Goal: Transaction & Acquisition: Book appointment/travel/reservation

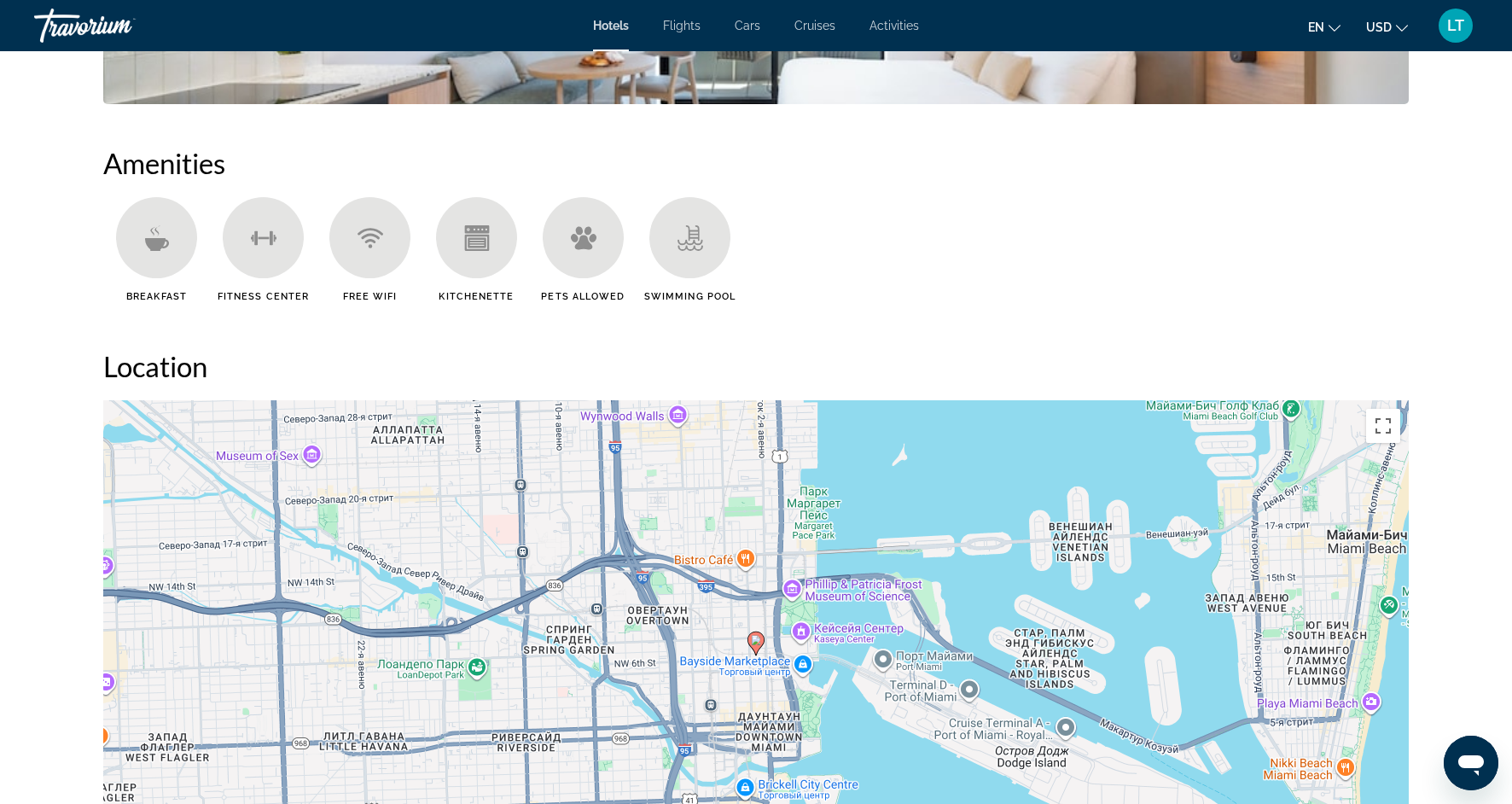
scroll to position [1284, 0]
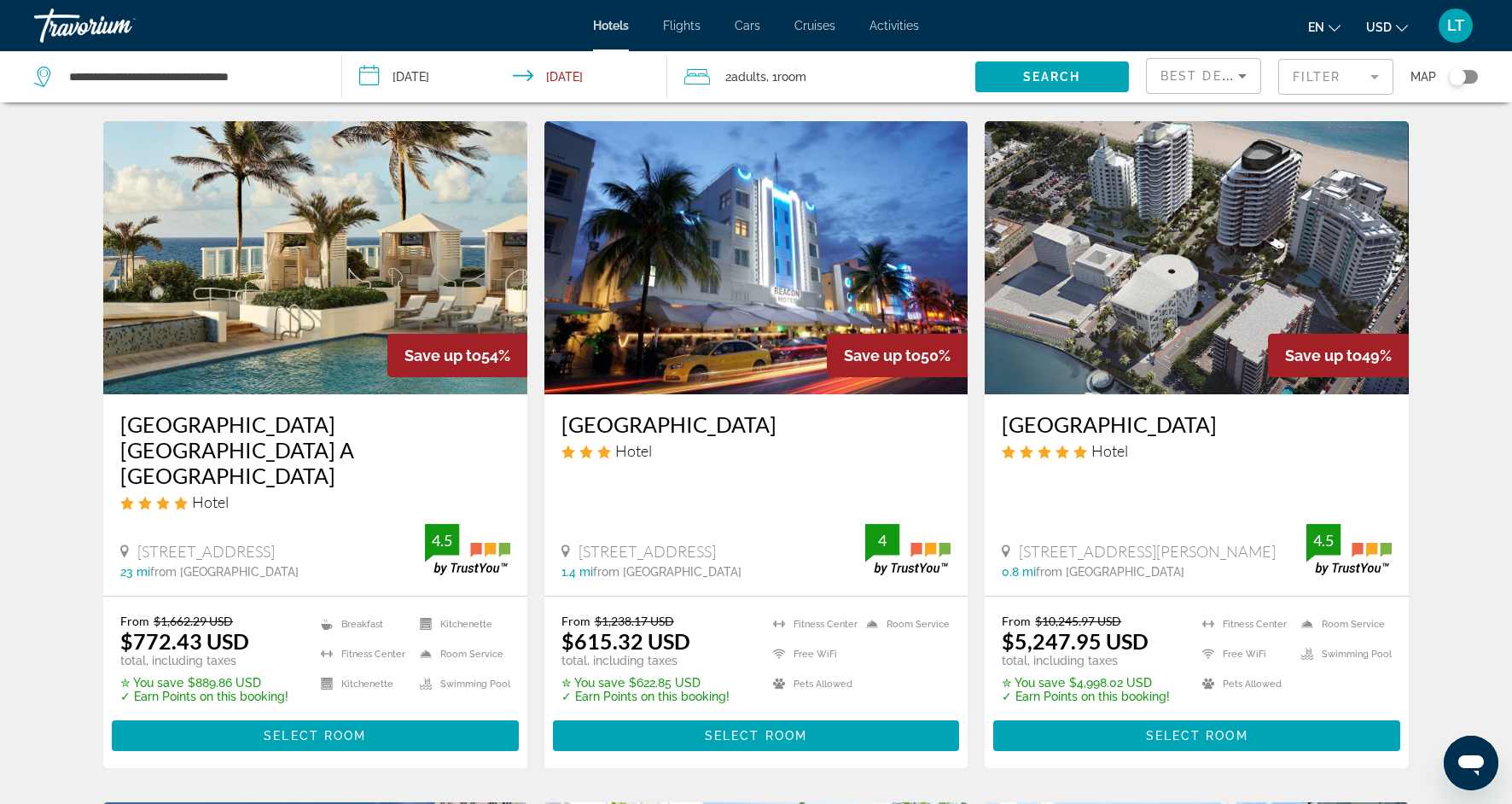
scroll to position [692, 0]
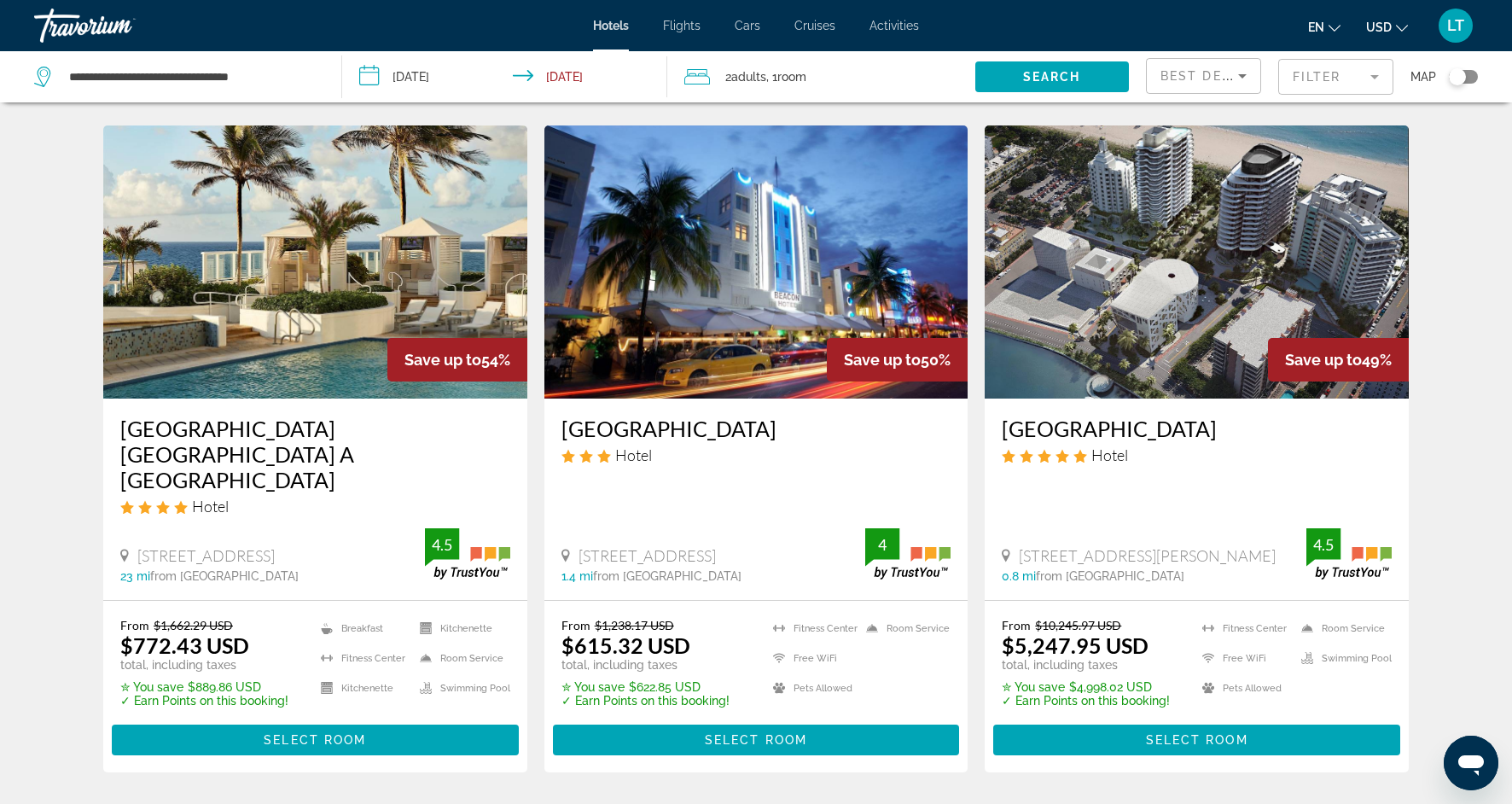
click at [1379, 82] on mat-form-field "Filter" at bounding box center [1336, 77] width 115 height 36
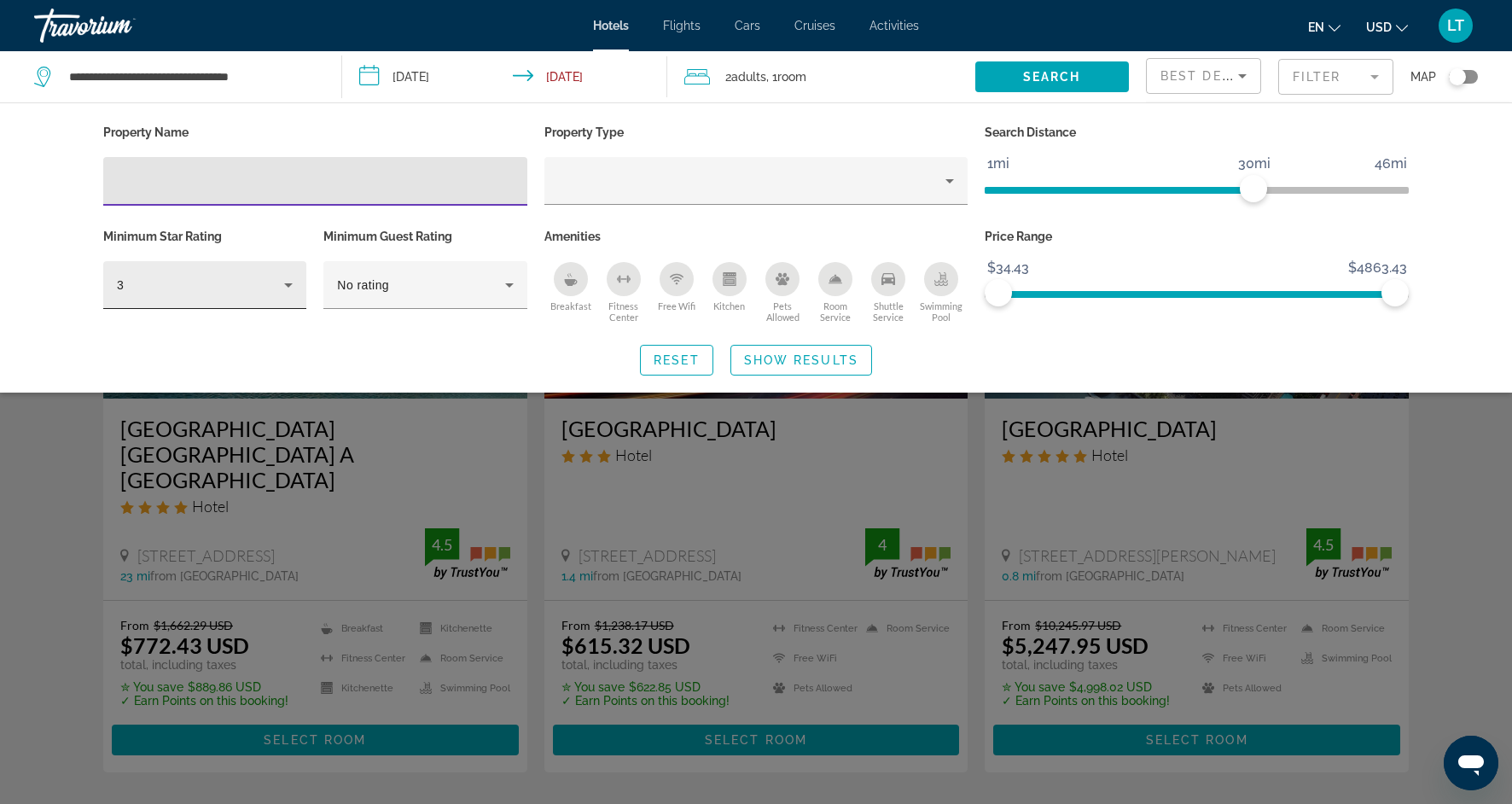
click at [285, 289] on icon "Hotel Filters" at bounding box center [288, 285] width 21 height 21
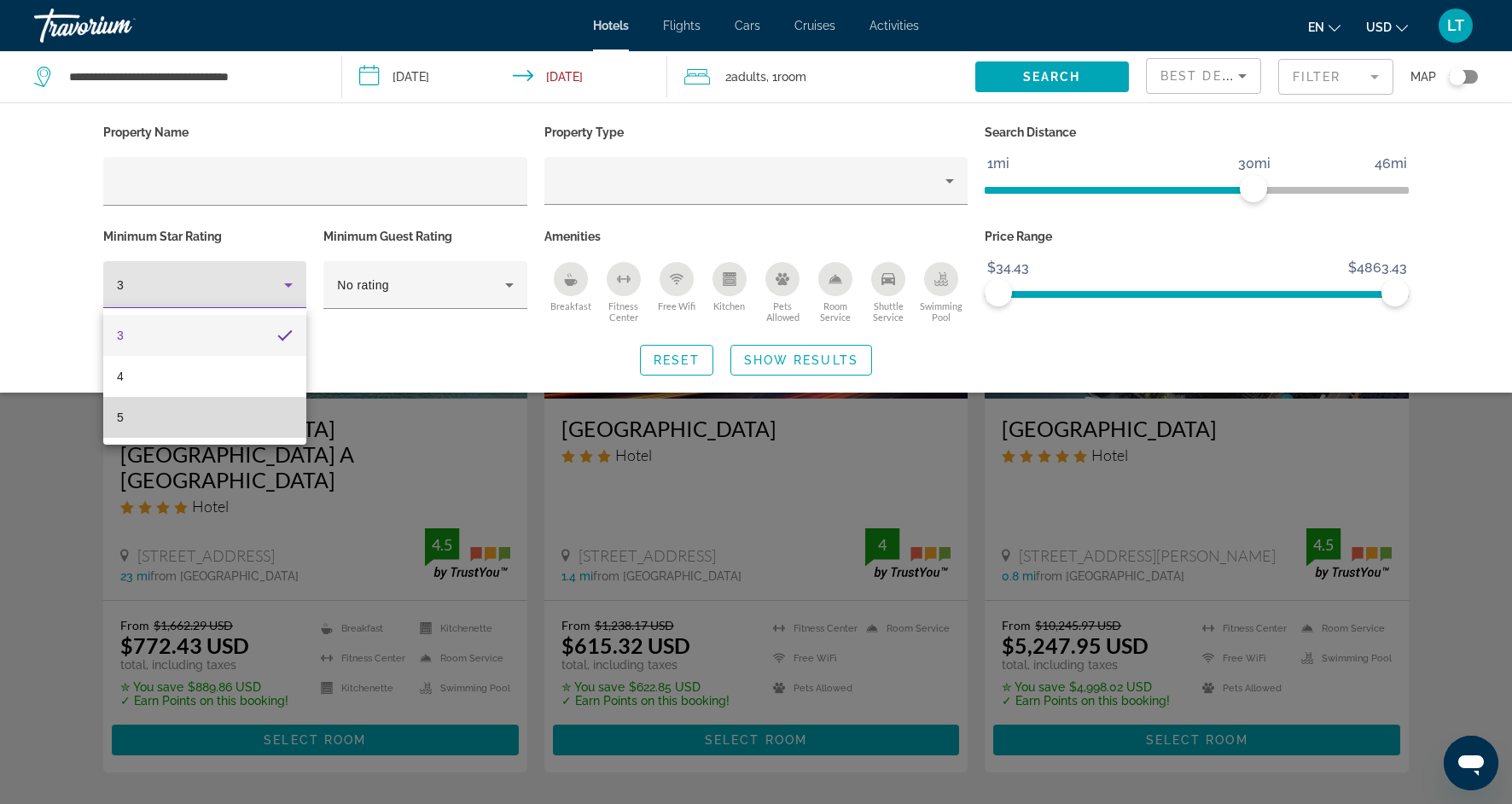
click at [198, 418] on mat-option "5" at bounding box center [204, 417] width 203 height 41
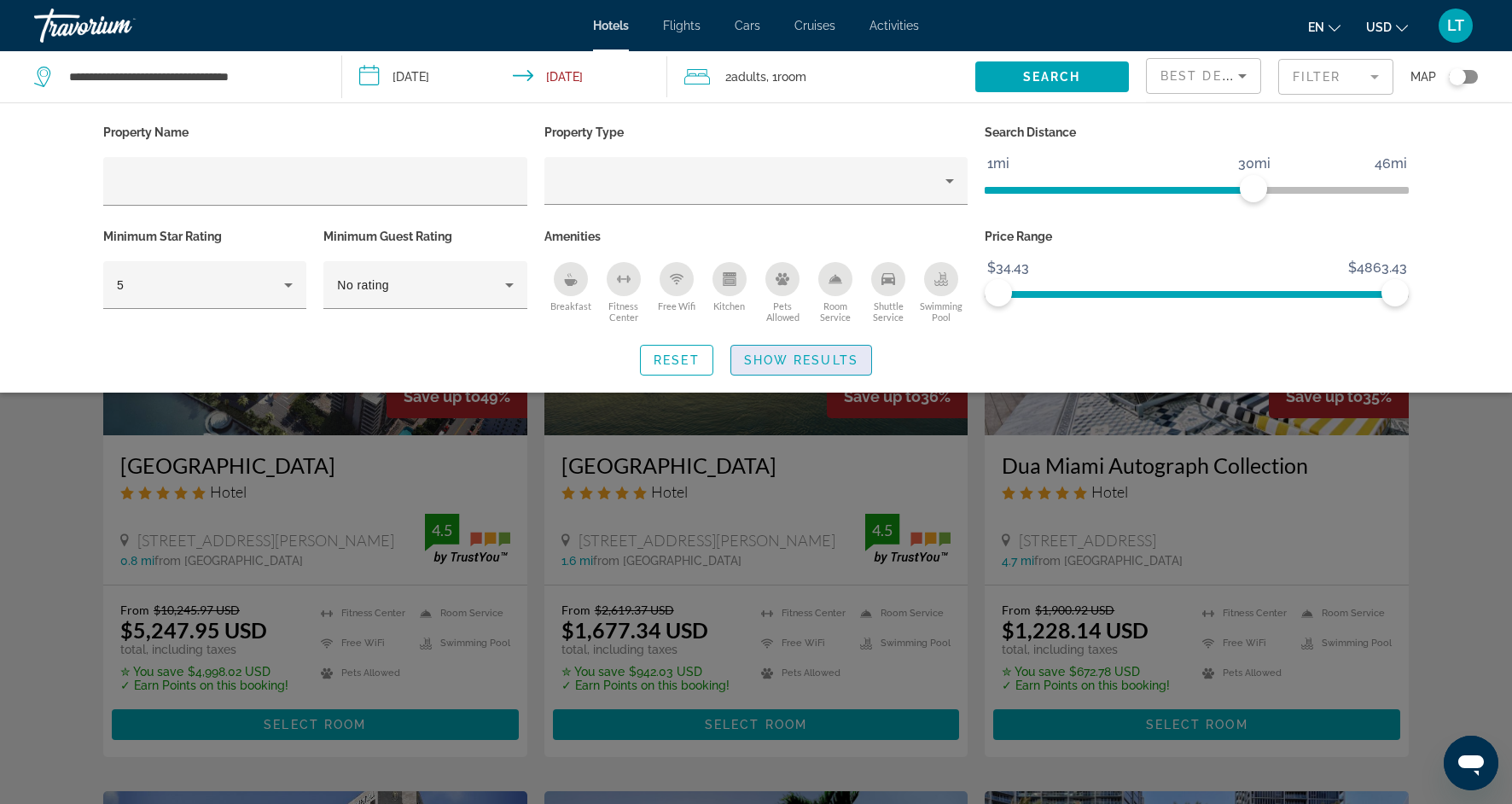
click at [832, 357] on span "Show Results" at bounding box center [801, 359] width 114 height 14
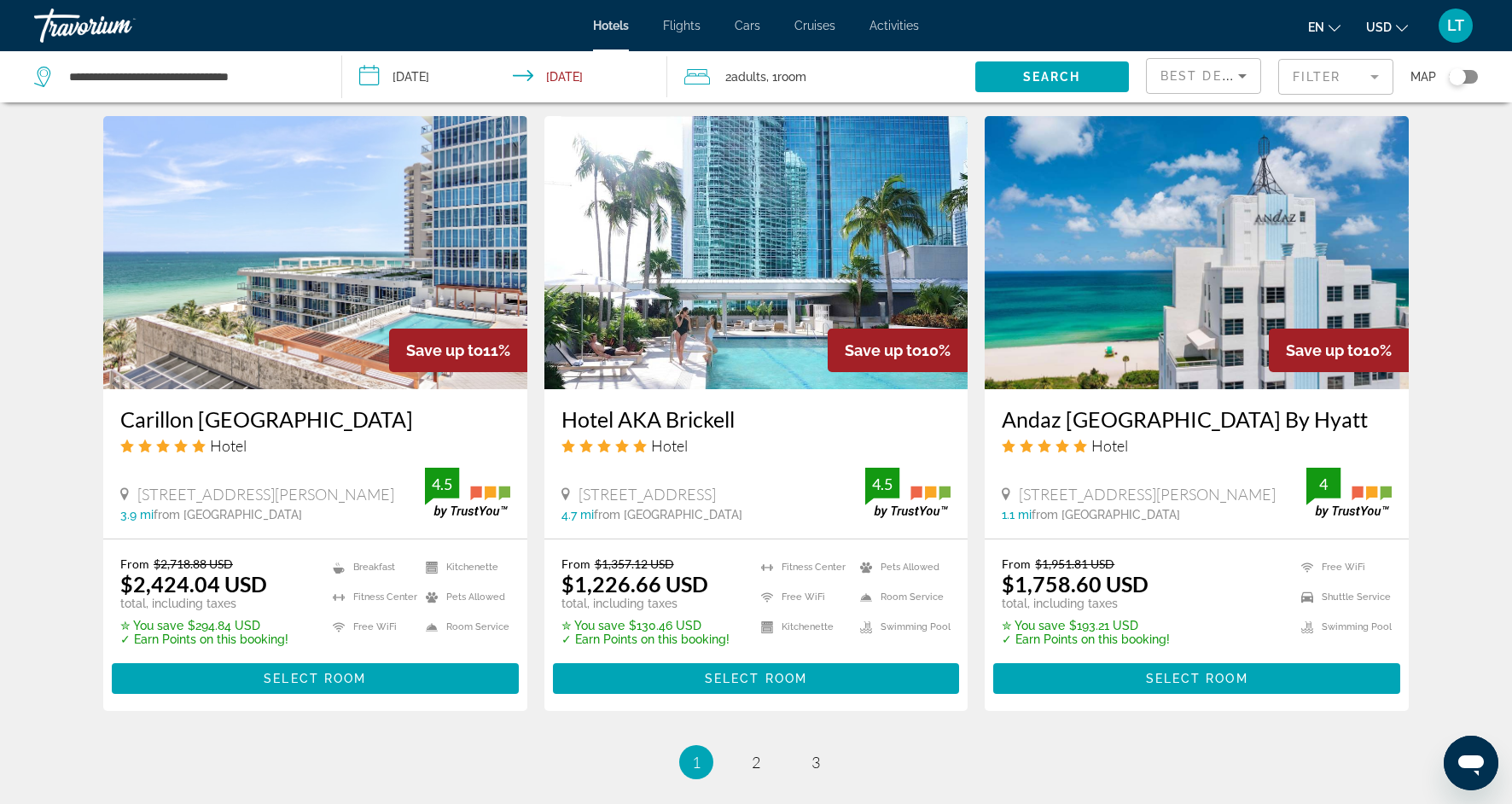
scroll to position [1946, 0]
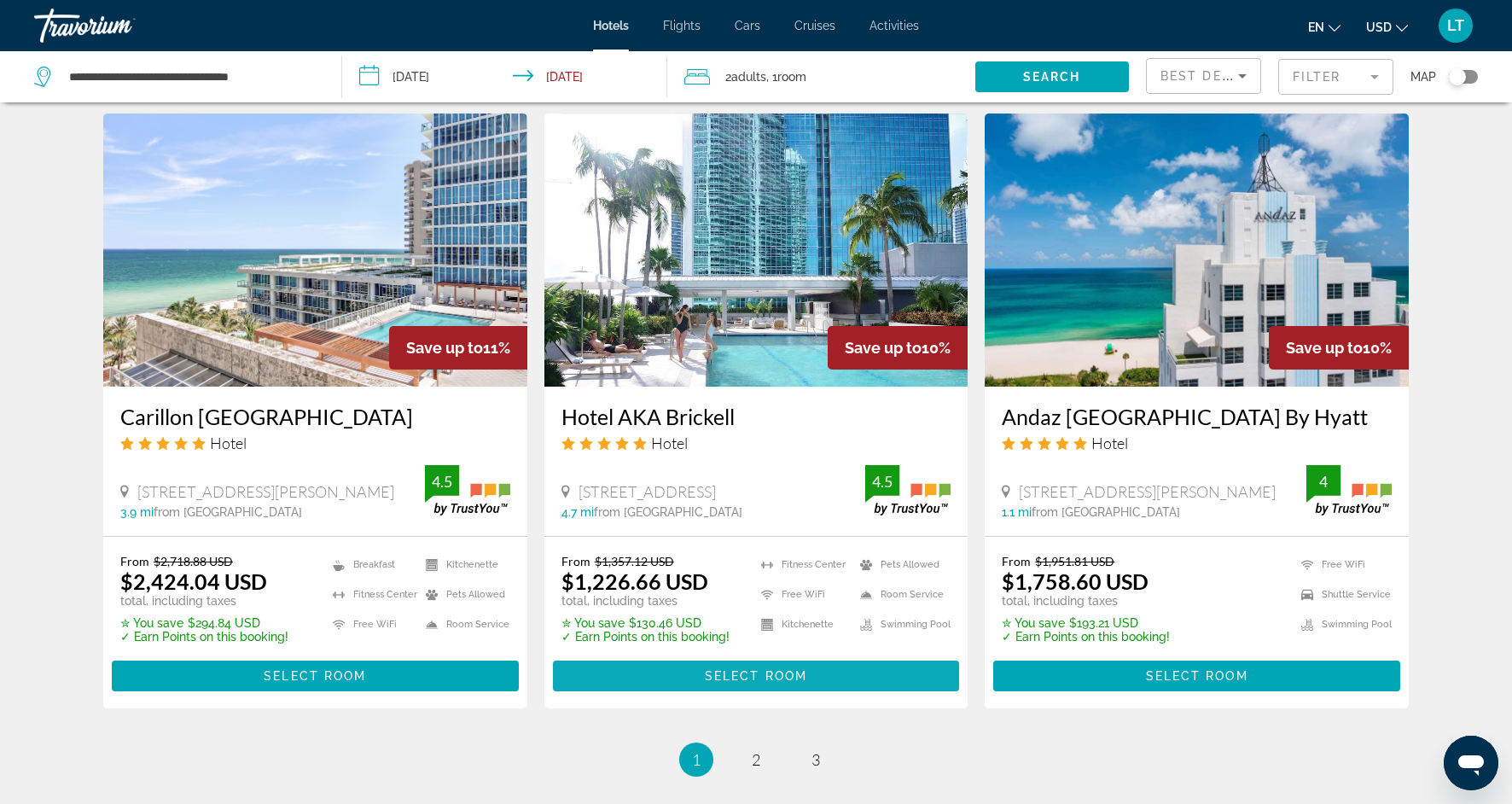
click at [733, 680] on span "Select Room" at bounding box center [756, 675] width 102 height 14
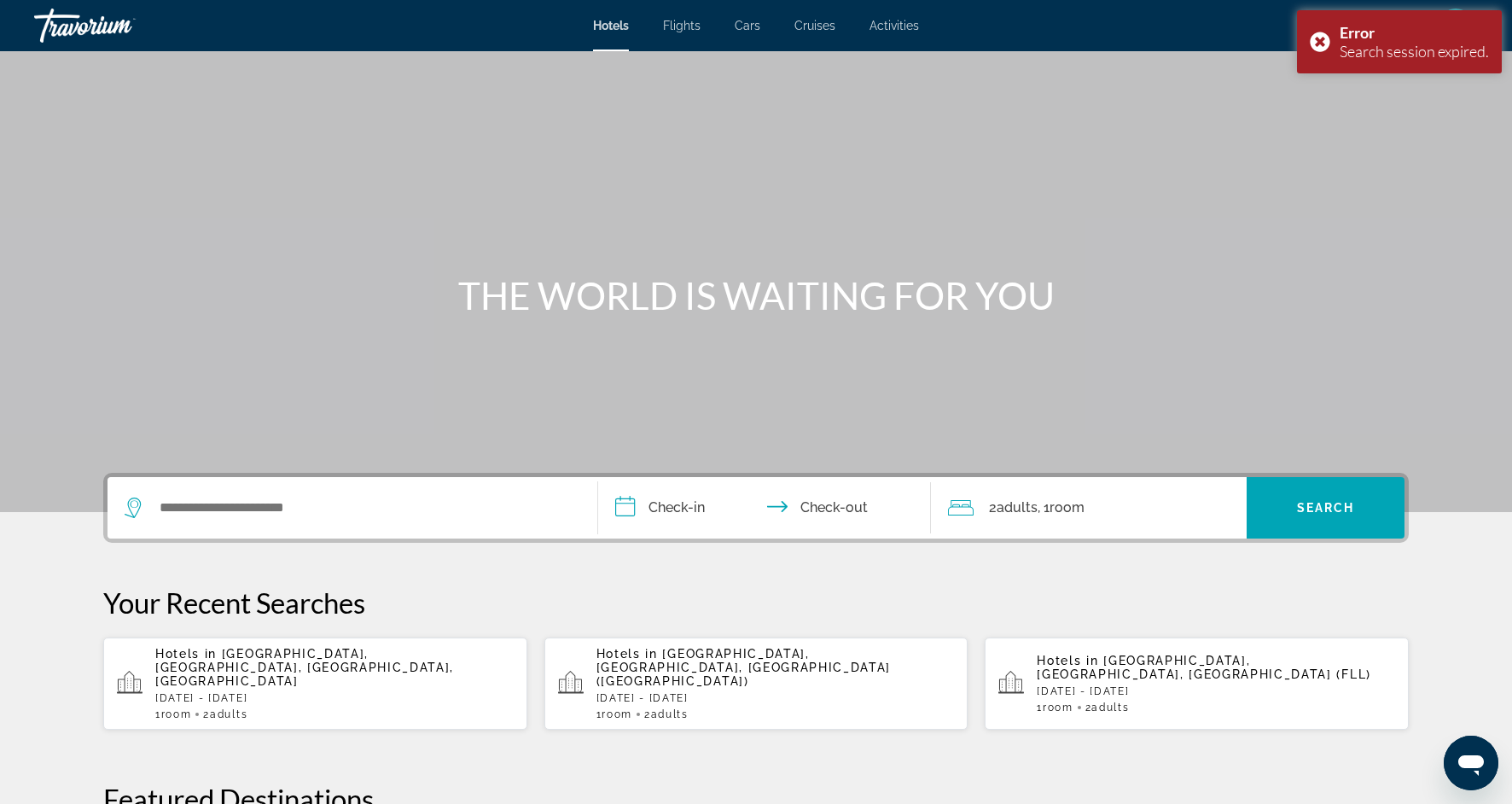
click at [411, 521] on div "Search widget" at bounding box center [353, 508] width 456 height 62
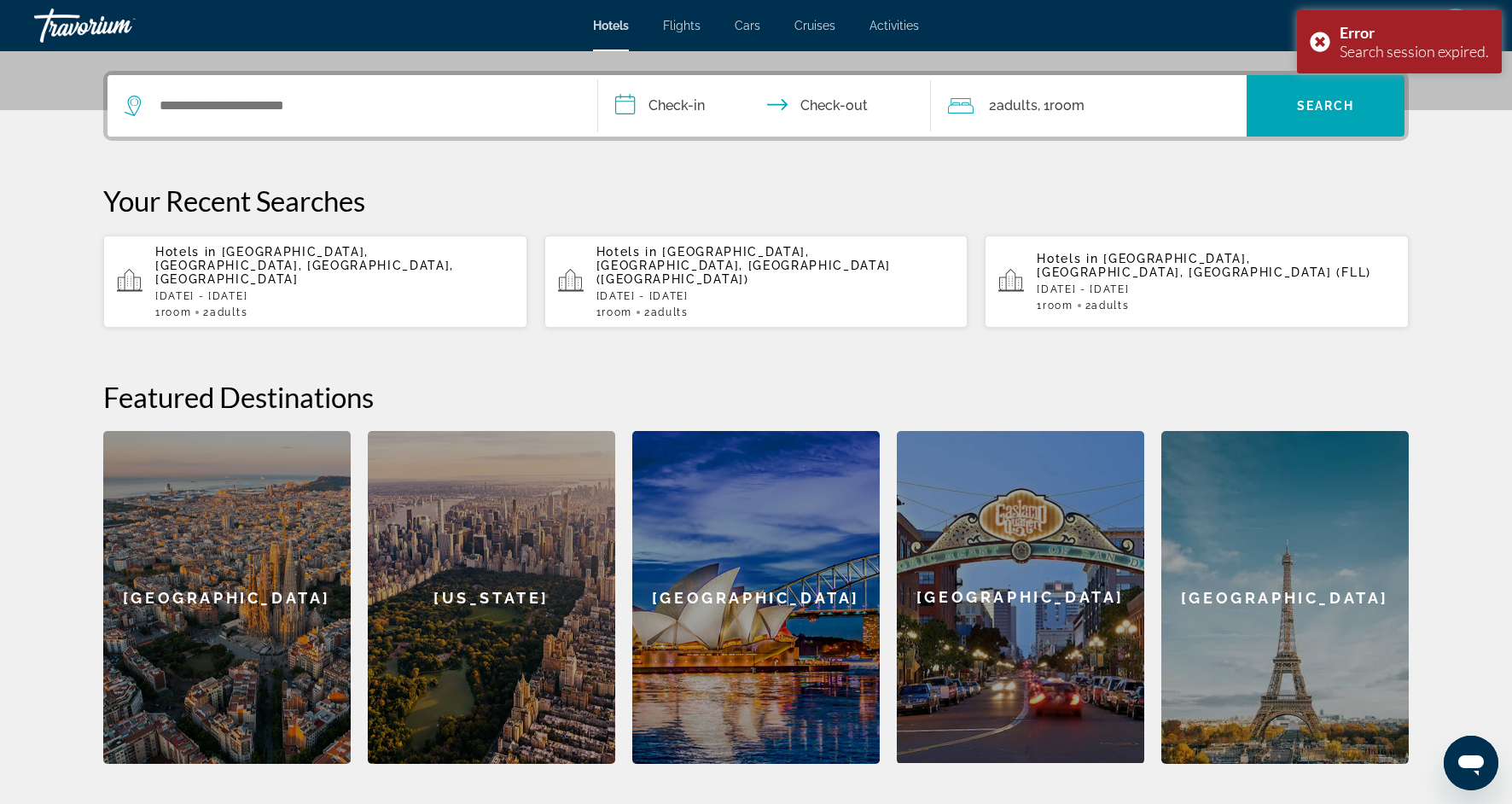
scroll to position [417, 0]
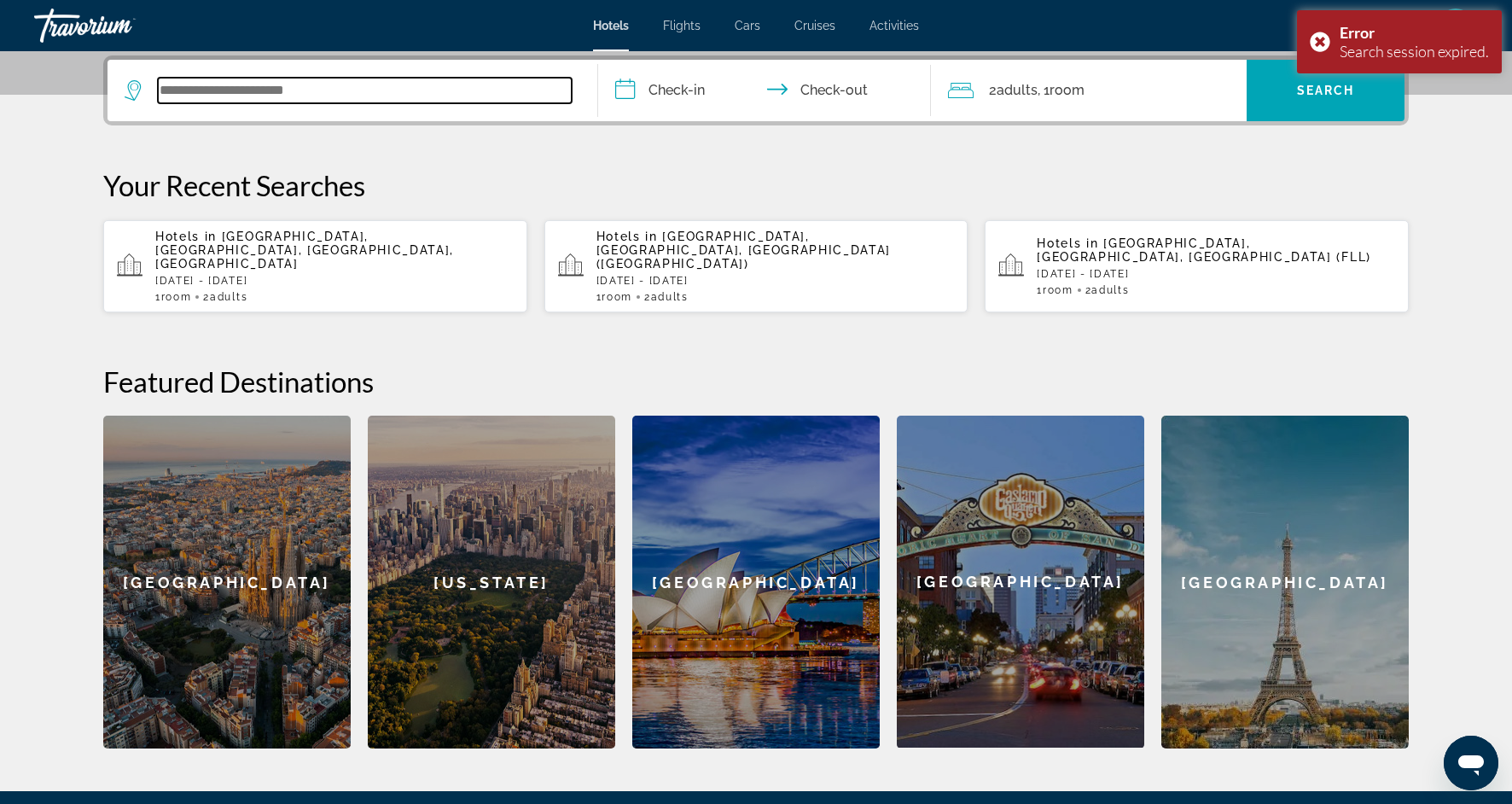
click at [357, 87] on input "Search widget" at bounding box center [364, 91] width 414 height 25
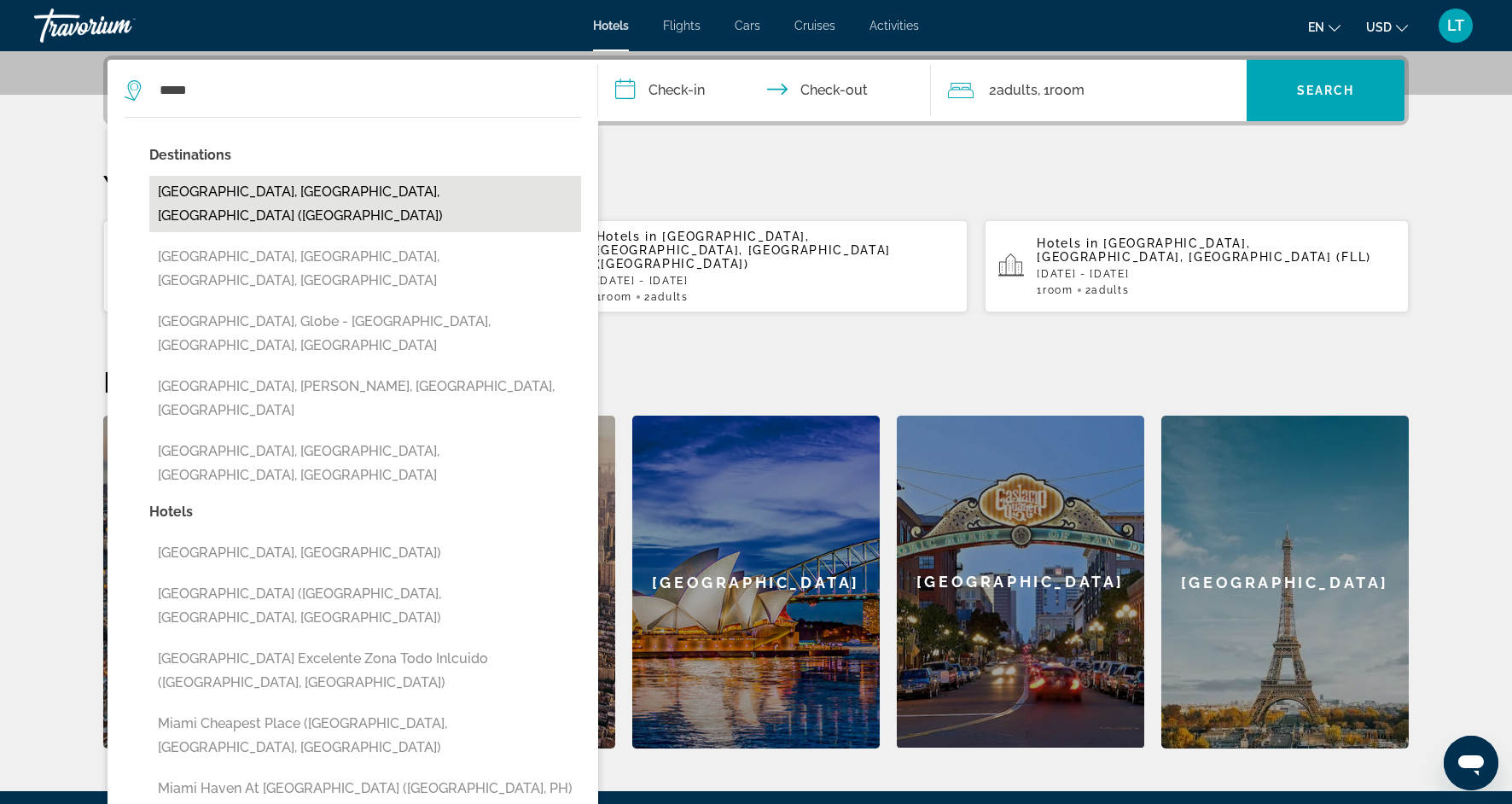
click at [387, 201] on button "[GEOGRAPHIC_DATA], [GEOGRAPHIC_DATA], [GEOGRAPHIC_DATA] ([GEOGRAPHIC_DATA])" at bounding box center [365, 204] width 432 height 56
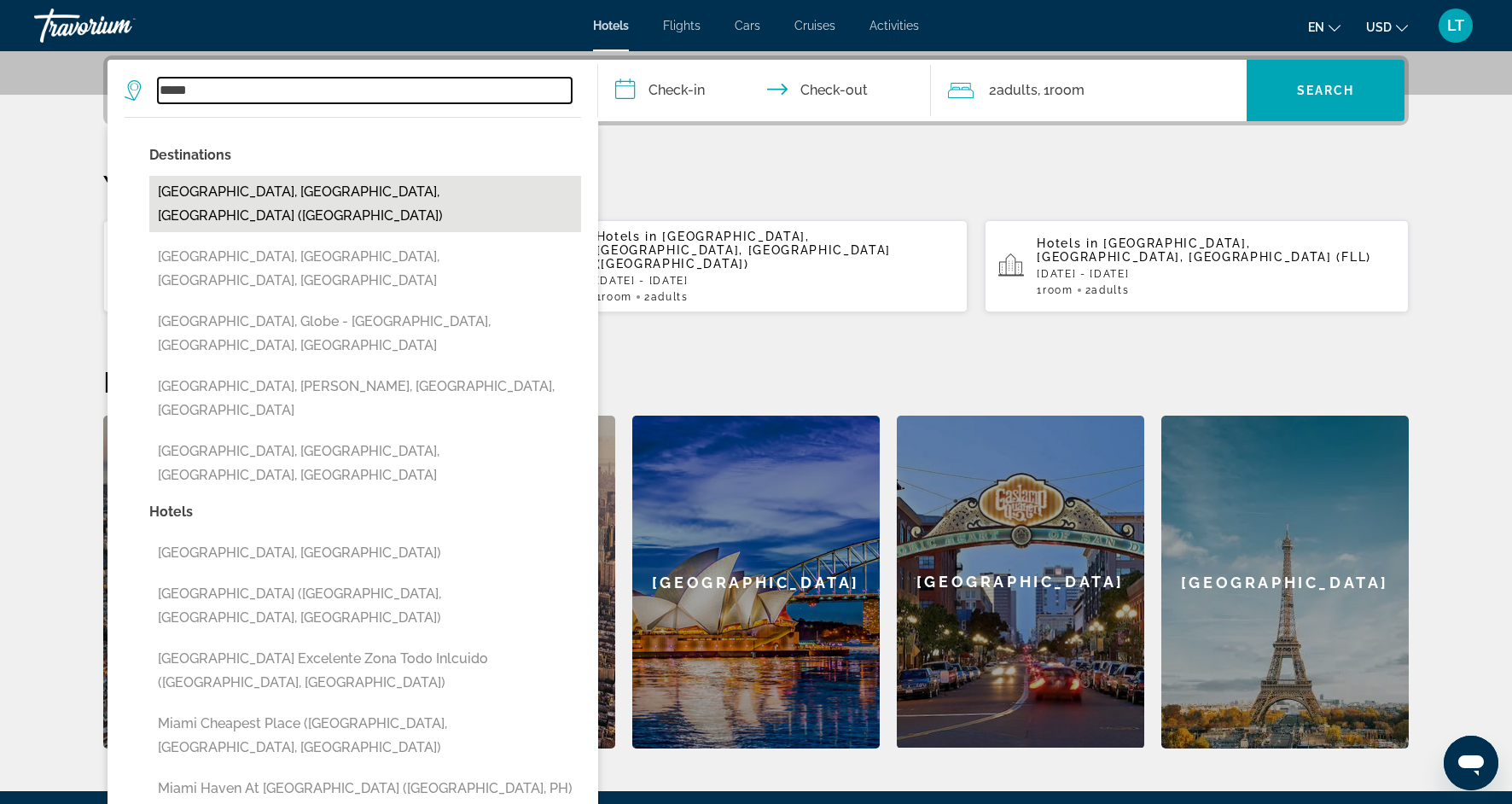
type input "**********"
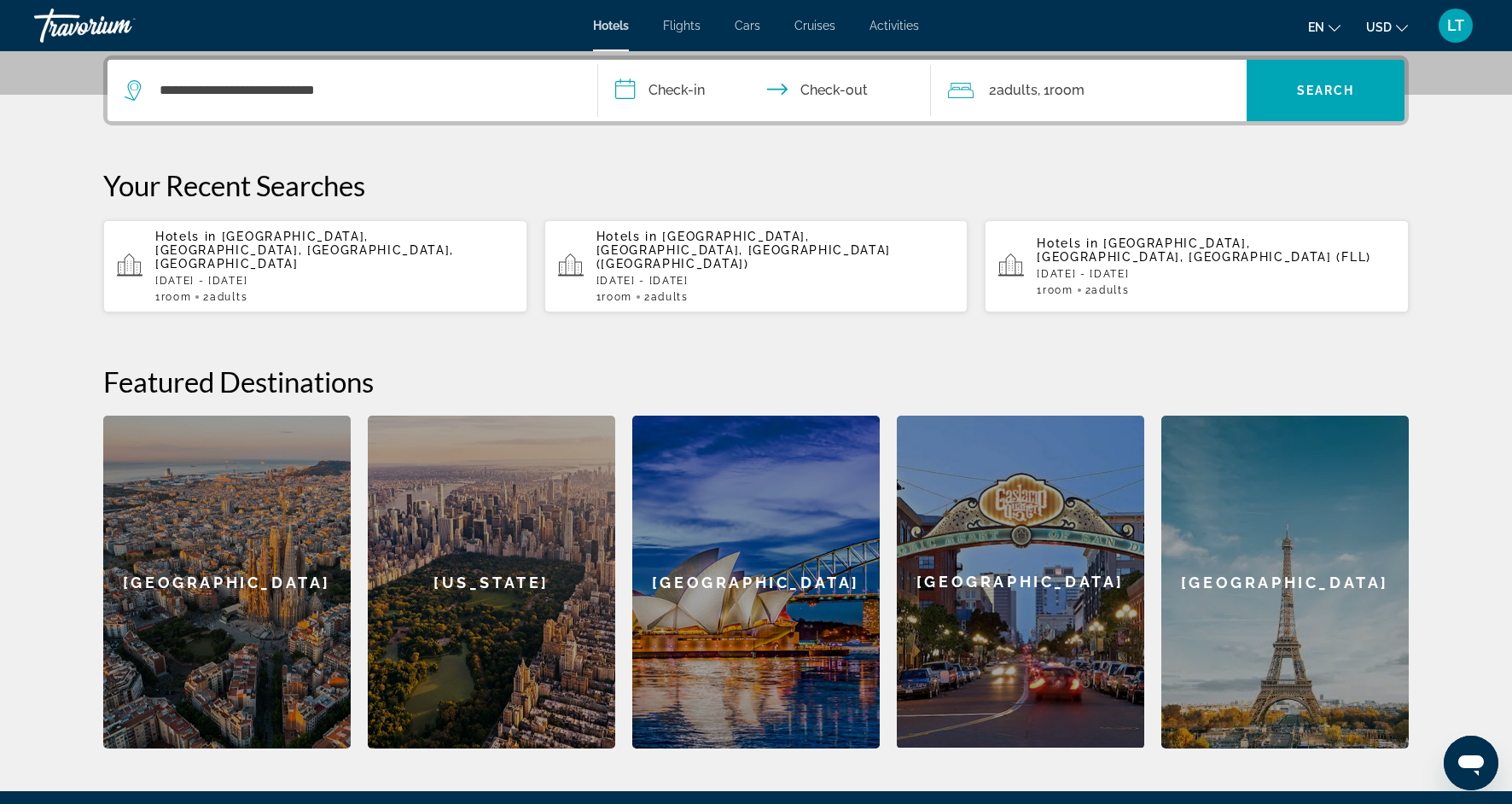
click at [682, 98] on input "**********" at bounding box center [767, 93] width 339 height 67
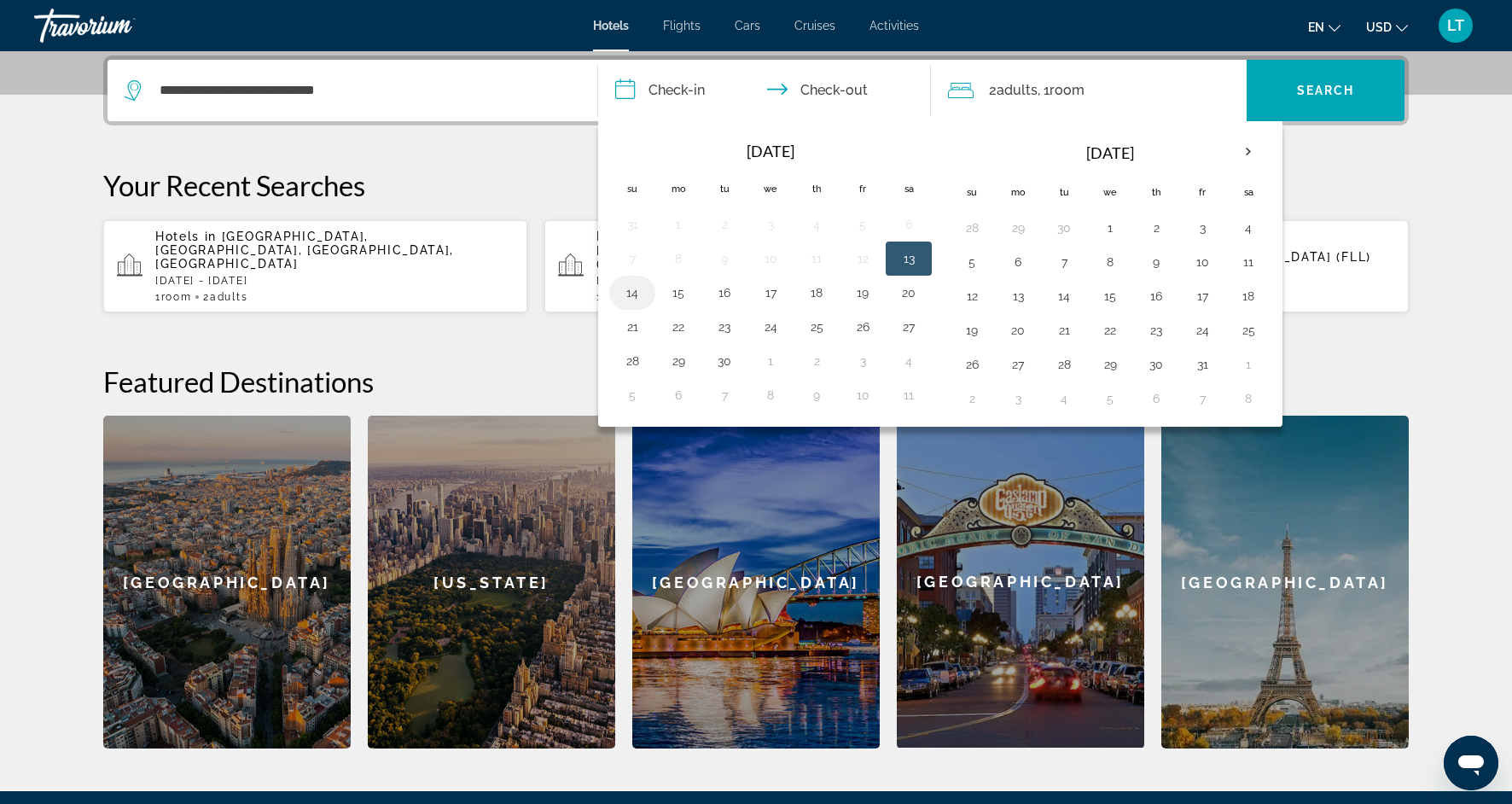
click at [631, 292] on button "14" at bounding box center [632, 292] width 27 height 24
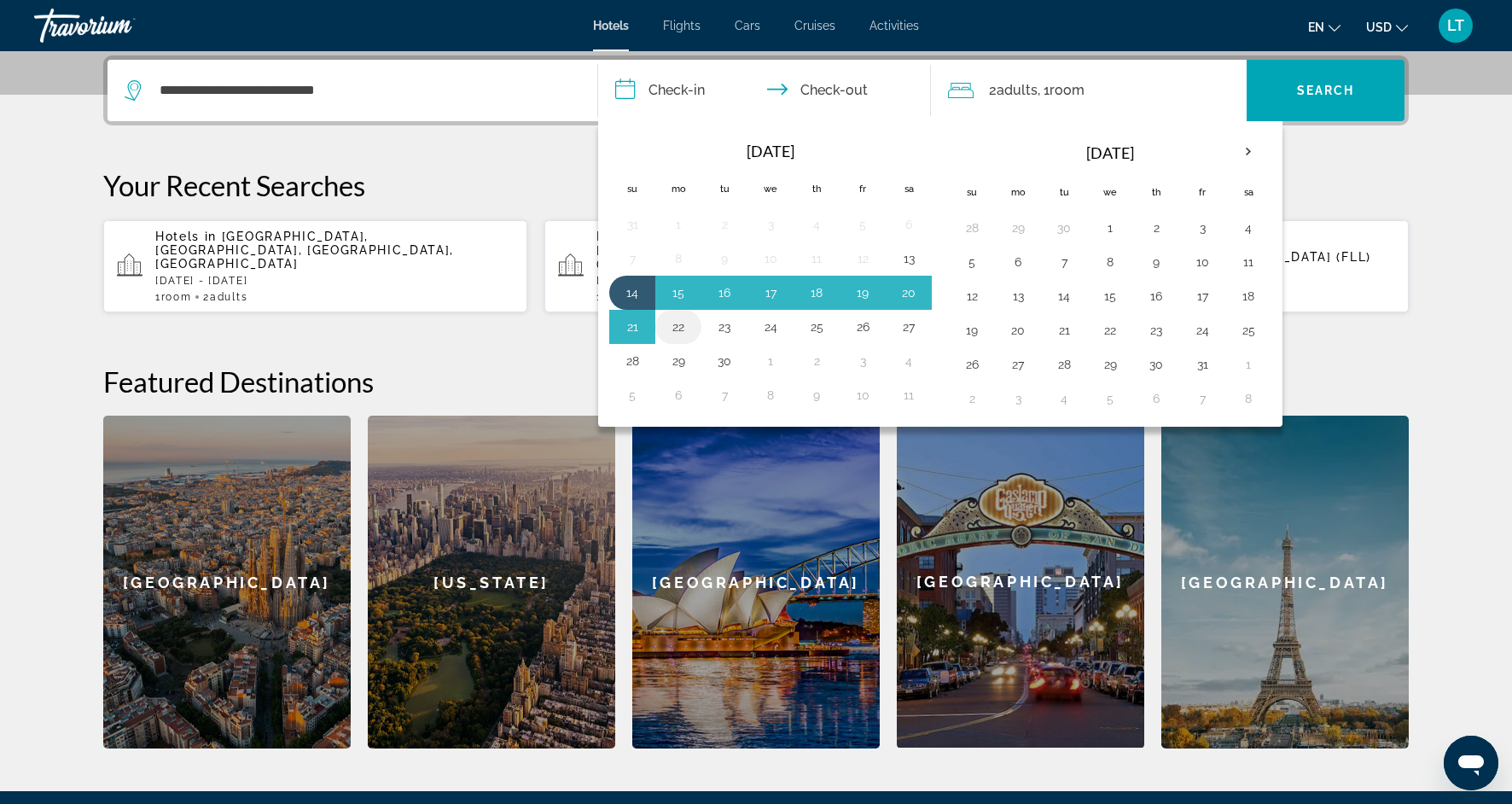
click at [668, 328] on button "22" at bounding box center [679, 327] width 27 height 24
type input "**********"
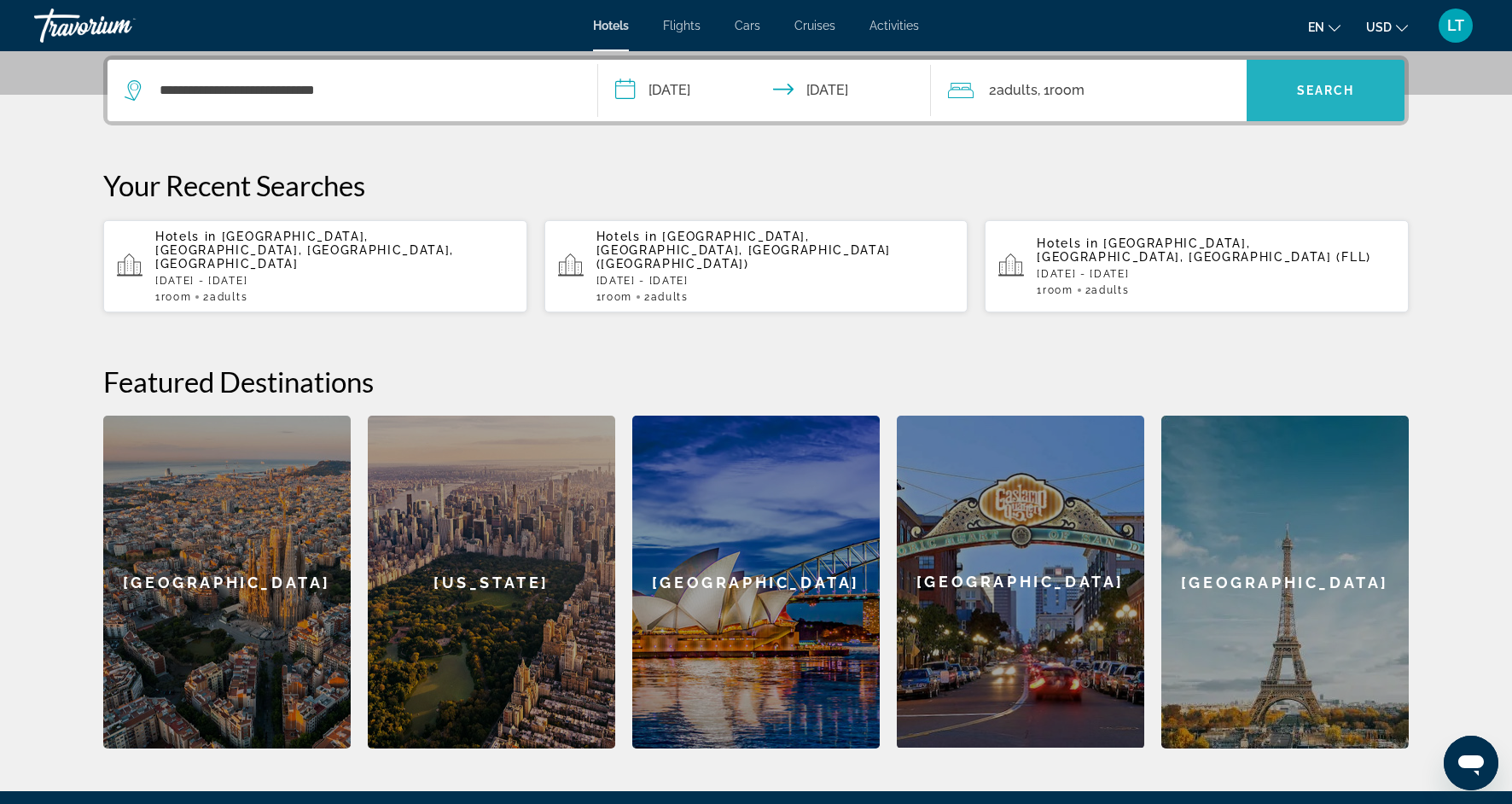
click at [1278, 98] on span "Search widget" at bounding box center [1326, 90] width 157 height 41
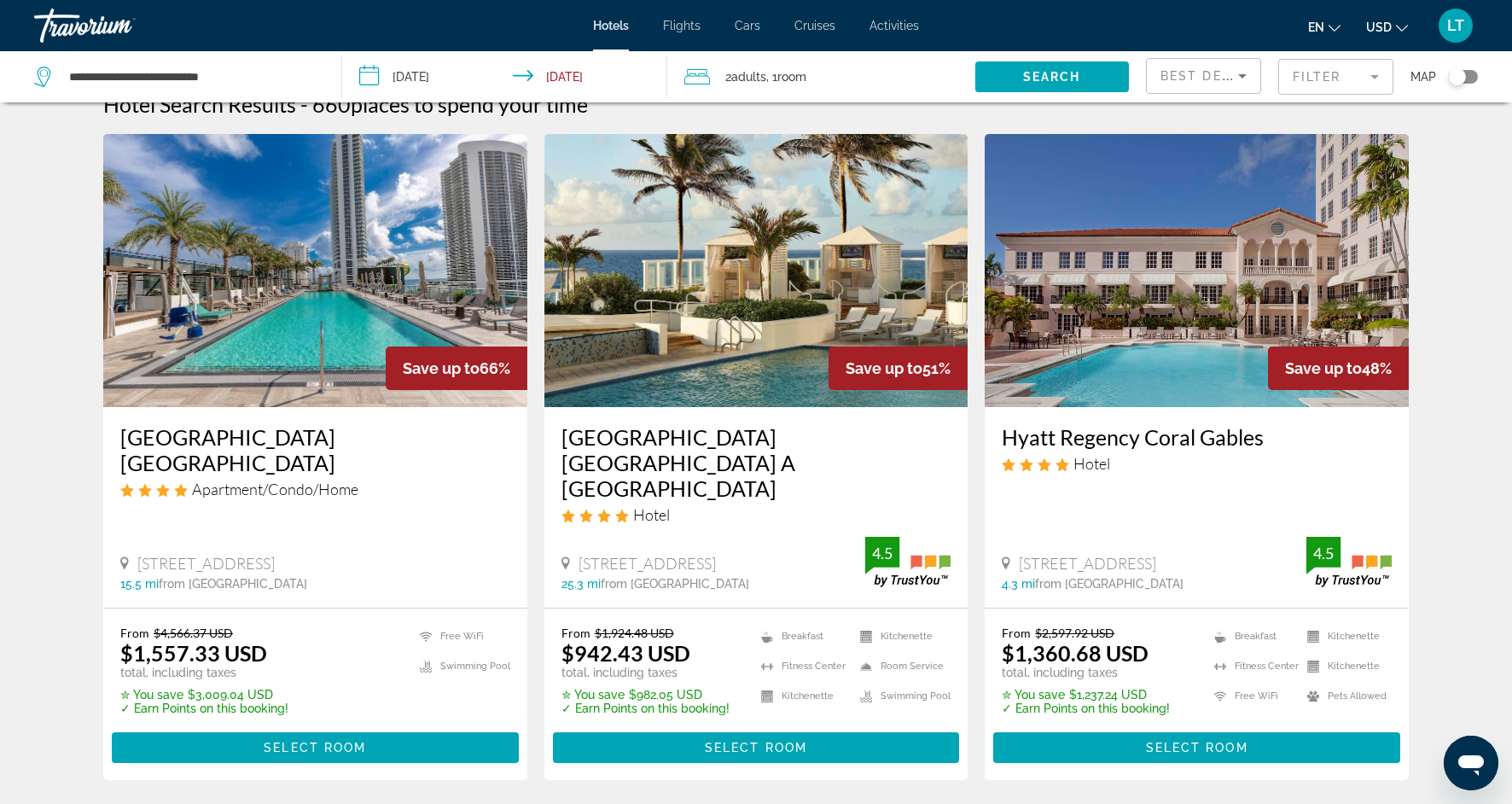
scroll to position [31, 0]
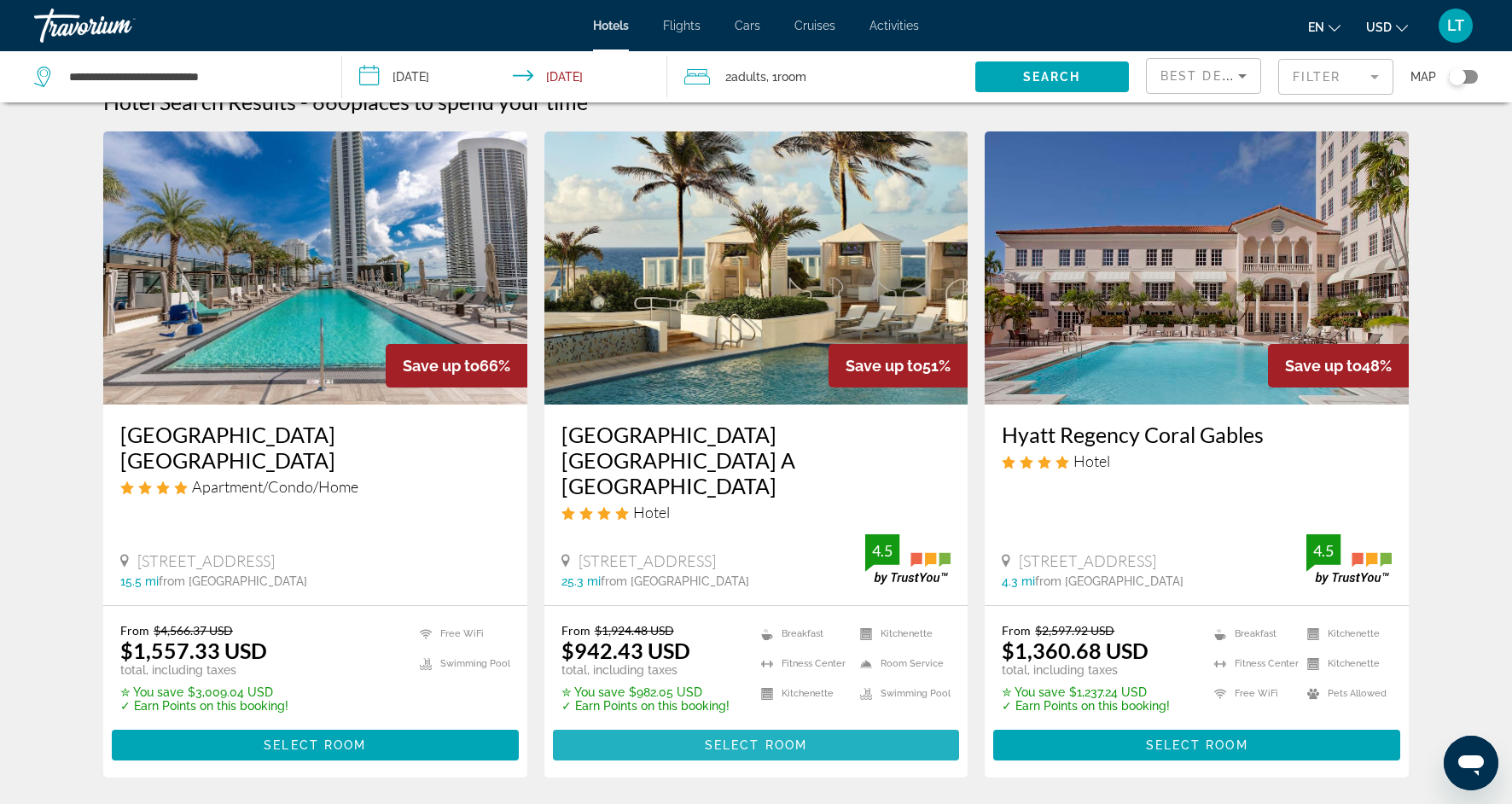
click at [690, 725] on span "Main content" at bounding box center [756, 745] width 407 height 41
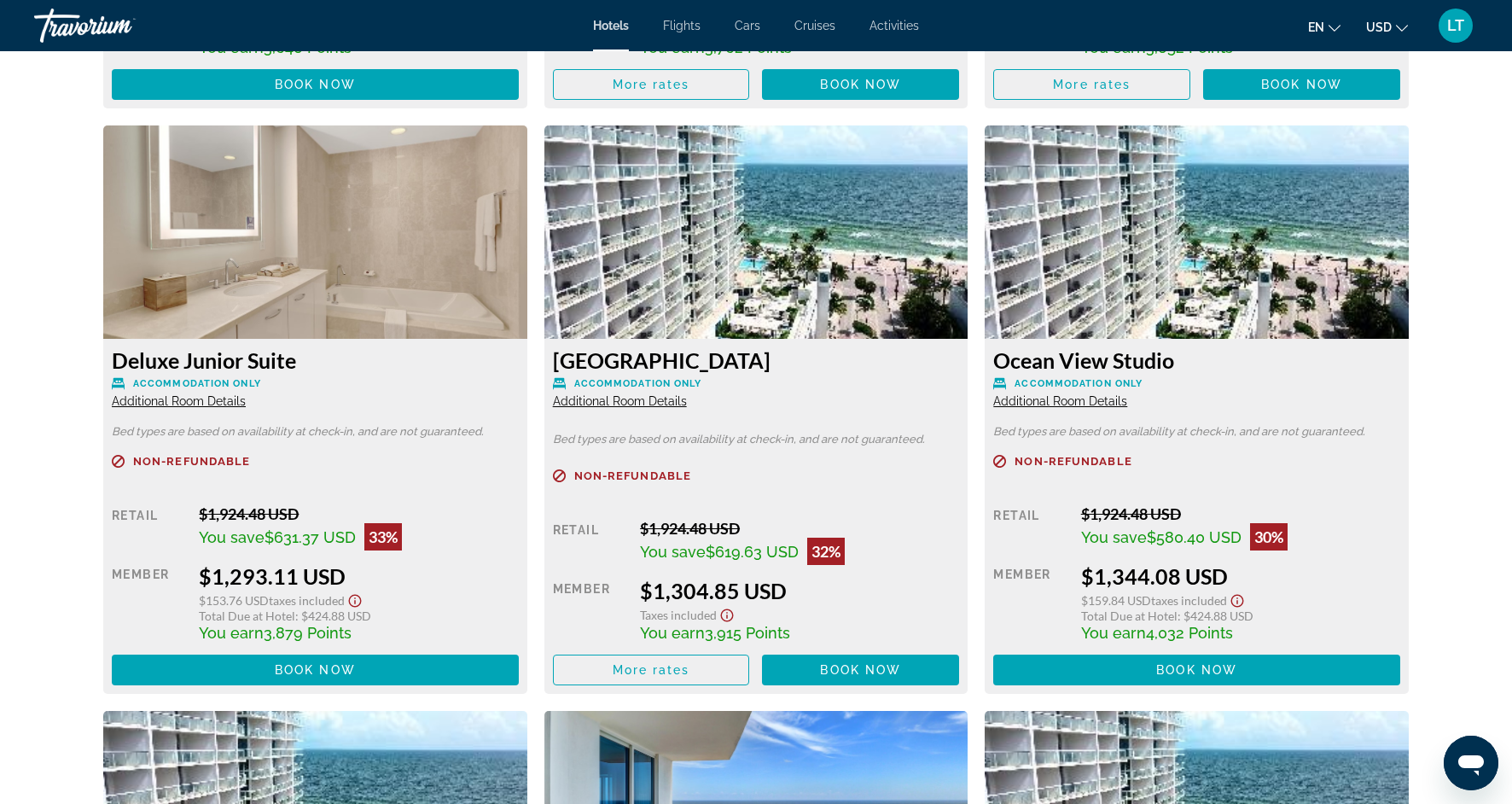
scroll to position [3455, 0]
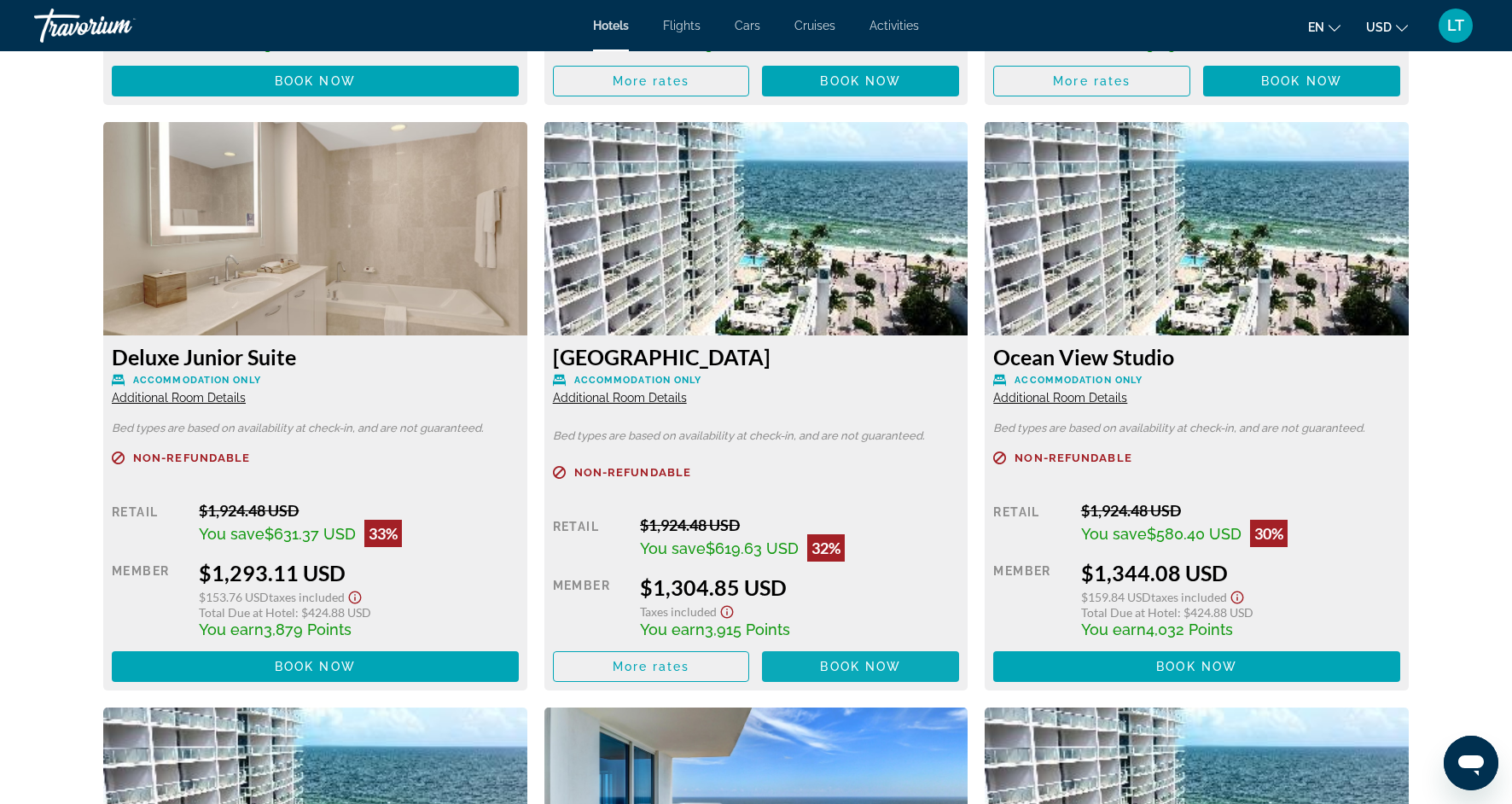
click at [804, 646] on span "Main content" at bounding box center [861, 666] width 197 height 41
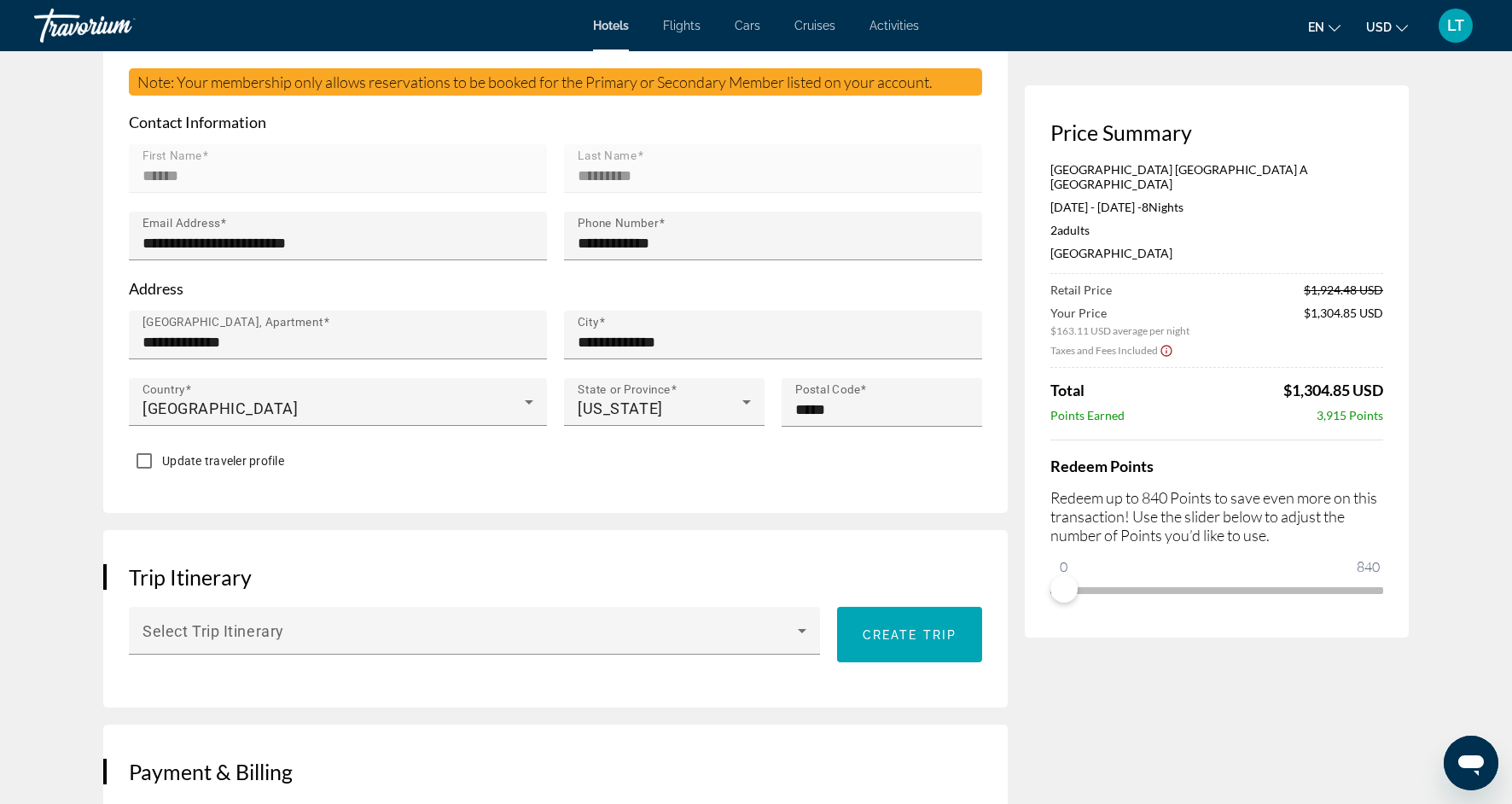
scroll to position [496, 0]
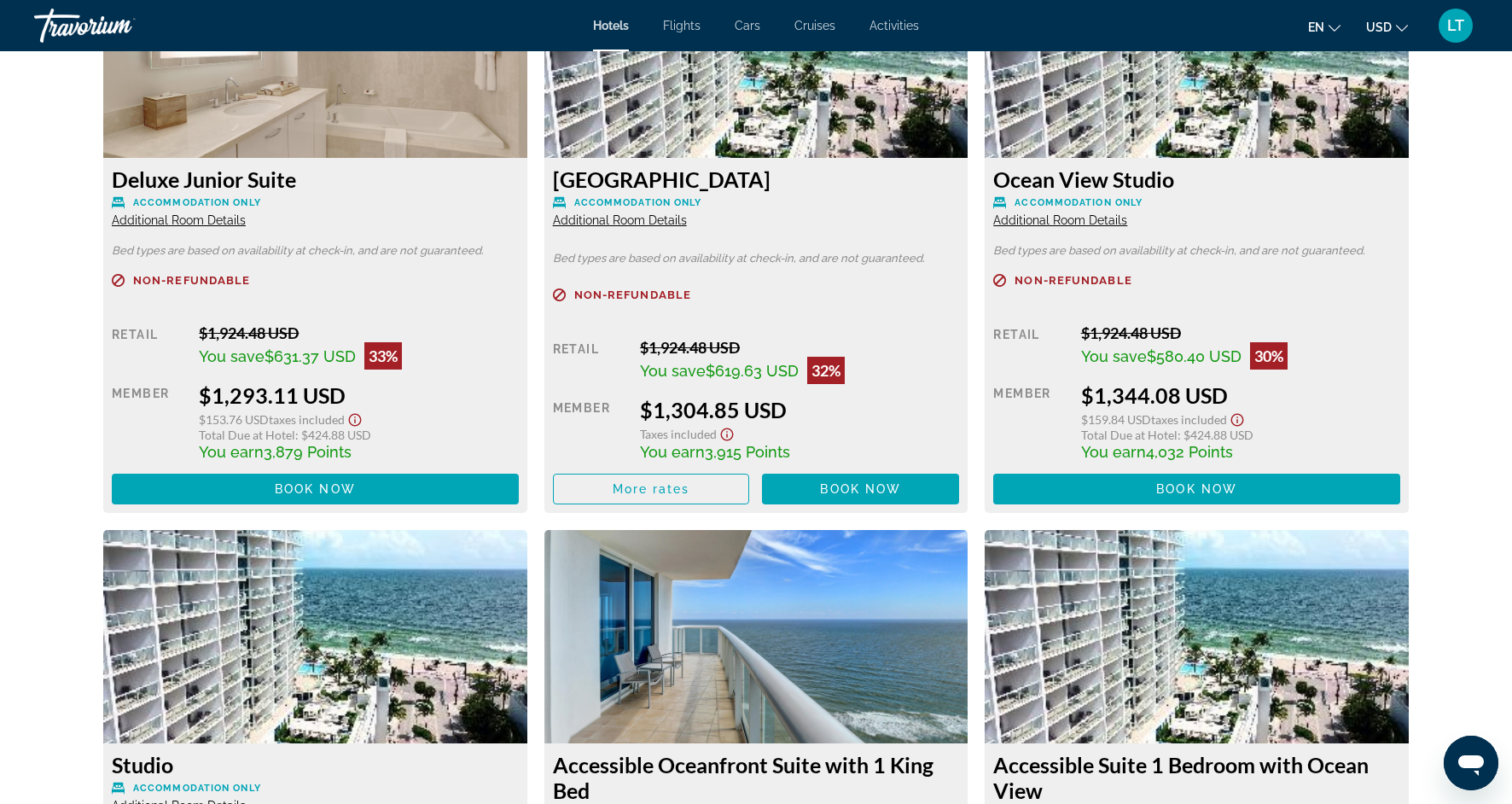
scroll to position [3641, 0]
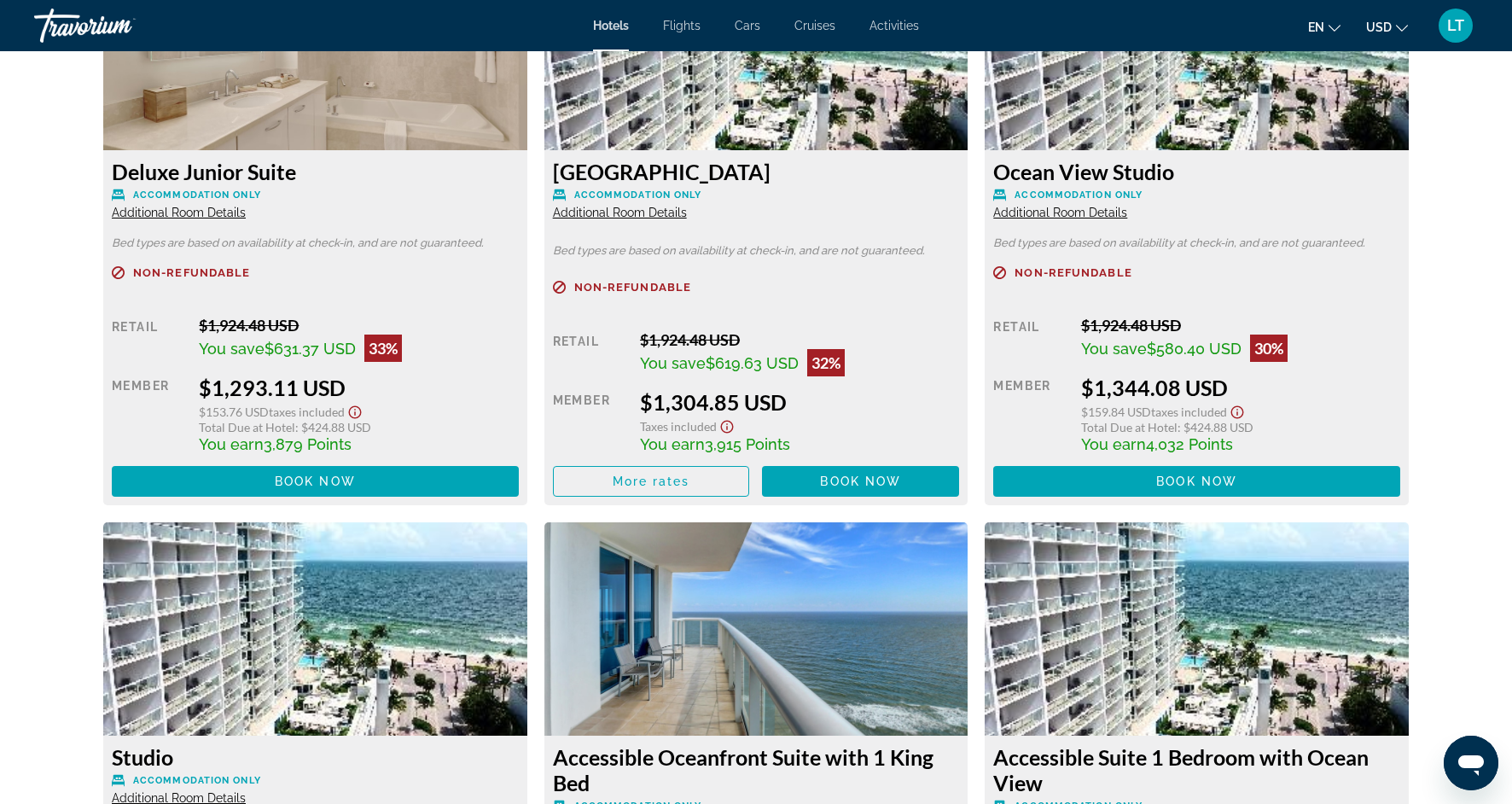
click at [607, 206] on span "Additional Room Details" at bounding box center [620, 212] width 134 height 14
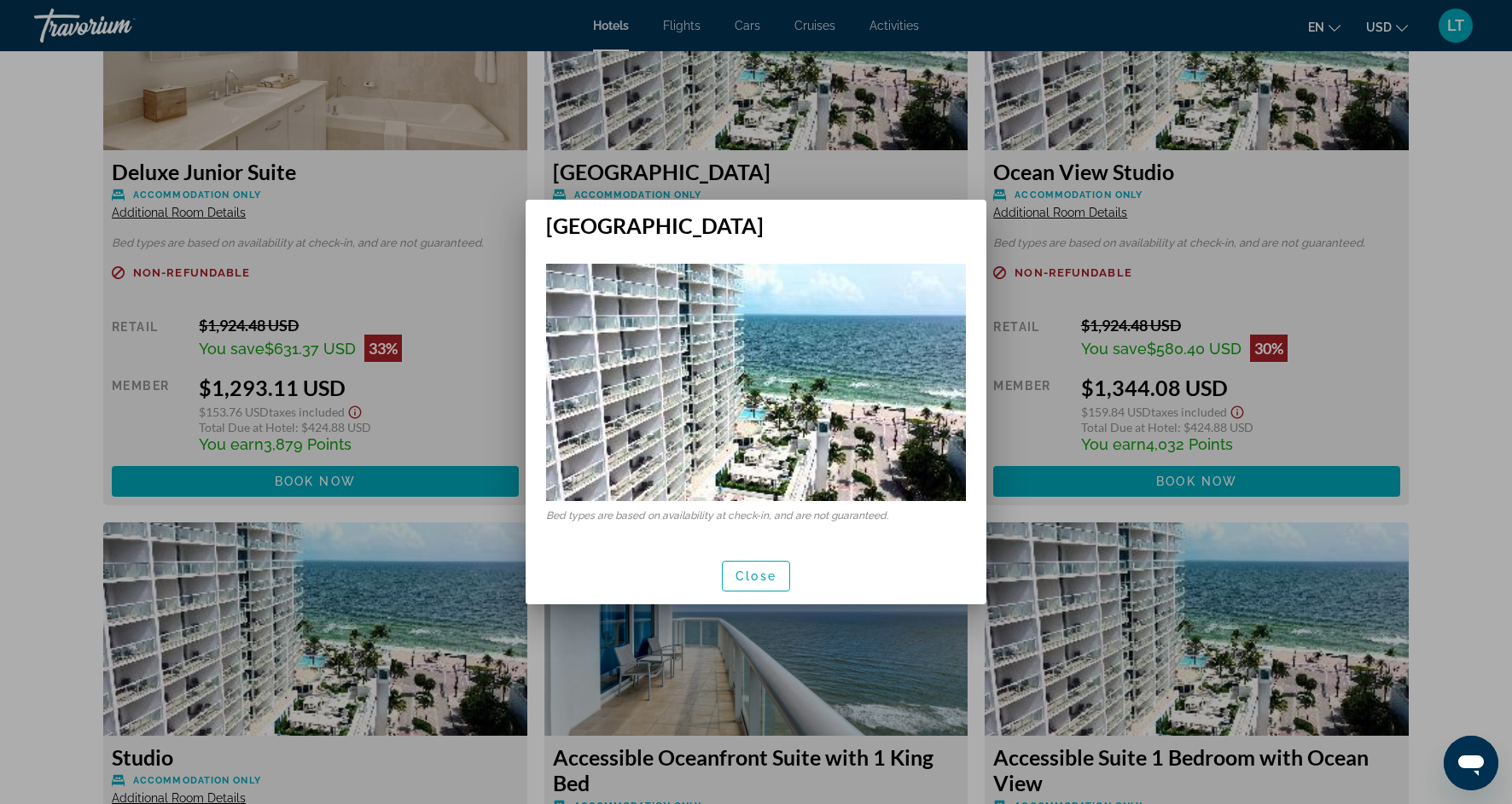
scroll to position [0, 0]
click at [1017, 190] on div at bounding box center [756, 402] width 1512 height 804
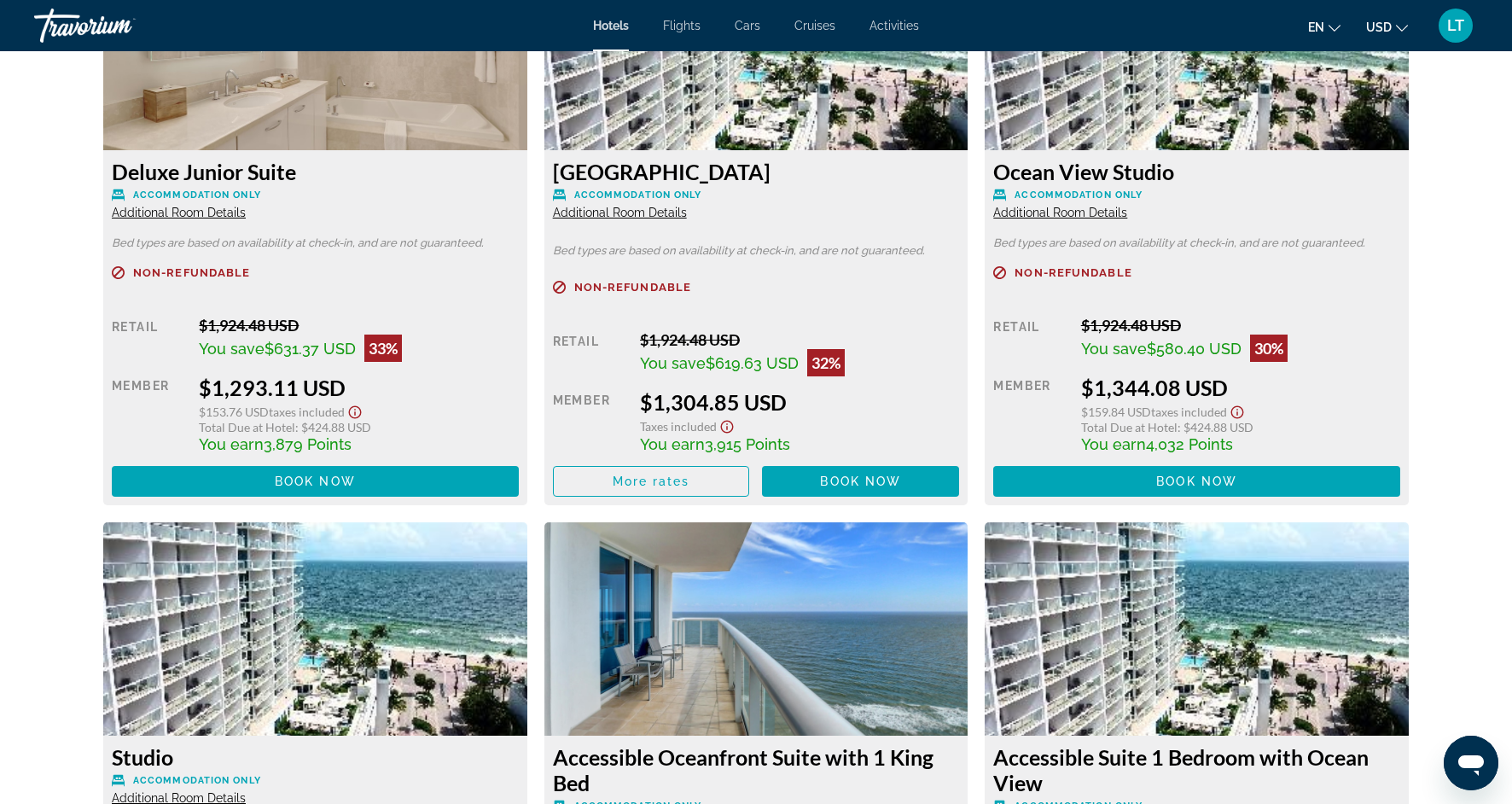
scroll to position [3641, 0]
click at [1017, 206] on span "Additional Room Details" at bounding box center [1060, 212] width 134 height 14
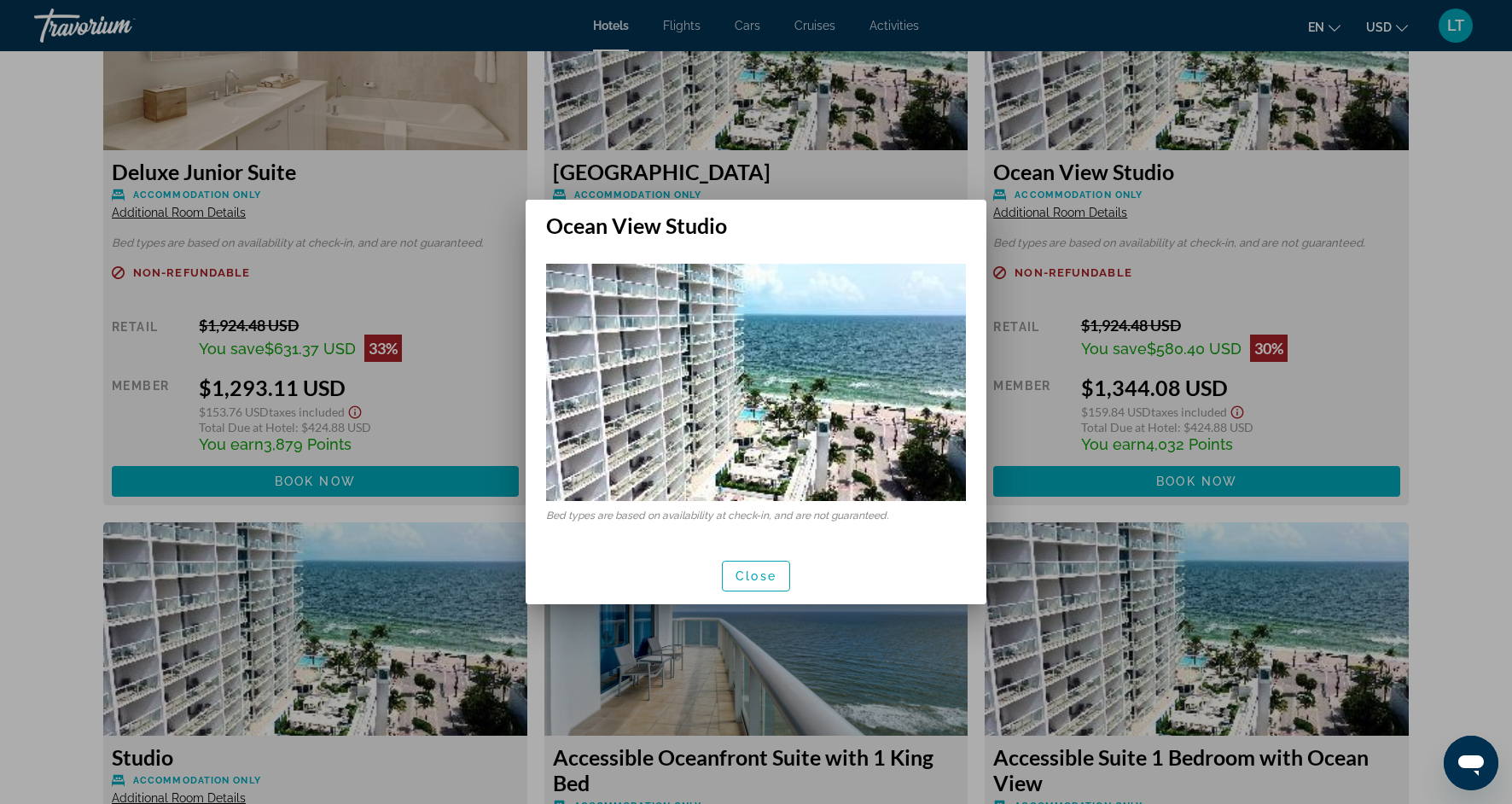
scroll to position [0, 0]
click at [849, 161] on div at bounding box center [756, 402] width 1512 height 804
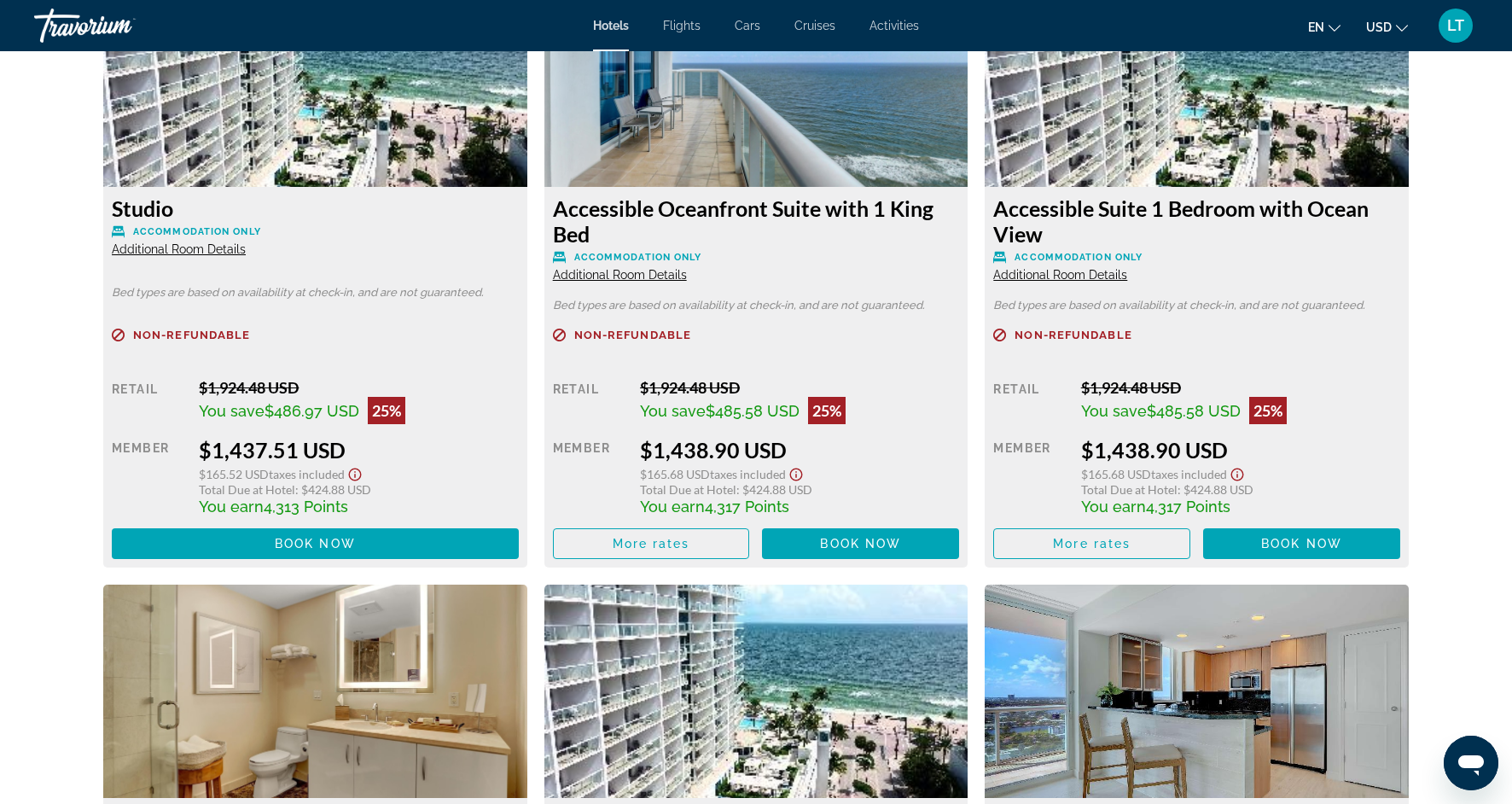
scroll to position [4121, 0]
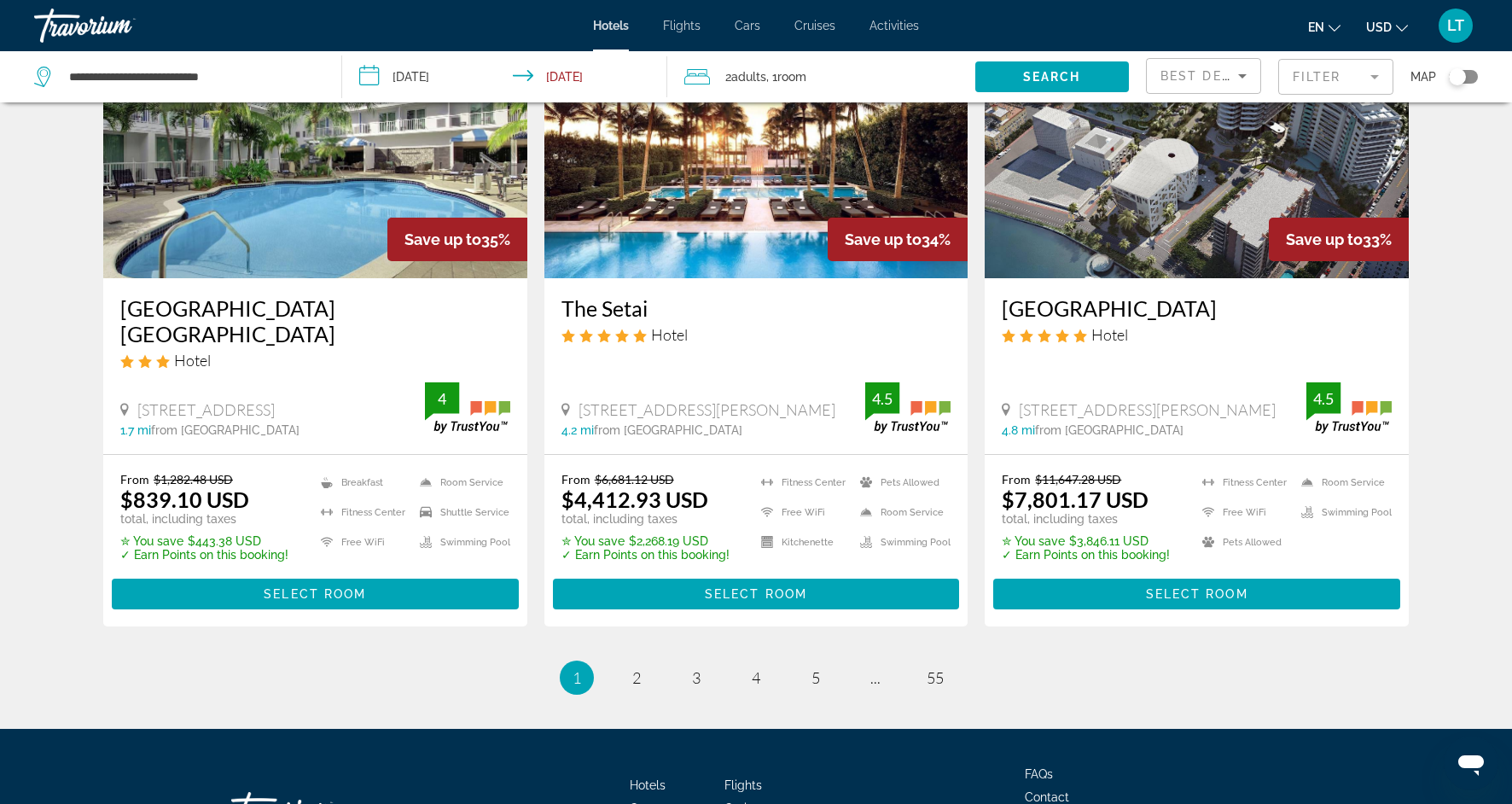
scroll to position [2124, 0]
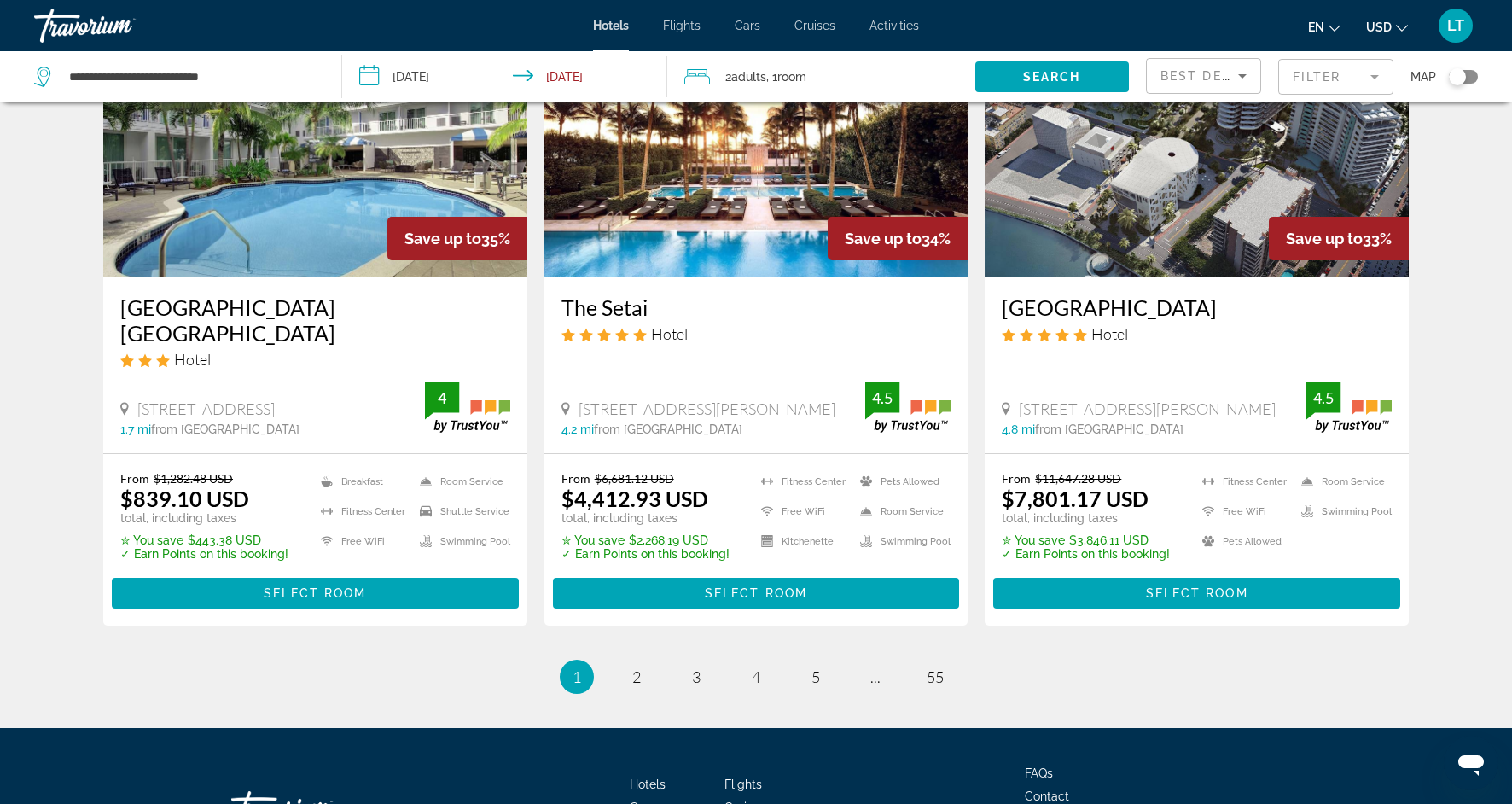
click at [1376, 78] on mat-form-field "Filter" at bounding box center [1336, 77] width 115 height 36
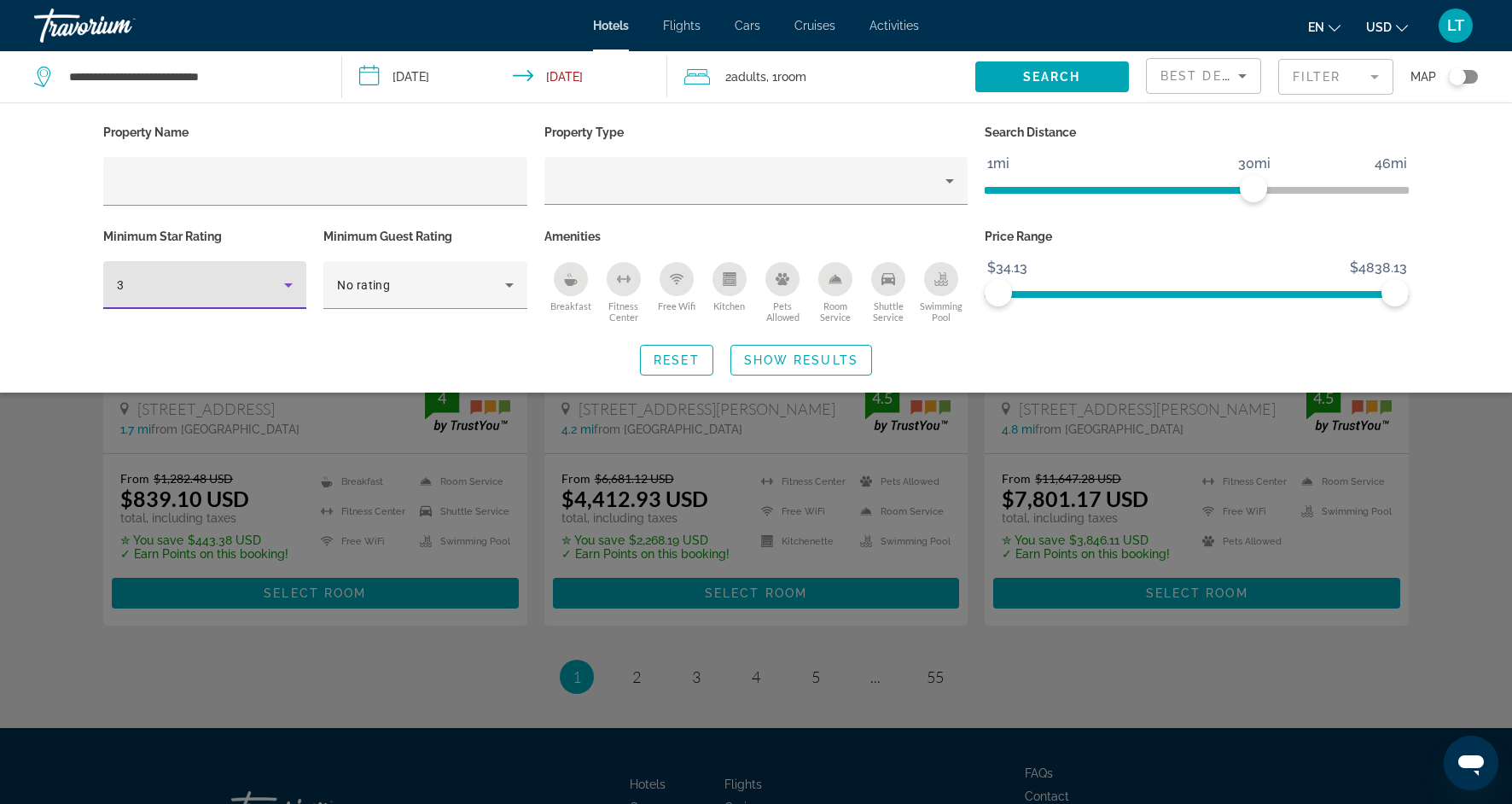
click at [294, 289] on icon "Hotel Filters" at bounding box center [288, 285] width 21 height 21
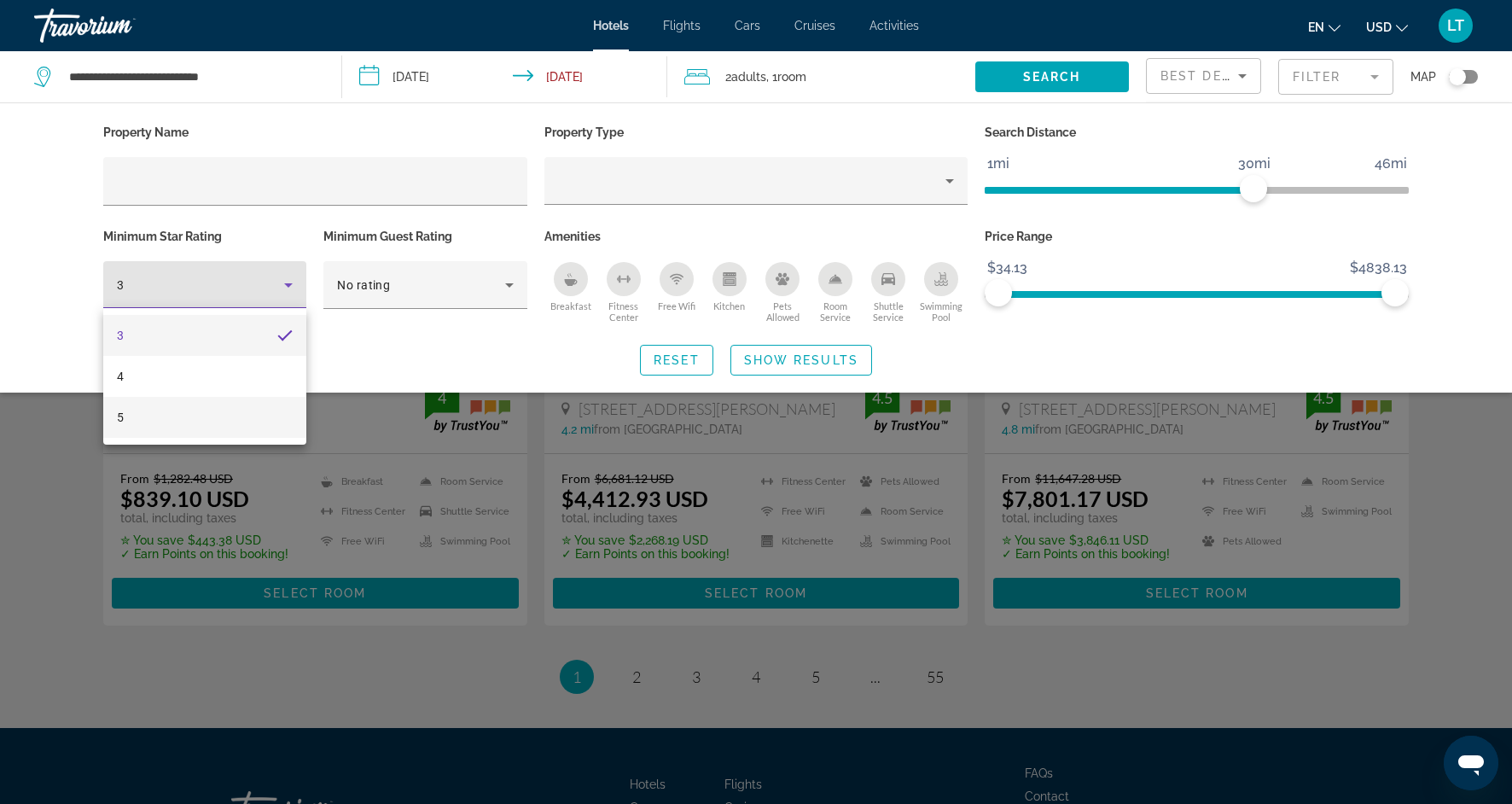
click at [229, 423] on mat-option "5" at bounding box center [204, 417] width 203 height 41
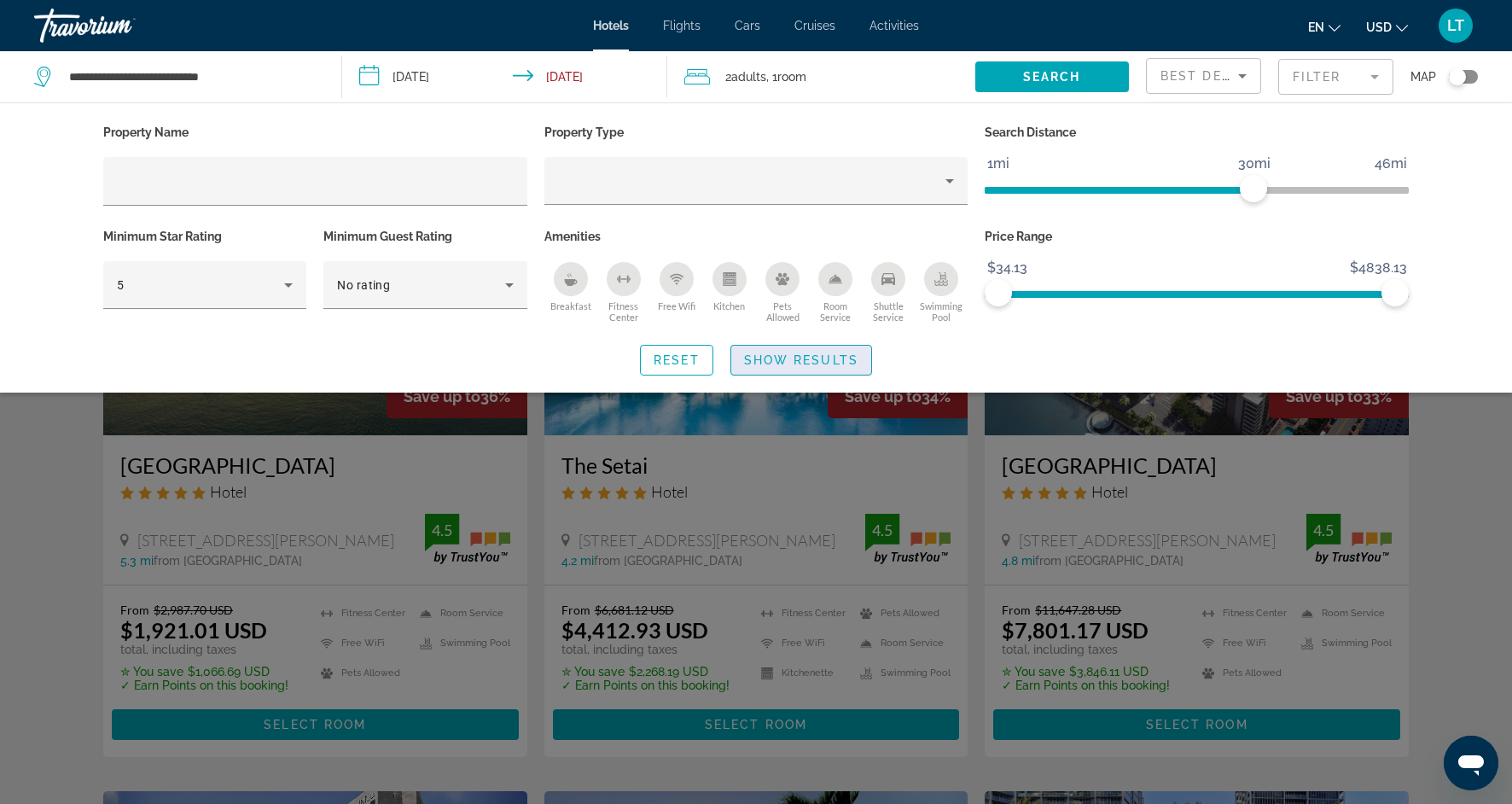
click at [777, 367] on span "Search widget" at bounding box center [801, 359] width 140 height 41
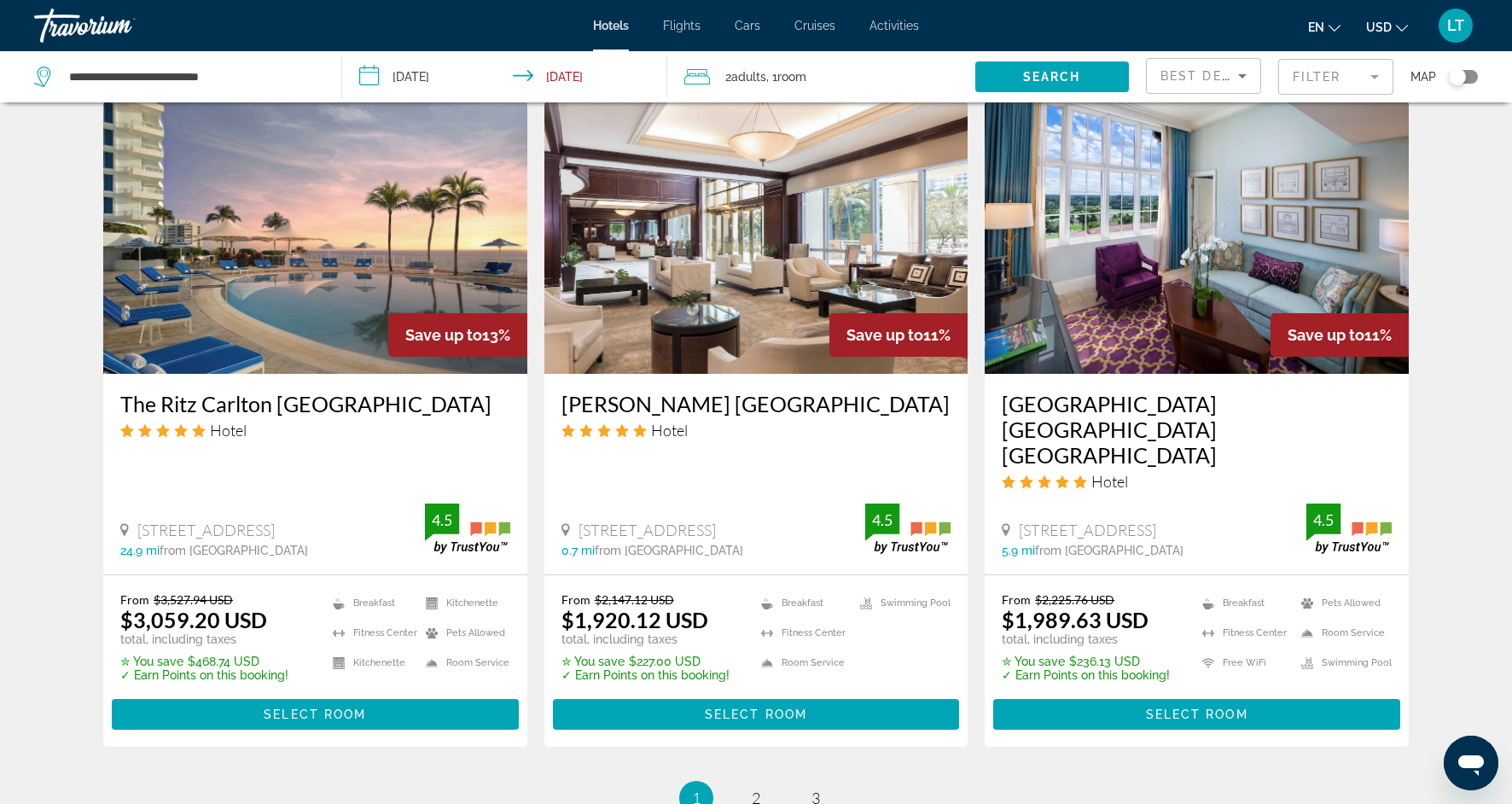
scroll to position [1986, 0]
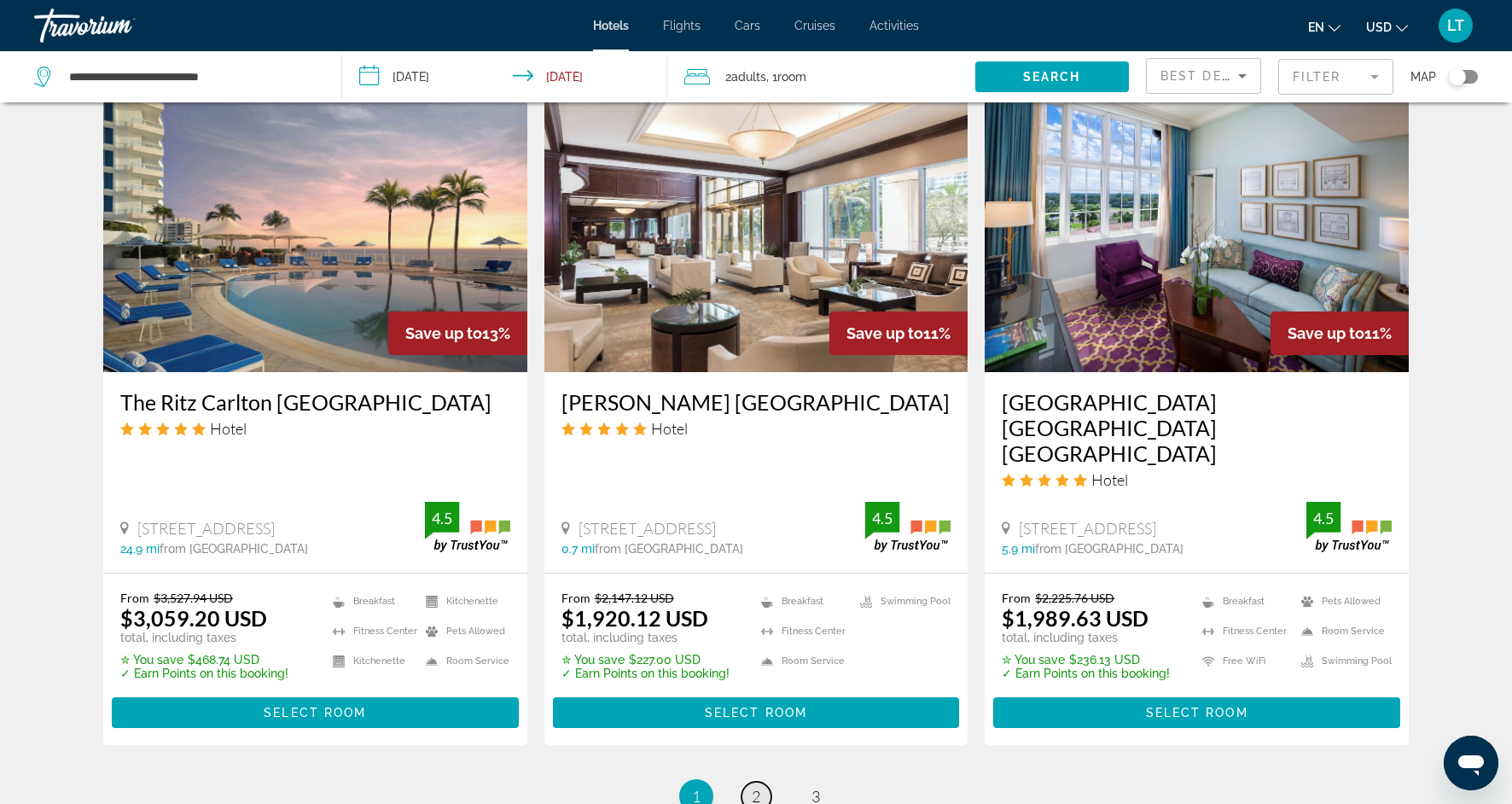
click at [757, 788] on span "2" at bounding box center [756, 797] width 8 height 19
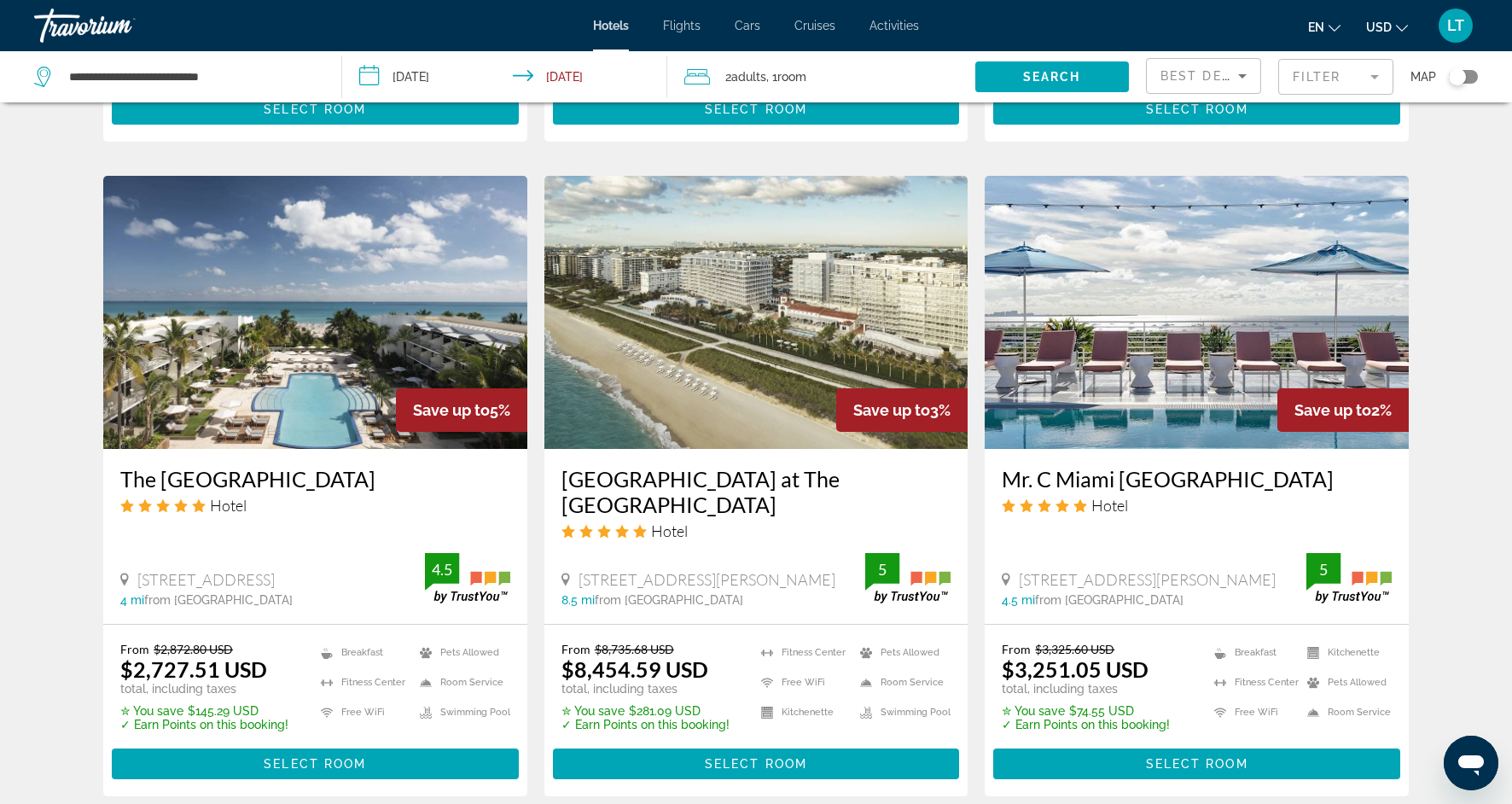
scroll to position [1955, 0]
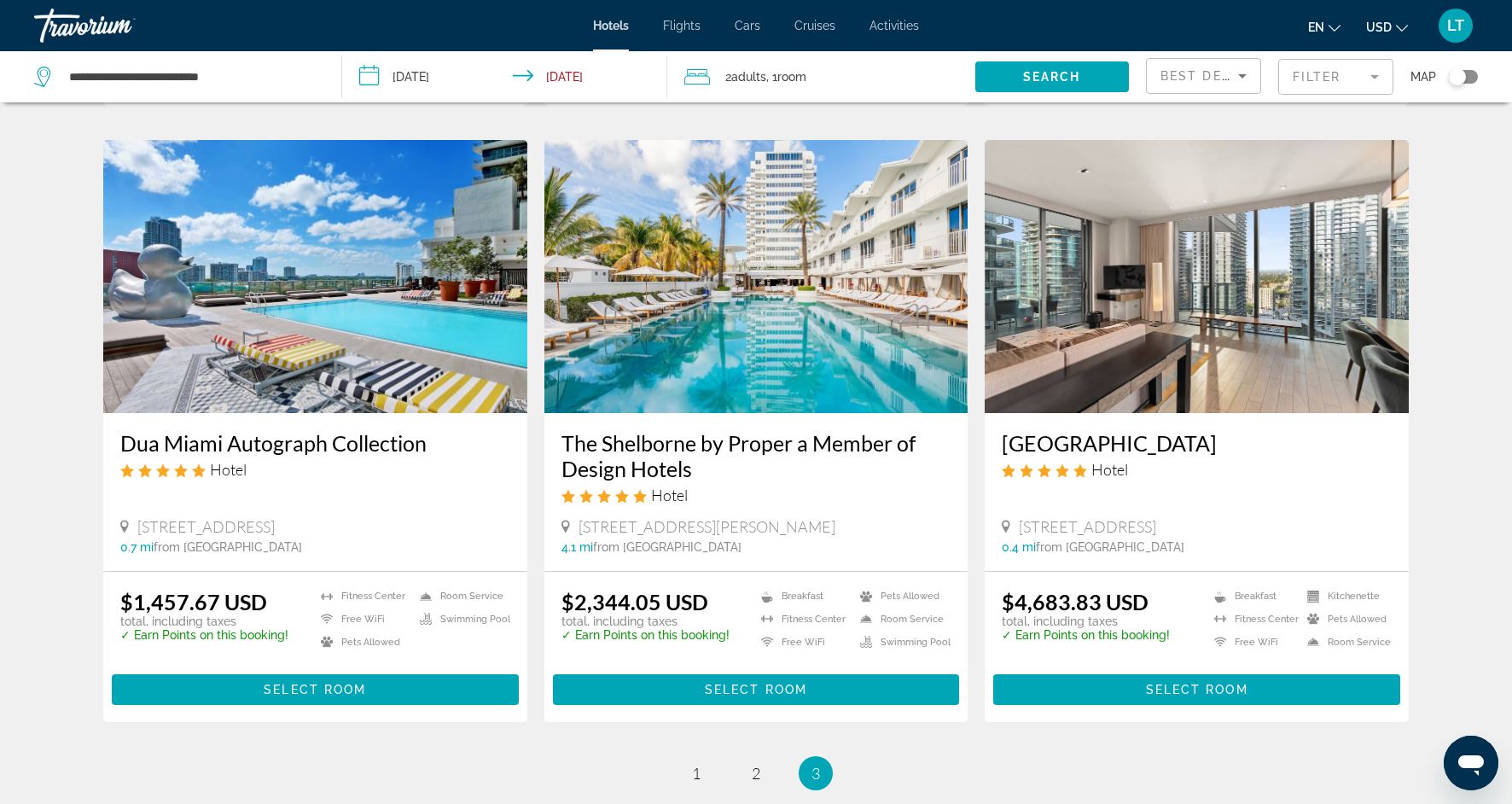
scroll to position [1295, 0]
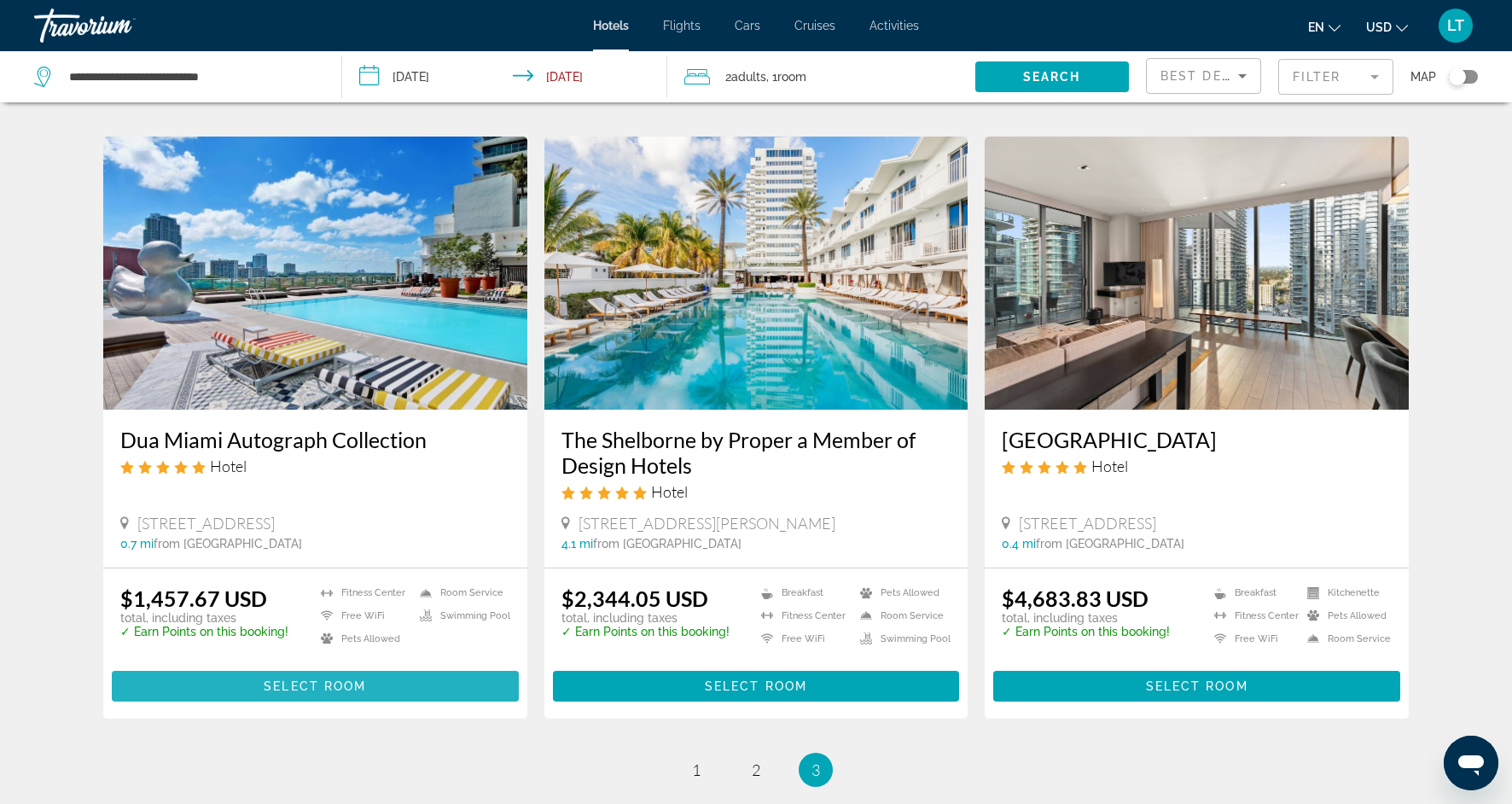
click at [360, 666] on span "Main content" at bounding box center [316, 686] width 407 height 41
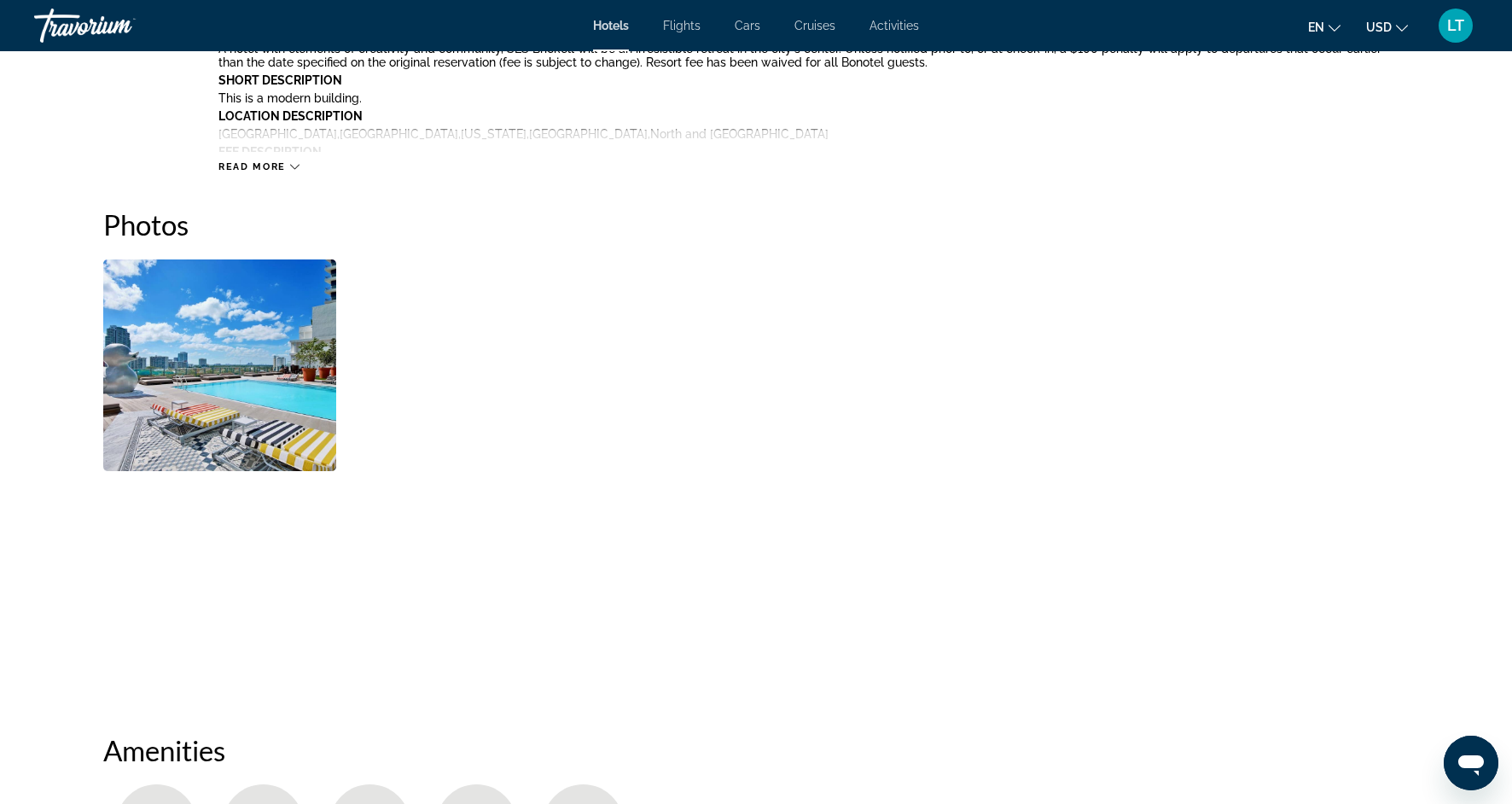
scroll to position [735, 0]
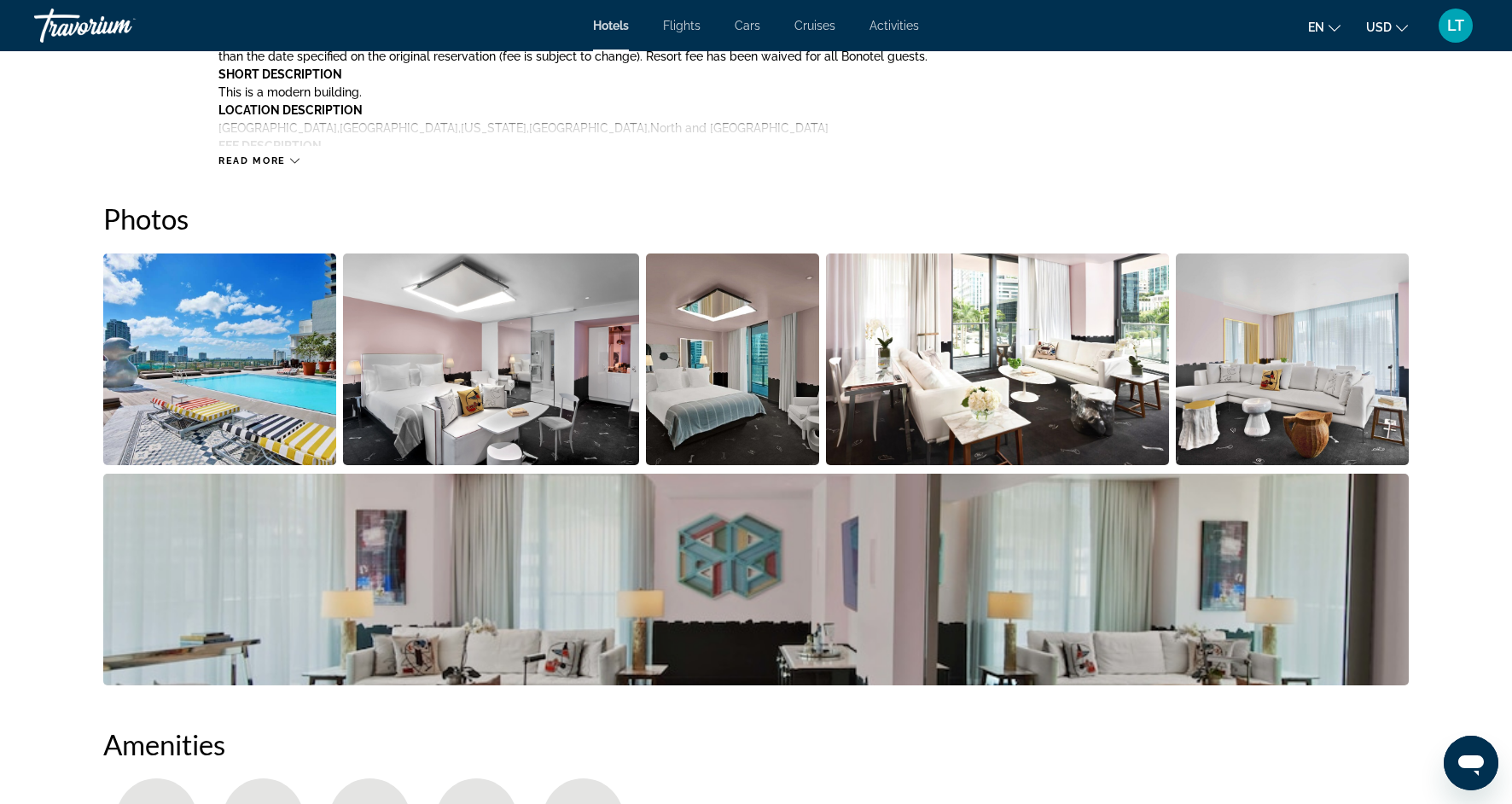
click at [213, 389] on img "Open full-screen image slider" at bounding box center [219, 359] width 233 height 212
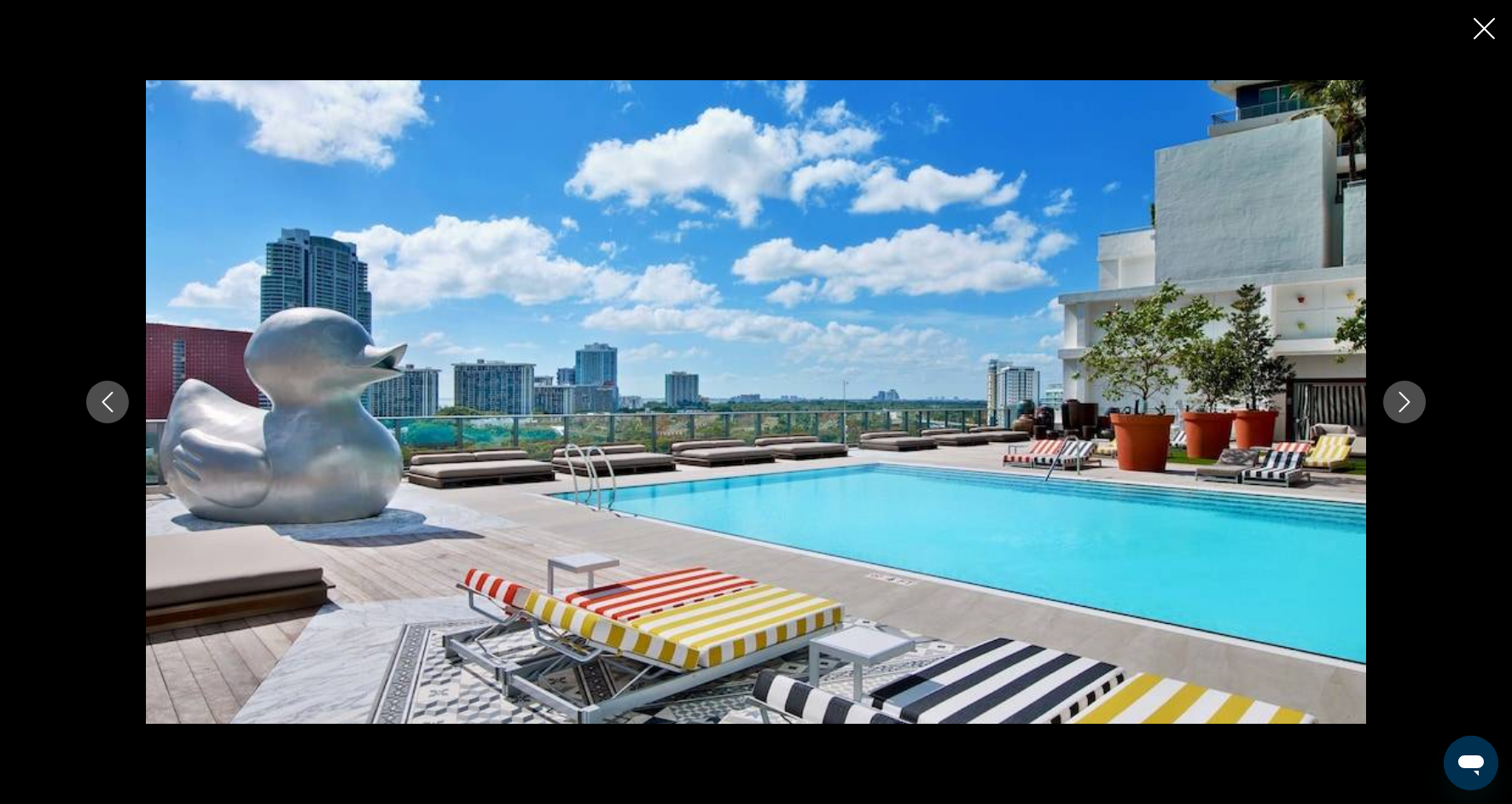
click at [1405, 407] on icon "Next image" at bounding box center [1404, 402] width 21 height 21
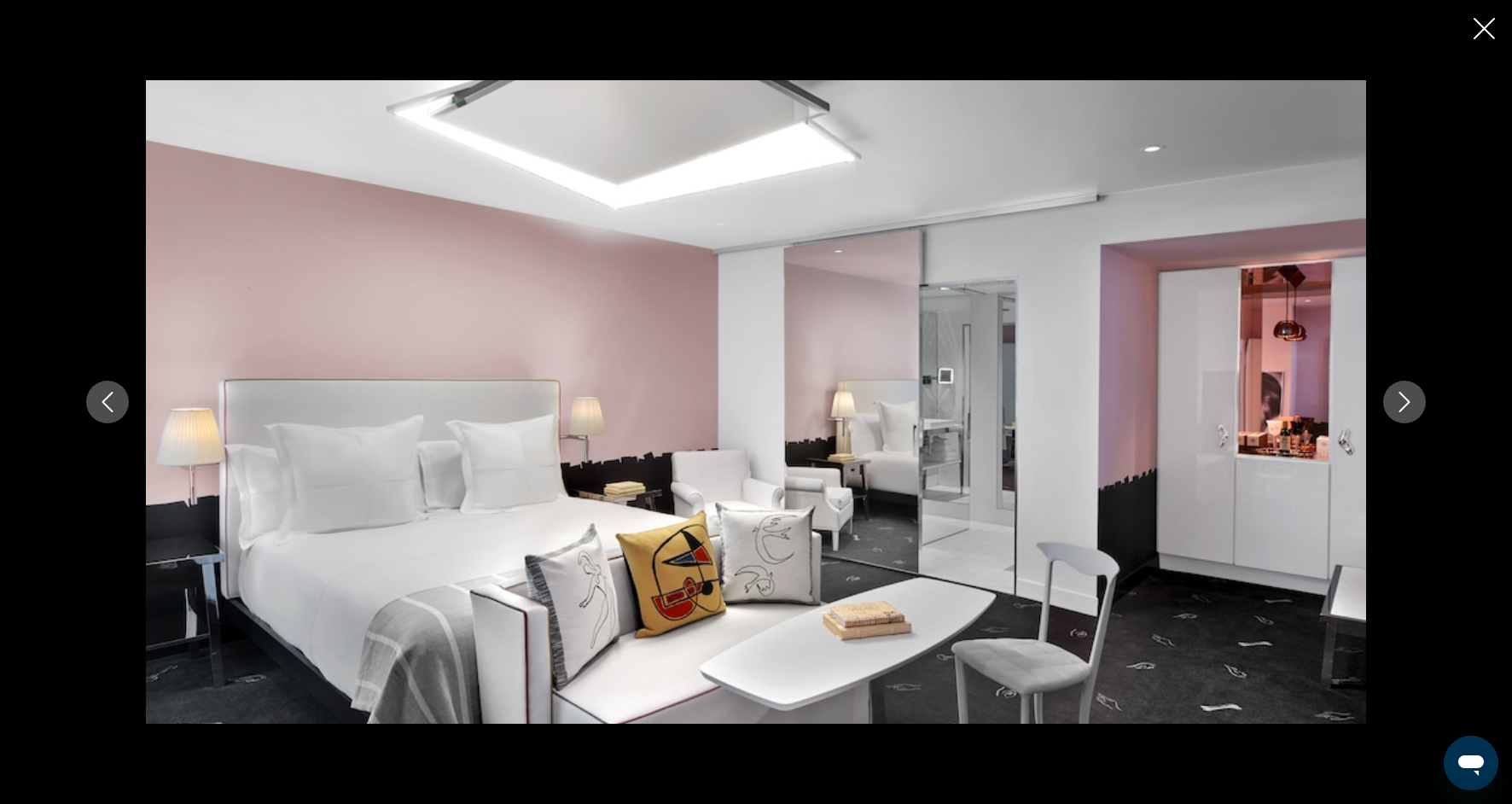
click at [1405, 407] on icon "Next image" at bounding box center [1404, 402] width 21 height 21
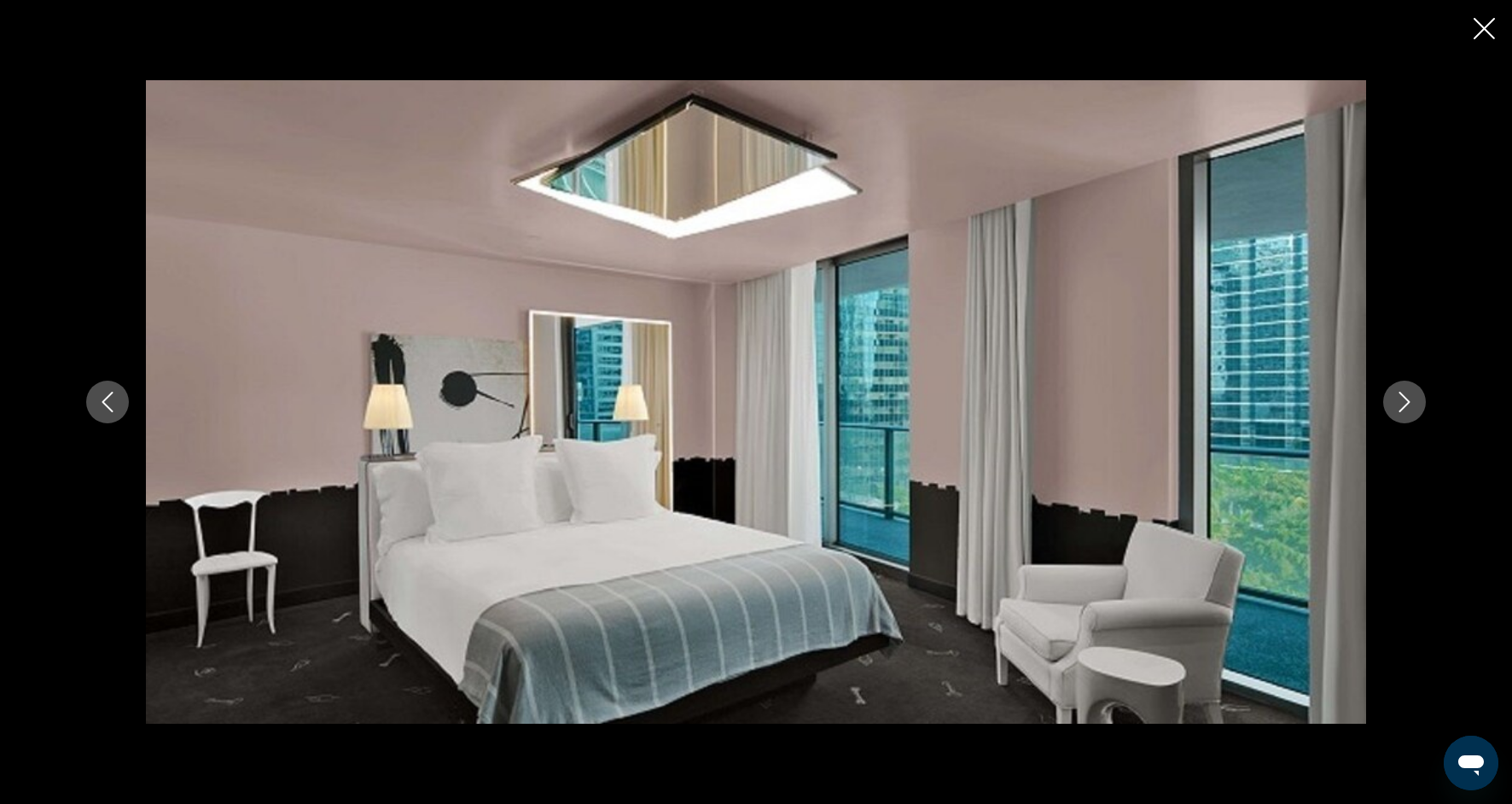
click at [1405, 407] on icon "Next image" at bounding box center [1404, 402] width 21 height 21
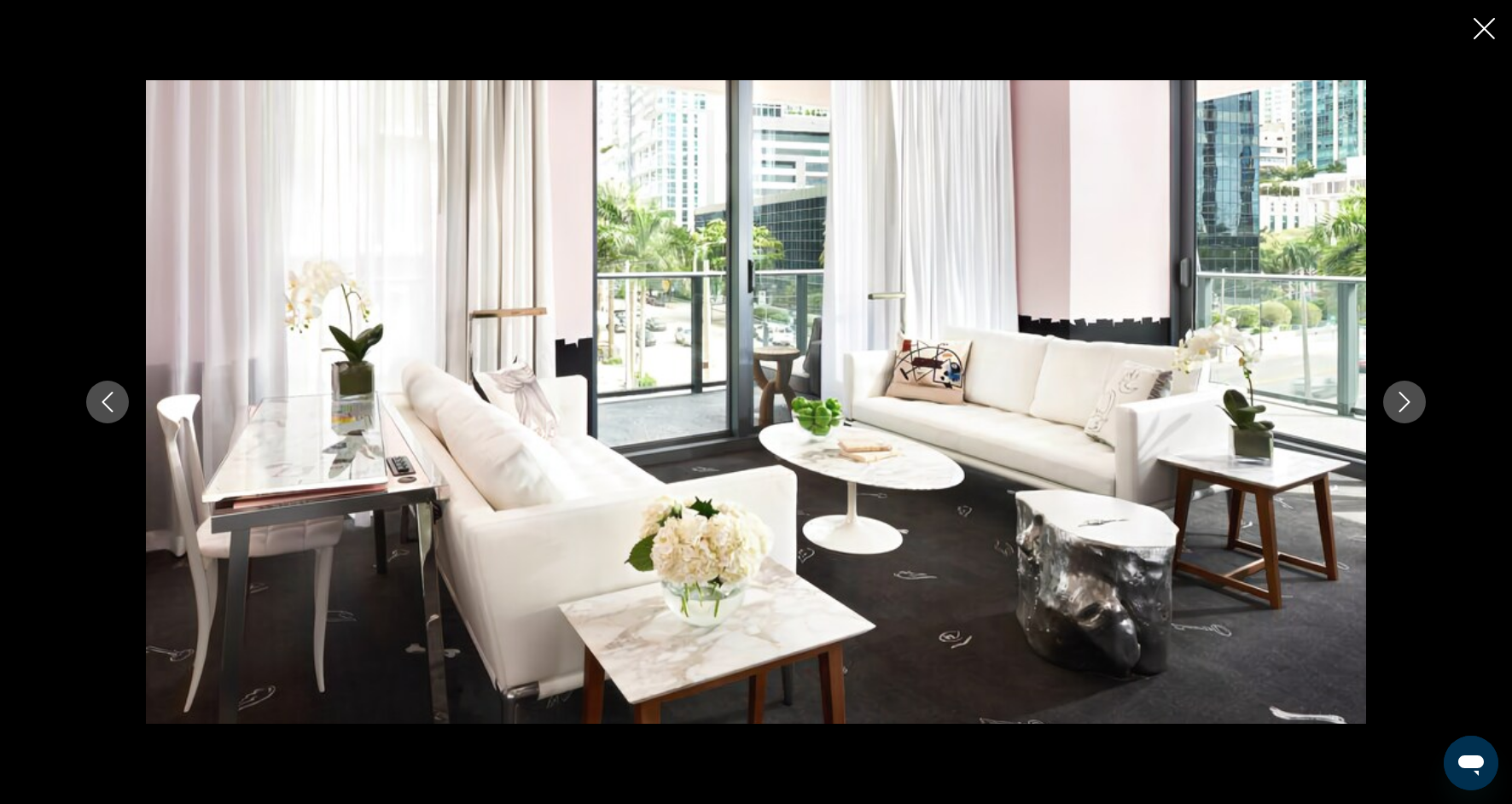
click at [1405, 407] on icon "Next image" at bounding box center [1404, 402] width 21 height 21
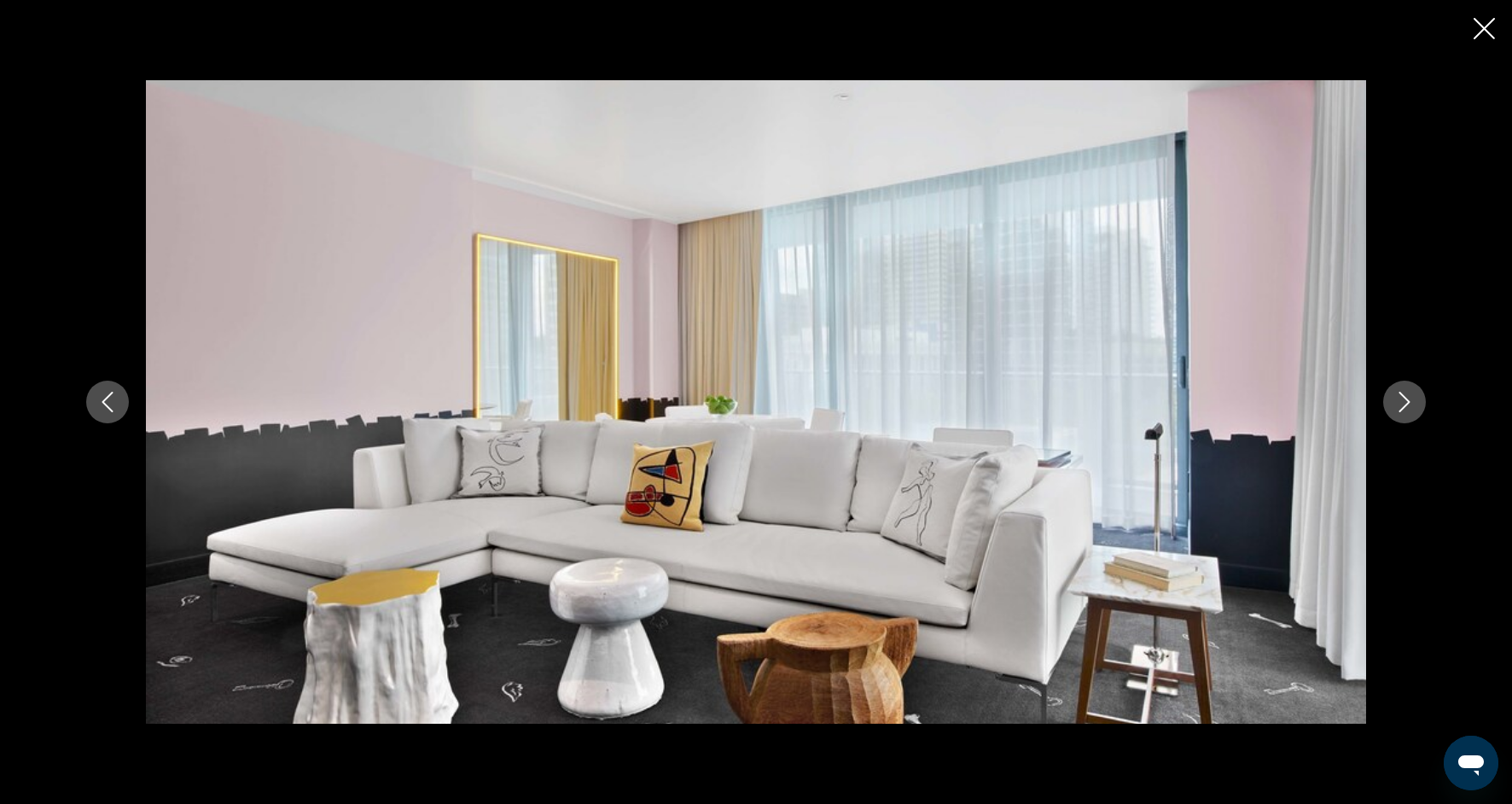
click at [1405, 408] on icon "Next image" at bounding box center [1404, 402] width 21 height 21
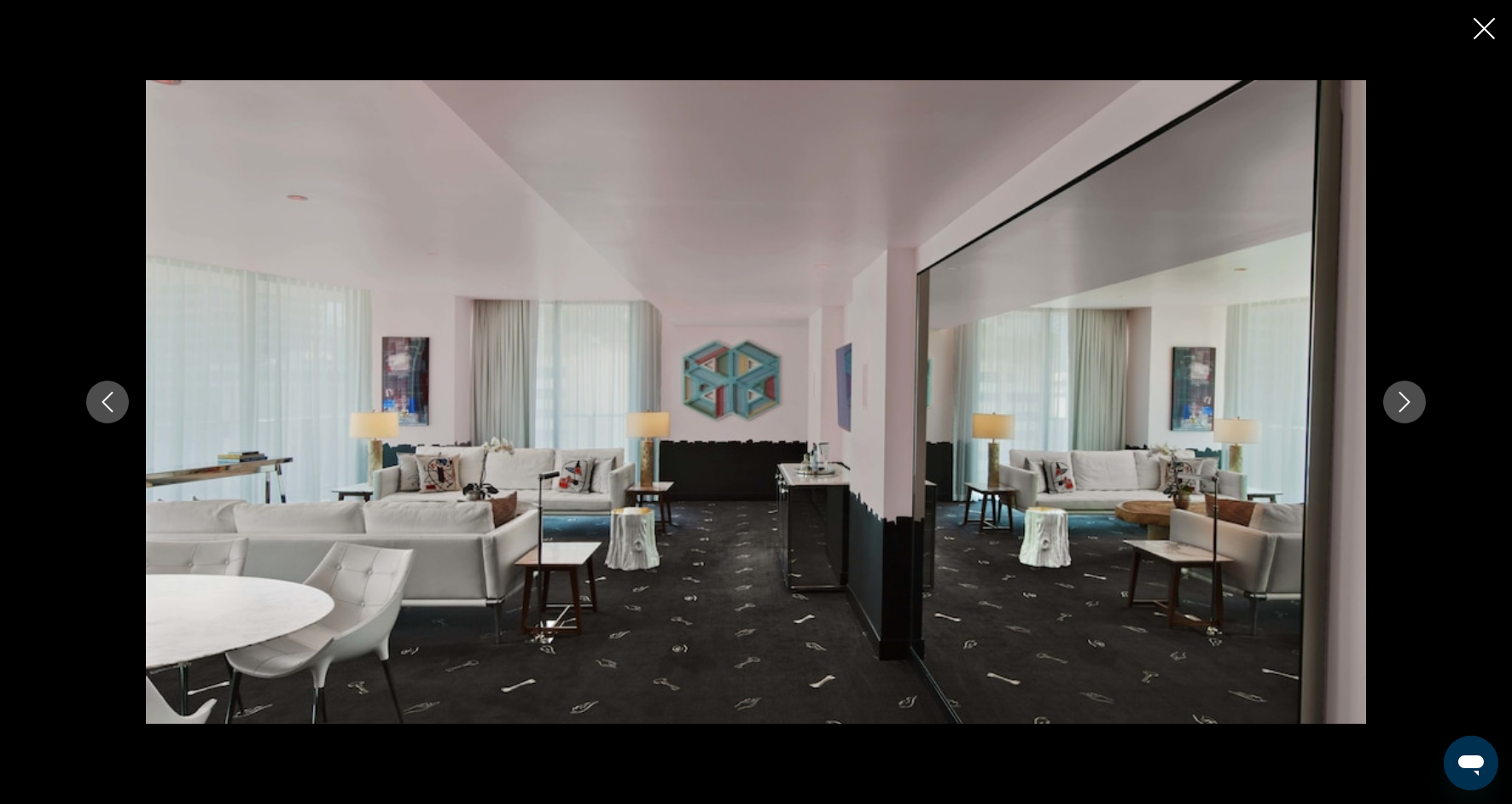
click at [1404, 410] on icon "Next image" at bounding box center [1404, 402] width 21 height 21
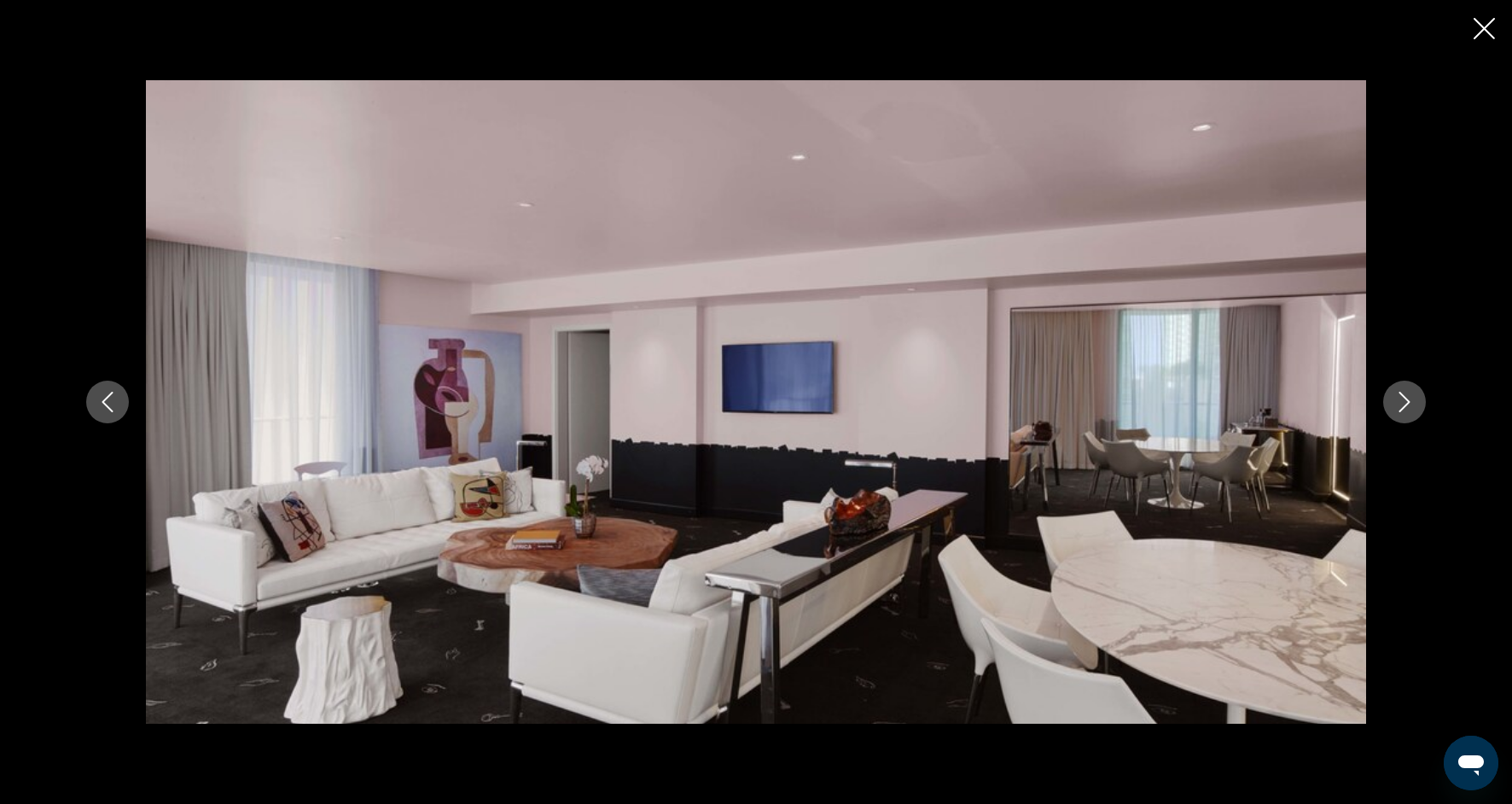
click at [1405, 414] on button "Next image" at bounding box center [1404, 402] width 43 height 43
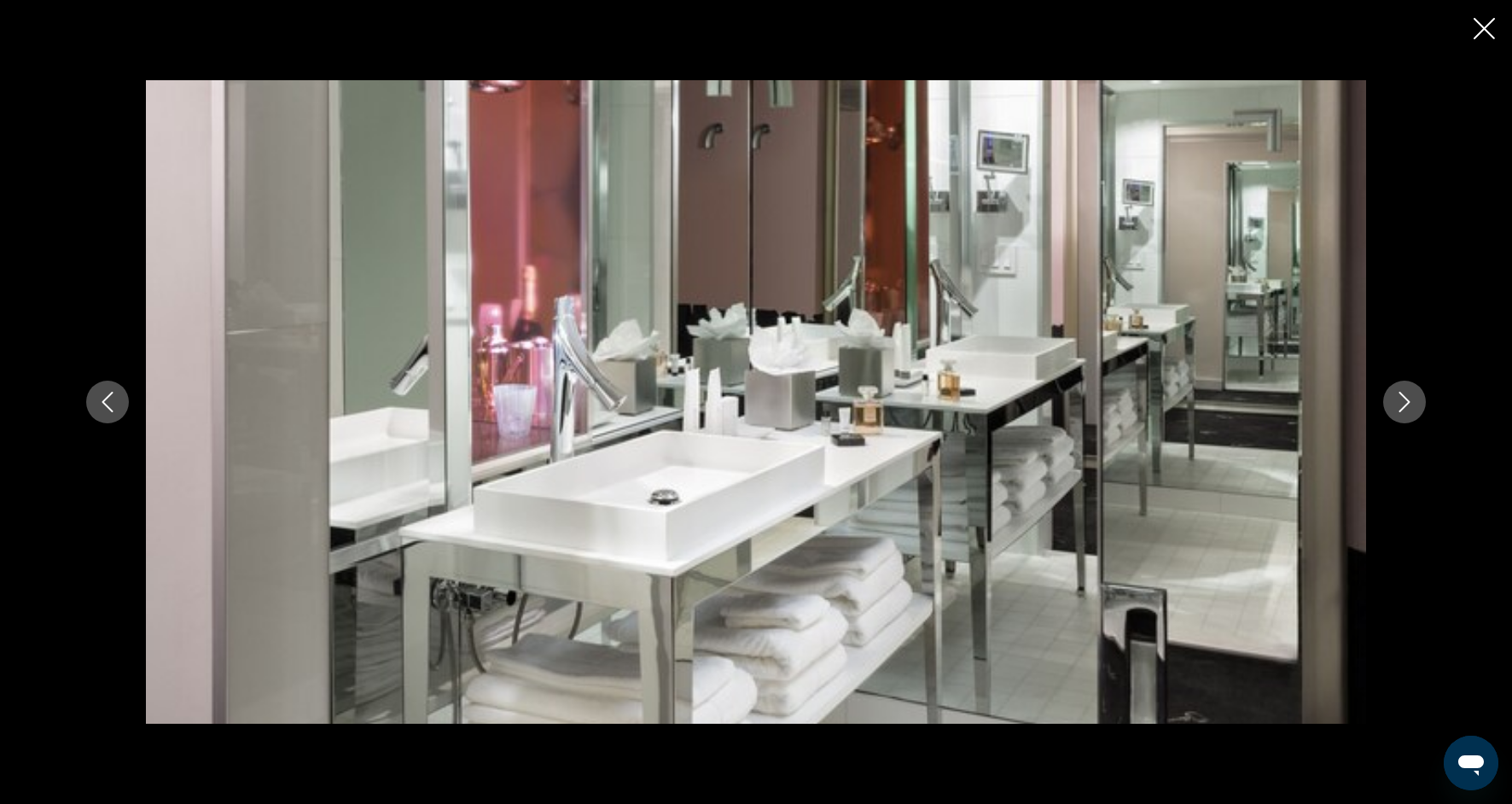
click at [1405, 415] on button "Next image" at bounding box center [1404, 402] width 43 height 43
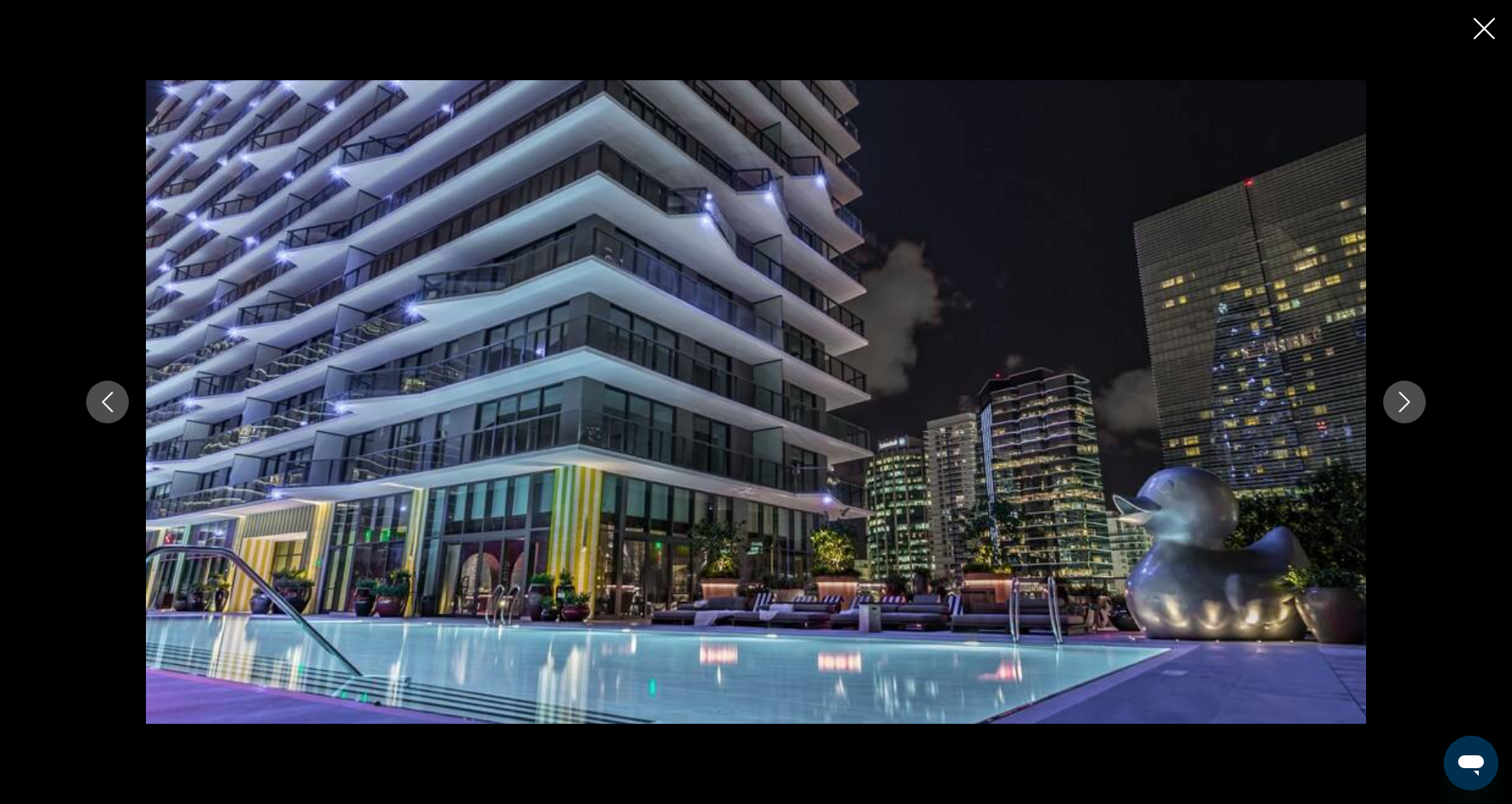
click at [1405, 415] on button "Next image" at bounding box center [1404, 402] width 43 height 43
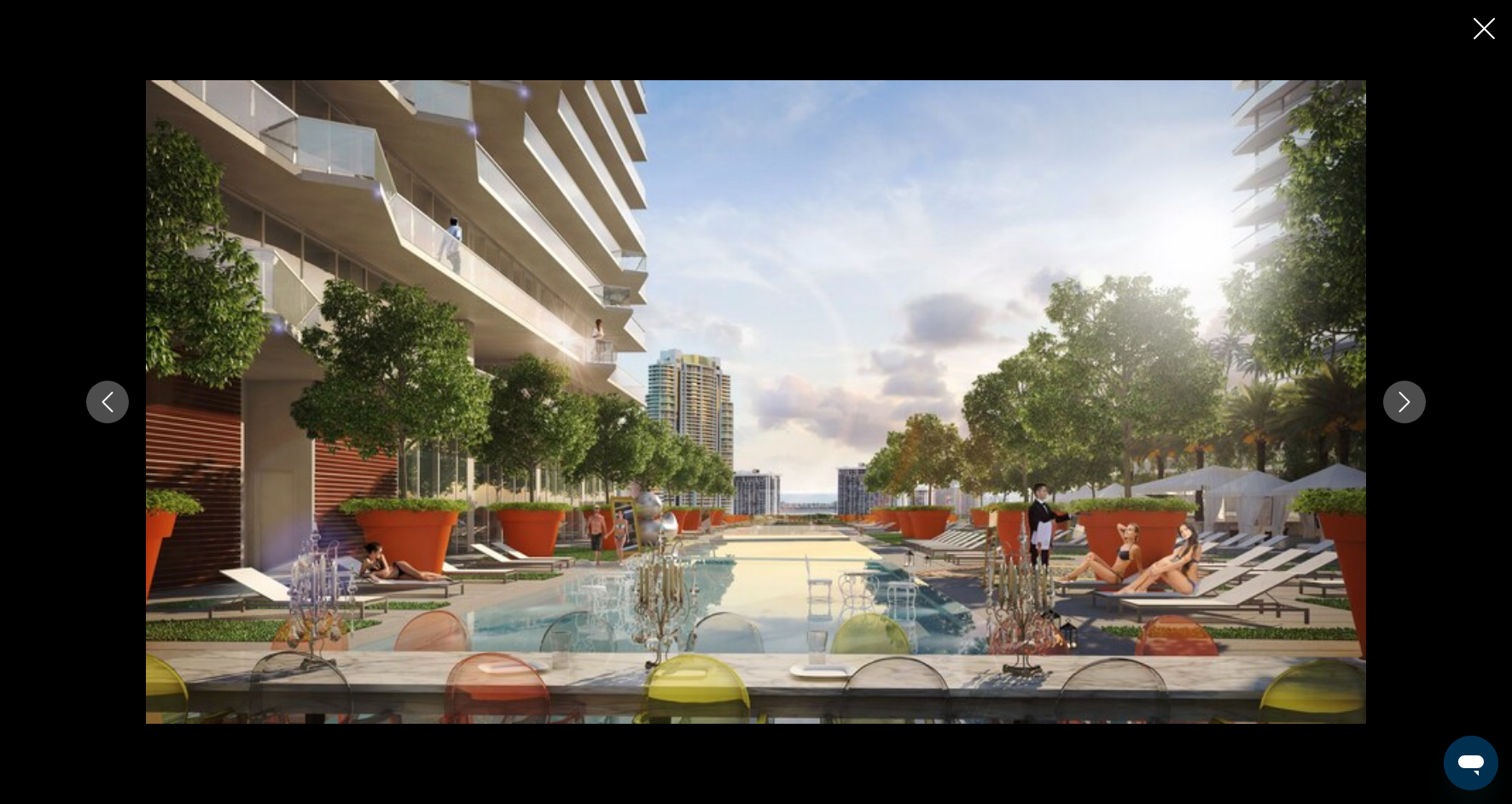
click at [1405, 415] on button "Next image" at bounding box center [1404, 402] width 43 height 43
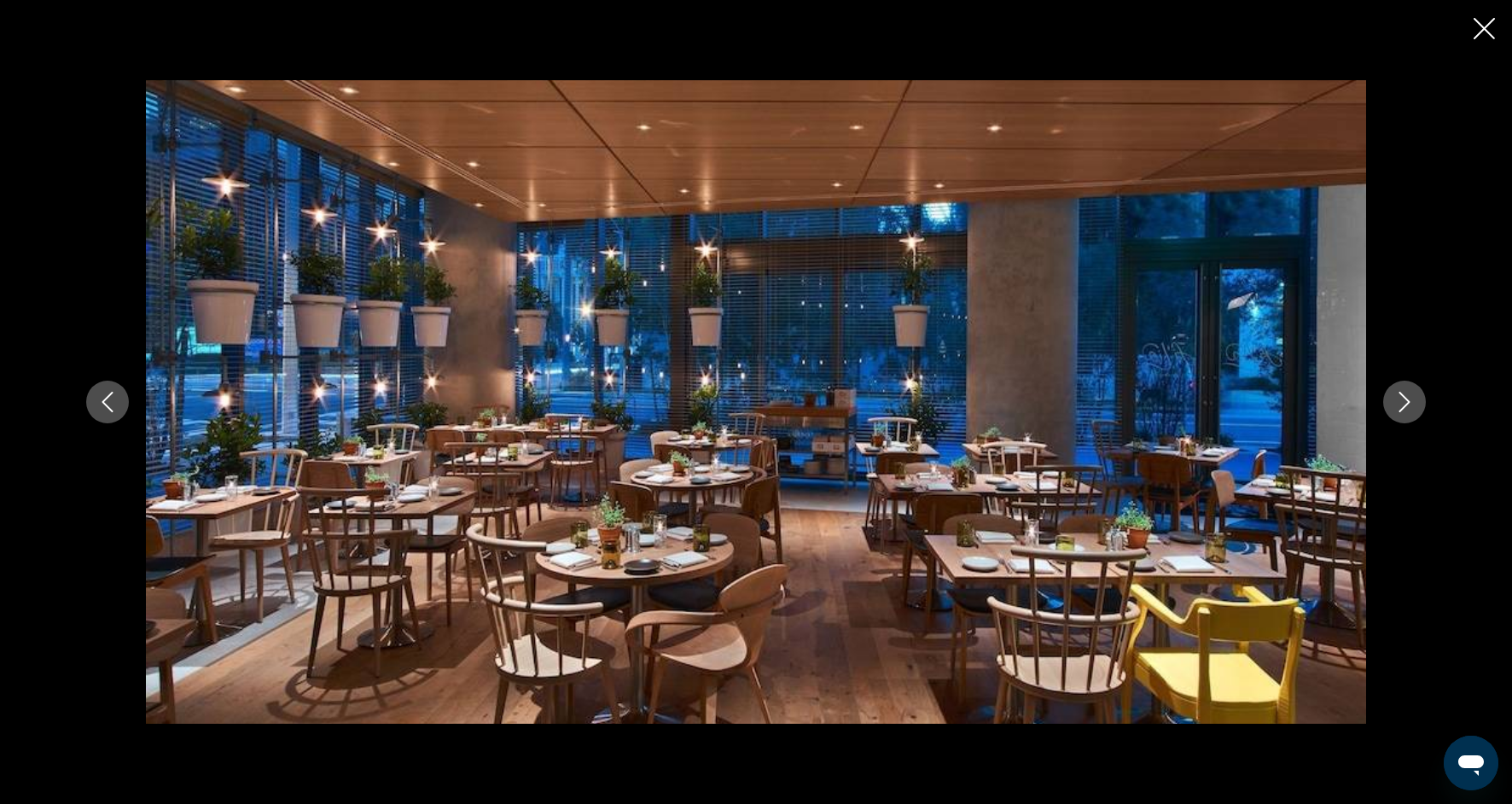
click at [1405, 415] on button "Next image" at bounding box center [1404, 402] width 43 height 43
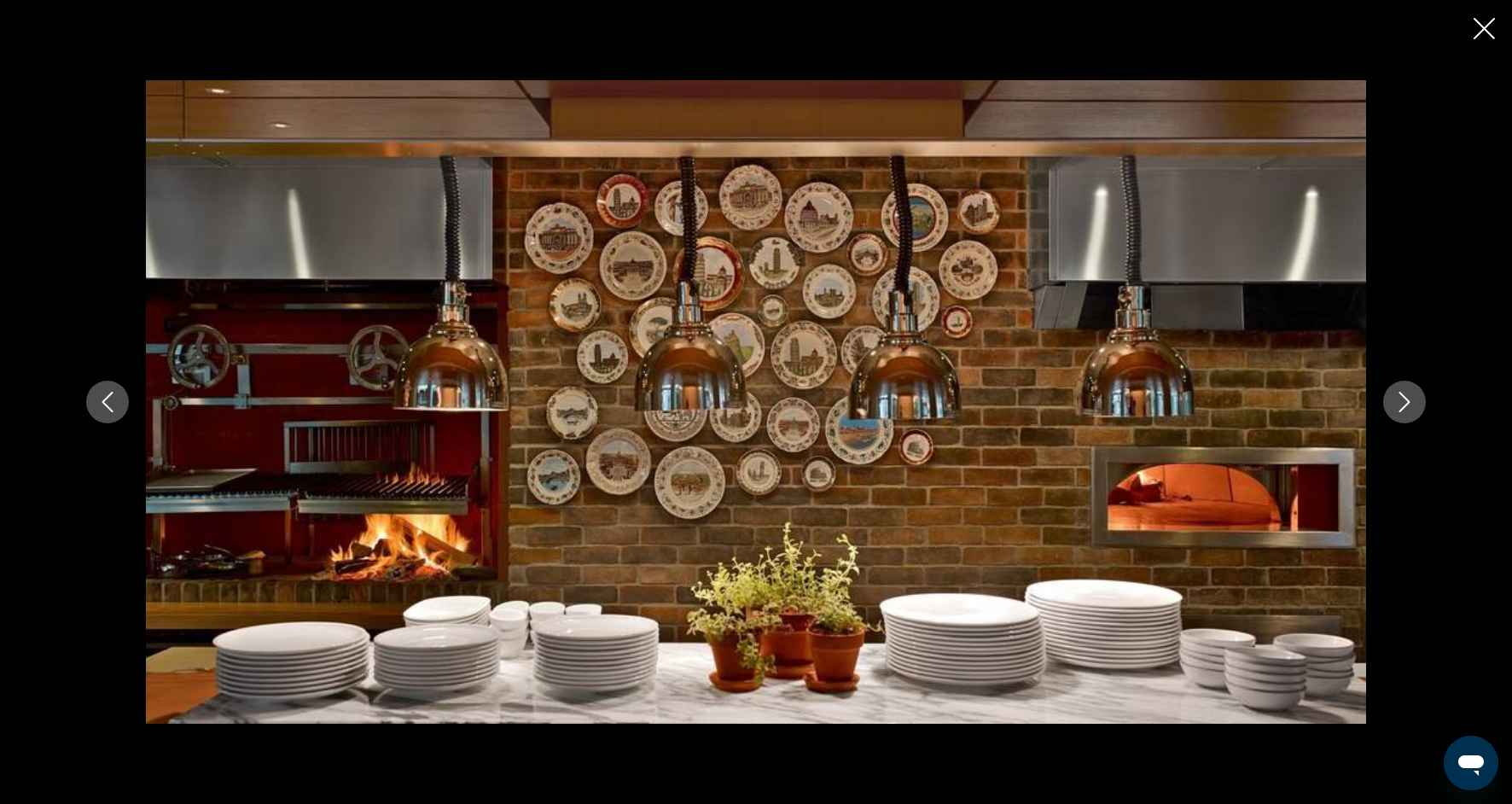
click at [1405, 416] on button "Next image" at bounding box center [1404, 402] width 43 height 43
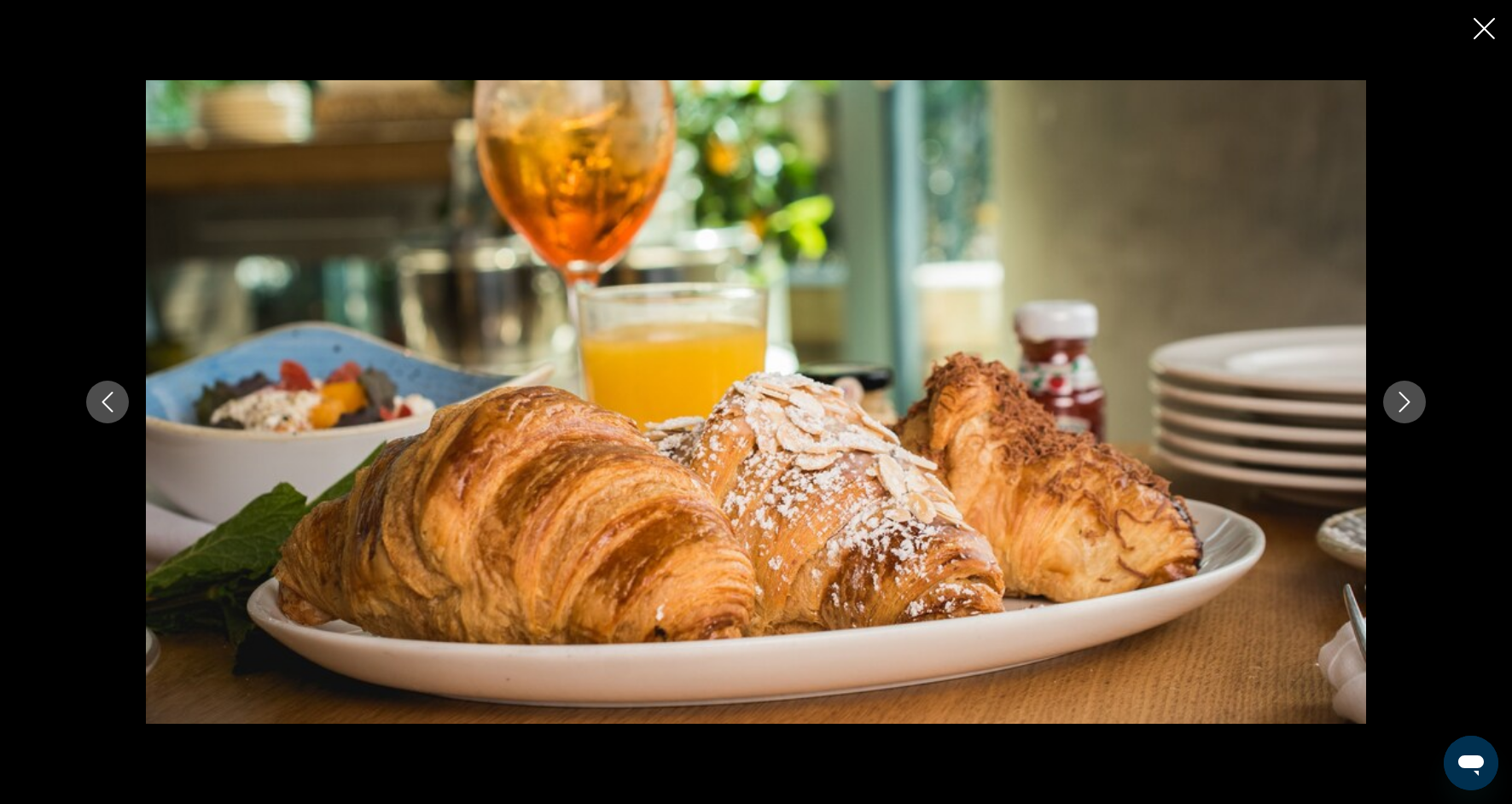
click at [1405, 416] on button "Next image" at bounding box center [1404, 402] width 43 height 43
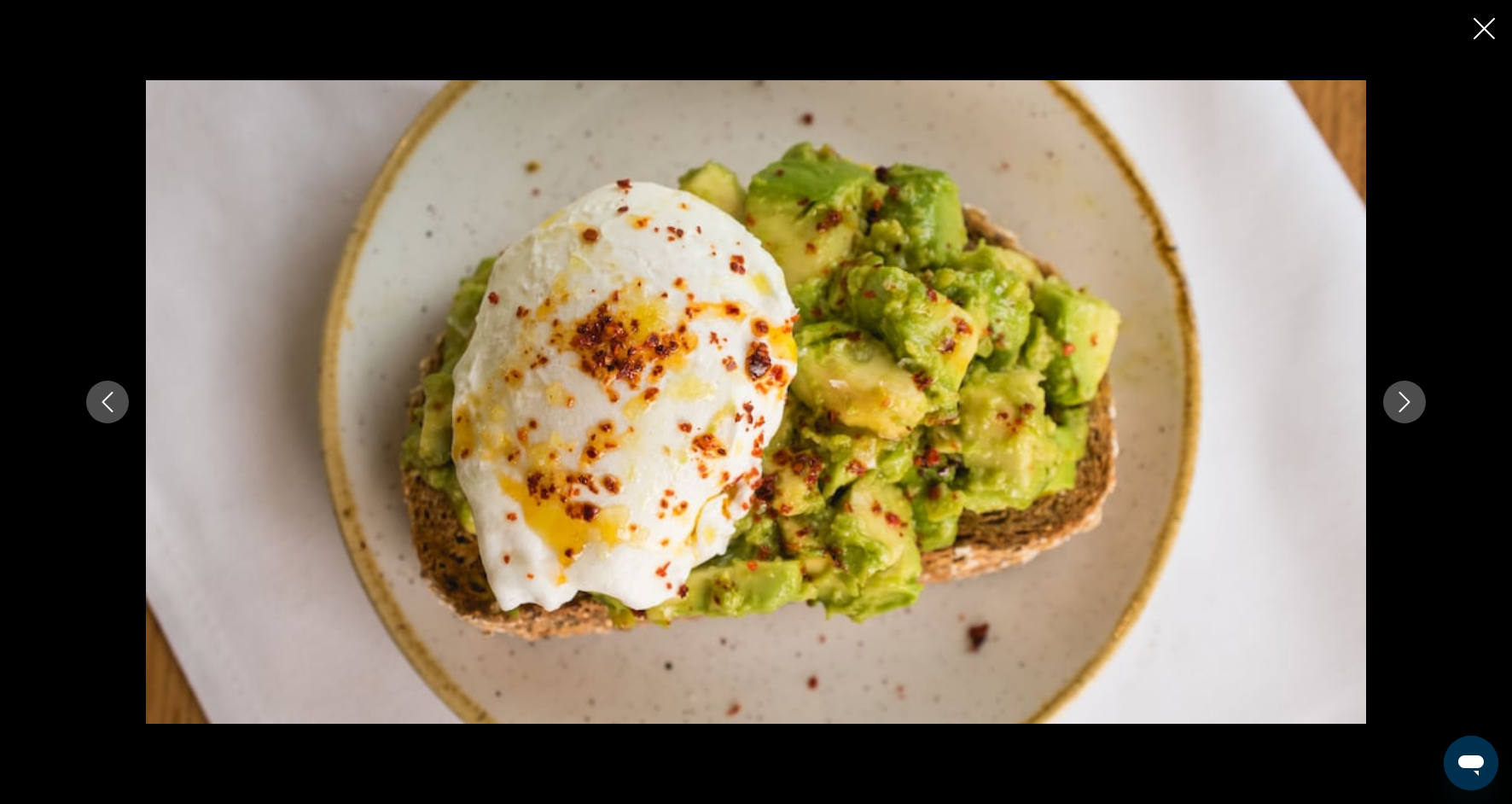
click at [1406, 417] on button "Next image" at bounding box center [1404, 402] width 43 height 43
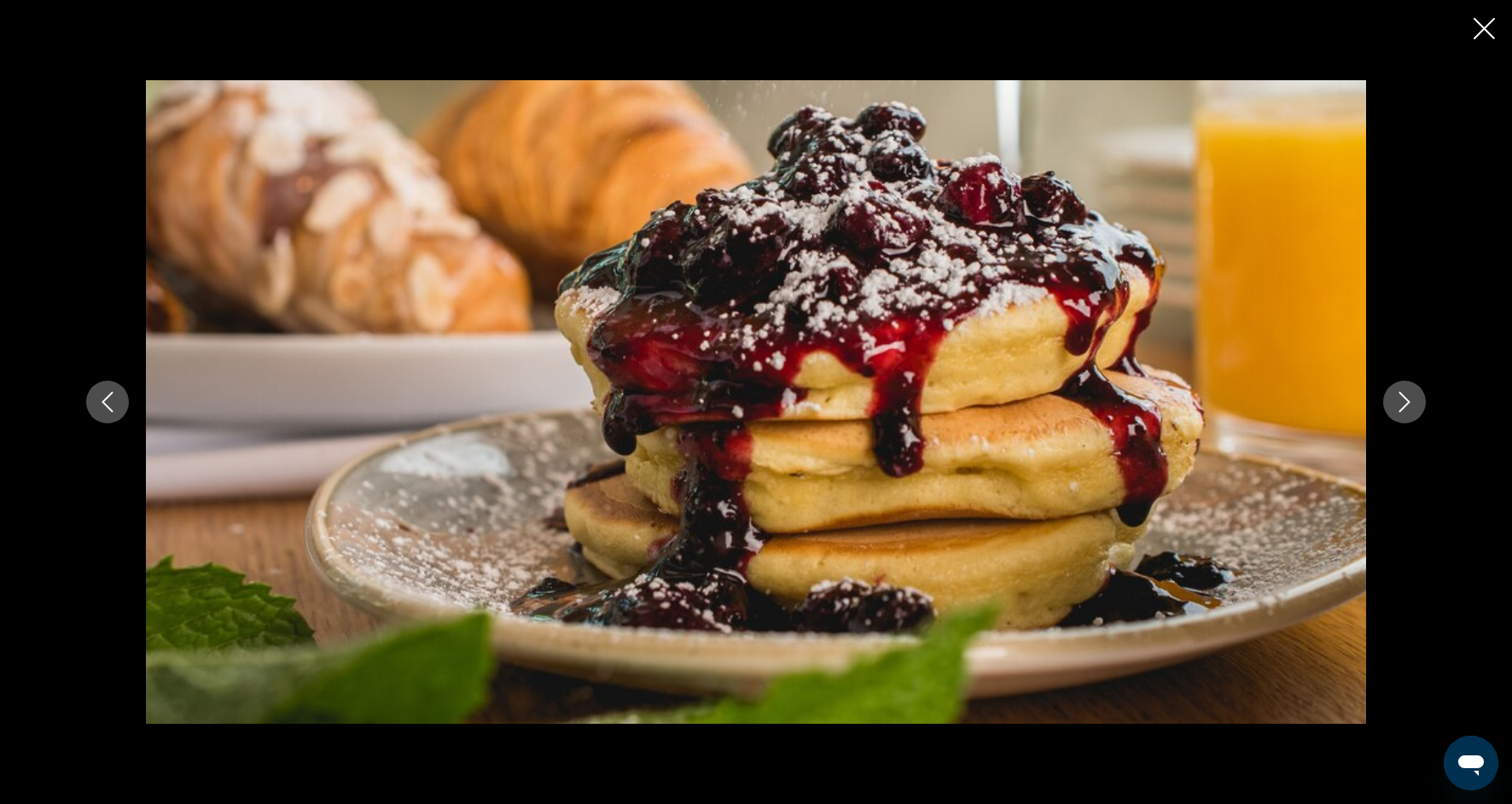
click at [1406, 418] on button "Next image" at bounding box center [1404, 402] width 43 height 43
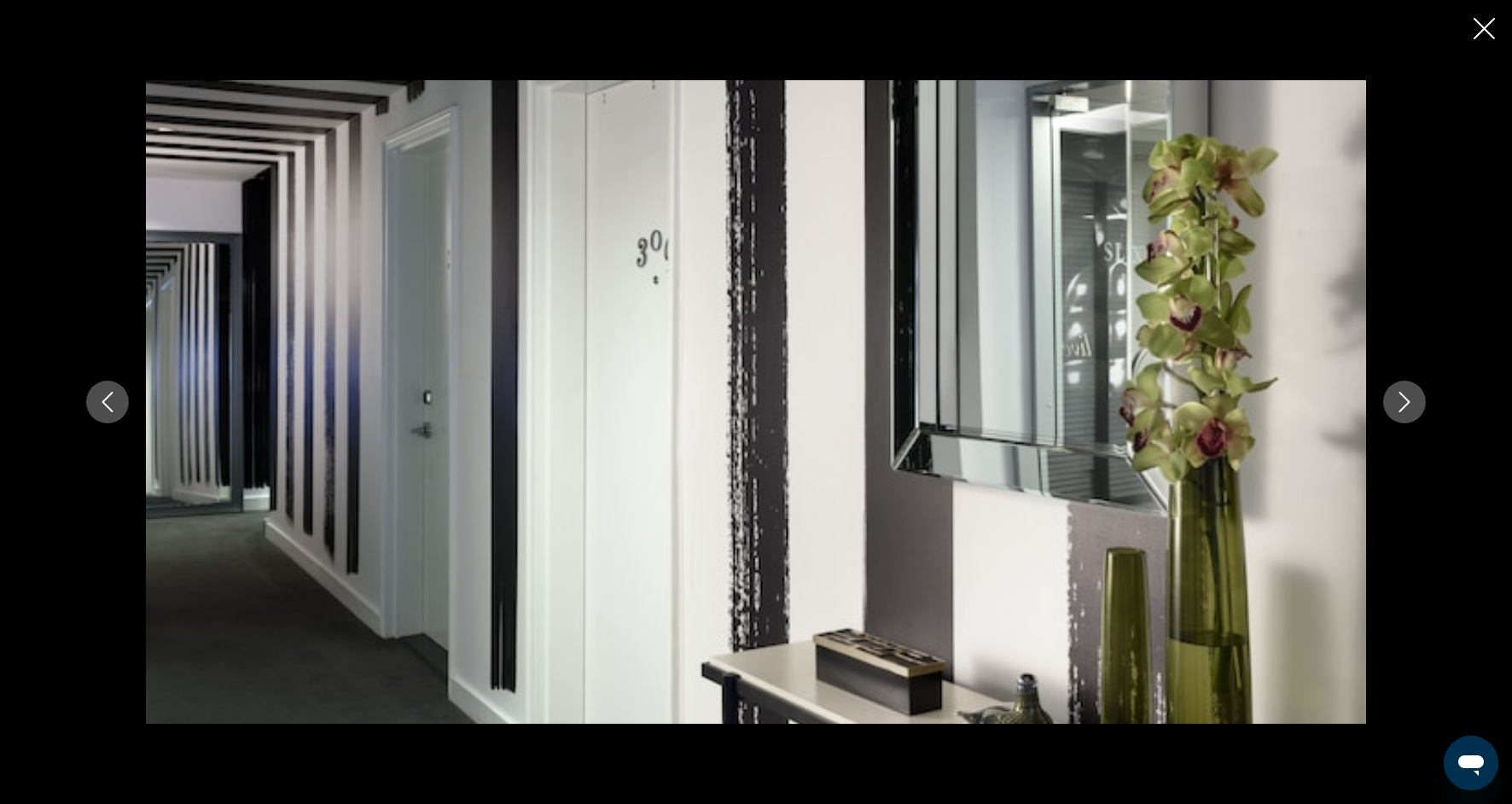
click at [1406, 418] on button "Next image" at bounding box center [1404, 402] width 43 height 43
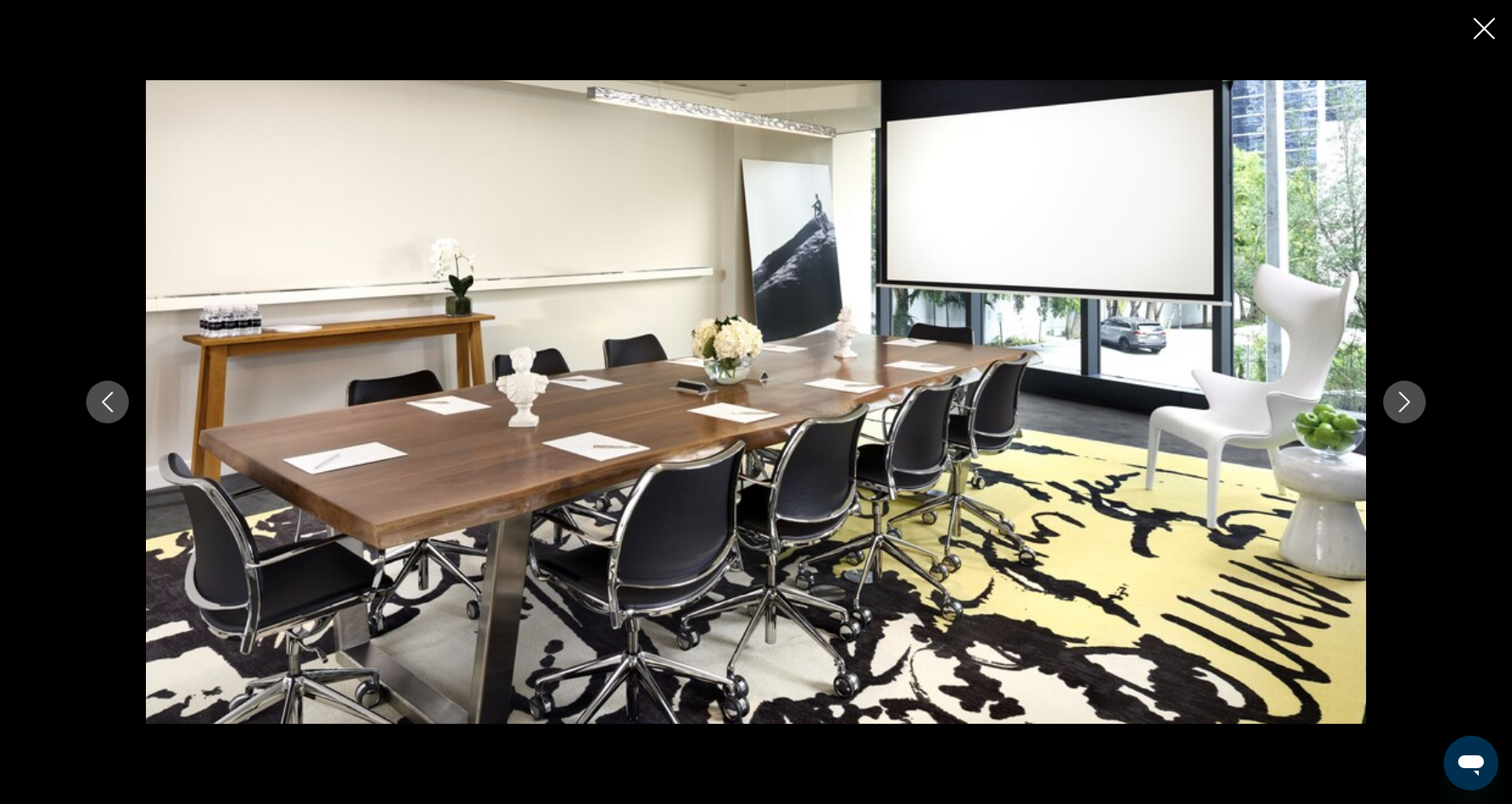
click at [1406, 418] on button "Next image" at bounding box center [1404, 402] width 43 height 43
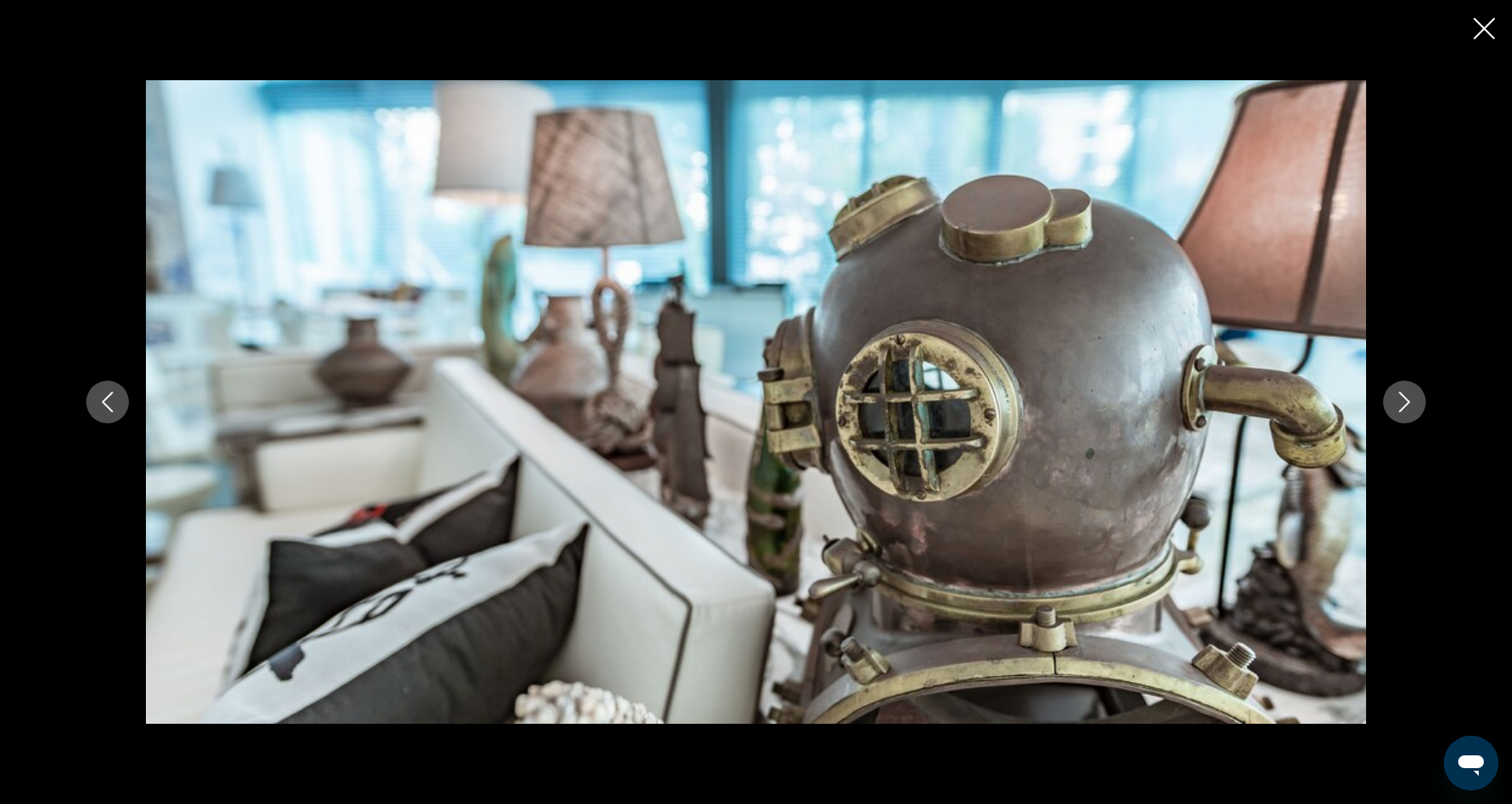
click at [1408, 419] on button "Next image" at bounding box center [1404, 402] width 43 height 43
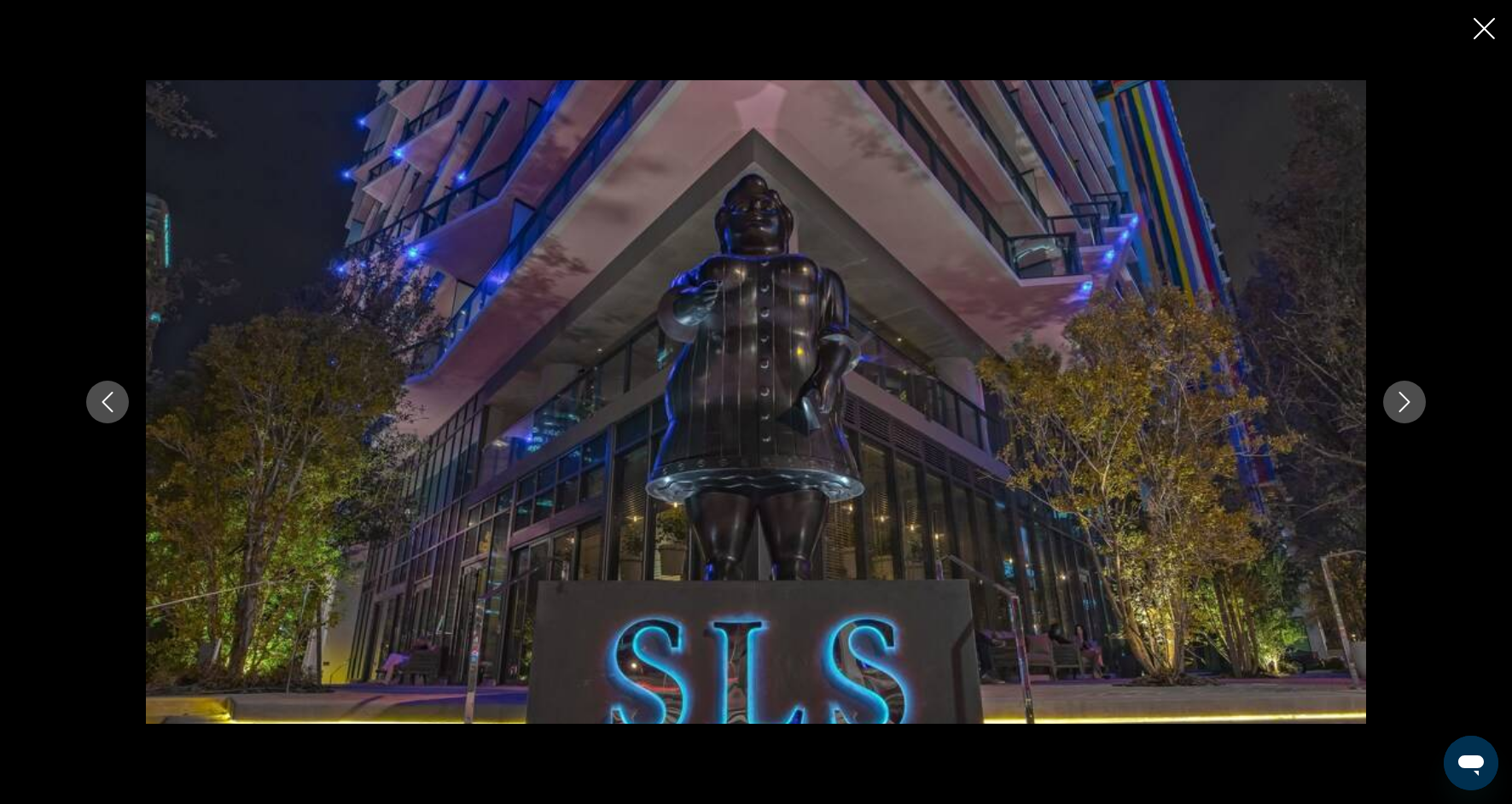
click at [1408, 419] on button "Next image" at bounding box center [1404, 402] width 43 height 43
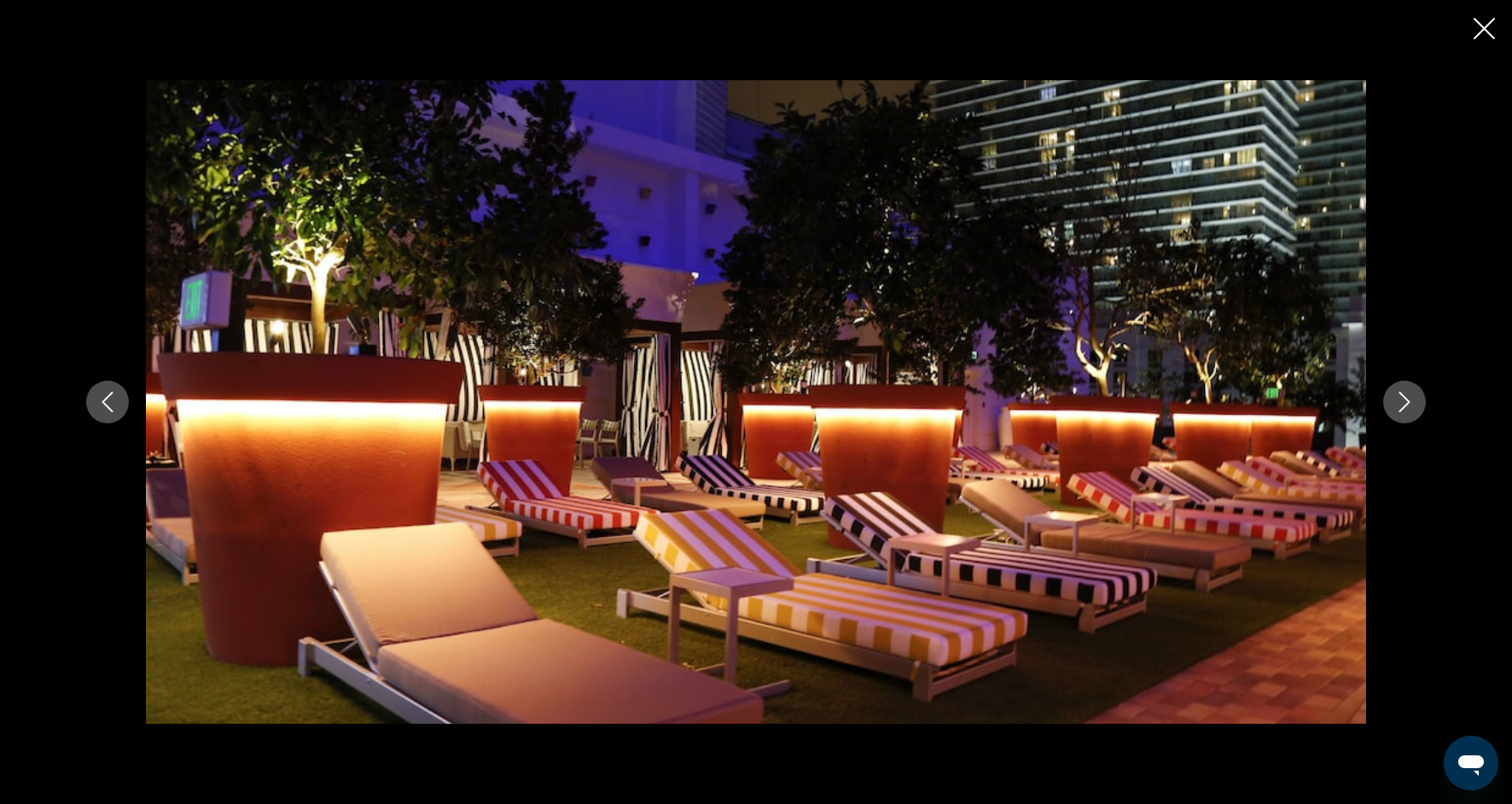
click at [1407, 420] on button "Next image" at bounding box center [1404, 402] width 43 height 43
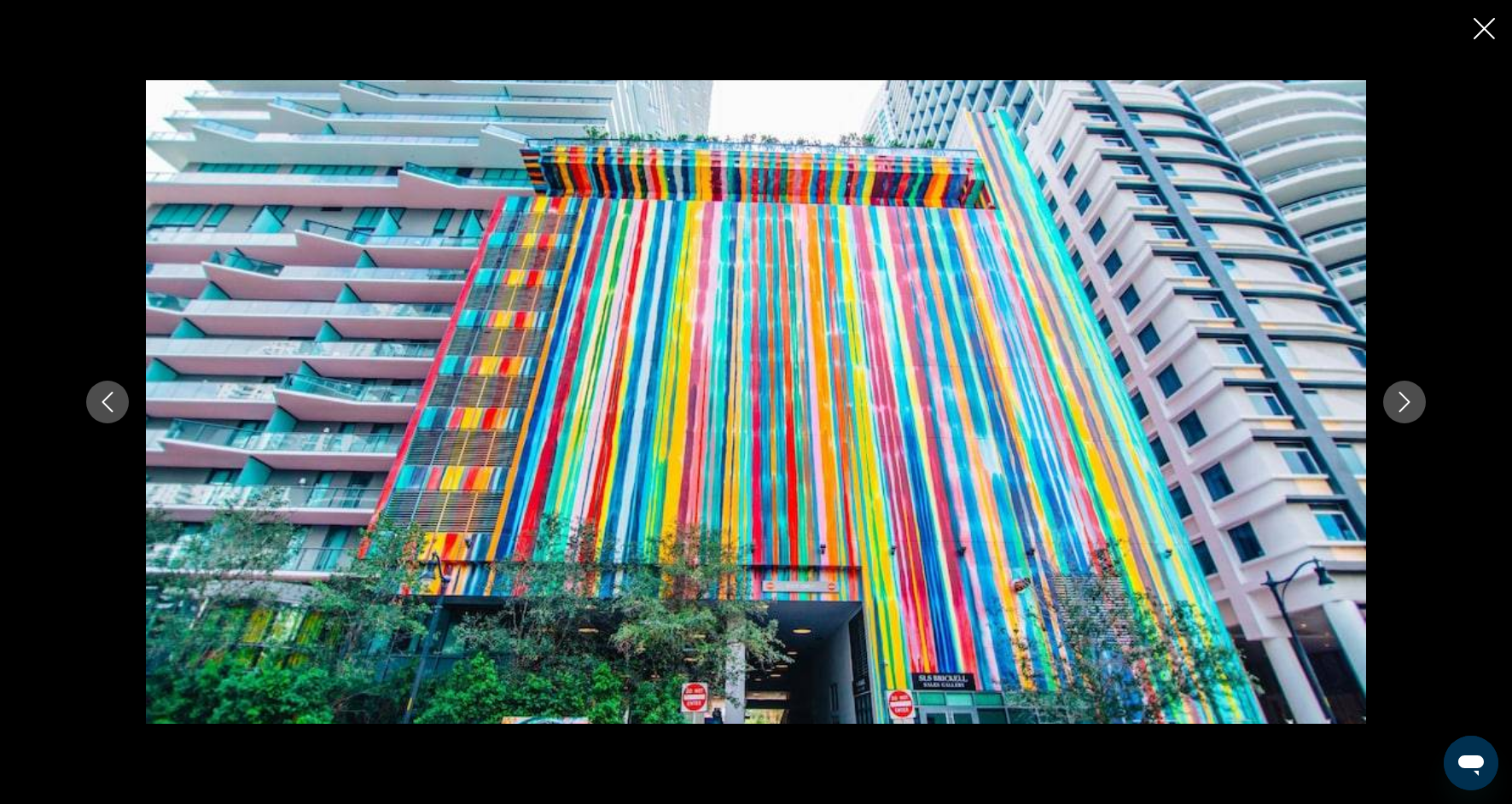
click at [1407, 420] on button "Next image" at bounding box center [1404, 402] width 43 height 43
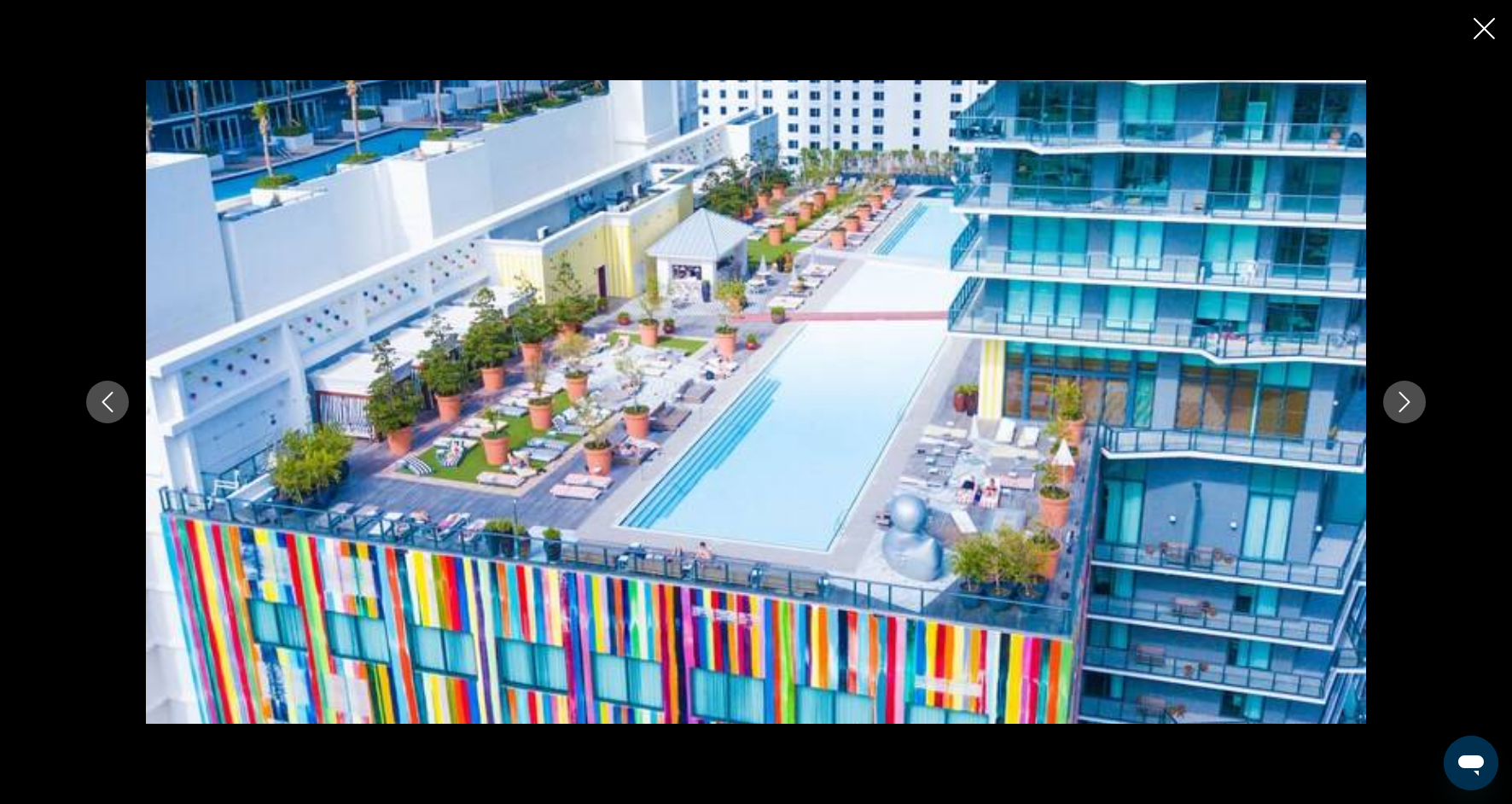
click at [1407, 413] on button "Next image" at bounding box center [1404, 402] width 43 height 43
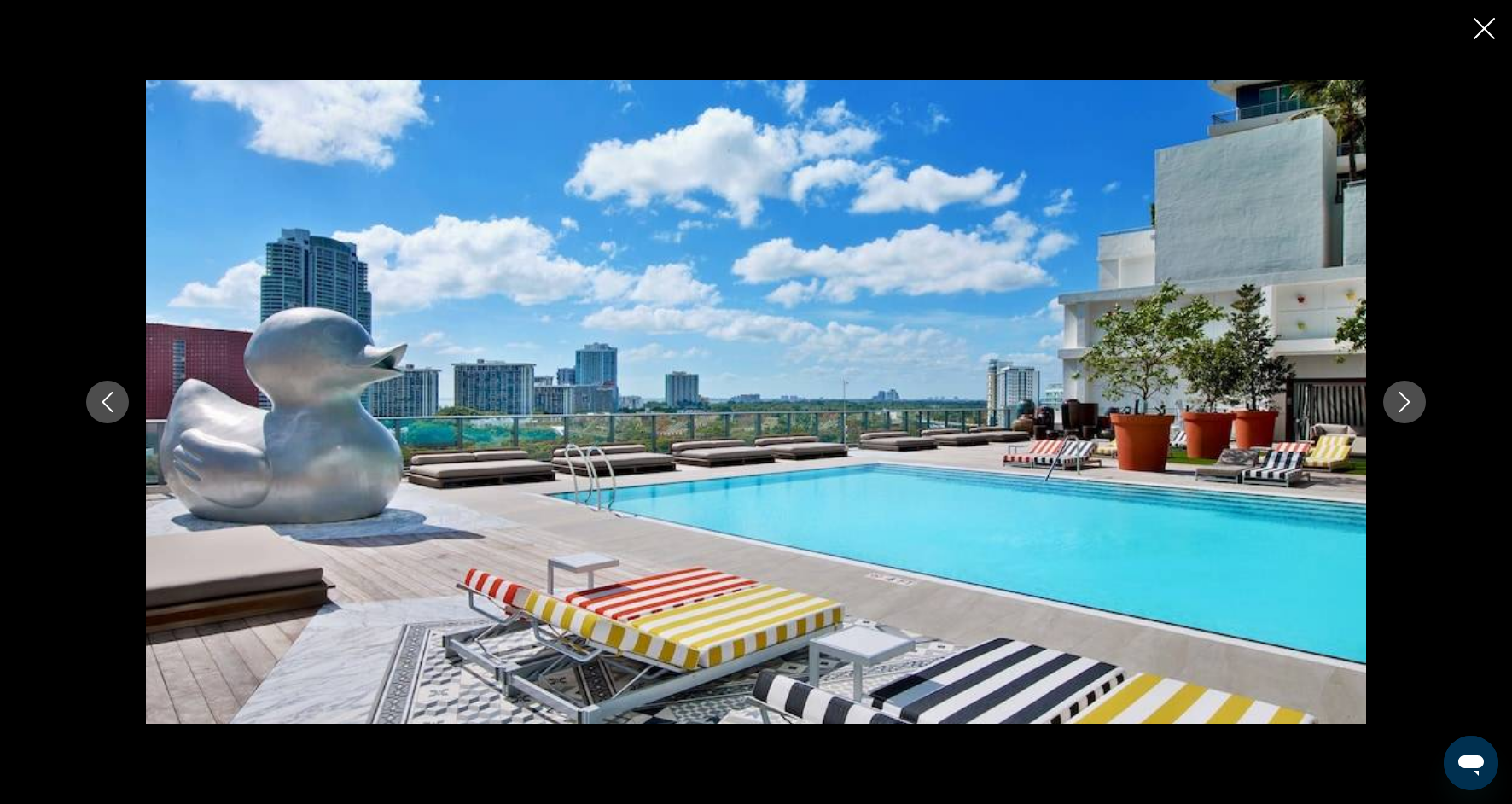
click at [1408, 413] on button "Next image" at bounding box center [1404, 402] width 43 height 43
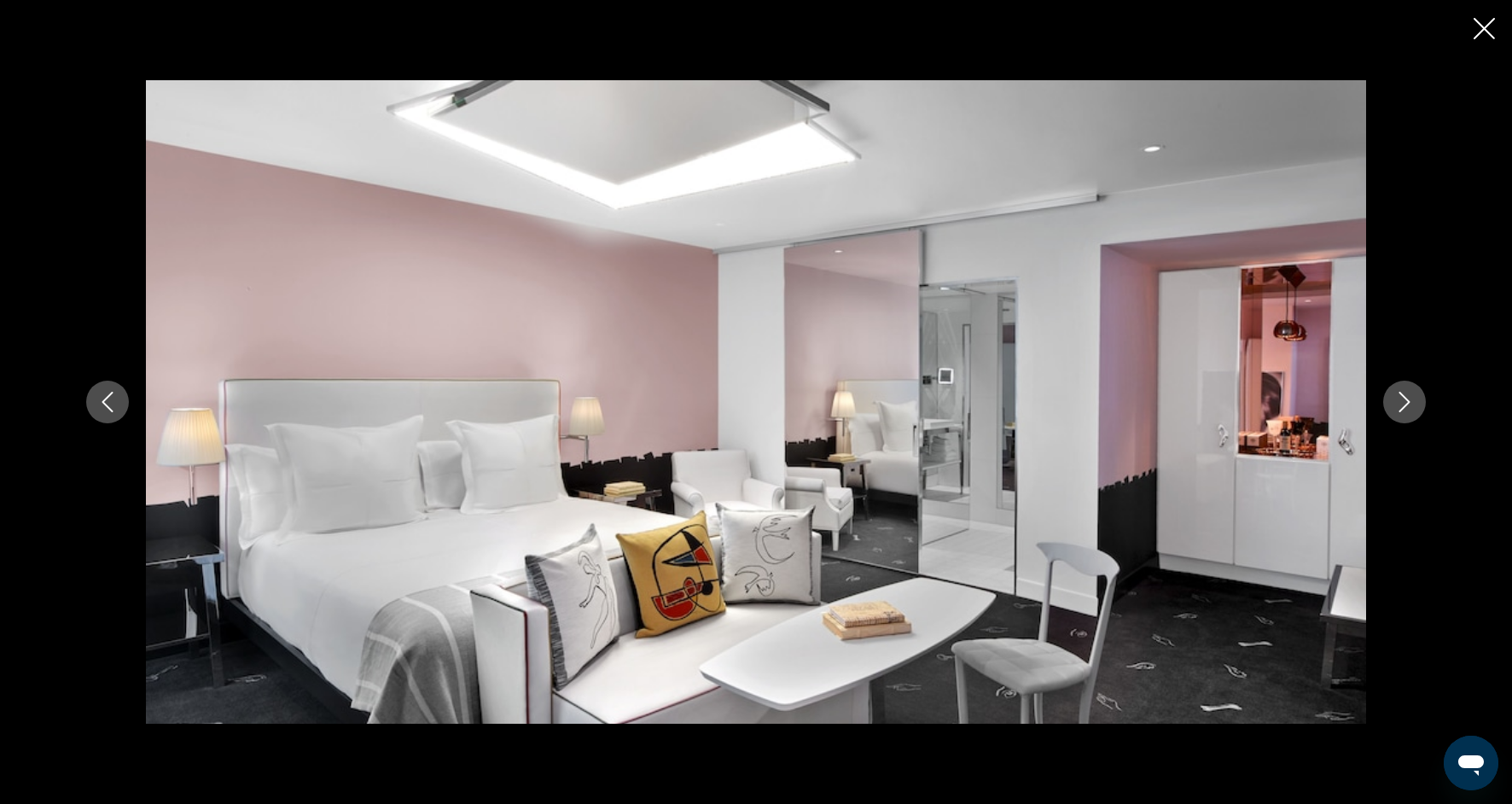
click at [1481, 32] on icon "Close slideshow" at bounding box center [1485, 29] width 22 height 22
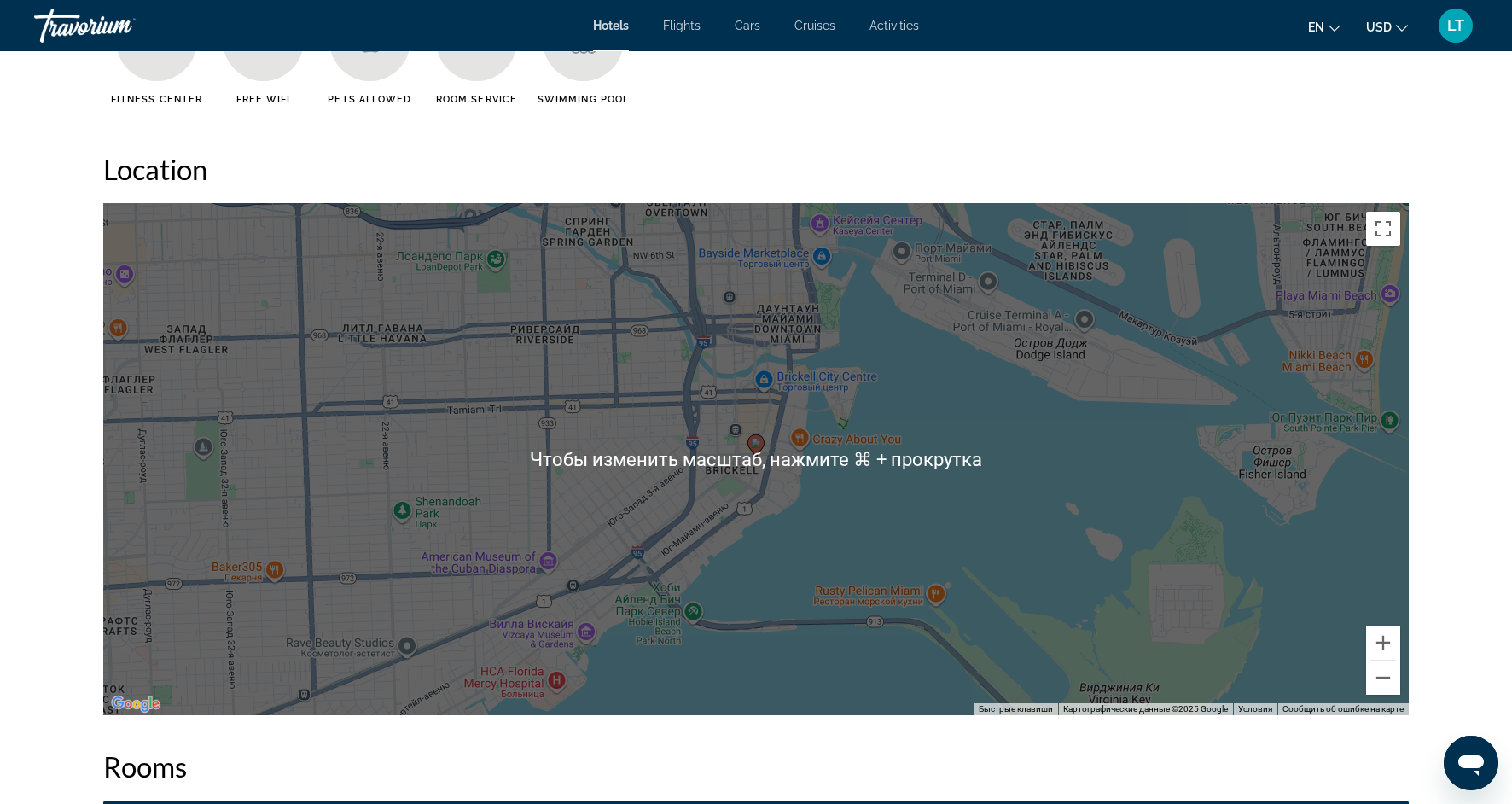
scroll to position [1517, 0]
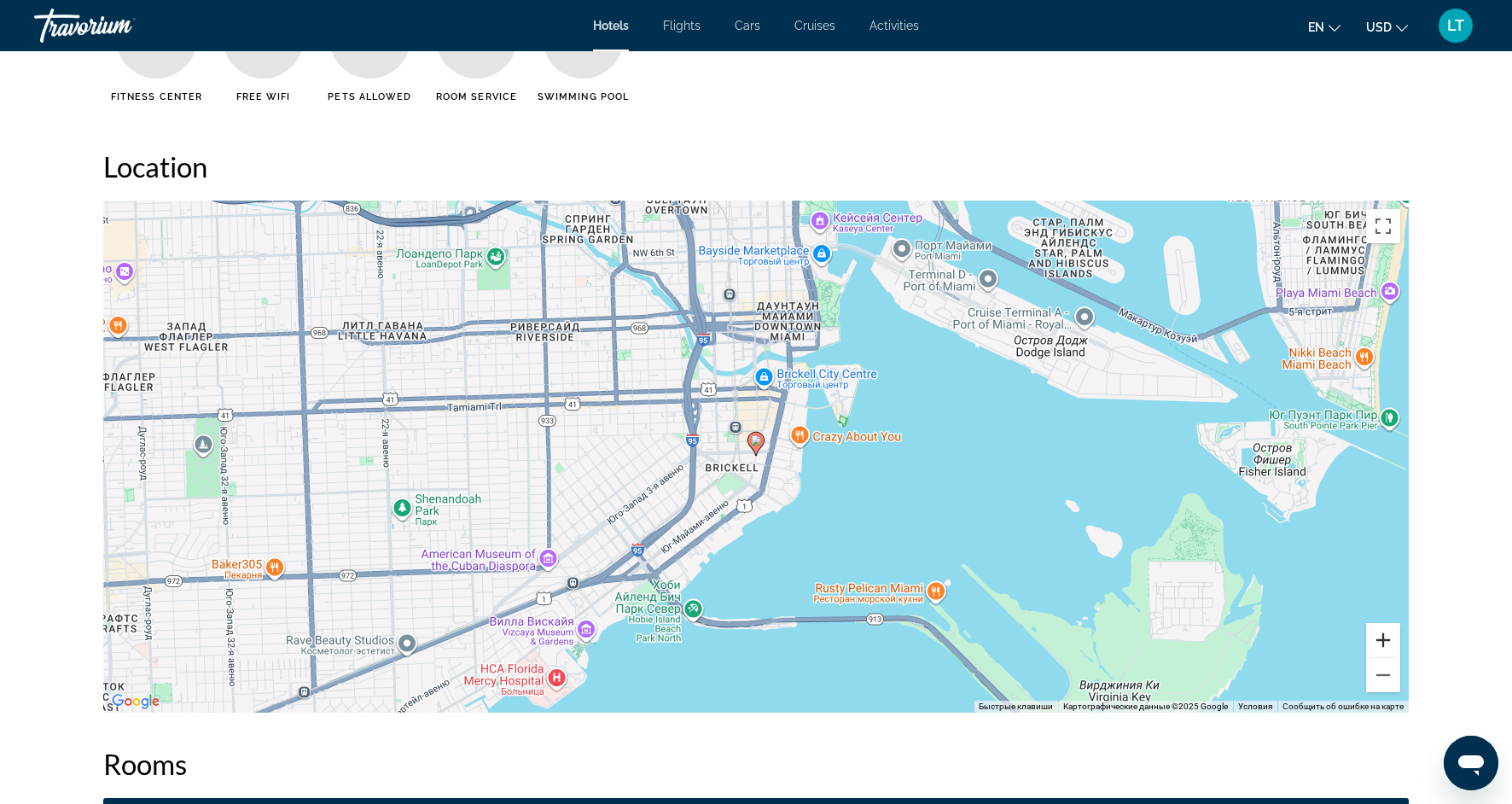
click at [1375, 644] on button "Увеличить" at bounding box center [1384, 640] width 34 height 34
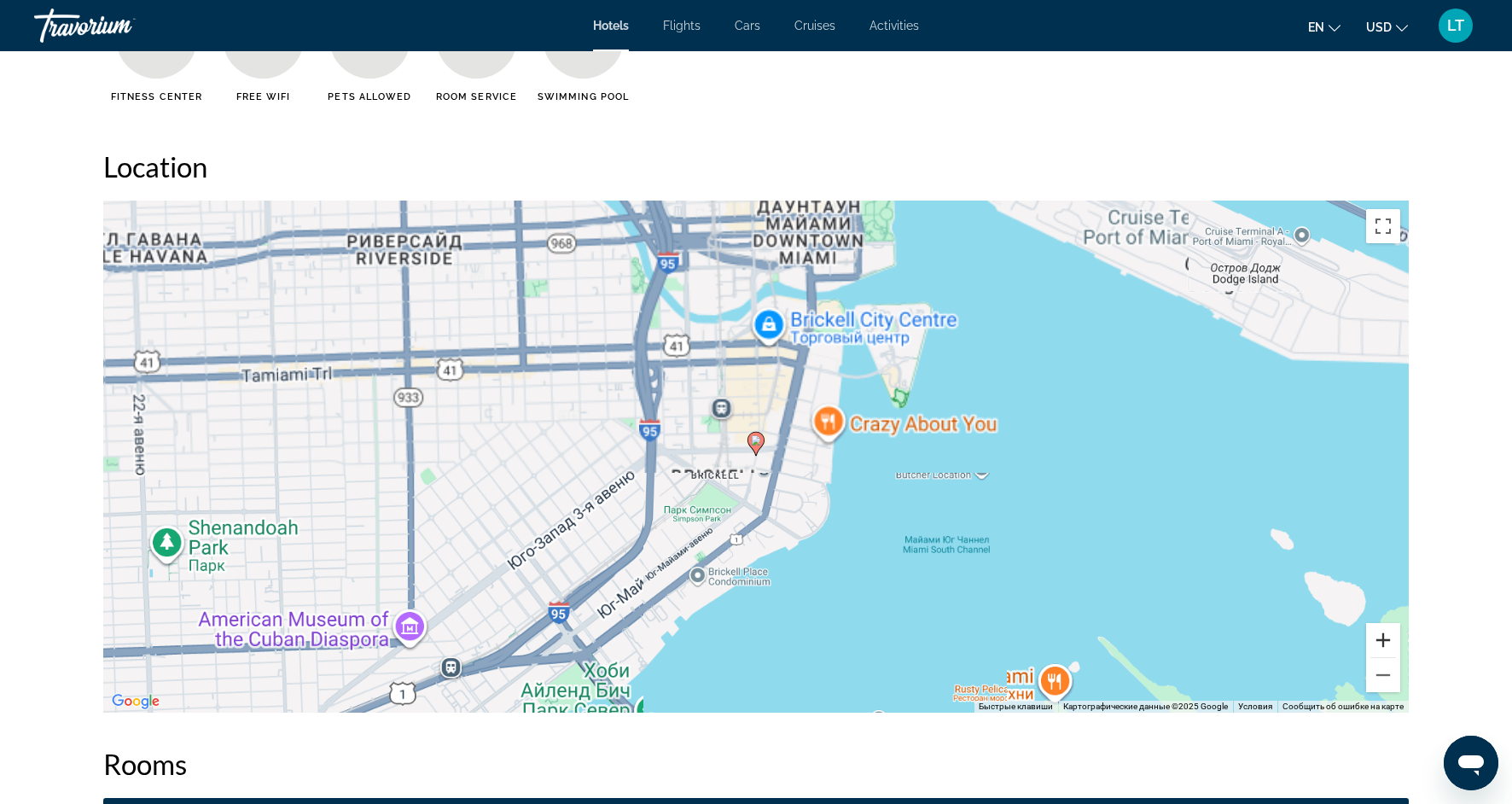
click at [1375, 644] on button "Увеличить" at bounding box center [1384, 640] width 34 height 34
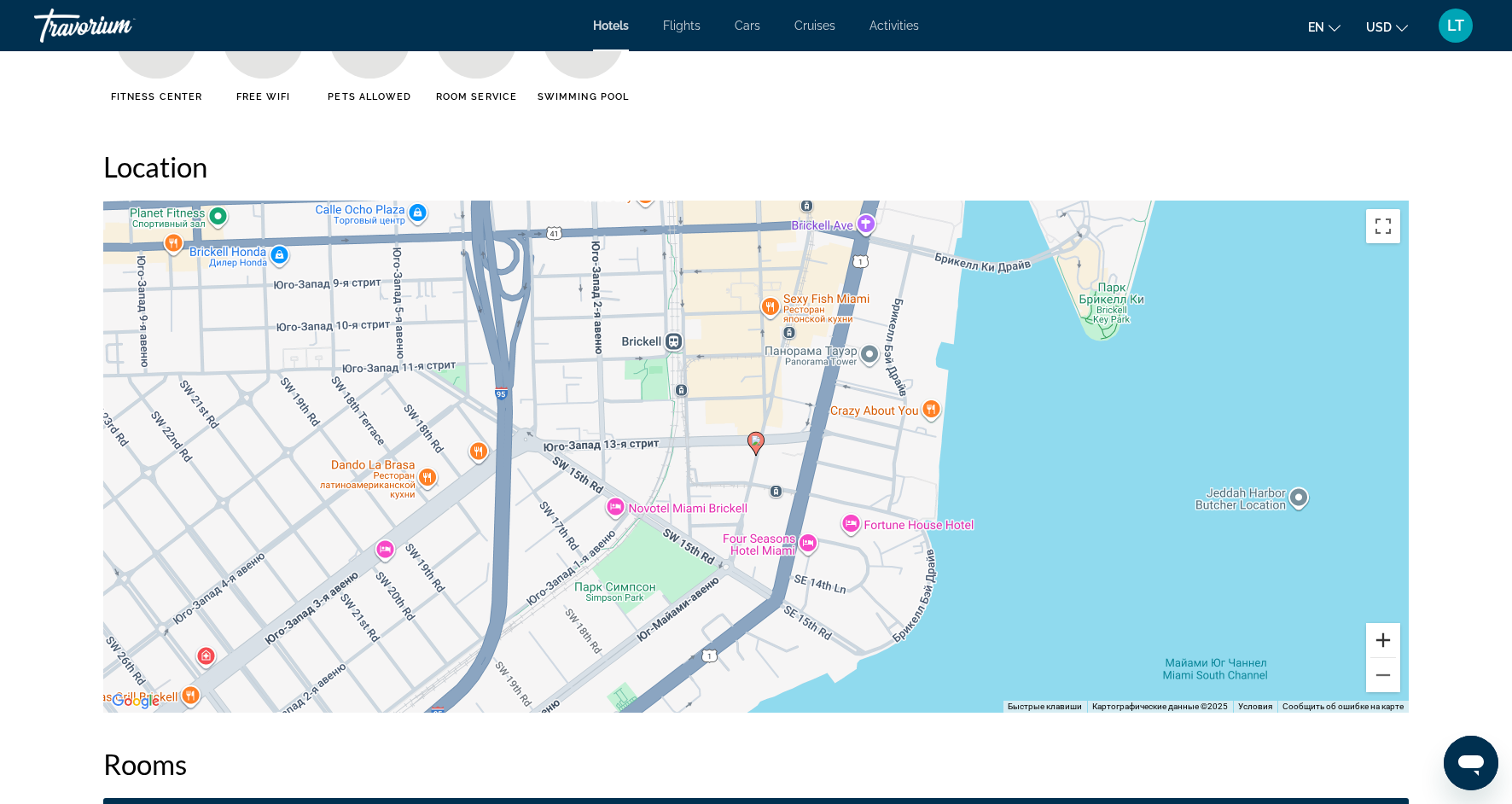
click at [1375, 644] on button "Увеличить" at bounding box center [1384, 640] width 34 height 34
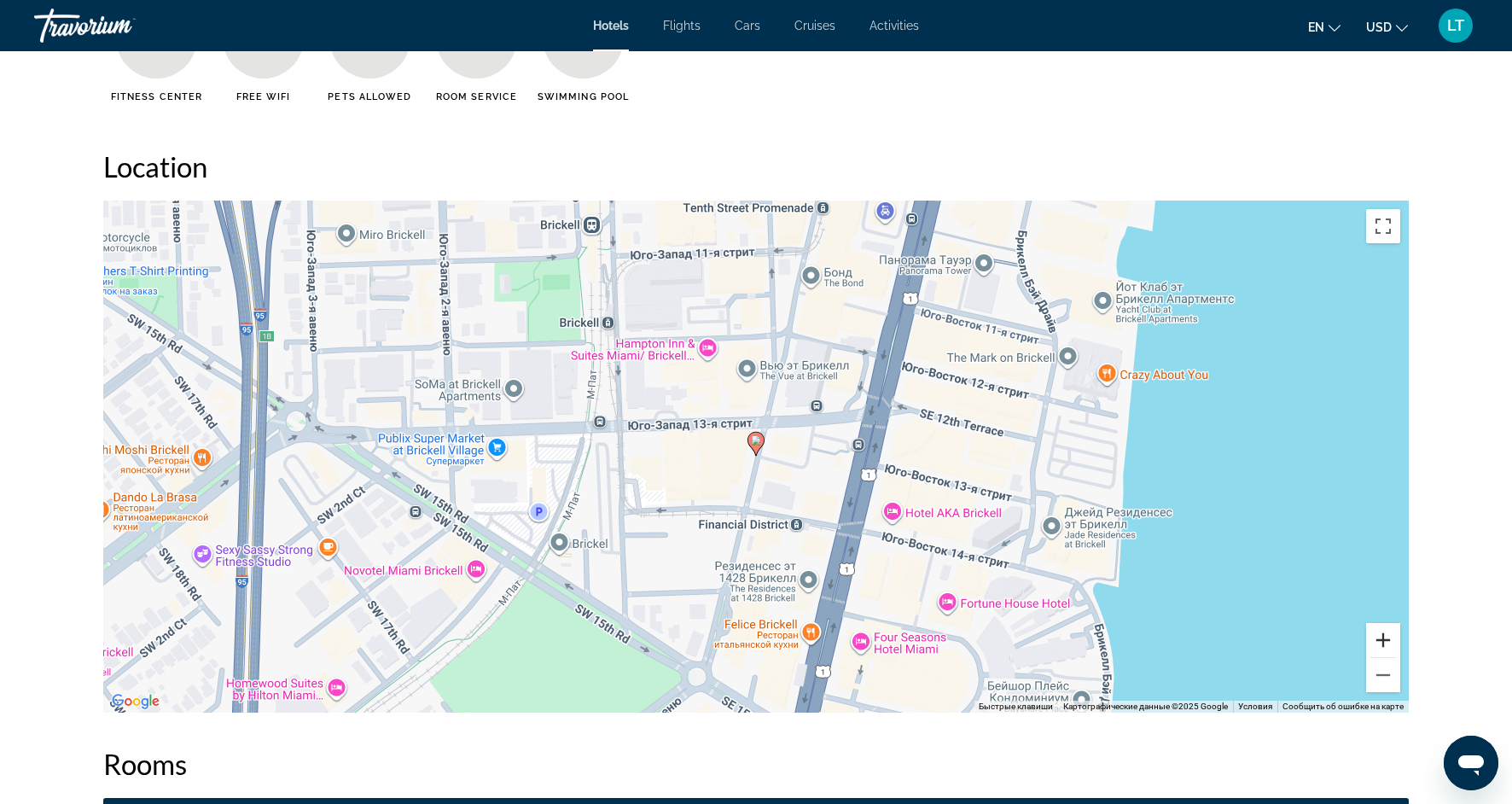
click at [1375, 644] on button "Увеличить" at bounding box center [1384, 640] width 34 height 34
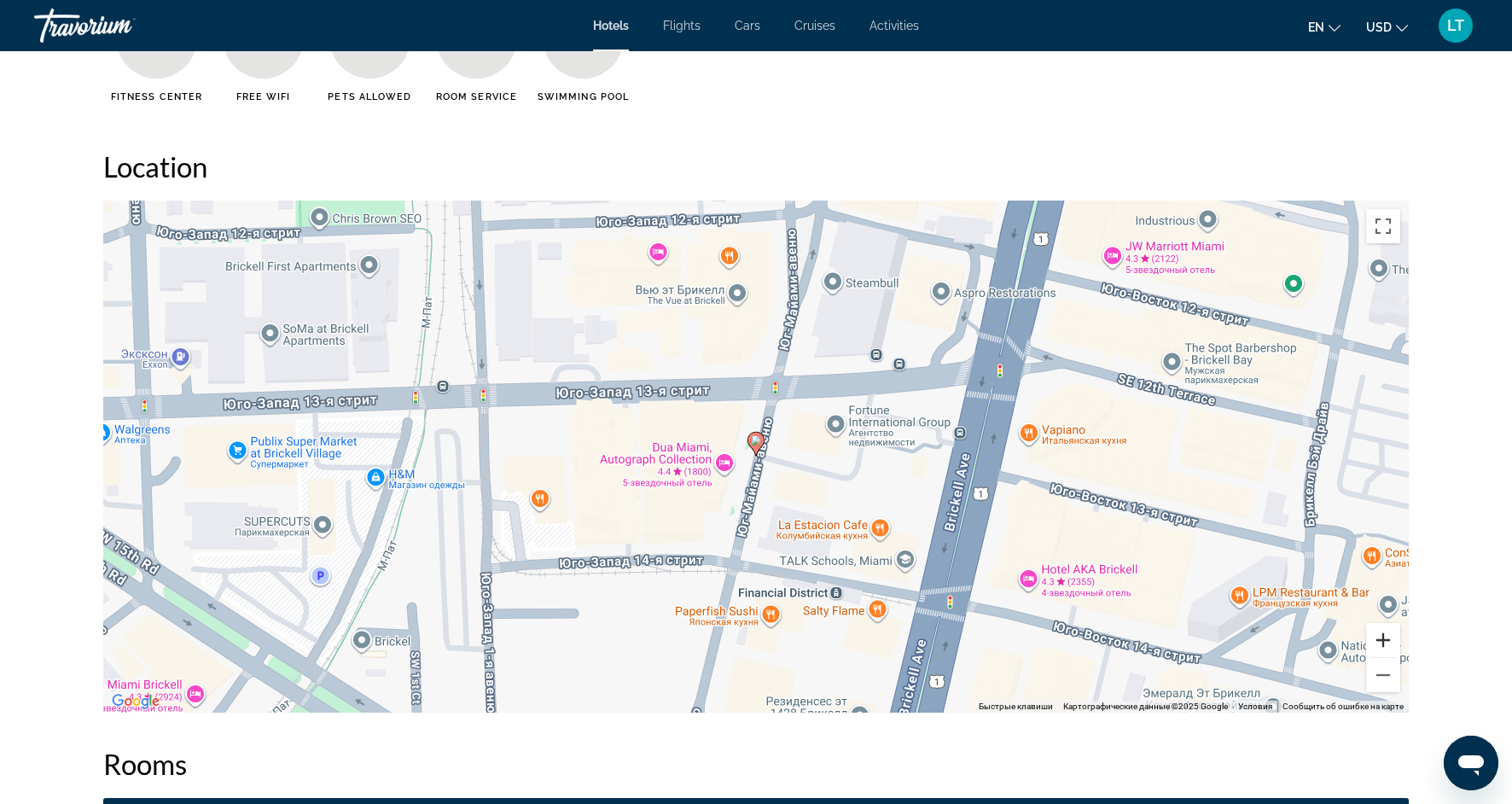
click at [1375, 644] on button "Увеличить" at bounding box center [1384, 640] width 34 height 34
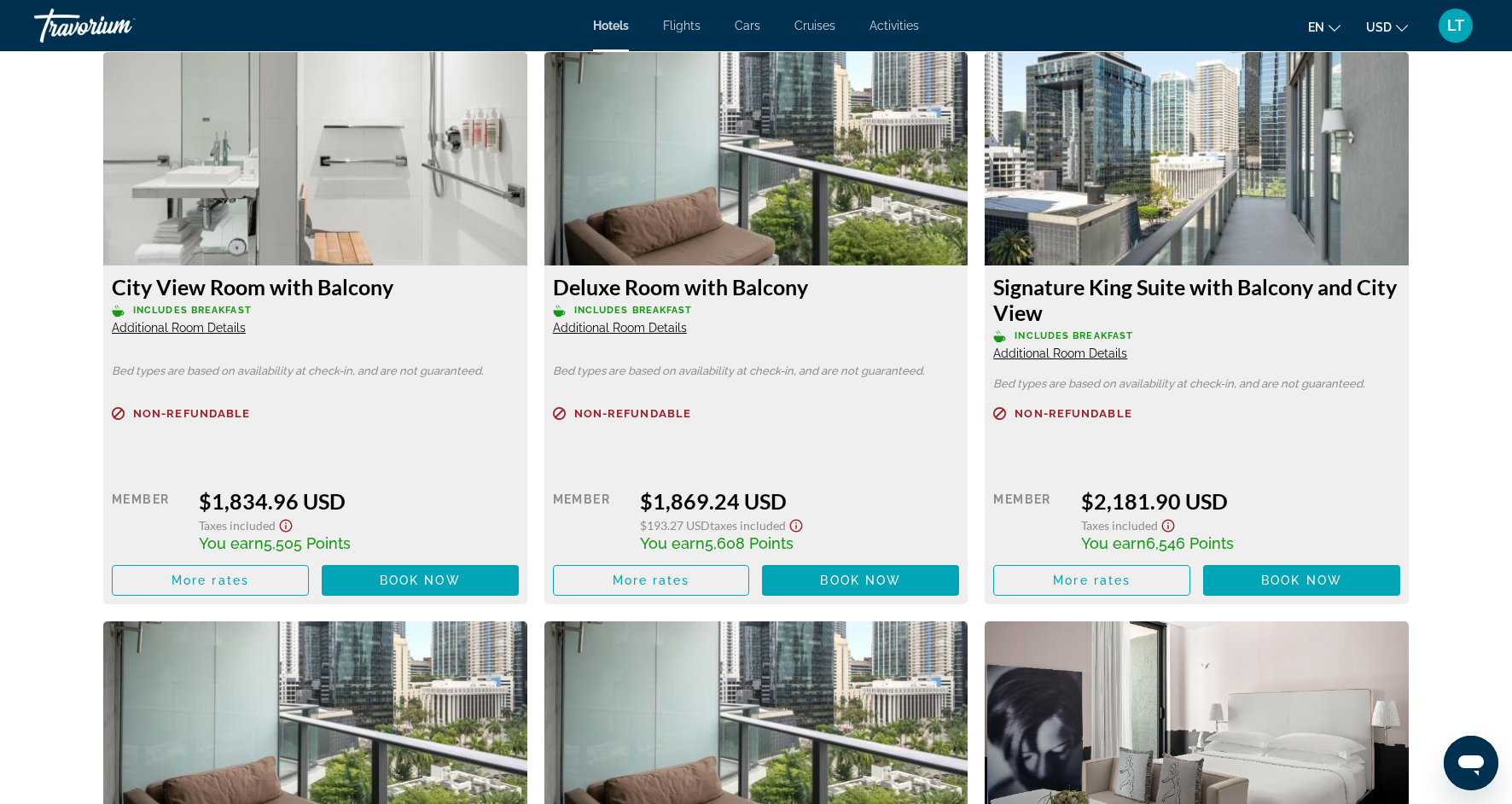
scroll to position [4105, 0]
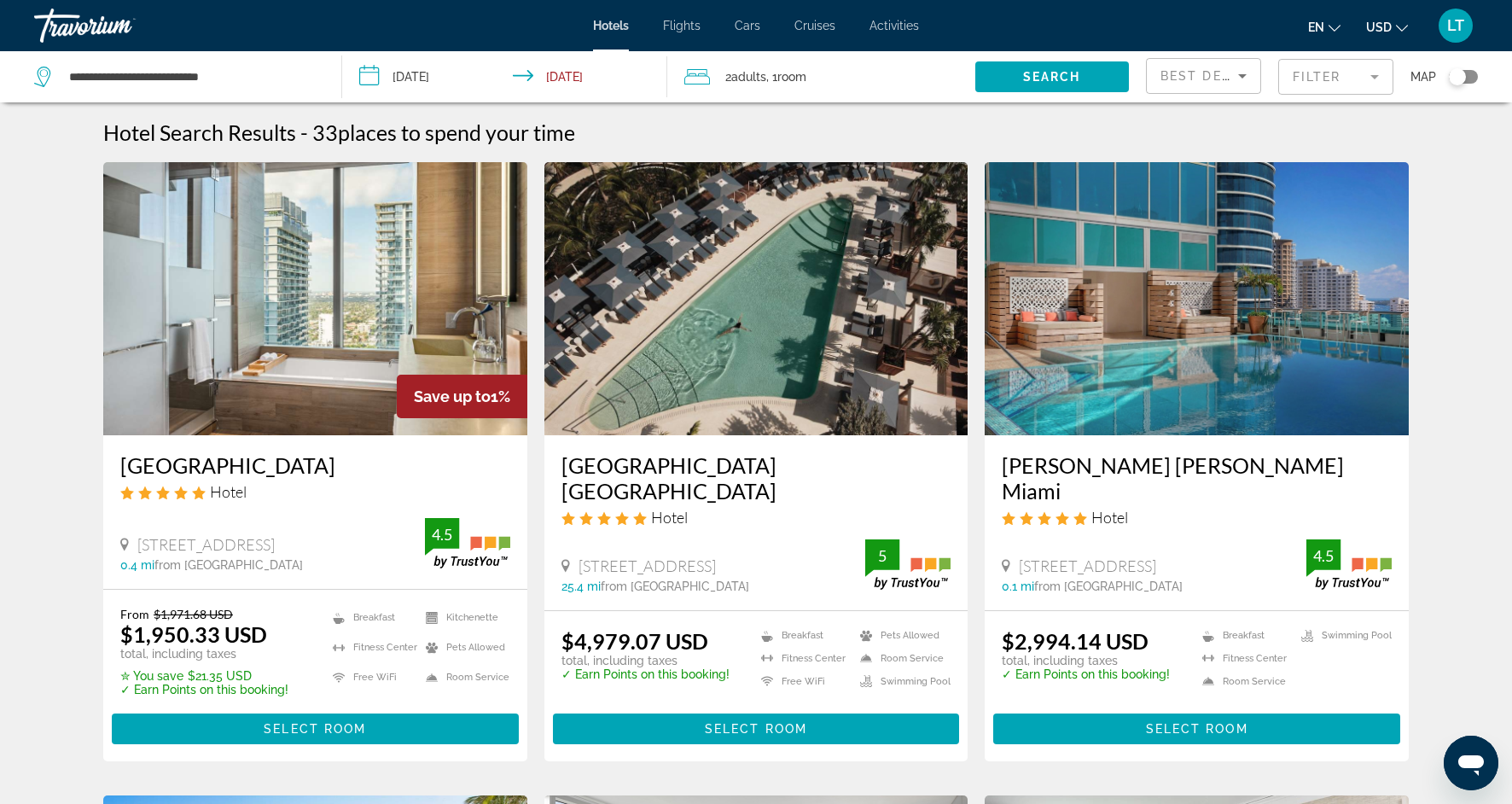
click at [1382, 69] on mat-form-field "Filter" at bounding box center [1336, 77] width 115 height 36
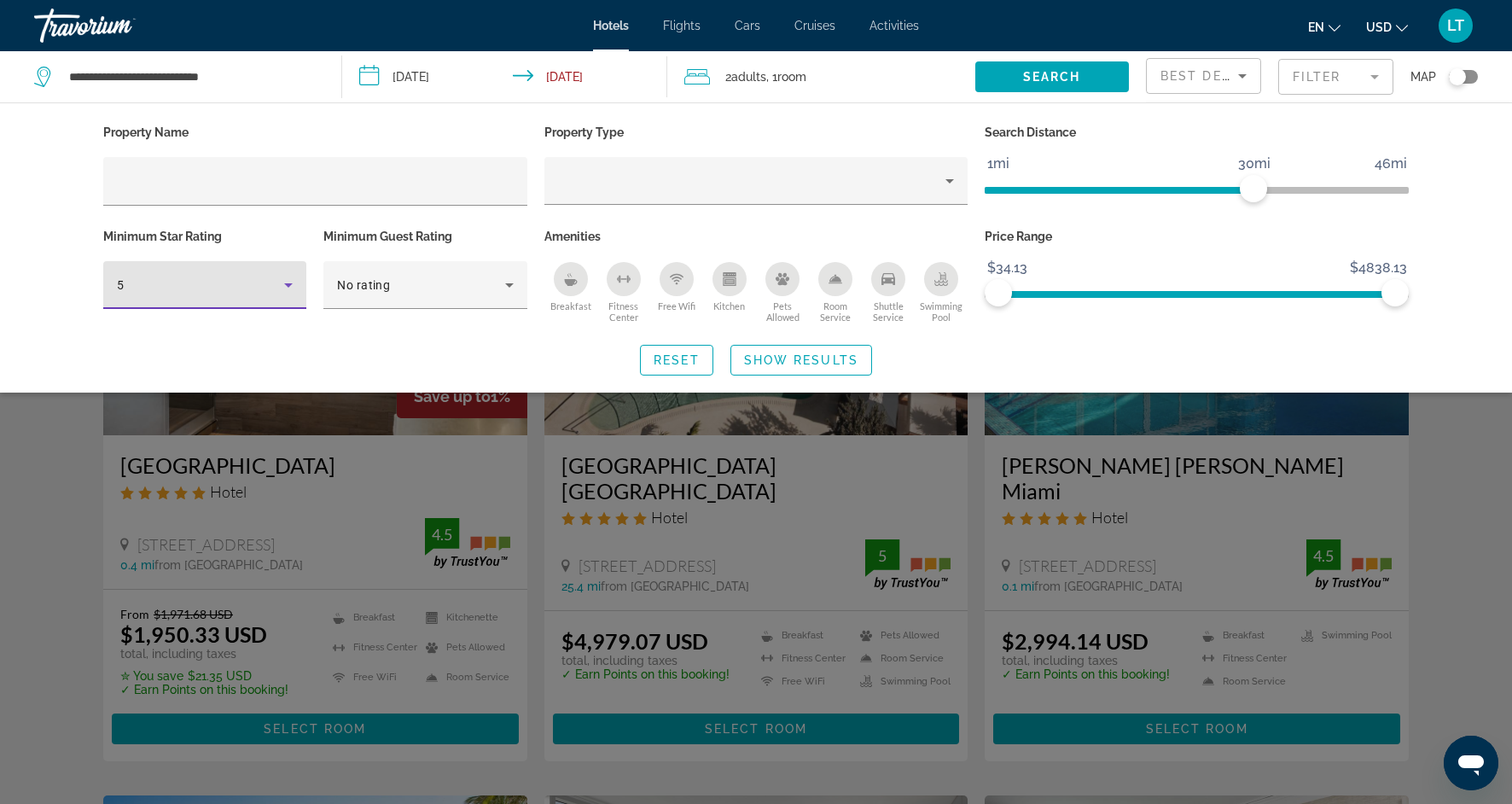
click at [292, 283] on icon "Hotel Filters" at bounding box center [288, 285] width 21 height 21
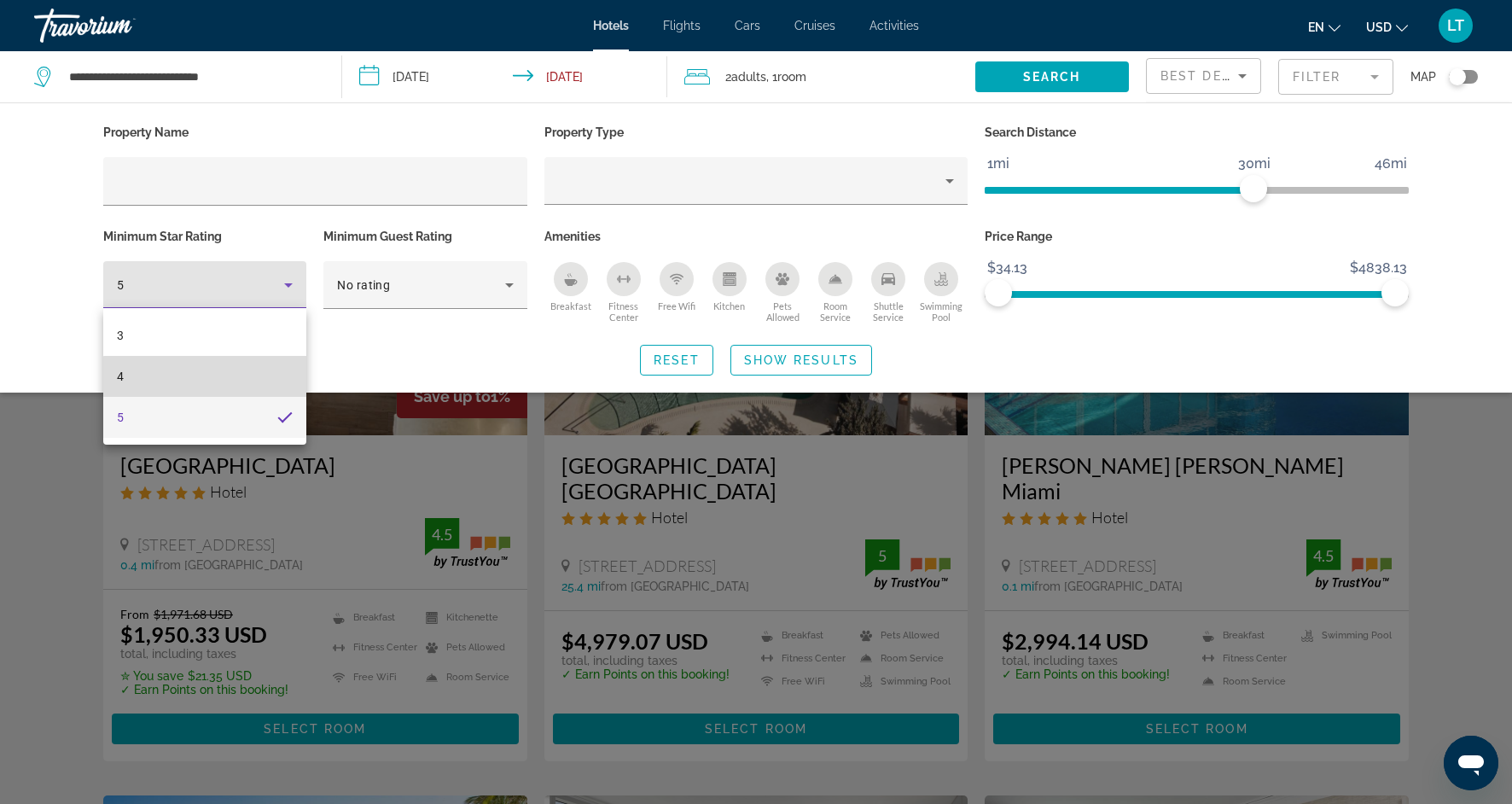
click at [224, 393] on mat-option "4" at bounding box center [204, 376] width 203 height 41
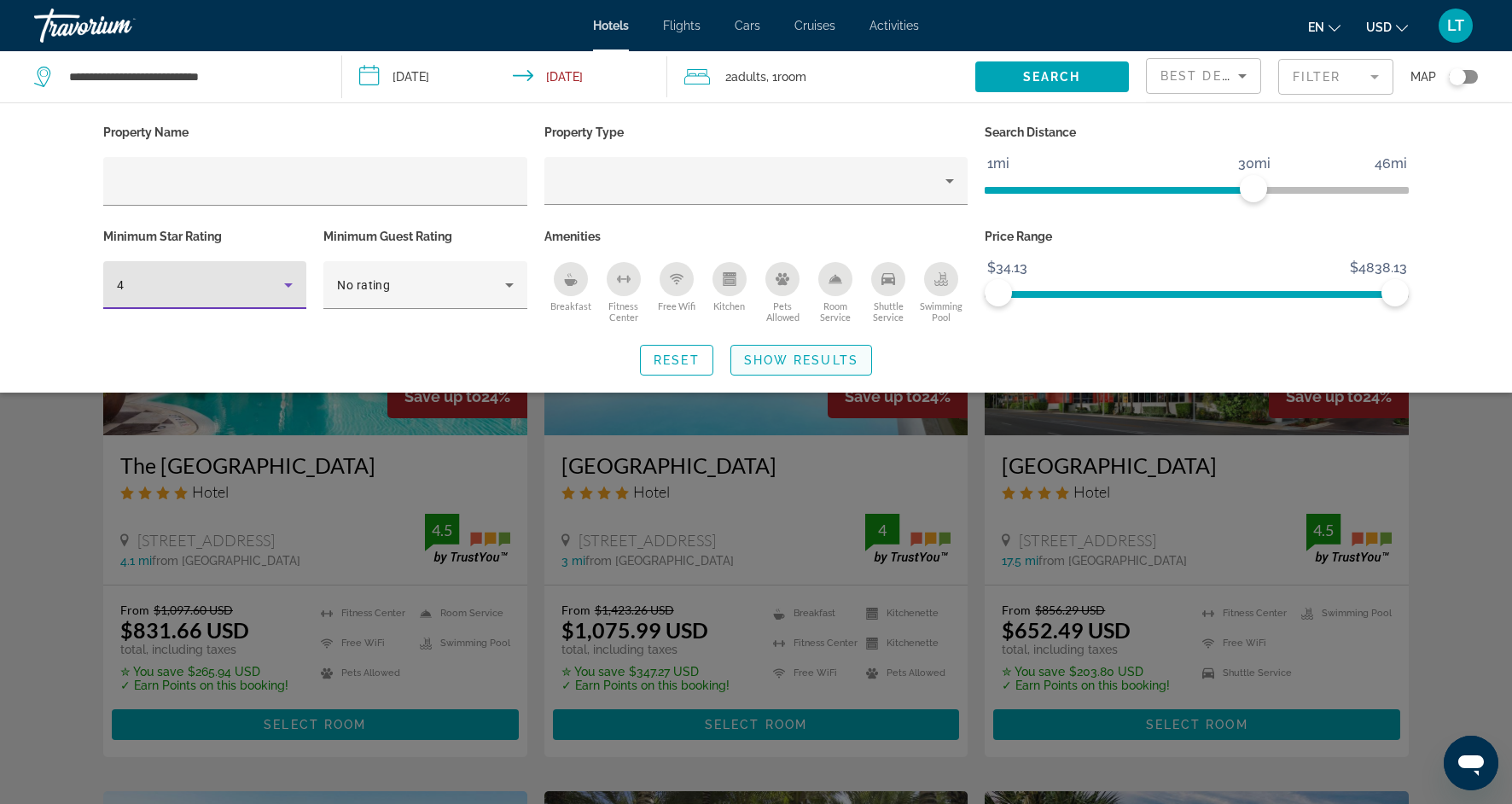
click at [796, 366] on span "Show Results" at bounding box center [801, 359] width 114 height 14
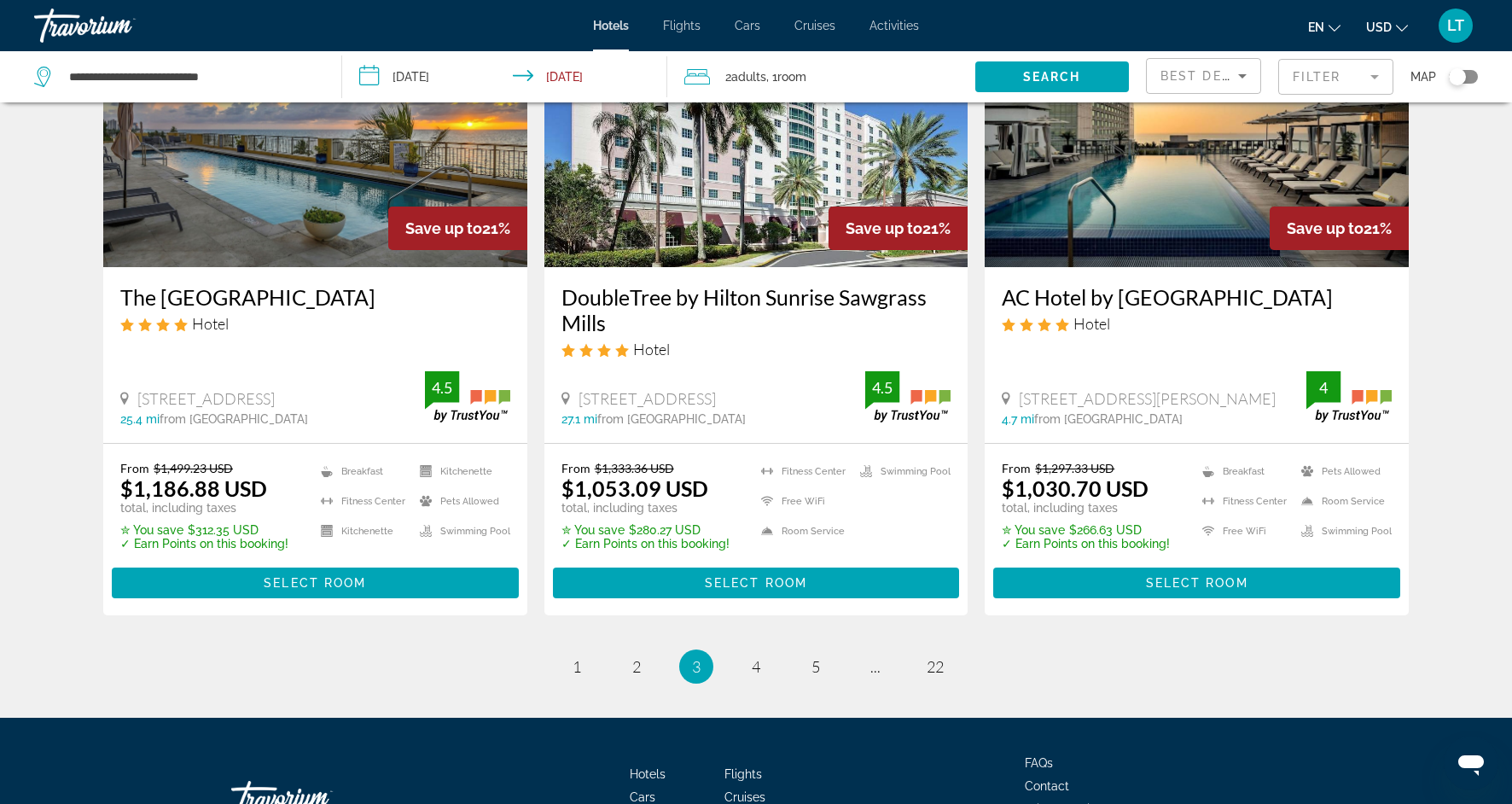
scroll to position [2205, 0]
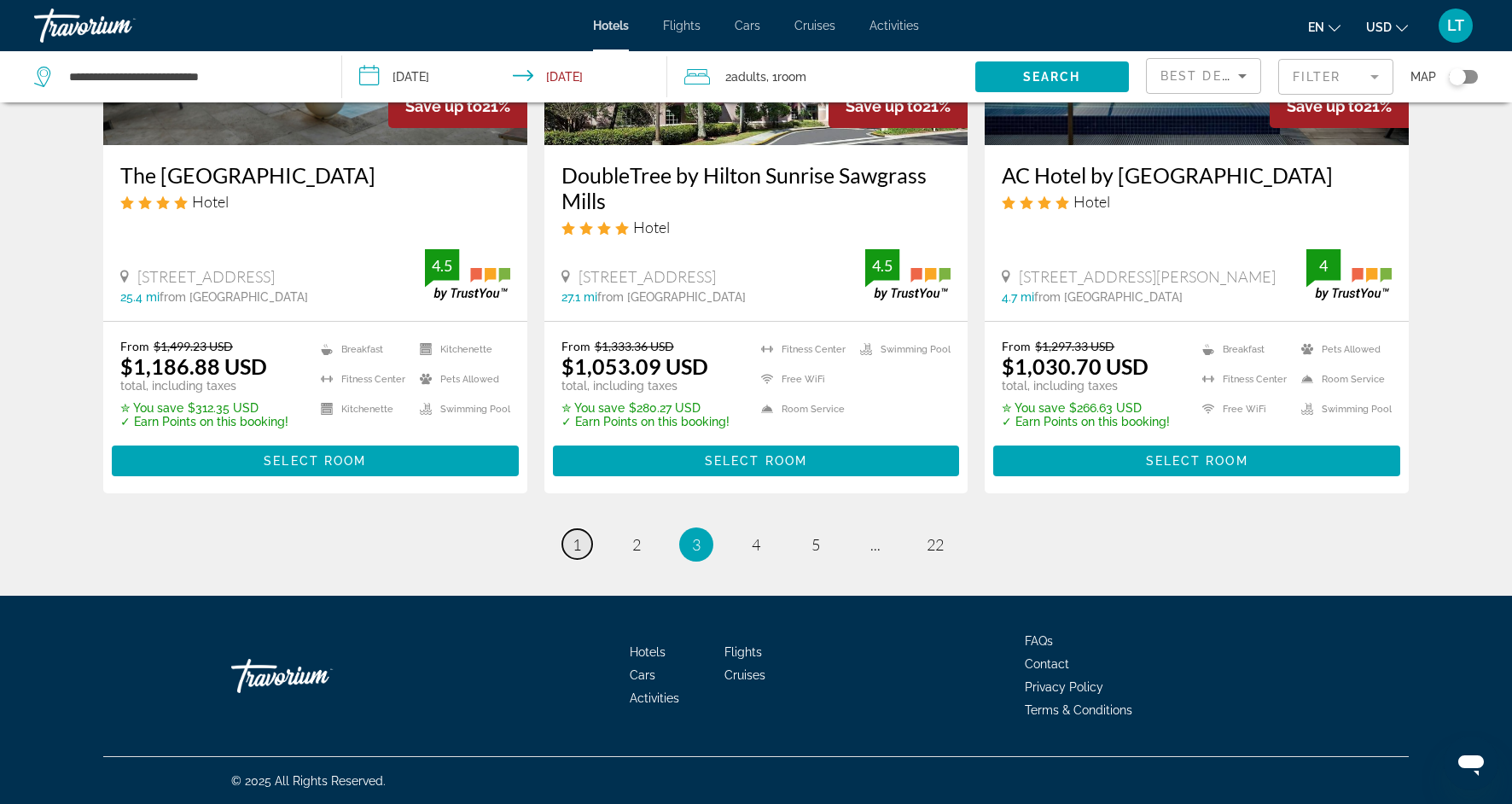
click at [577, 547] on span "1" at bounding box center [576, 544] width 8 height 19
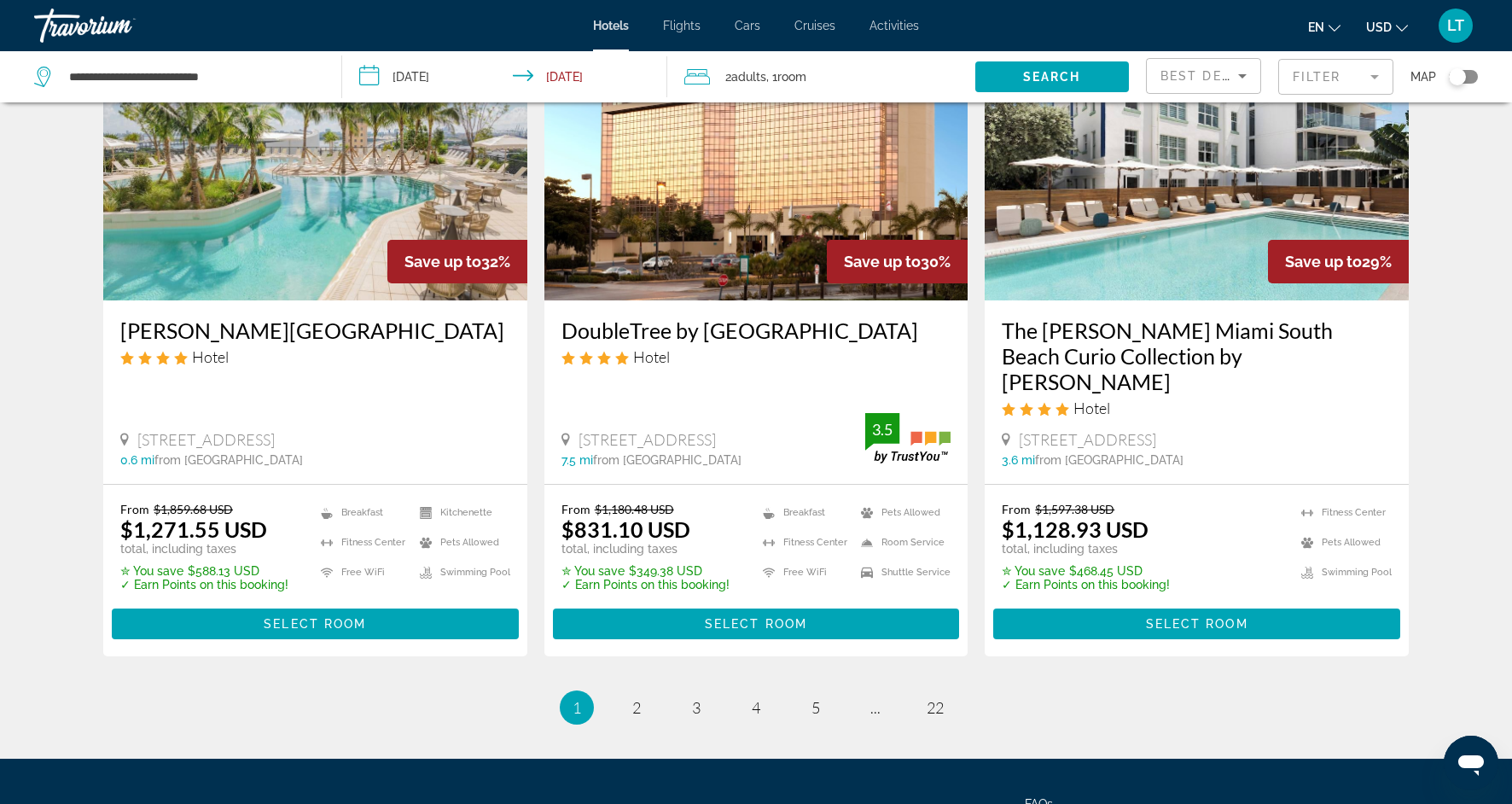
scroll to position [2104, 0]
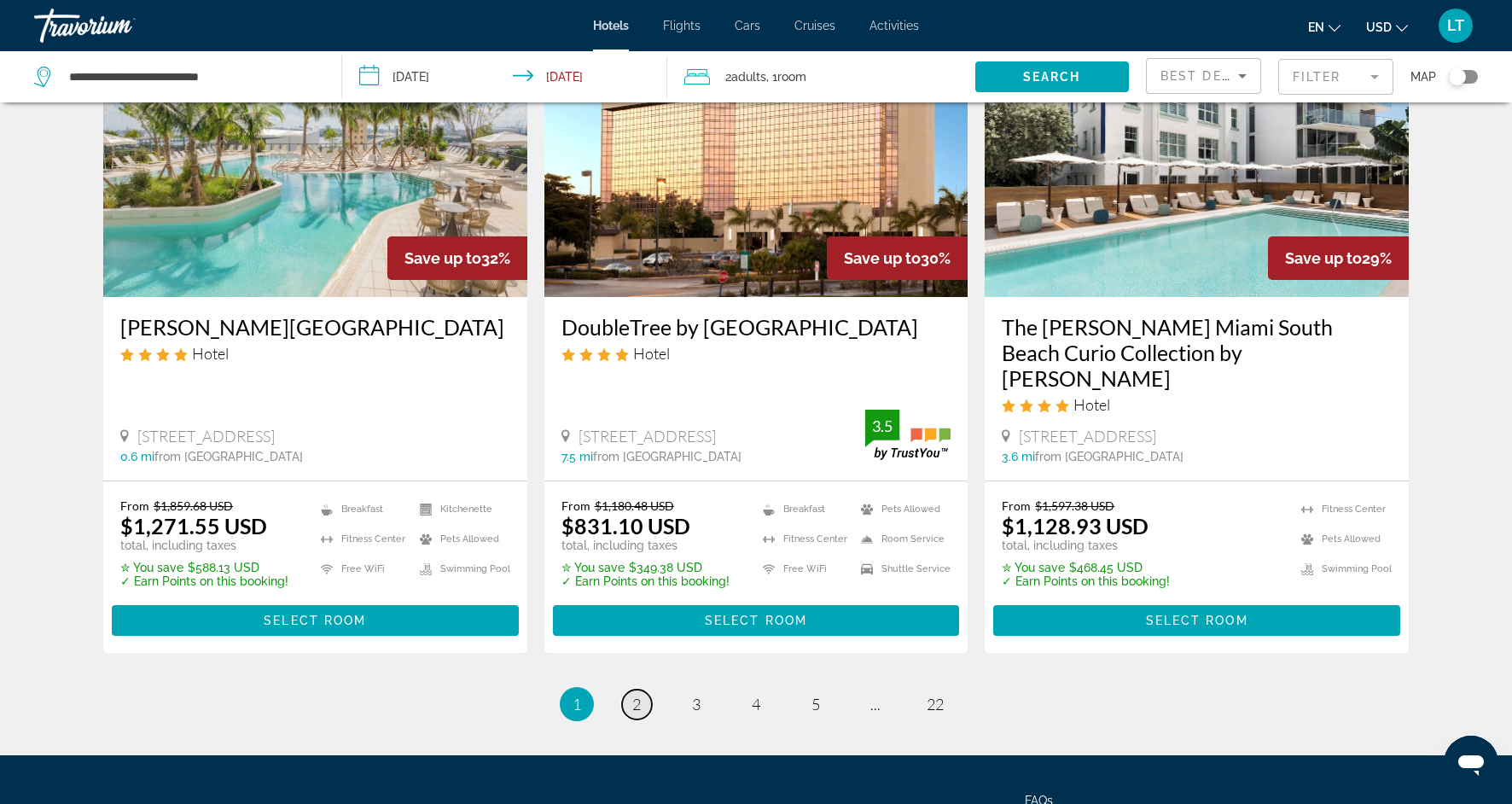
click at [631, 690] on link "page 2" at bounding box center [637, 704] width 30 height 30
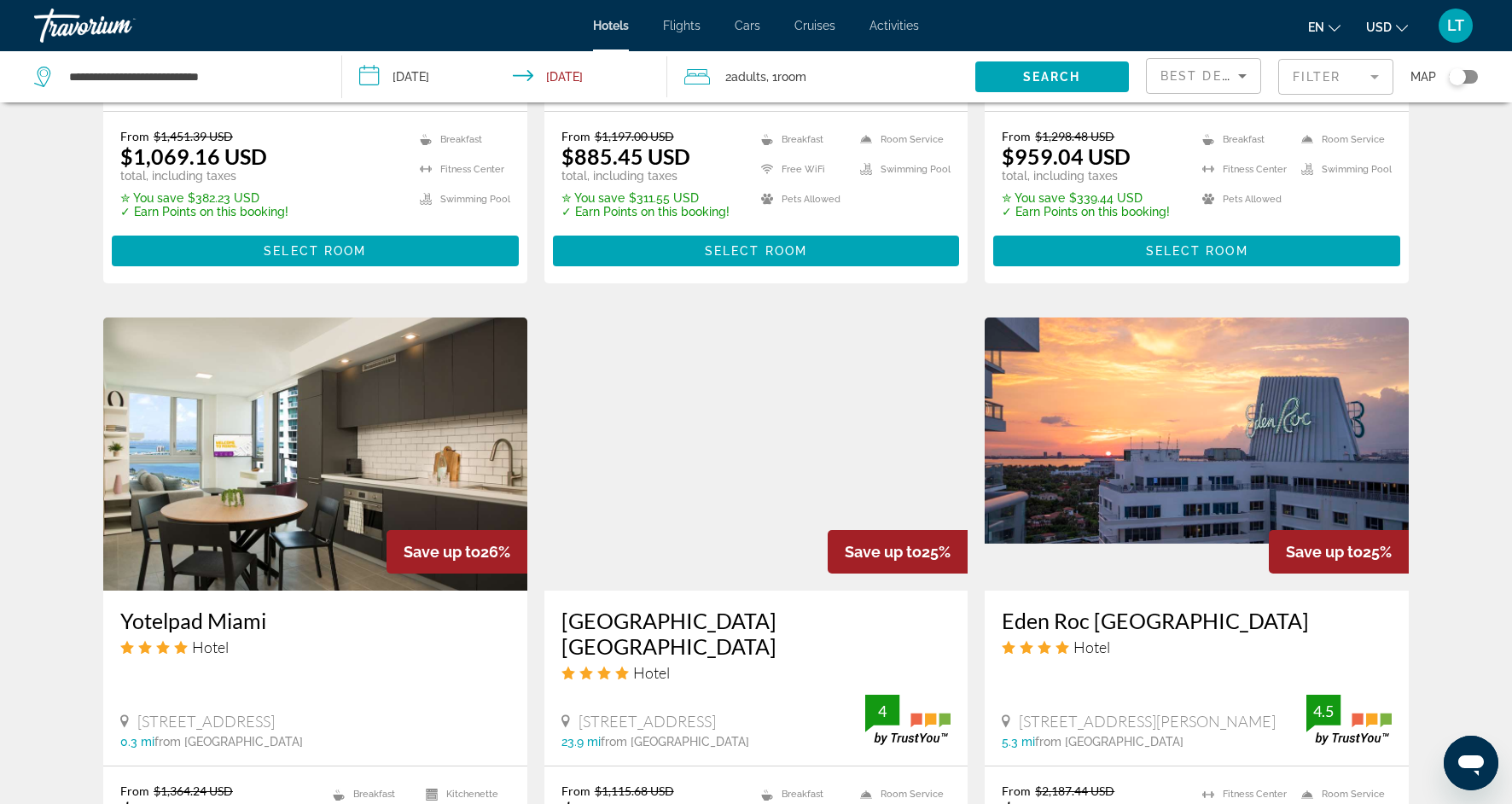
scroll to position [1134, 0]
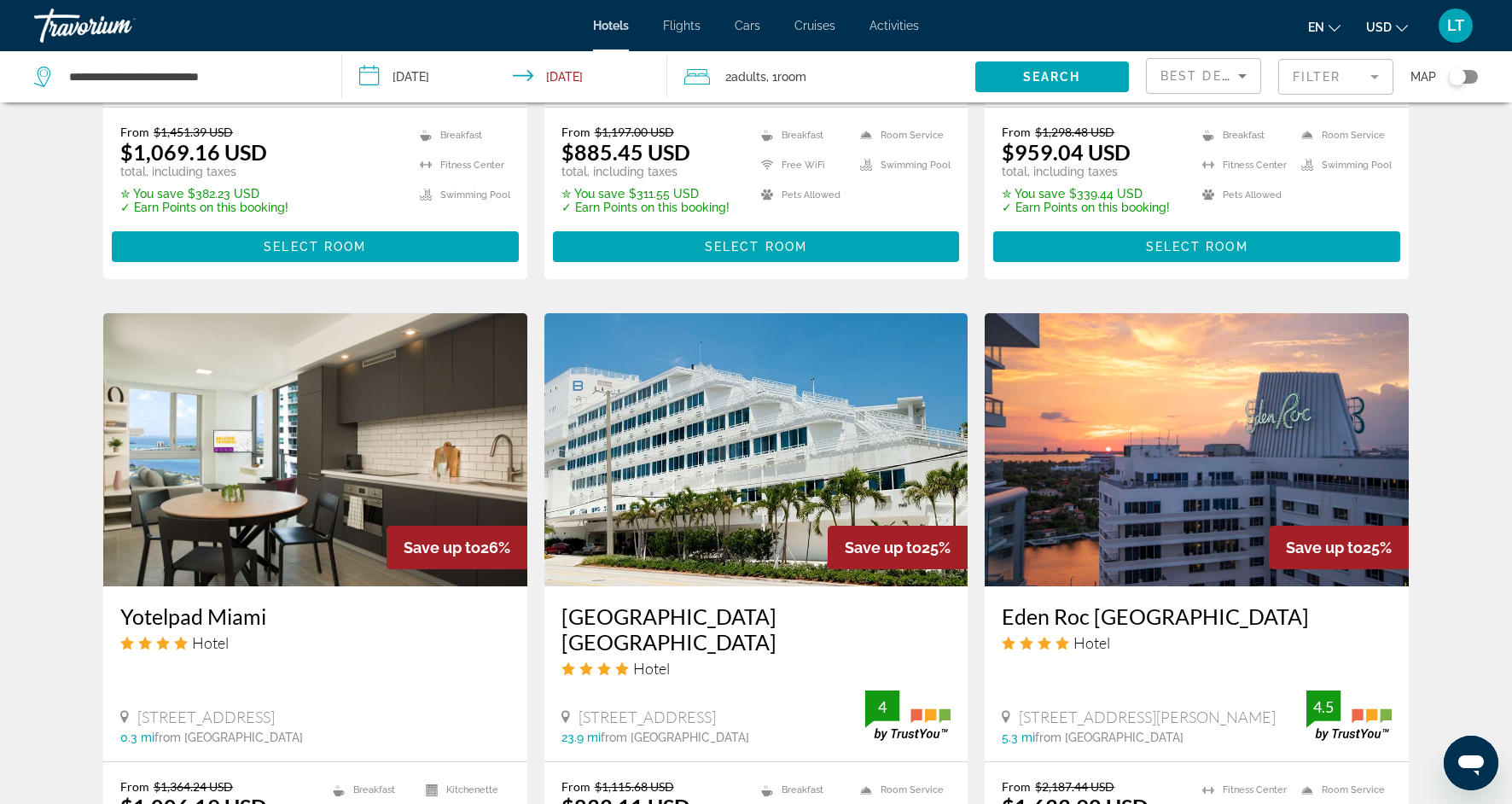
click at [695, 532] on img "Main content" at bounding box center [756, 450] width 424 height 273
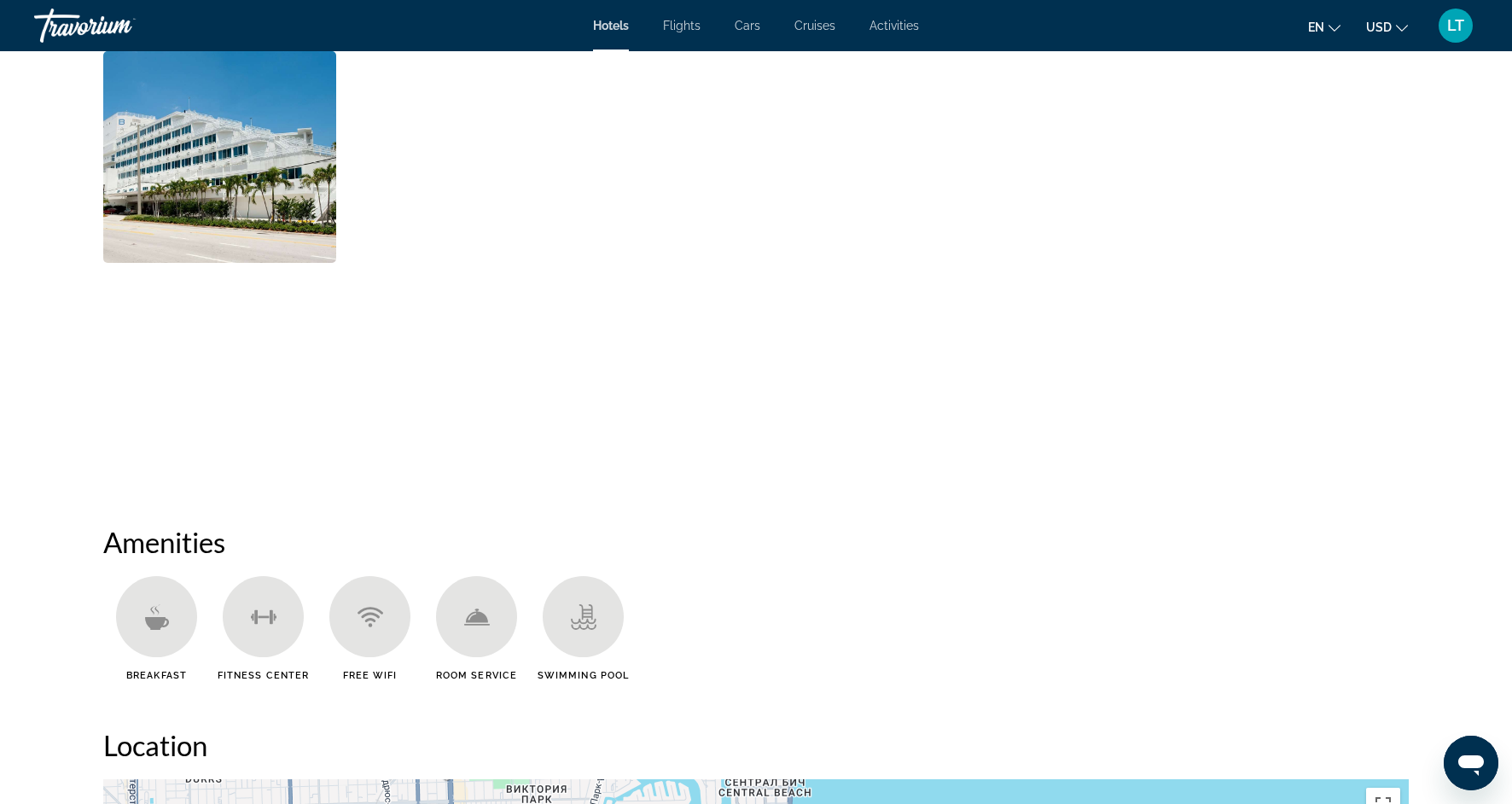
scroll to position [932, 0]
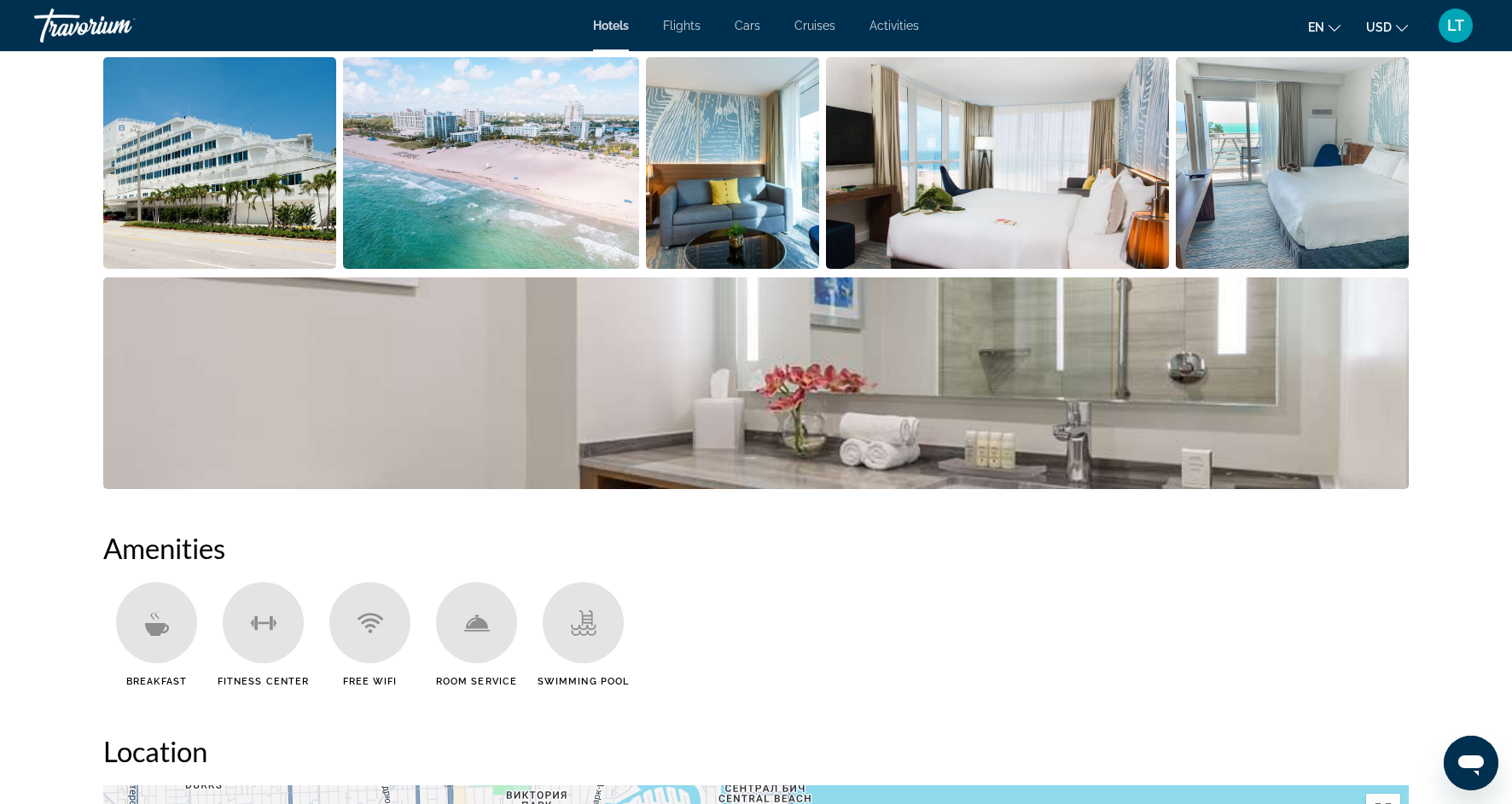
click at [450, 174] on img "Open full-screen image slider" at bounding box center [491, 163] width 297 height 212
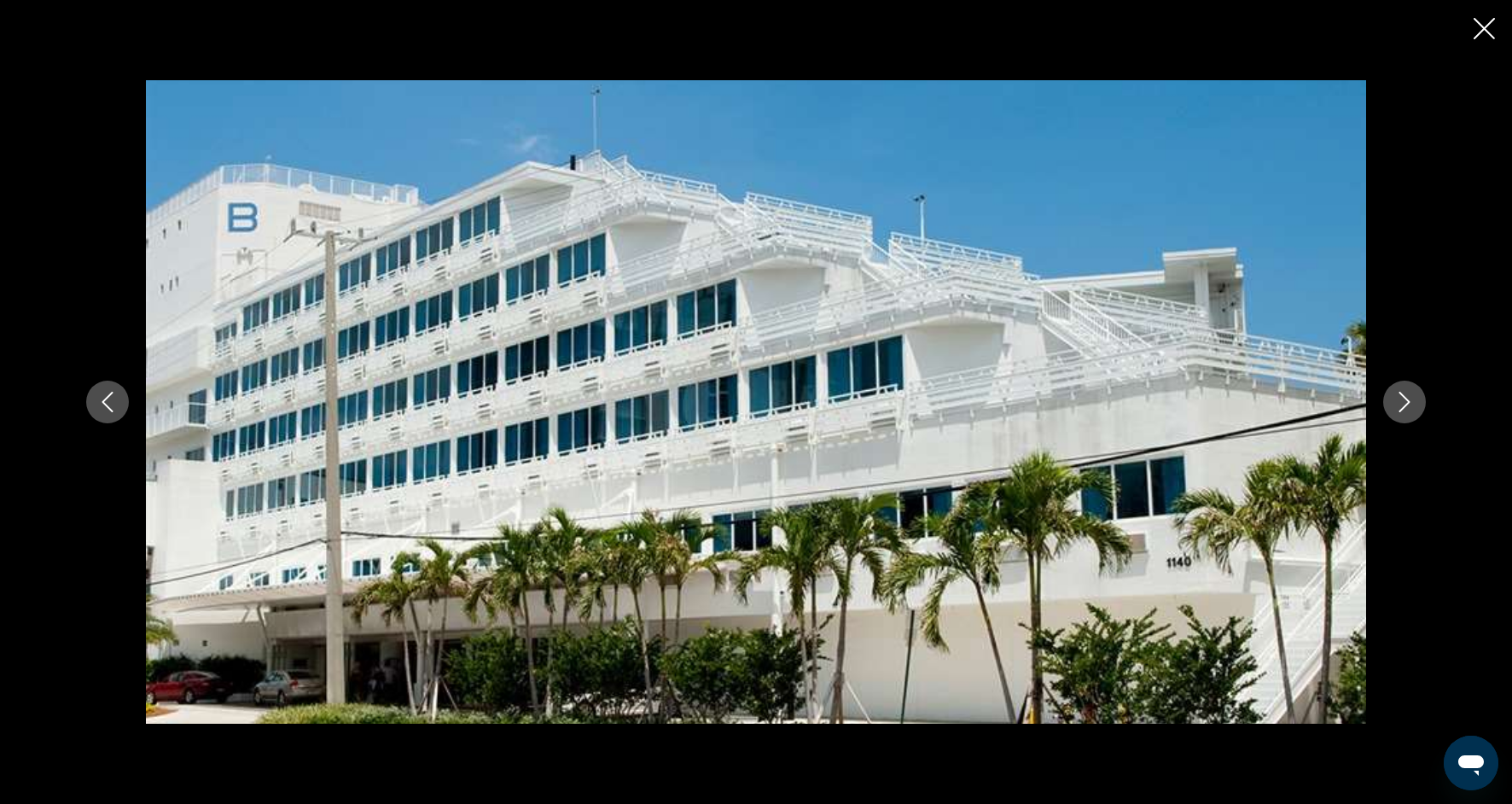
click at [1393, 412] on button "Next image" at bounding box center [1404, 402] width 43 height 43
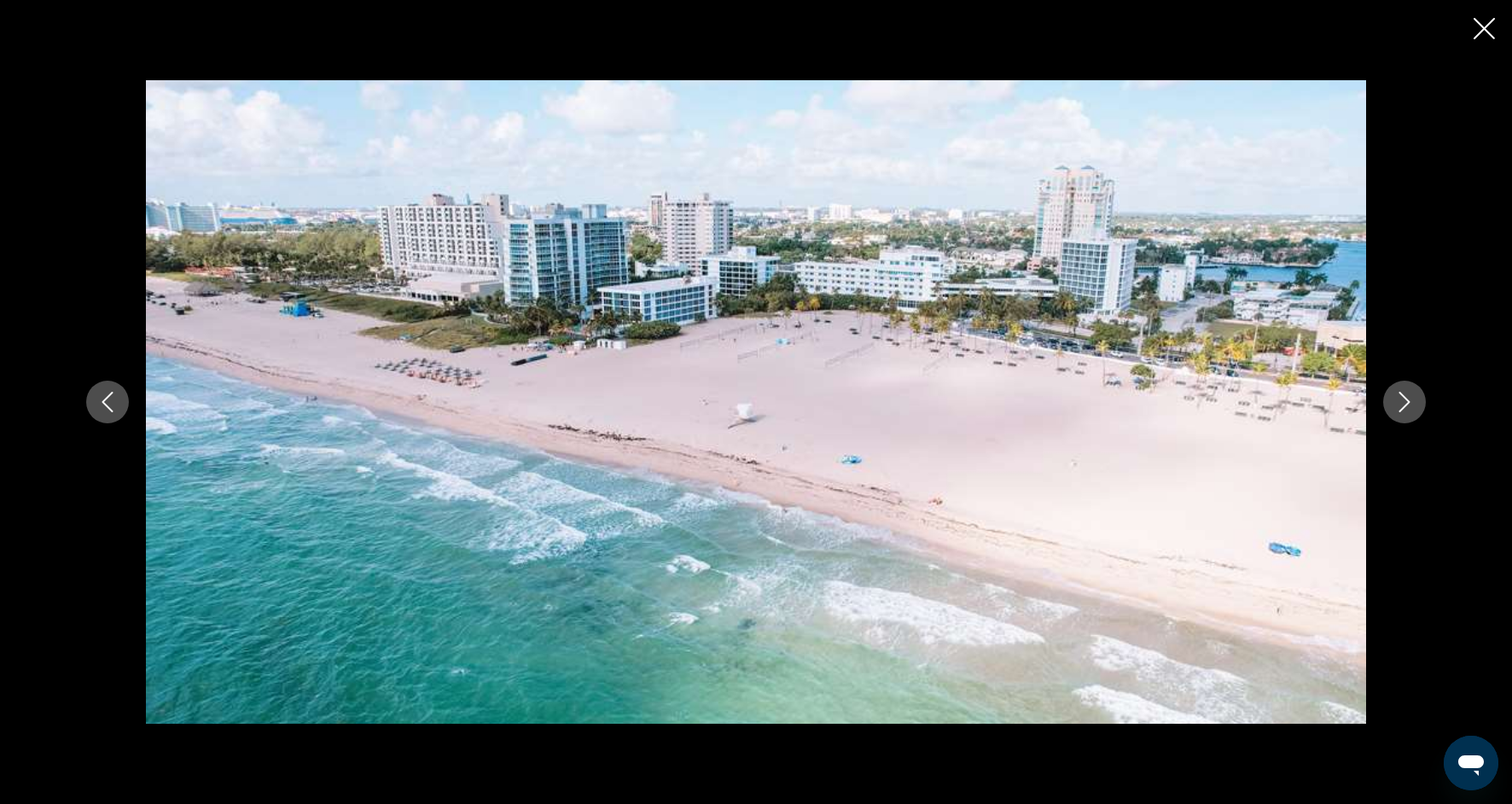
click at [1393, 412] on button "Next image" at bounding box center [1404, 402] width 43 height 43
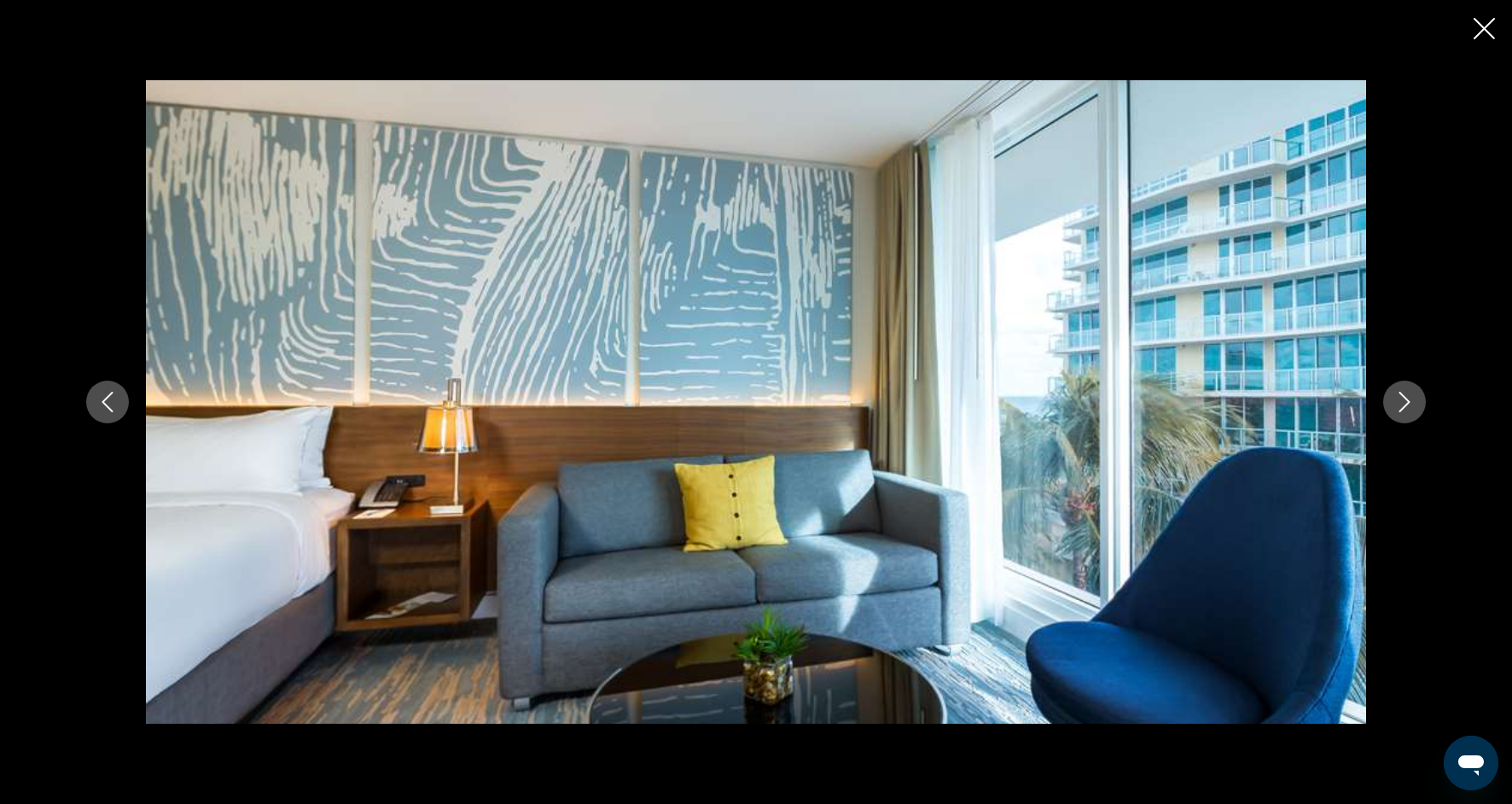
click at [1393, 412] on button "Next image" at bounding box center [1404, 402] width 43 height 43
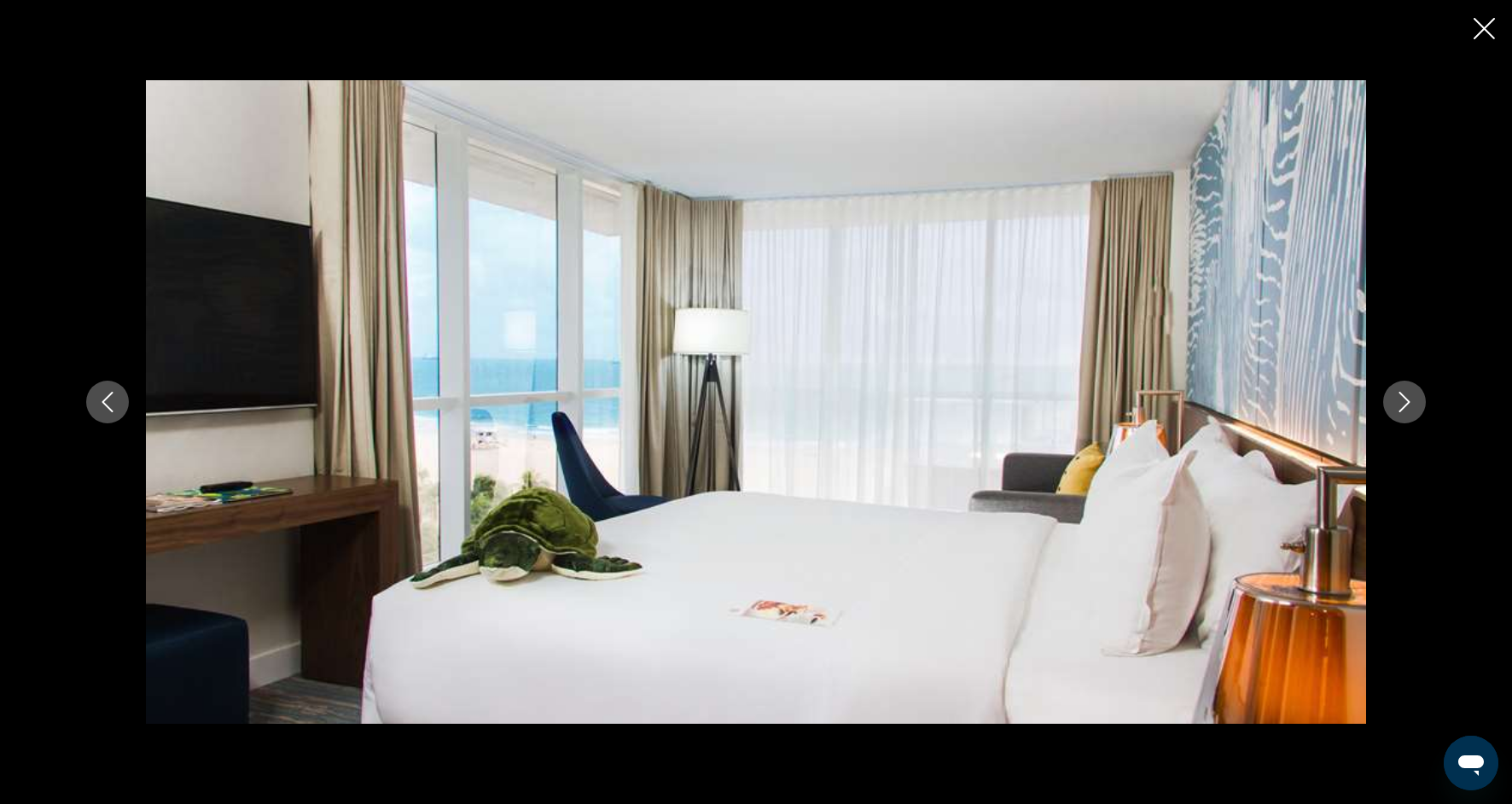
click at [1393, 412] on button "Next image" at bounding box center [1404, 402] width 43 height 43
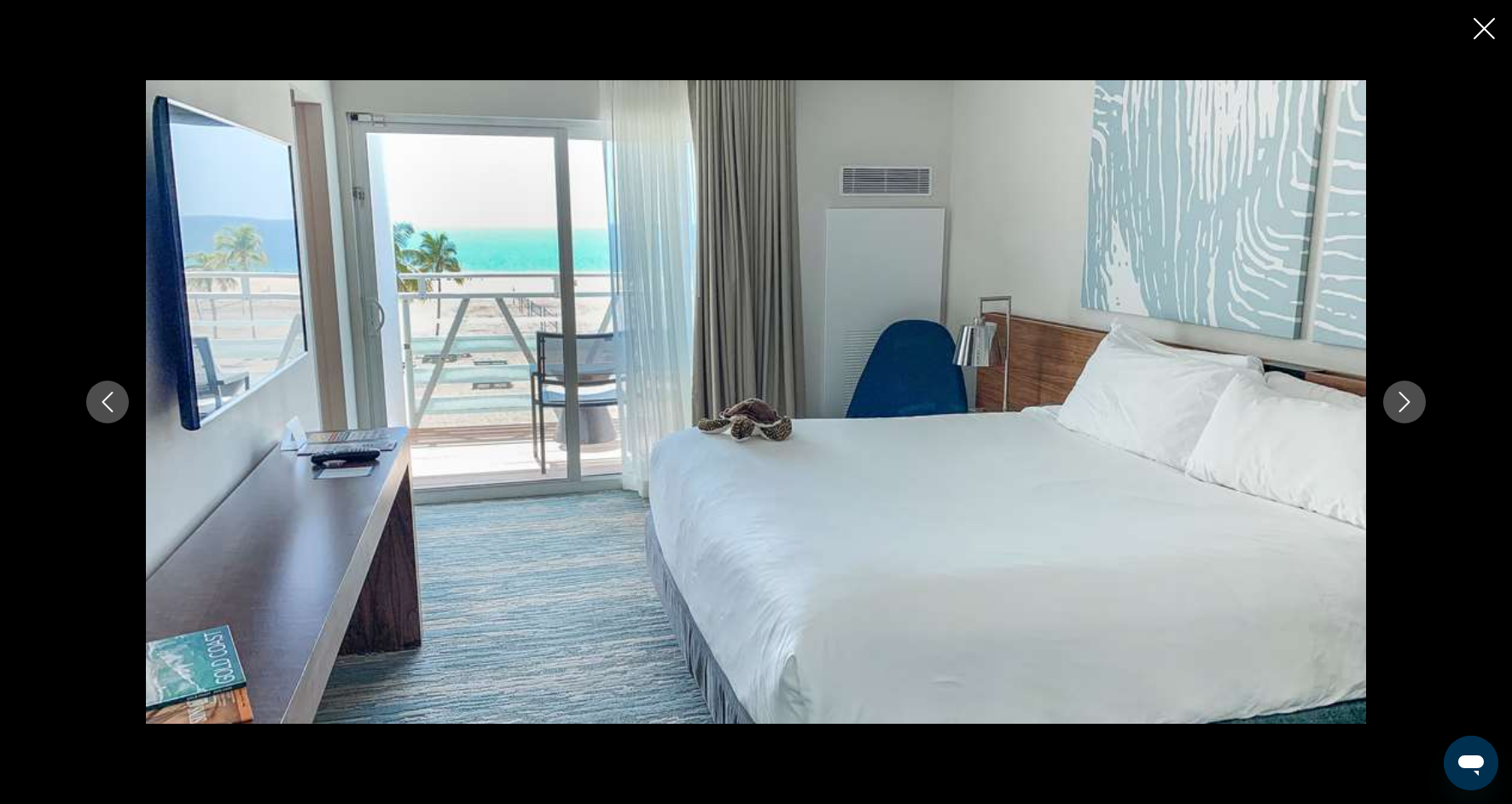
click at [1393, 412] on button "Next image" at bounding box center [1404, 402] width 43 height 43
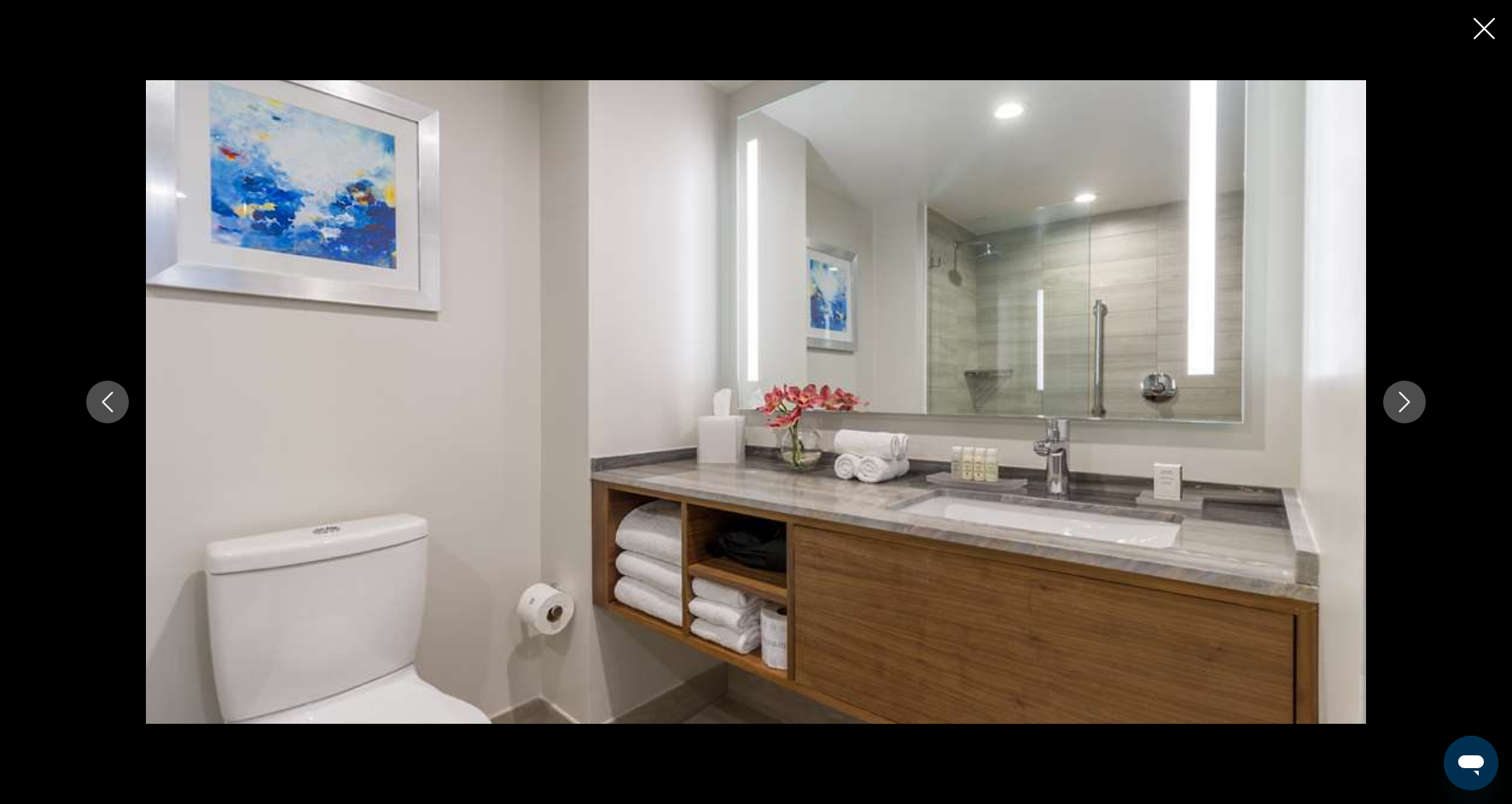
click at [1393, 412] on button "Next image" at bounding box center [1404, 402] width 43 height 43
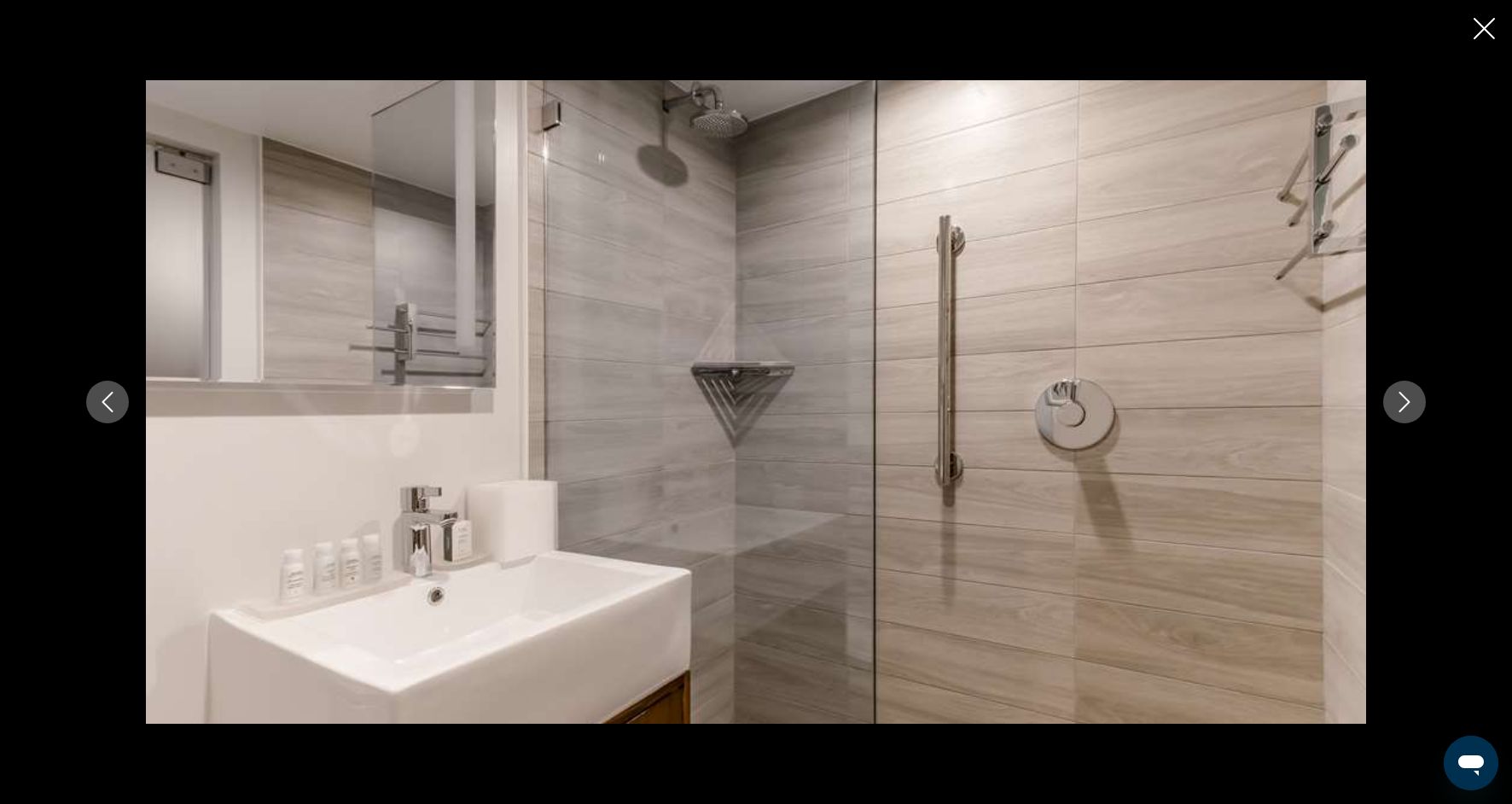
click at [1393, 412] on button "Next image" at bounding box center [1404, 402] width 43 height 43
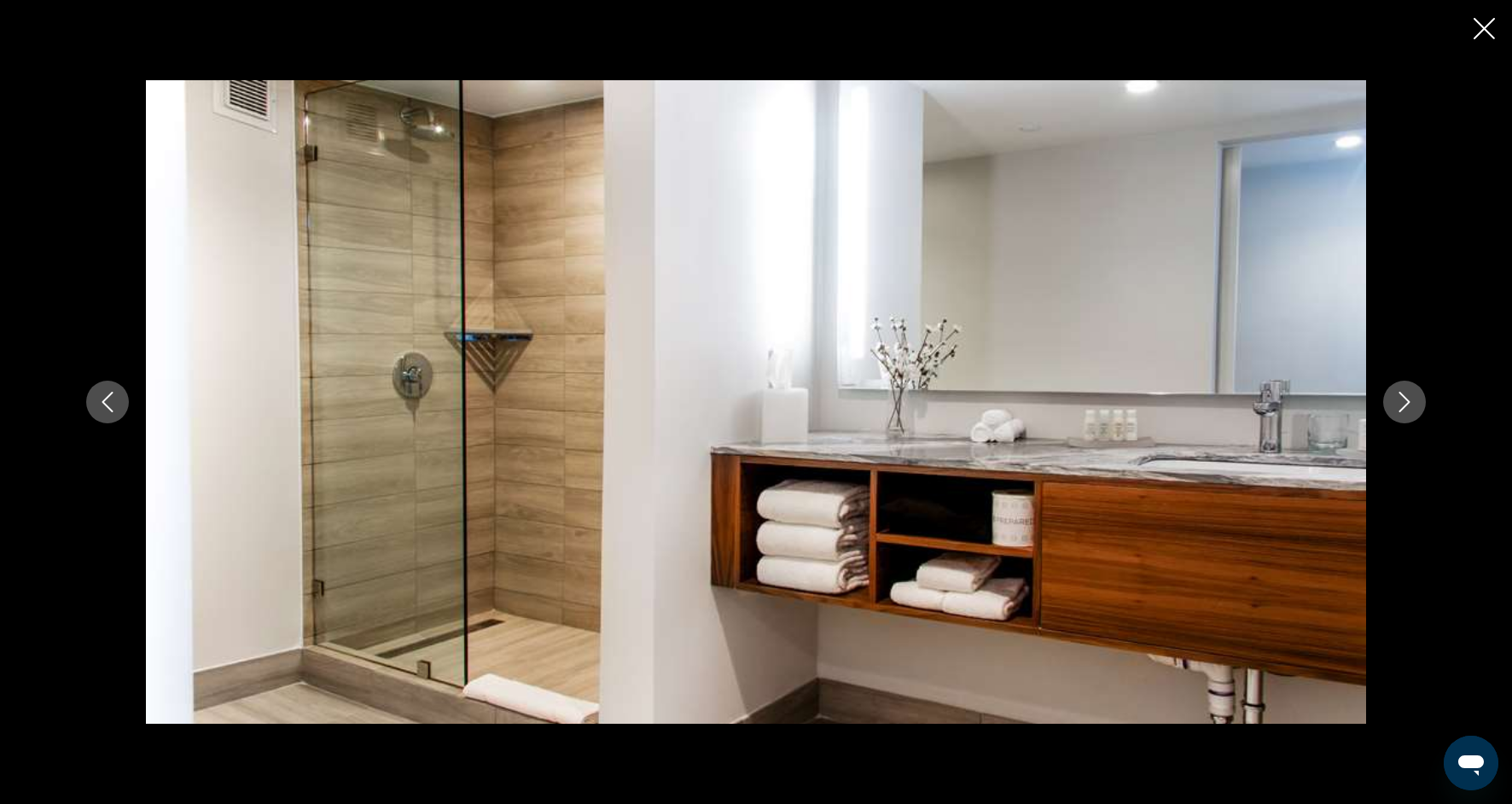
click at [1393, 412] on button "Next image" at bounding box center [1404, 402] width 43 height 43
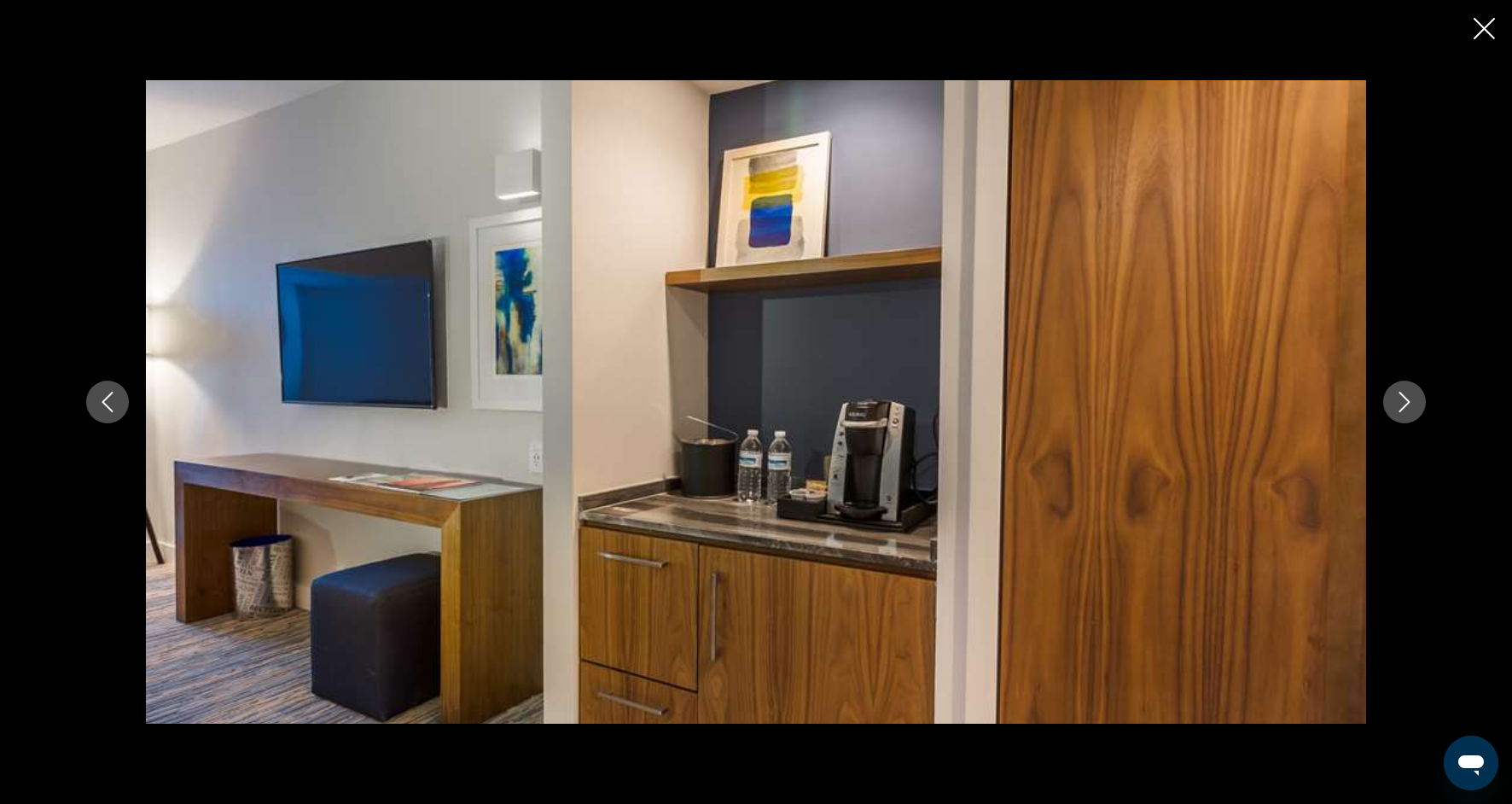
click at [1393, 412] on button "Next image" at bounding box center [1404, 402] width 43 height 43
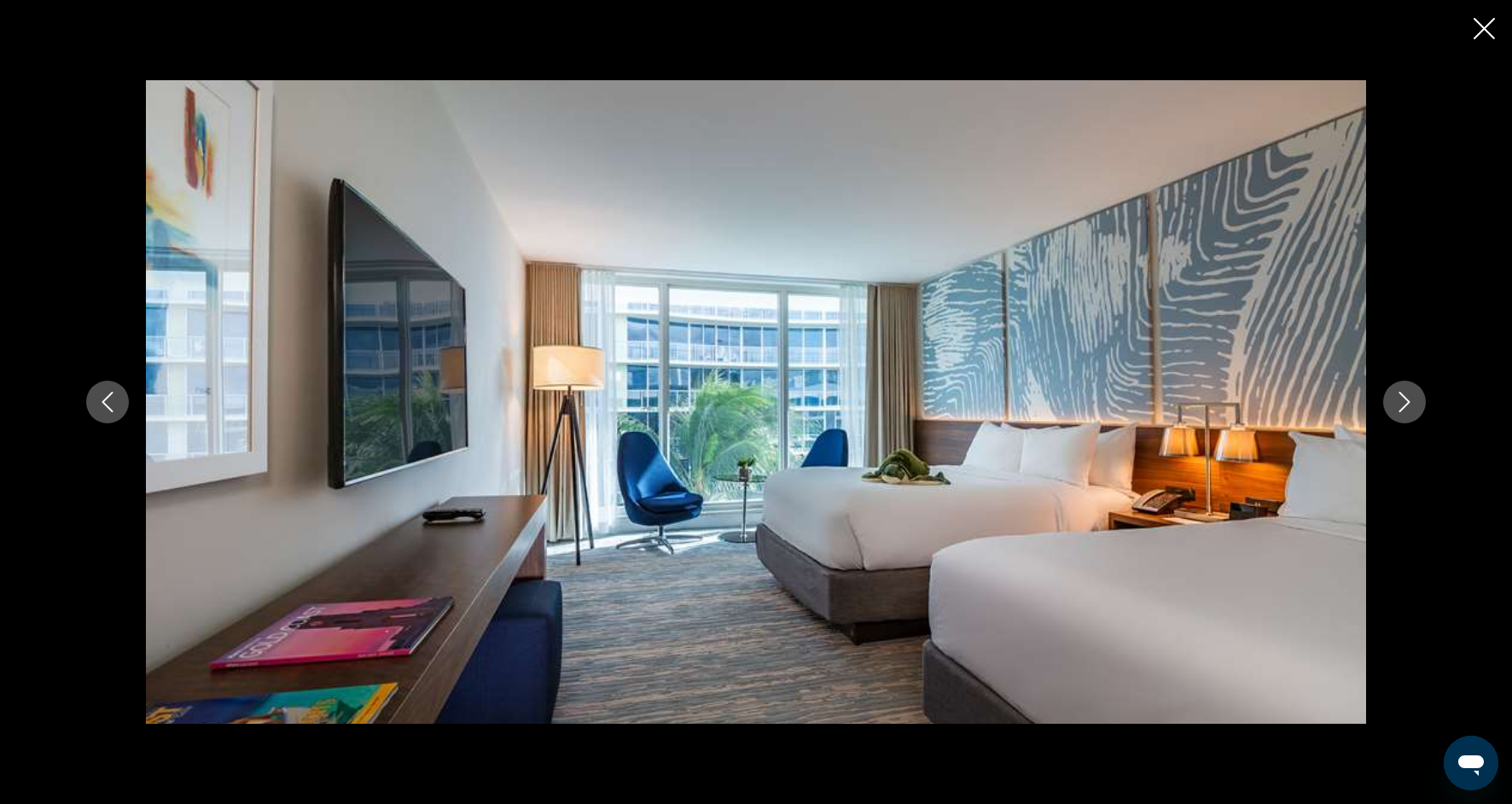
click at [1393, 412] on button "Next image" at bounding box center [1404, 402] width 43 height 43
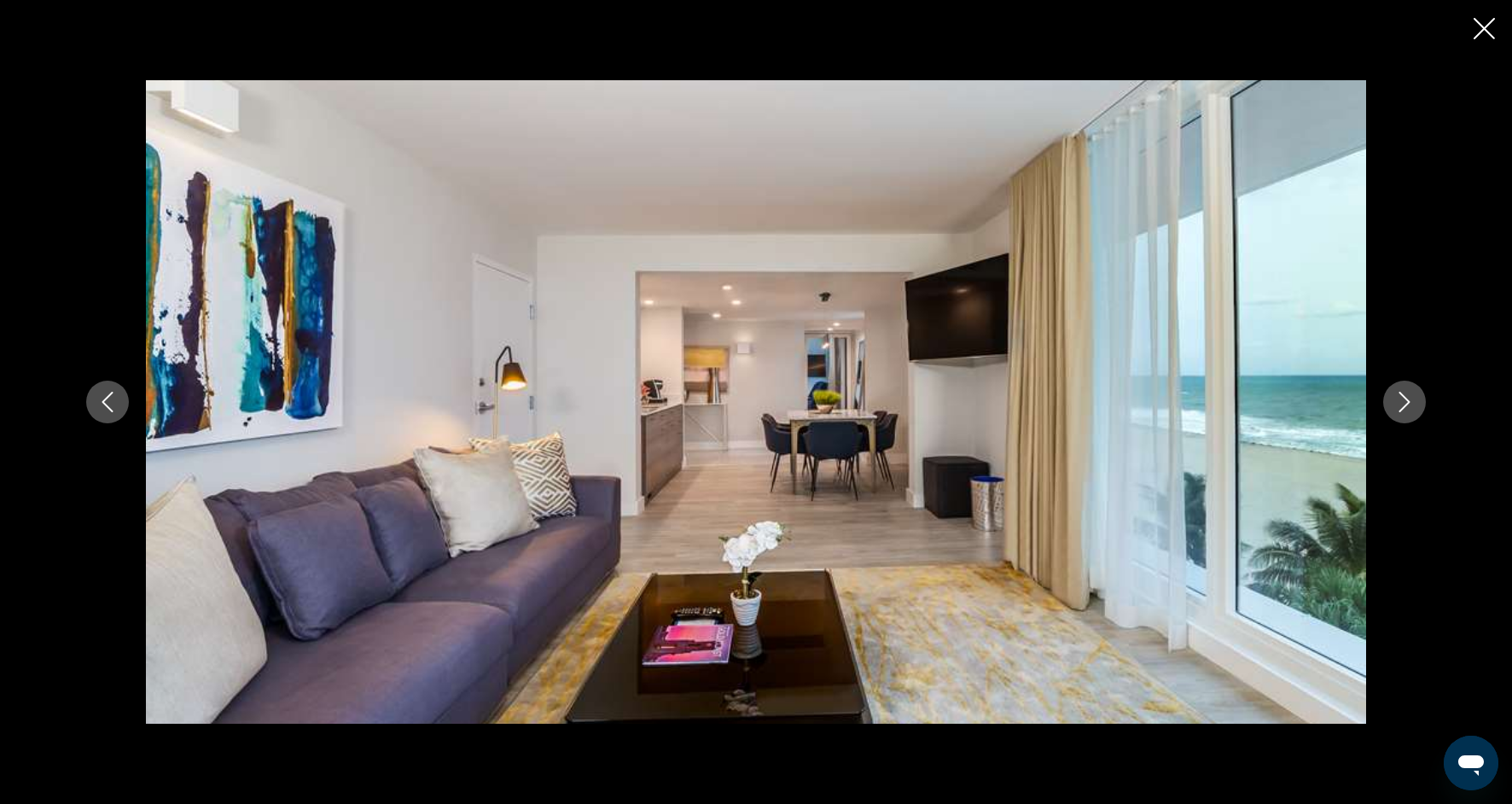
click at [1393, 412] on button "Next image" at bounding box center [1404, 402] width 43 height 43
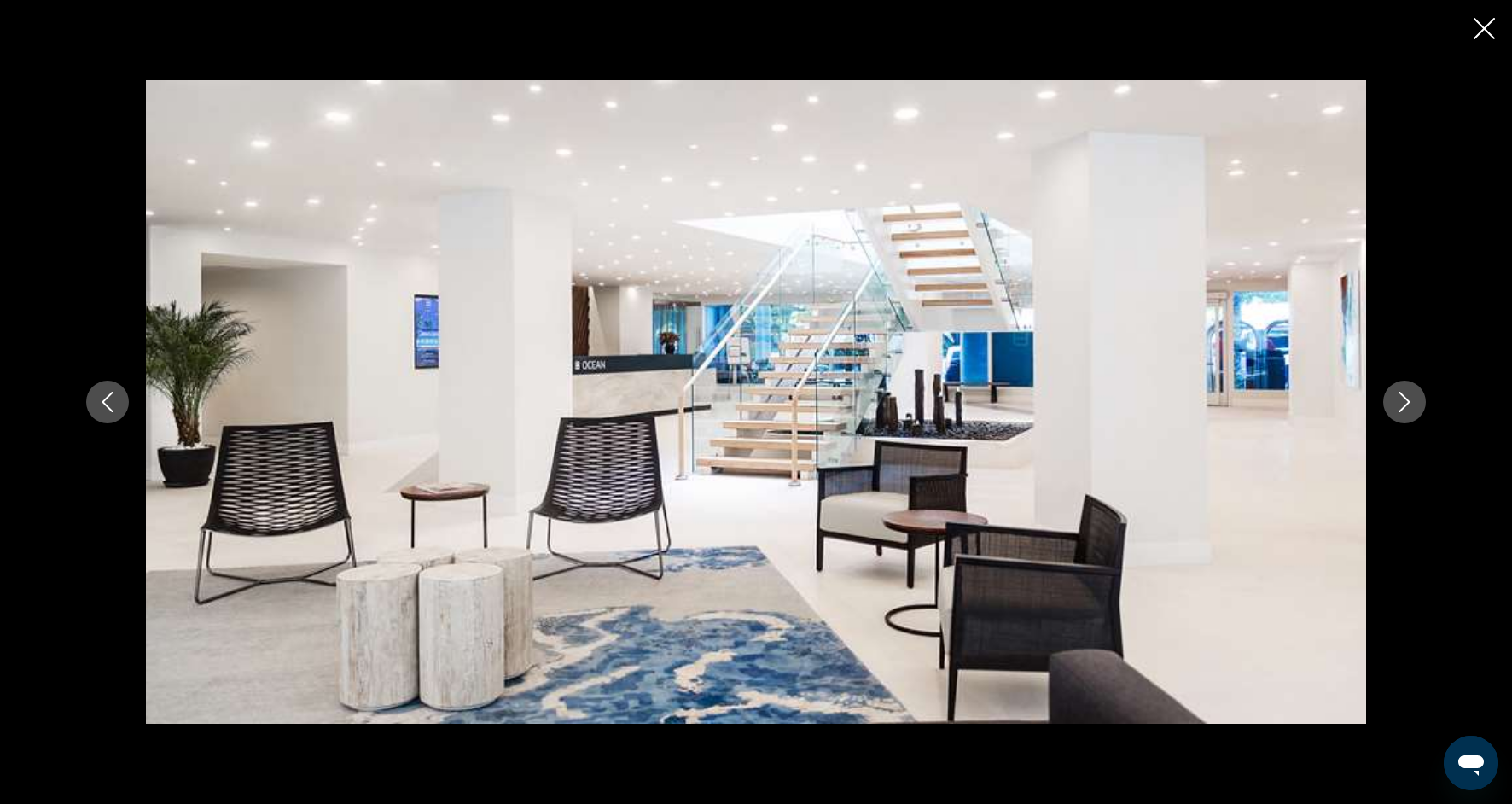
click at [1393, 412] on button "Next image" at bounding box center [1404, 402] width 43 height 43
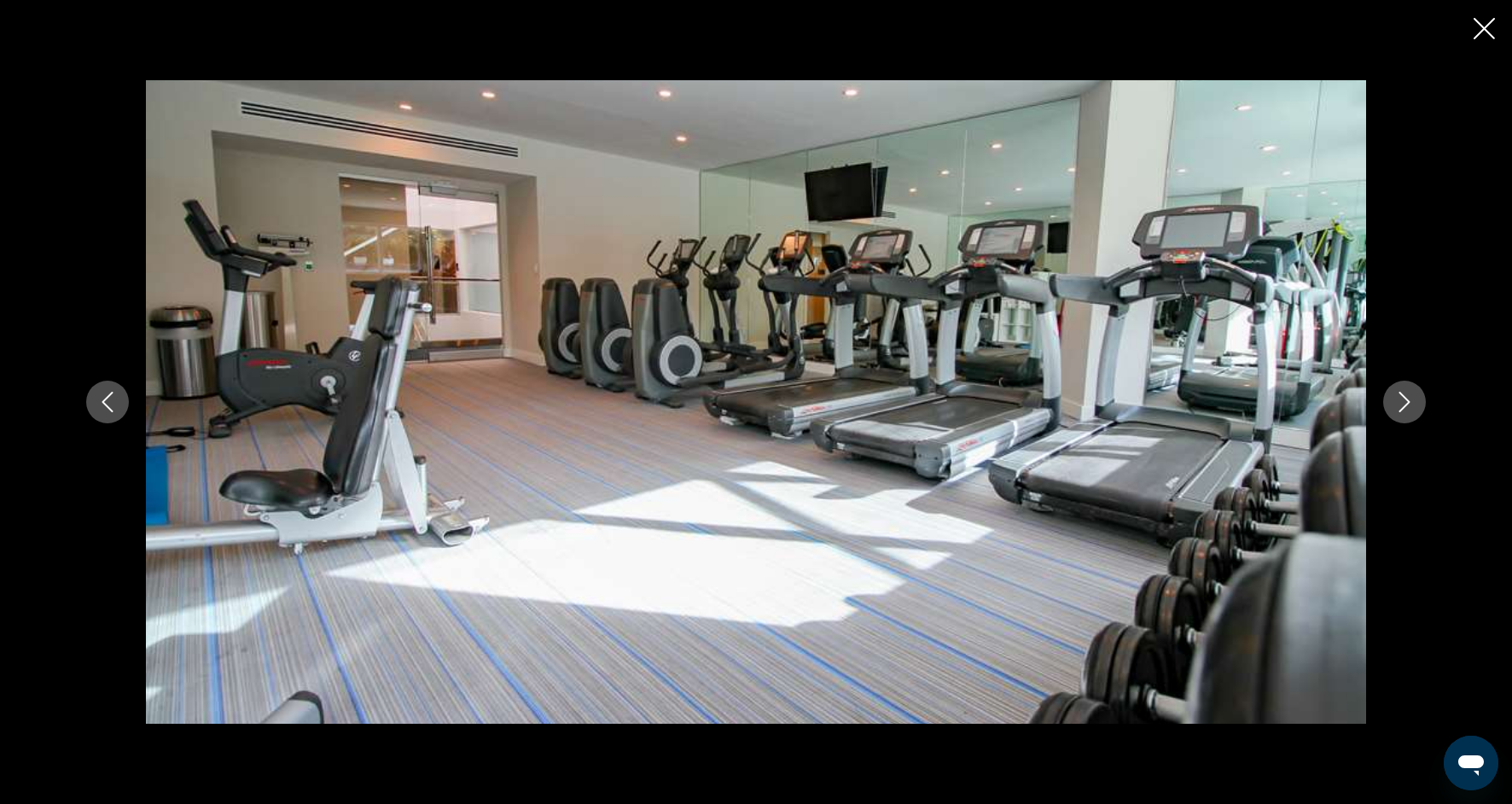
click at [1393, 413] on button "Next image" at bounding box center [1404, 402] width 43 height 43
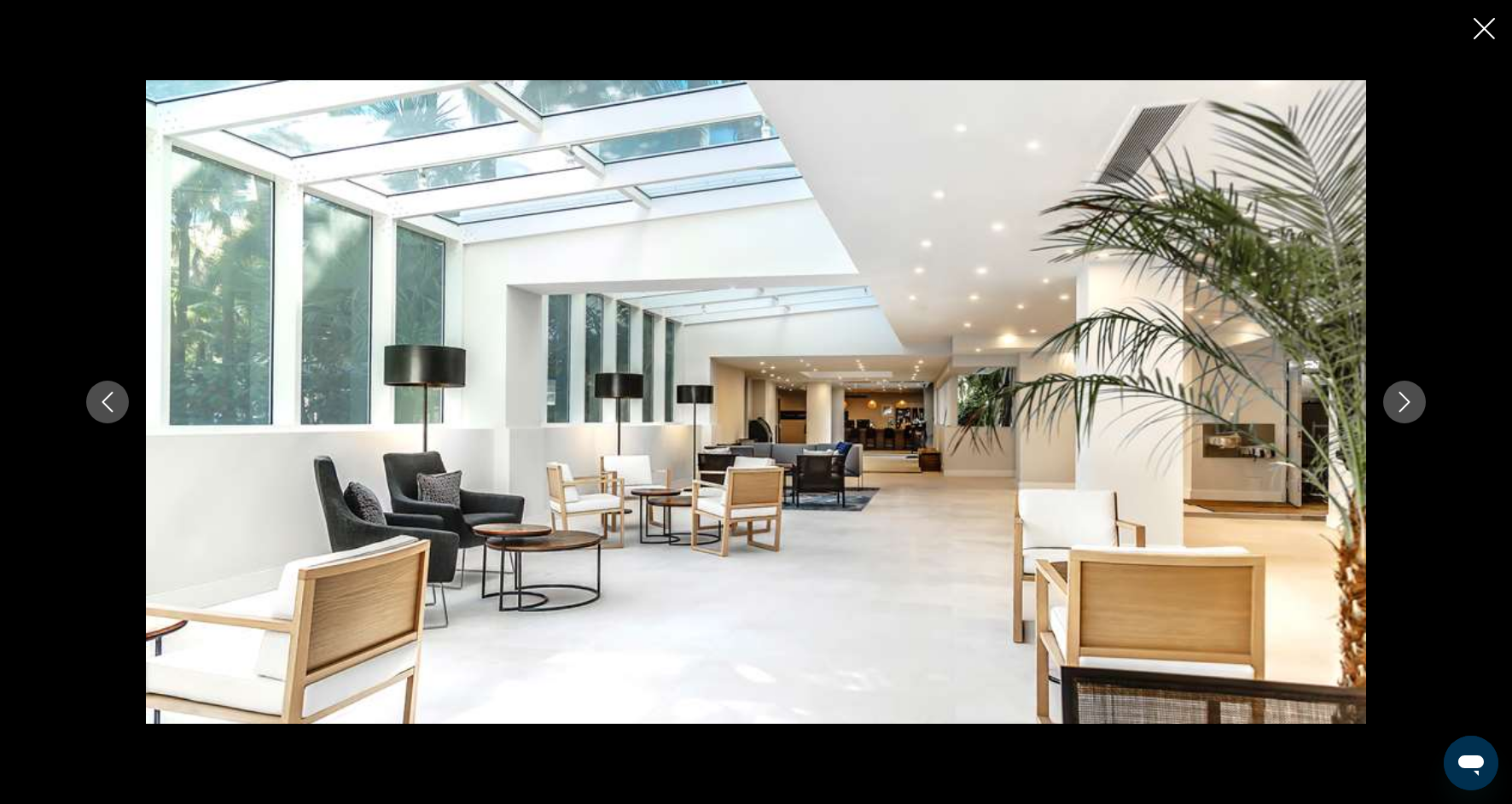
click at [1393, 413] on button "Next image" at bounding box center [1404, 402] width 43 height 43
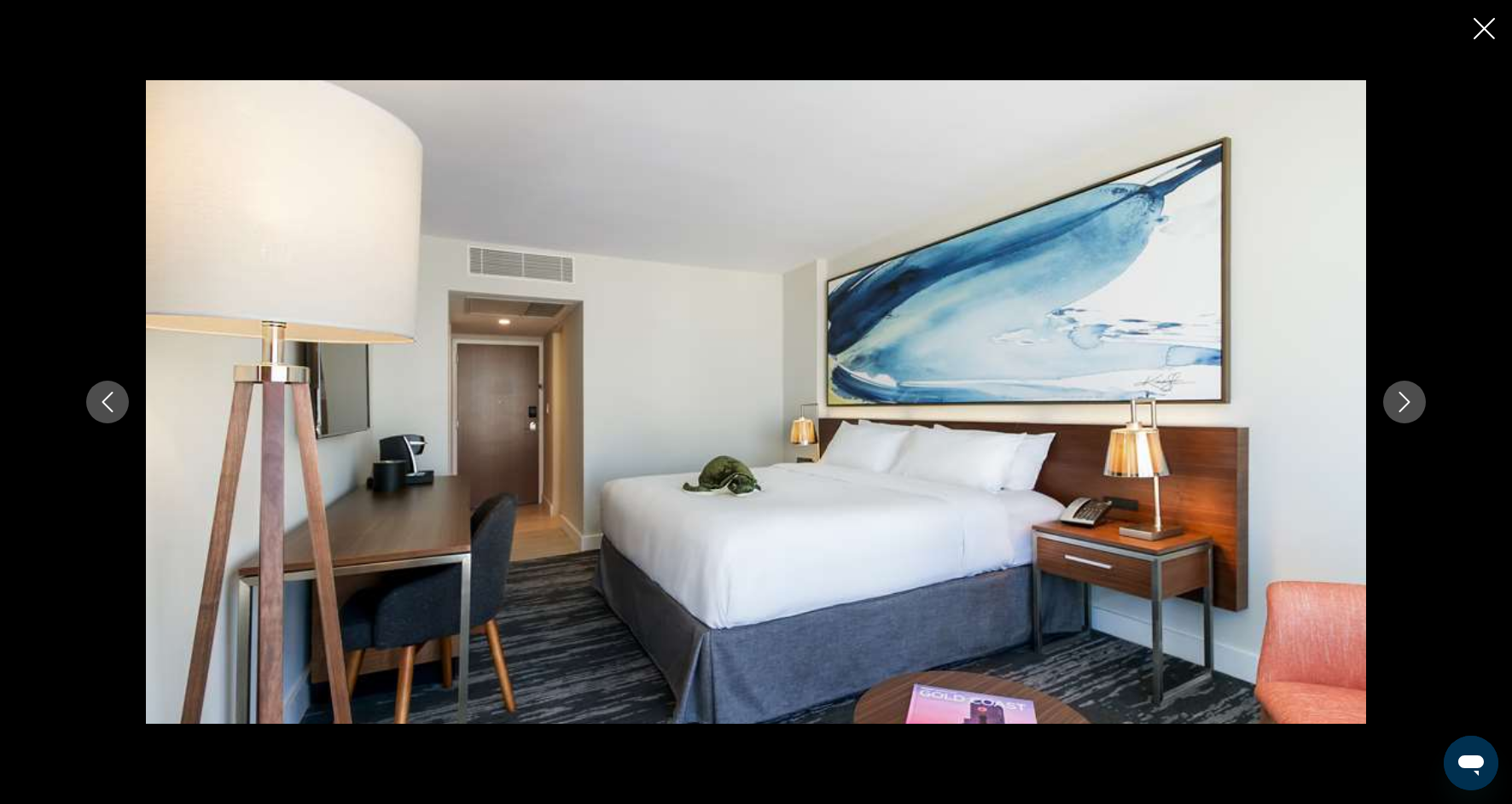
click at [1393, 413] on button "Next image" at bounding box center [1404, 402] width 43 height 43
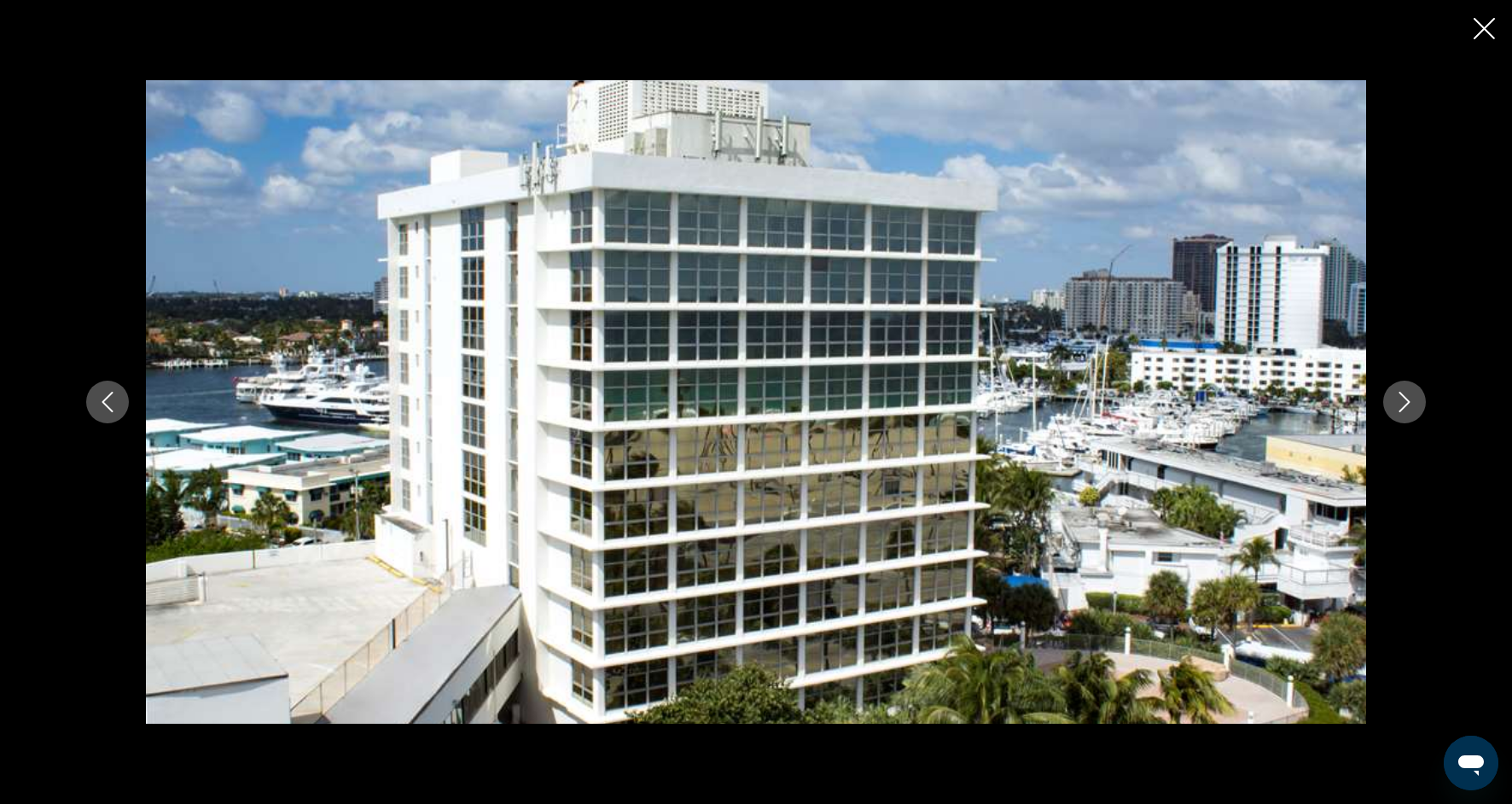
click at [1392, 413] on button "Next image" at bounding box center [1404, 402] width 43 height 43
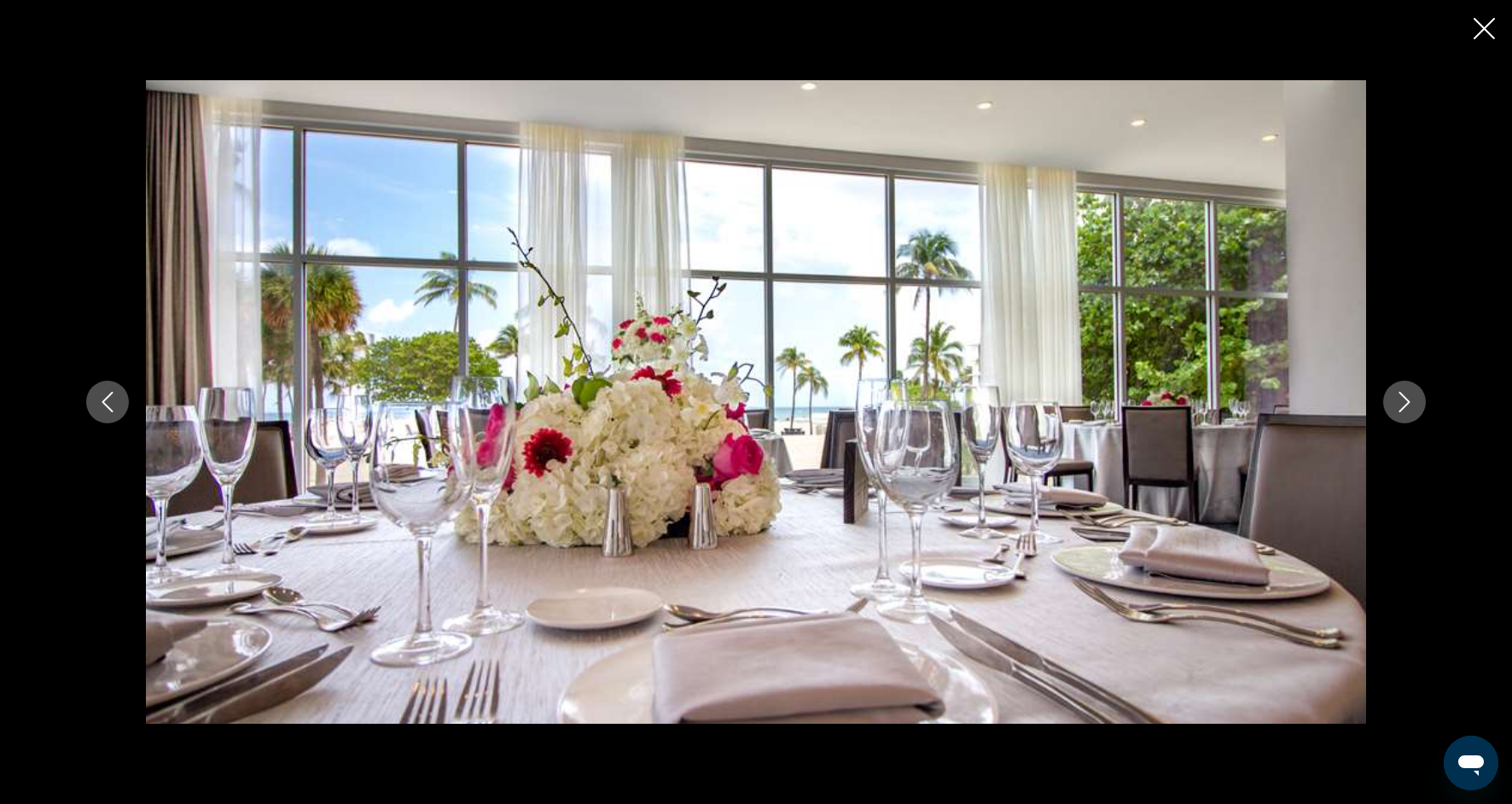
click at [1392, 413] on button "Next image" at bounding box center [1404, 402] width 43 height 43
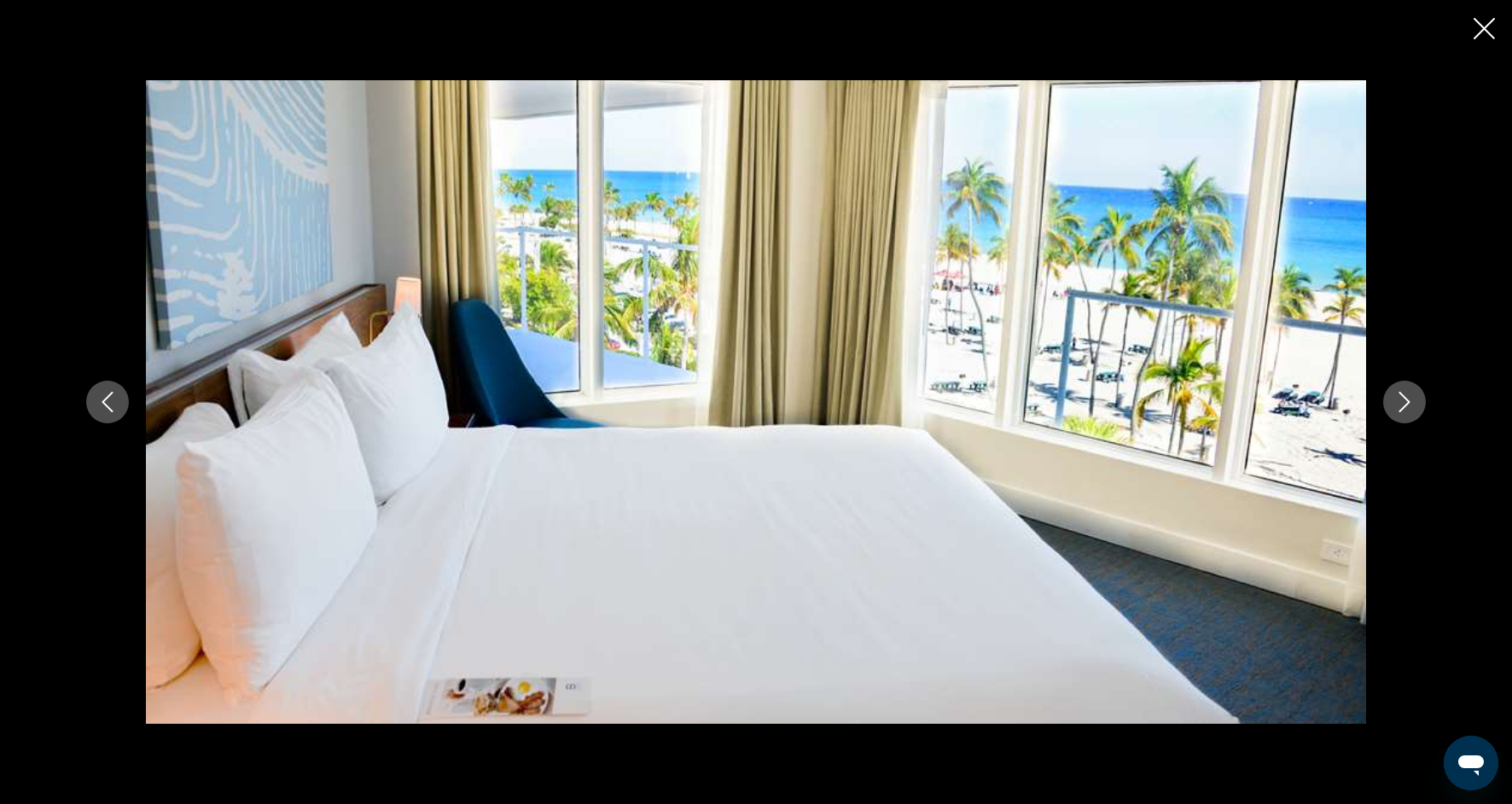
click at [1392, 413] on button "Next image" at bounding box center [1404, 402] width 43 height 43
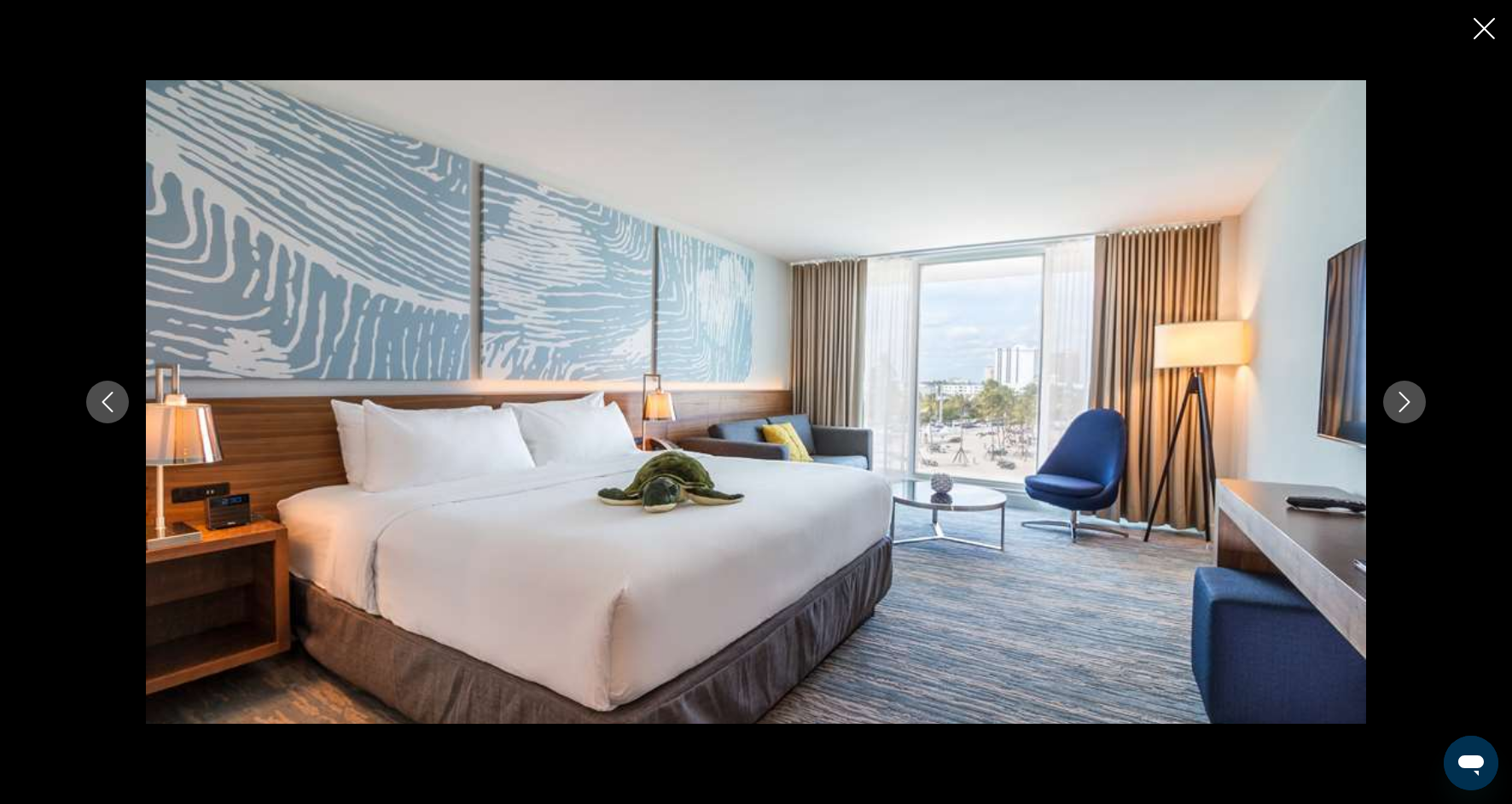
click at [1386, 404] on button "Next image" at bounding box center [1404, 402] width 43 height 43
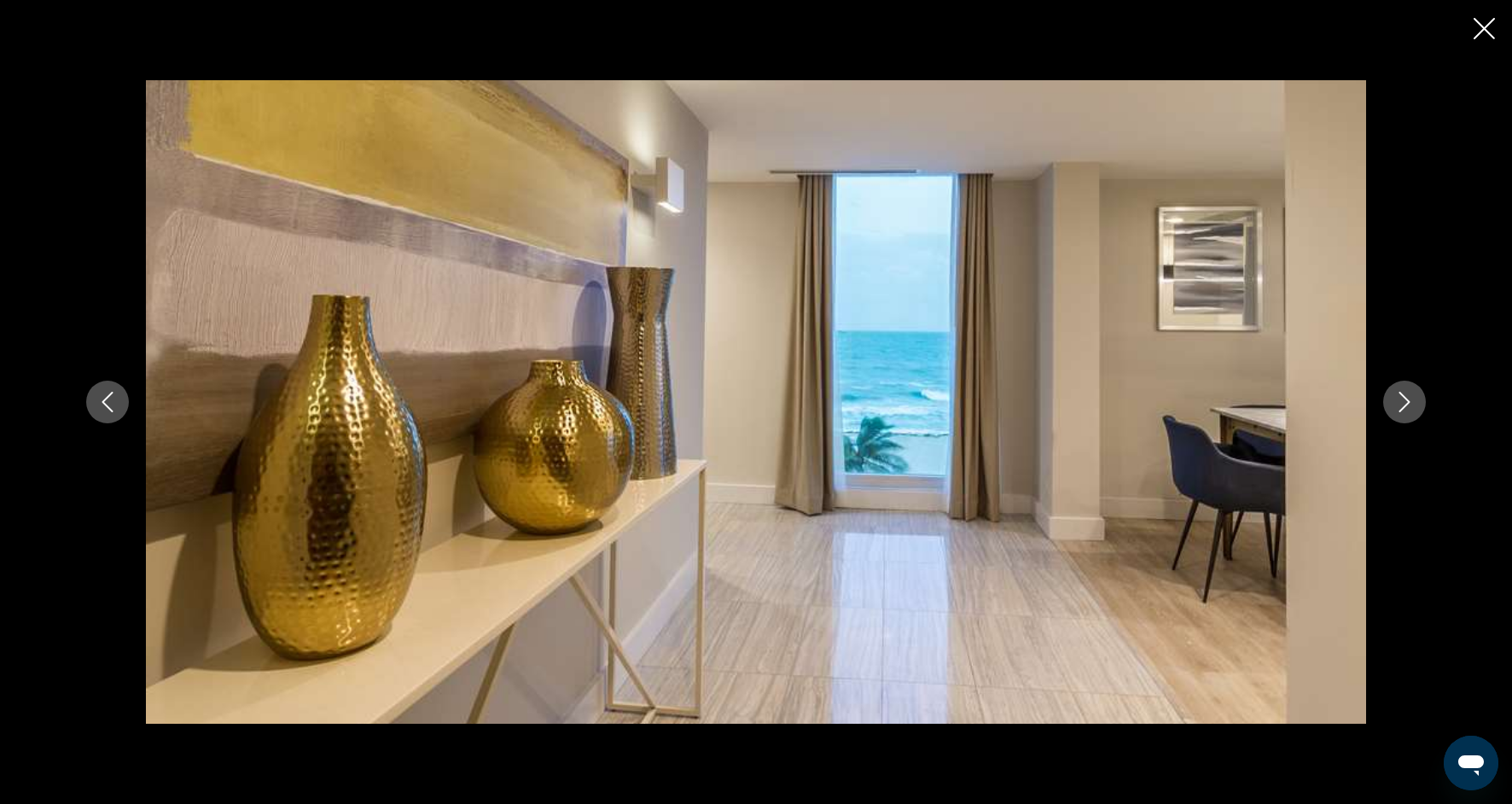
click at [1386, 405] on button "Next image" at bounding box center [1404, 402] width 43 height 43
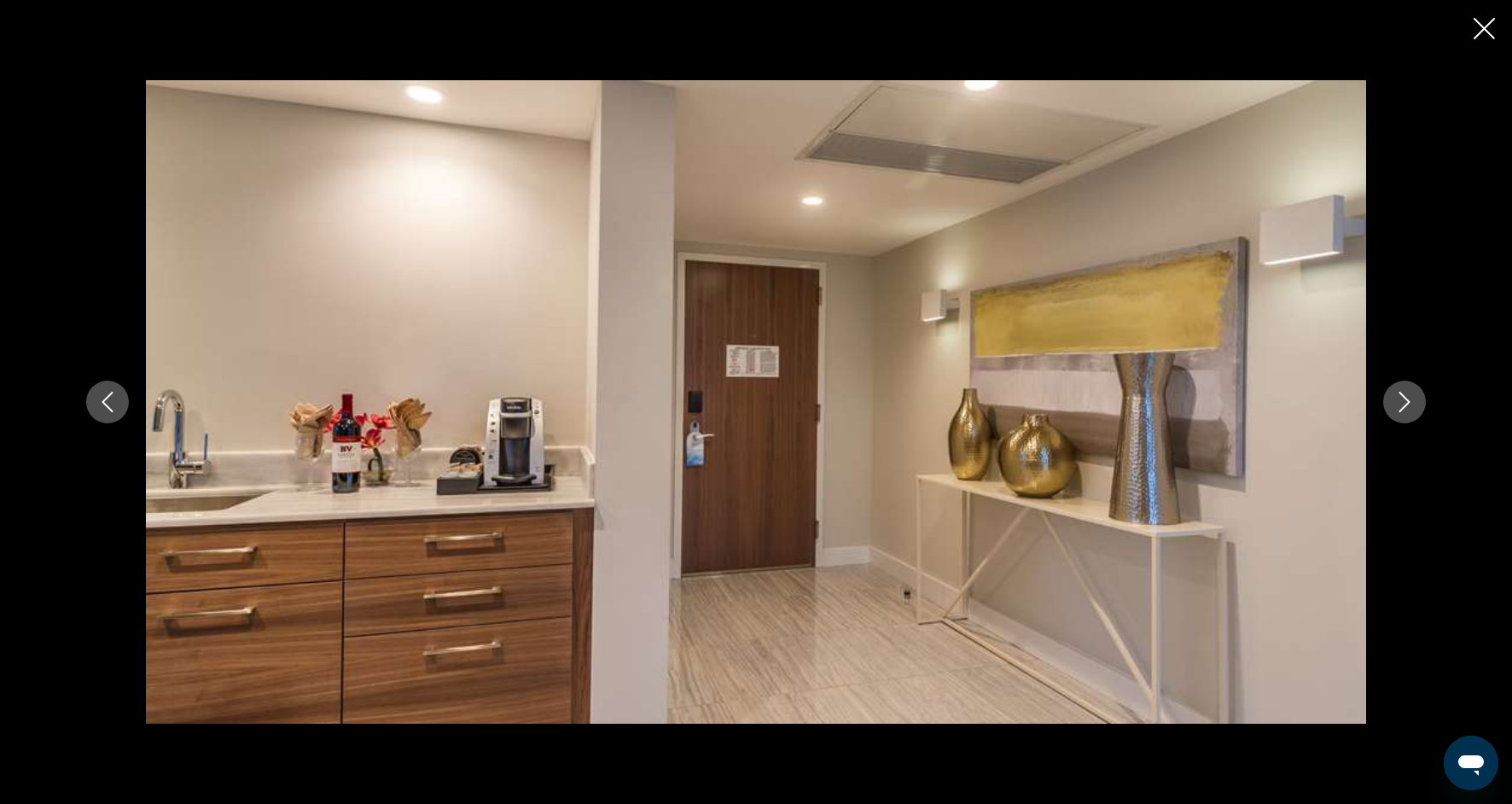
click at [1387, 408] on button "Next image" at bounding box center [1404, 402] width 43 height 43
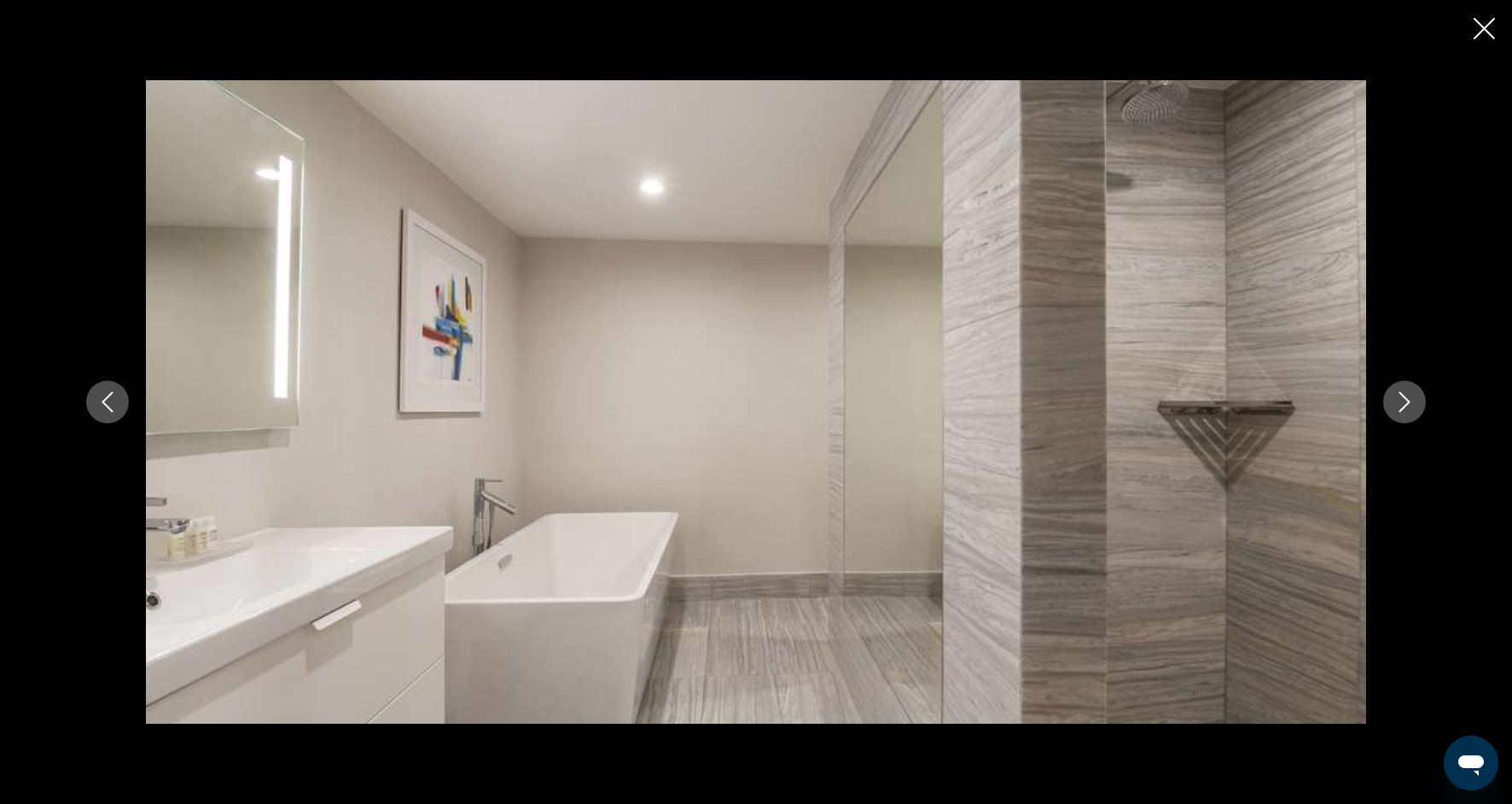
click at [1388, 410] on button "Next image" at bounding box center [1404, 402] width 43 height 43
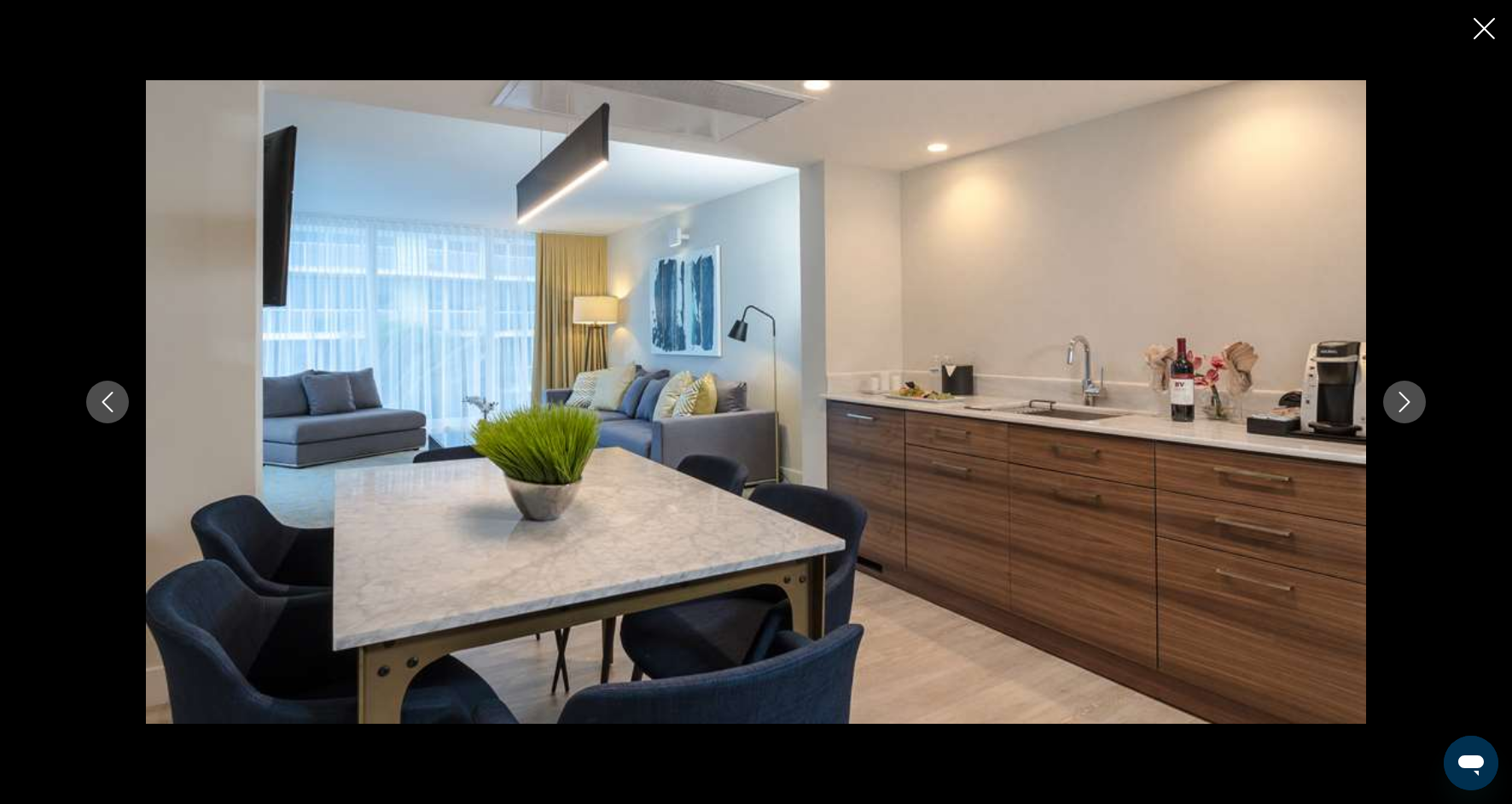
click at [1388, 410] on button "Next image" at bounding box center [1404, 402] width 43 height 43
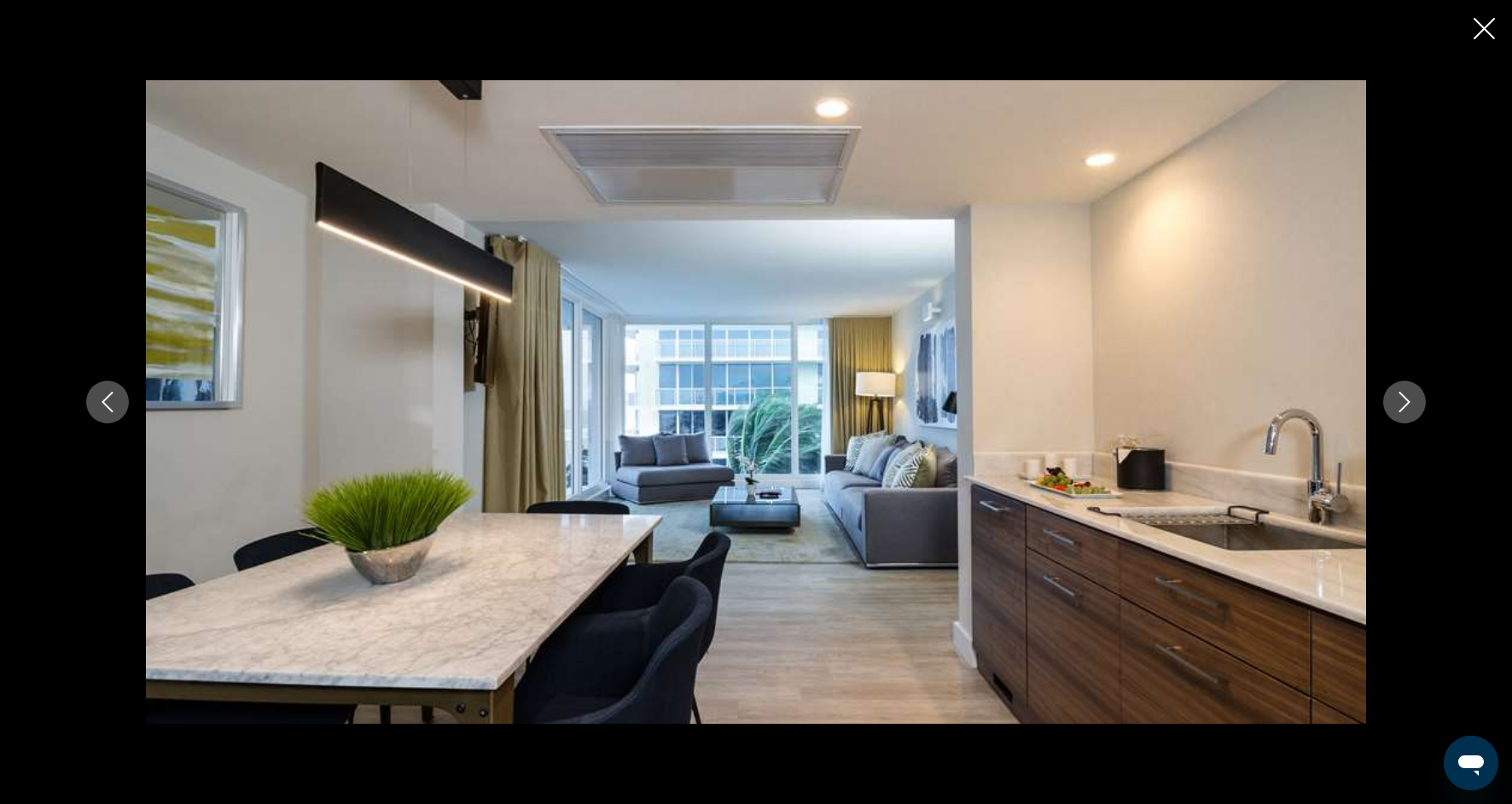
click at [1388, 410] on button "Next image" at bounding box center [1404, 402] width 43 height 43
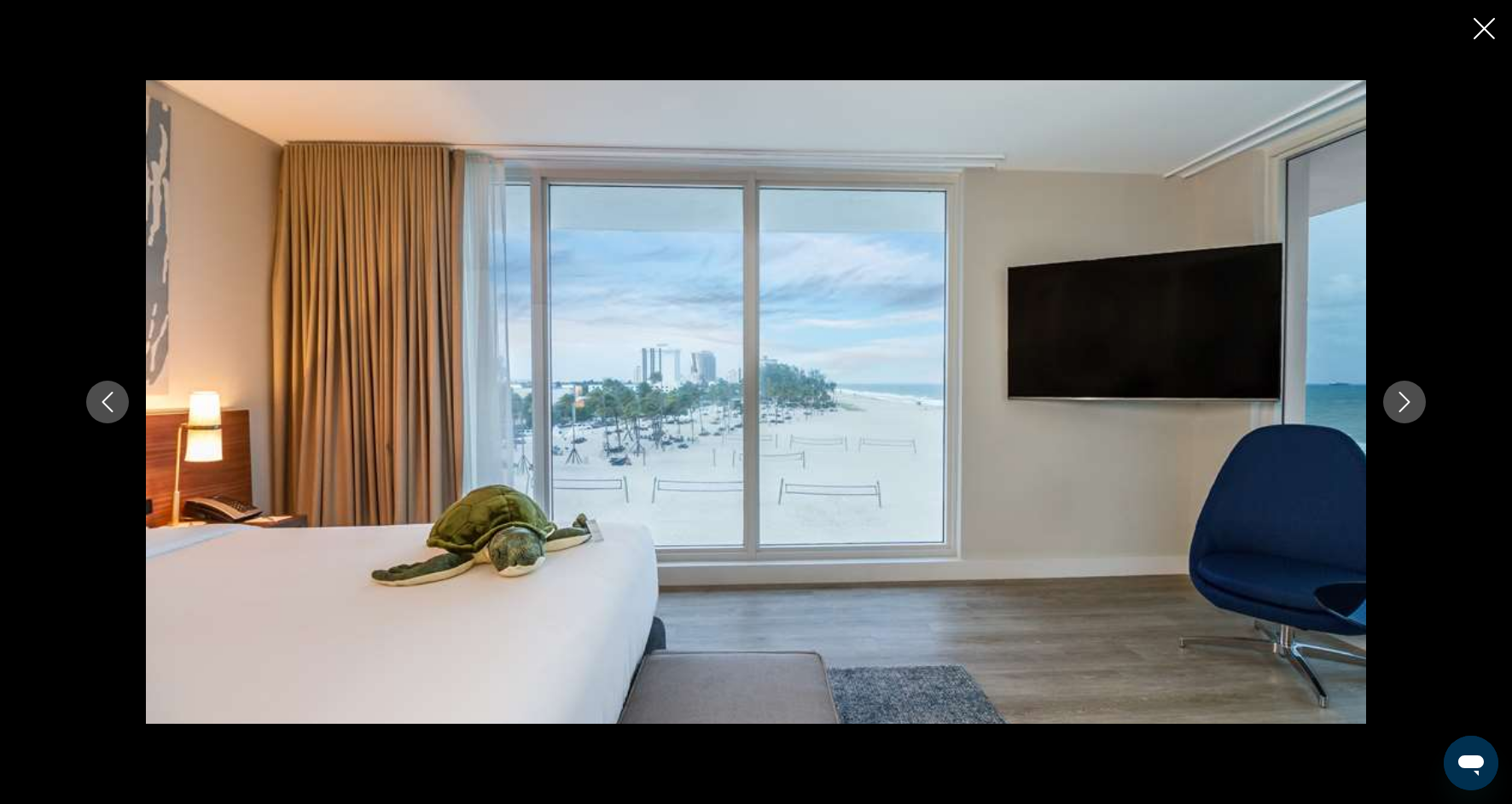
click at [1388, 410] on button "Next image" at bounding box center [1404, 402] width 43 height 43
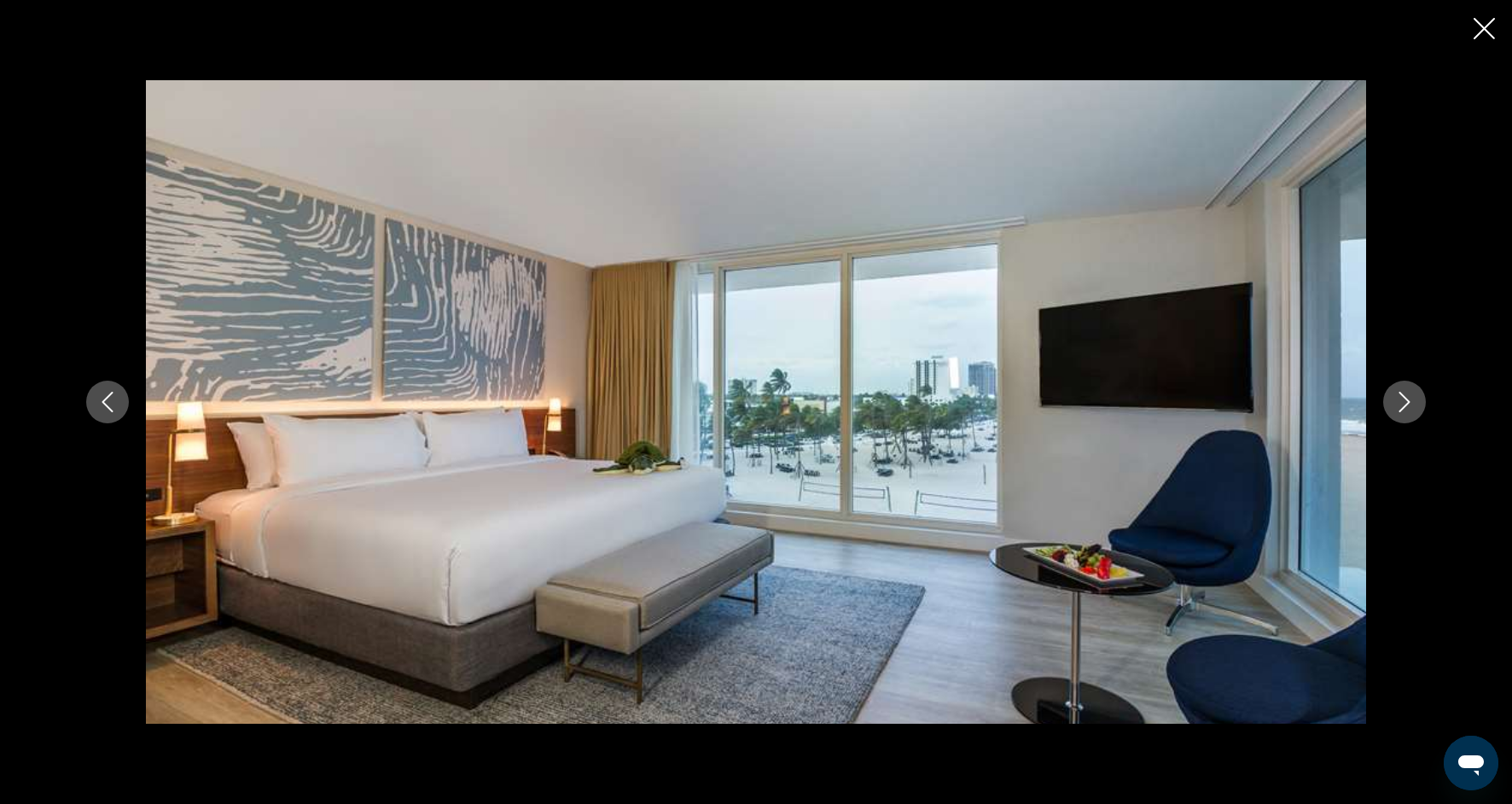
click at [1485, 35] on icon "Close slideshow" at bounding box center [1485, 29] width 22 height 22
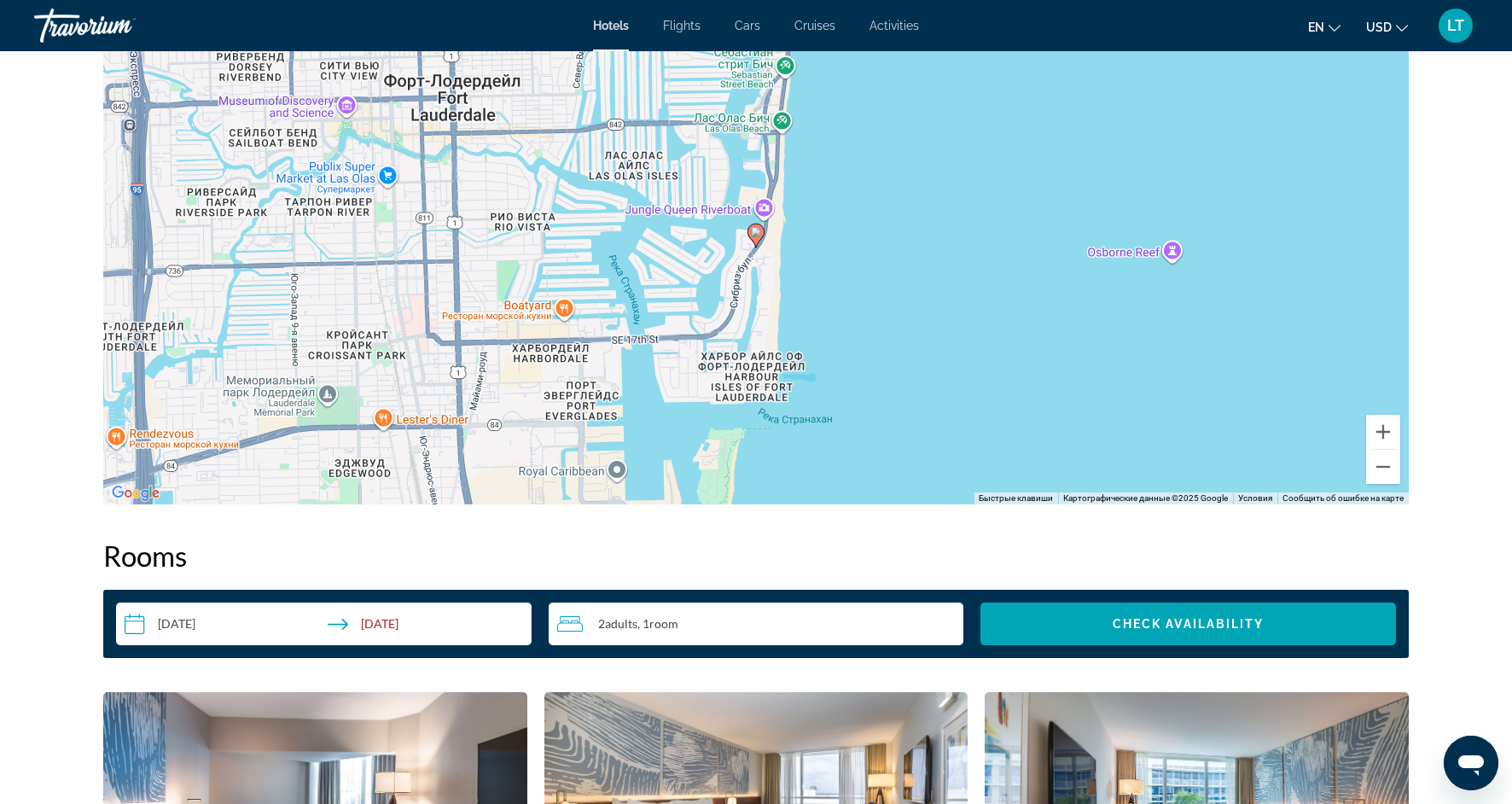
scroll to position [1724, 0]
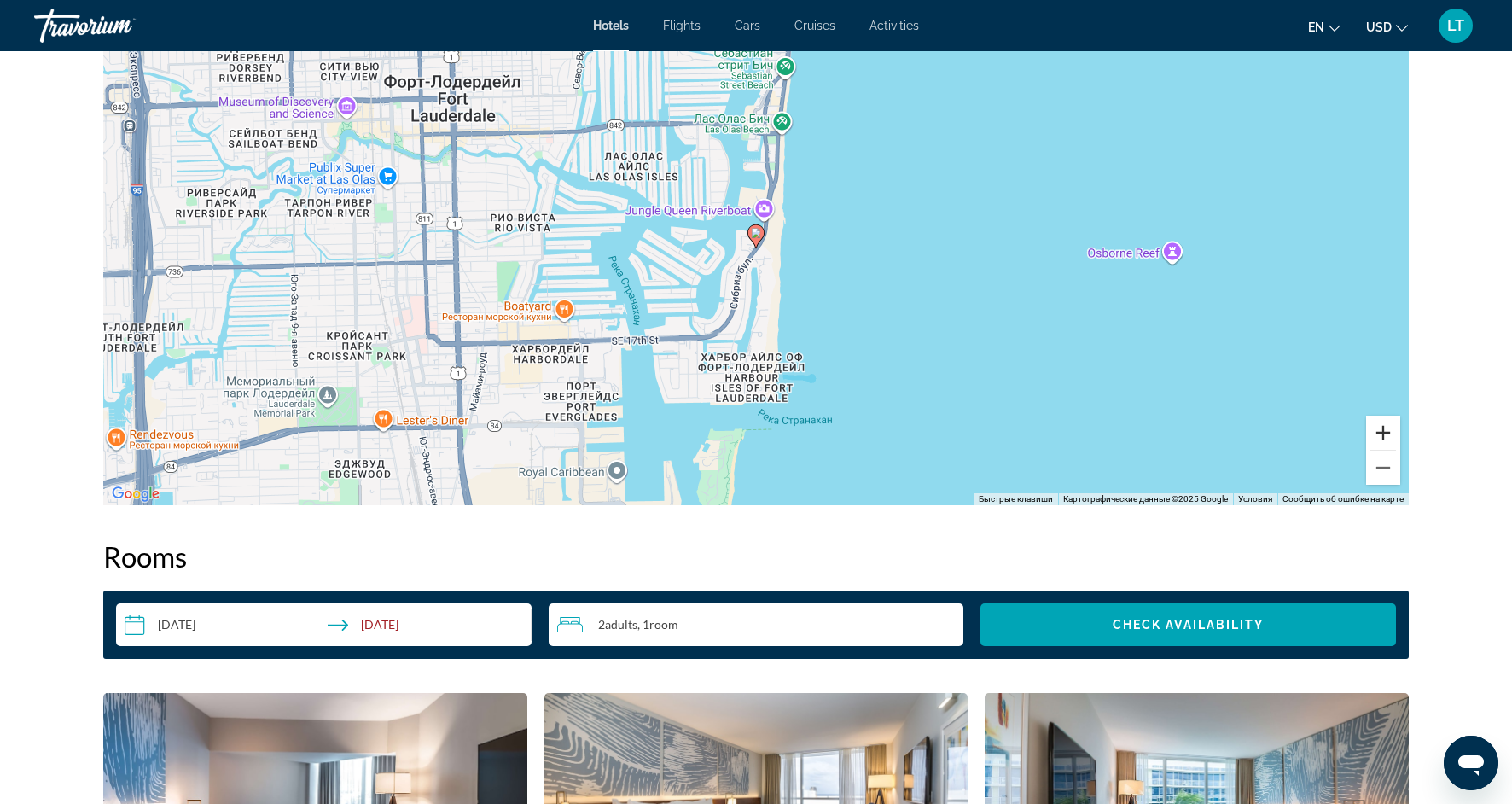
click at [1381, 442] on button "Увеличить" at bounding box center [1384, 433] width 34 height 34
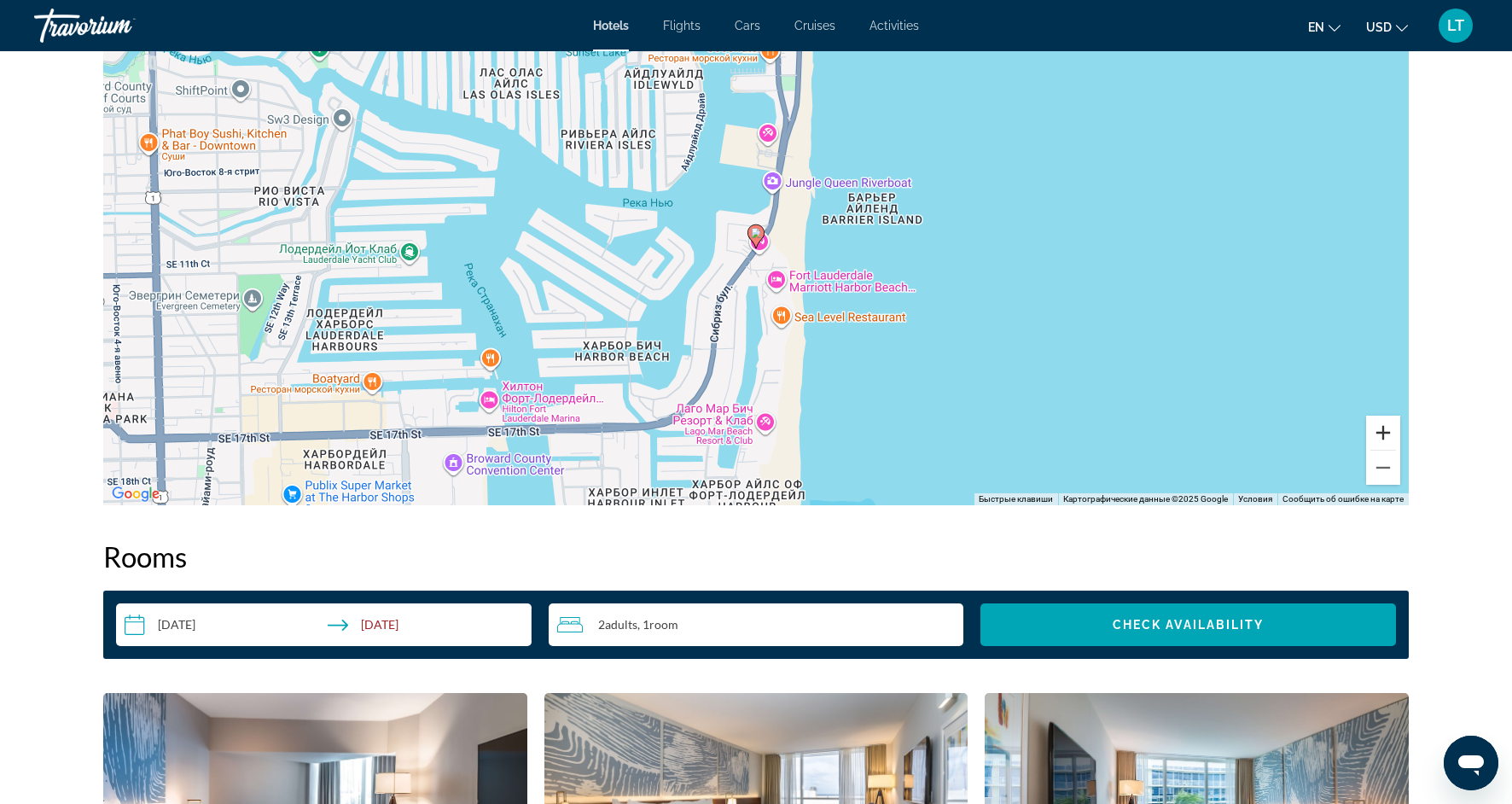
click at [1381, 441] on button "Увеличить" at bounding box center [1384, 433] width 34 height 34
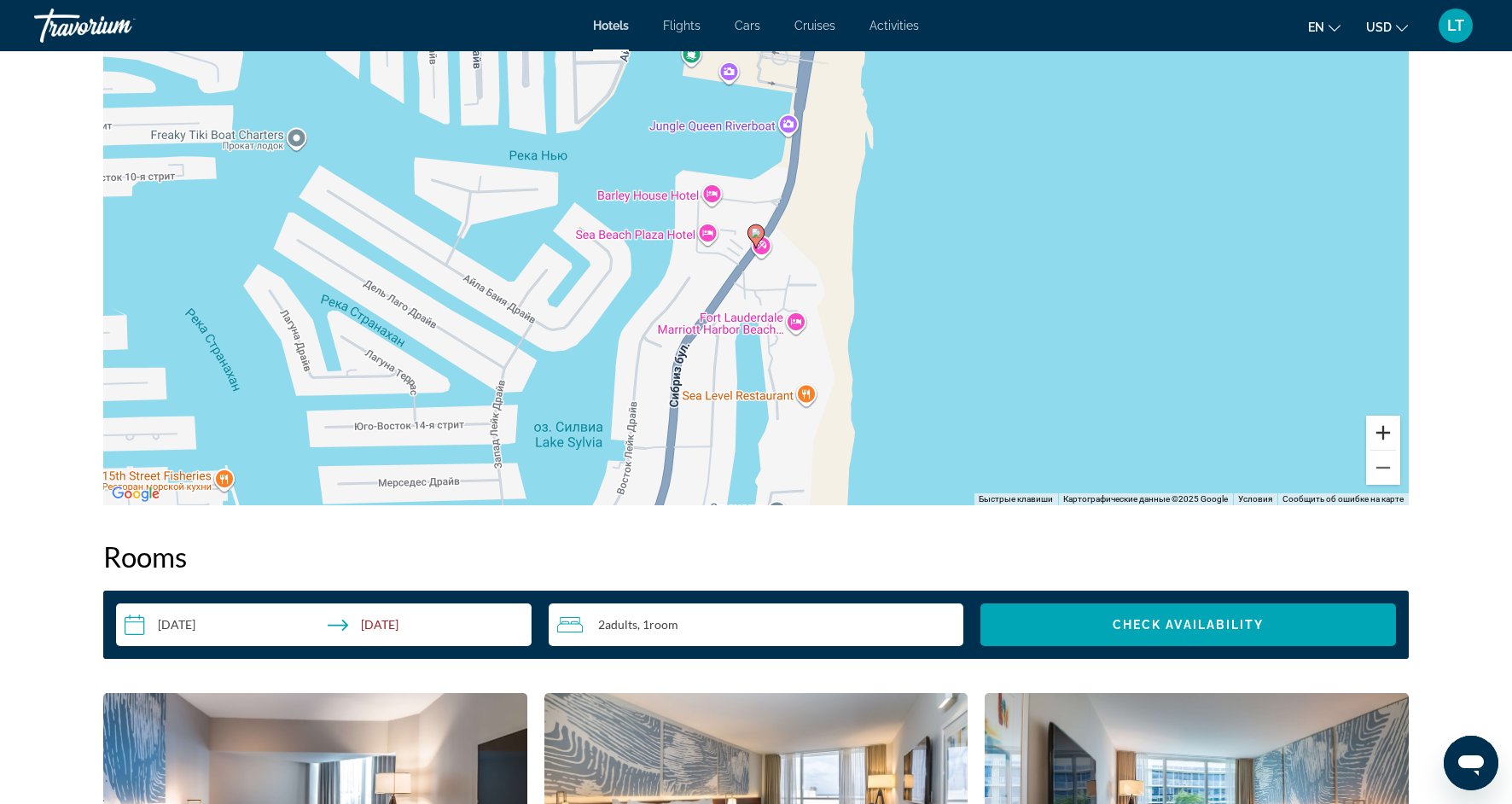
click at [1381, 442] on button "Увеличить" at bounding box center [1384, 433] width 34 height 34
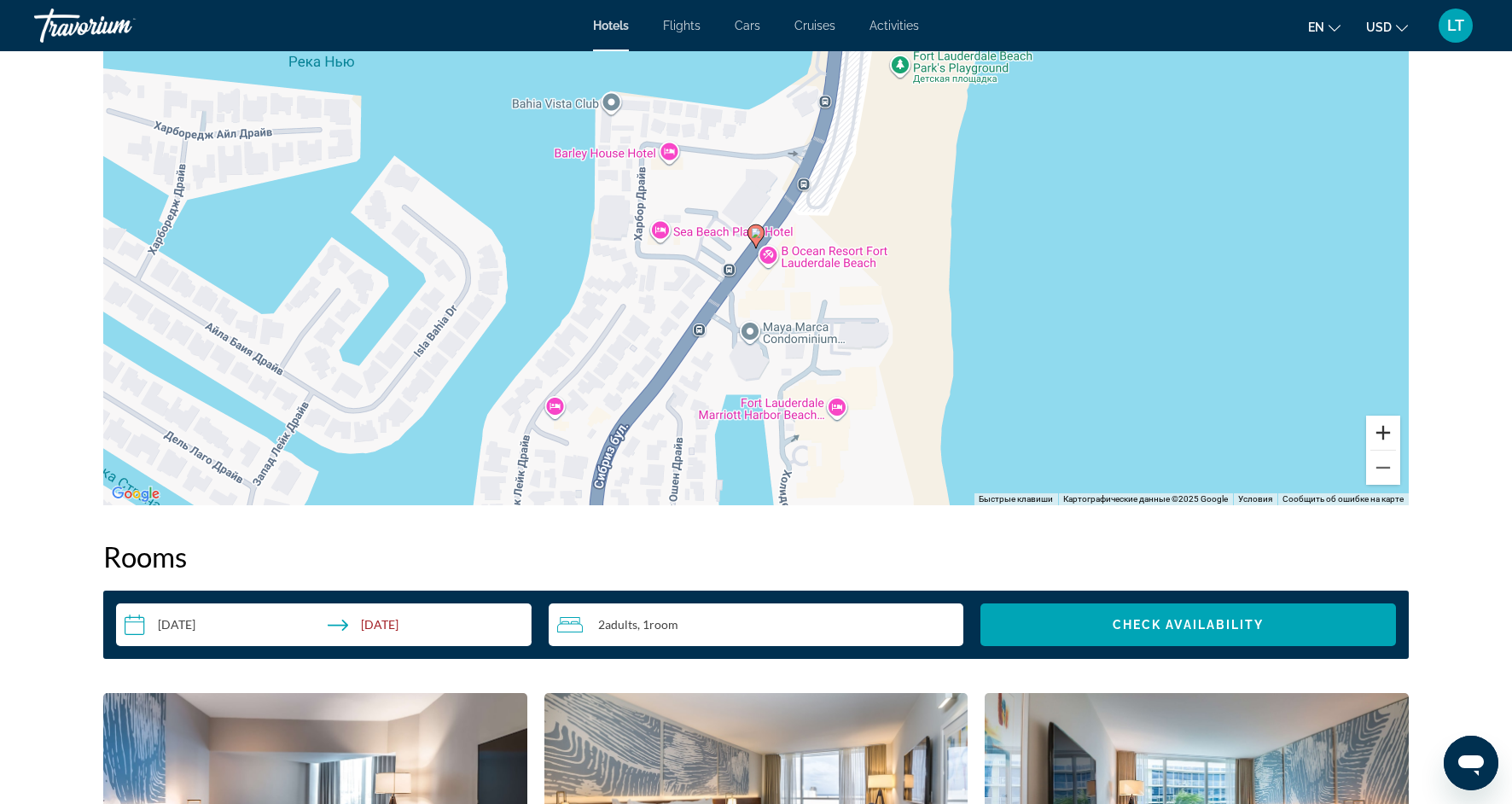
click at [1381, 442] on button "Увеличить" at bounding box center [1384, 433] width 34 height 34
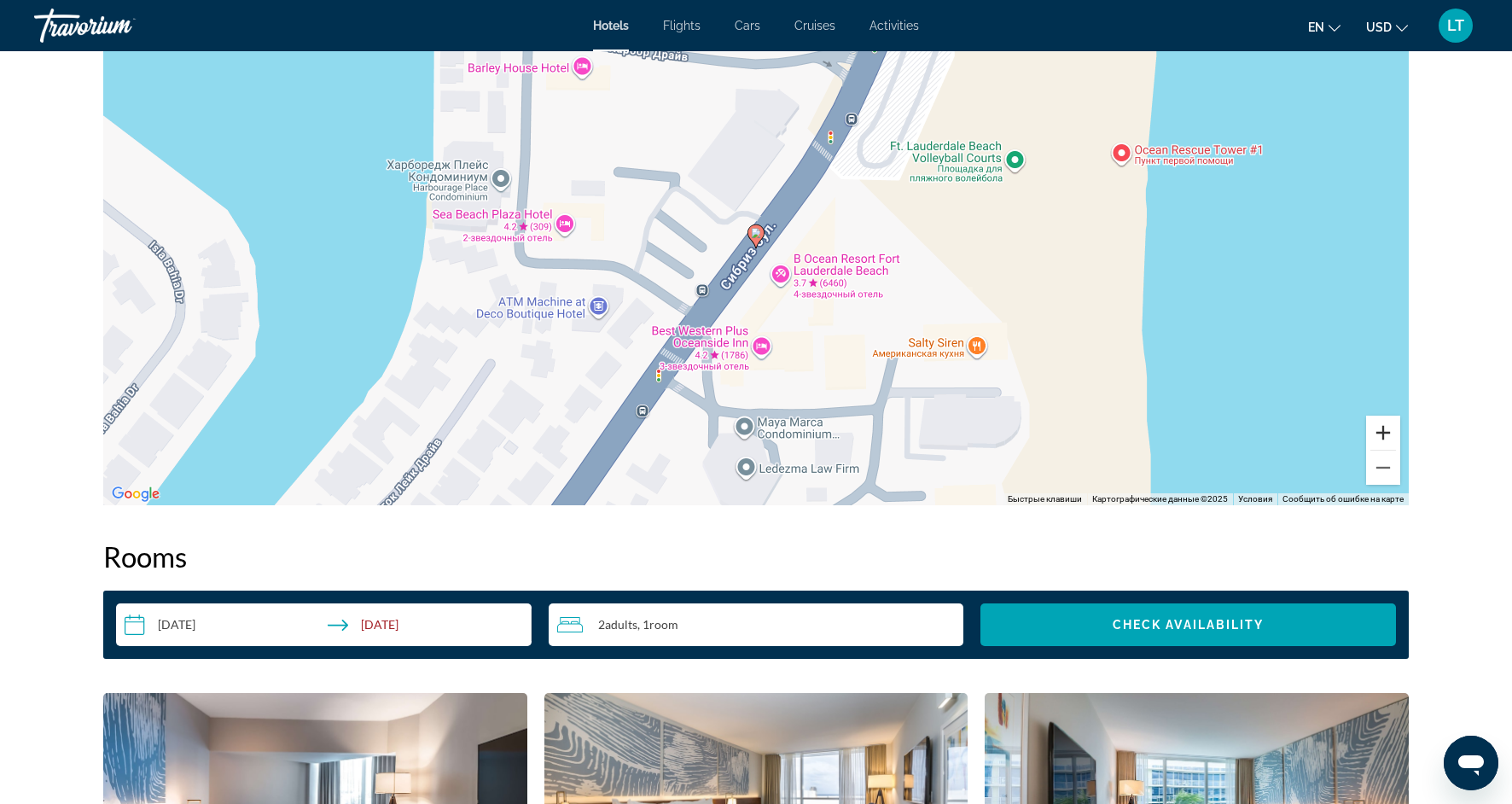
click at [1381, 442] on button "Увеличить" at bounding box center [1384, 433] width 34 height 34
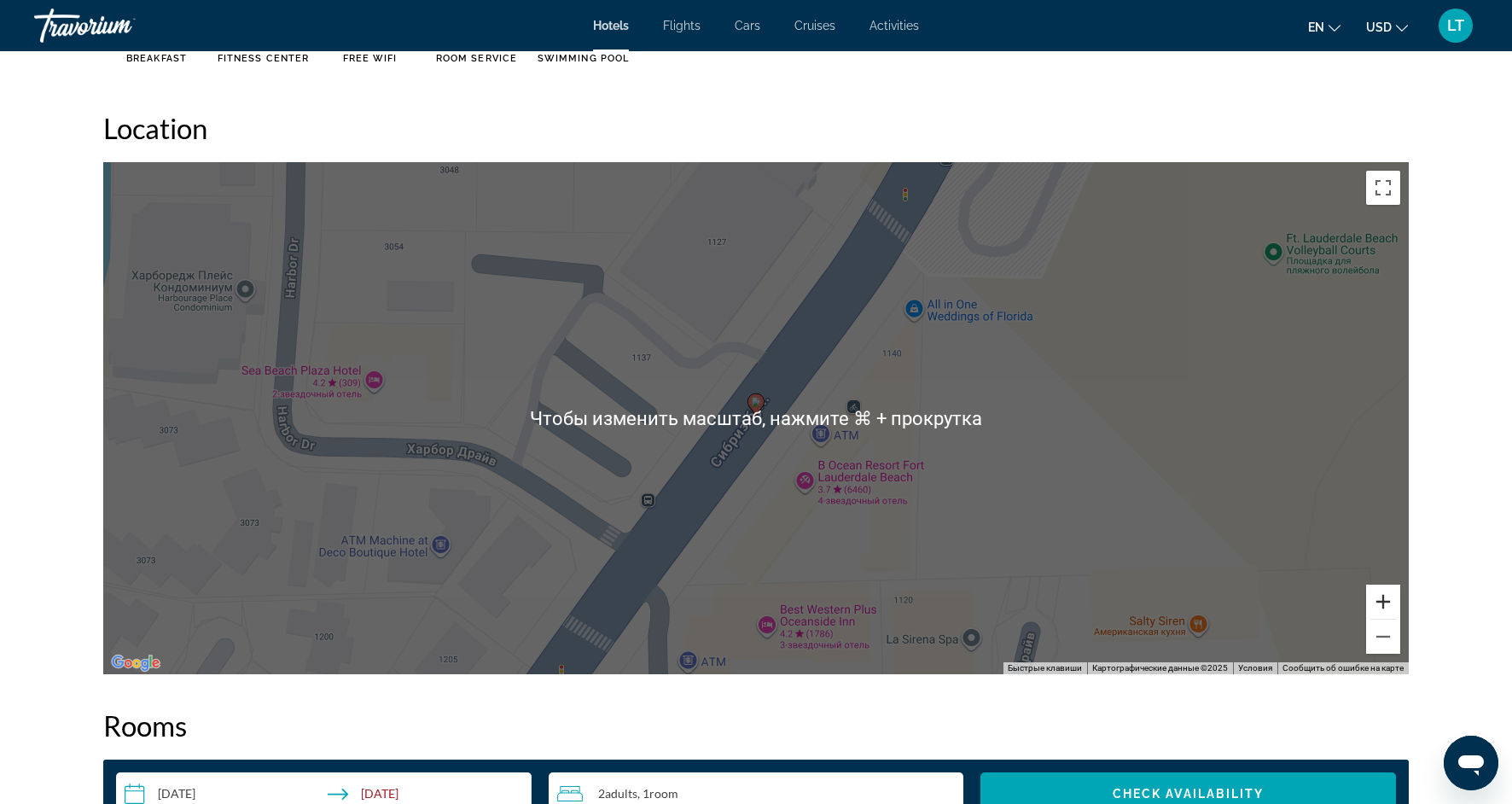
scroll to position [1554, 0]
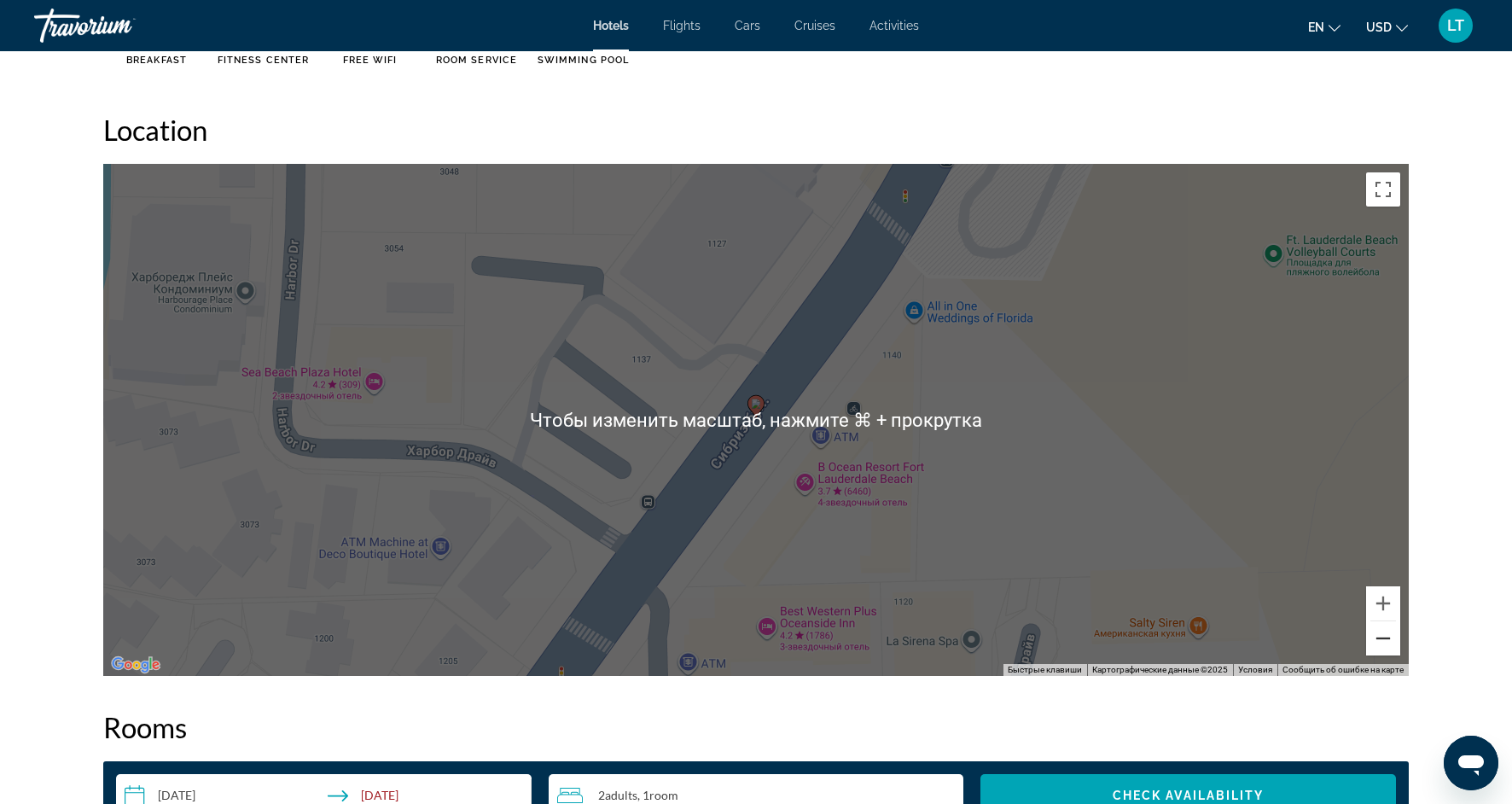
click at [1387, 627] on button "Уменьшить" at bounding box center [1384, 639] width 34 height 34
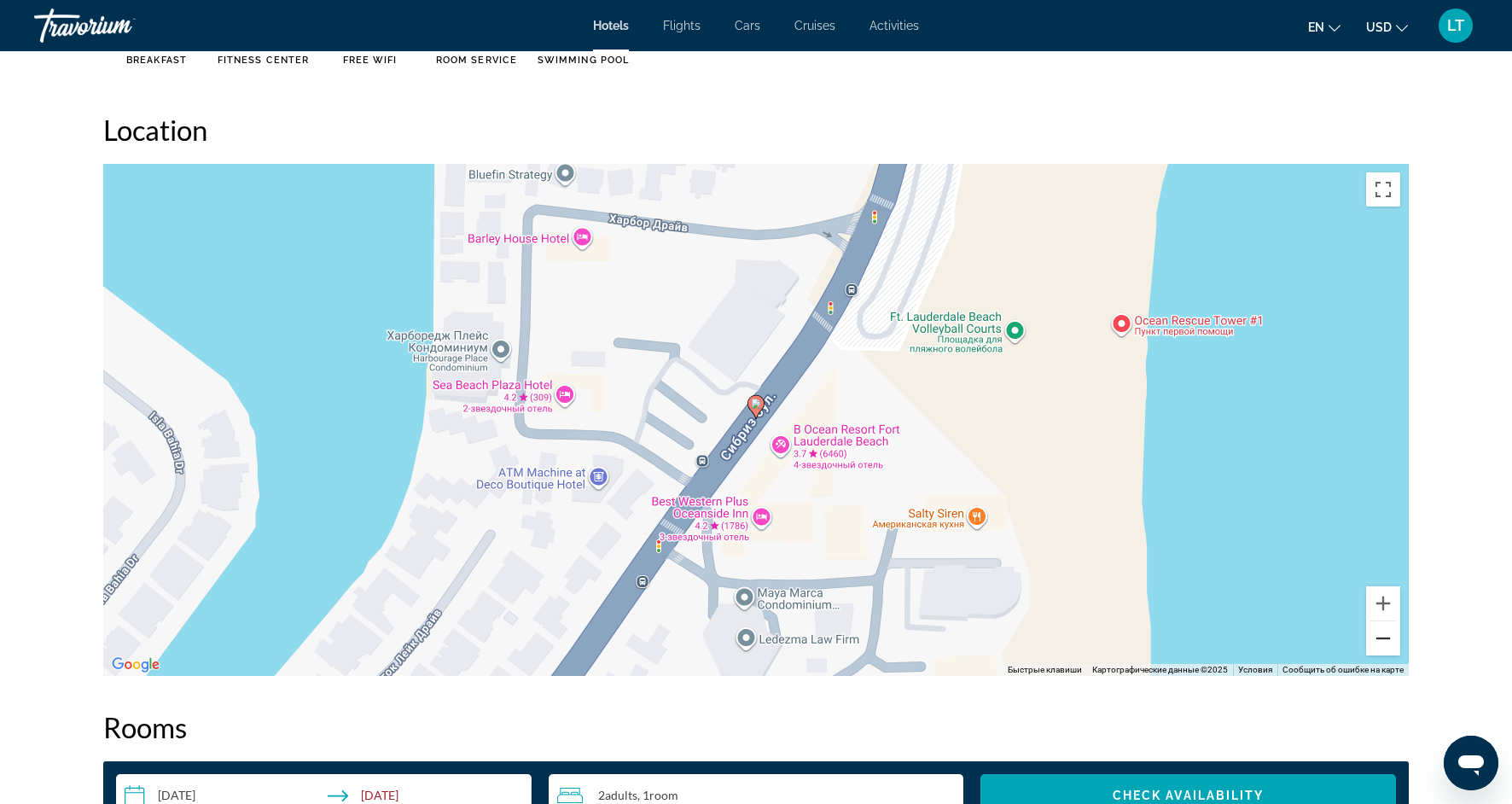
click at [1387, 627] on button "Уменьшить" at bounding box center [1384, 639] width 34 height 34
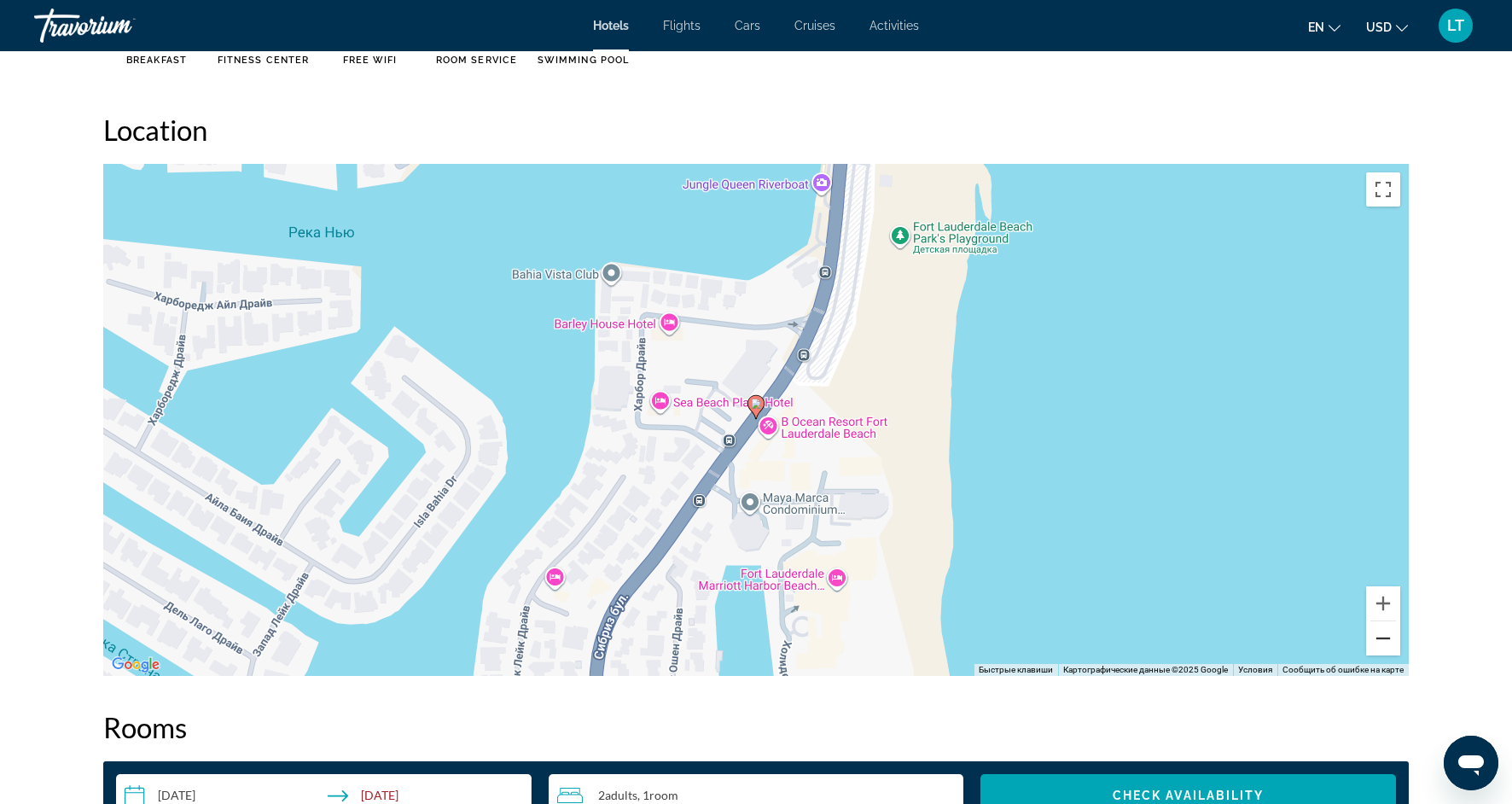
click at [1387, 627] on button "Уменьшить" at bounding box center [1384, 639] width 34 height 34
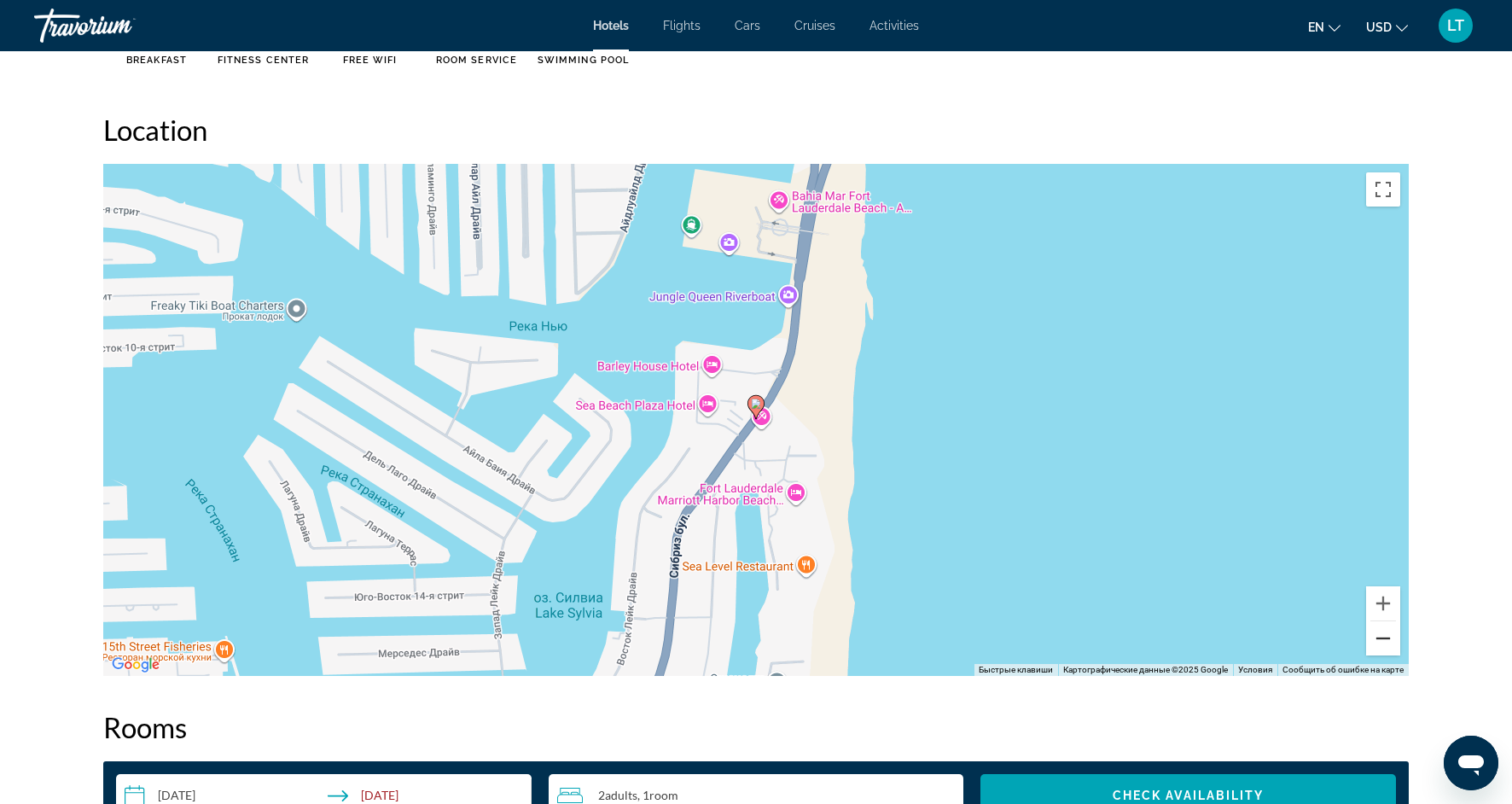
click at [1387, 627] on button "Уменьшить" at bounding box center [1384, 639] width 34 height 34
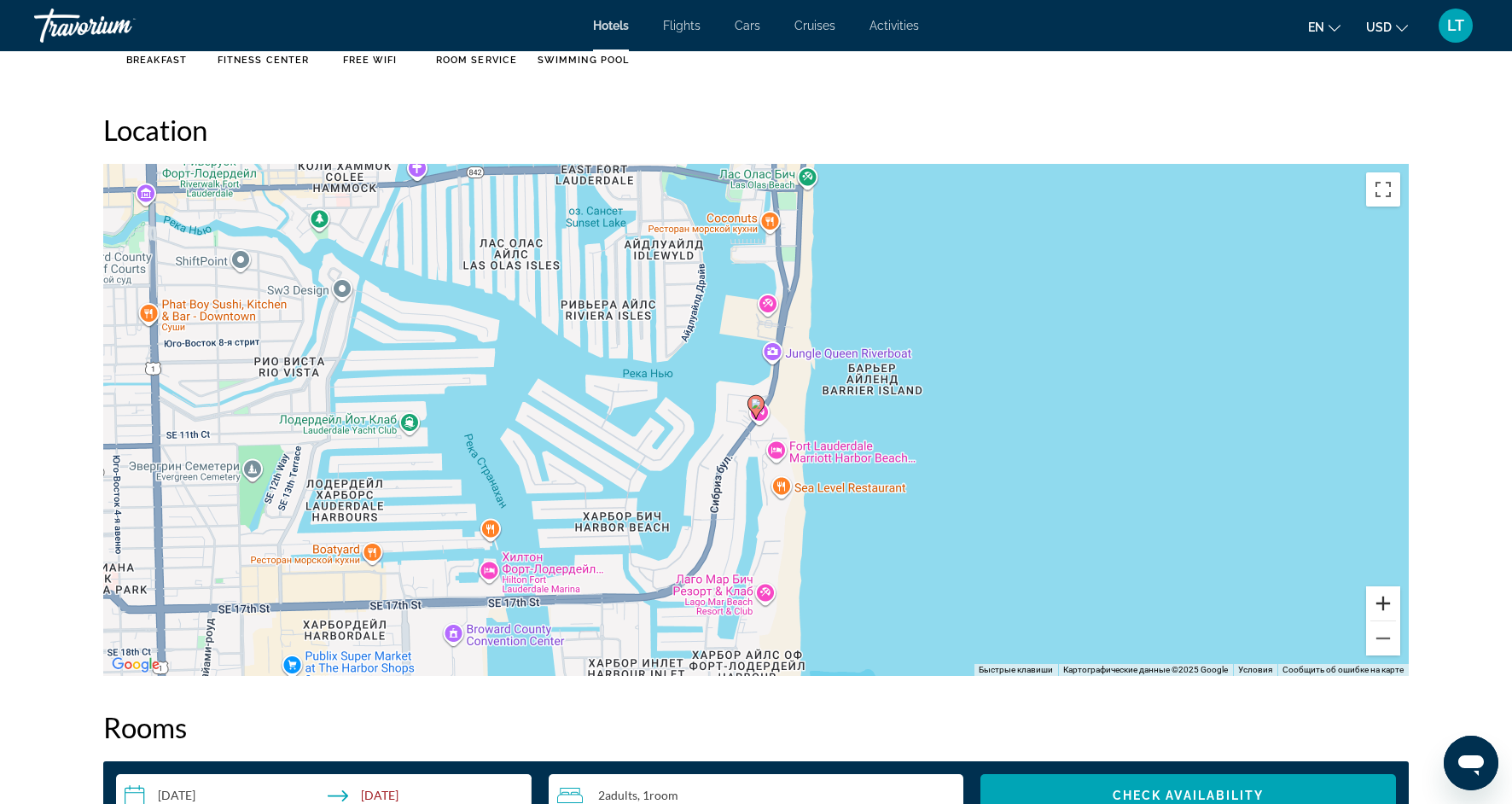
click at [1387, 604] on button "Увеличить" at bounding box center [1384, 604] width 34 height 34
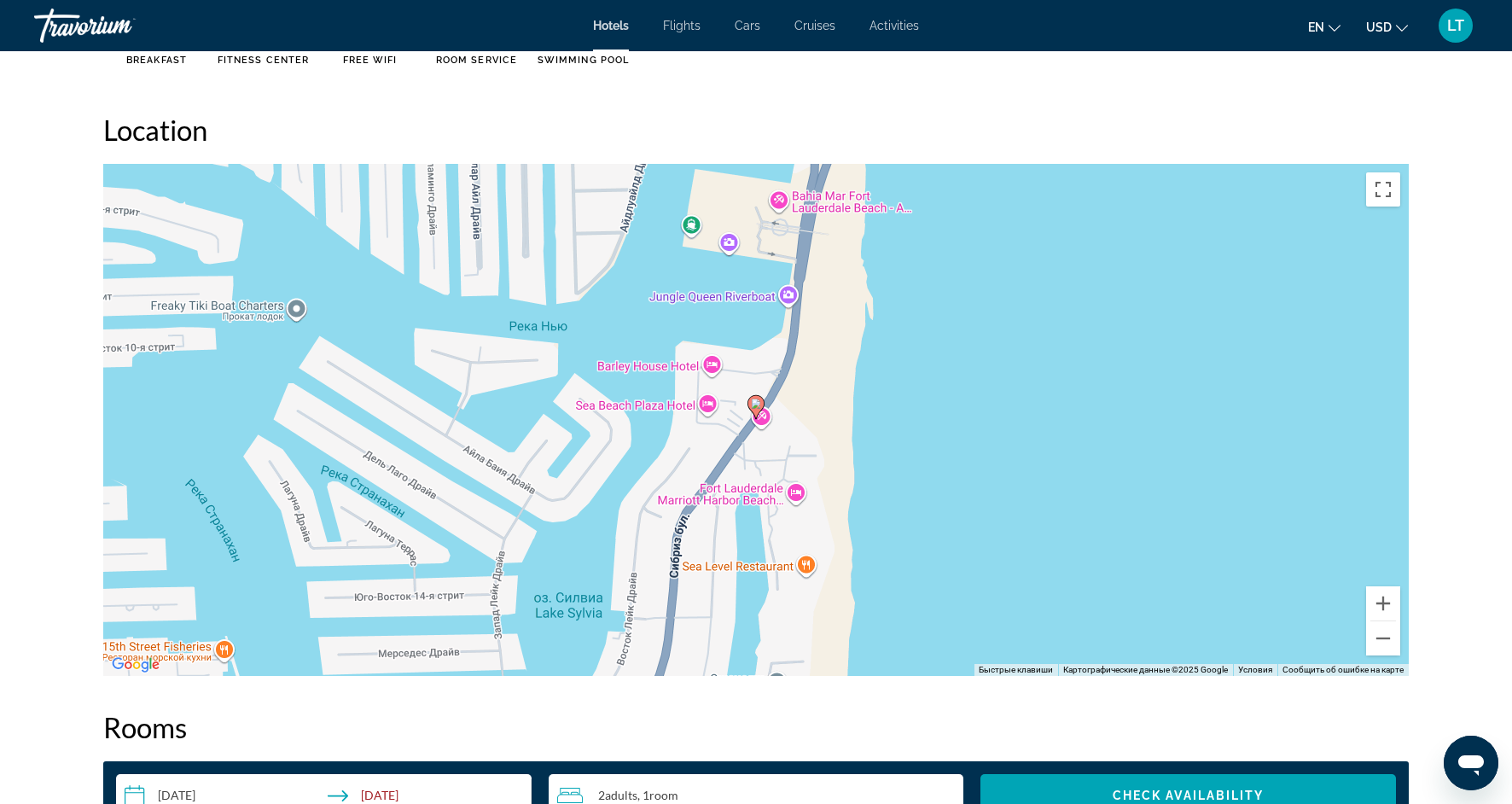
click at [782, 196] on div "Чтобы активировать перетаскивание с помощью клавиатуры, нажмите Alt + Ввод. Пос…" at bounding box center [756, 420] width 1306 height 512
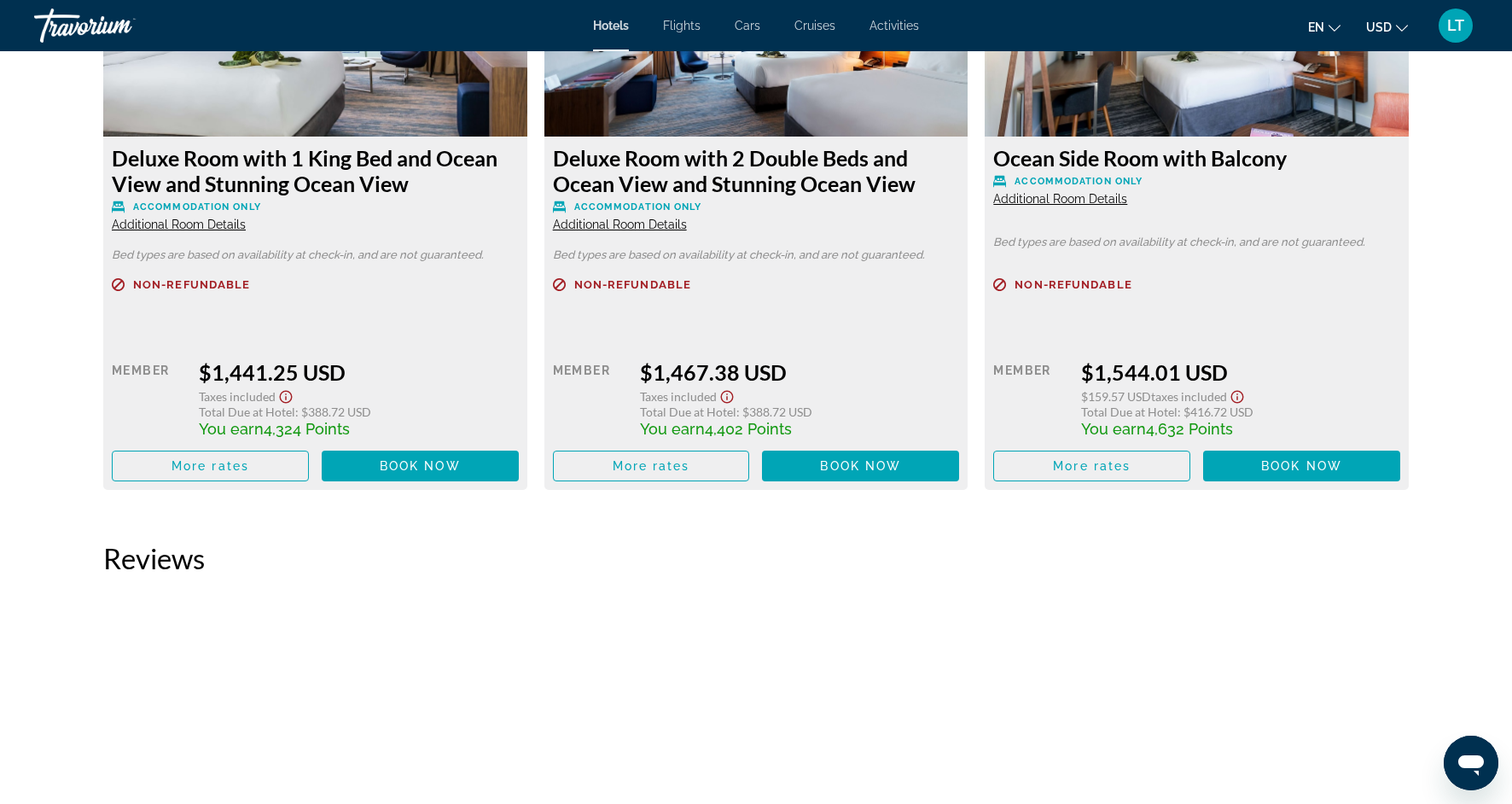
scroll to position [8978, 0]
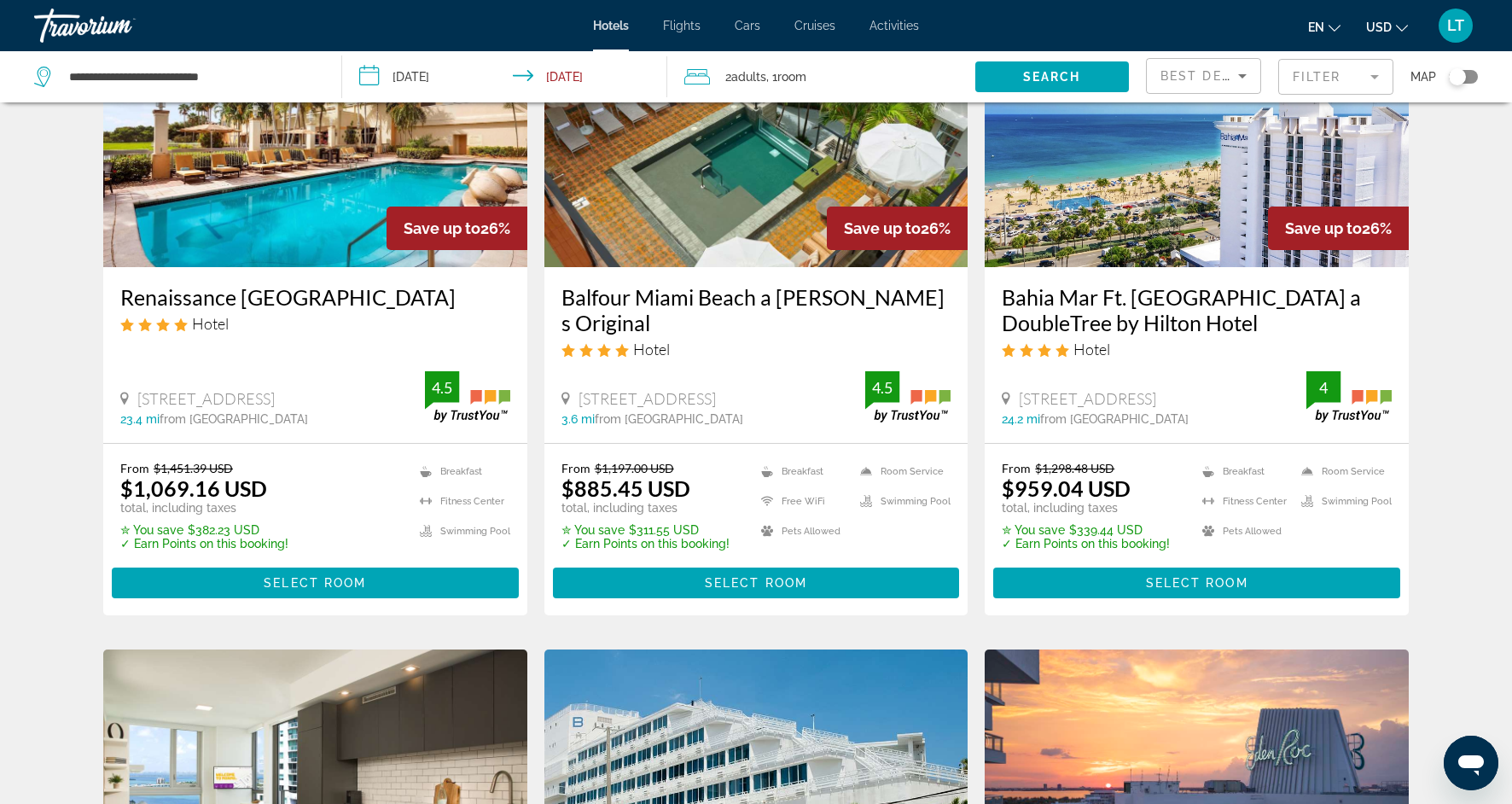
scroll to position [801, 0]
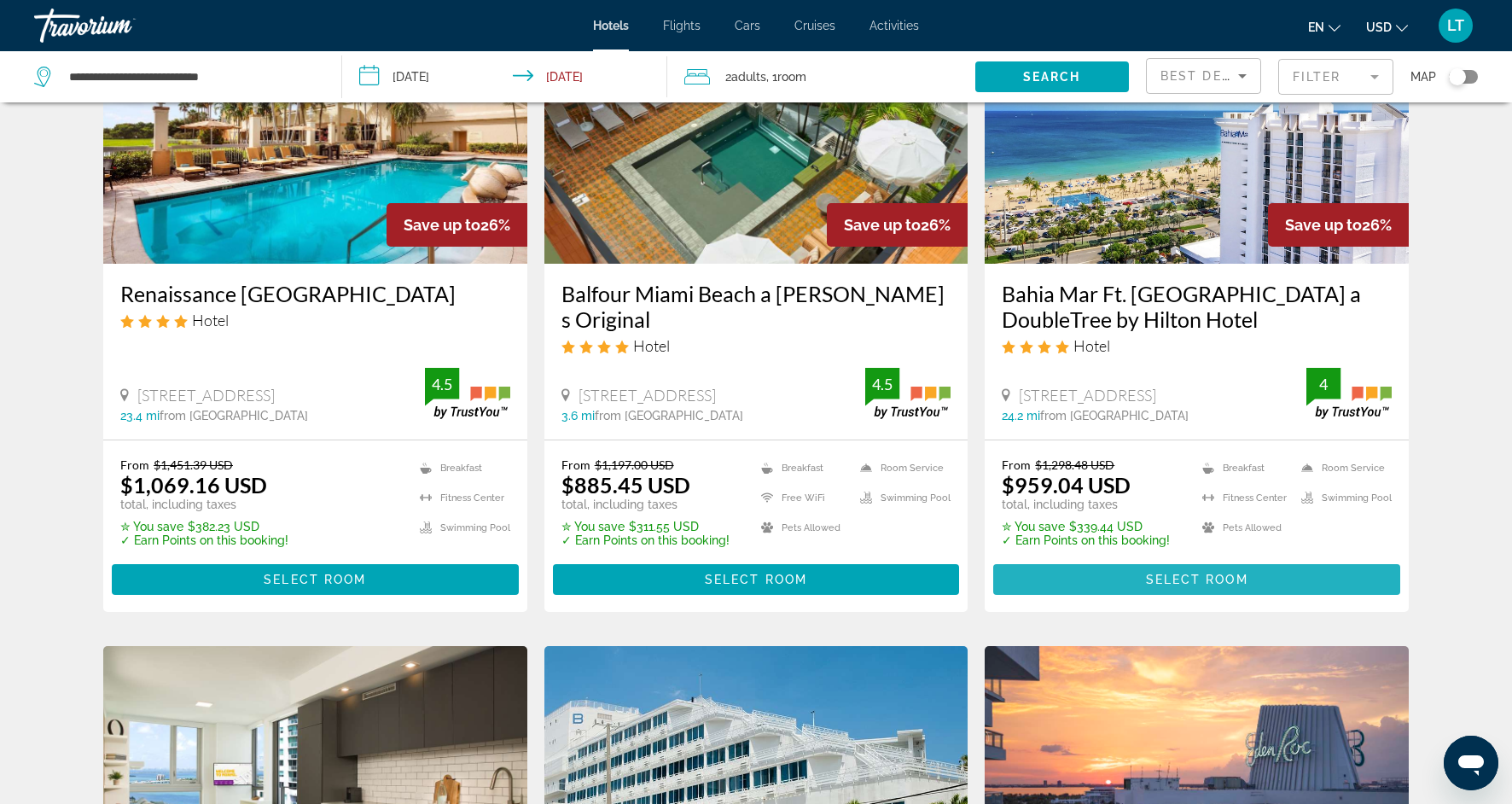
click at [1184, 587] on span "Select Room" at bounding box center [1197, 579] width 102 height 14
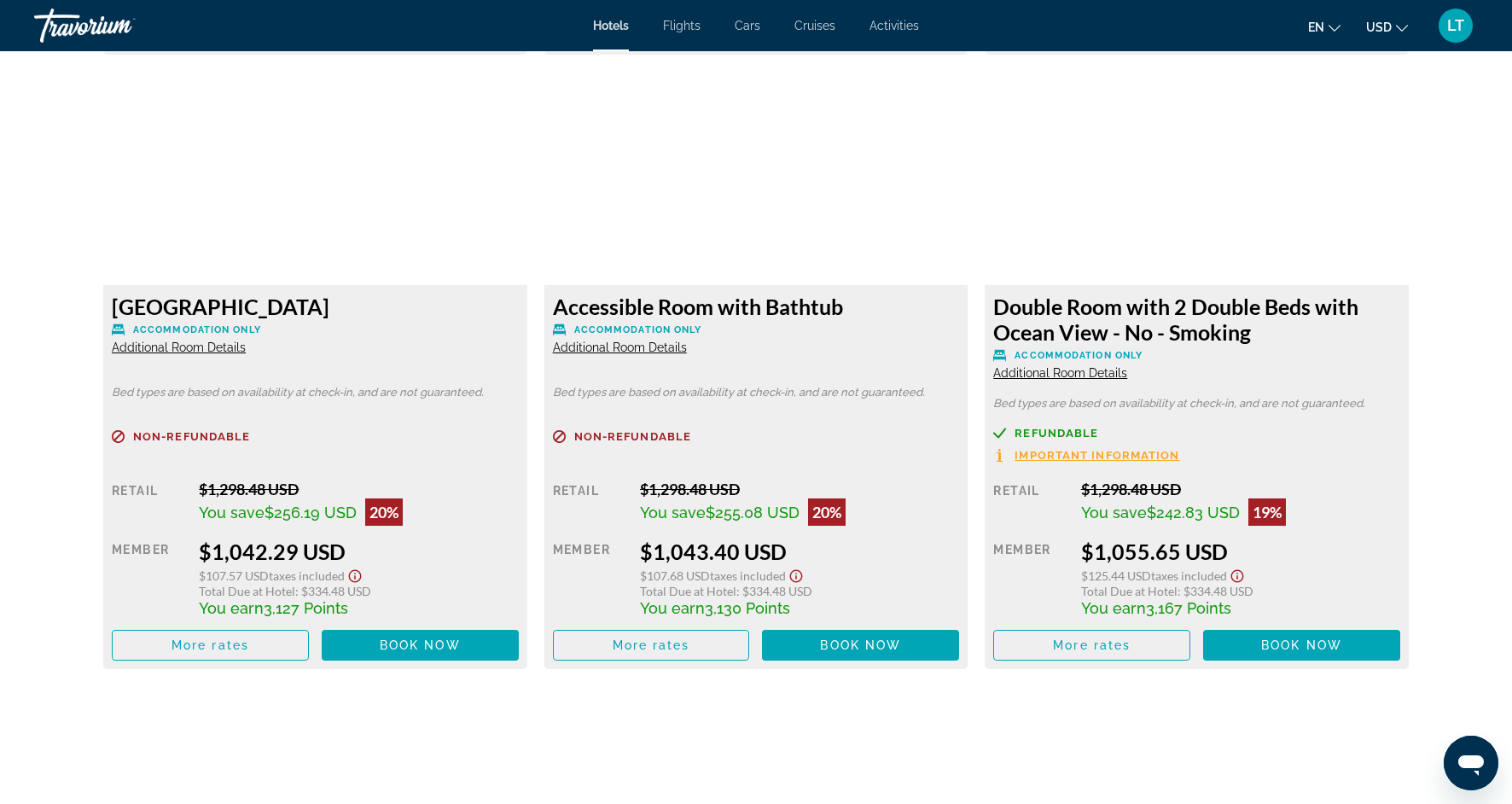
scroll to position [5386, 0]
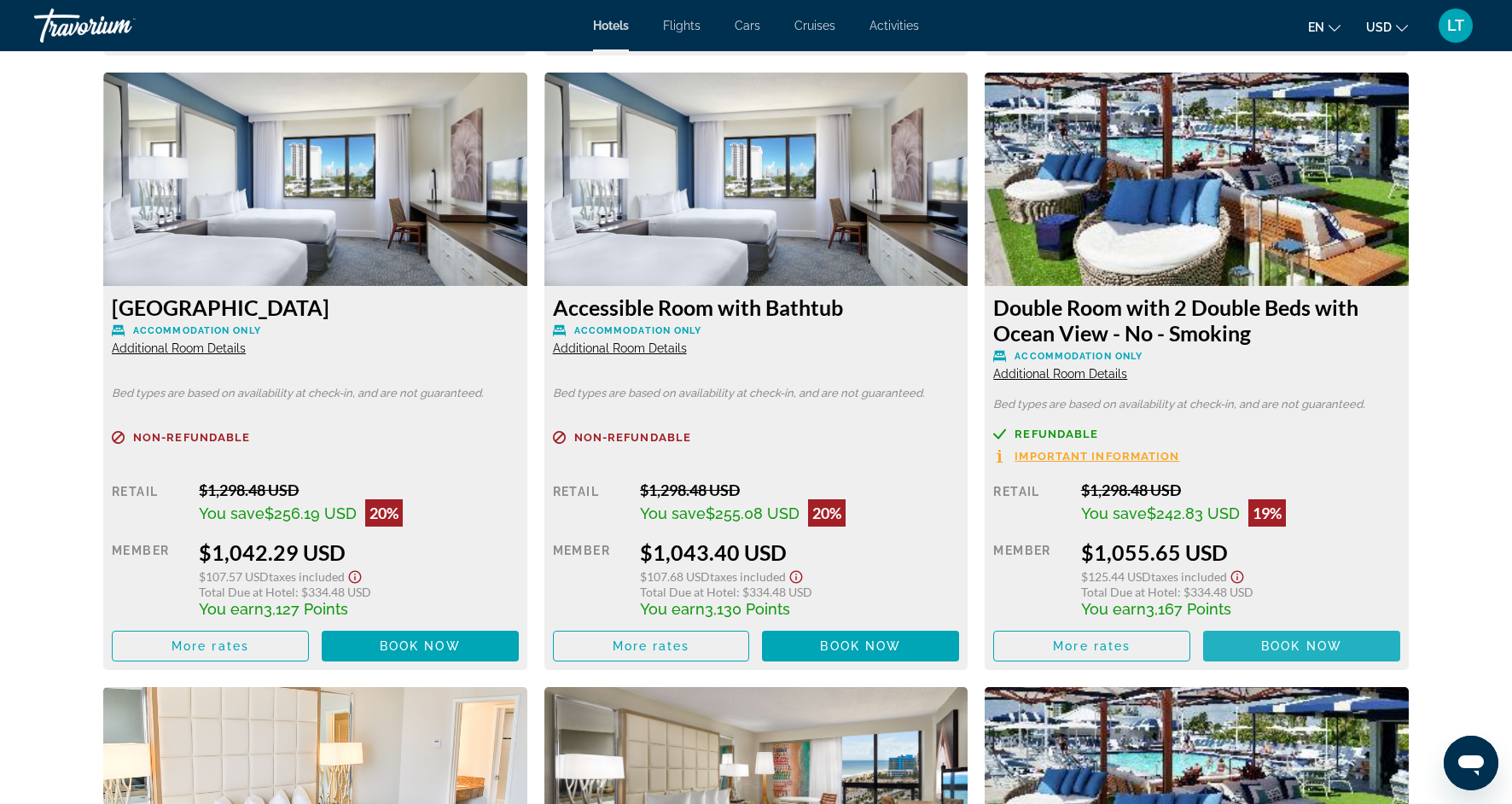
click at [1253, 626] on span "Main content" at bounding box center [1302, 646] width 197 height 41
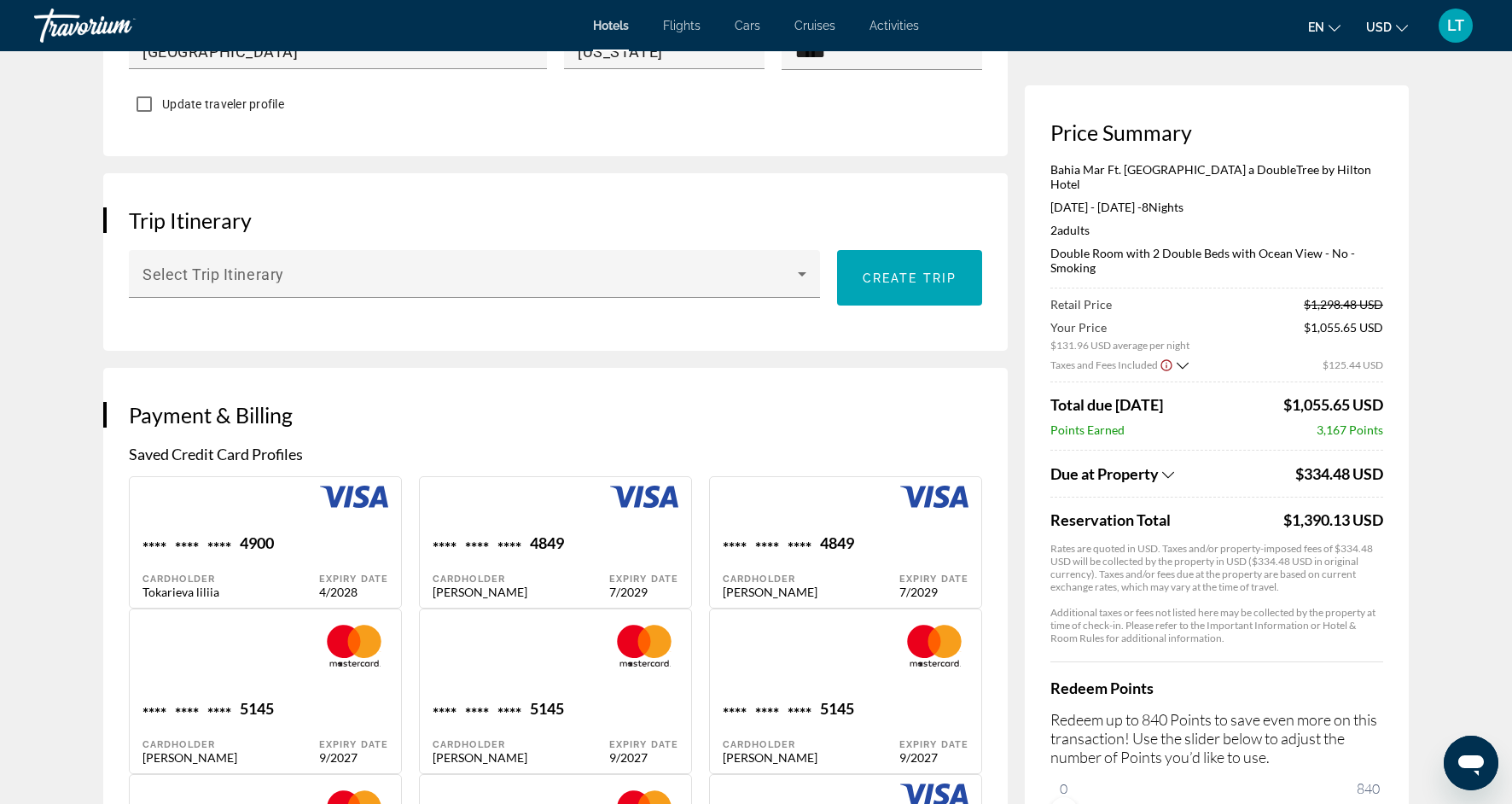
scroll to position [914, 0]
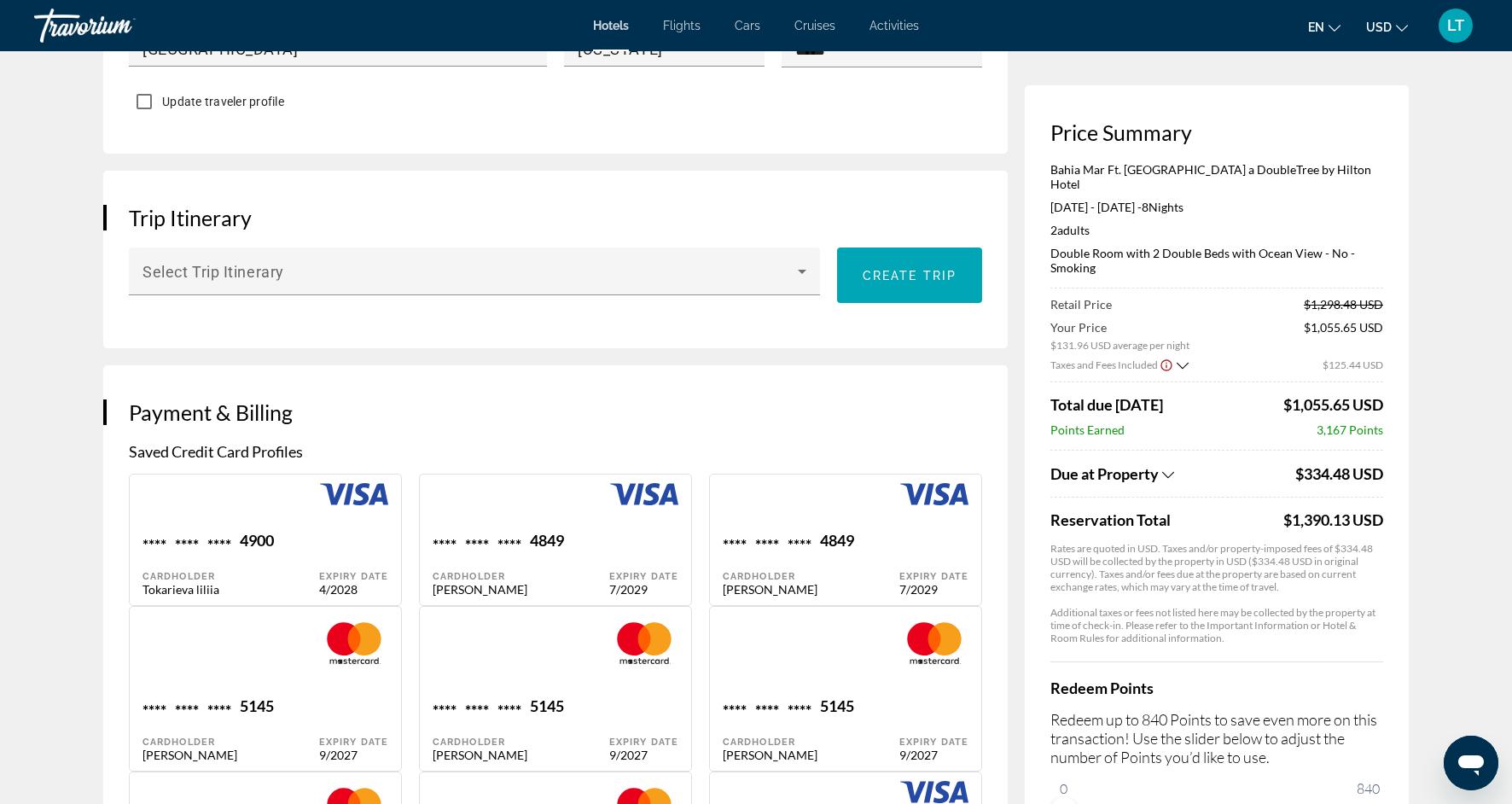
drag, startPoint x: 1506, startPoint y: 345, endPoint x: 1498, endPoint y: 280, distance: 65.5
click at [1499, 278] on app-hotel-booking "Hotel Booking Price Summary Bahia Mar Ft. [GEOGRAPHIC_DATA] a DoubleTree by Hil…" at bounding box center [756, 760] width 1512 height 3245
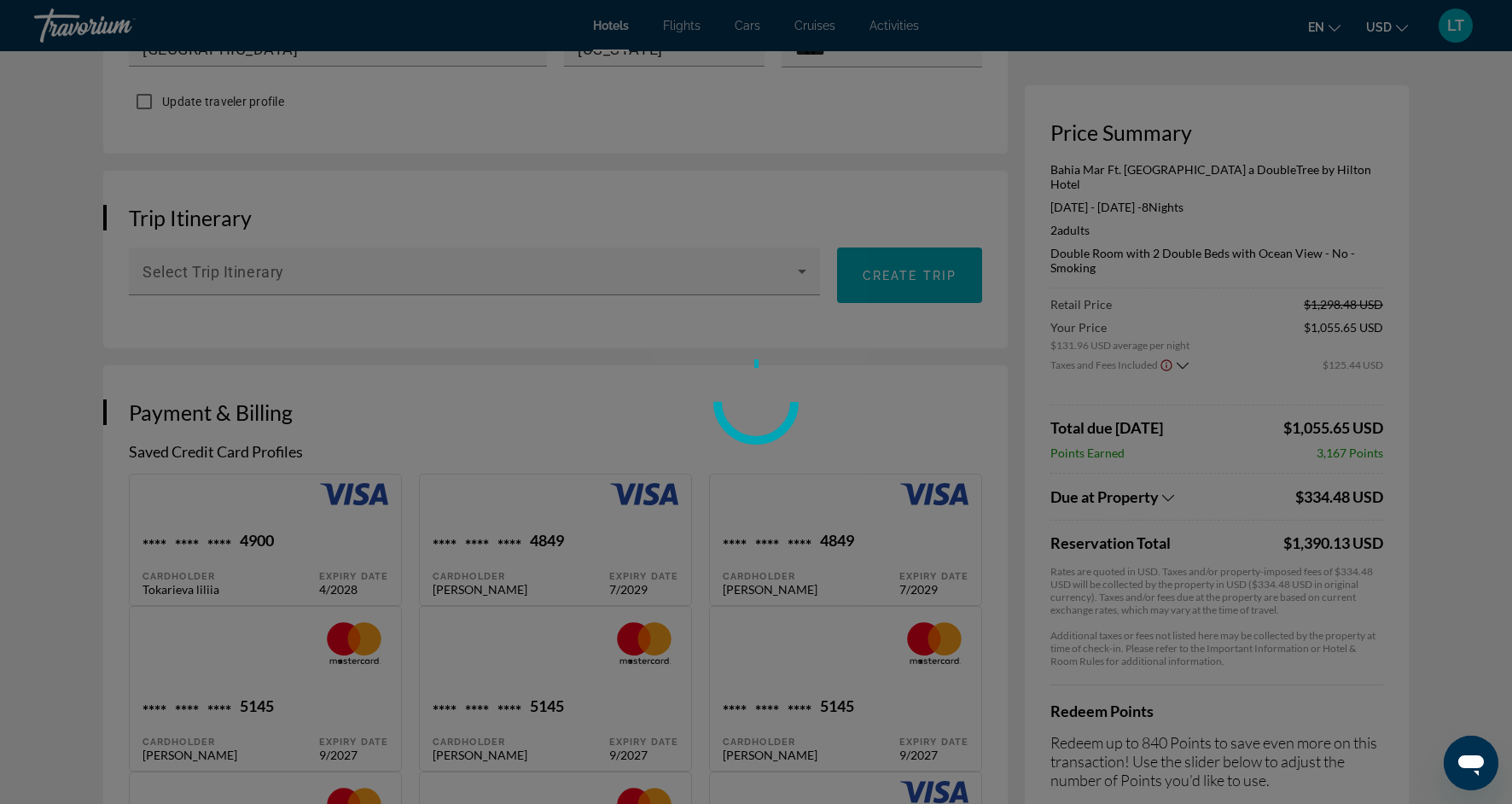
scroll to position [920, 0]
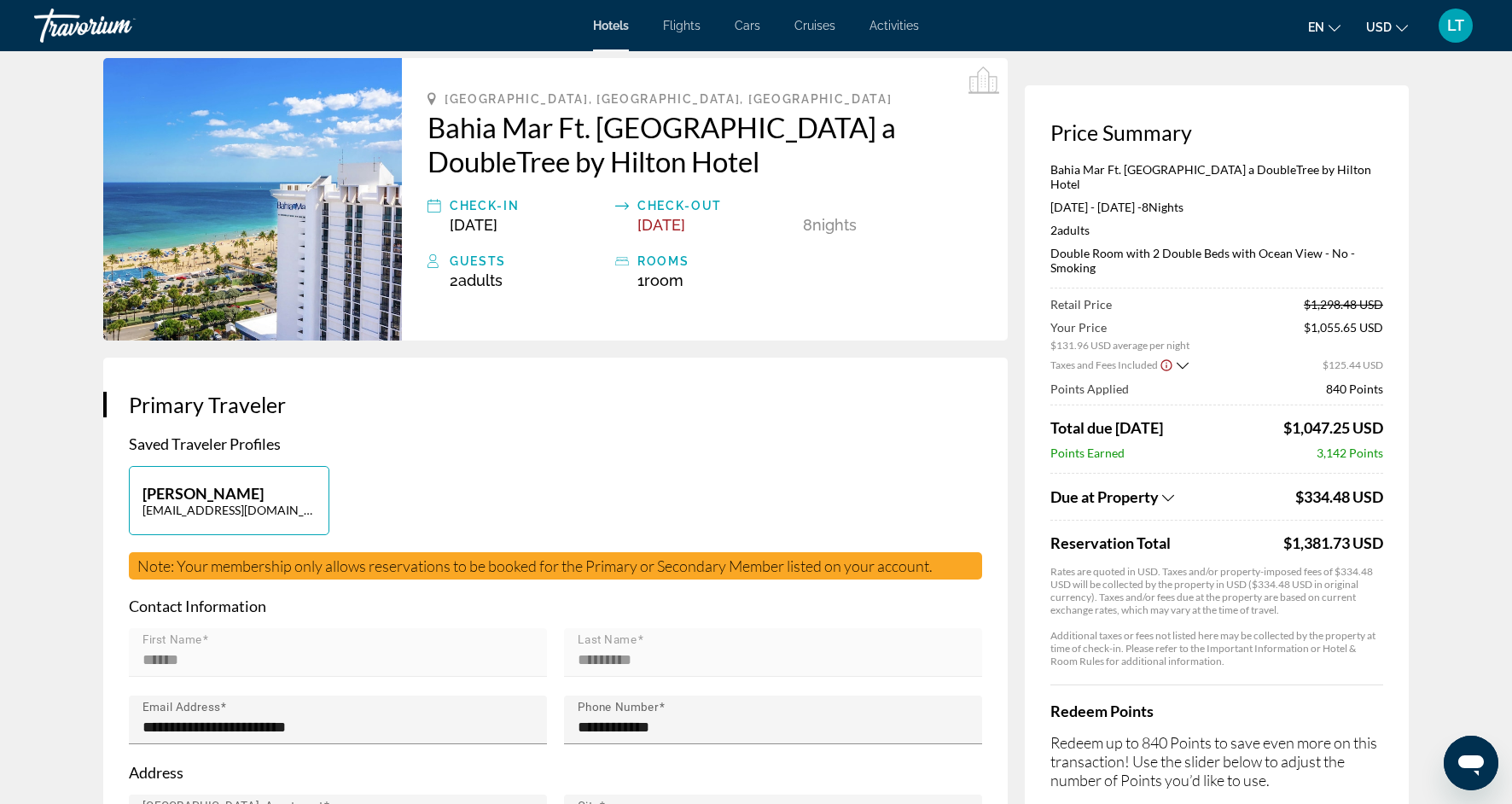
scroll to position [69, 0]
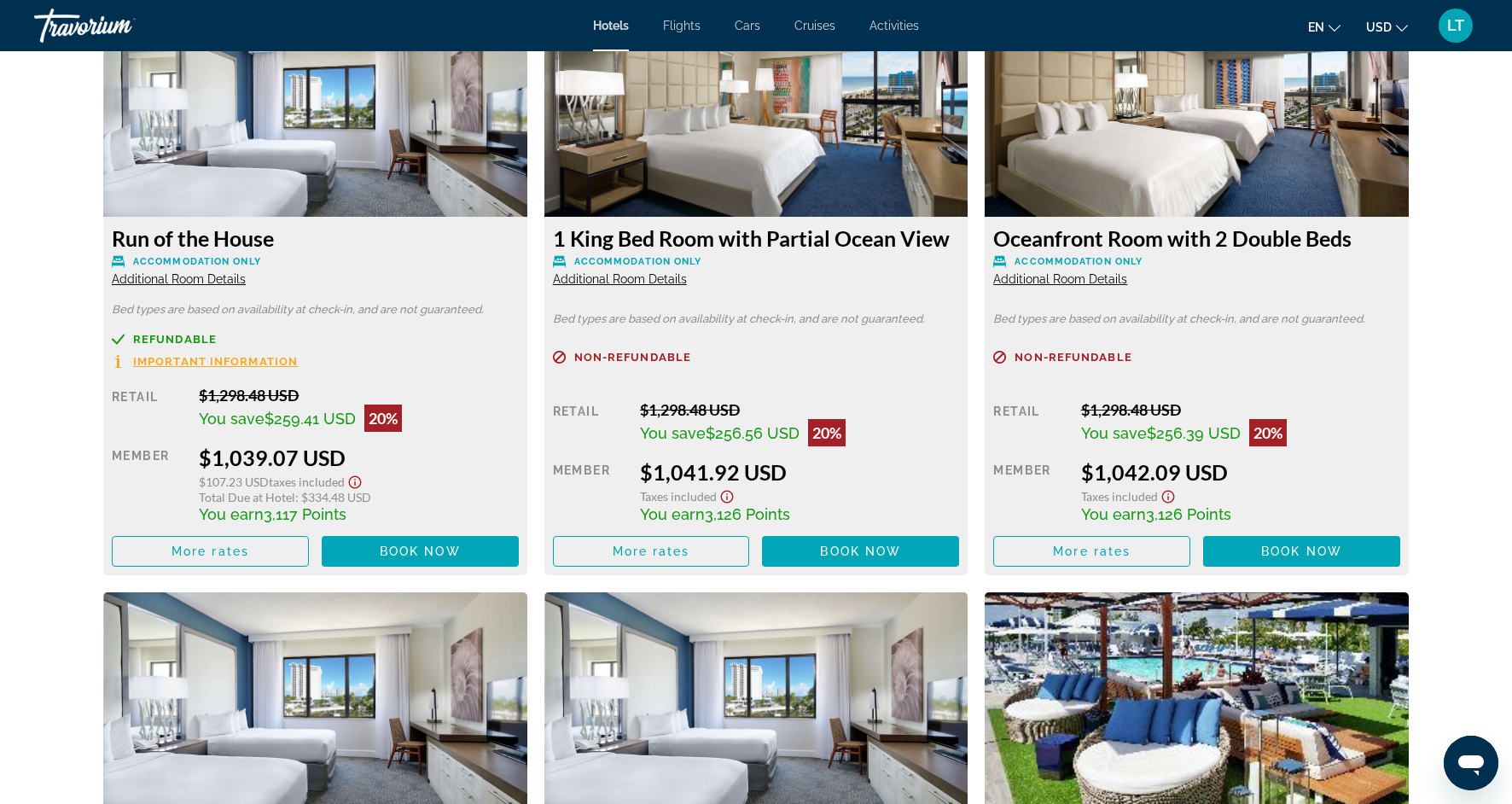
scroll to position [4879, 0]
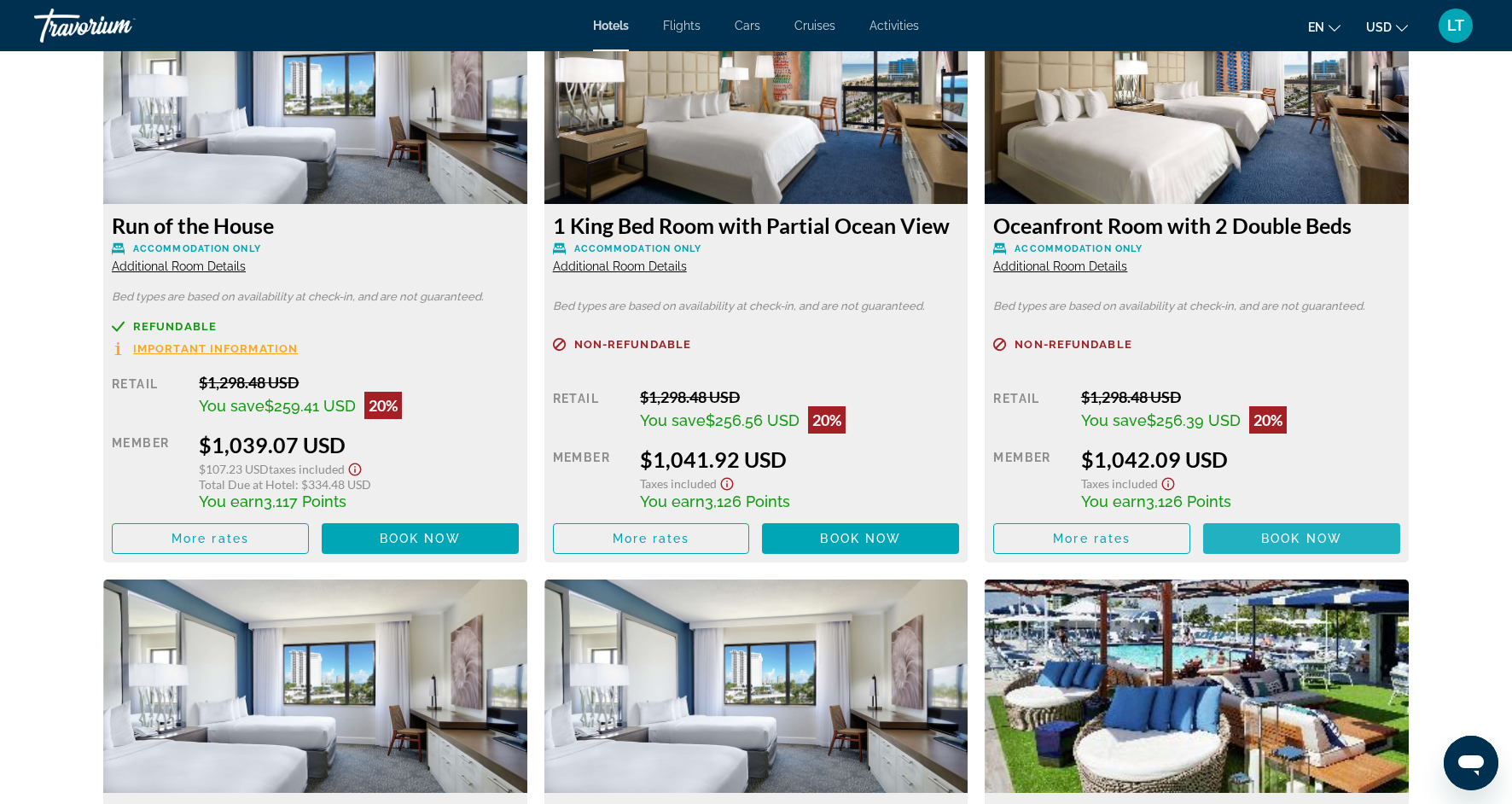
click at [1317, 521] on span "Main content" at bounding box center [1302, 538] width 197 height 41
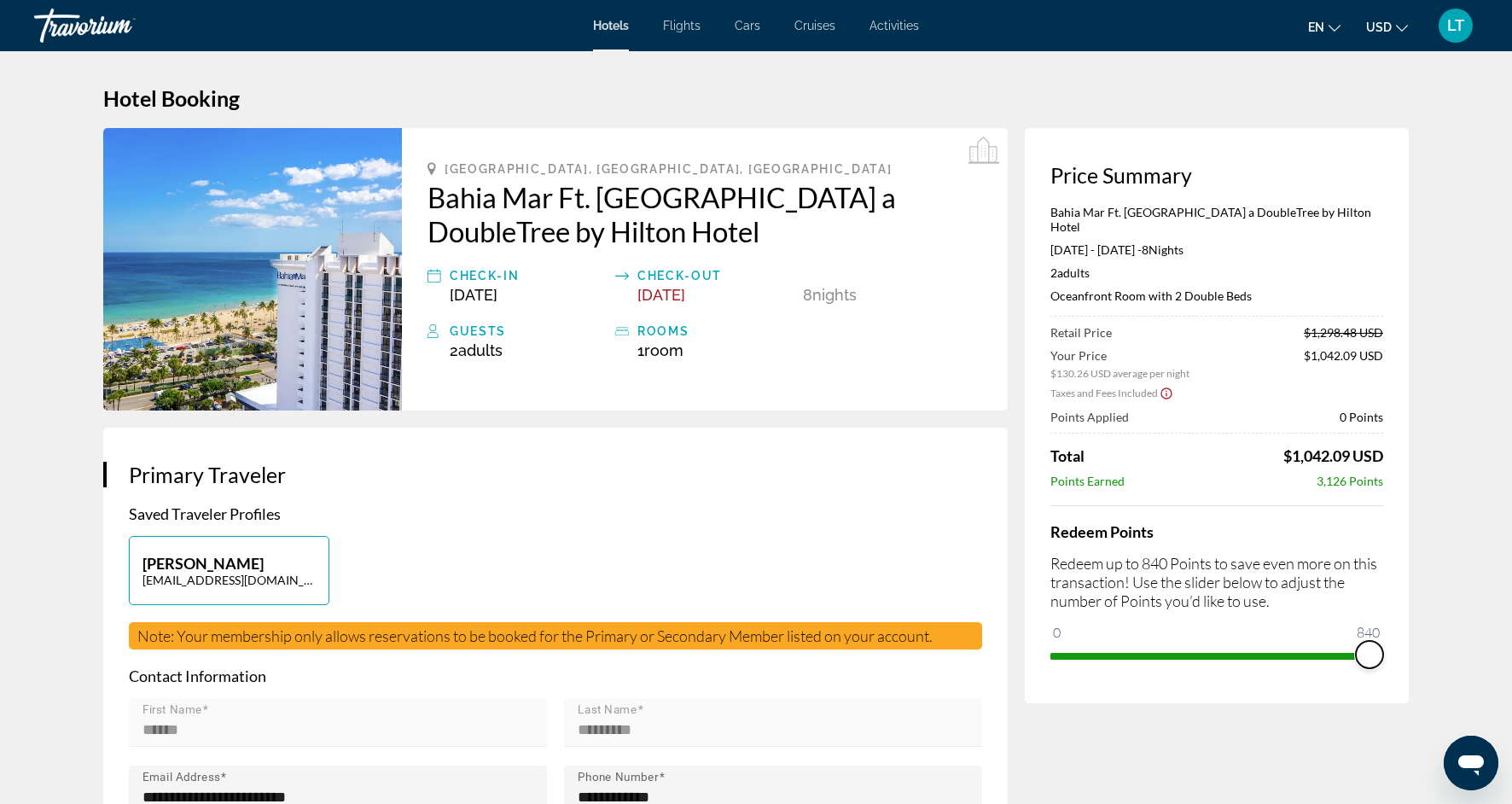
drag, startPoint x: 1067, startPoint y: 620, endPoint x: 1404, endPoint y: 668, distance: 340.4
click at [1404, 668] on div "Price Summary Bahia Mar Ft. [GEOGRAPHIC_DATA] a DoubleTree by Hilton Hotel [DAT…" at bounding box center [1217, 416] width 384 height 576
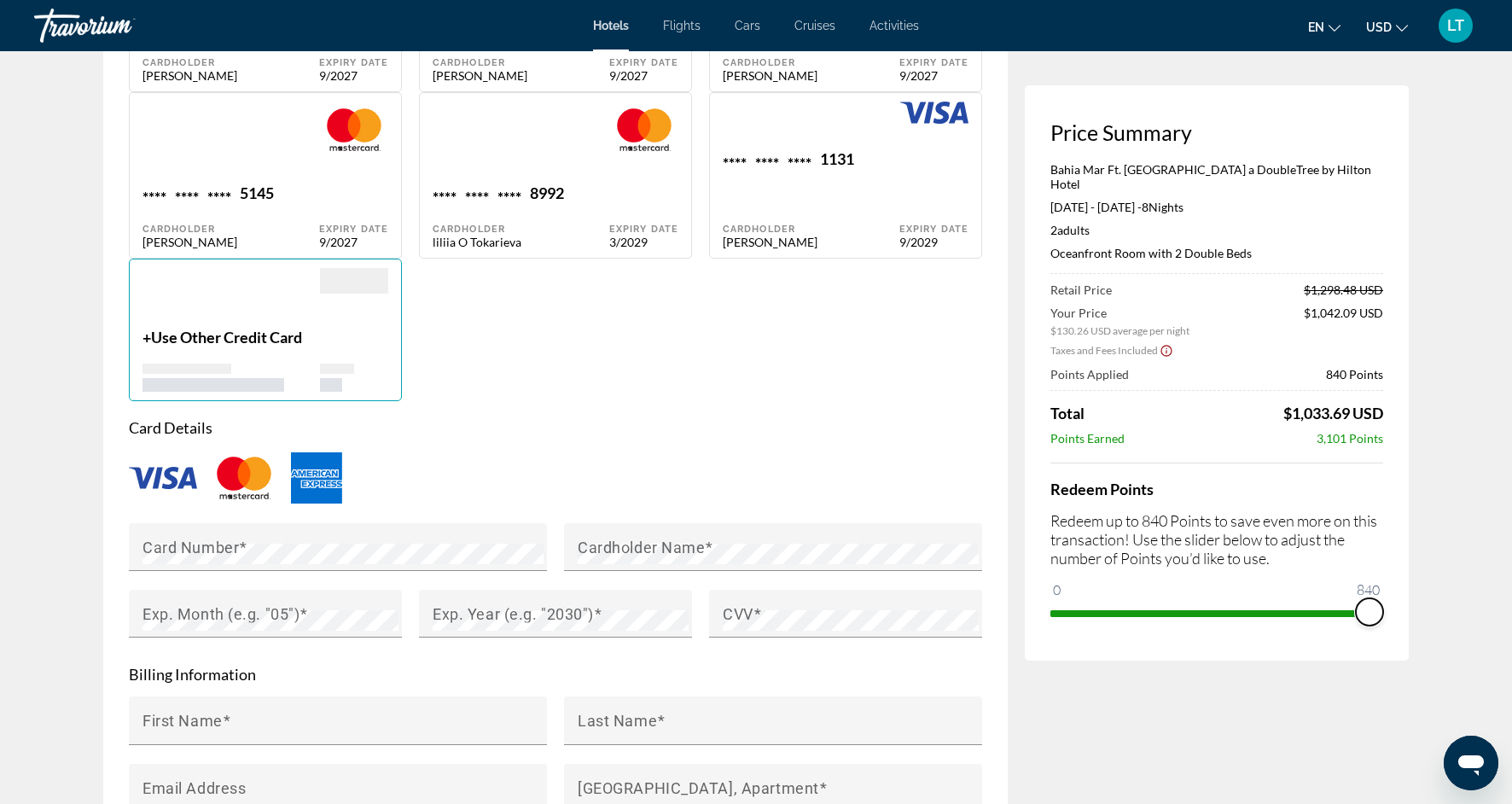
scroll to position [1596, 0]
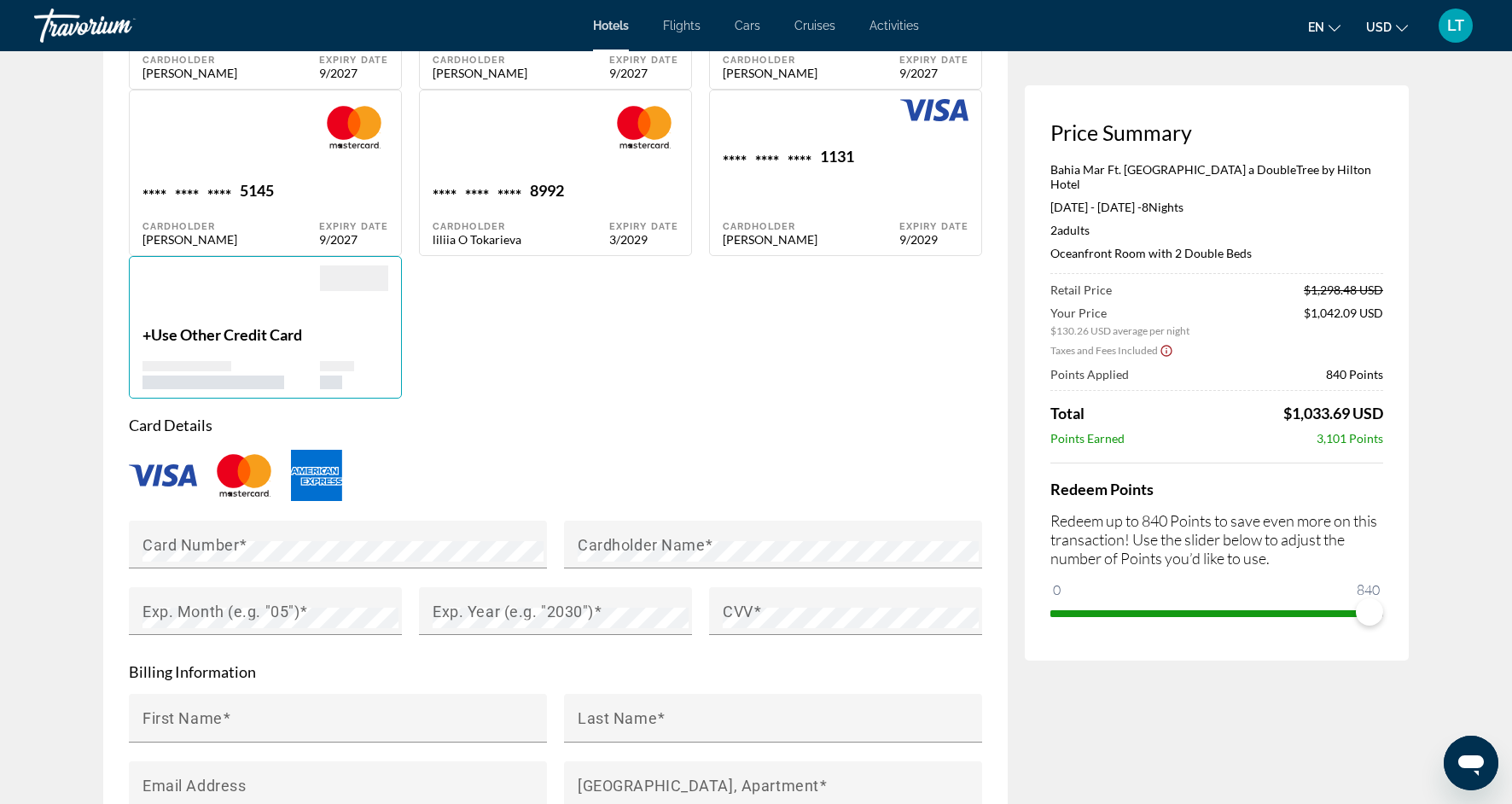
click at [932, 179] on div "Expiry Date 9/2029" at bounding box center [934, 196] width 69 height 100
type input "******"
type input "*********"
type input "******"
type input "**********"
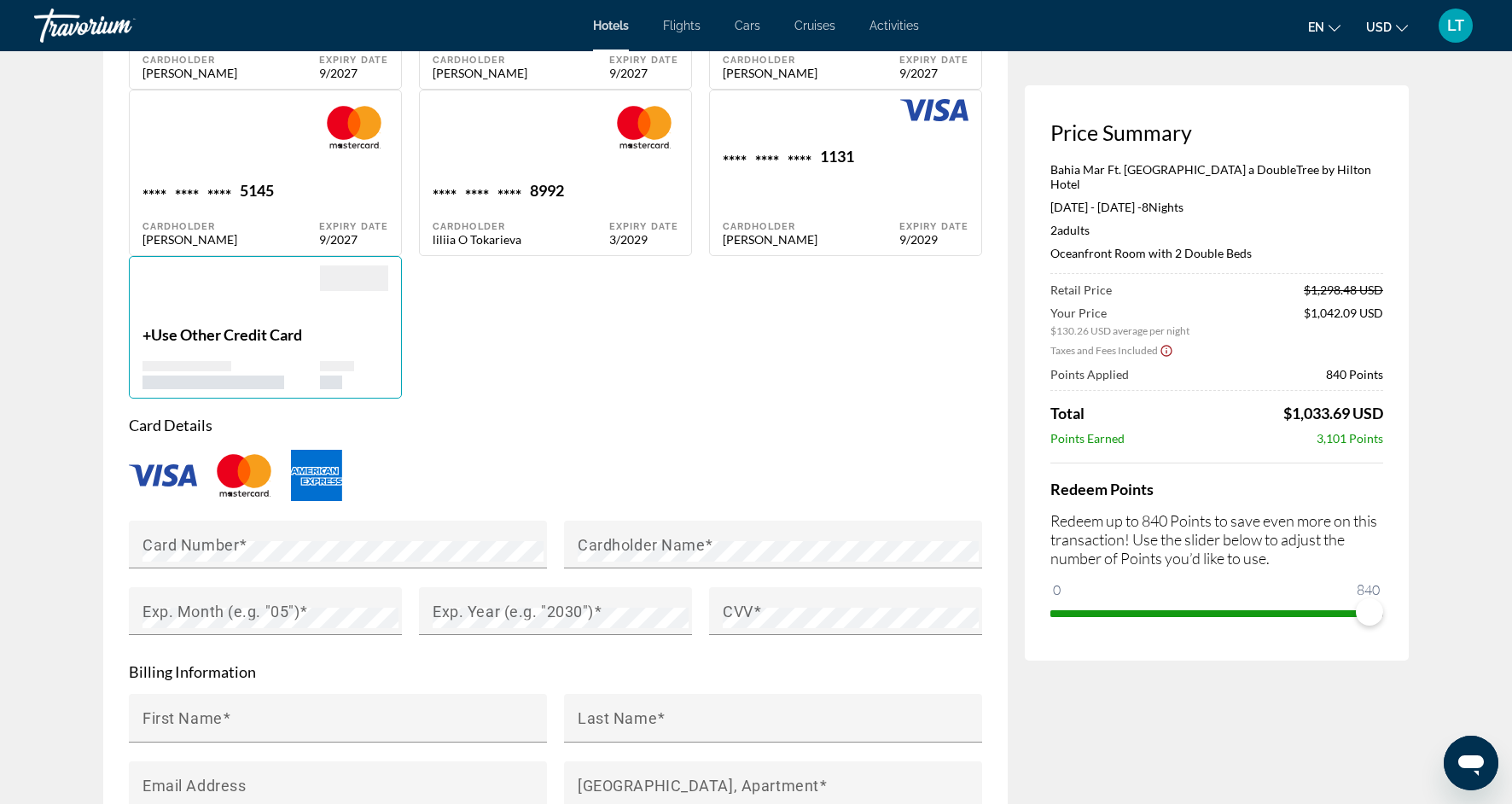
type input "**********"
type input "*****"
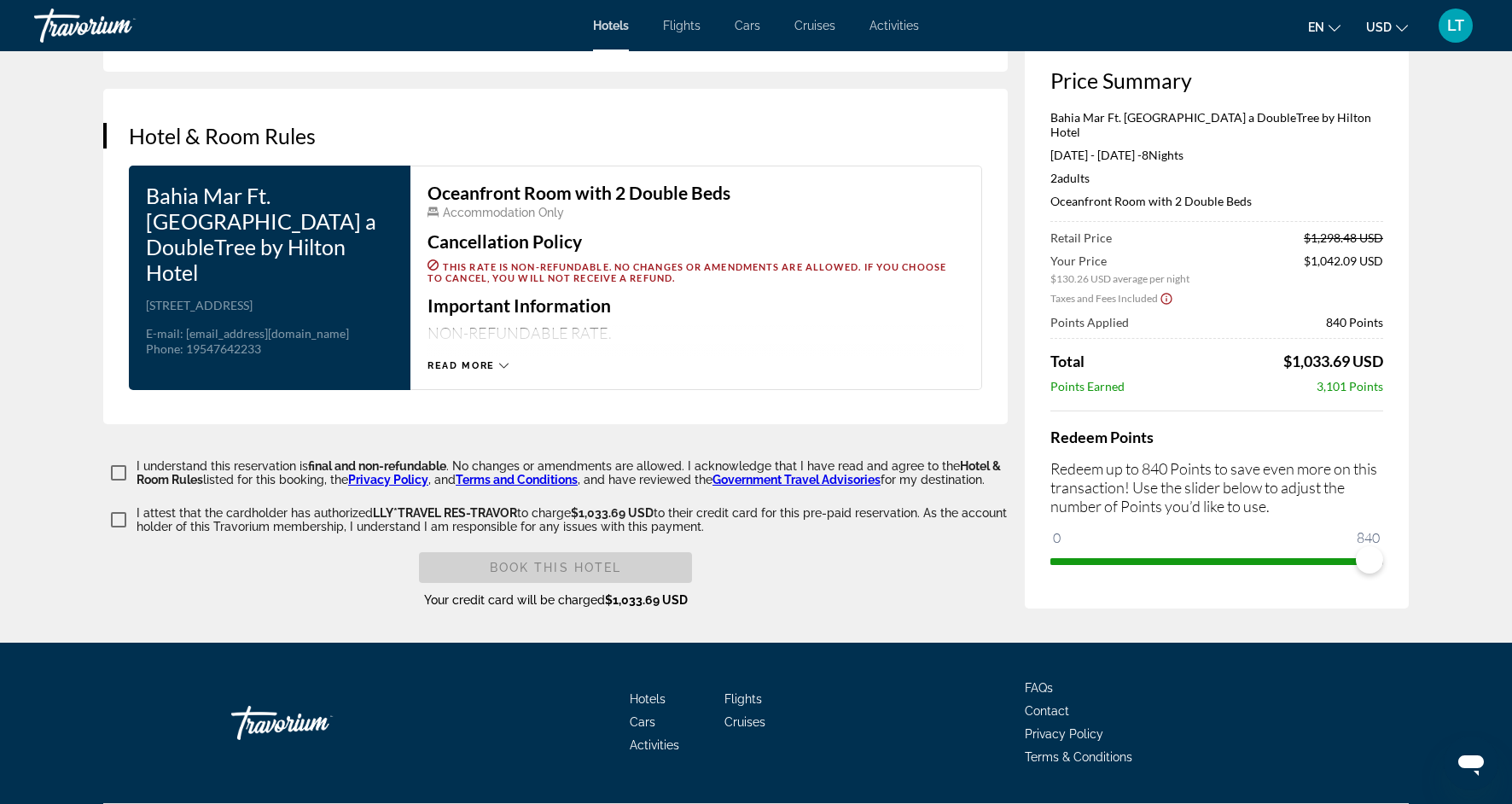
scroll to position [2524, 0]
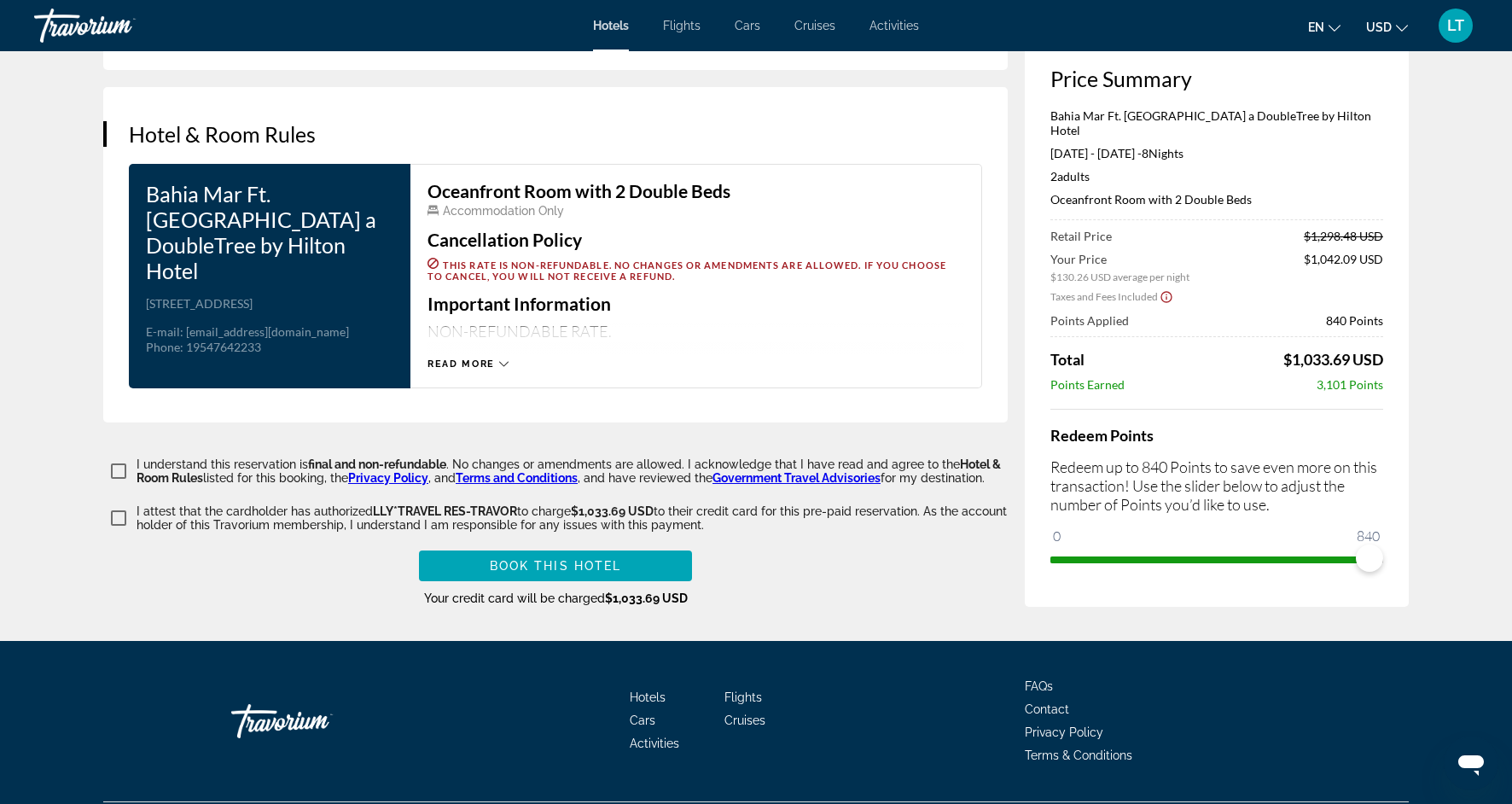
click at [502, 361] on icon "Main content" at bounding box center [504, 364] width 9 height 5
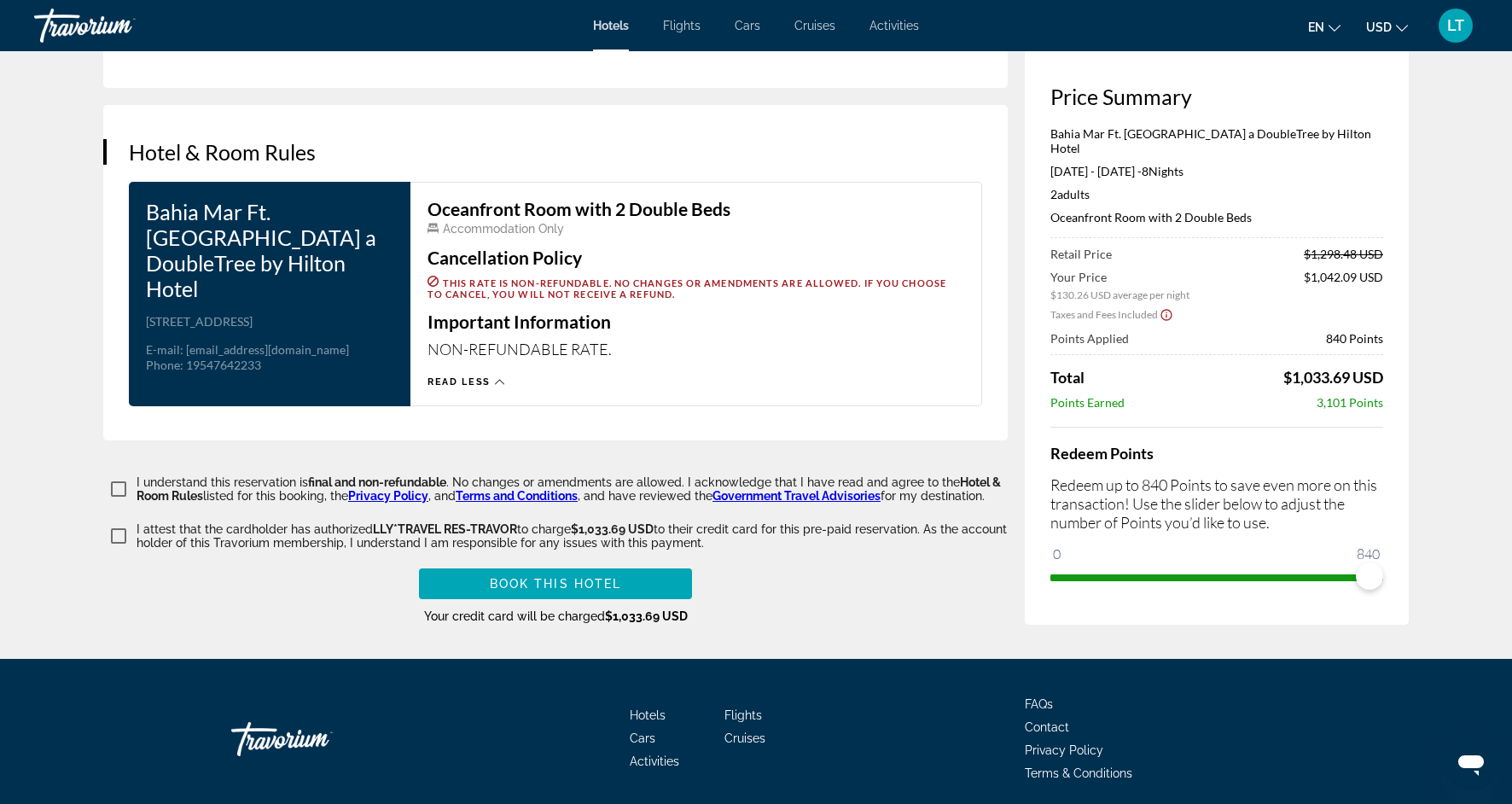
scroll to position [2563, 0]
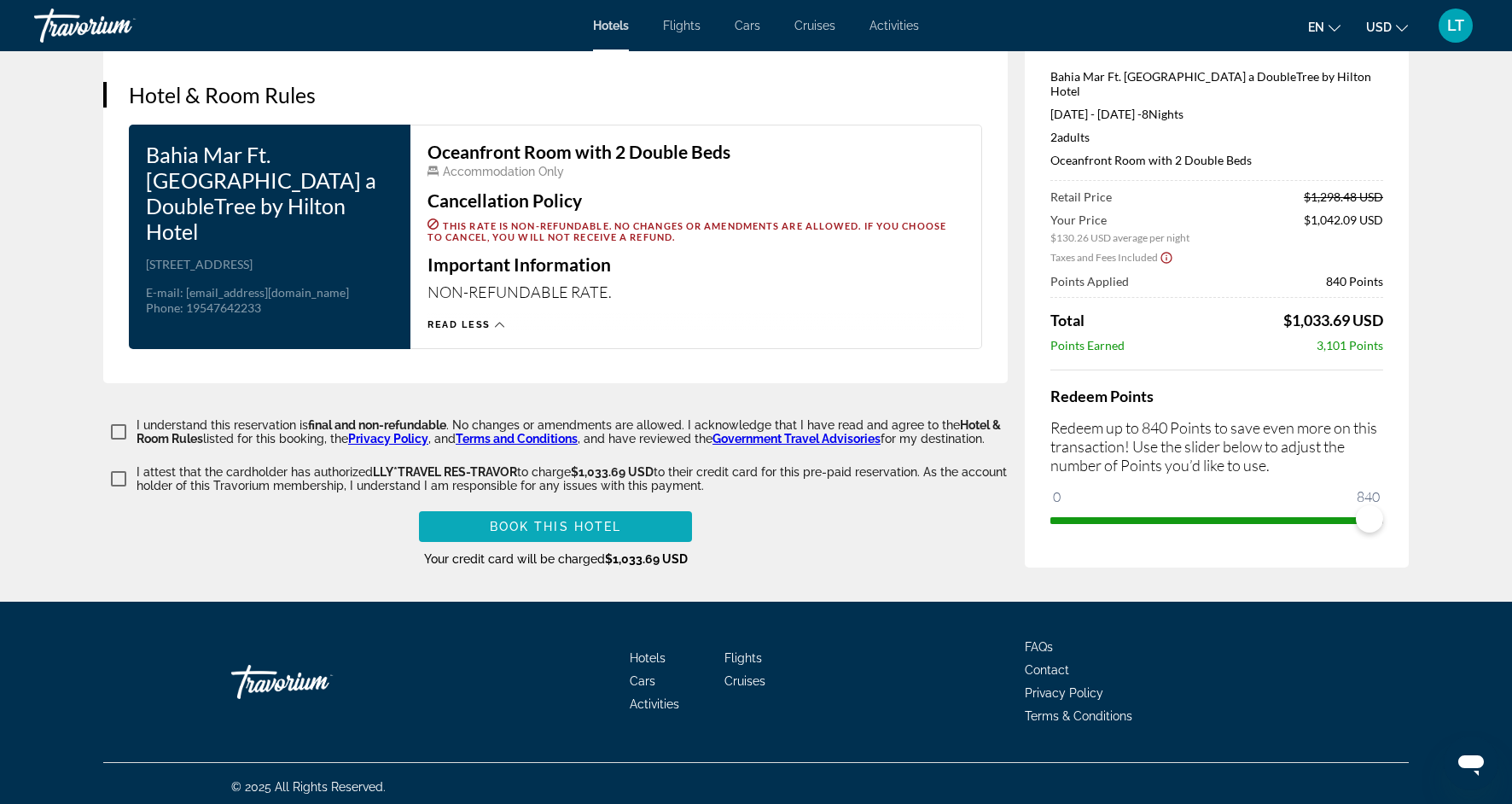
click at [572, 523] on span "Book this hotel" at bounding box center [556, 526] width 132 height 14
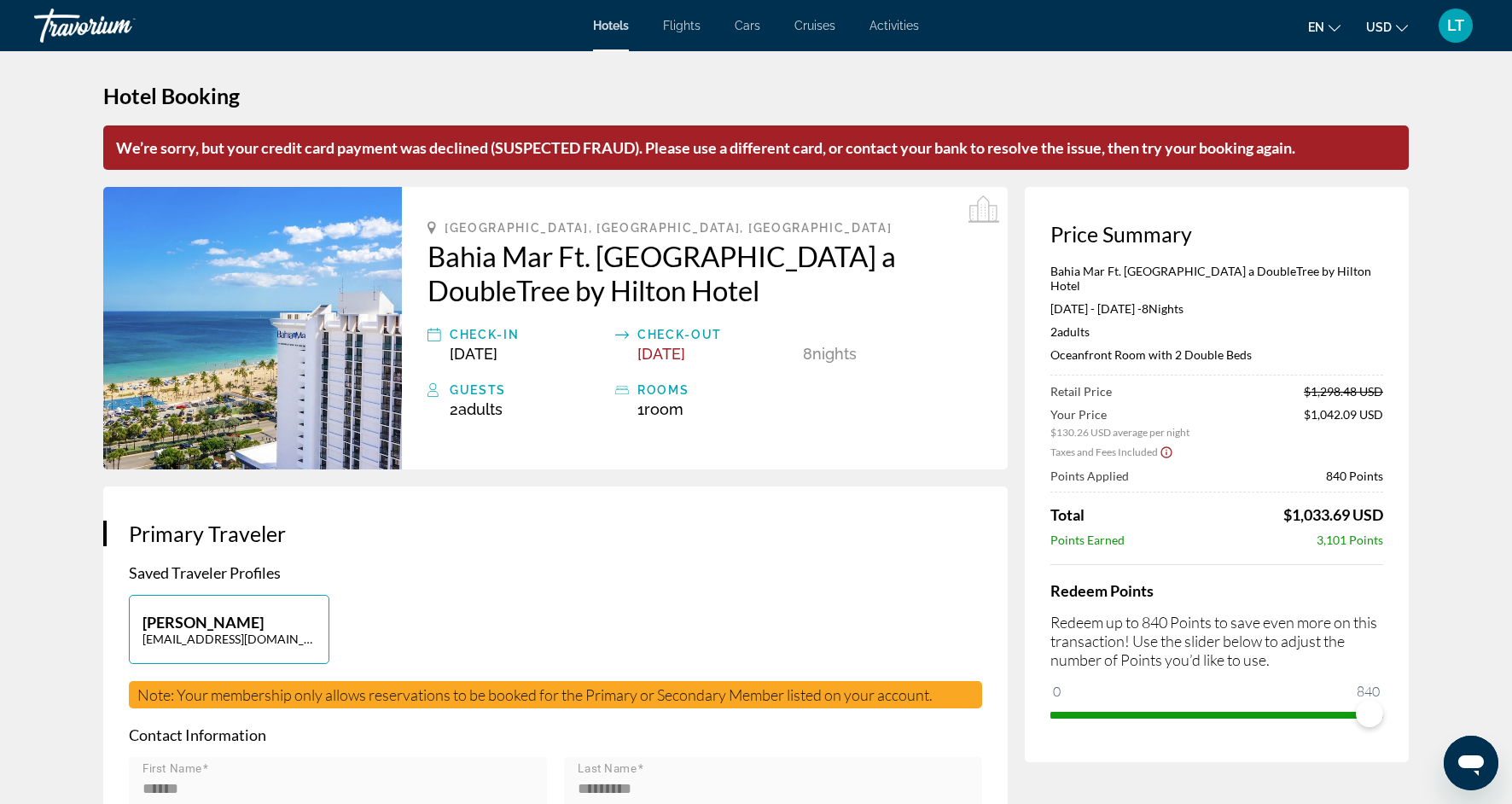
scroll to position [0, 0]
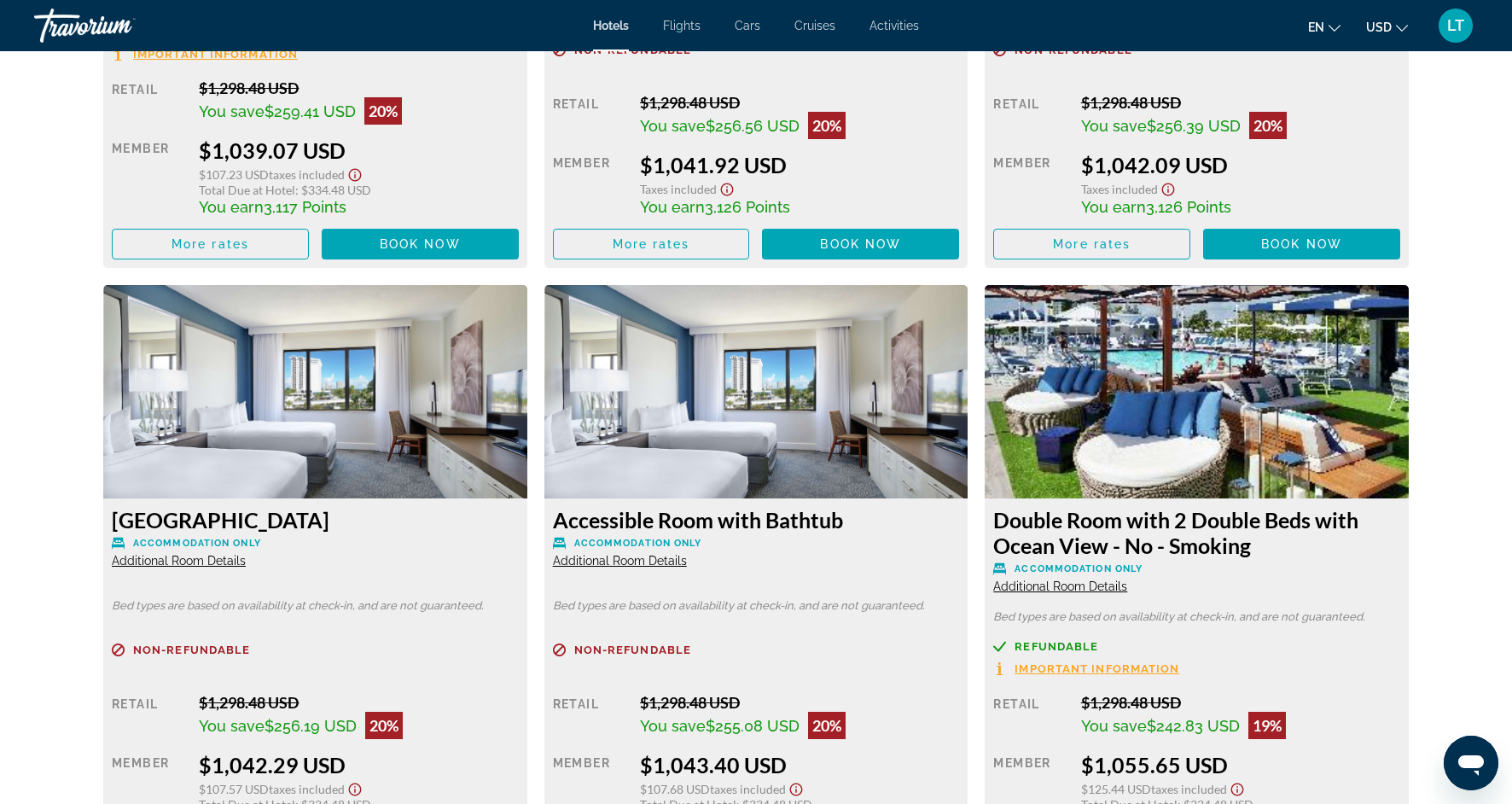
scroll to position [5174, 0]
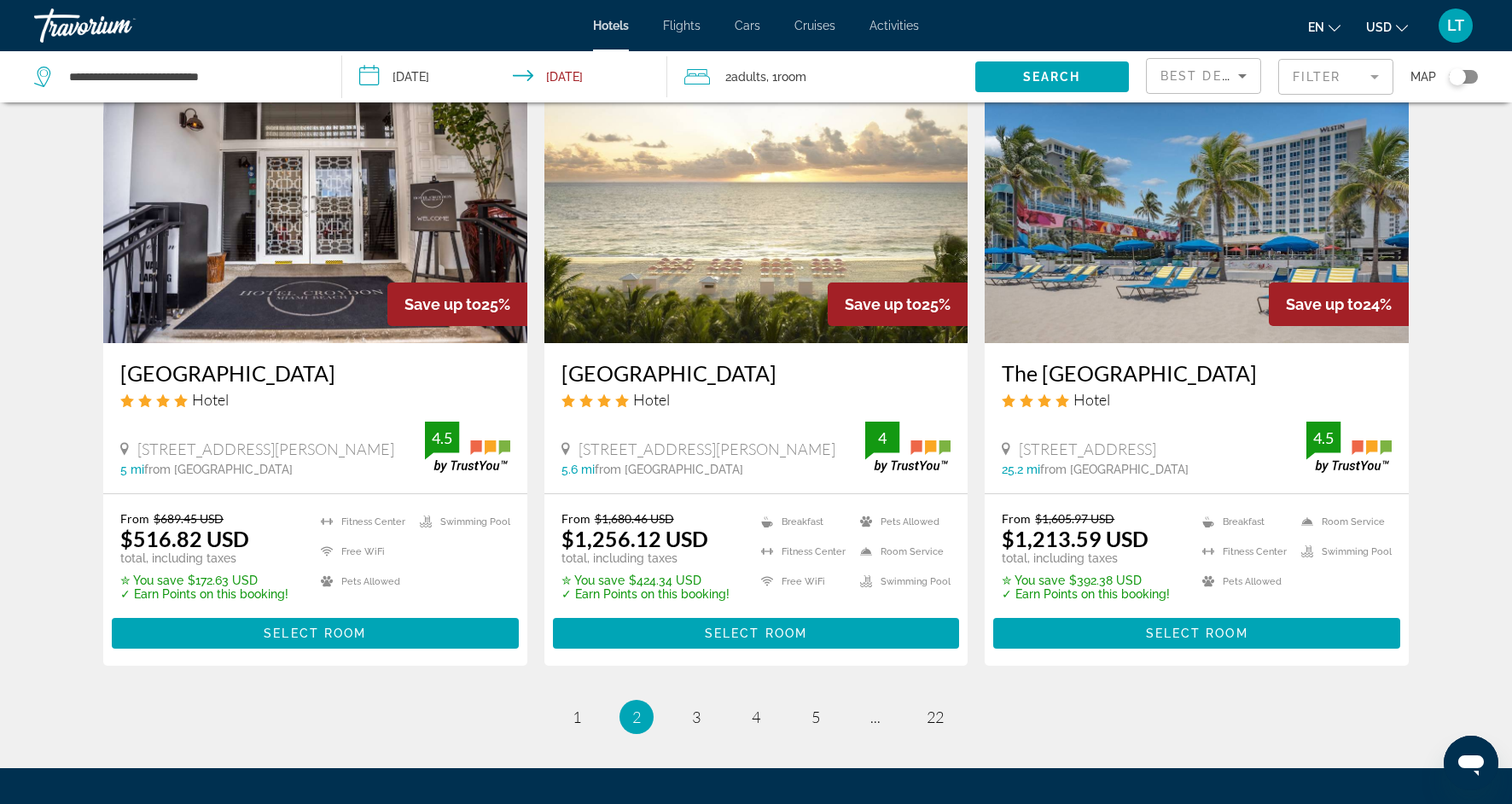
scroll to position [2034, 0]
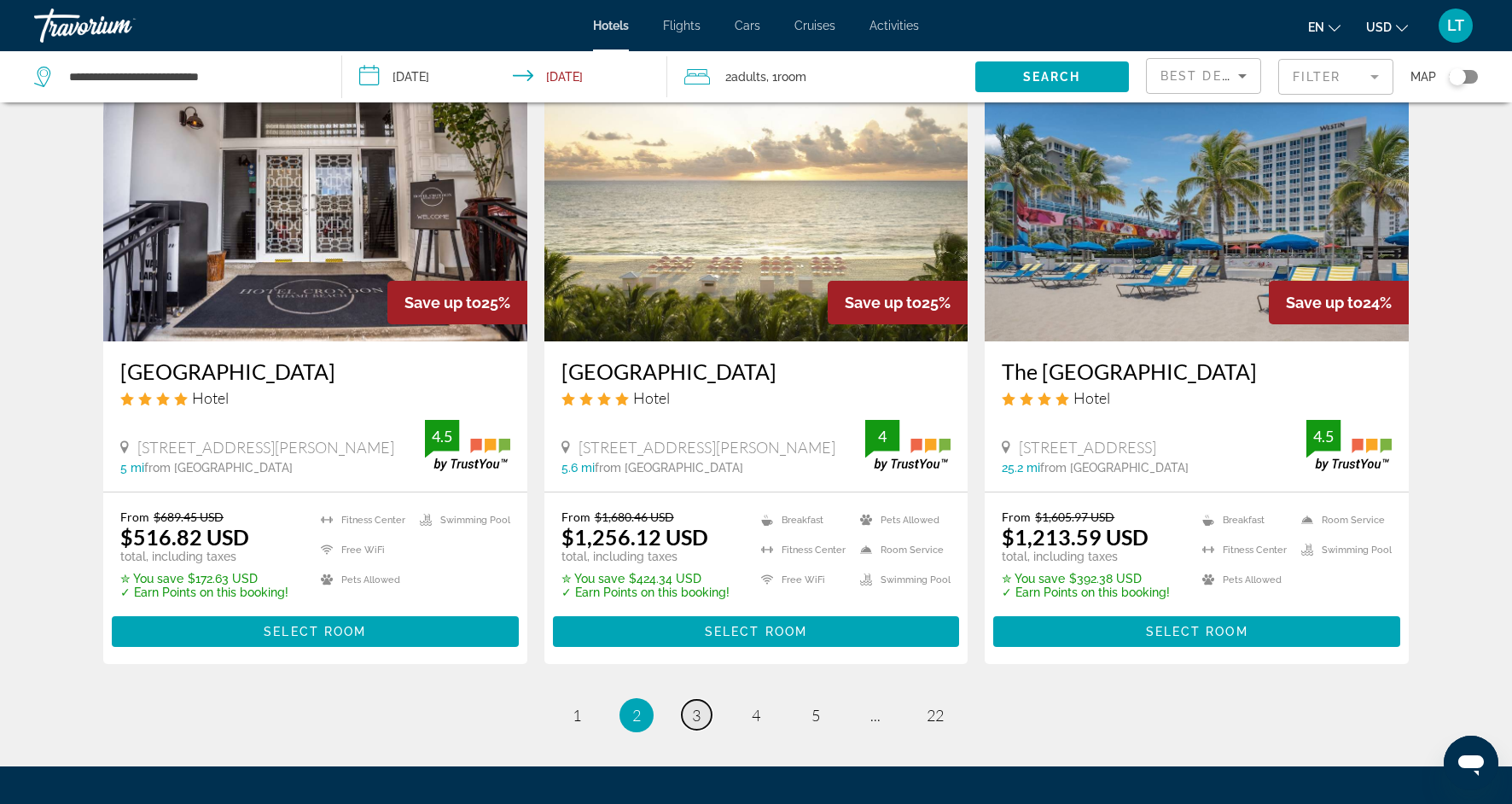
click at [700, 721] on span "3" at bounding box center [696, 715] width 8 height 19
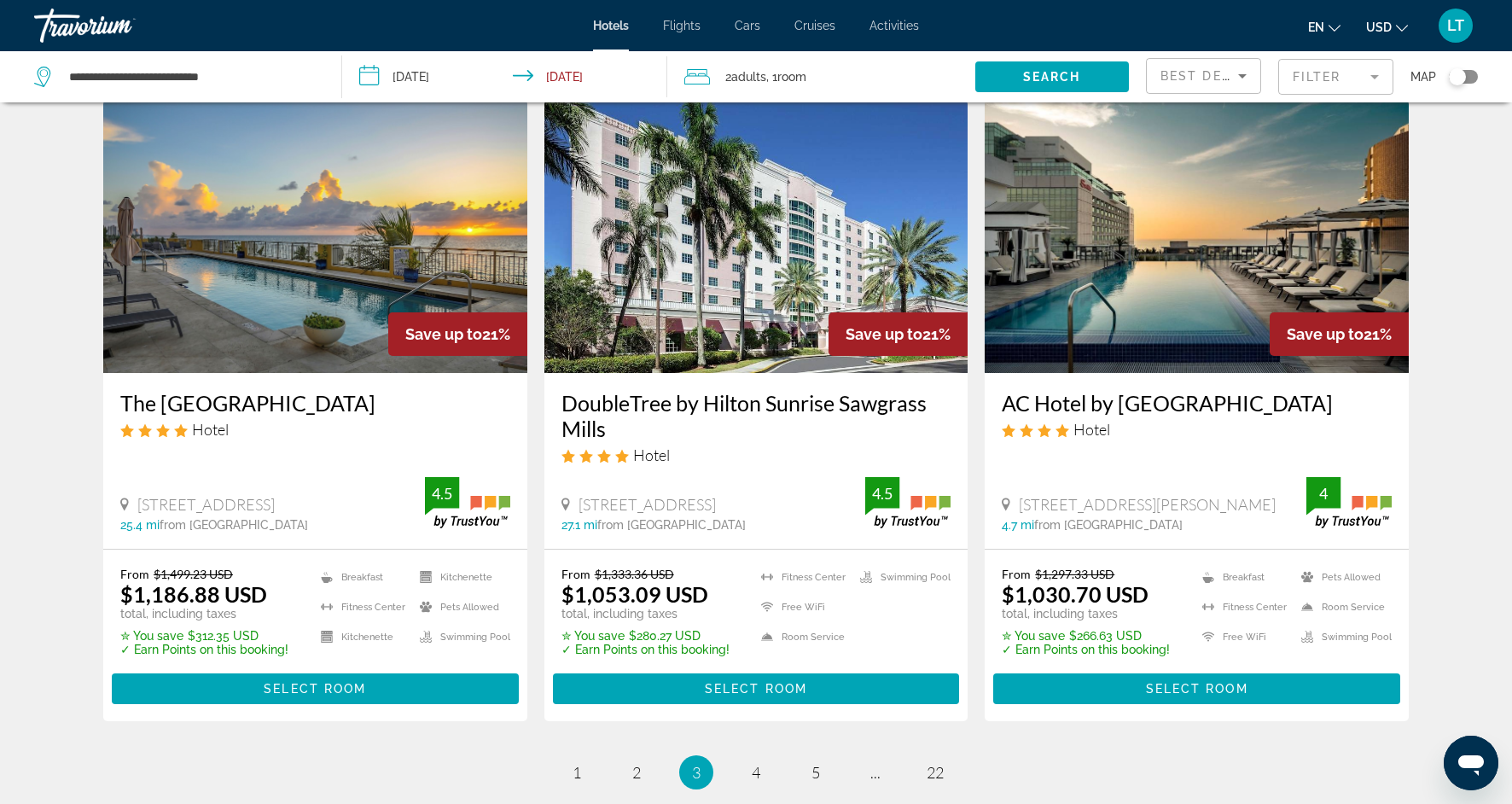
scroll to position [1980, 0]
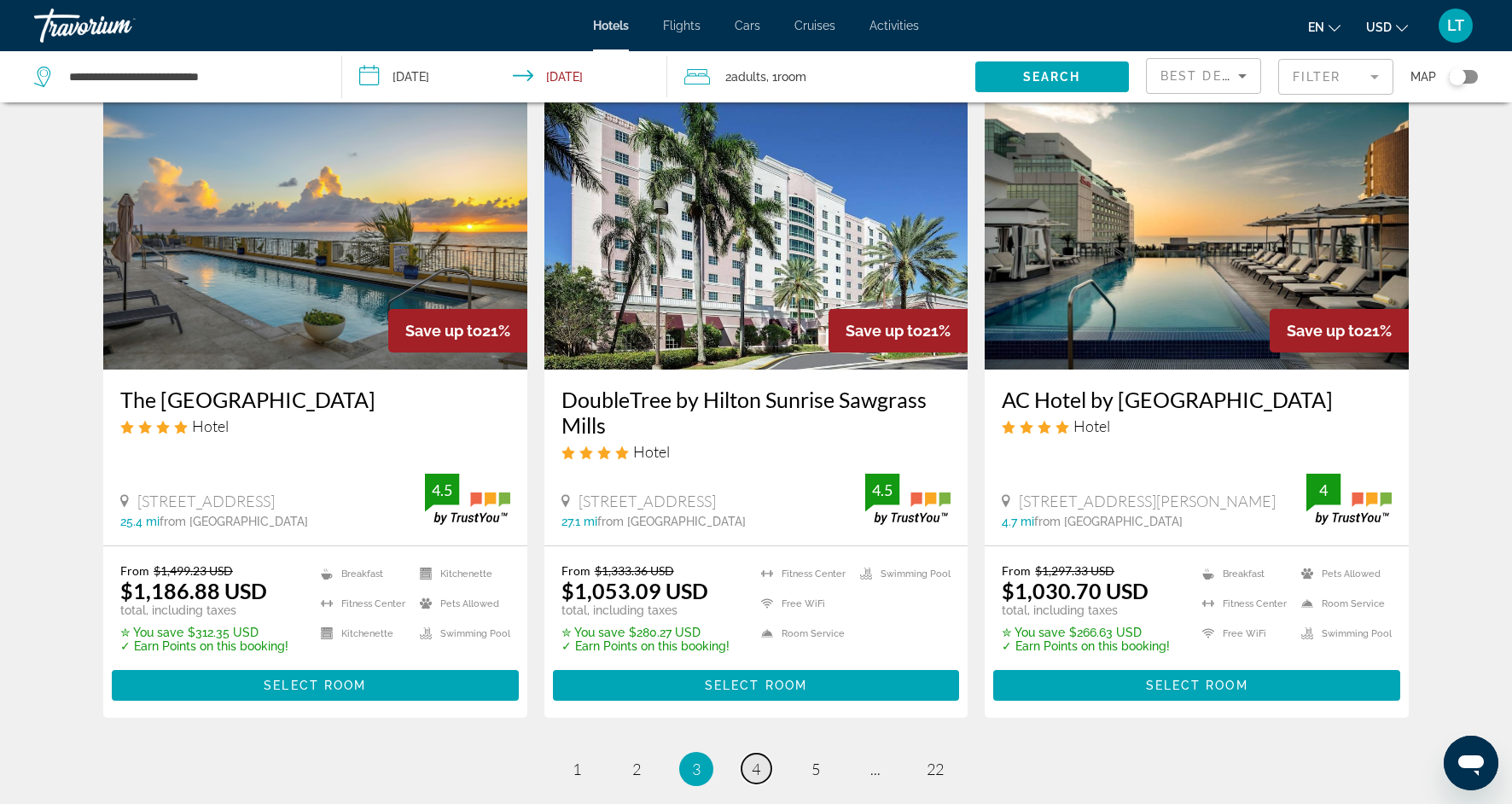
click at [756, 772] on span "4" at bounding box center [756, 769] width 8 height 19
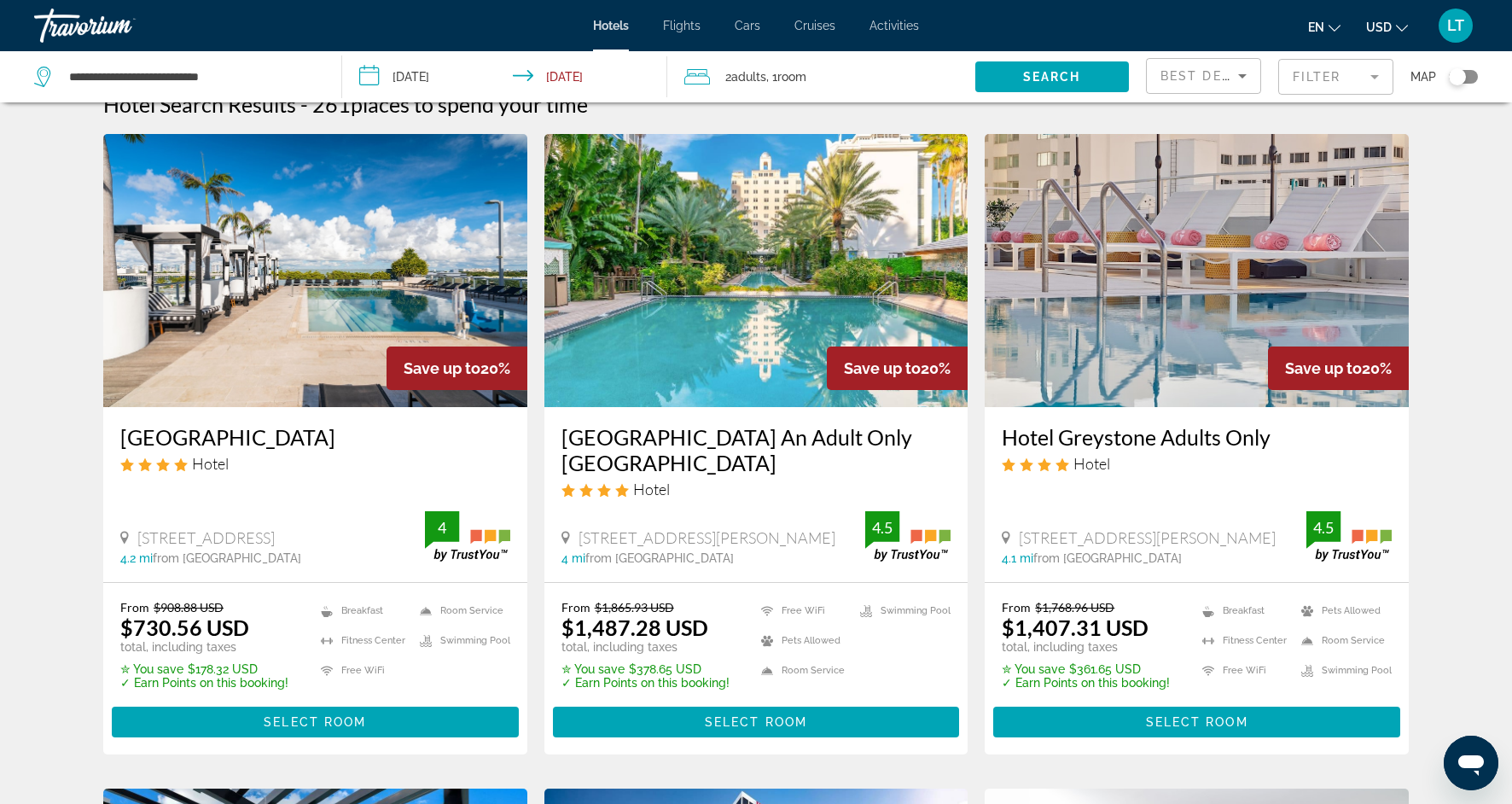
scroll to position [31, 0]
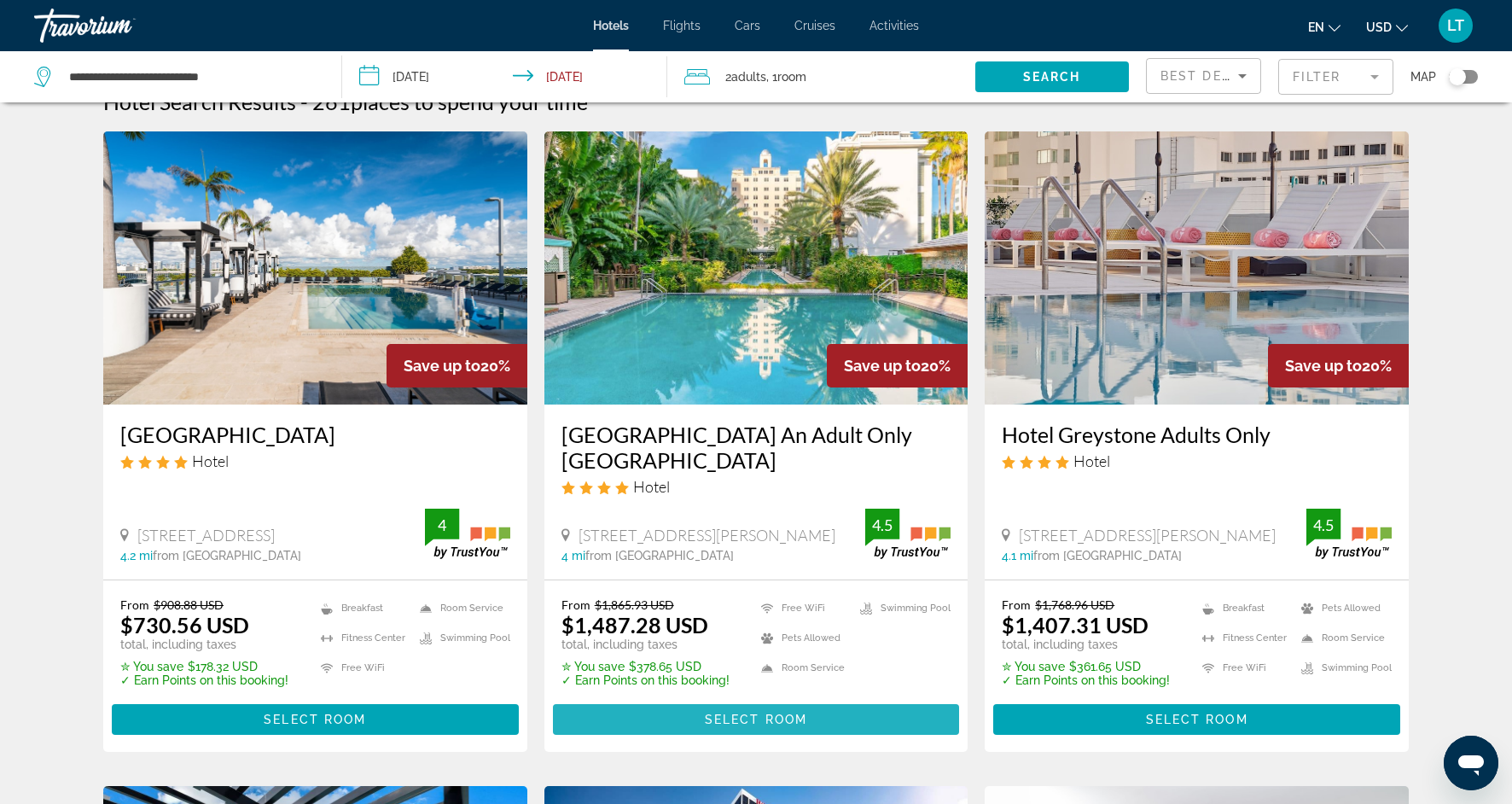
click at [675, 721] on span "Main content" at bounding box center [756, 719] width 407 height 41
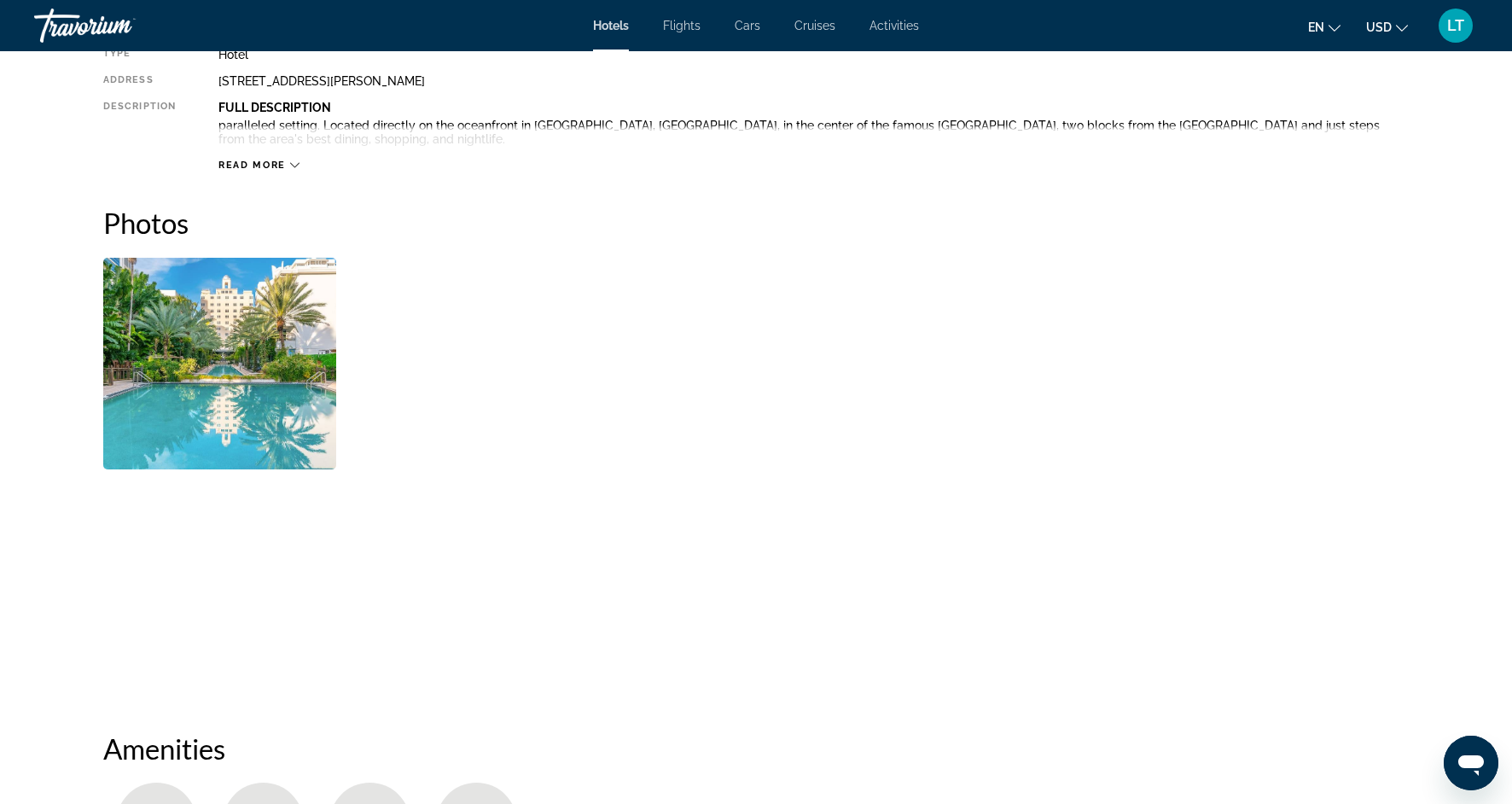
scroll to position [796, 0]
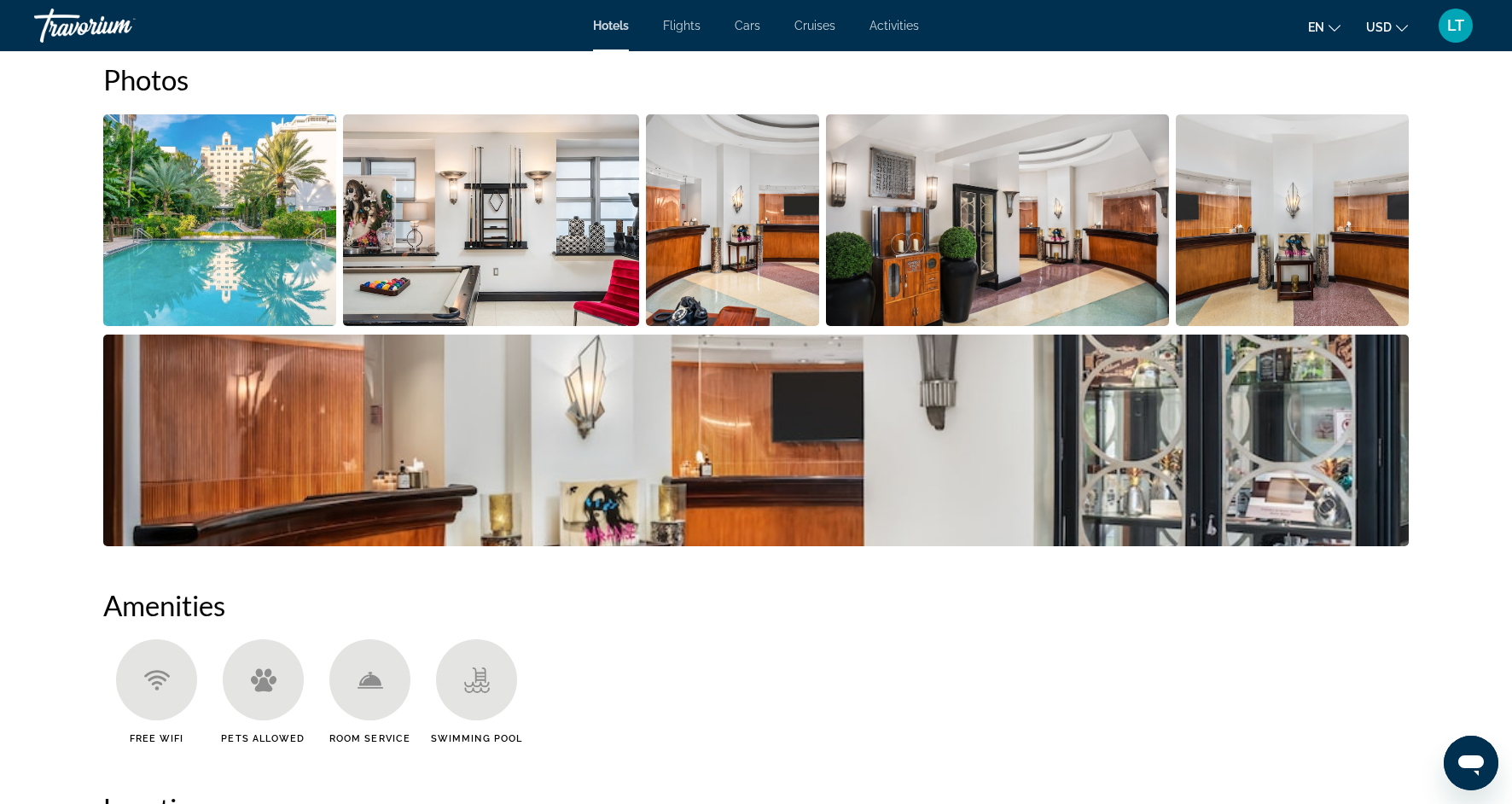
click at [113, 163] on img "Open full-screen image slider" at bounding box center [219, 220] width 233 height 212
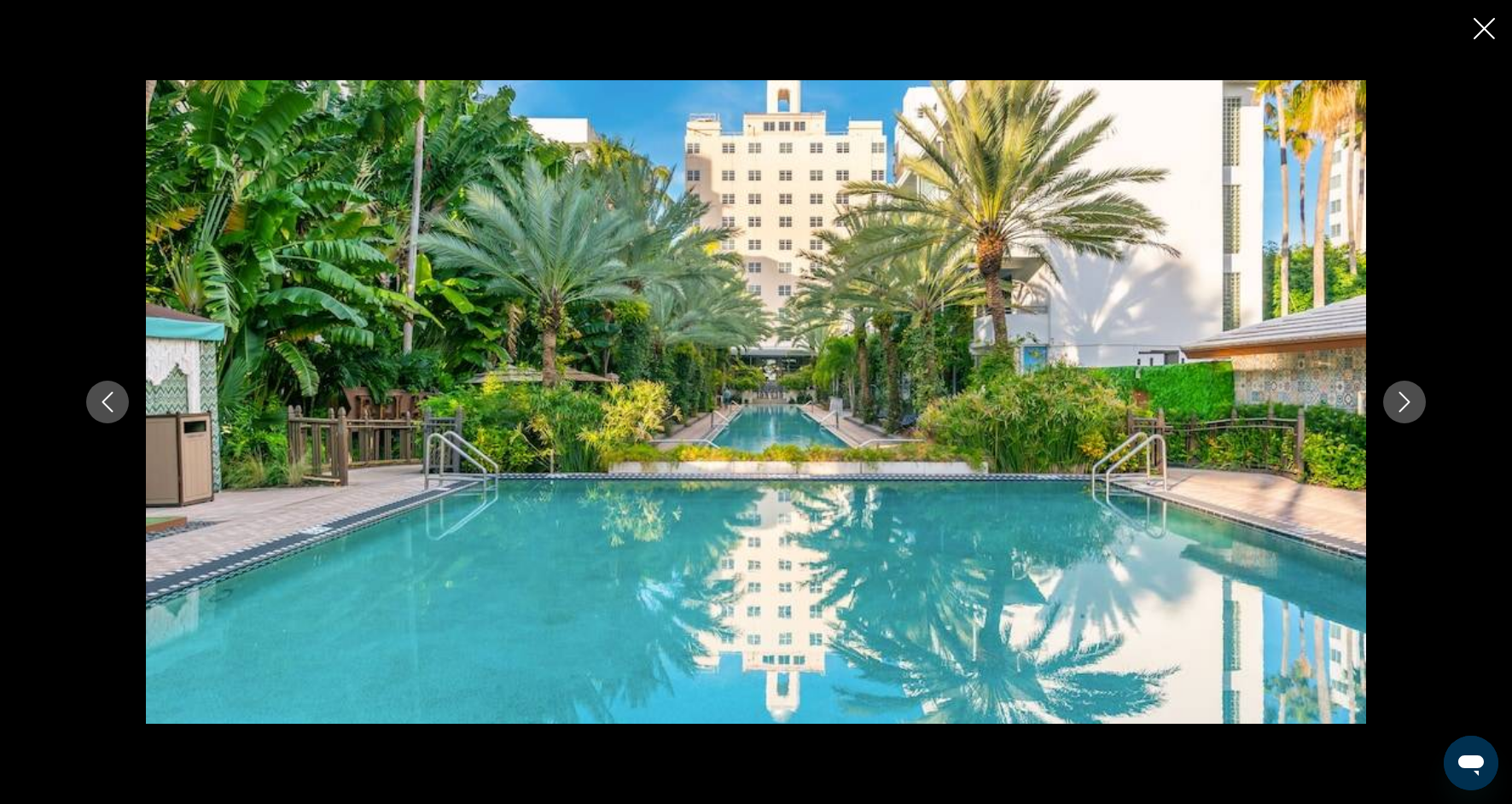
click at [1389, 411] on button "Next image" at bounding box center [1404, 402] width 43 height 43
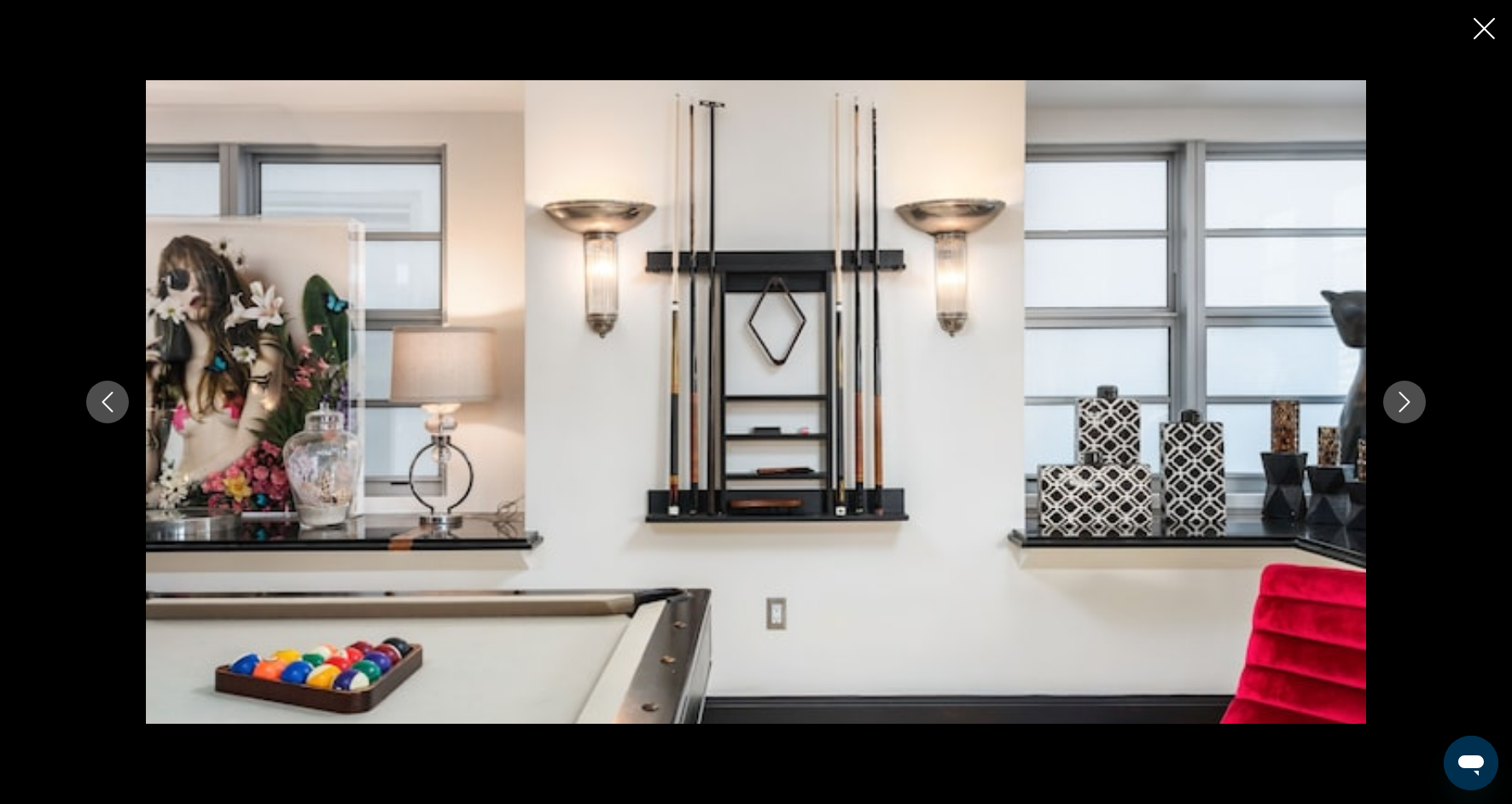
click at [1389, 411] on button "Next image" at bounding box center [1404, 402] width 43 height 43
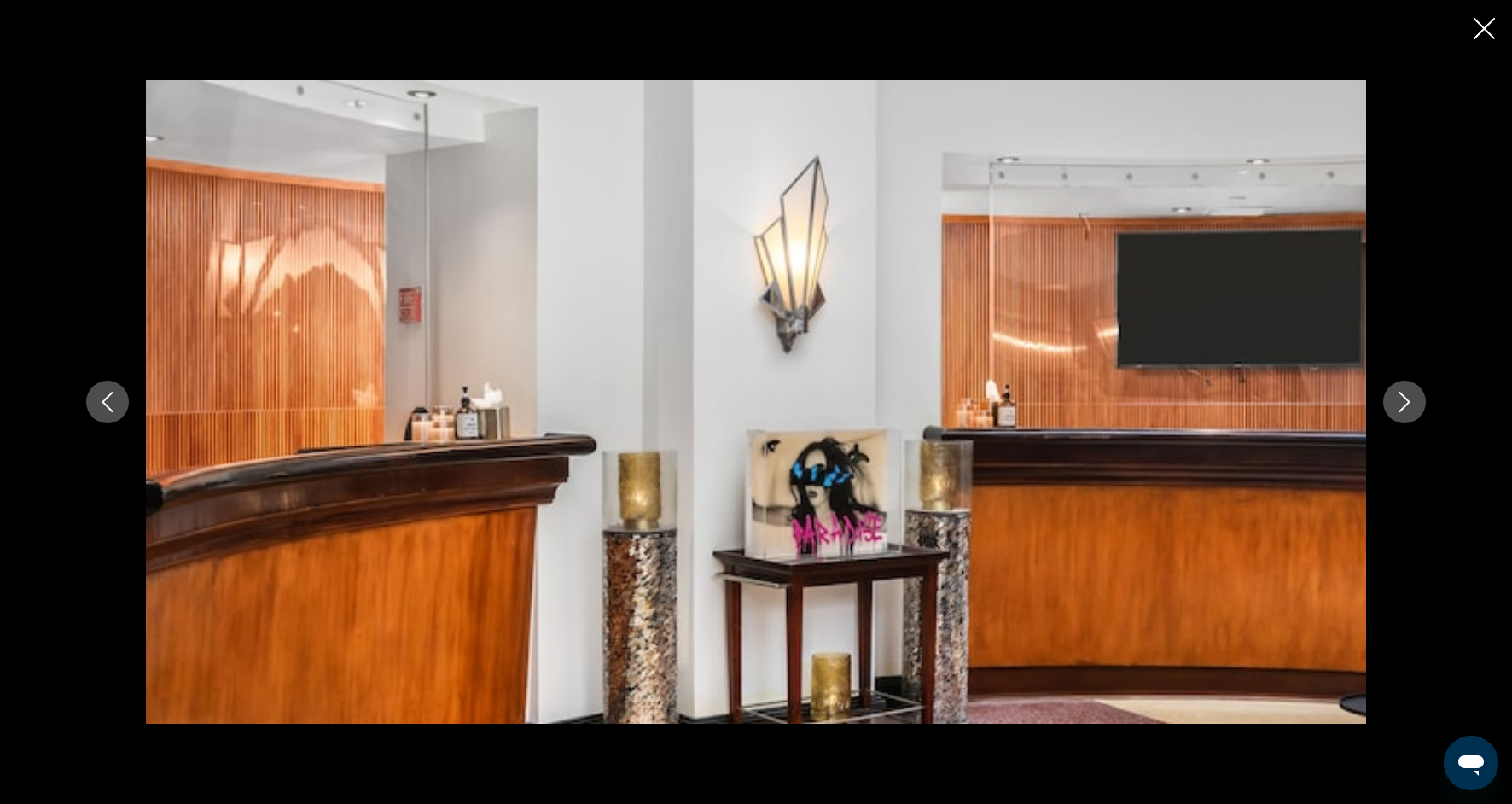
click at [1389, 412] on button "Next image" at bounding box center [1404, 402] width 43 height 43
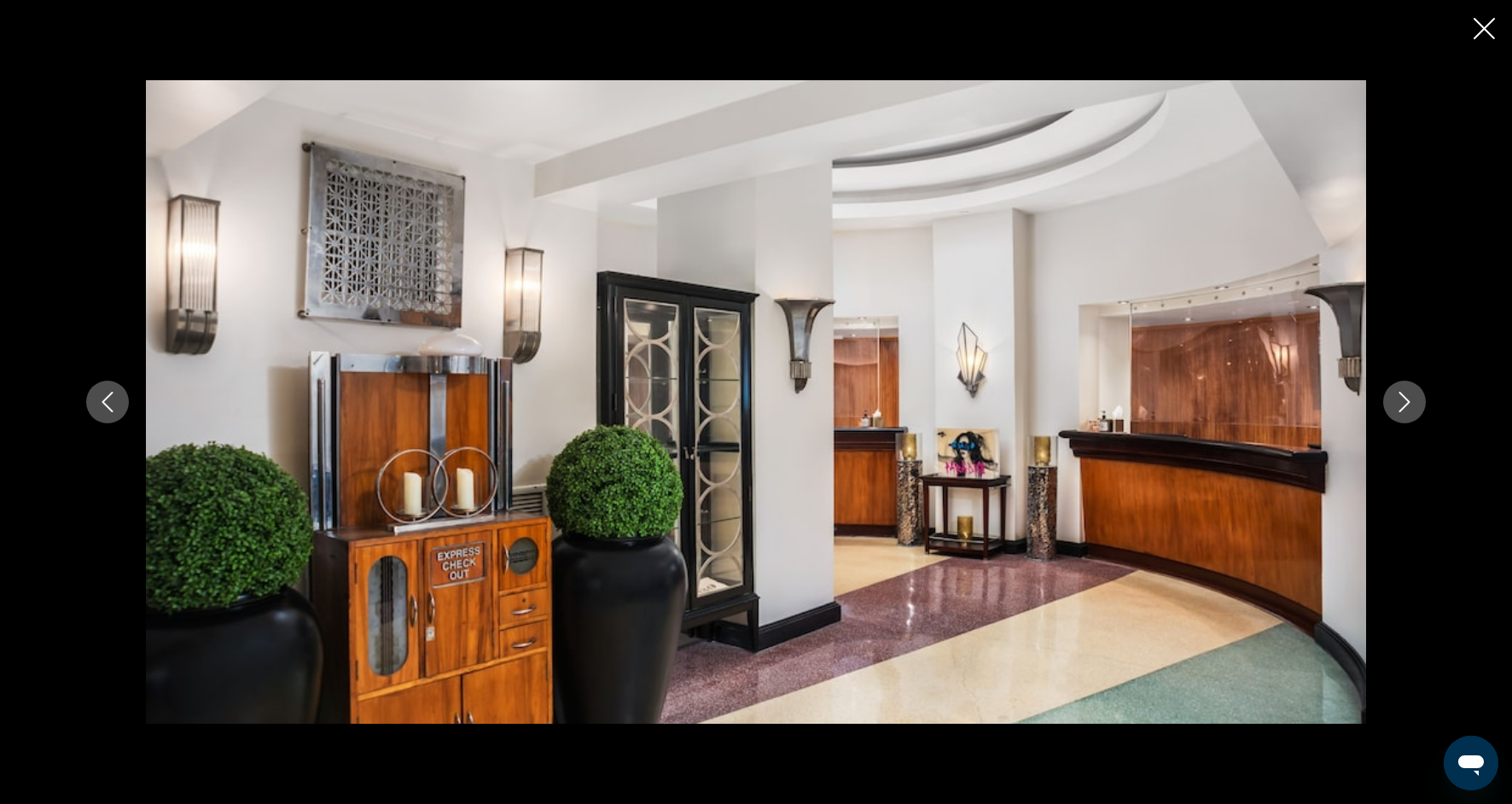
click at [1389, 412] on button "Next image" at bounding box center [1404, 402] width 43 height 43
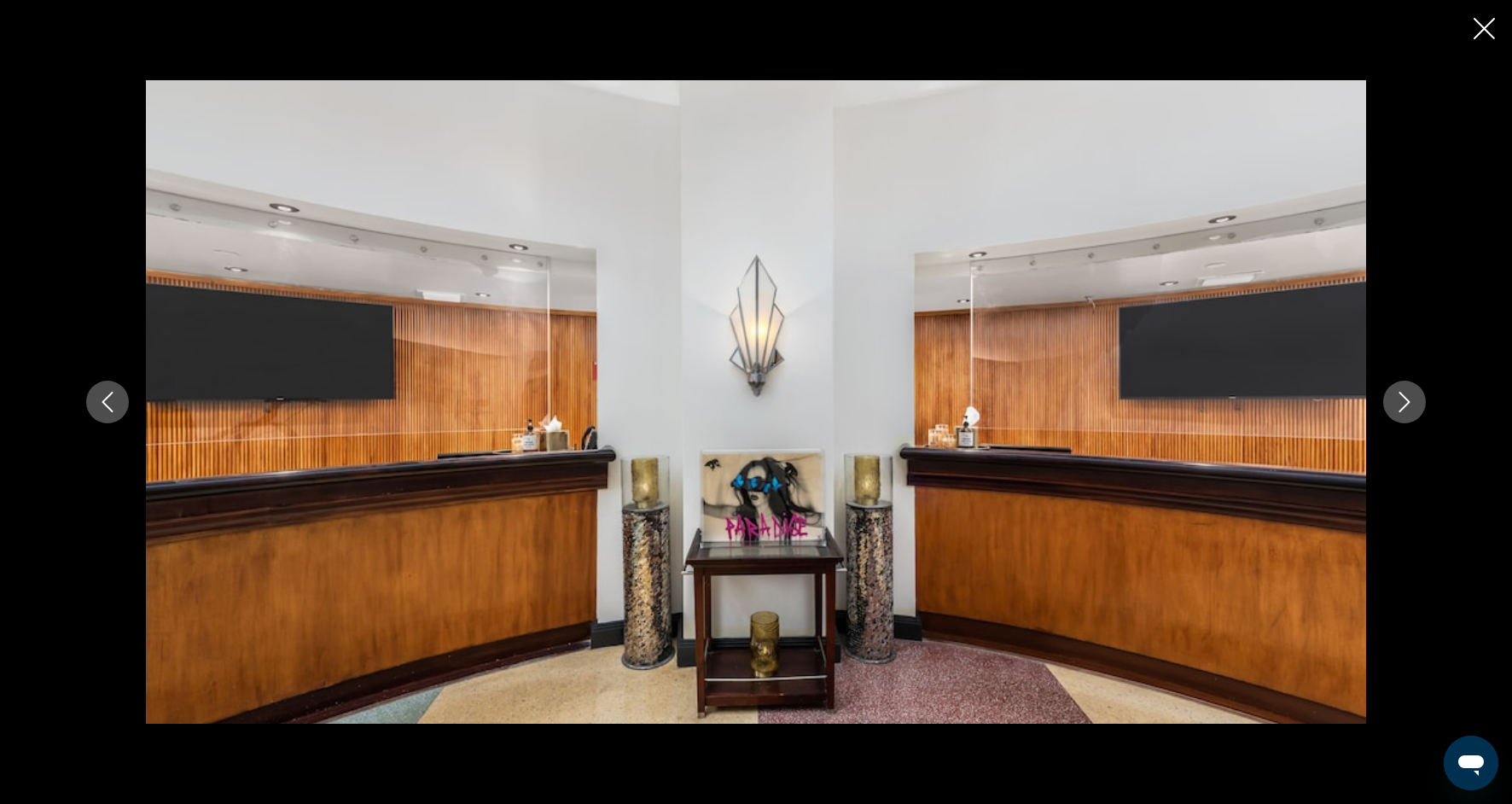
click at [1389, 412] on button "Next image" at bounding box center [1404, 402] width 43 height 43
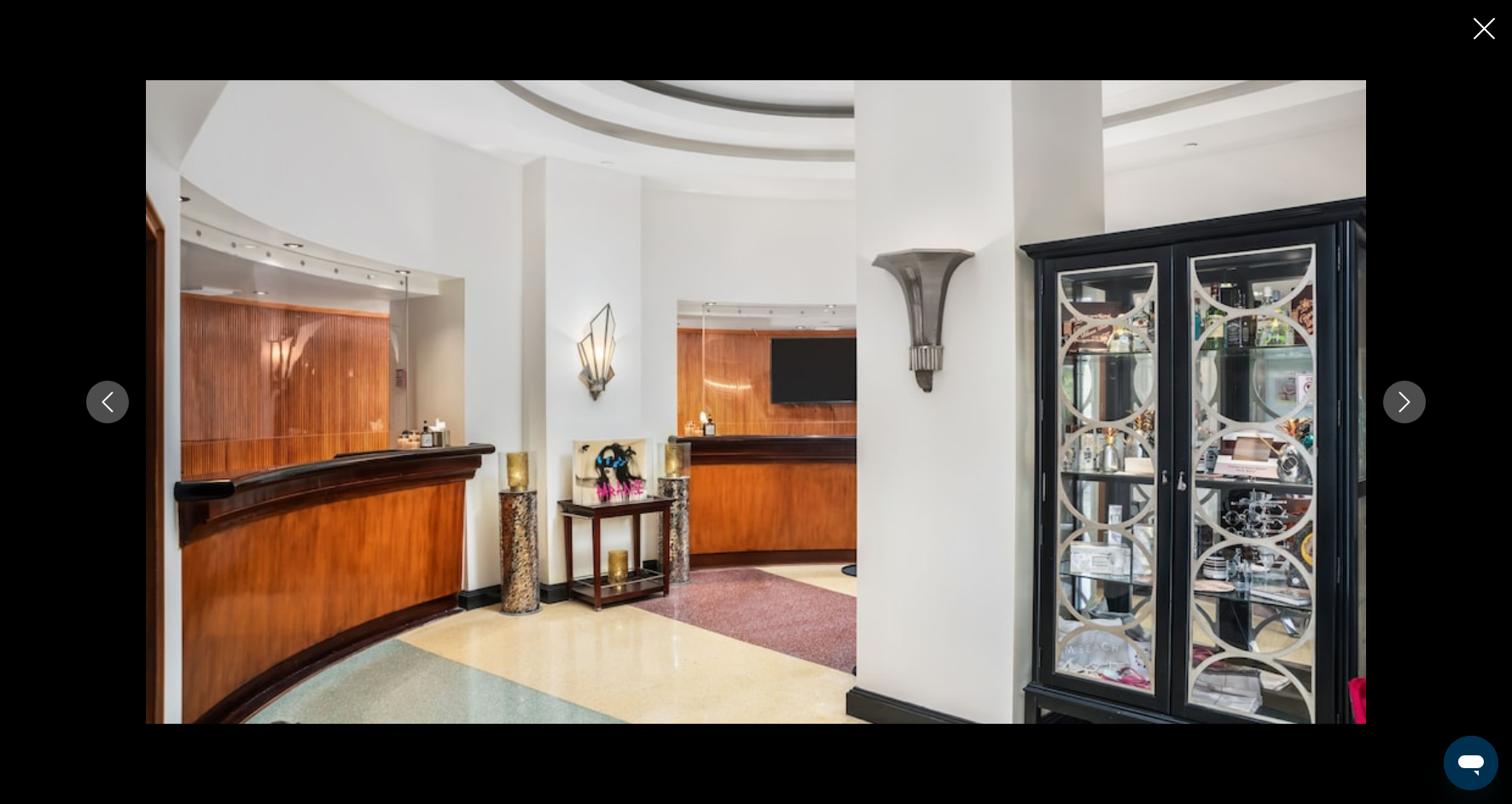
click at [1389, 413] on button "Next image" at bounding box center [1404, 402] width 43 height 43
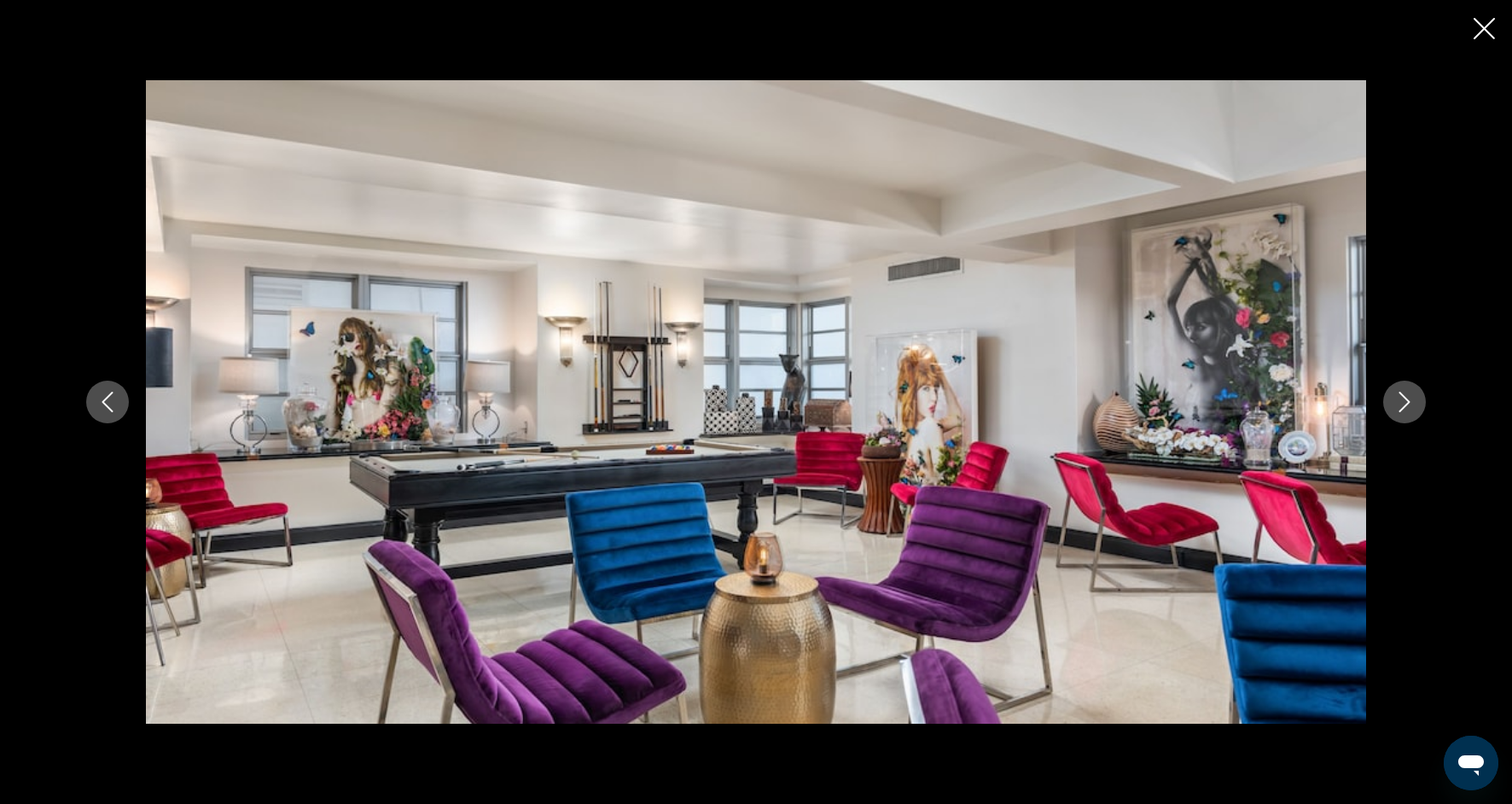
click at [1389, 413] on button "Next image" at bounding box center [1404, 402] width 43 height 43
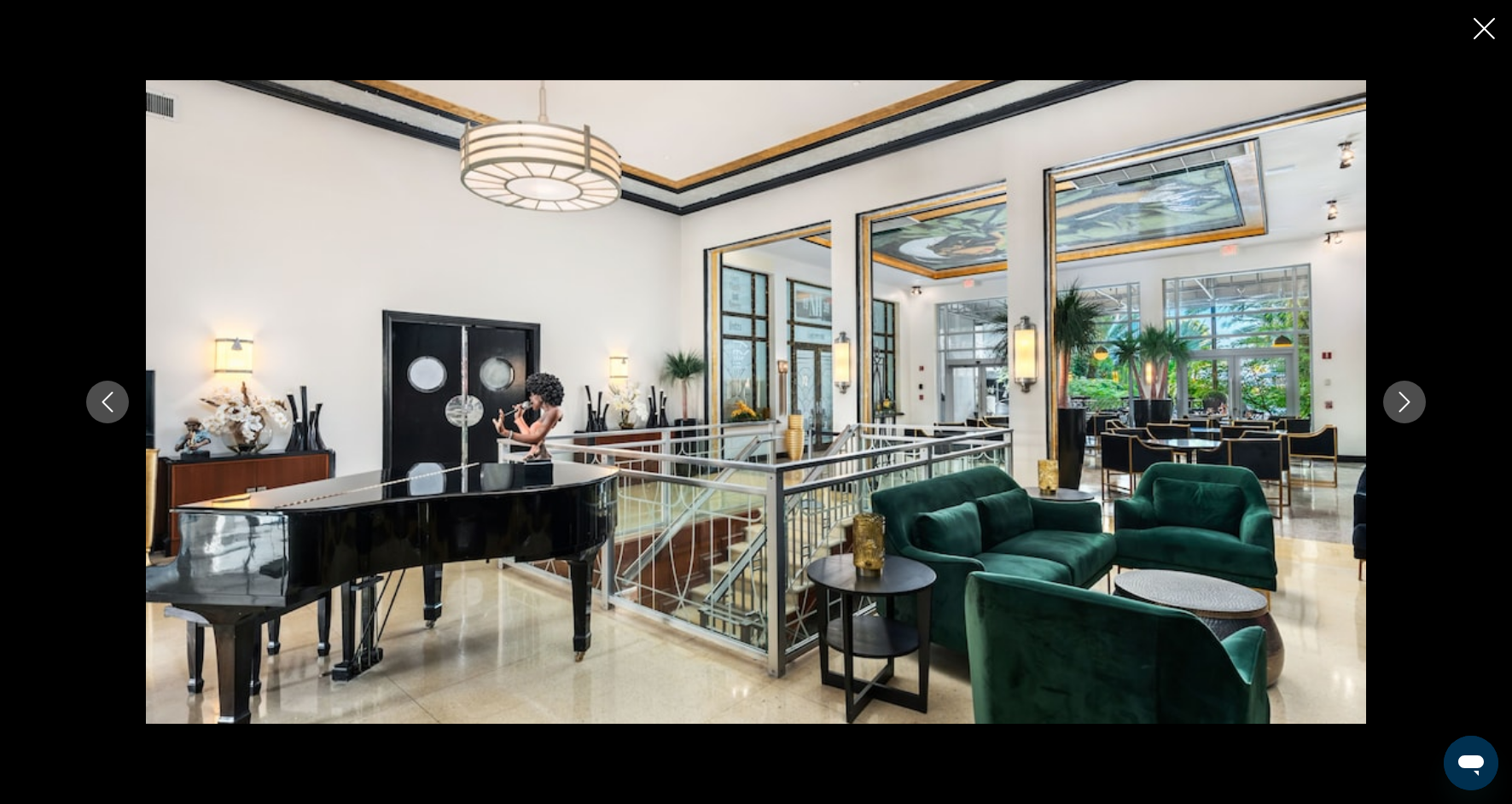
click at [1389, 413] on button "Next image" at bounding box center [1404, 402] width 43 height 43
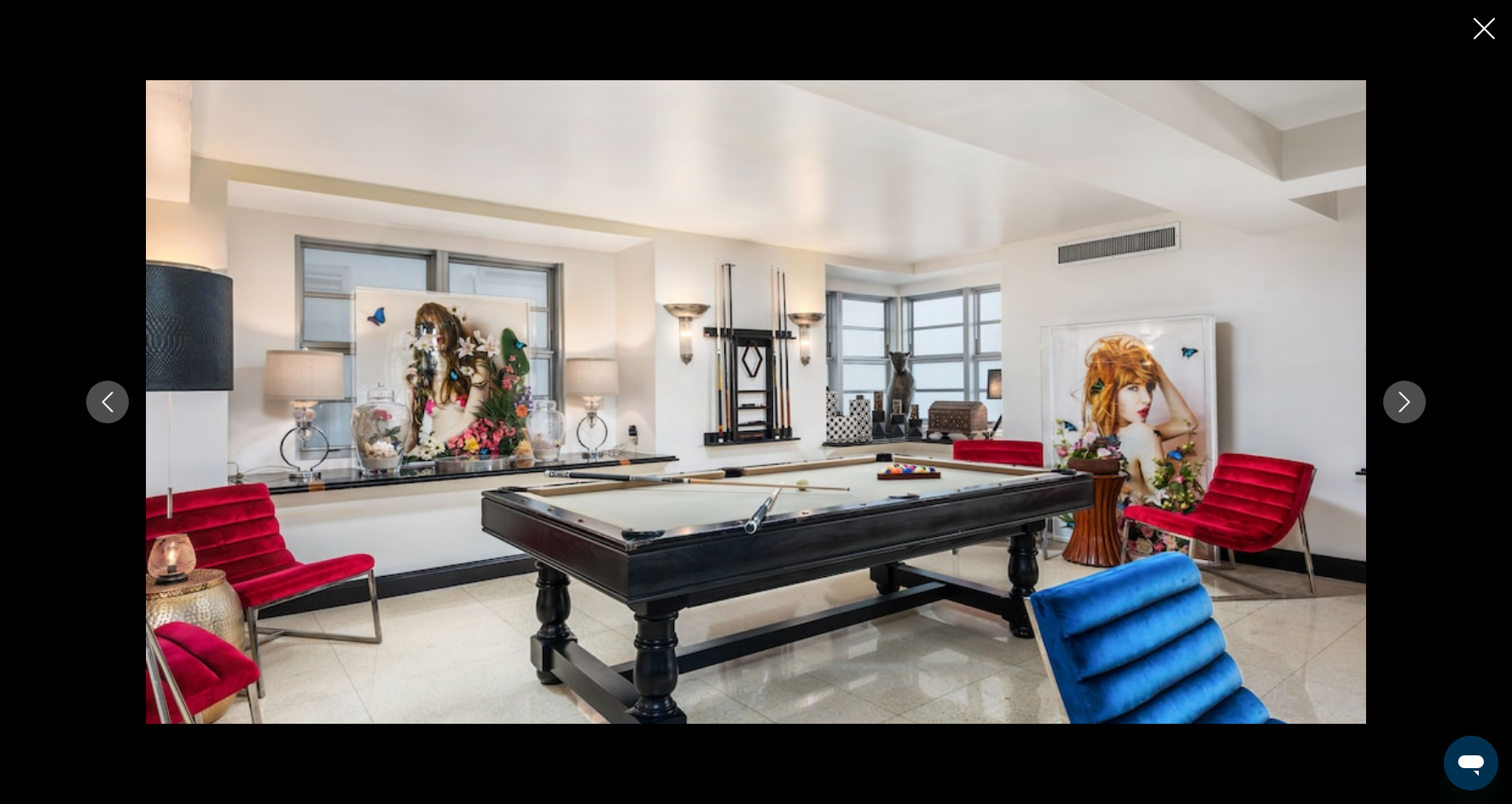
click at [1389, 413] on button "Next image" at bounding box center [1404, 402] width 43 height 43
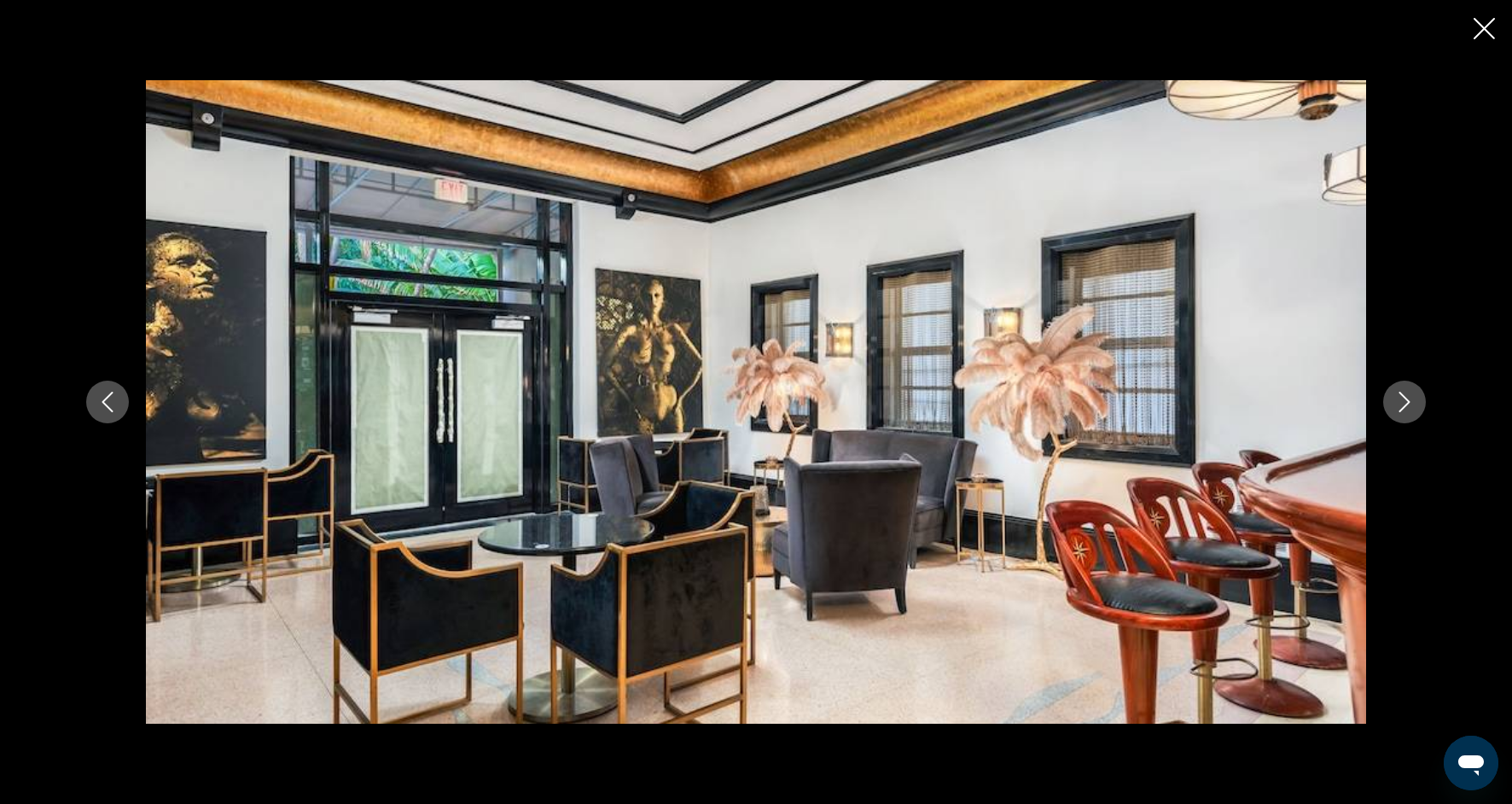
click at [1389, 413] on button "Next image" at bounding box center [1404, 402] width 43 height 43
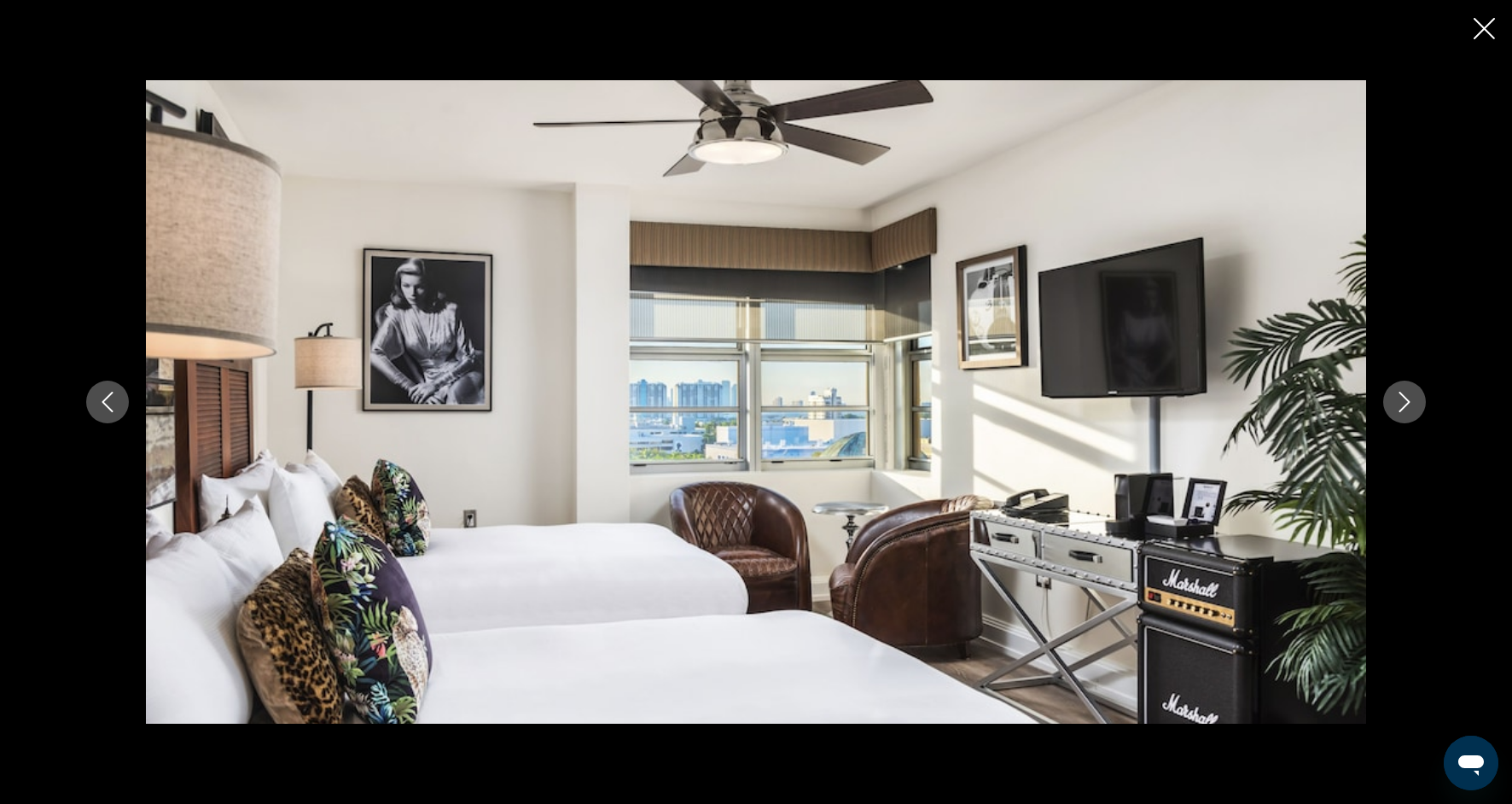
click at [1389, 413] on button "Next image" at bounding box center [1404, 402] width 43 height 43
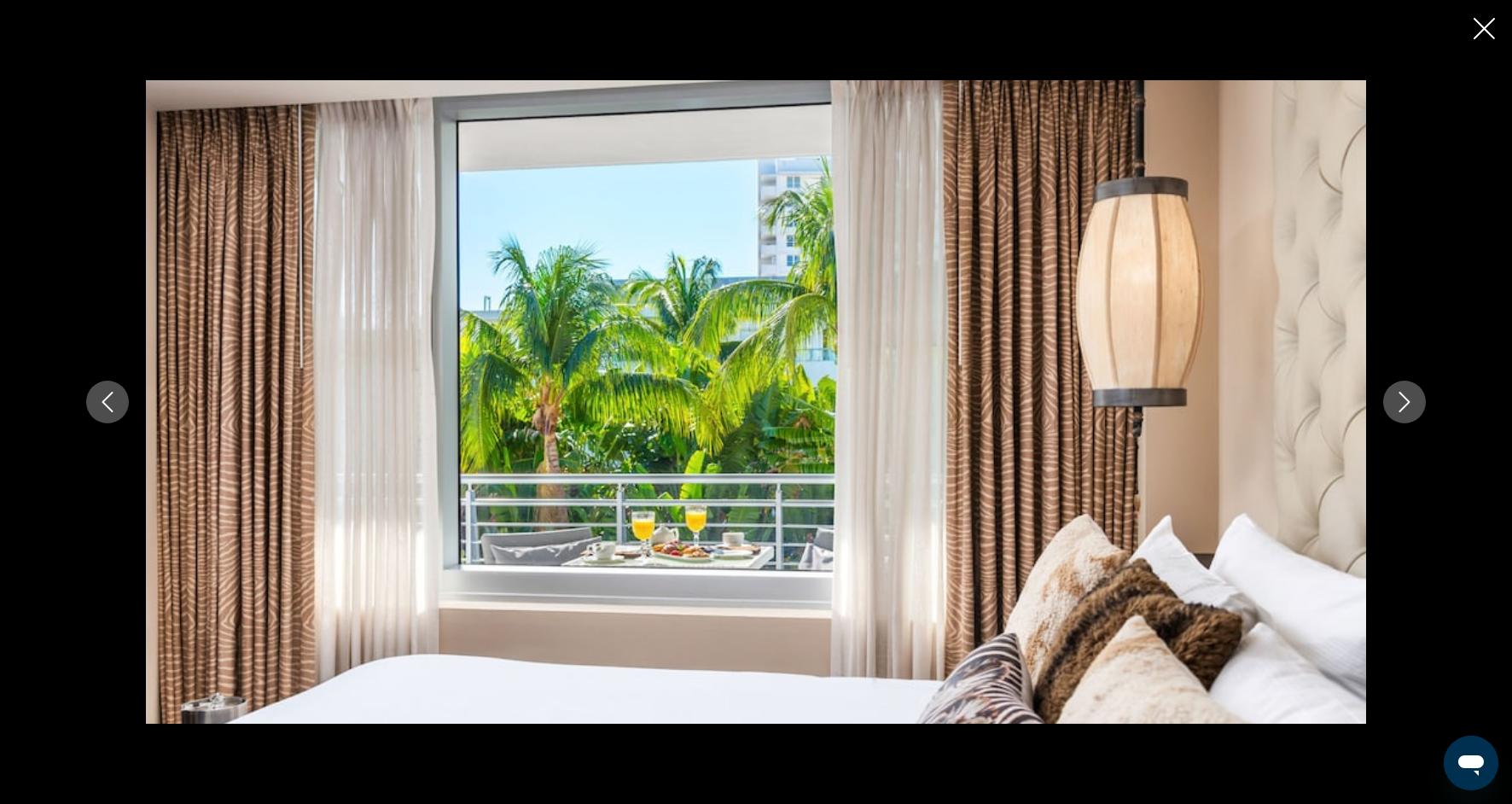
click at [1389, 413] on button "Next image" at bounding box center [1404, 402] width 43 height 43
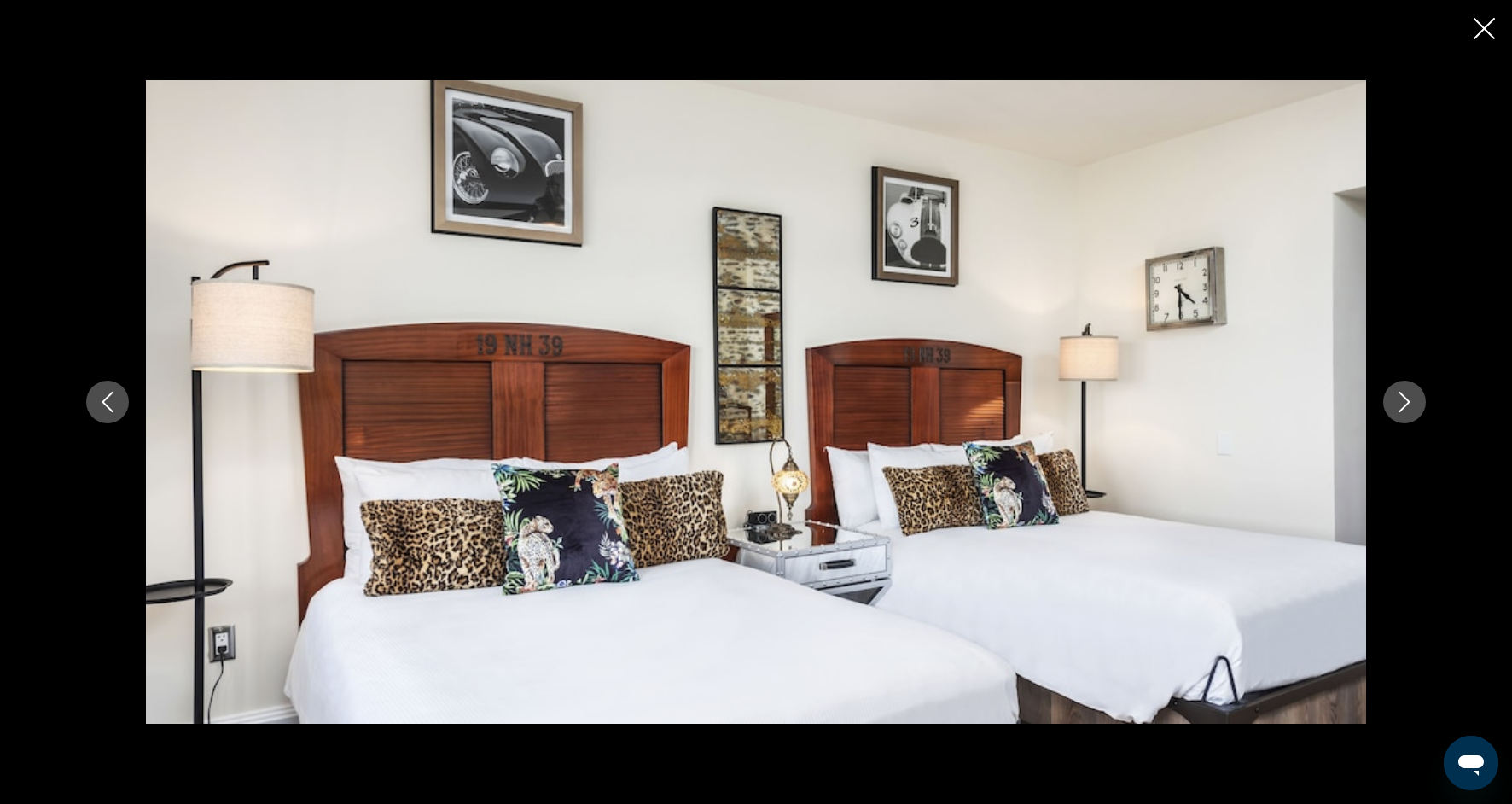
click at [1389, 414] on button "Next image" at bounding box center [1404, 402] width 43 height 43
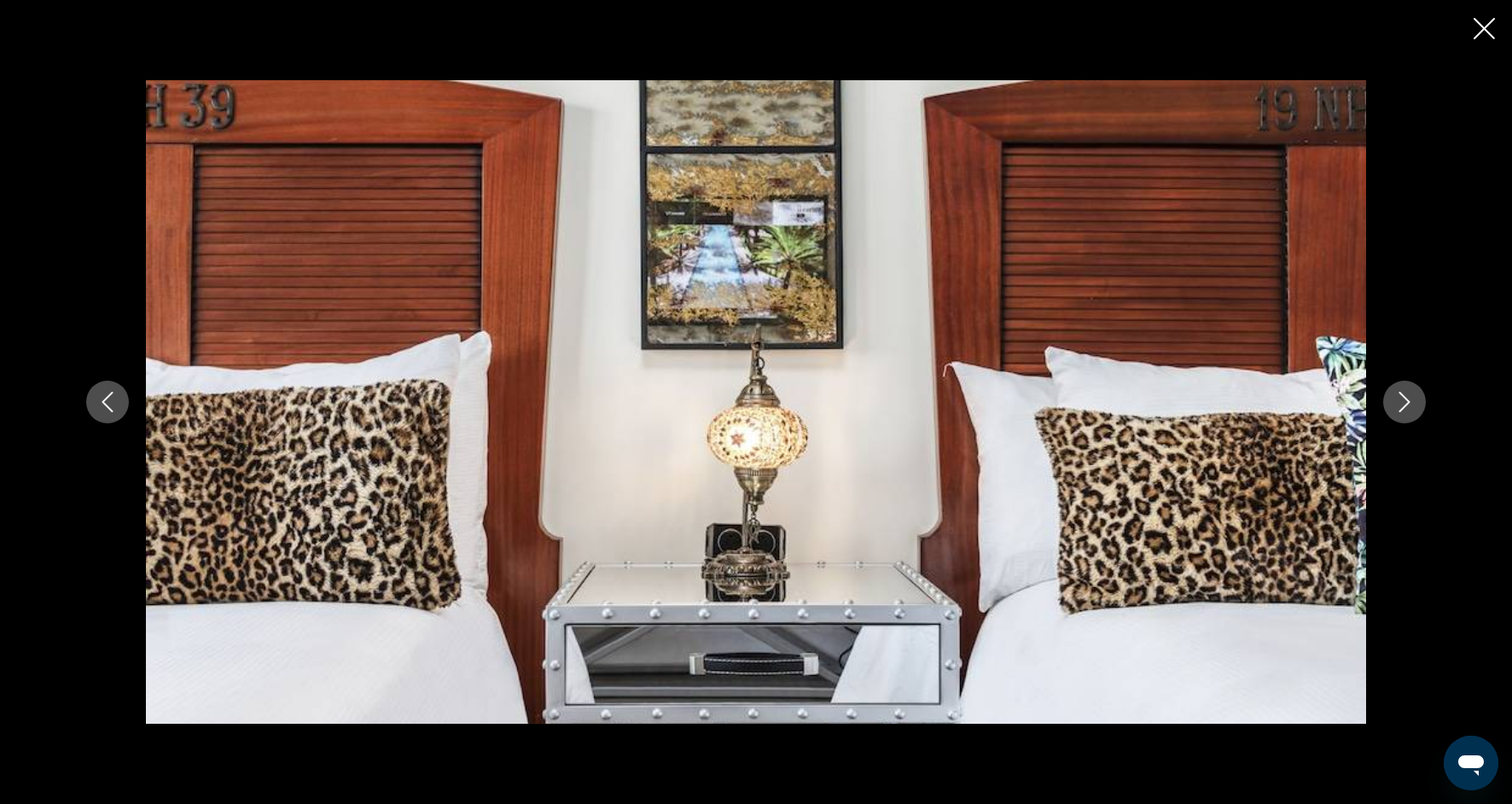
click at [1389, 414] on button "Next image" at bounding box center [1404, 402] width 43 height 43
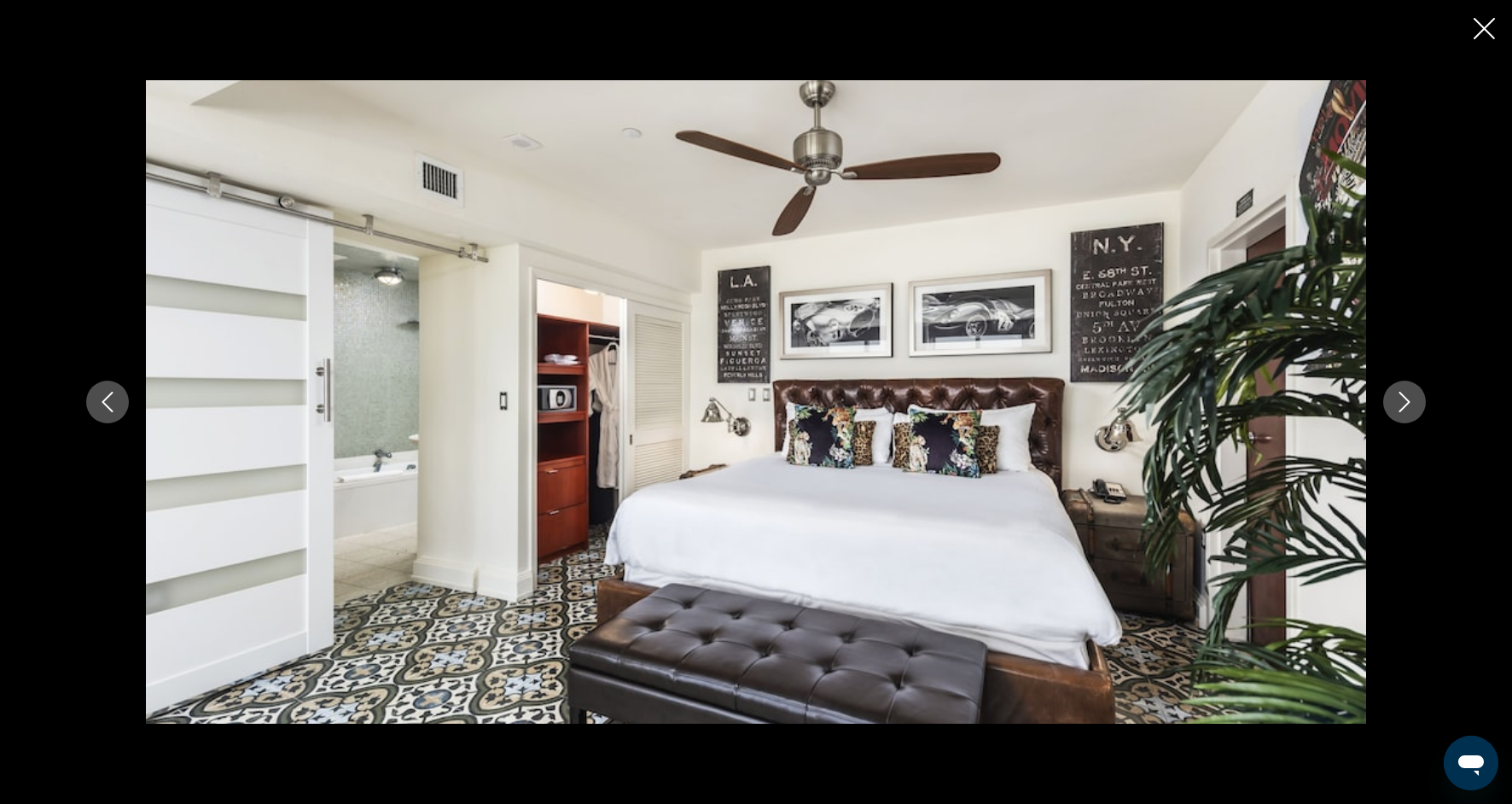
click at [1389, 415] on button "Next image" at bounding box center [1404, 402] width 43 height 43
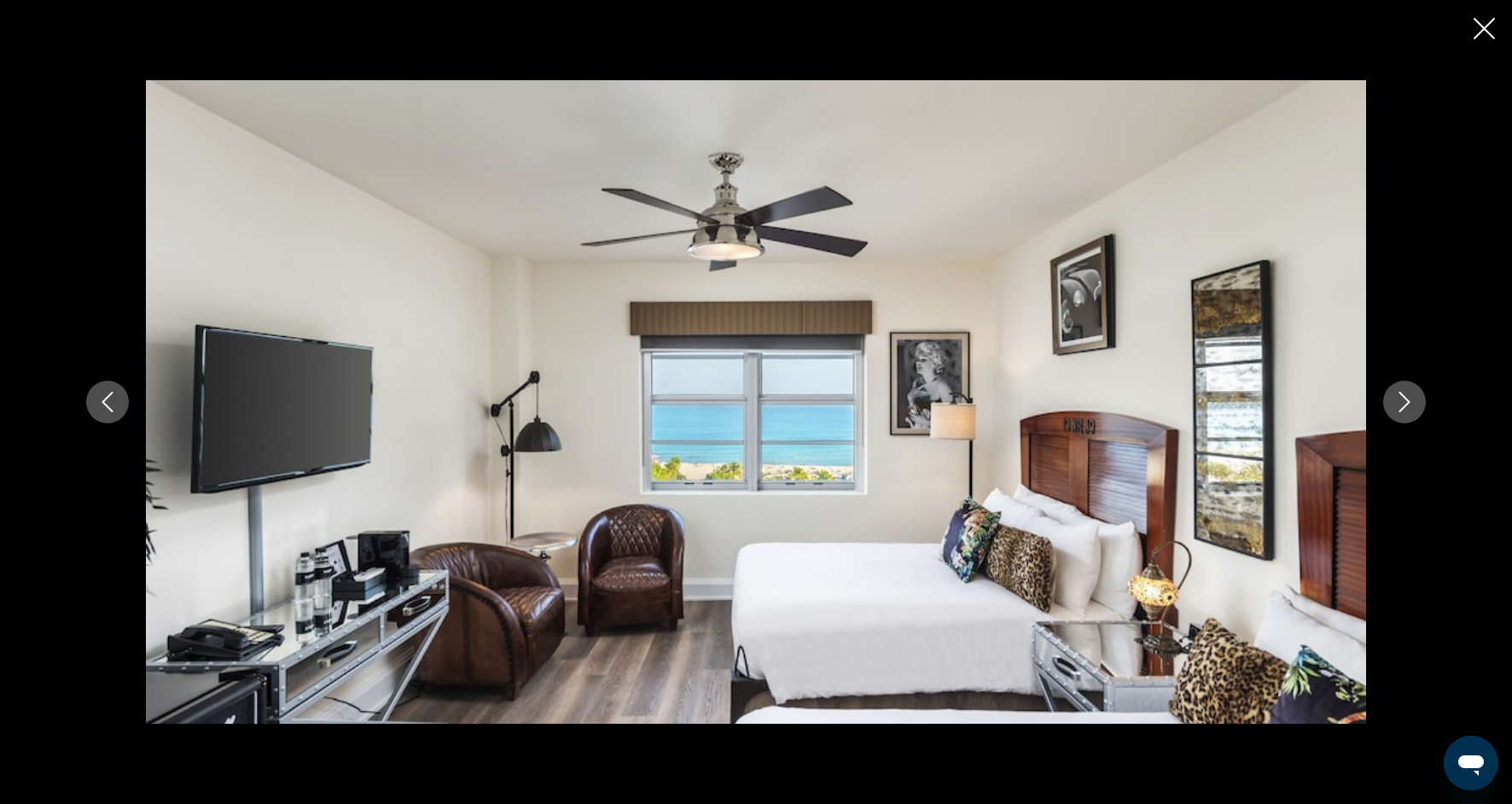
click at [1389, 415] on button "Next image" at bounding box center [1404, 402] width 43 height 43
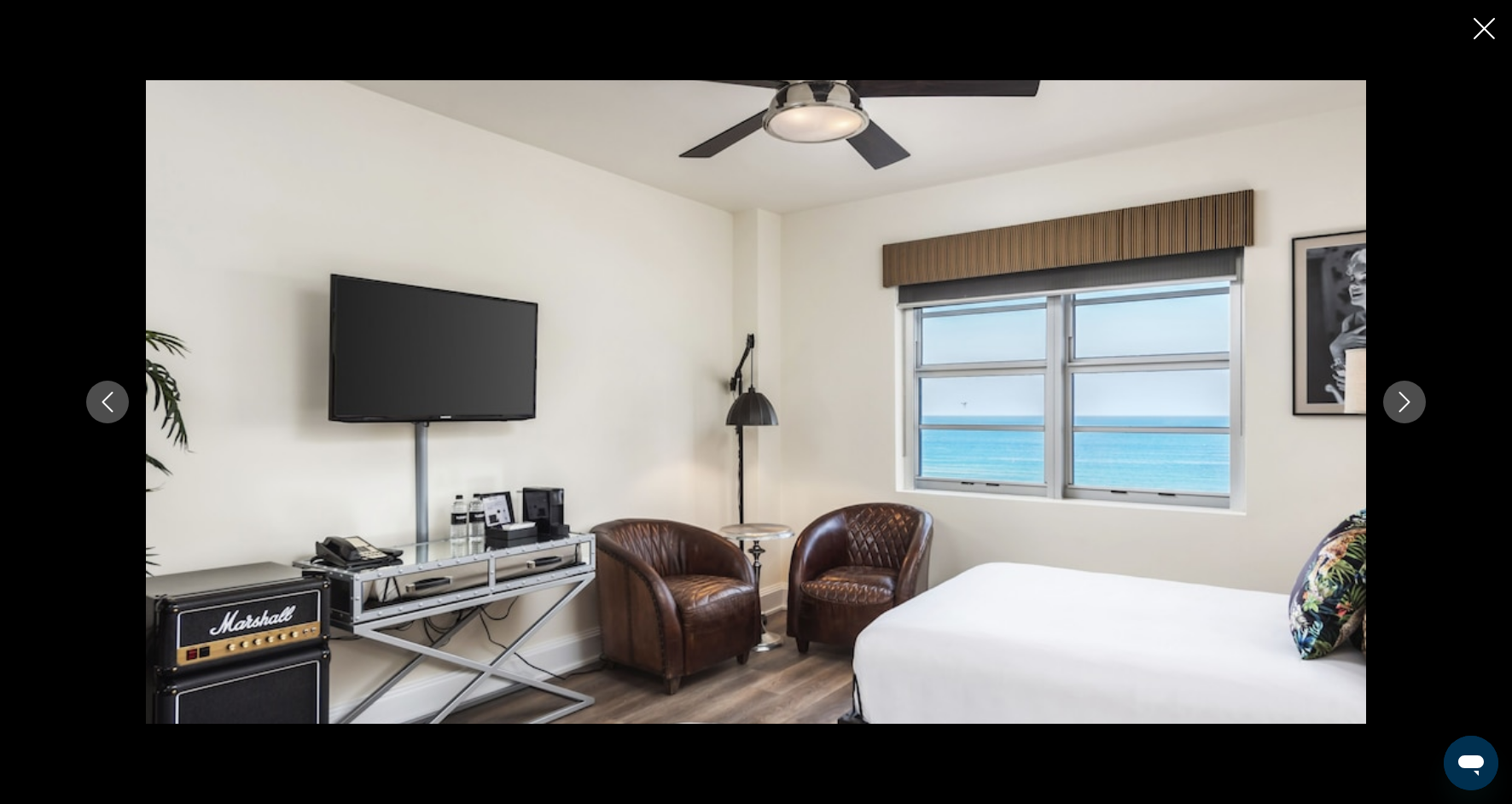
click at [1390, 415] on button "Next image" at bounding box center [1404, 402] width 43 height 43
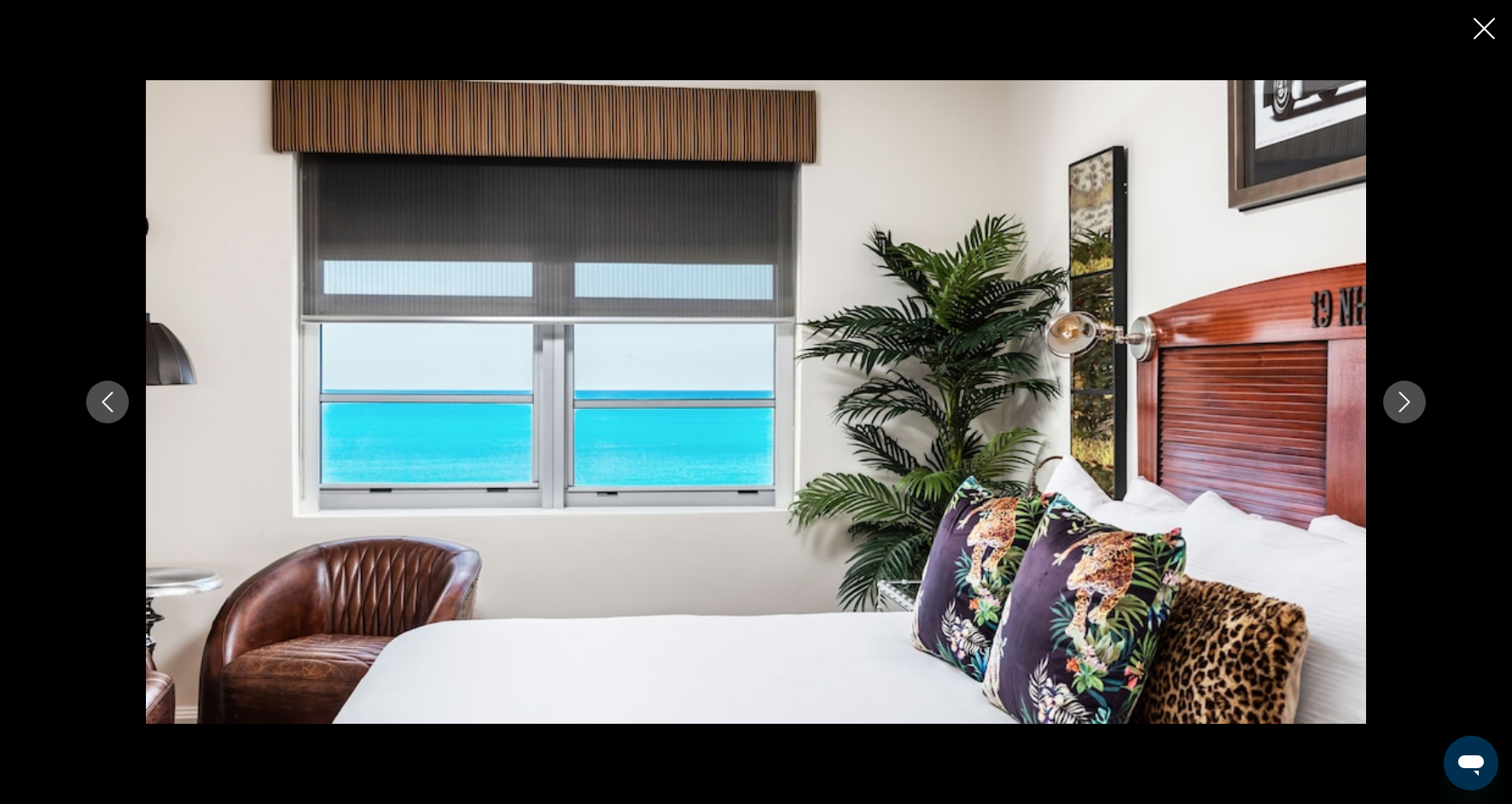
click at [1390, 415] on button "Next image" at bounding box center [1404, 402] width 43 height 43
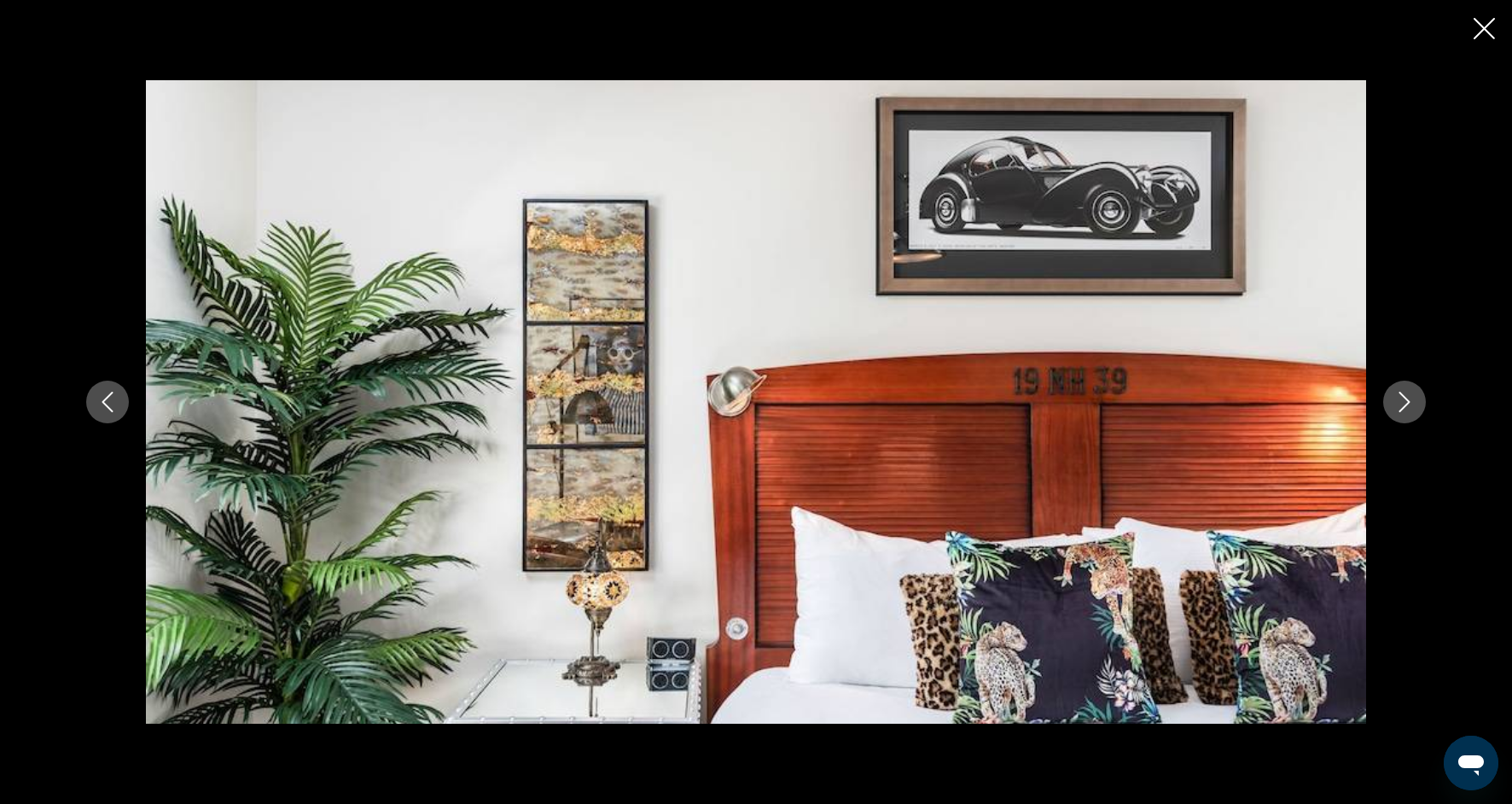
click at [1390, 416] on button "Next image" at bounding box center [1404, 402] width 43 height 43
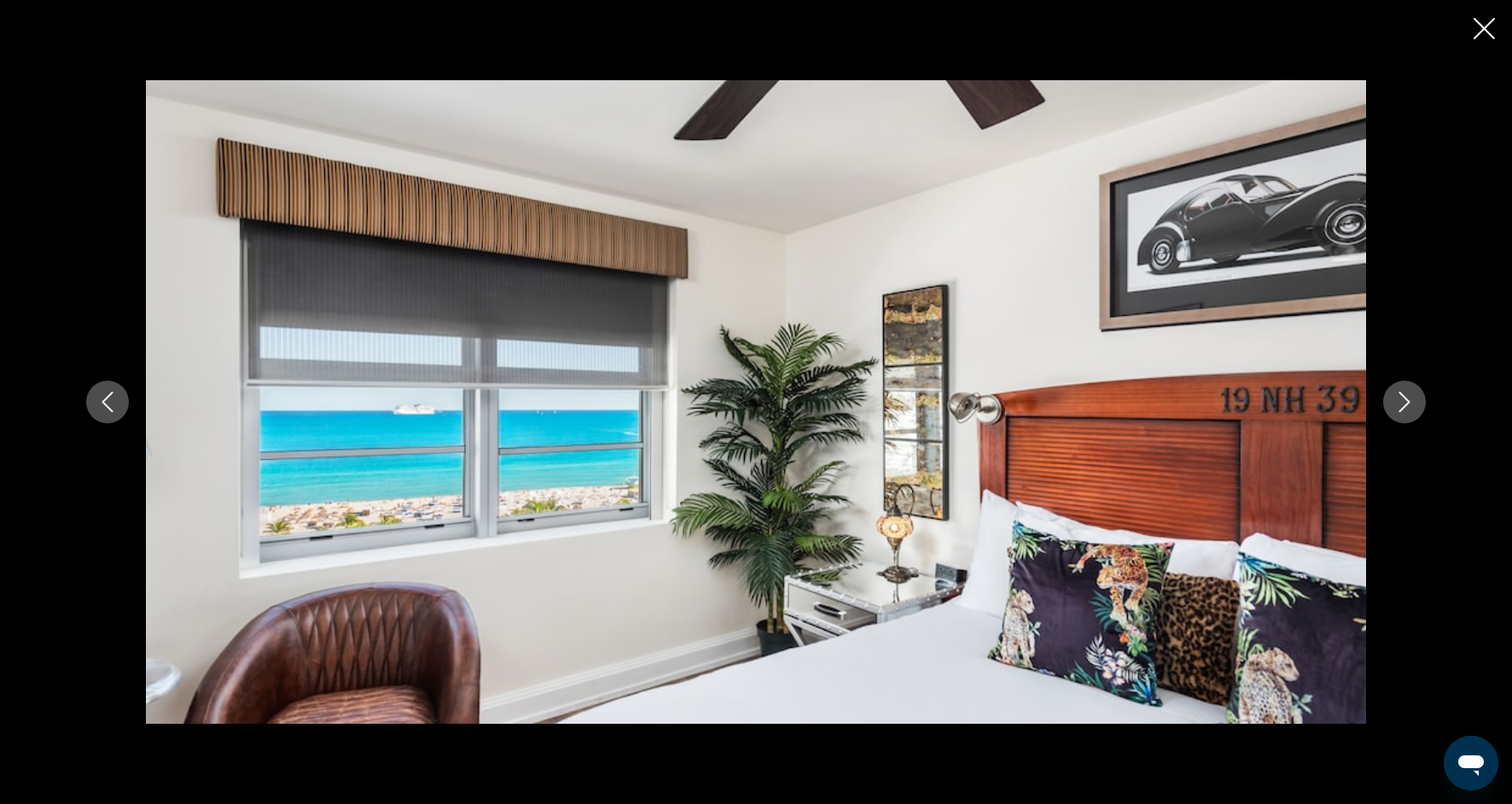
click at [1391, 416] on button "Next image" at bounding box center [1404, 402] width 43 height 43
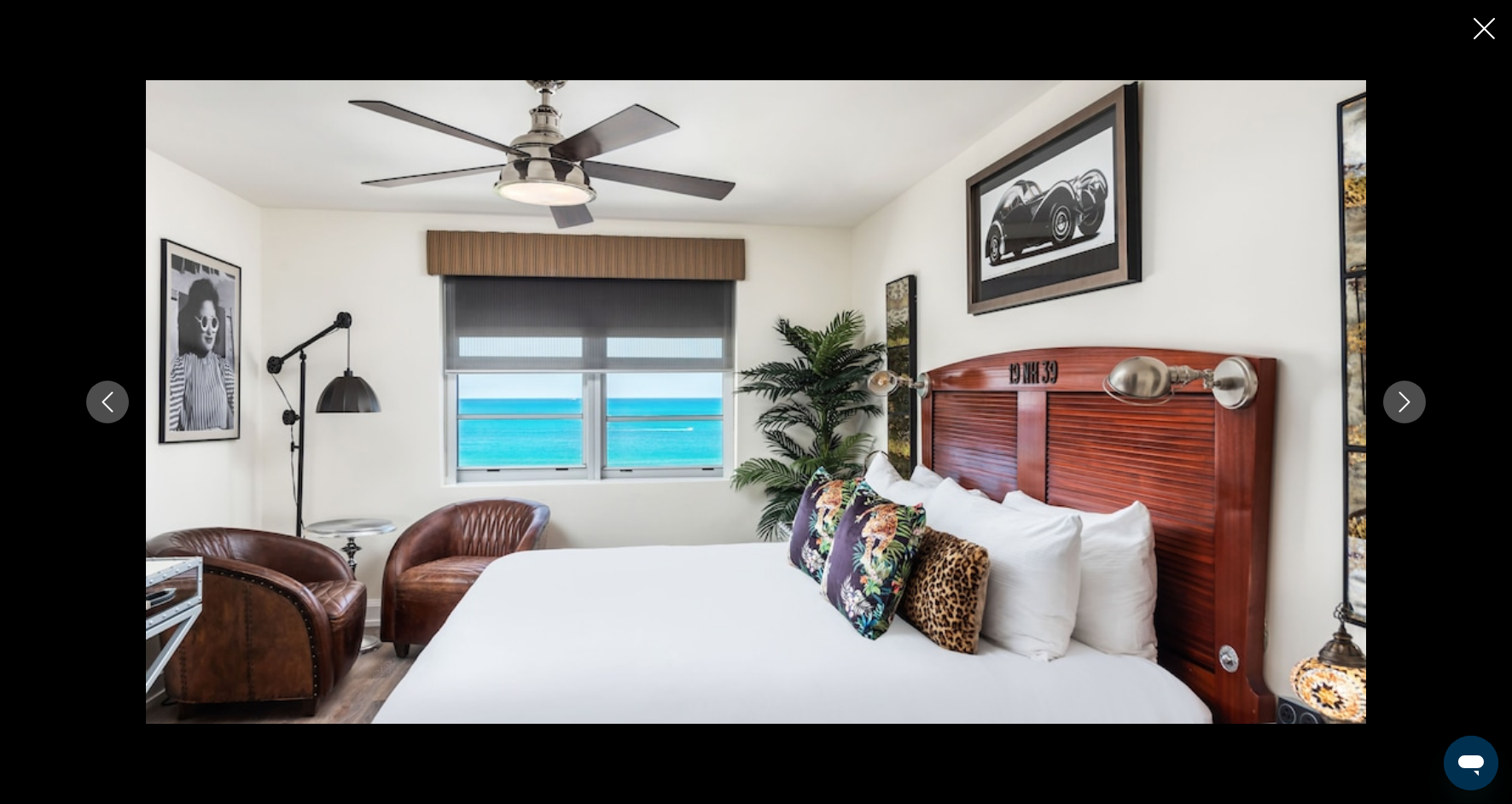
click at [1392, 417] on button "Next image" at bounding box center [1404, 402] width 43 height 43
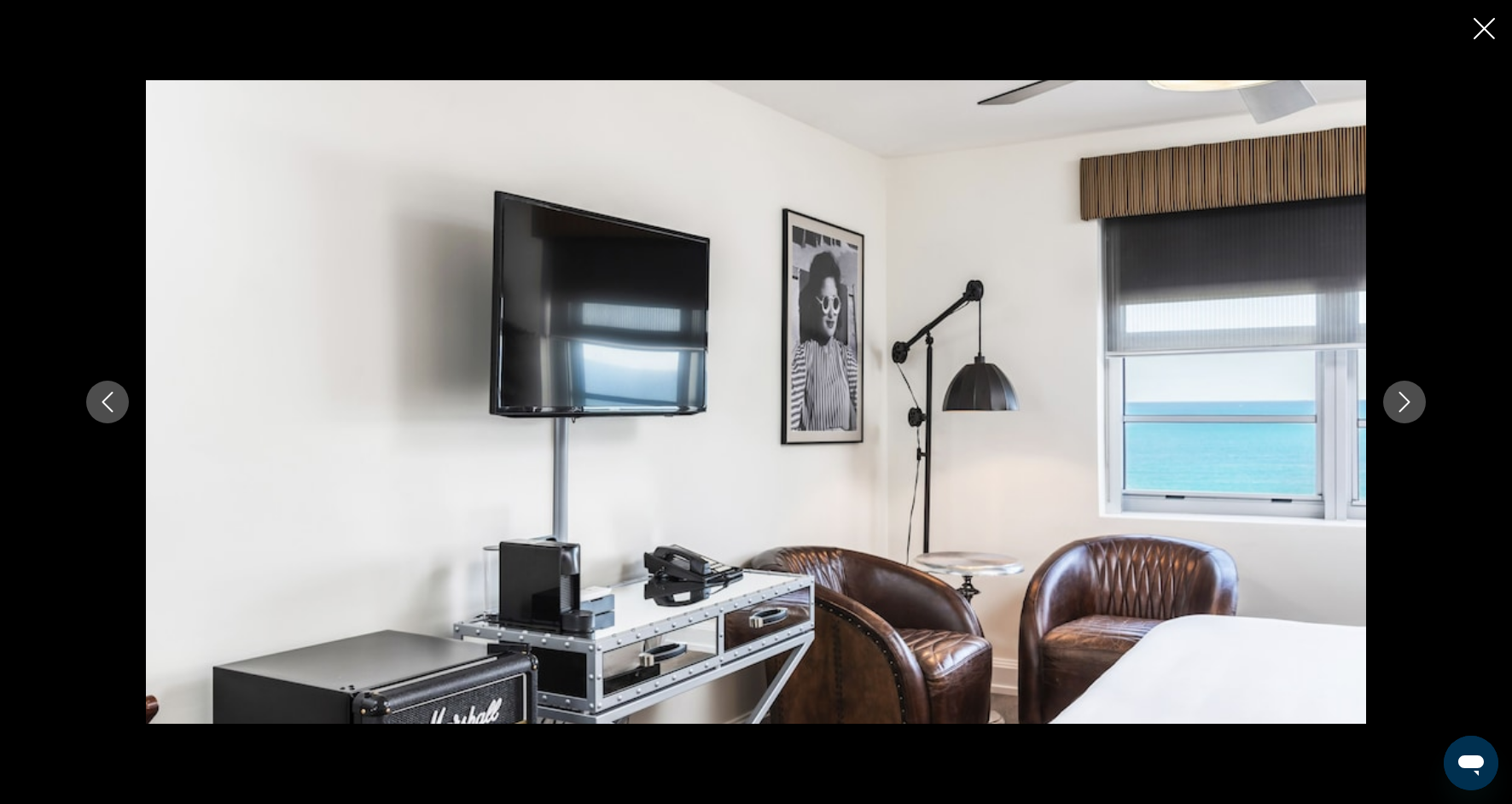
click at [1392, 420] on div "prev next" at bounding box center [756, 402] width 1374 height 644
click at [1391, 425] on div "prev next" at bounding box center [756, 402] width 1374 height 644
click at [1401, 405] on icon "Next image" at bounding box center [1404, 402] width 21 height 21
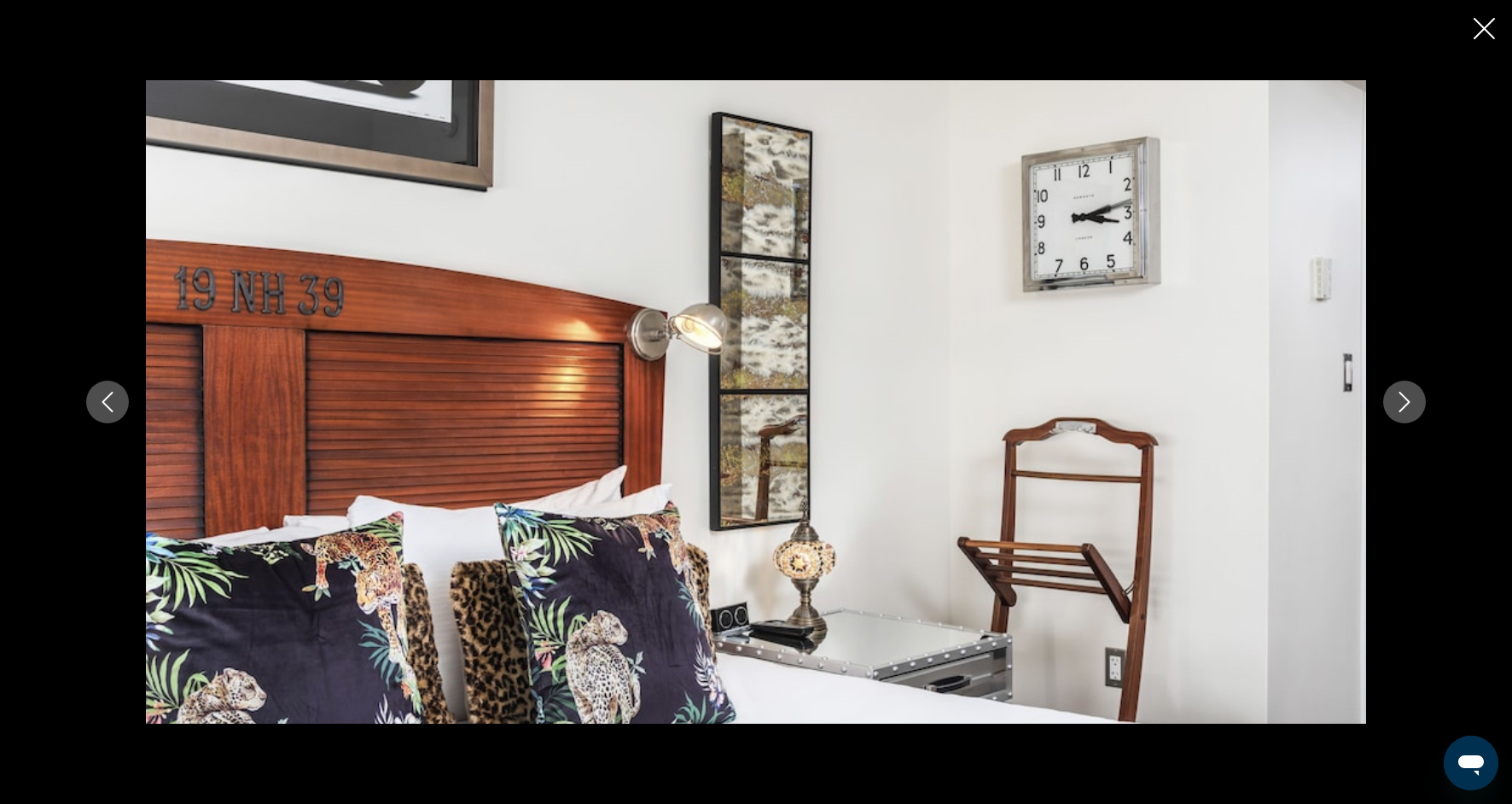
click at [1402, 406] on icon "Next image" at bounding box center [1404, 402] width 21 height 21
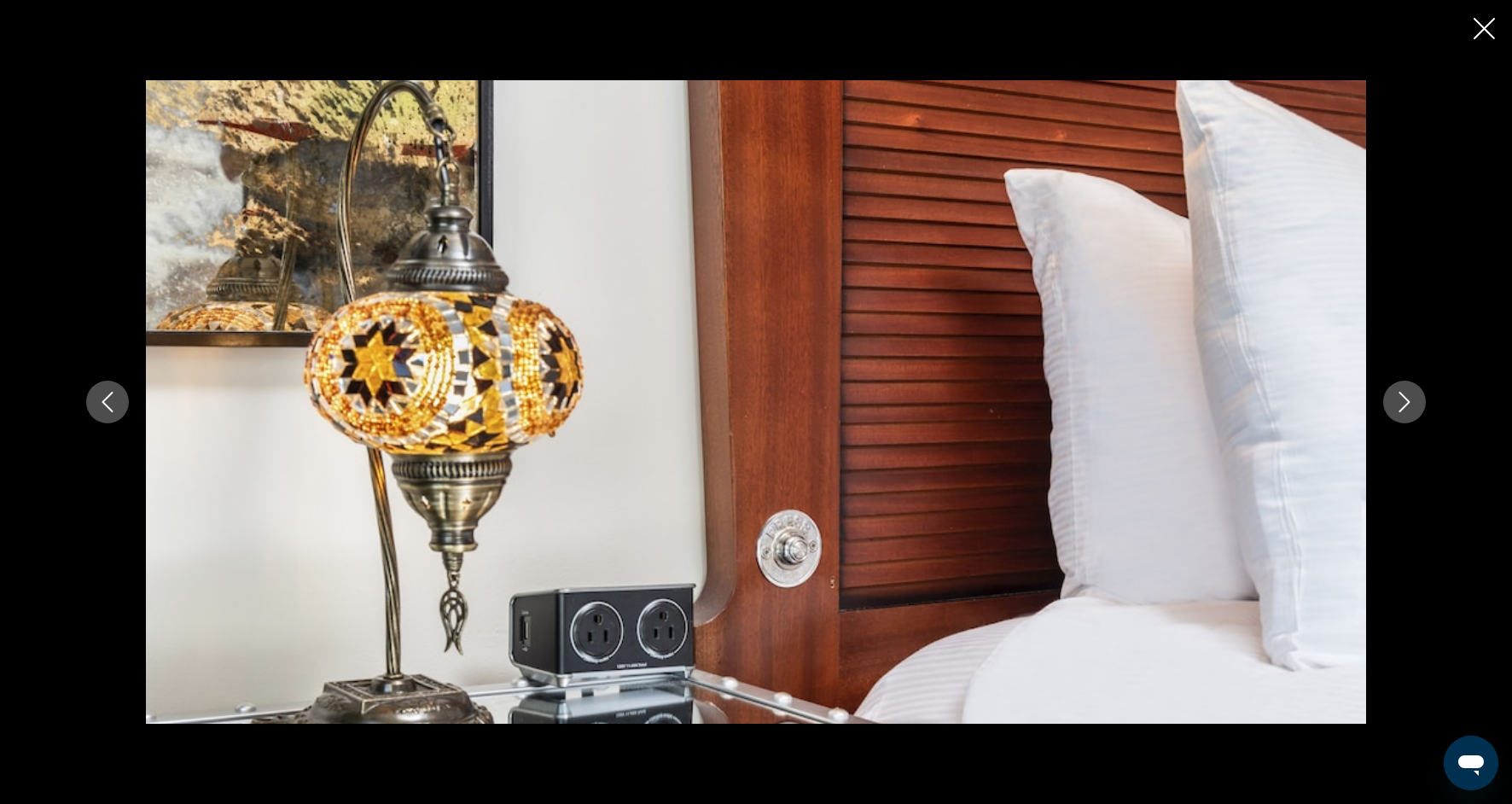
click at [1402, 406] on icon "Next image" at bounding box center [1404, 402] width 21 height 21
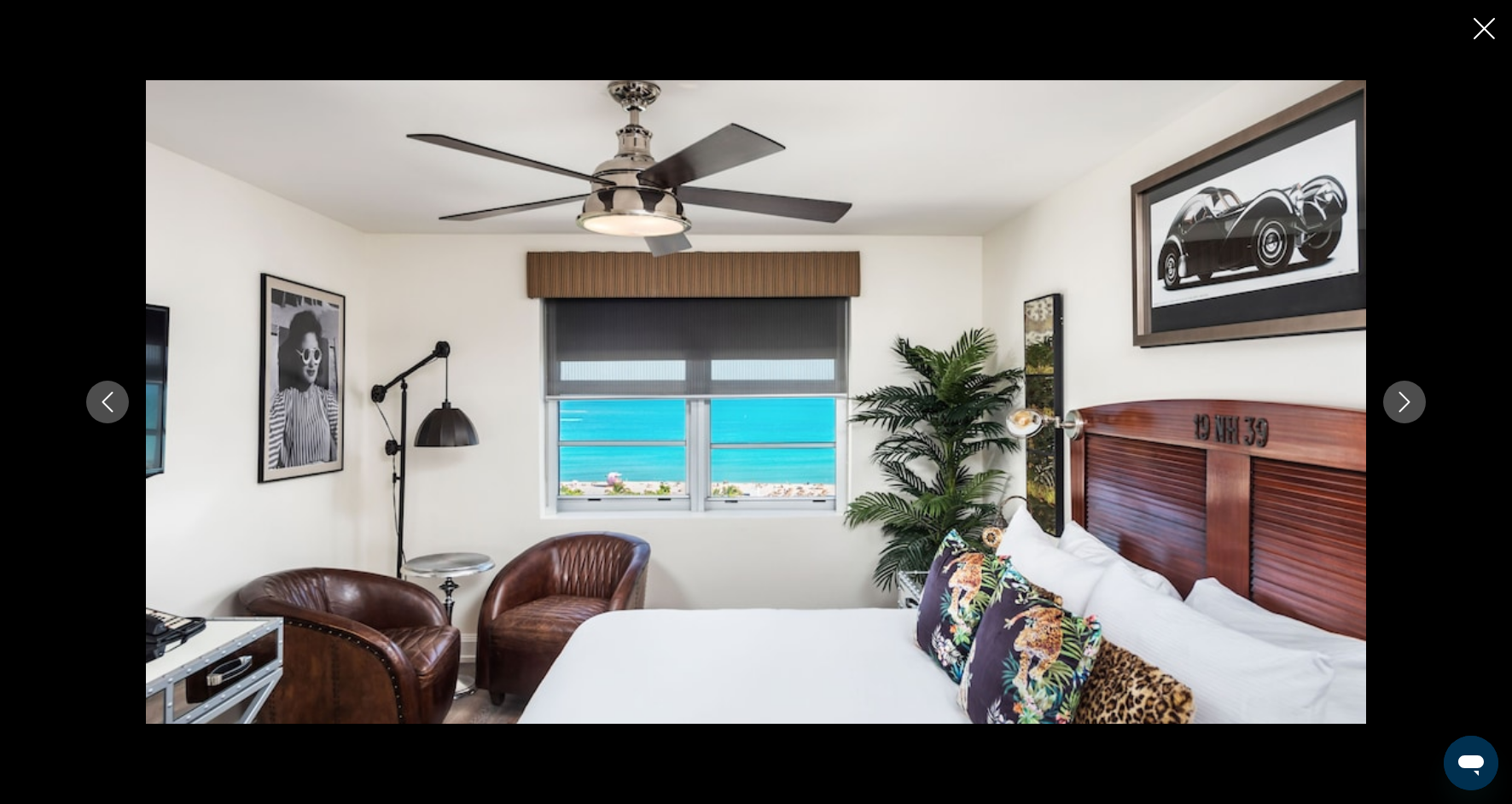
click at [1486, 36] on icon "Close slideshow" at bounding box center [1485, 29] width 22 height 22
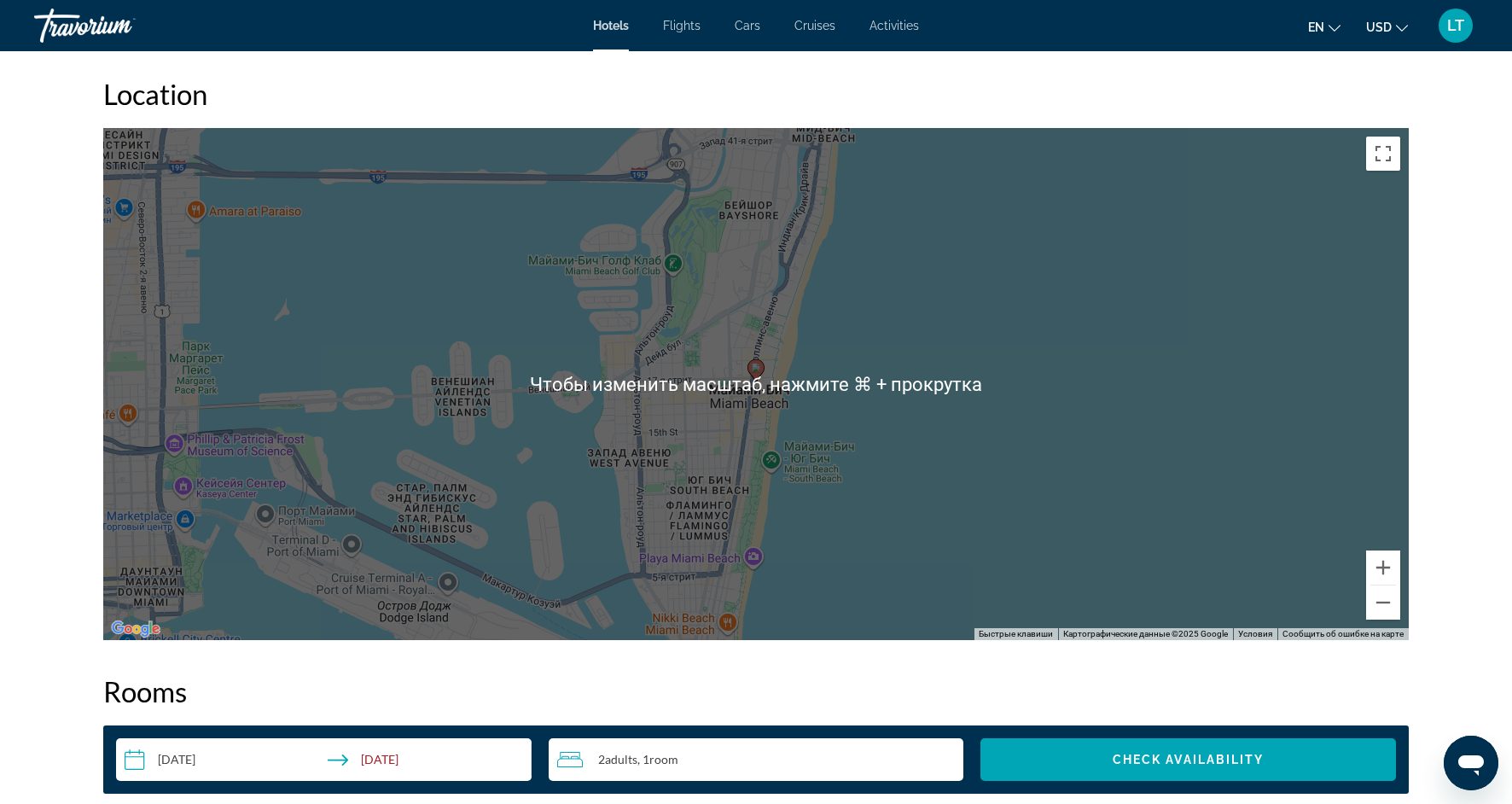
scroll to position [1526, 0]
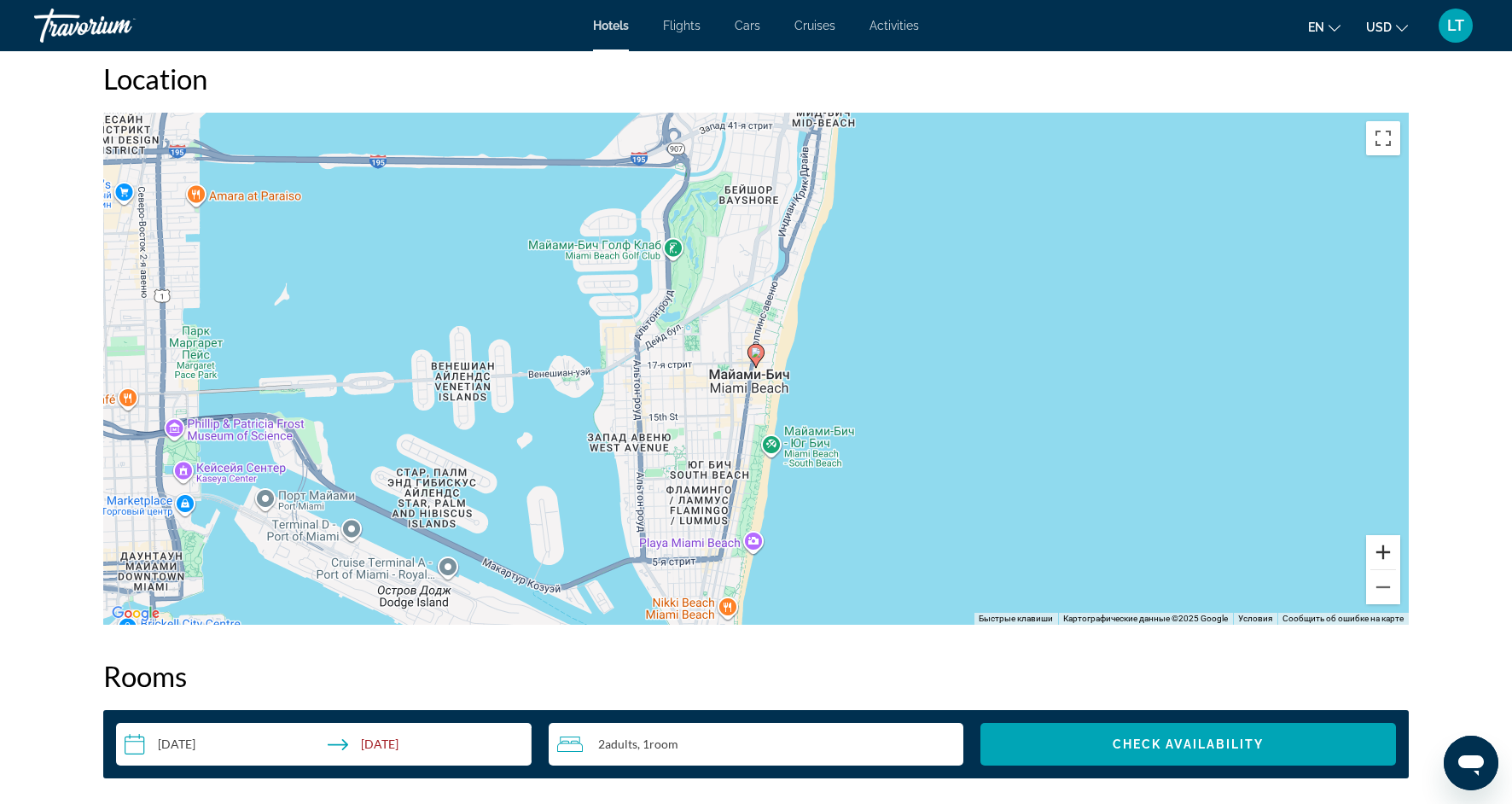
click at [1382, 550] on button "Увеличить" at bounding box center [1384, 552] width 34 height 34
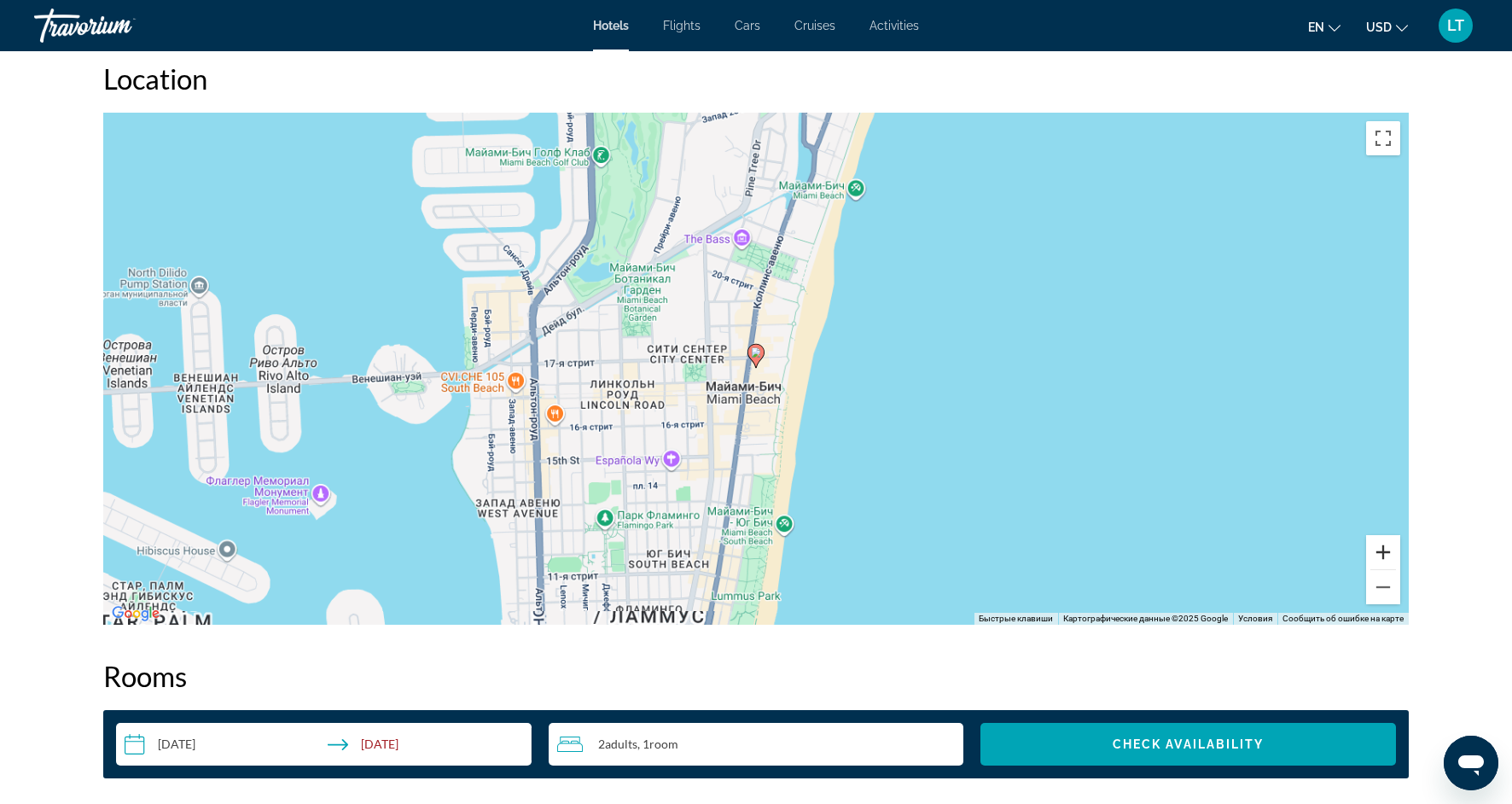
click at [1382, 550] on button "Увеличить" at bounding box center [1384, 552] width 34 height 34
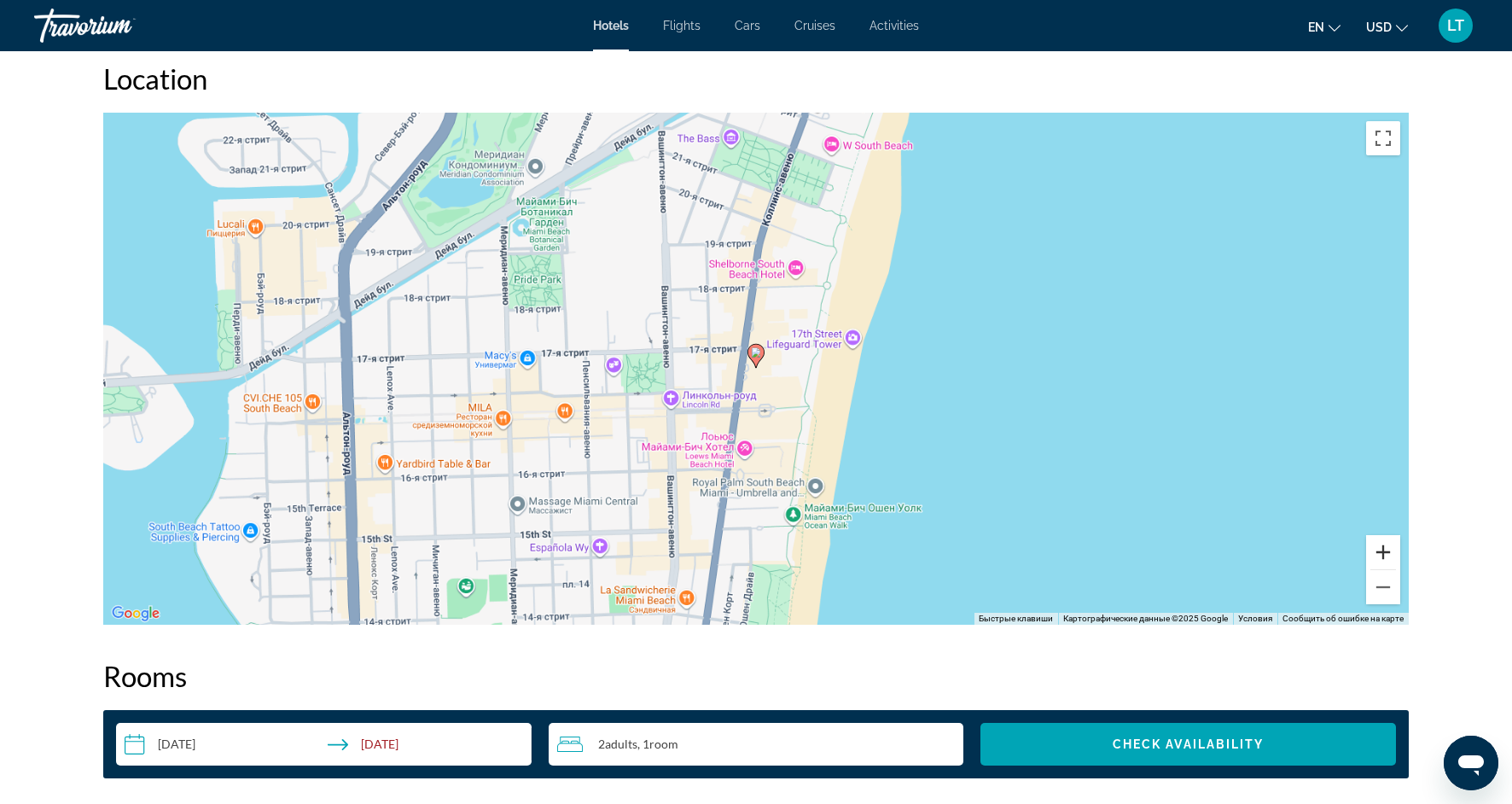
click at [1382, 550] on button "Увеличить" at bounding box center [1384, 552] width 34 height 34
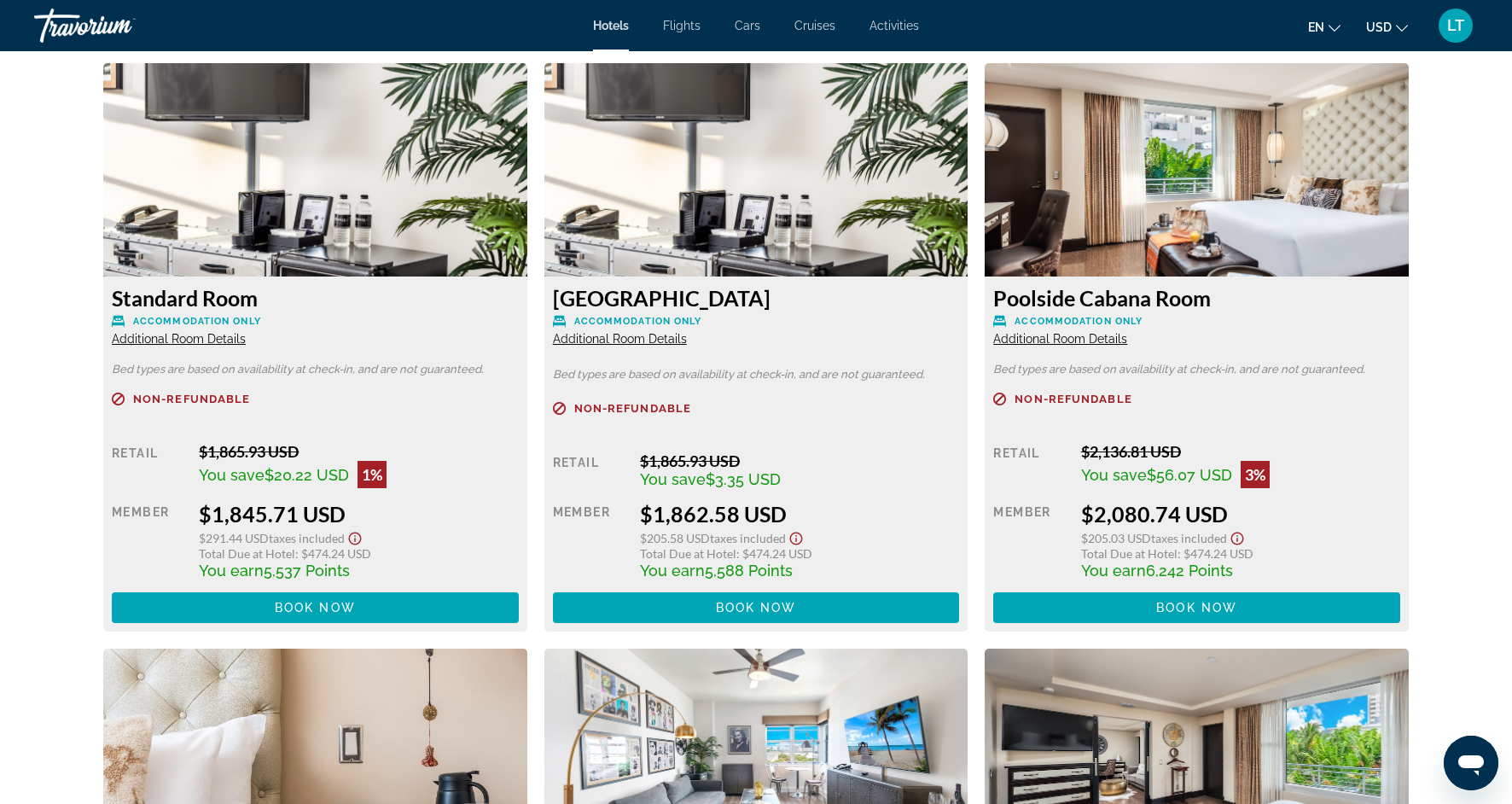
scroll to position [3520, 0]
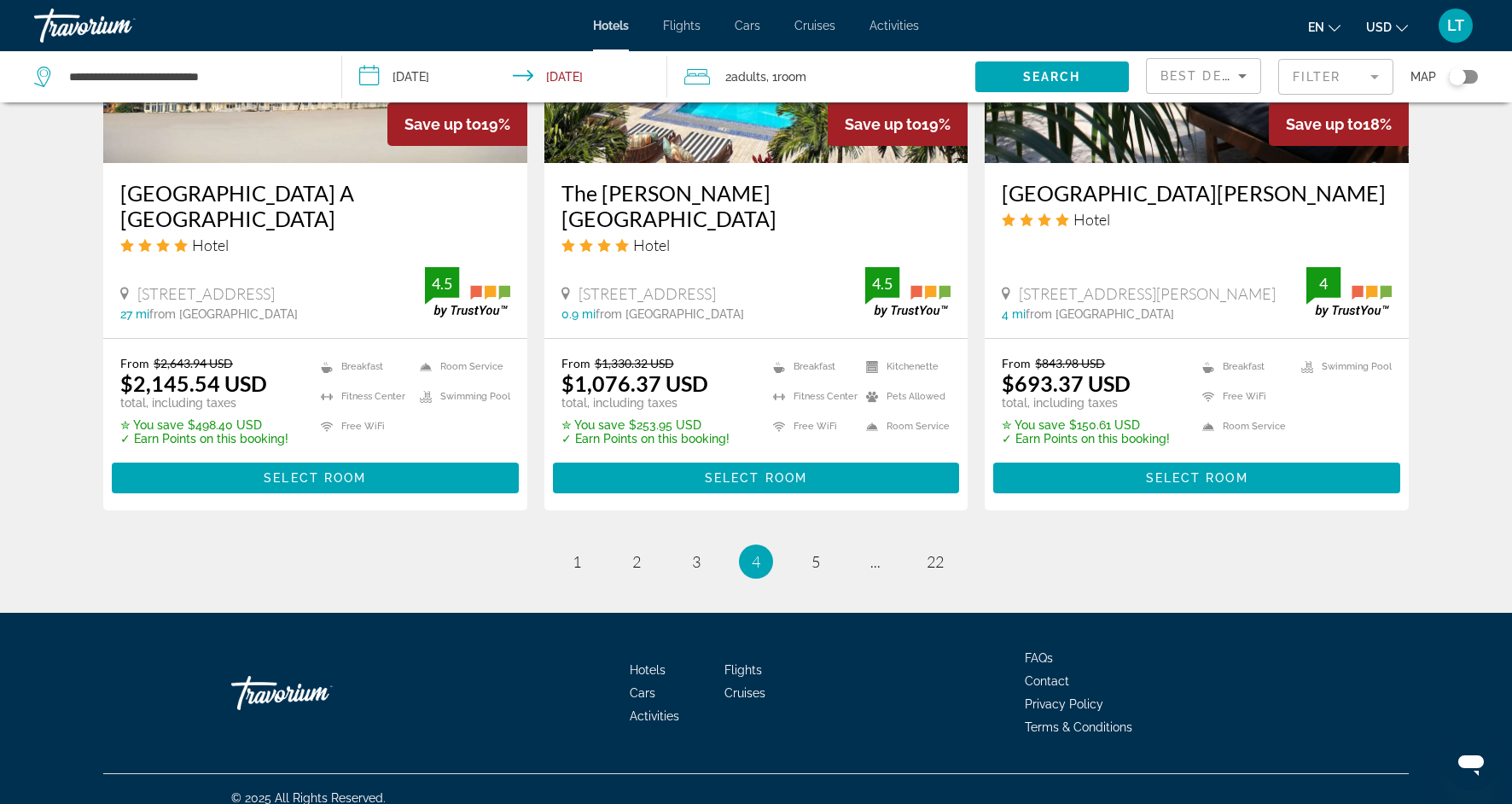
scroll to position [2223, 0]
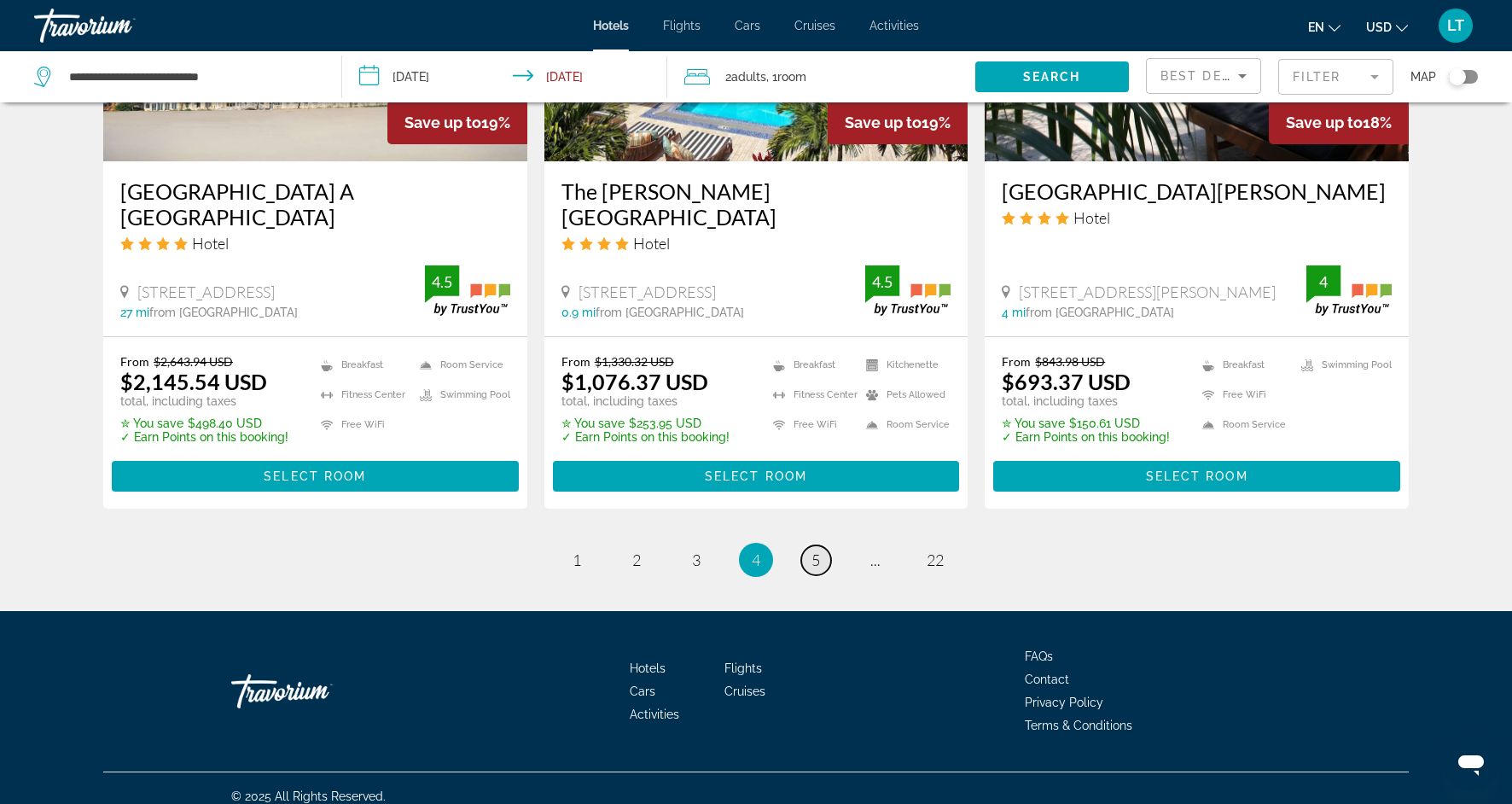
click at [810, 564] on link "page 5" at bounding box center [816, 560] width 30 height 30
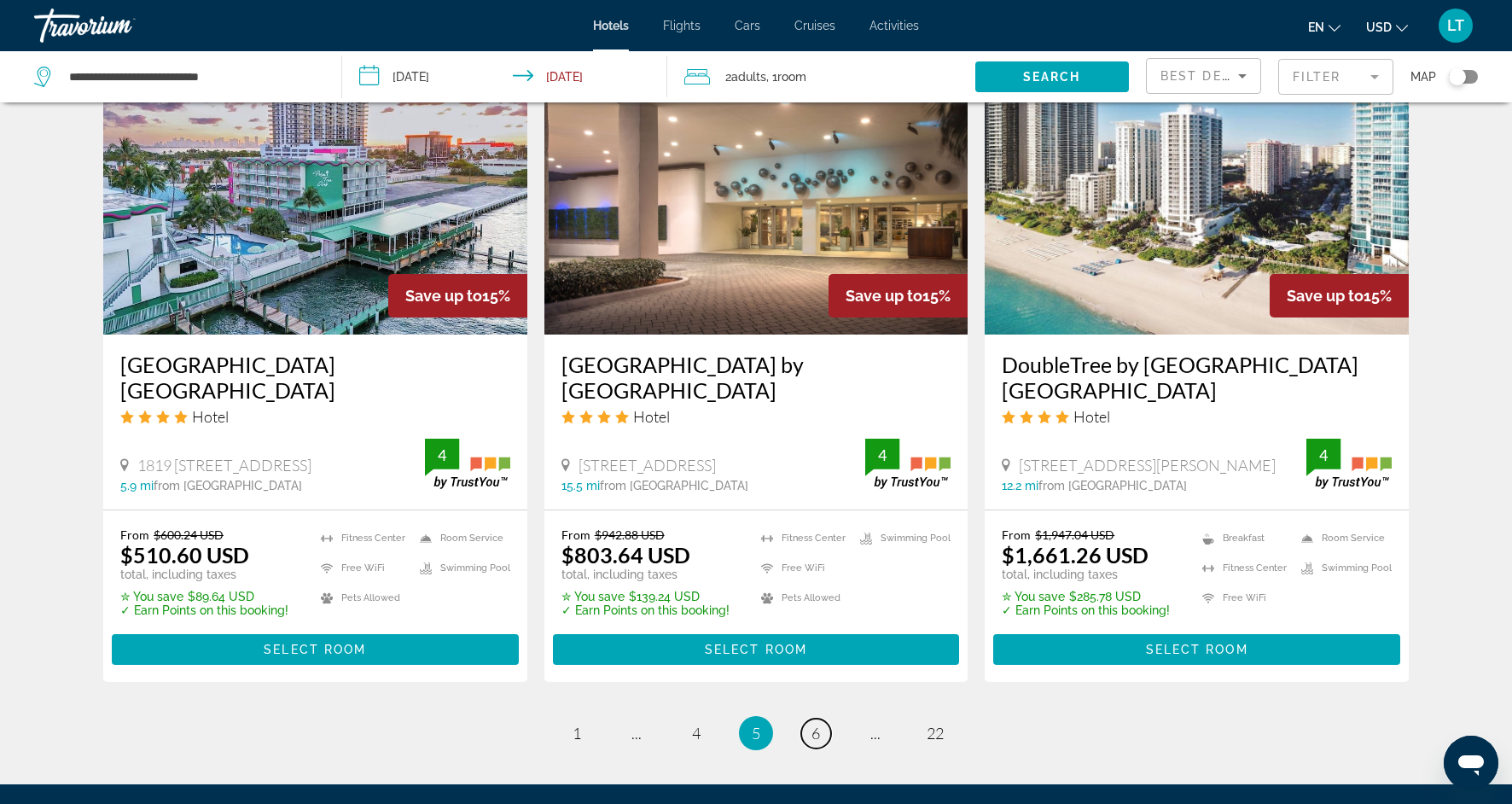
scroll to position [2044, 0]
click at [818, 723] on span "6" at bounding box center [815, 732] width 8 height 19
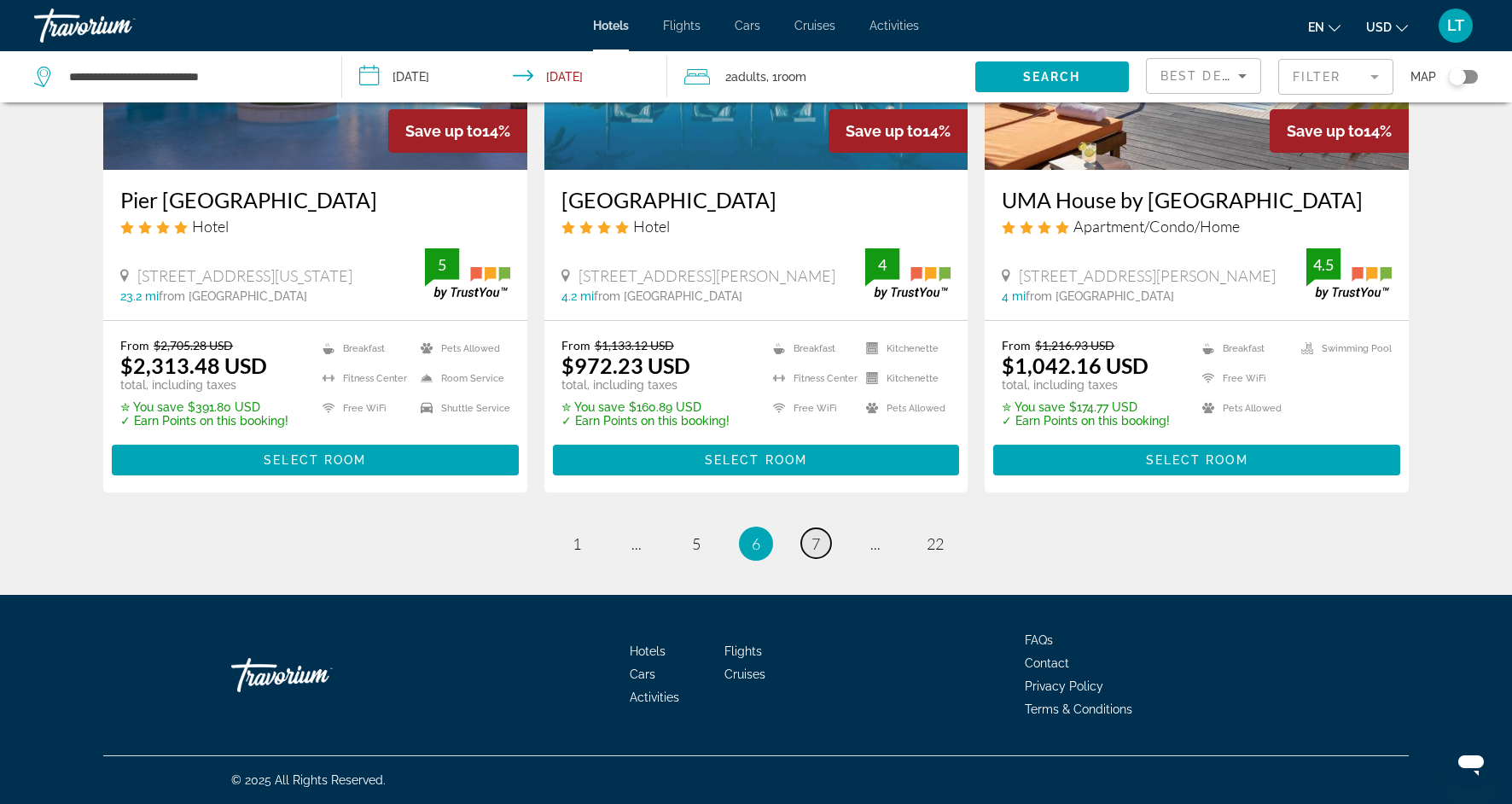
scroll to position [2206, 0]
click at [814, 539] on span "7" at bounding box center [815, 543] width 8 height 19
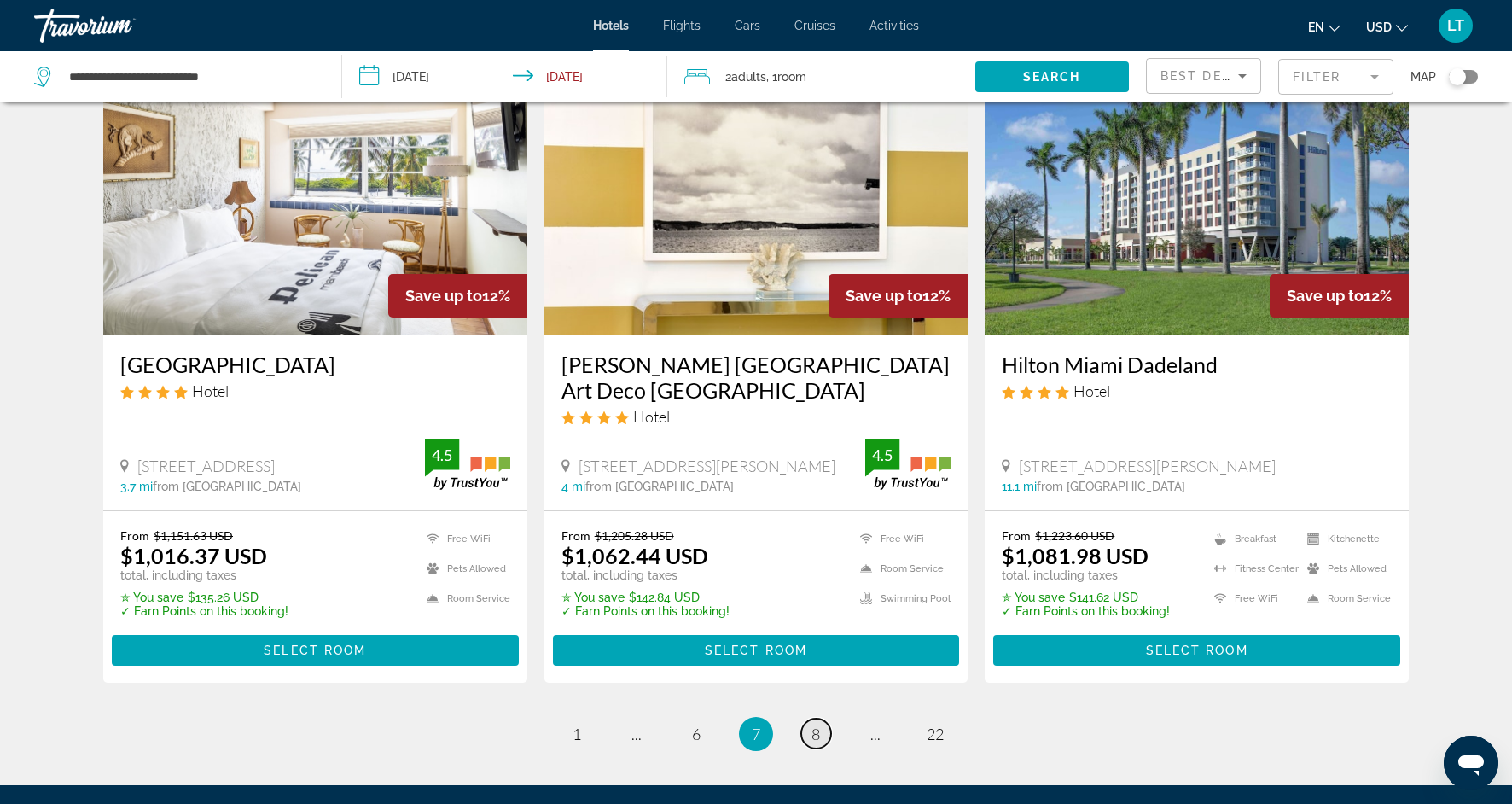
scroll to position [2071, 0]
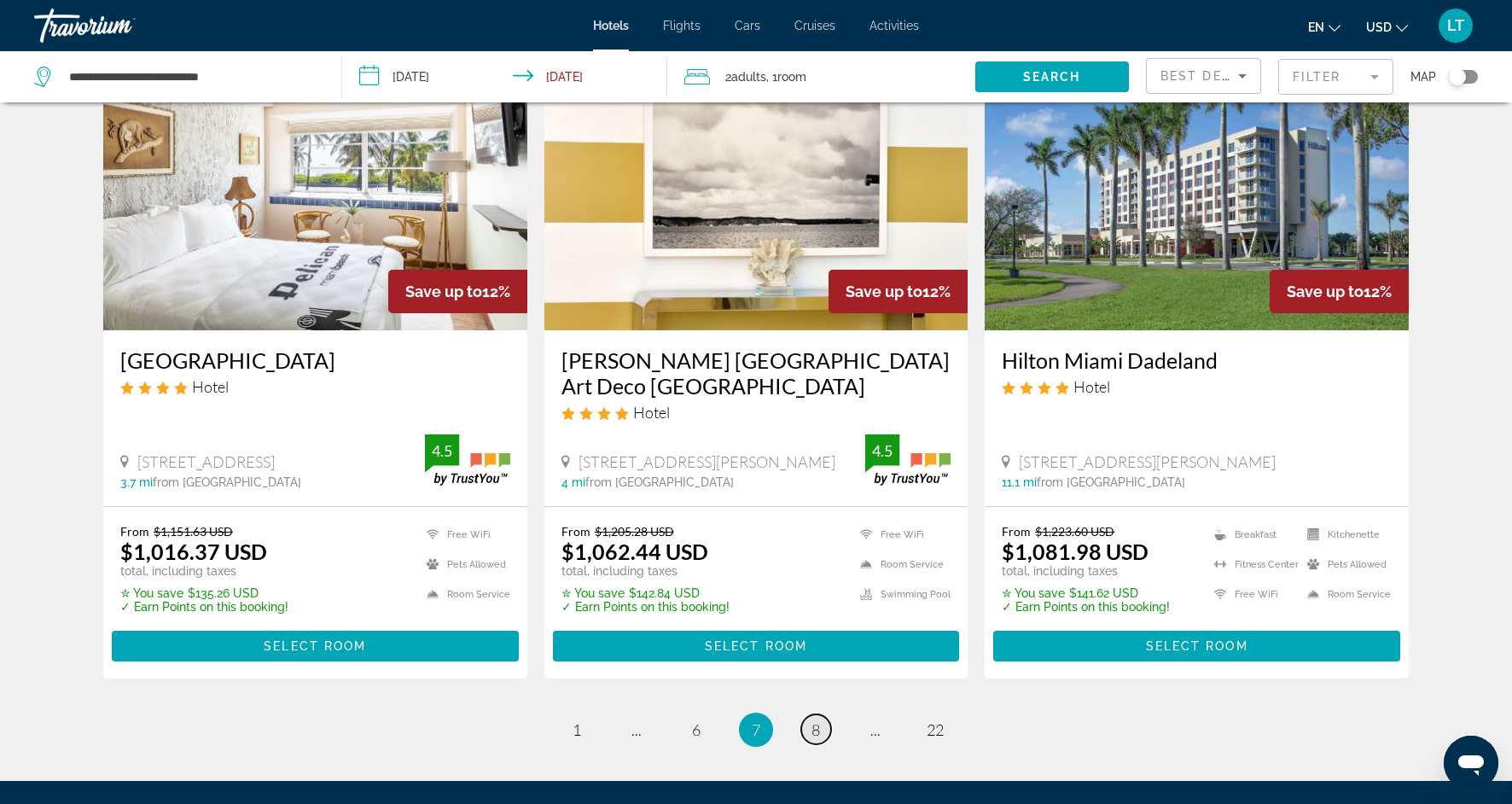
click at [820, 714] on link "page 8" at bounding box center [816, 729] width 30 height 30
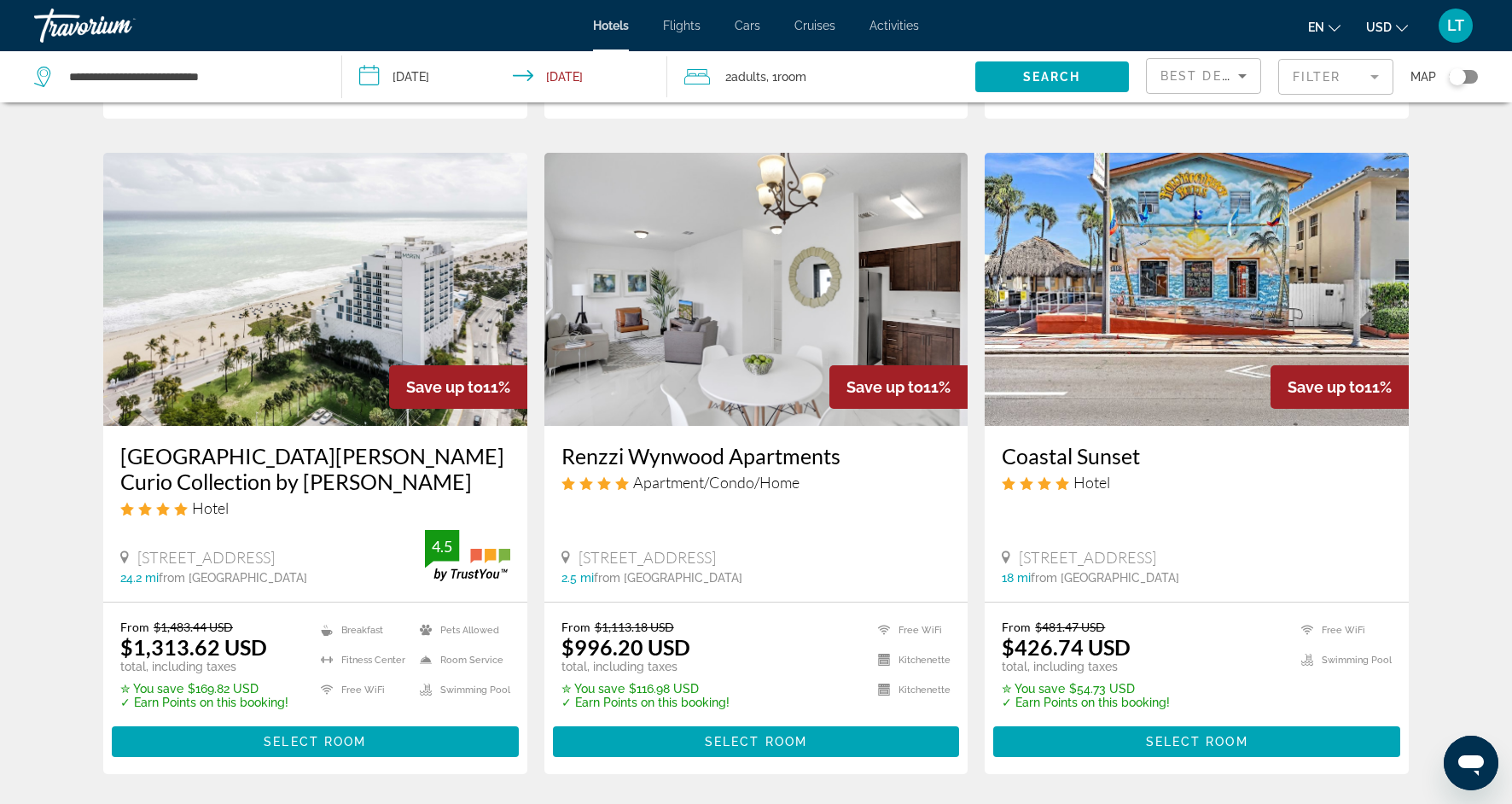
scroll to position [1976, 0]
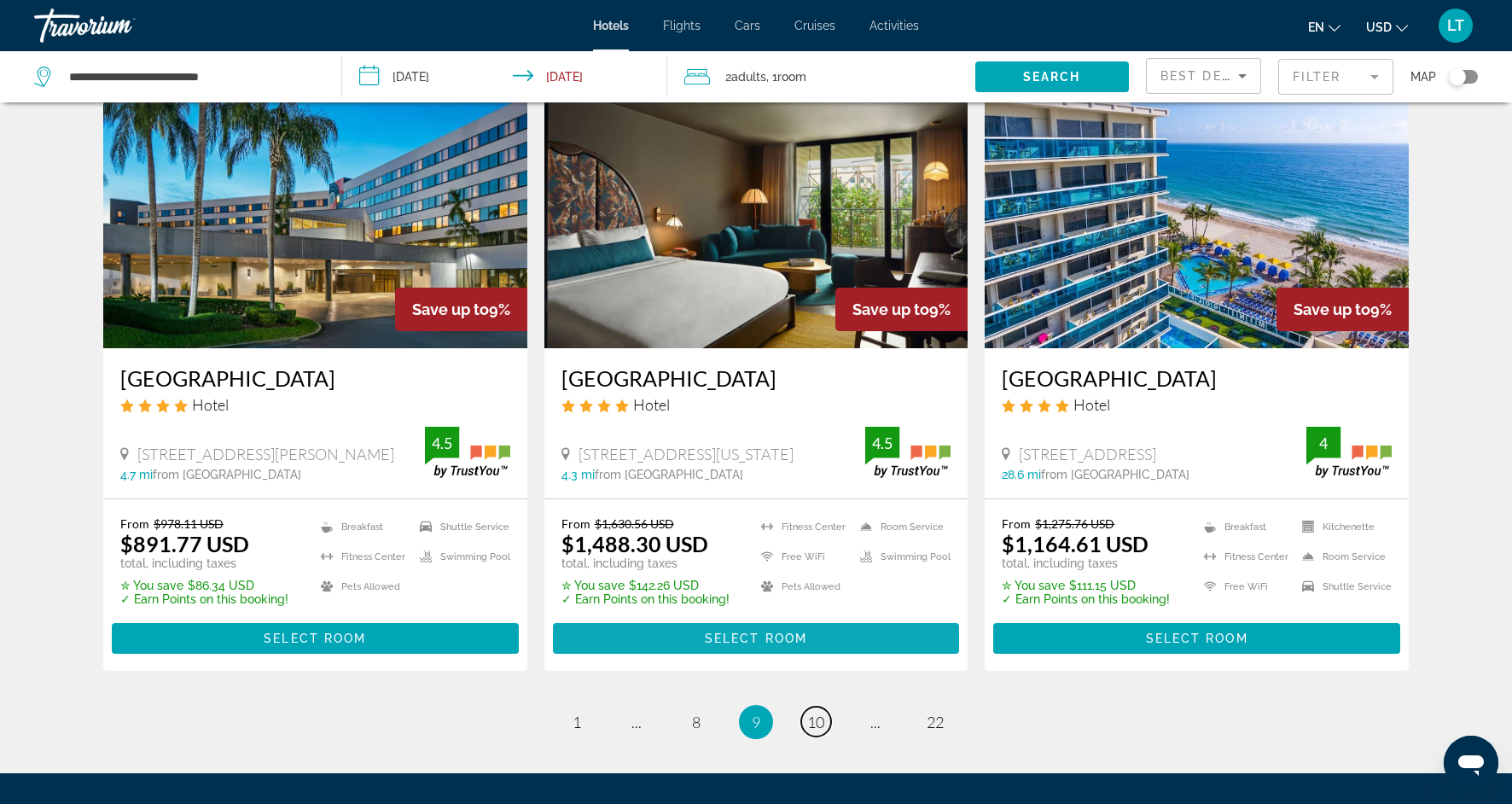
scroll to position [2004, 0]
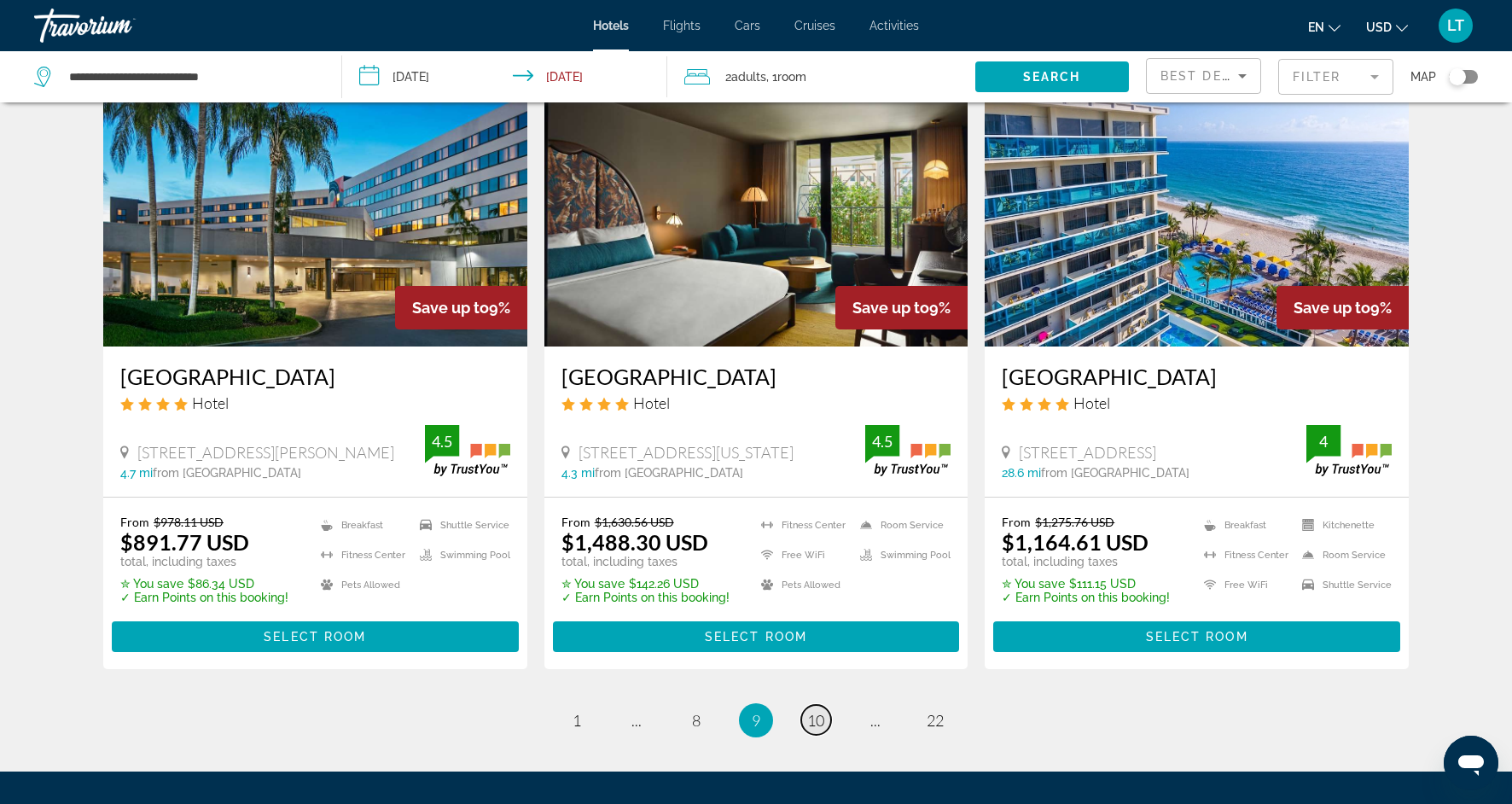
click at [814, 712] on span "10" at bounding box center [815, 721] width 17 height 19
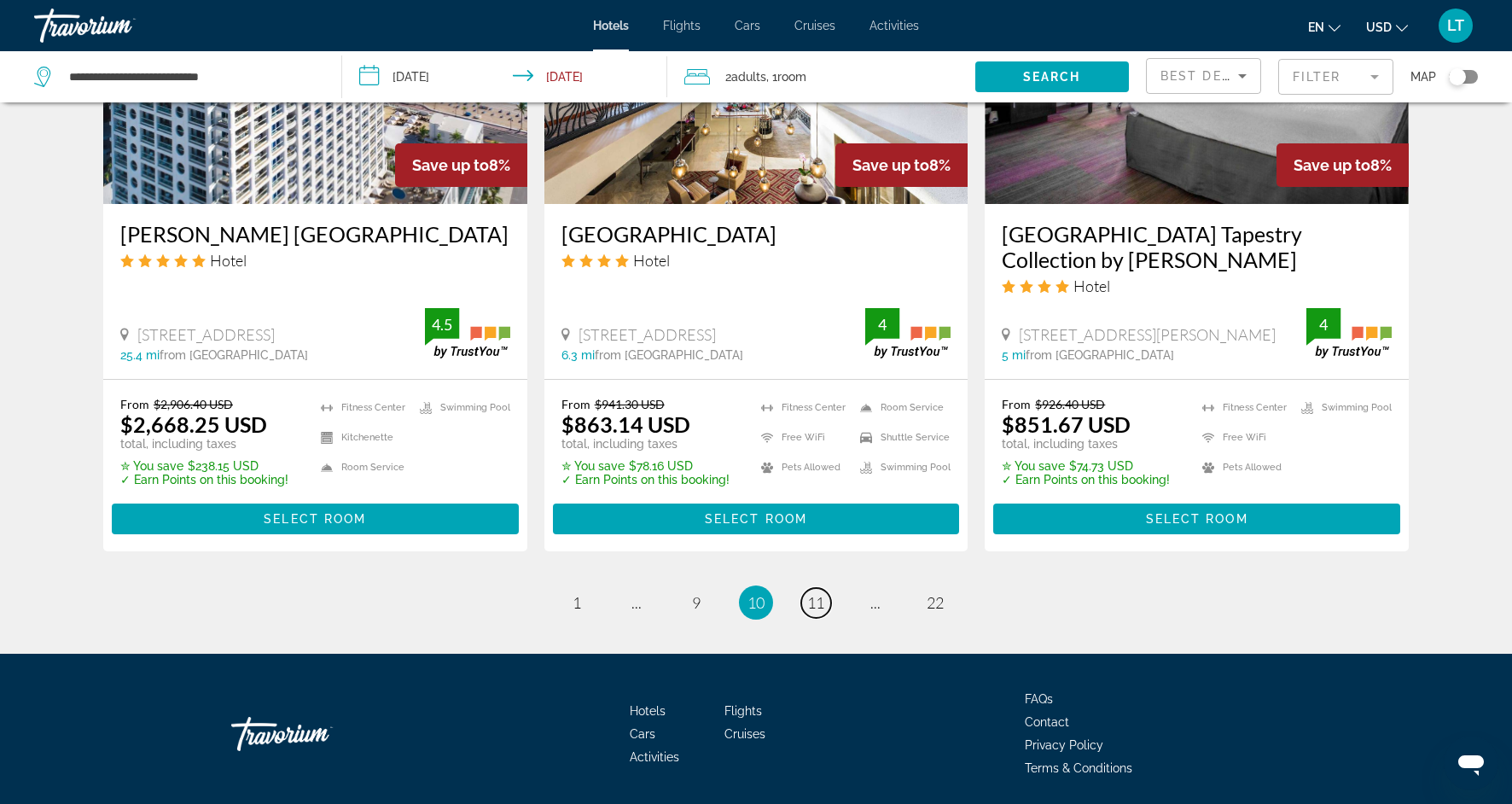
scroll to position [2152, 0]
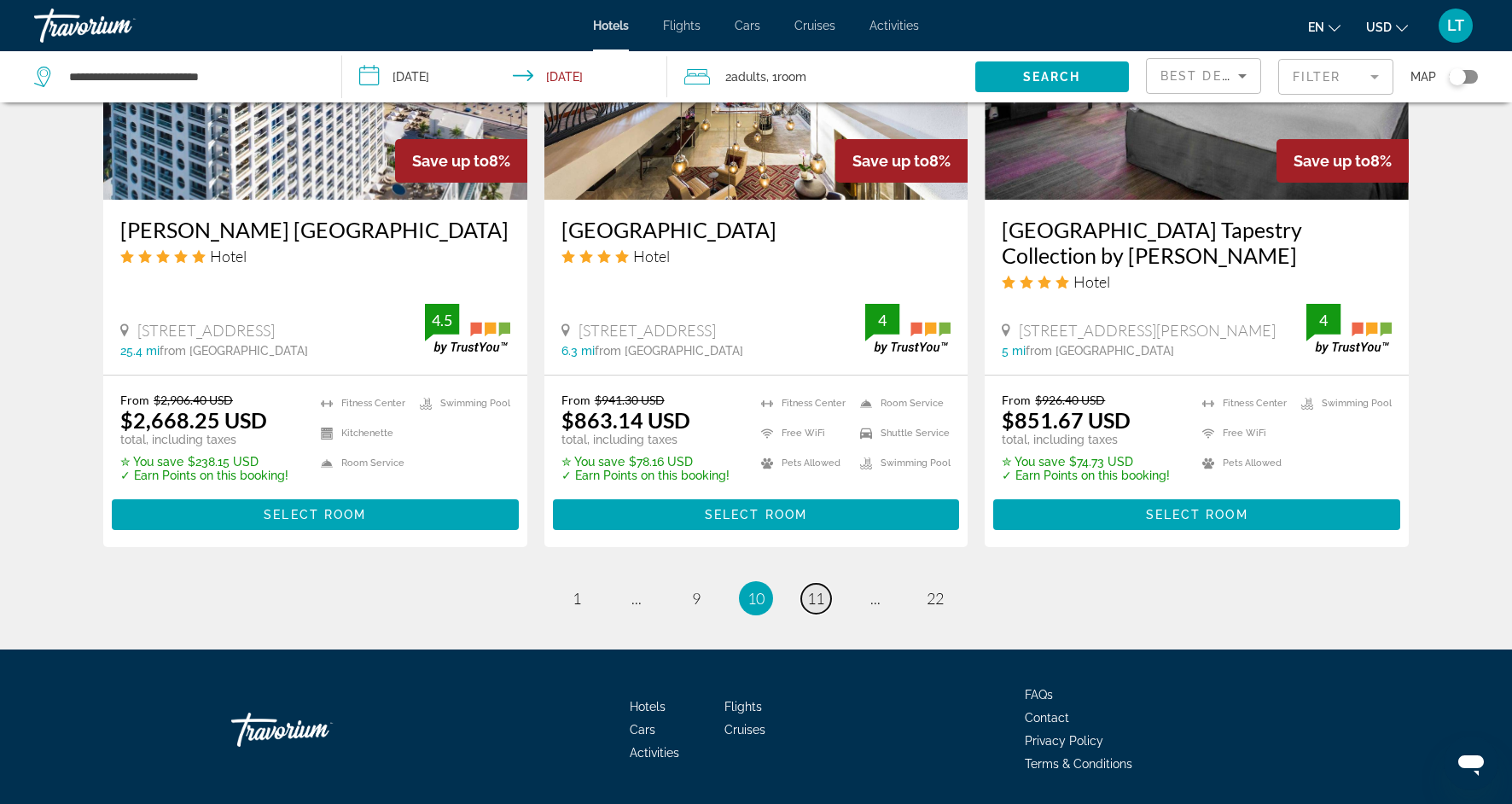
click at [816, 608] on span "11" at bounding box center [815, 598] width 17 height 19
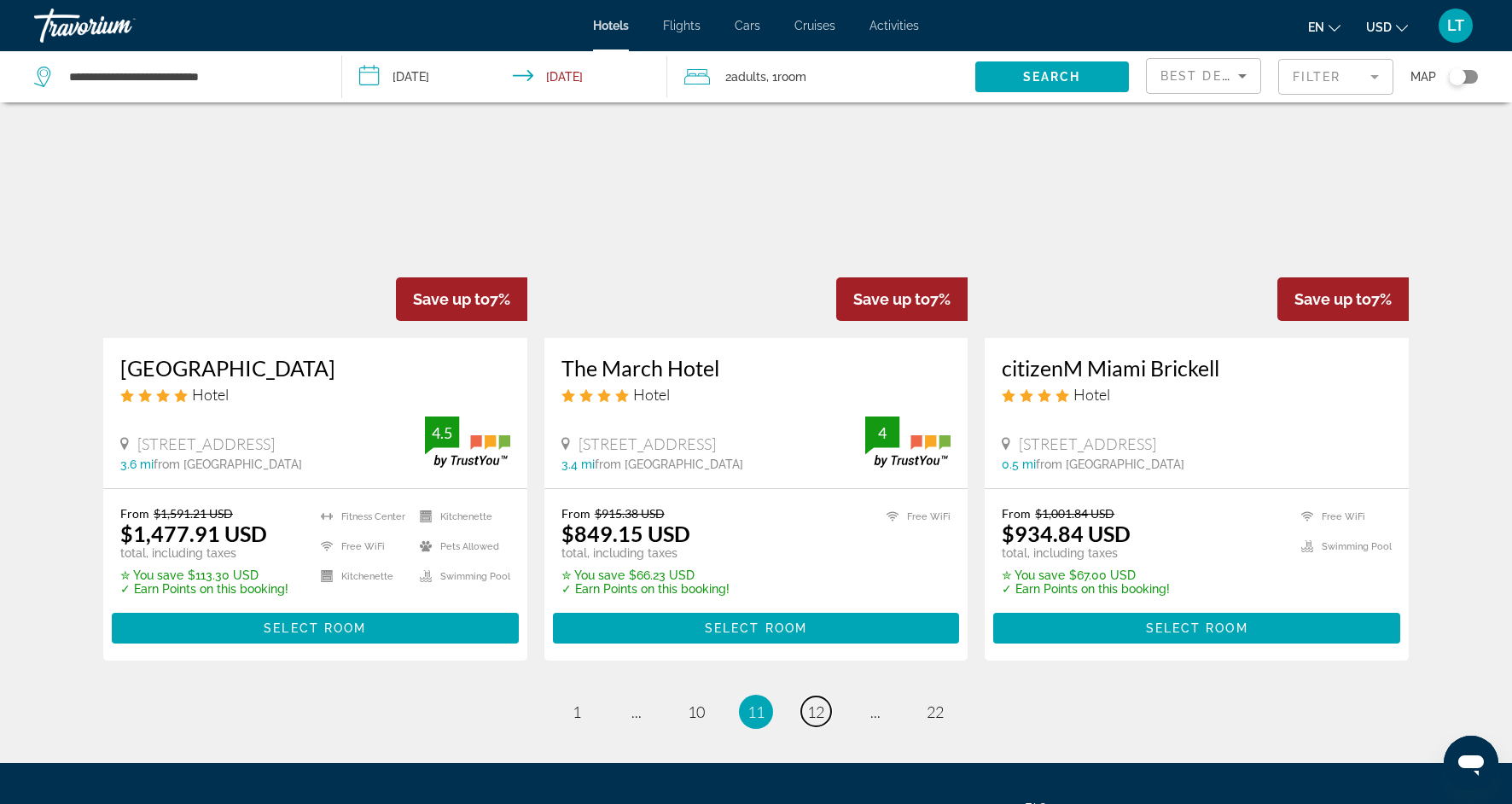
scroll to position [2016, 0]
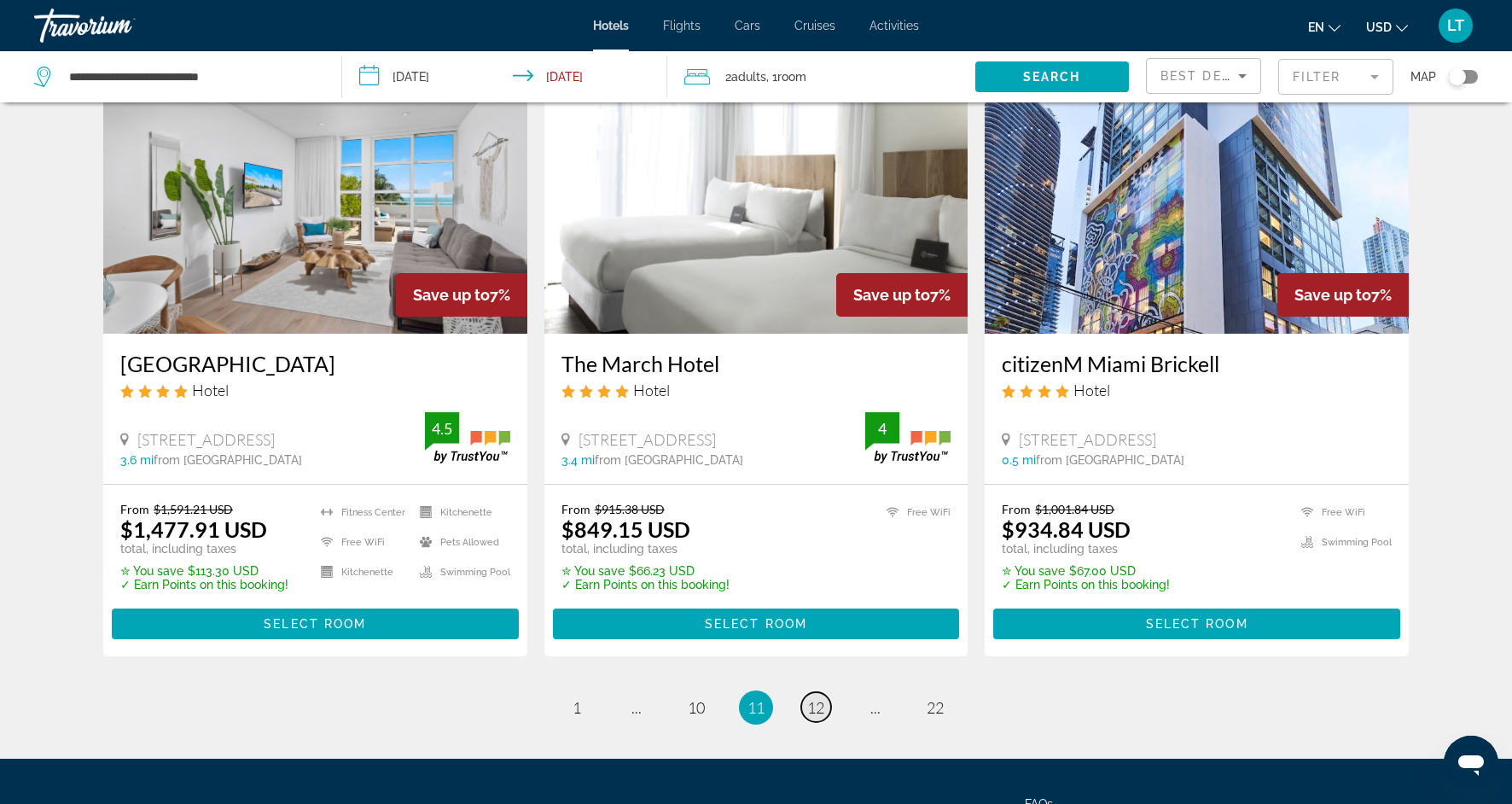
click at [819, 705] on span "12" at bounding box center [815, 707] width 17 height 19
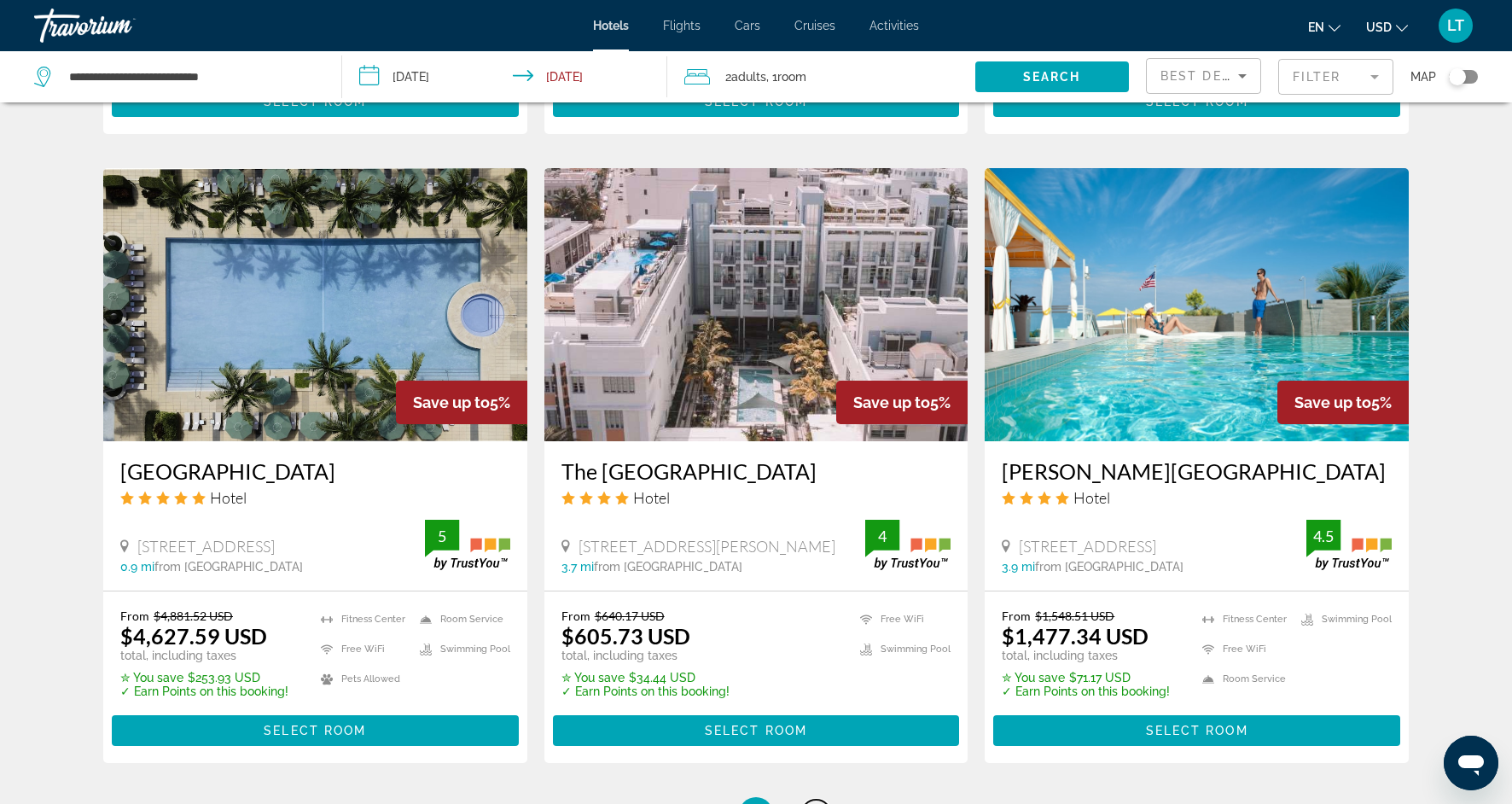
scroll to position [2018, 0]
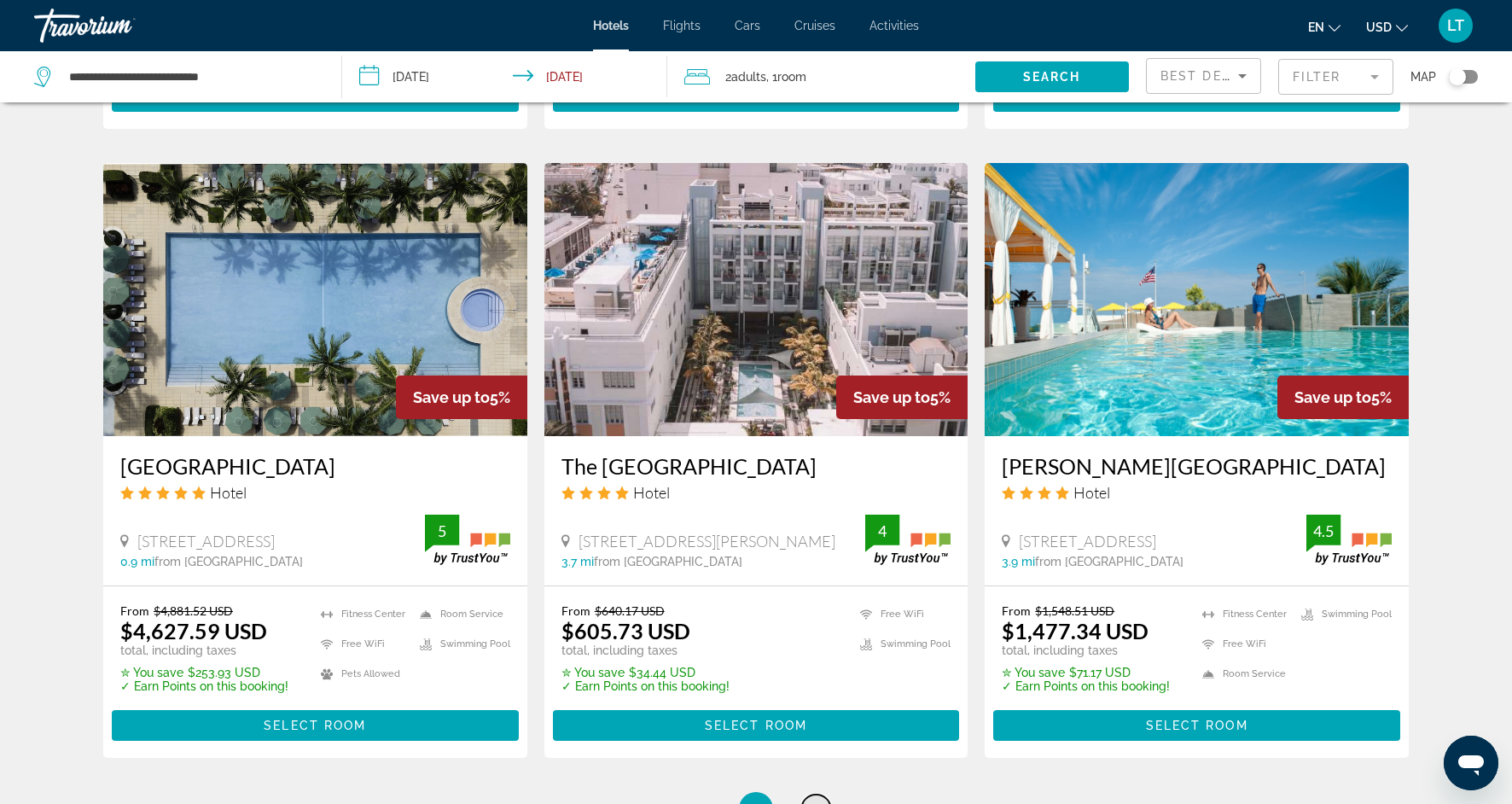
click at [817, 795] on link "page 13" at bounding box center [816, 809] width 30 height 30
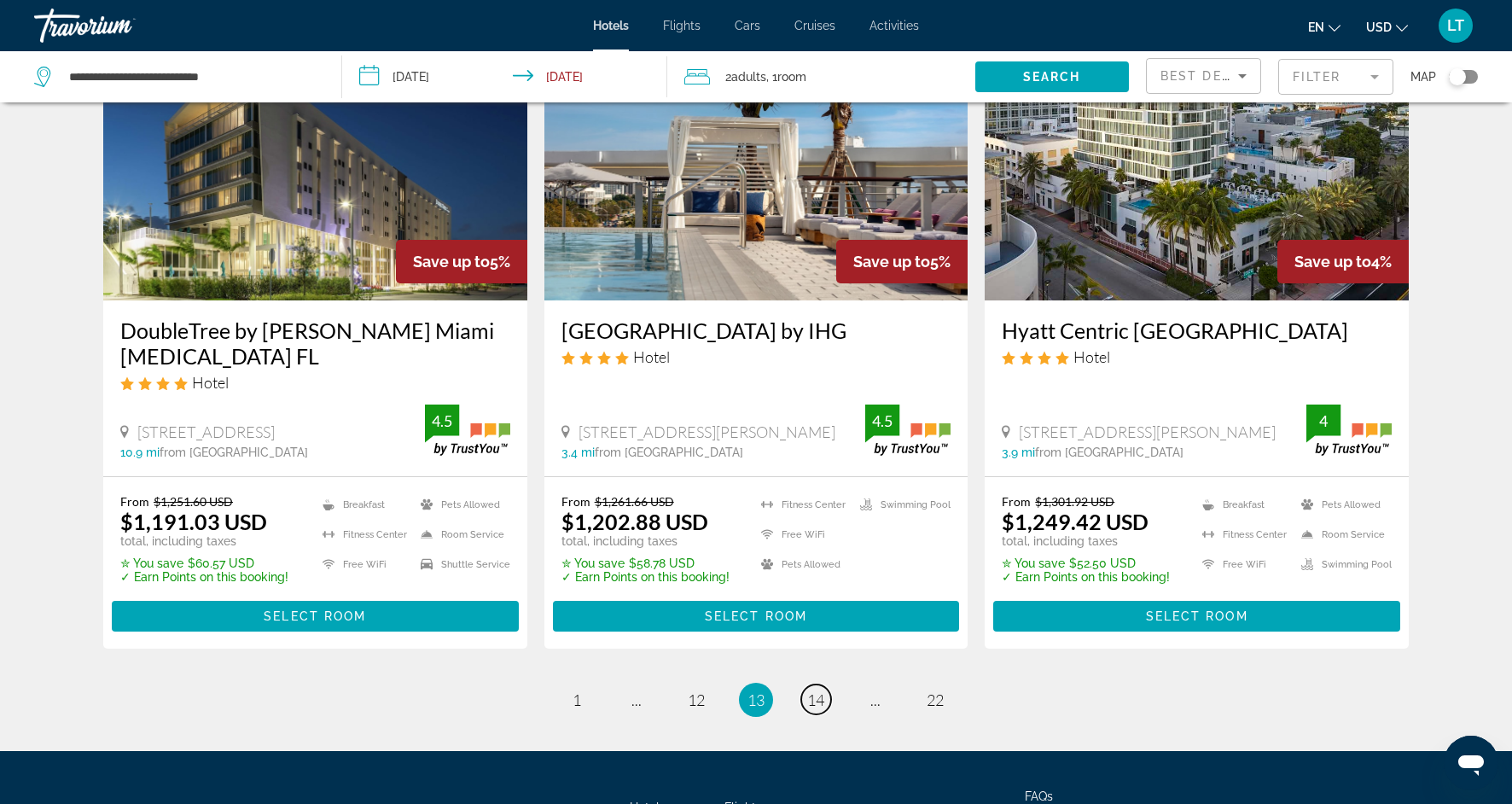
scroll to position [2077, 0]
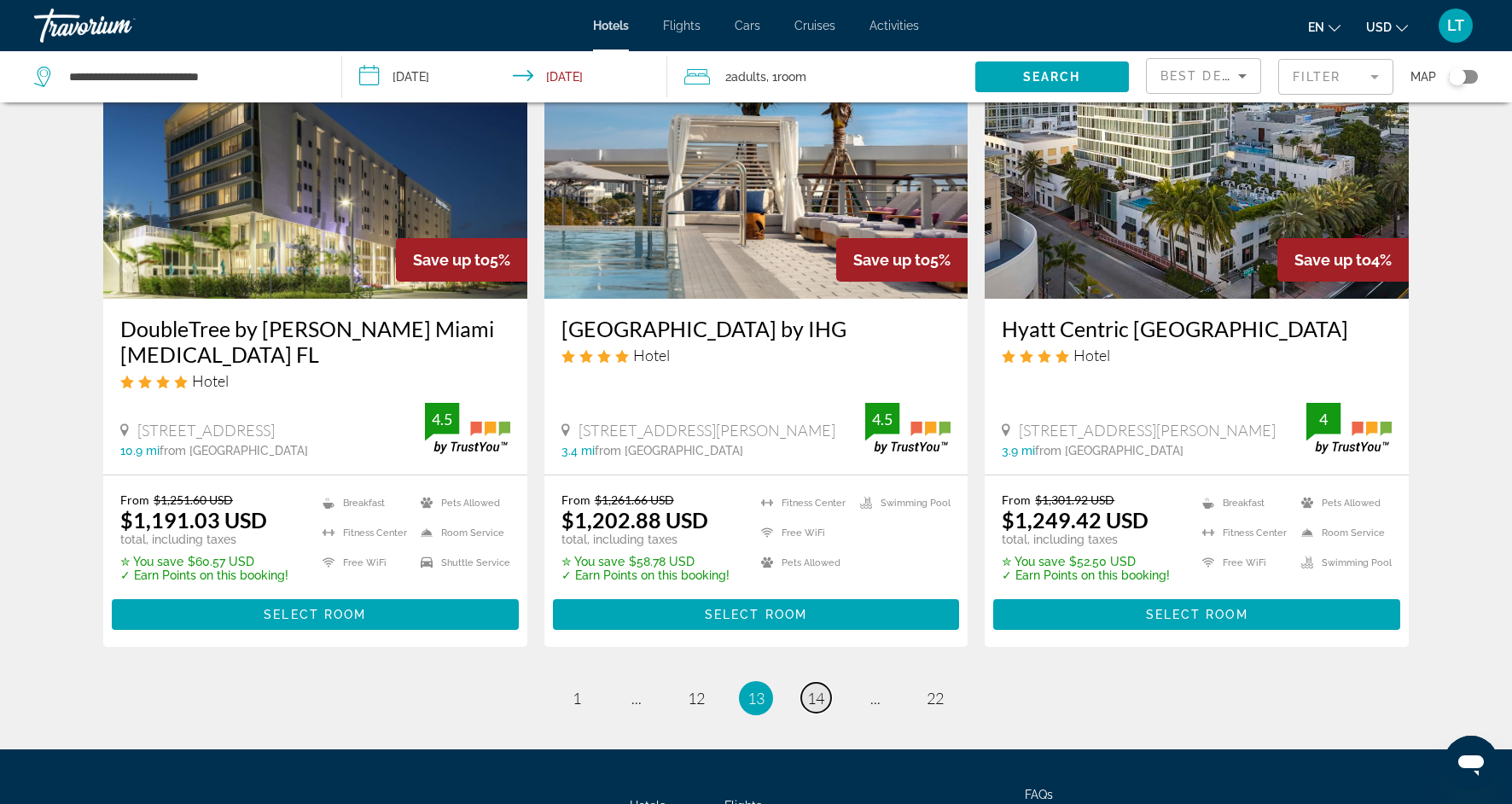
click at [814, 690] on span "14" at bounding box center [815, 698] width 17 height 19
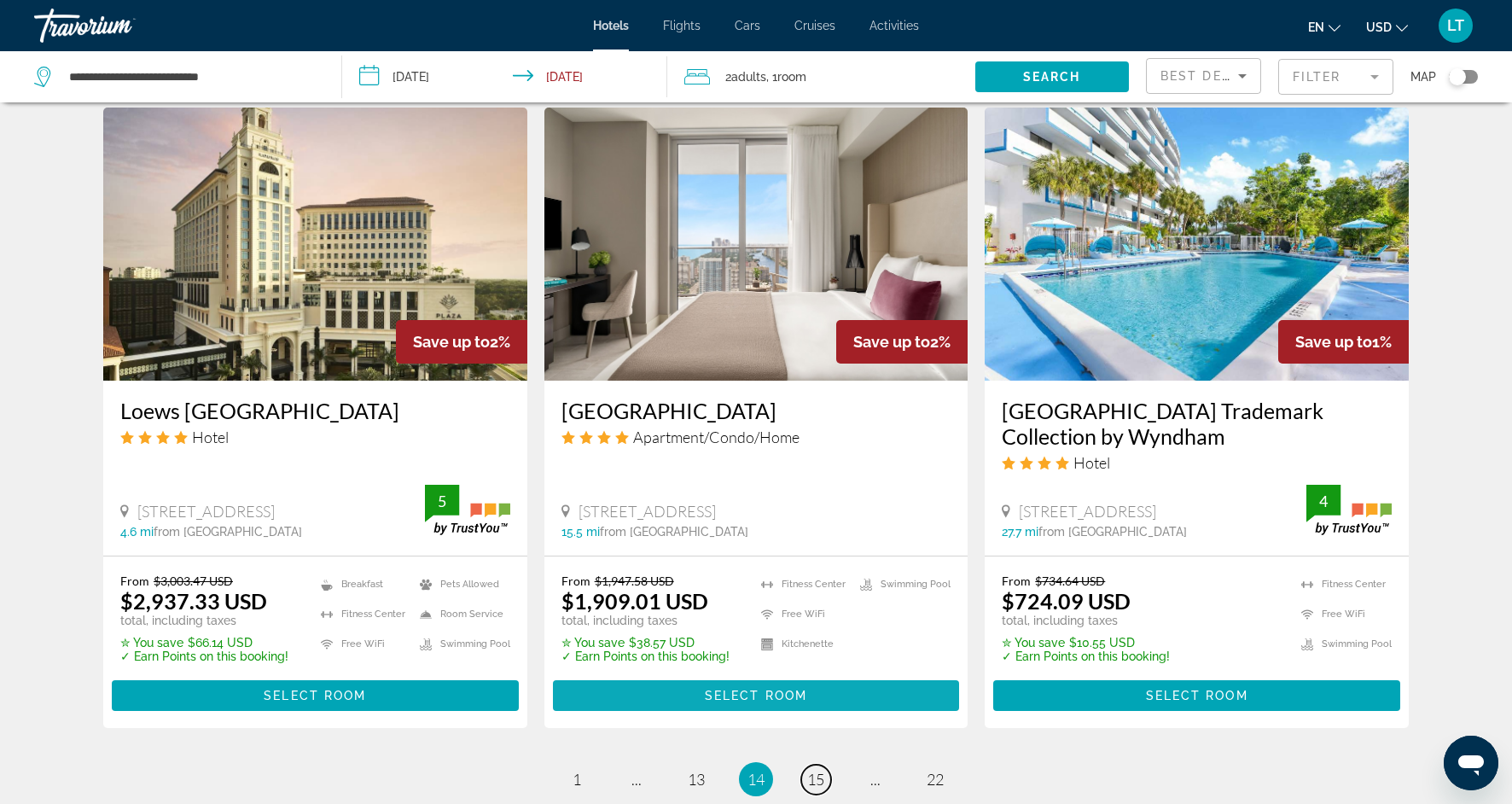
scroll to position [2024, 0]
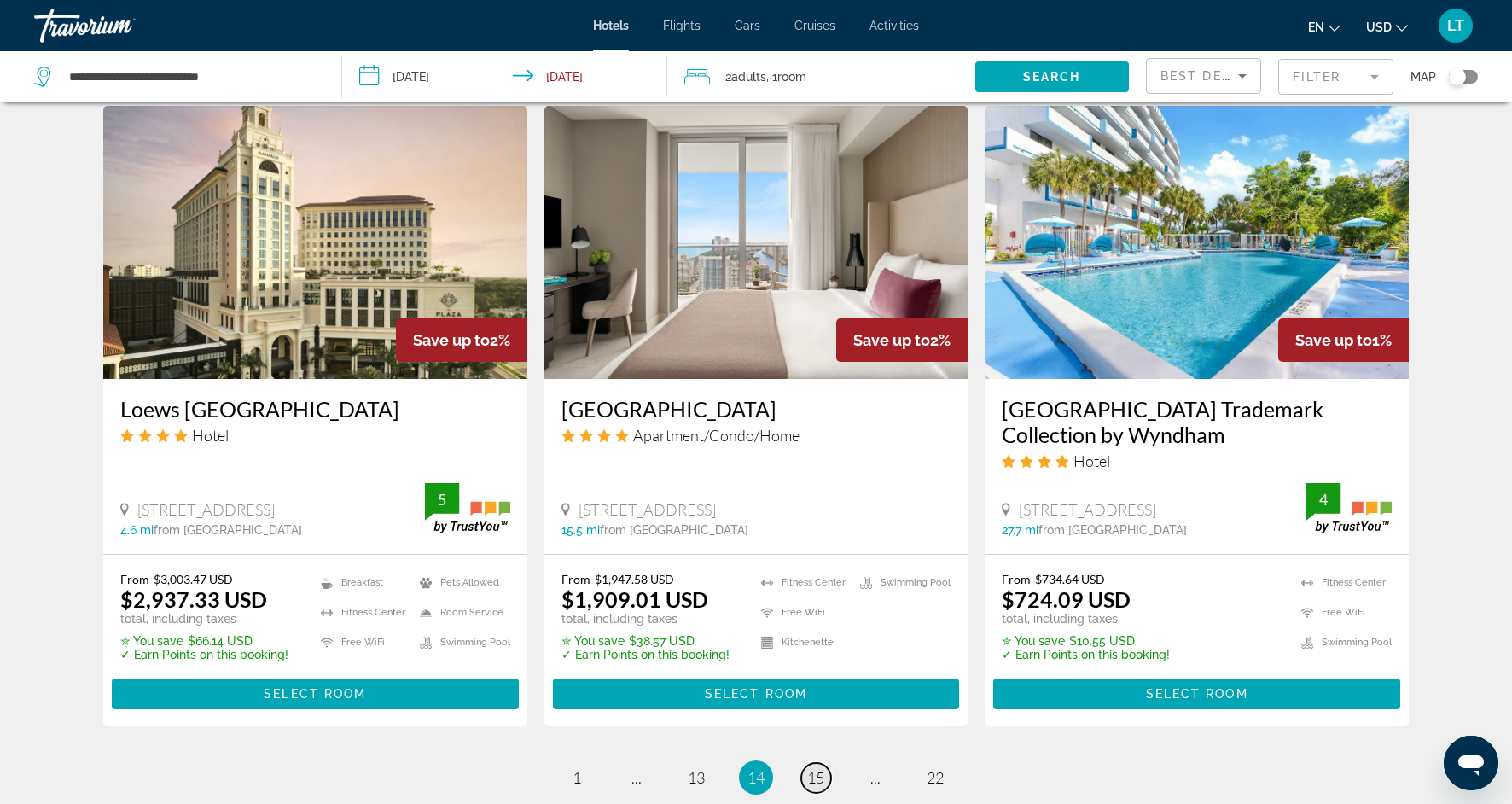
click at [815, 769] on span "15" at bounding box center [815, 778] width 17 height 19
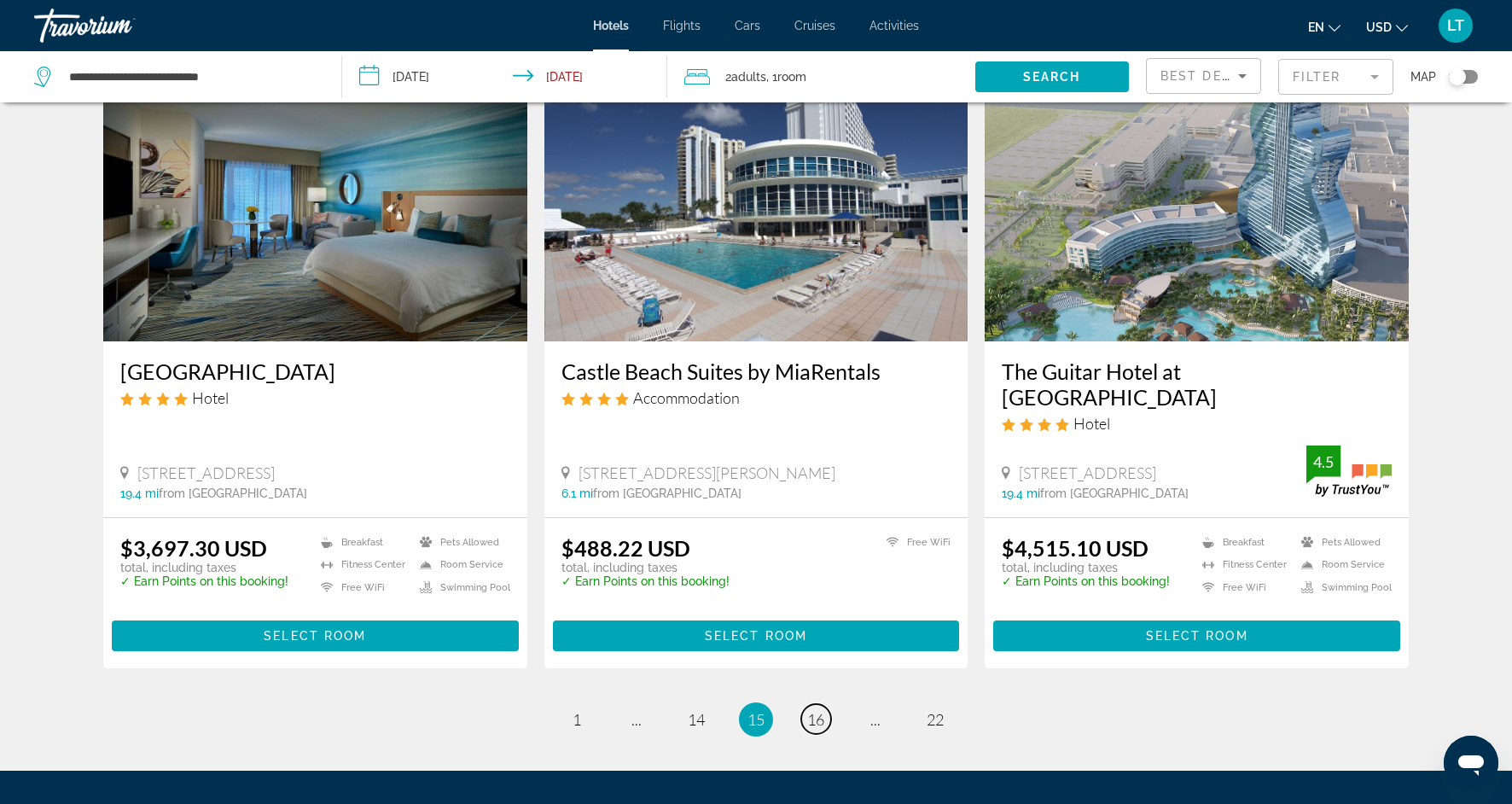
scroll to position [1989, 0]
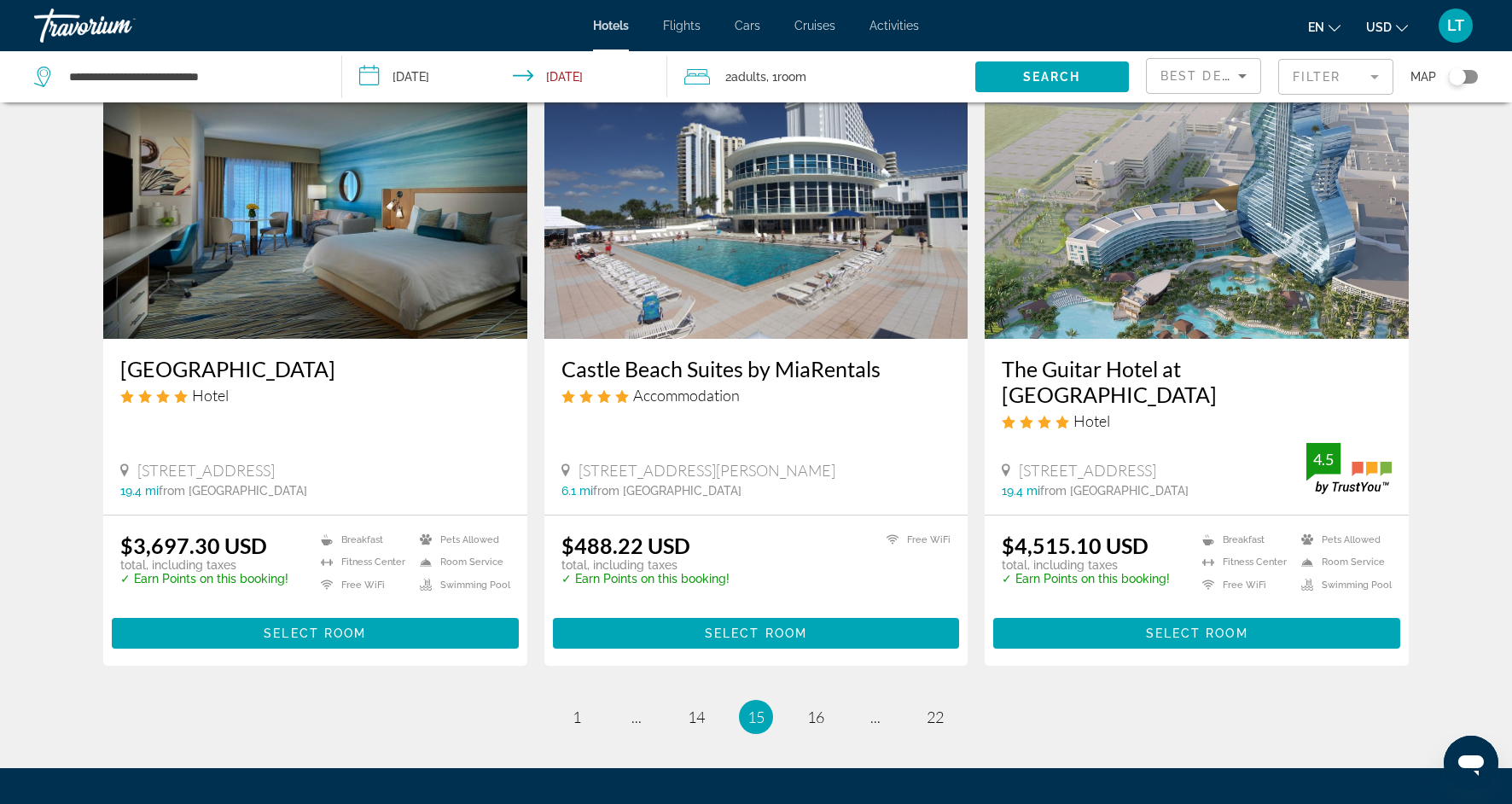
click at [827, 266] on img "Main content" at bounding box center [756, 203] width 424 height 273
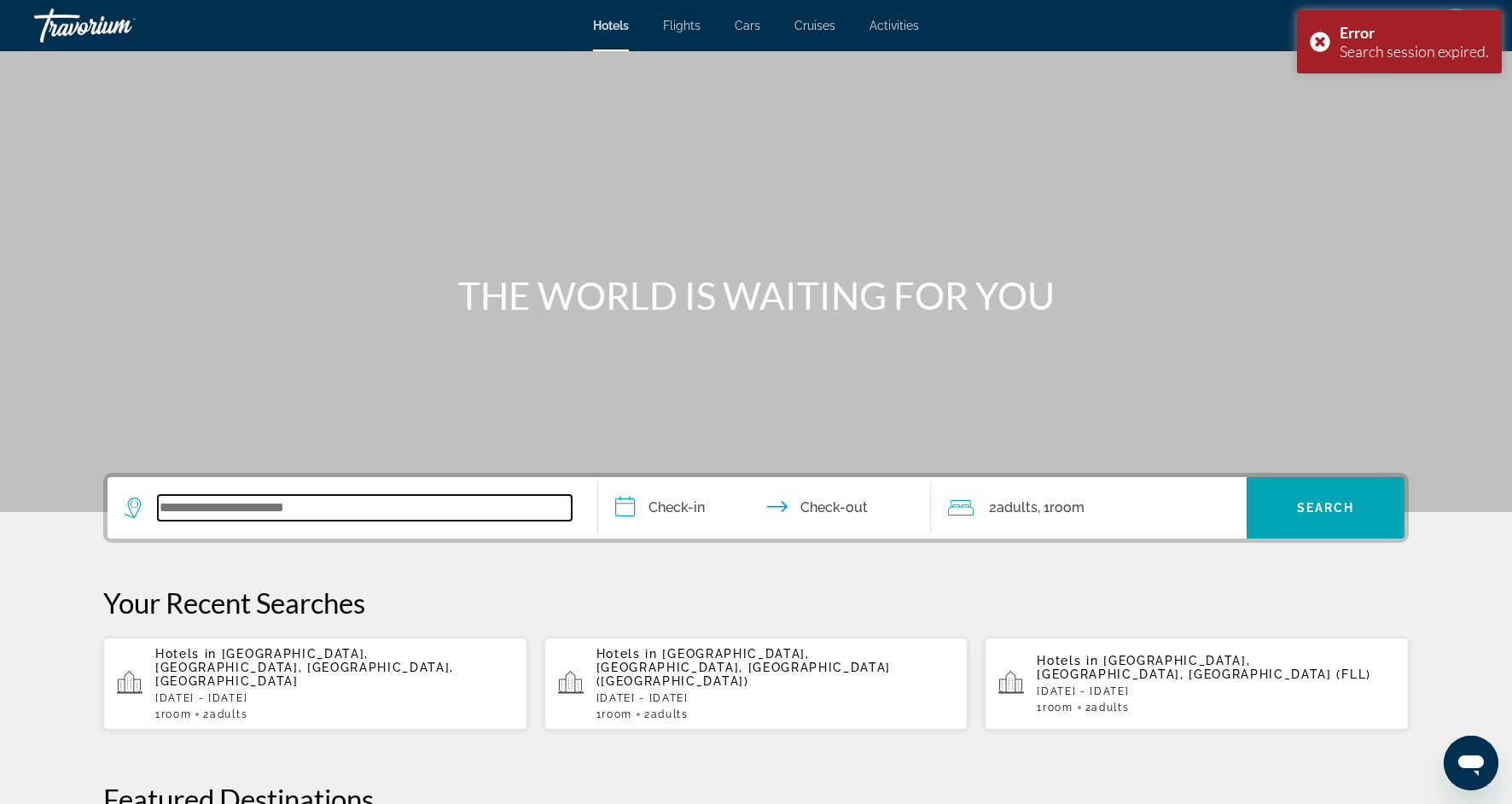
click at [373, 511] on input "Search widget" at bounding box center [364, 508] width 414 height 25
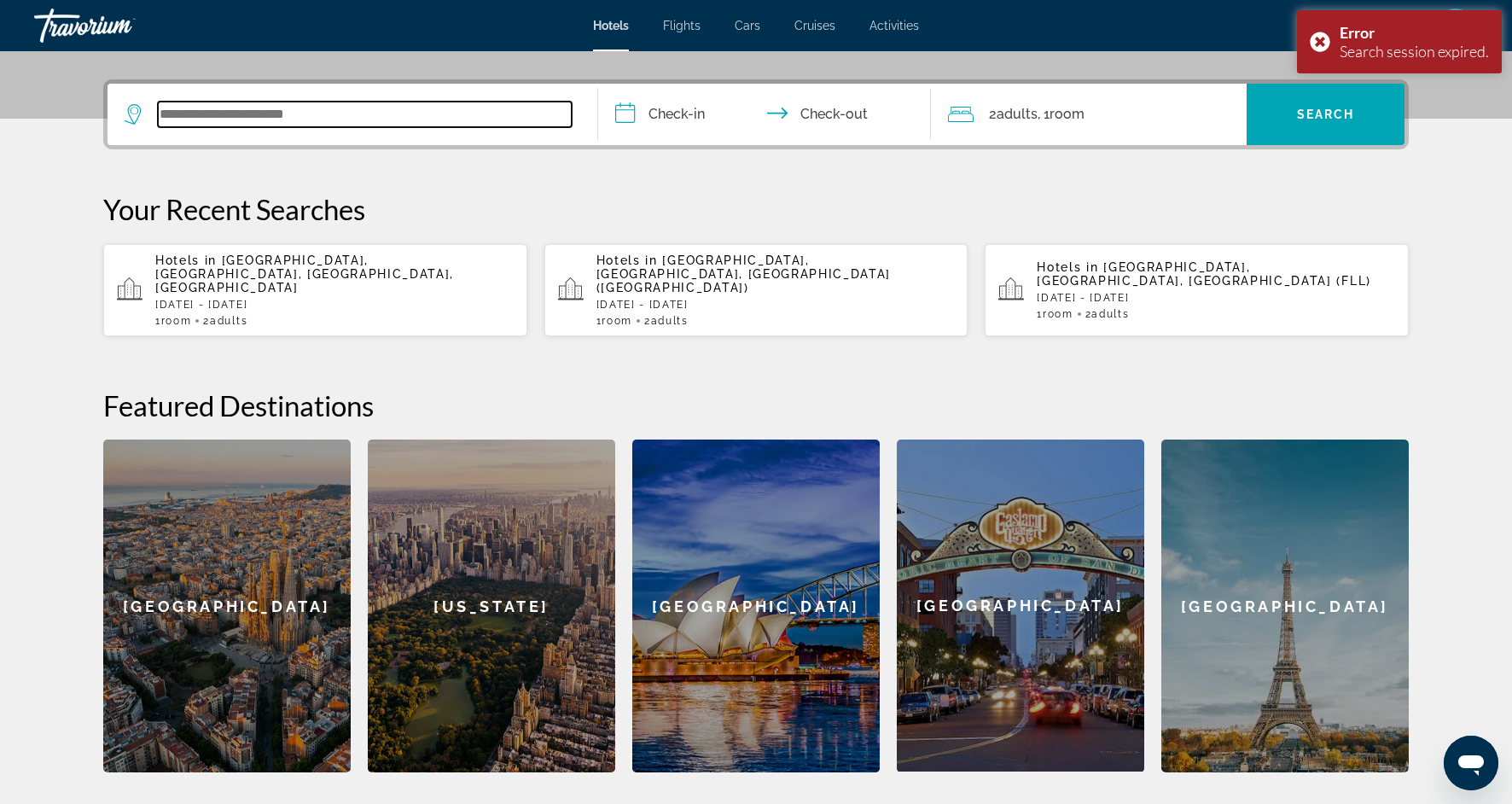
scroll to position [417, 0]
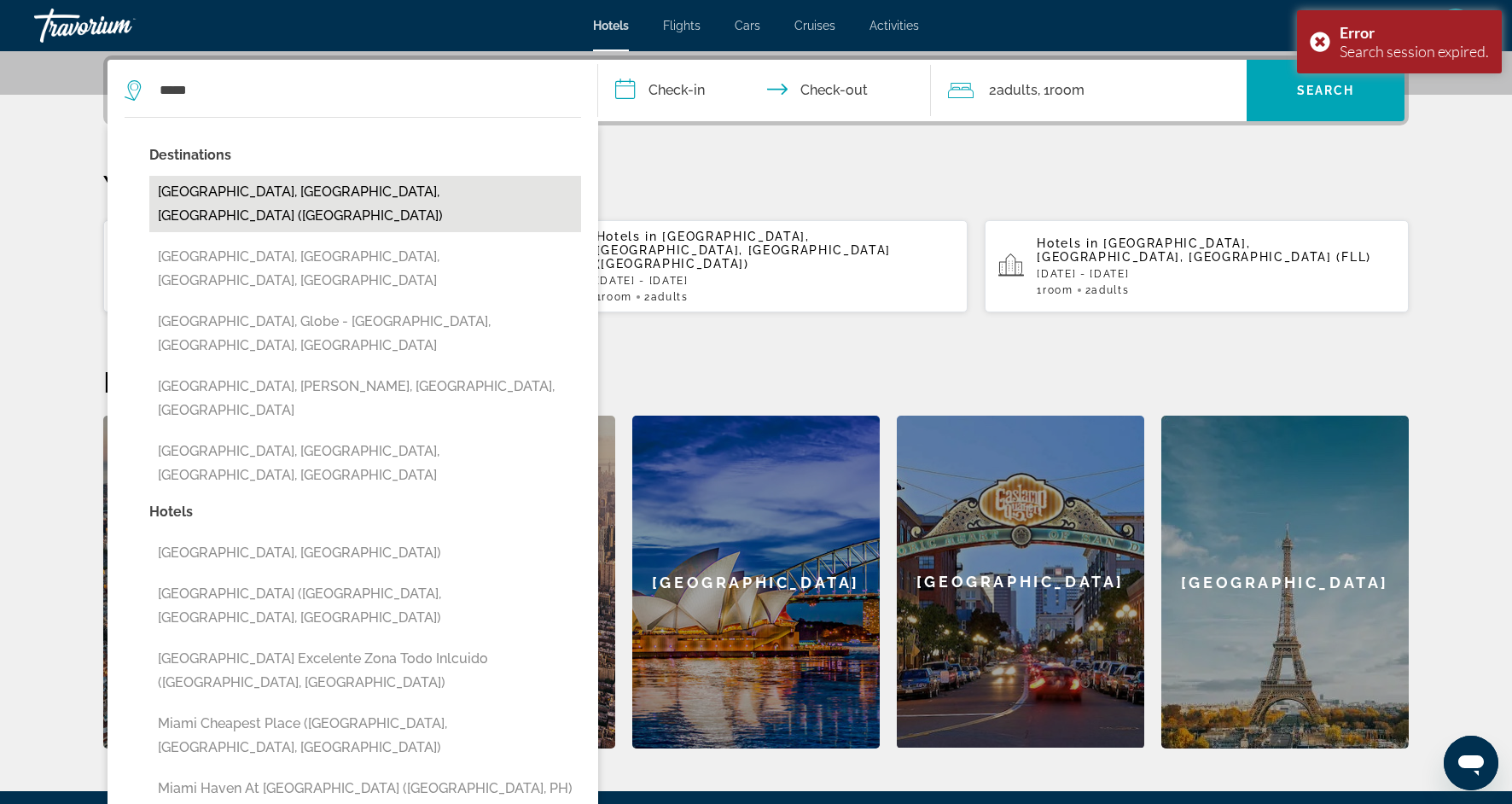
drag, startPoint x: 669, startPoint y: 98, endPoint x: 341, endPoint y: 196, distance: 342.3
click at [341, 121] on div "**********" at bounding box center [756, 91] width 1298 height 62
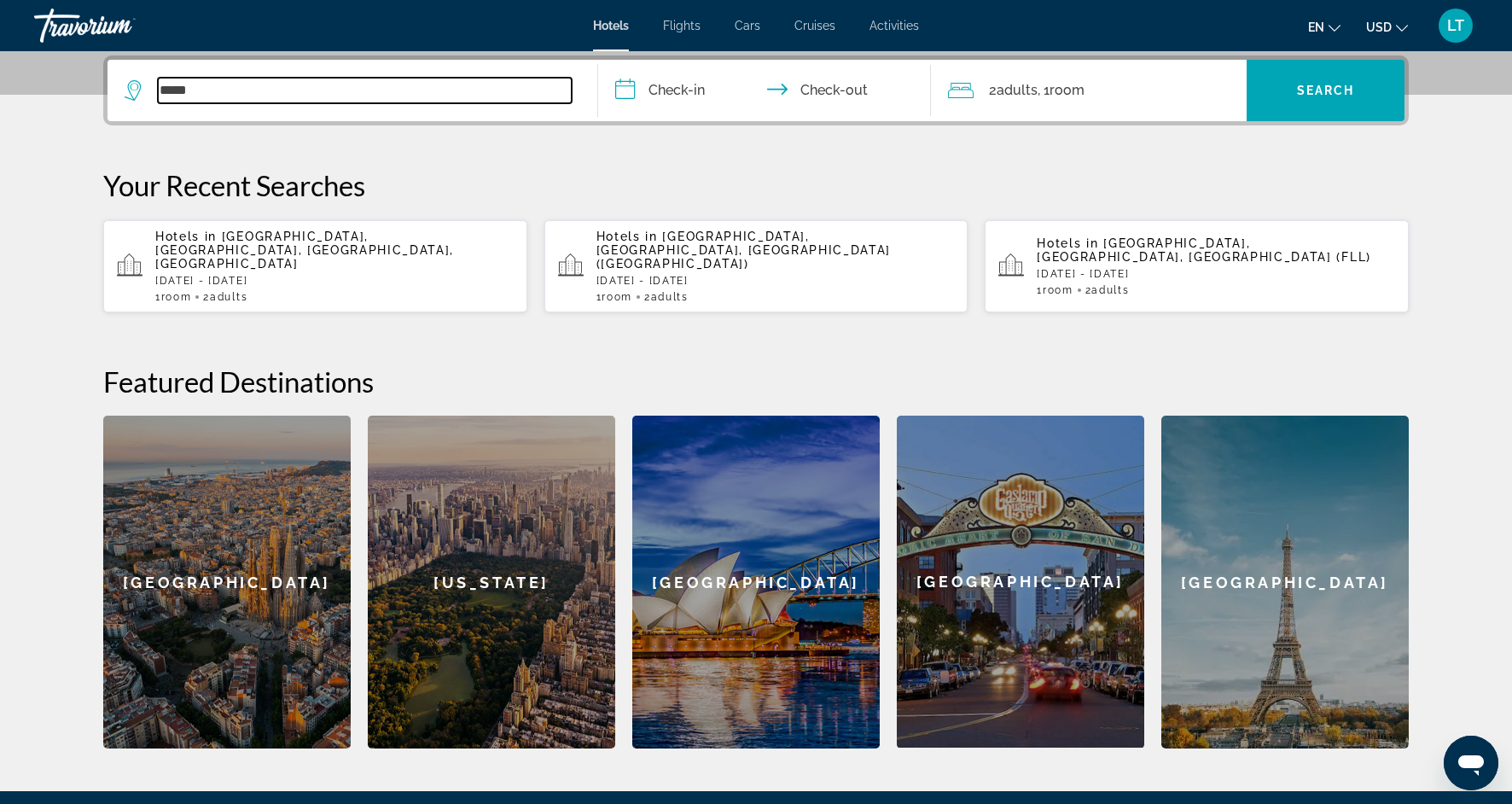
click at [411, 87] on input "*****" at bounding box center [364, 91] width 414 height 25
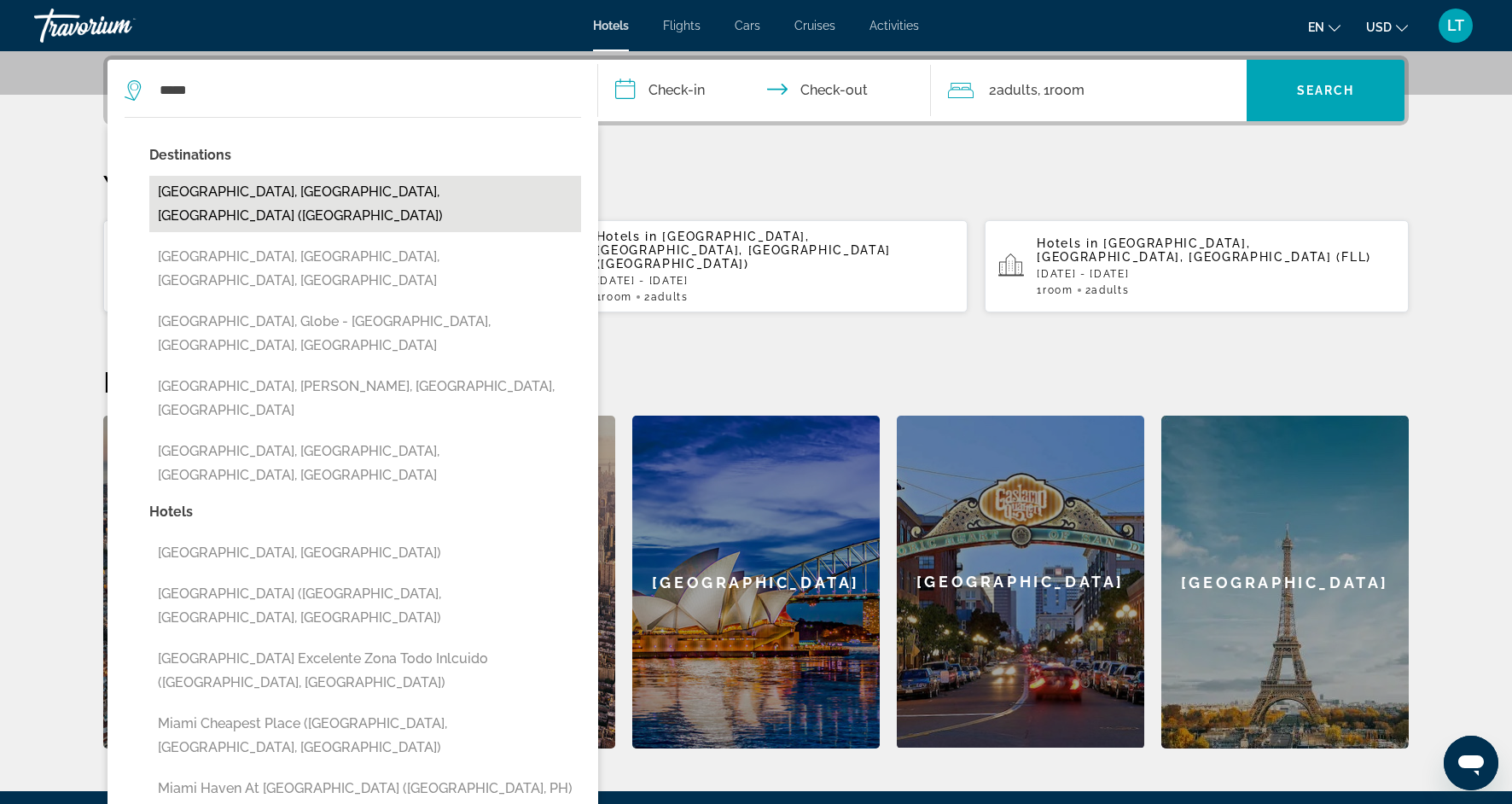
click at [353, 184] on button "[GEOGRAPHIC_DATA], [GEOGRAPHIC_DATA], [GEOGRAPHIC_DATA] ([GEOGRAPHIC_DATA])" at bounding box center [365, 204] width 432 height 56
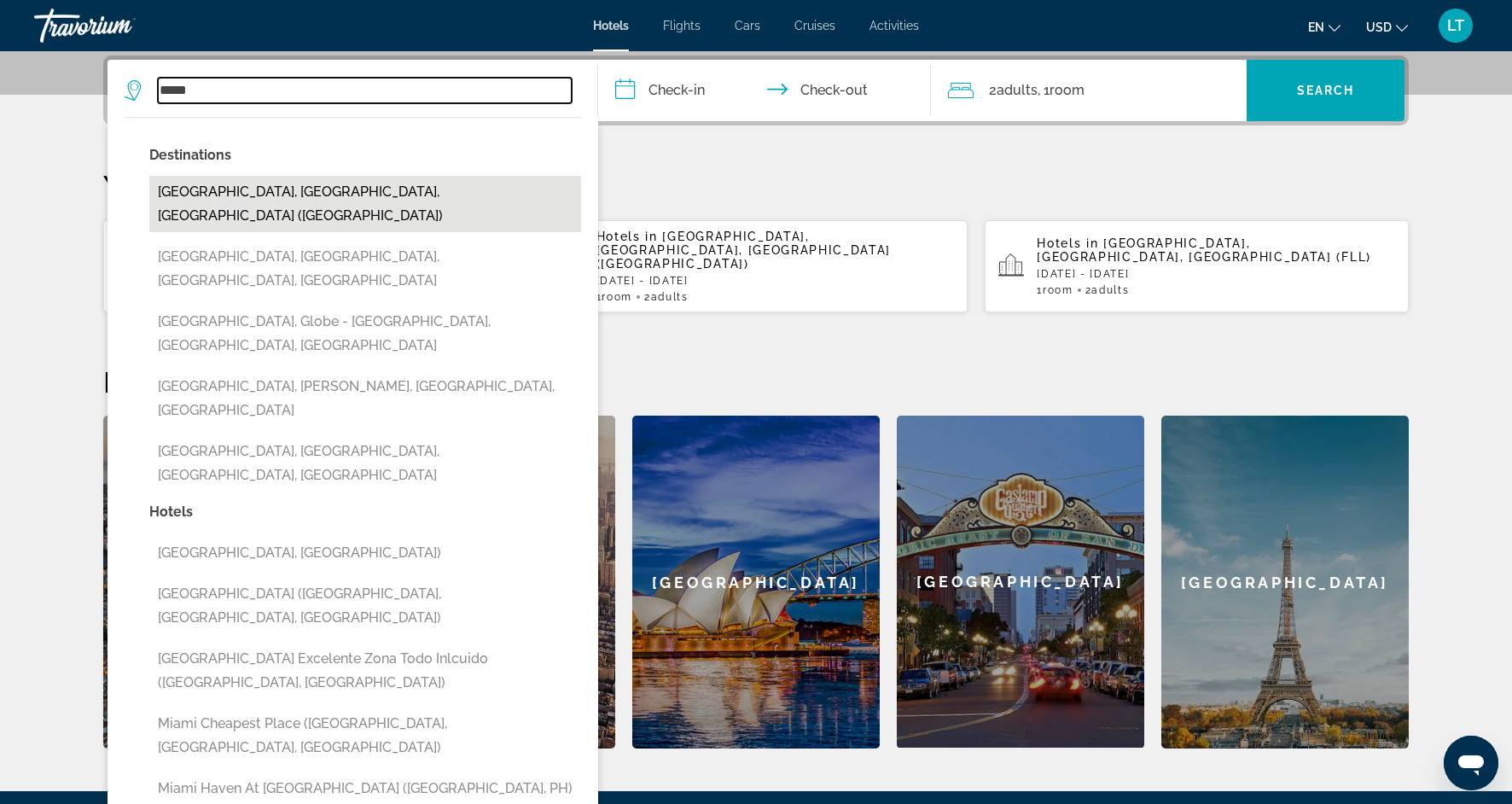
type input "**********"
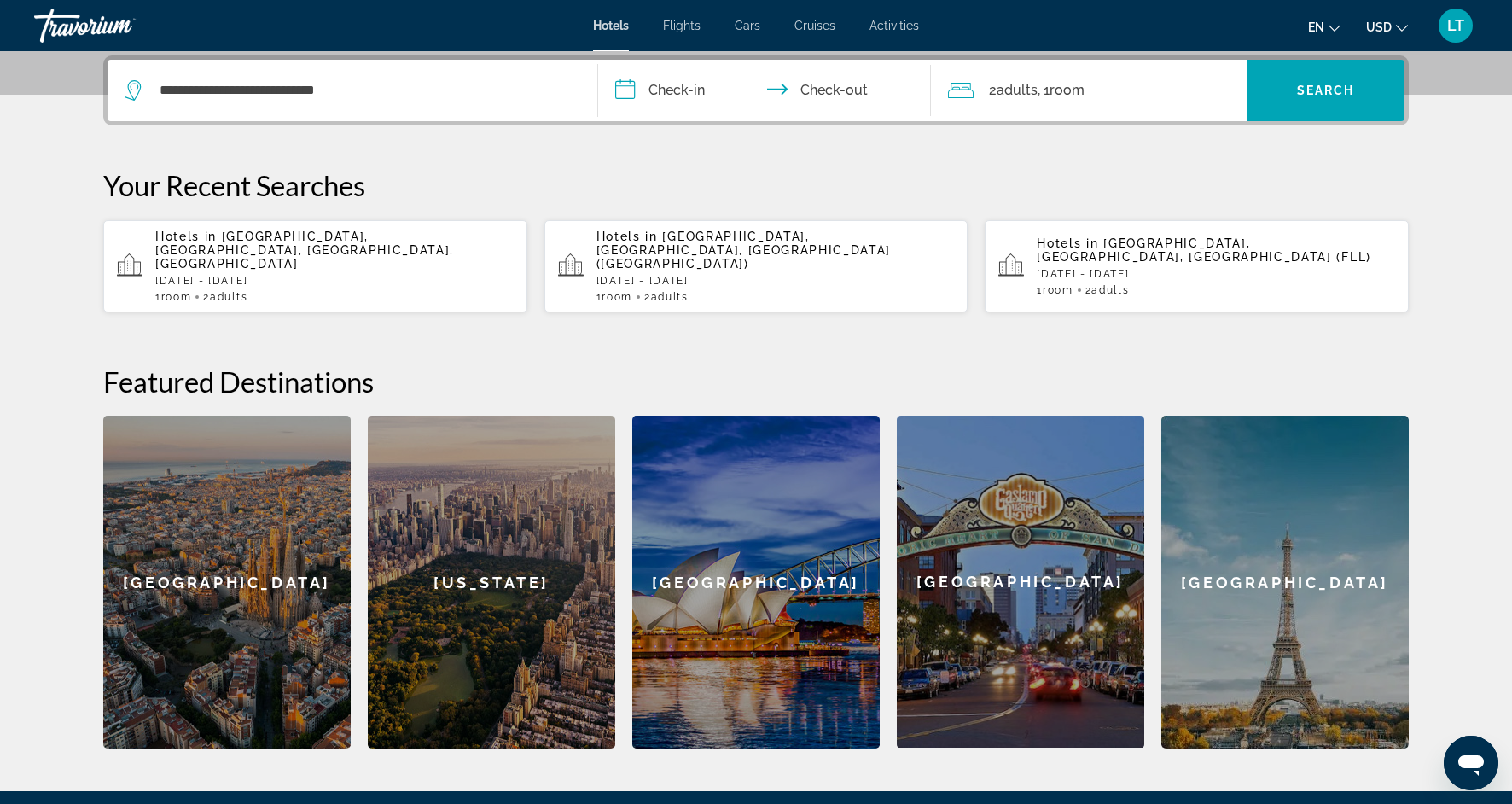
click at [691, 87] on input "**********" at bounding box center [767, 93] width 339 height 67
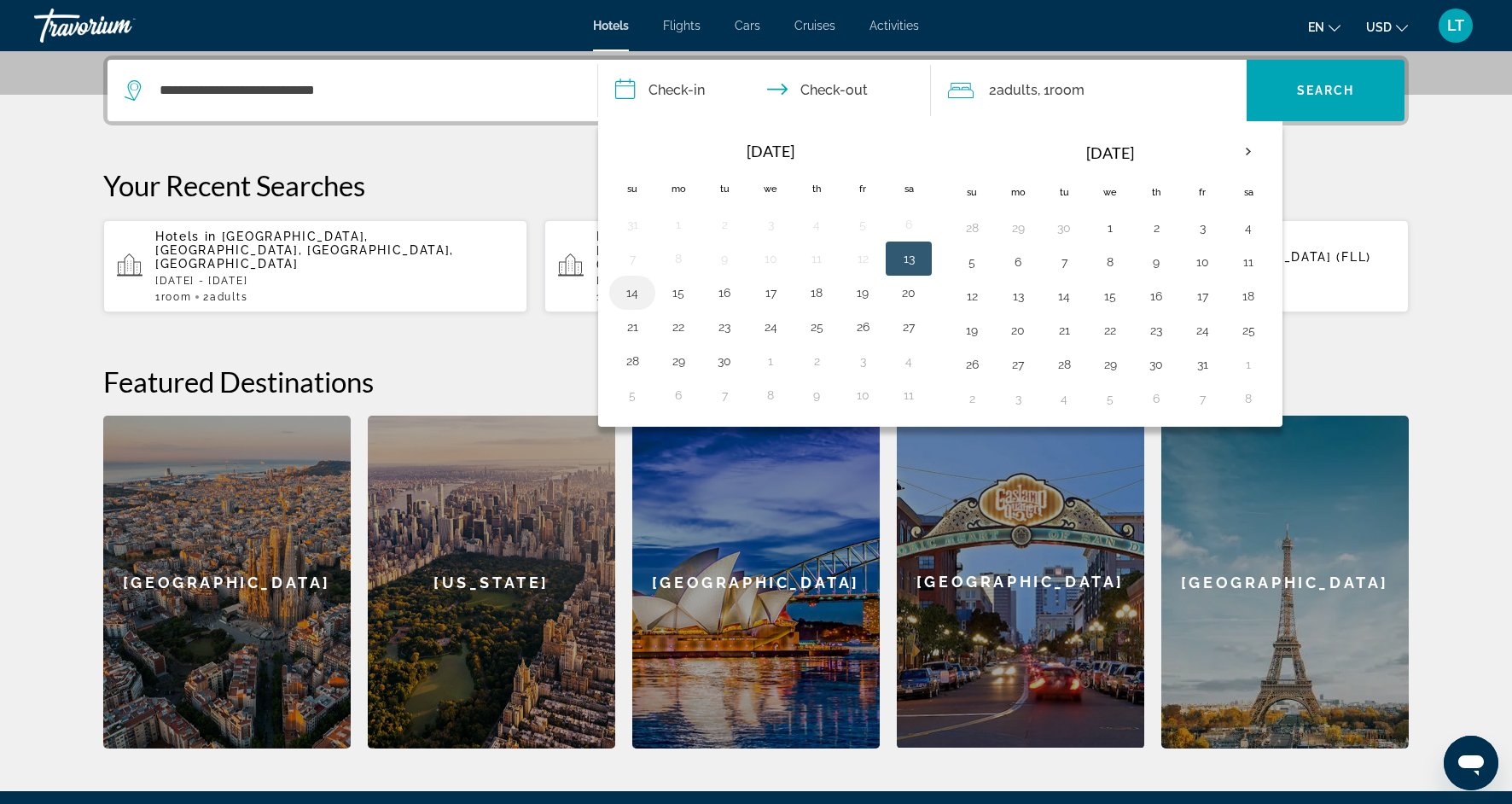
click at [624, 300] on button "14" at bounding box center [632, 292] width 27 height 24
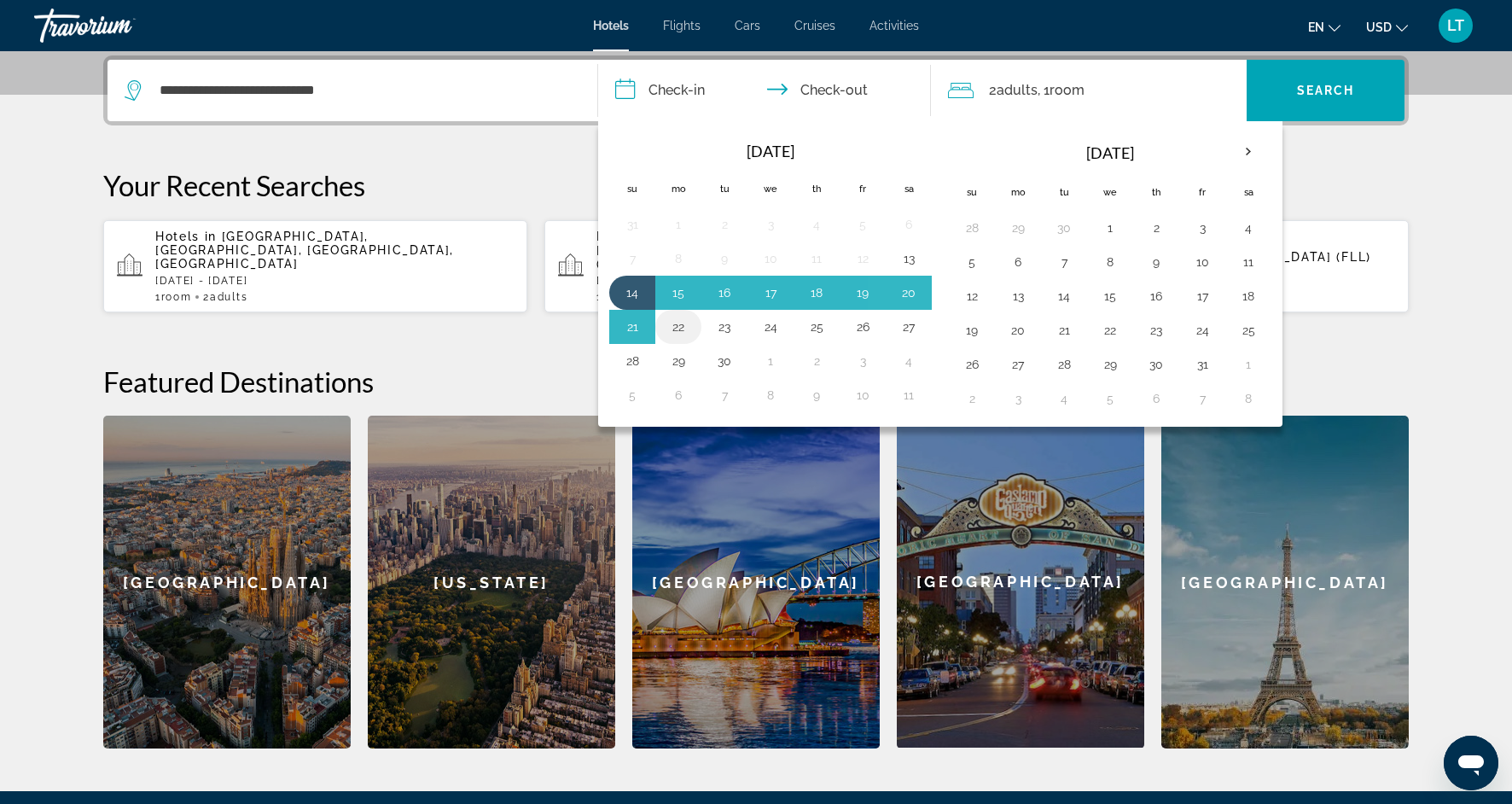
click at [669, 327] on button "22" at bounding box center [679, 327] width 27 height 24
type input "**********"
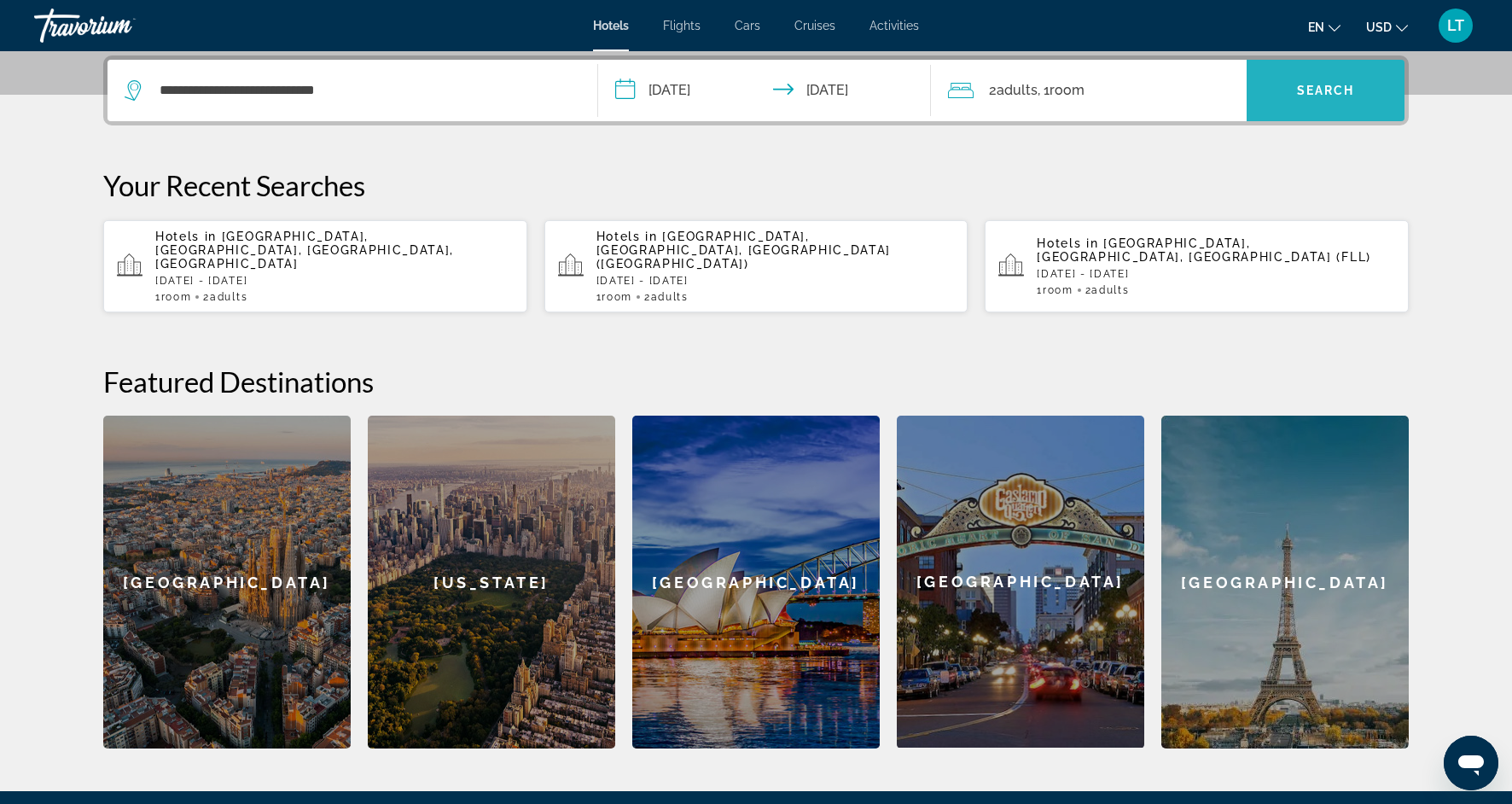
click at [1279, 110] on span "Search widget" at bounding box center [1326, 90] width 157 height 41
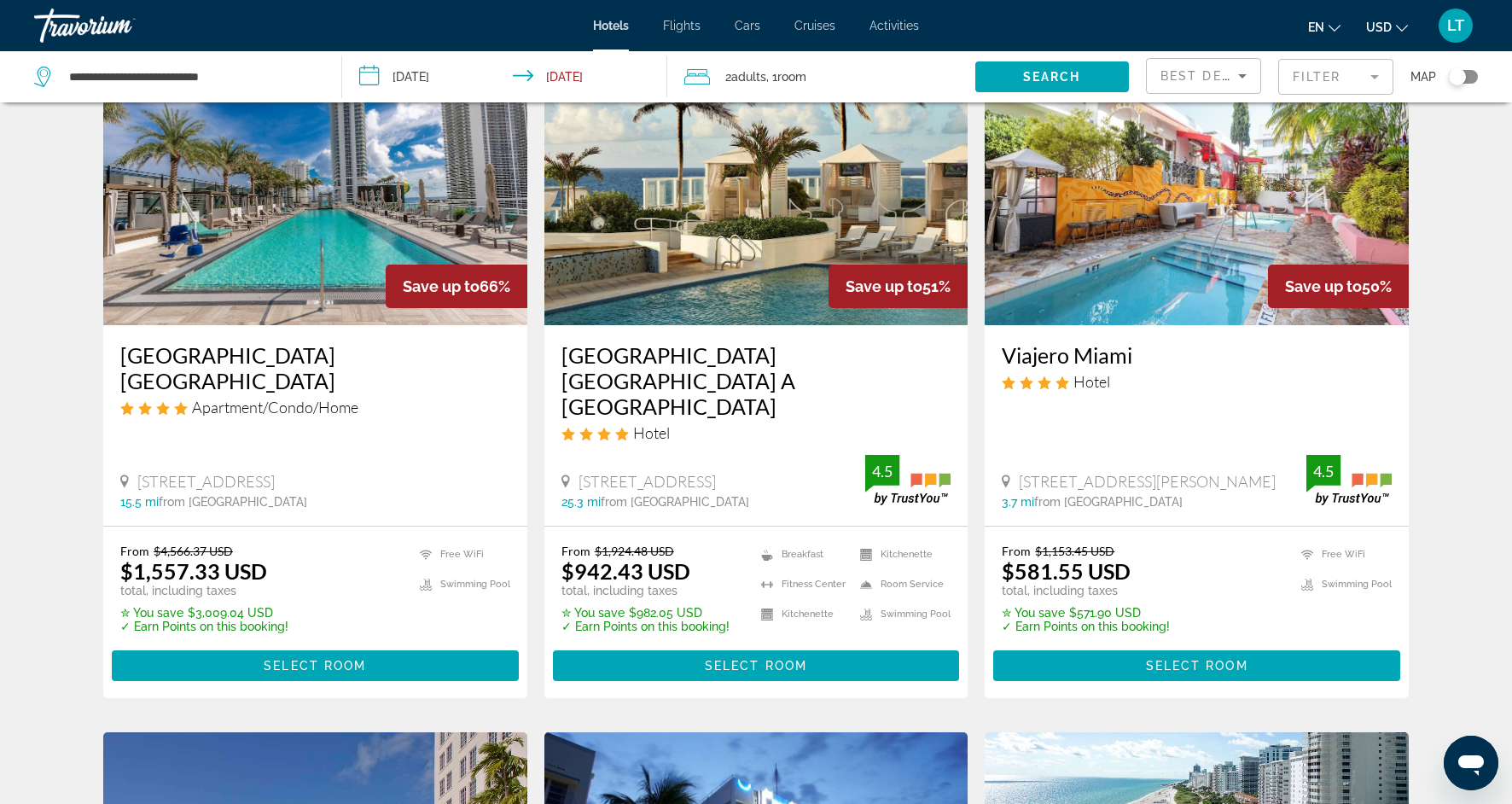
scroll to position [111, 0]
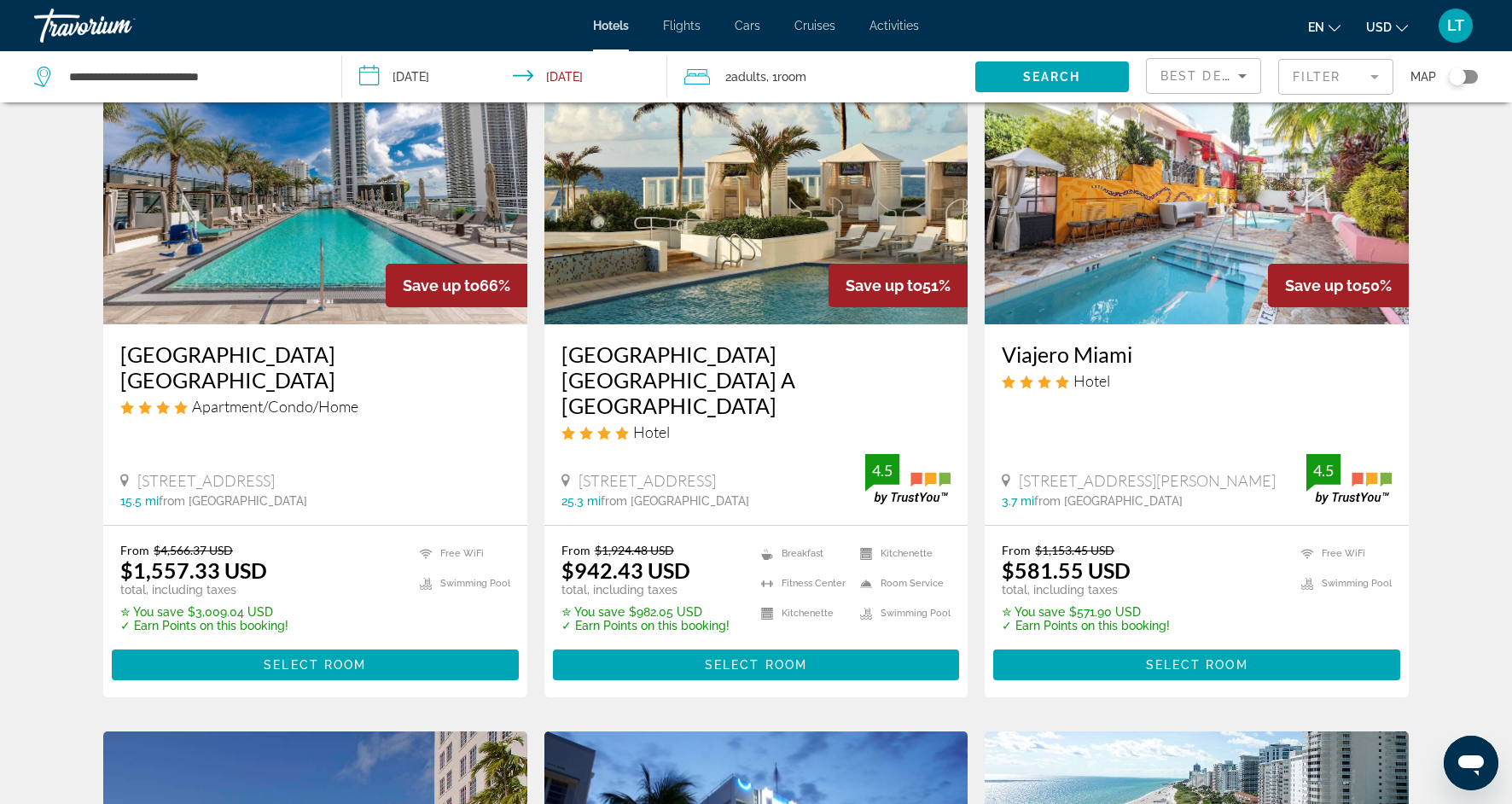
click at [1374, 72] on mat-form-field "Filter" at bounding box center [1336, 77] width 115 height 36
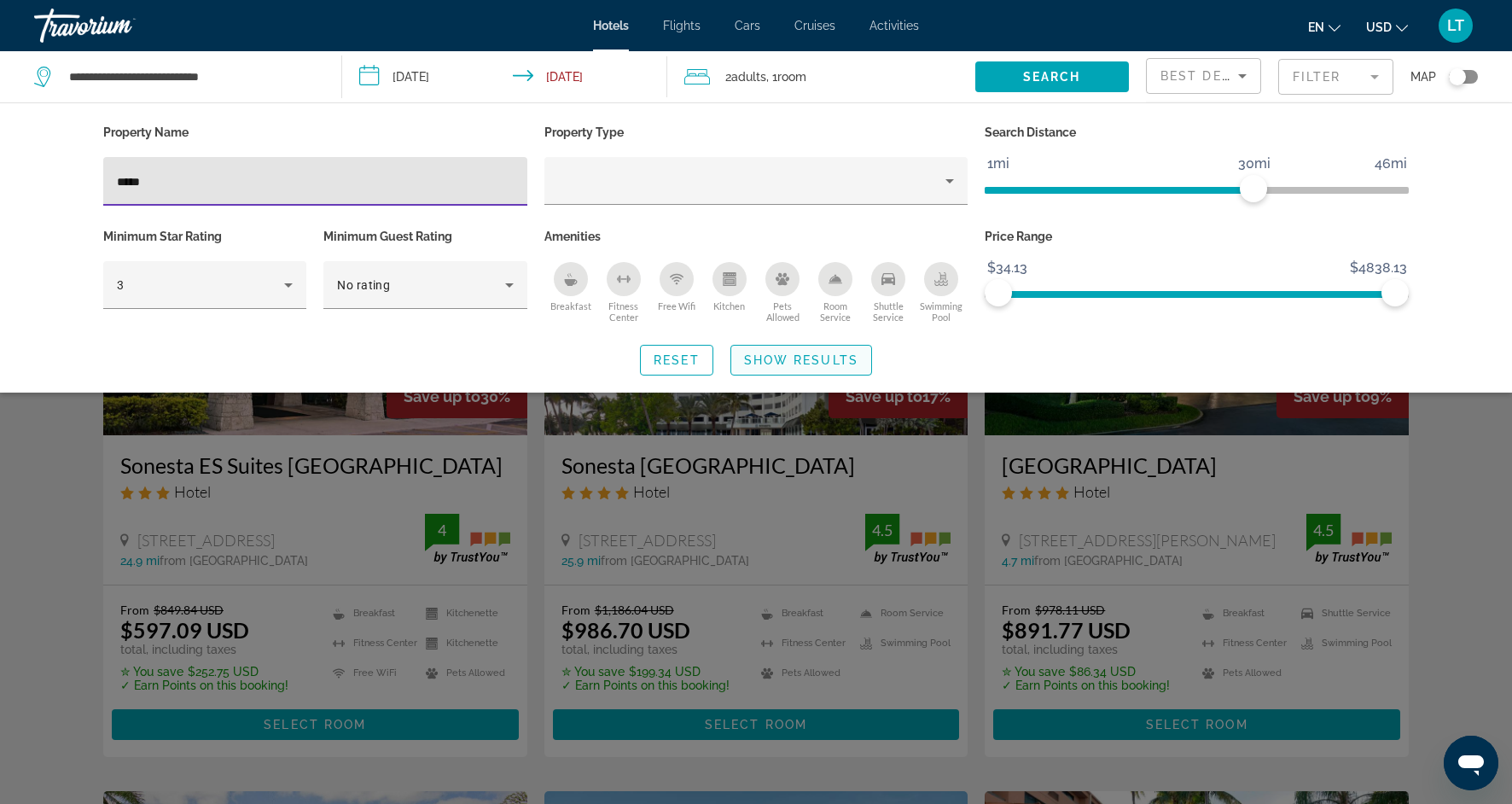
type input "*****"
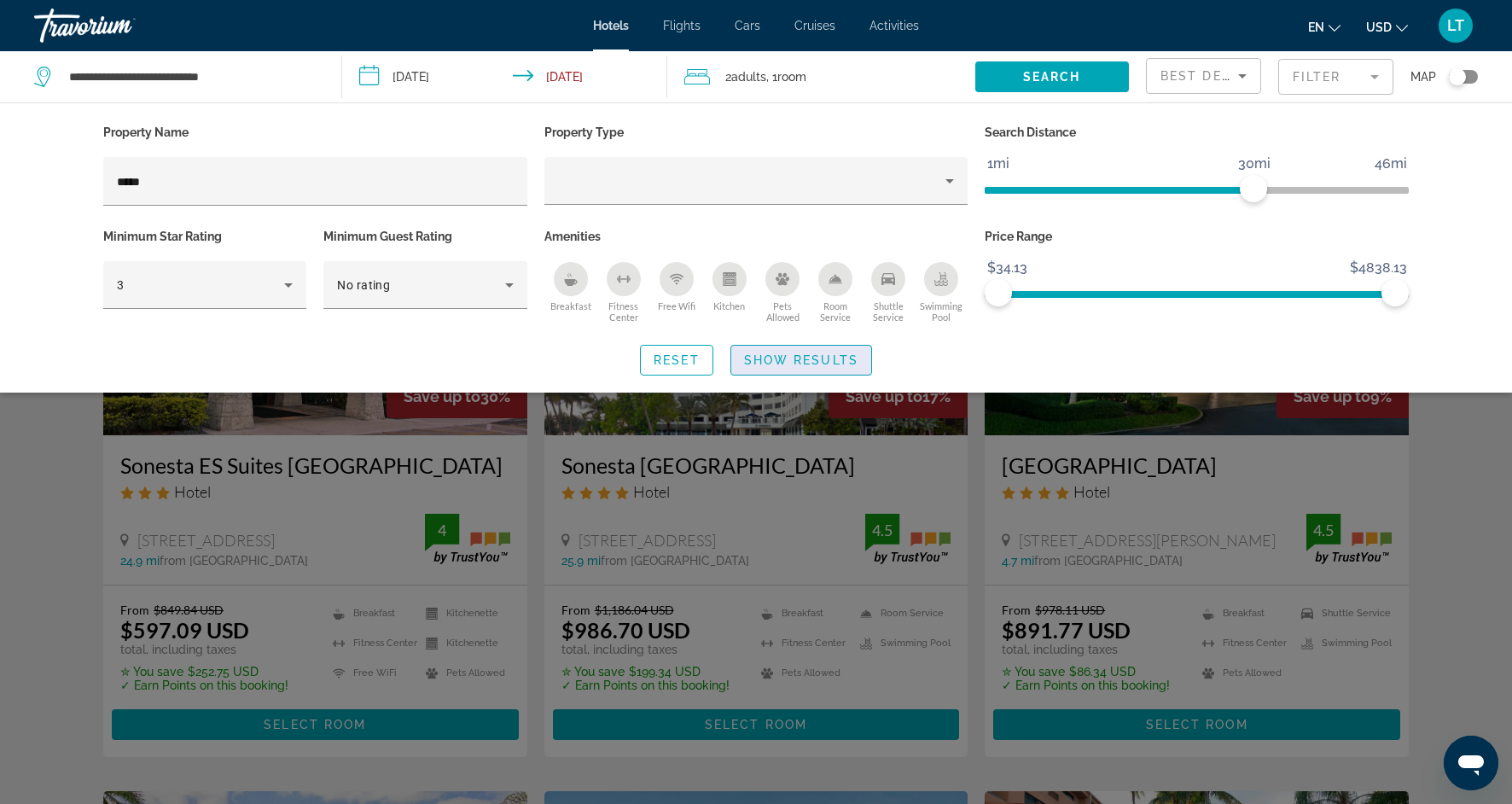
click at [787, 359] on span "Show Results" at bounding box center [801, 359] width 114 height 14
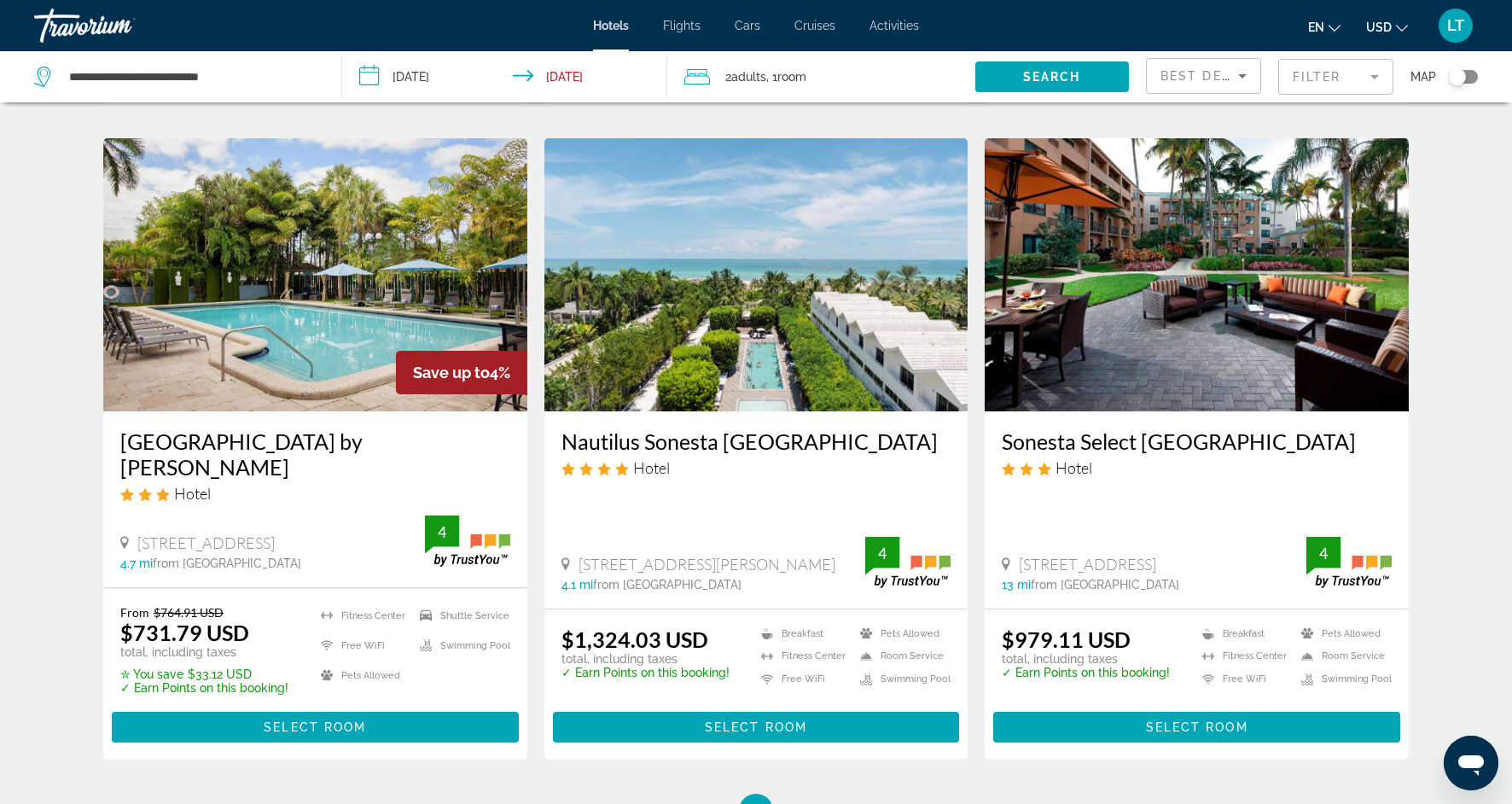
scroll to position [649, 0]
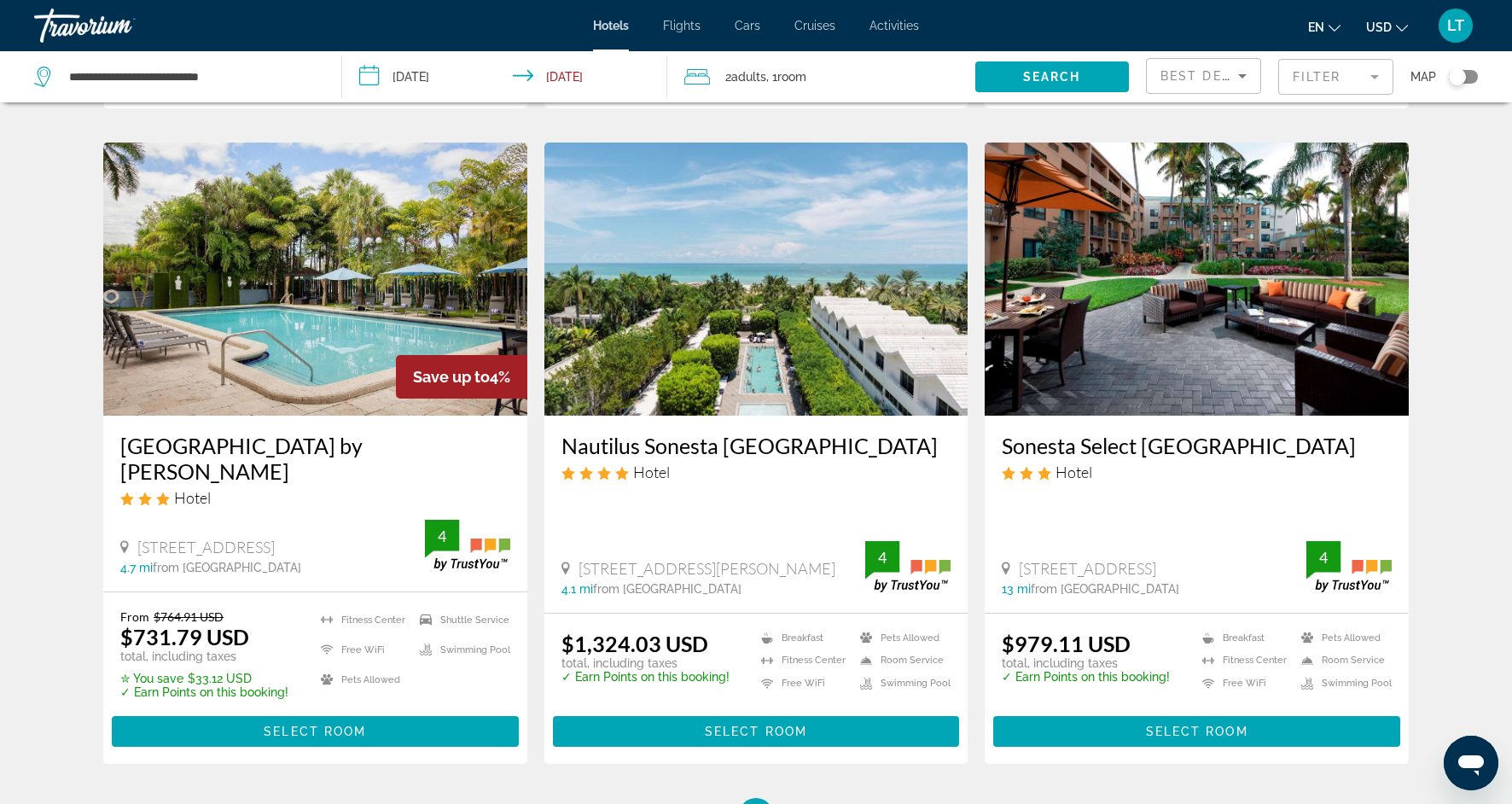
click at [727, 372] on img "Main content" at bounding box center [756, 280] width 424 height 273
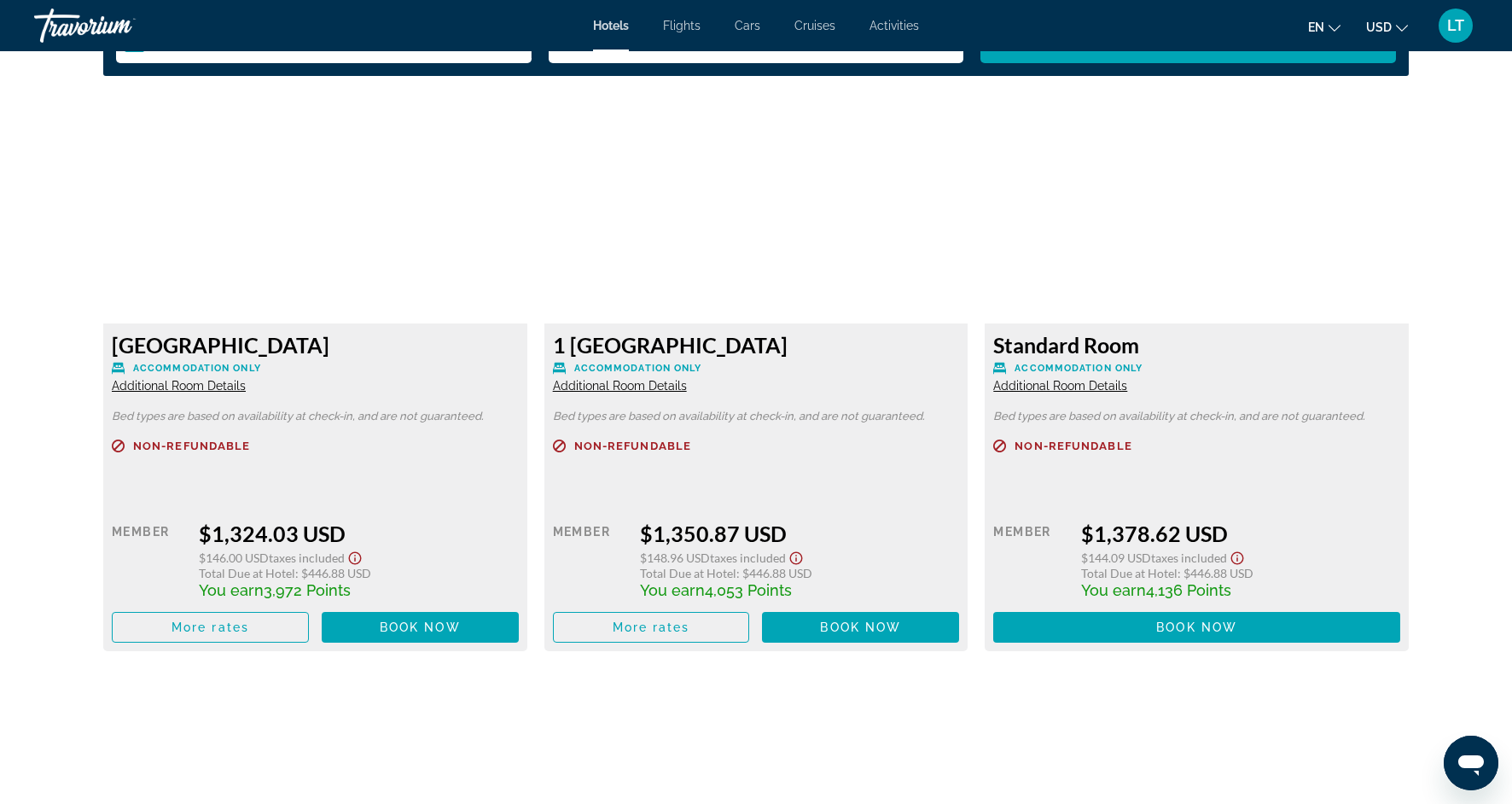
scroll to position [2254, 0]
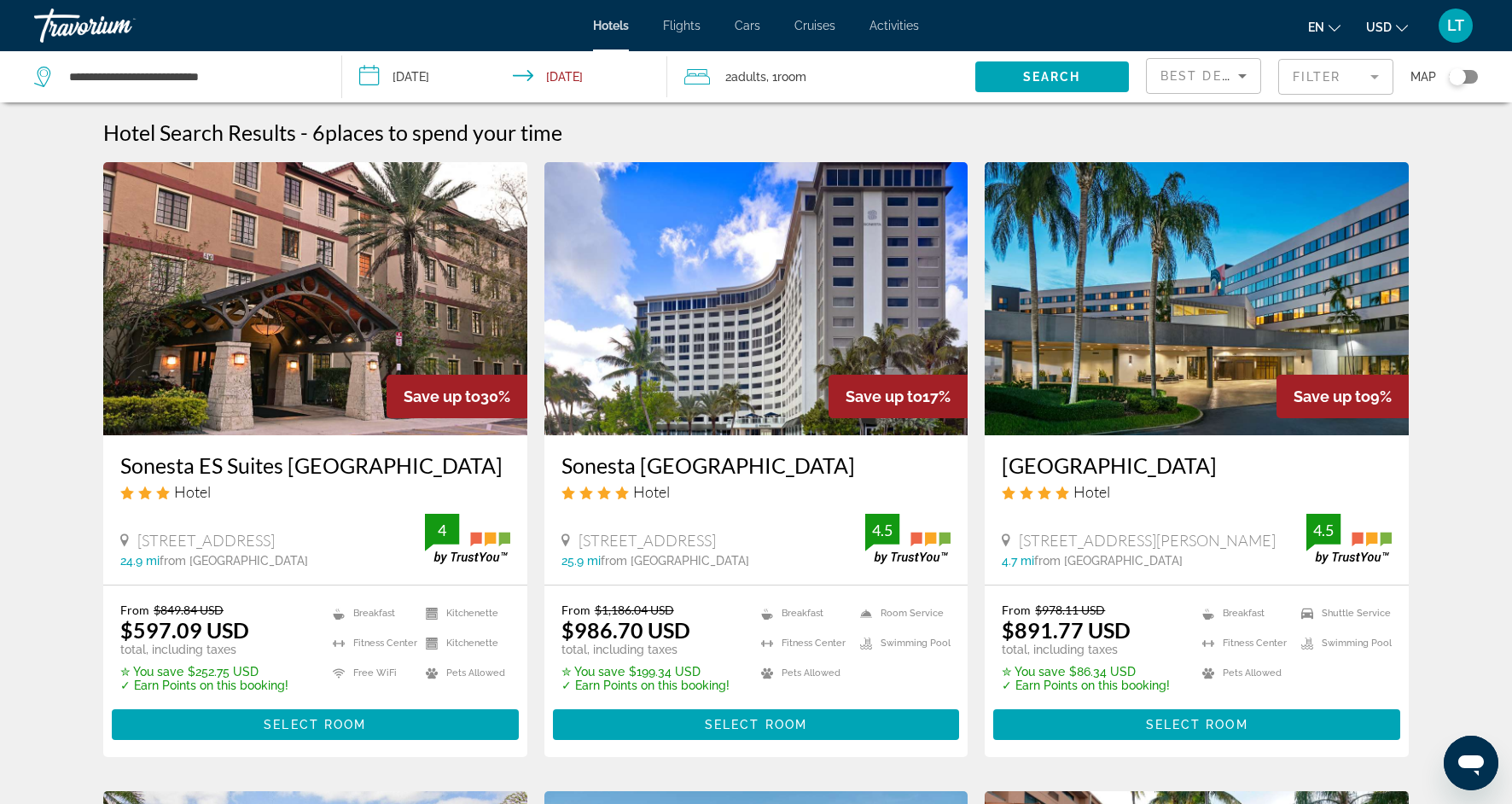
scroll to position [5, 0]
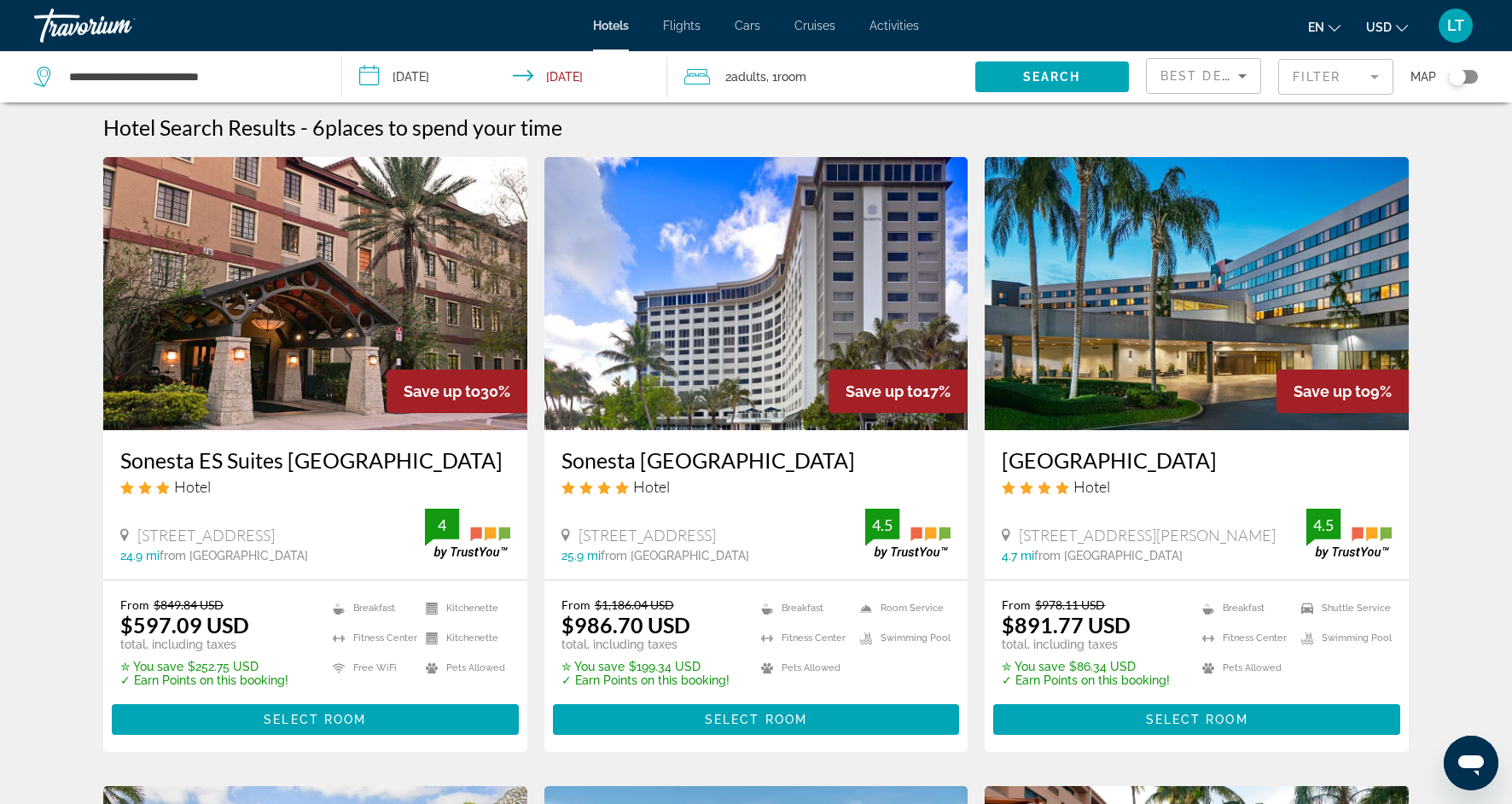
click at [807, 356] on img "Main content" at bounding box center [756, 294] width 424 height 273
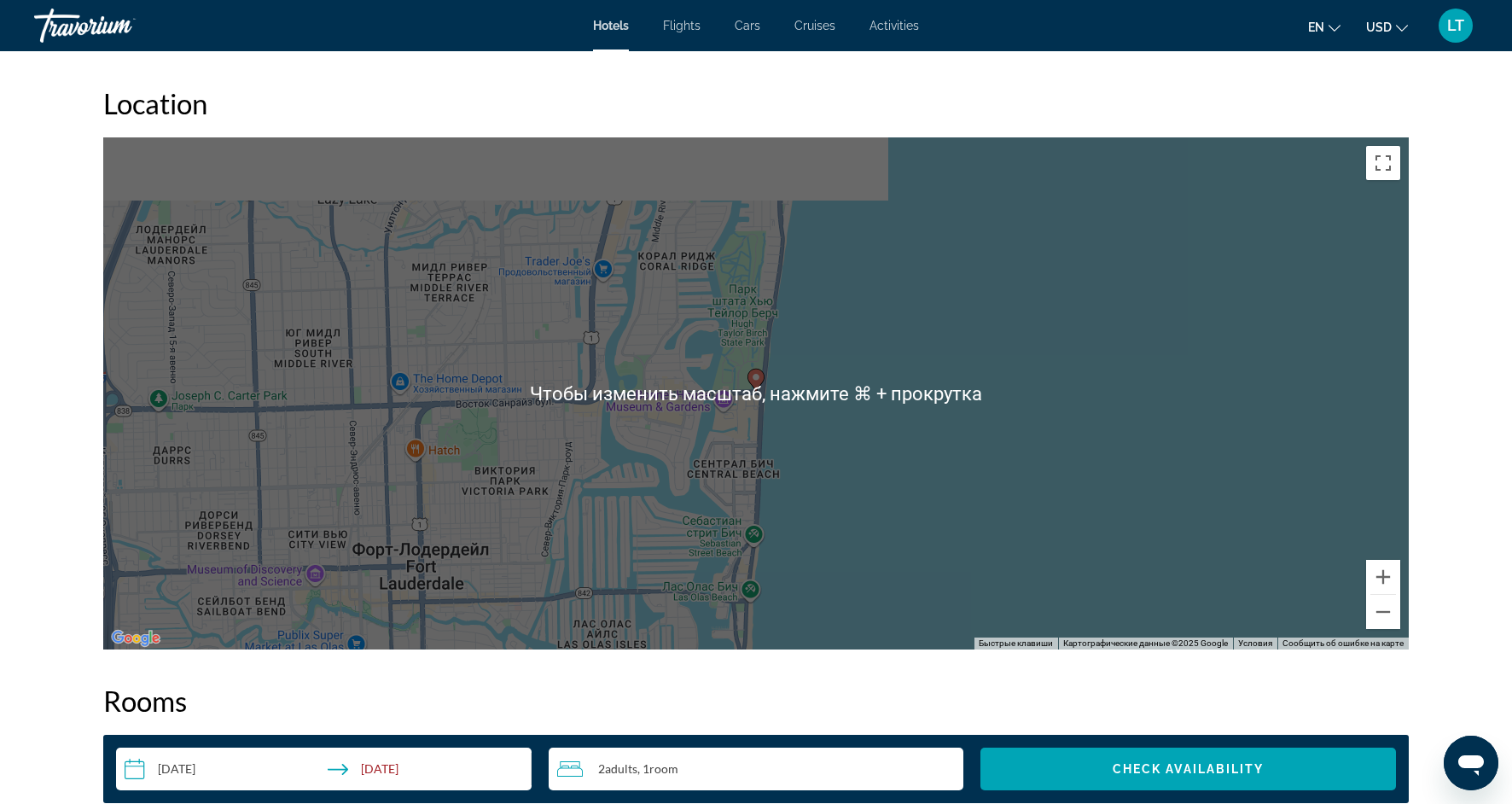
scroll to position [1582, 0]
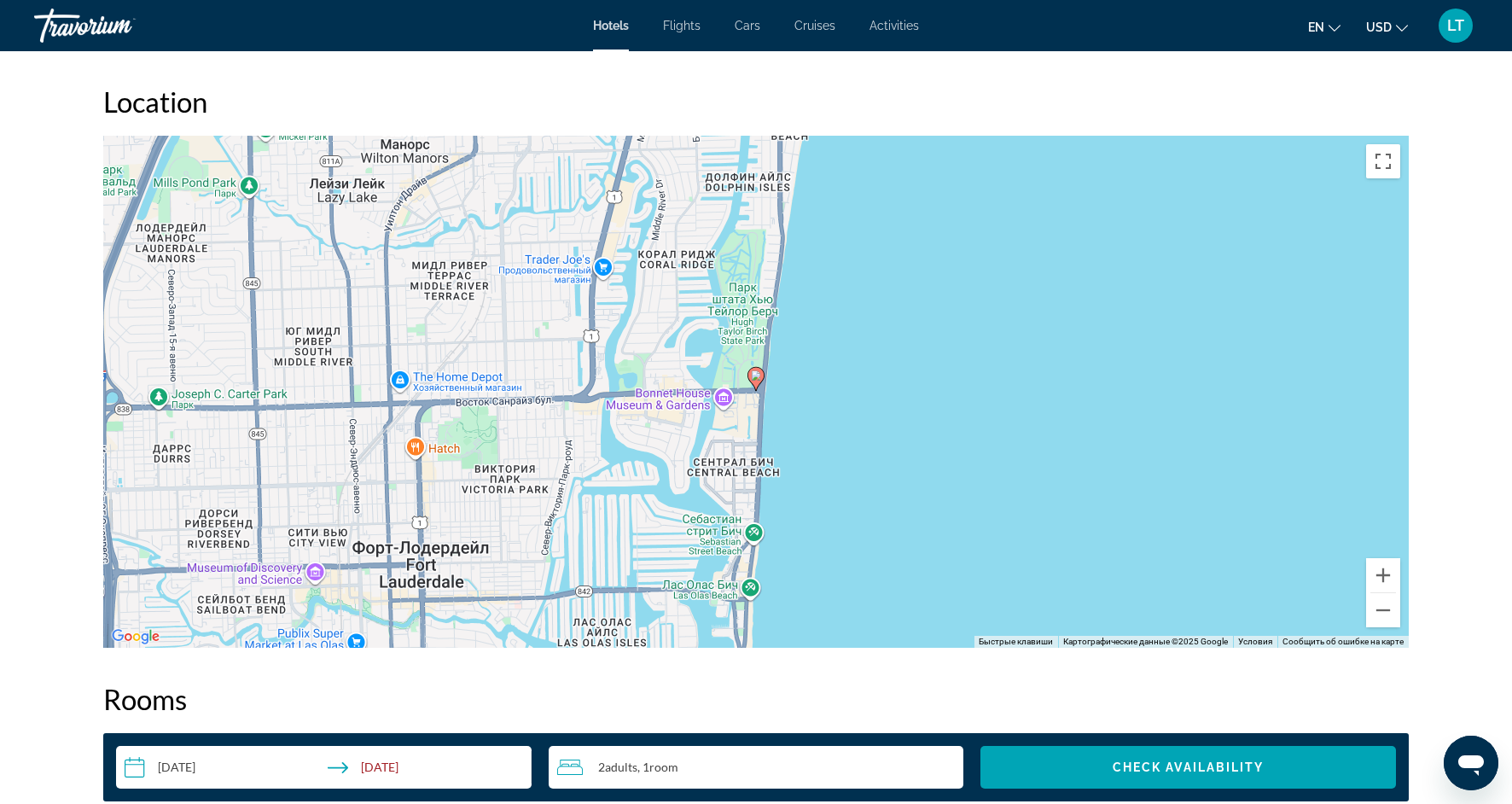
click at [943, 529] on div "Чтобы активировать перетаскивание с помощью клавиатуры, нажмите Alt + Ввод. Пос…" at bounding box center [756, 392] width 1306 height 512
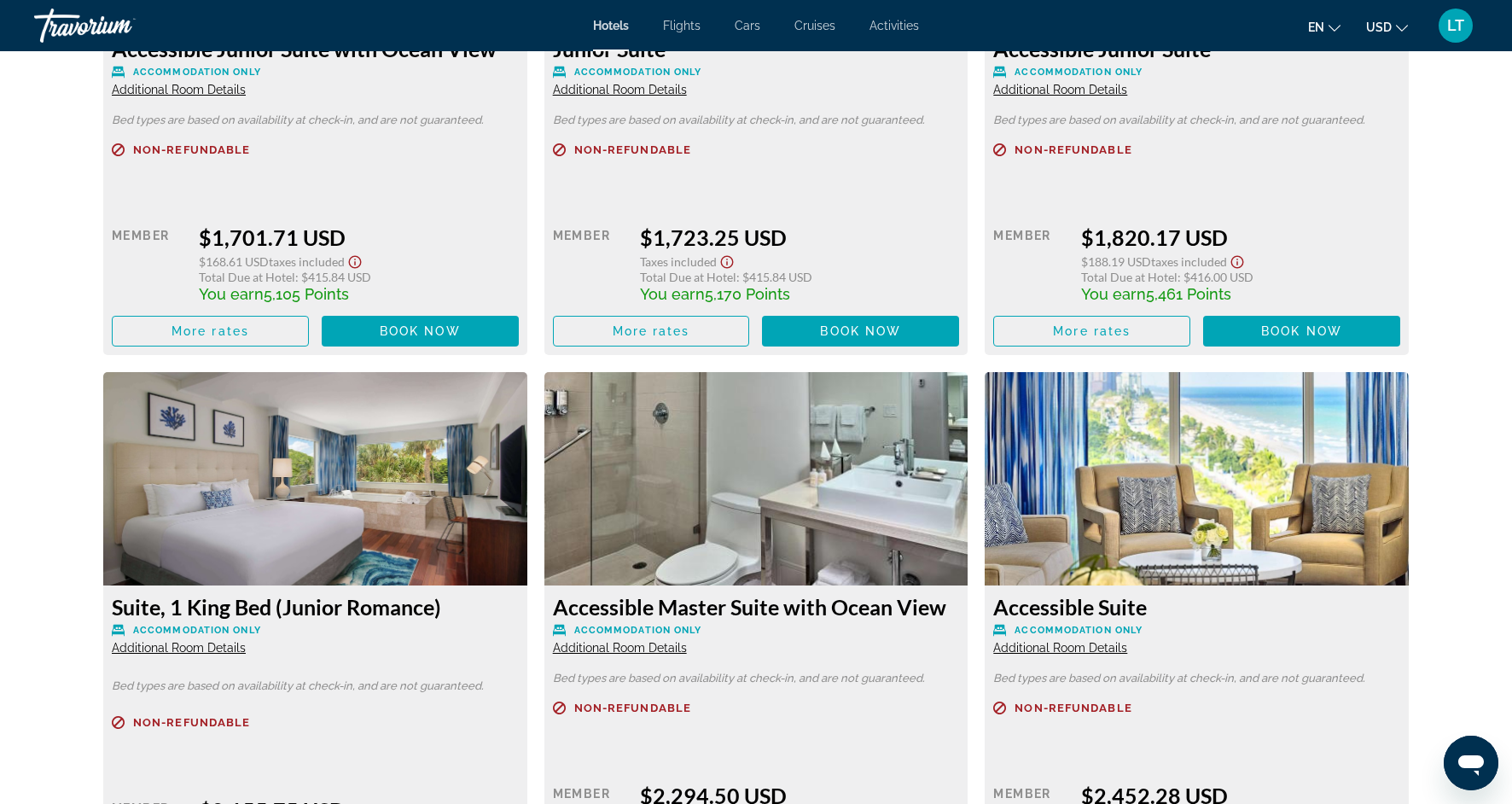
scroll to position [8085, 0]
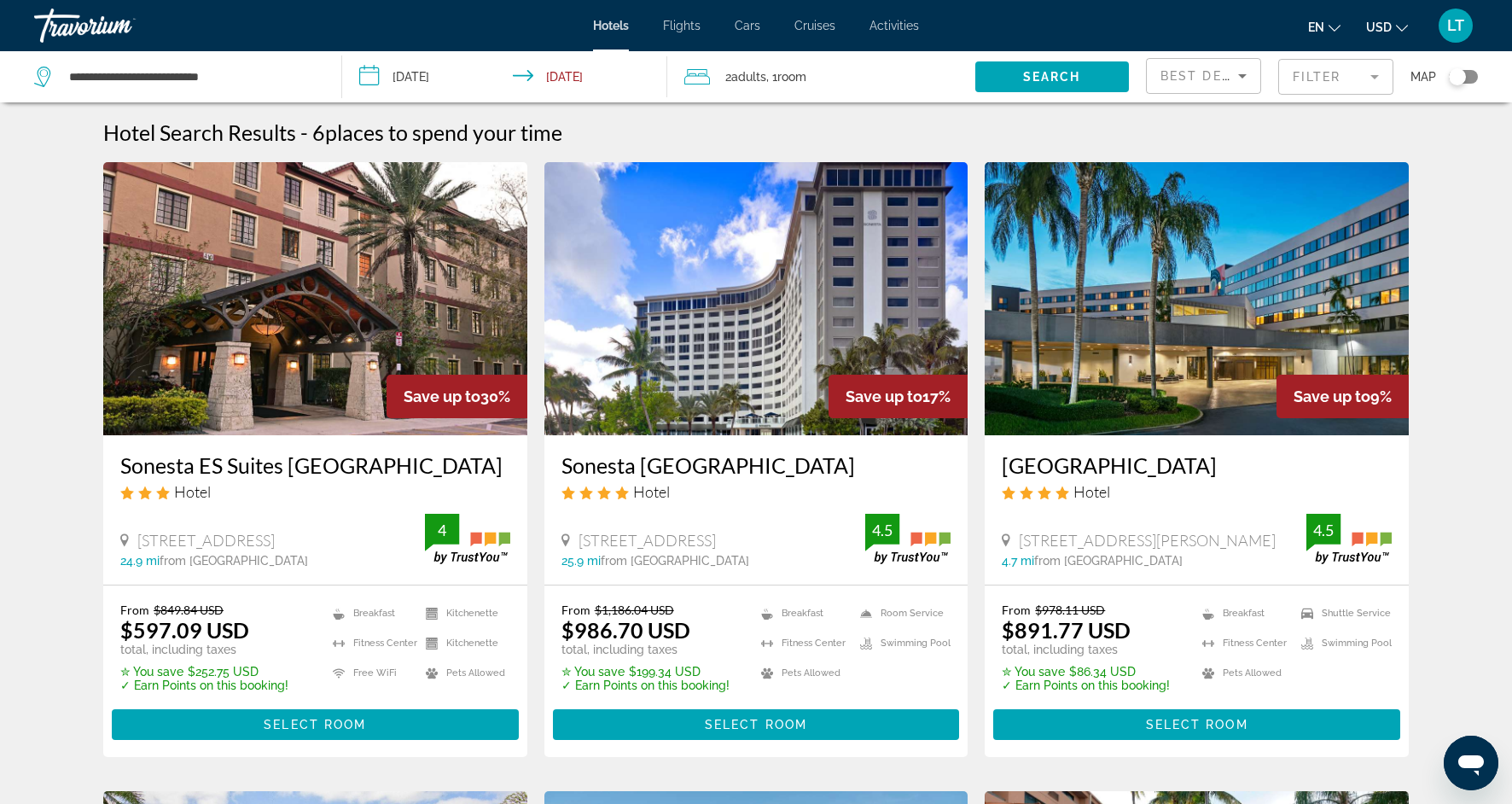
click at [1376, 80] on mat-form-field "Filter" at bounding box center [1336, 77] width 115 height 36
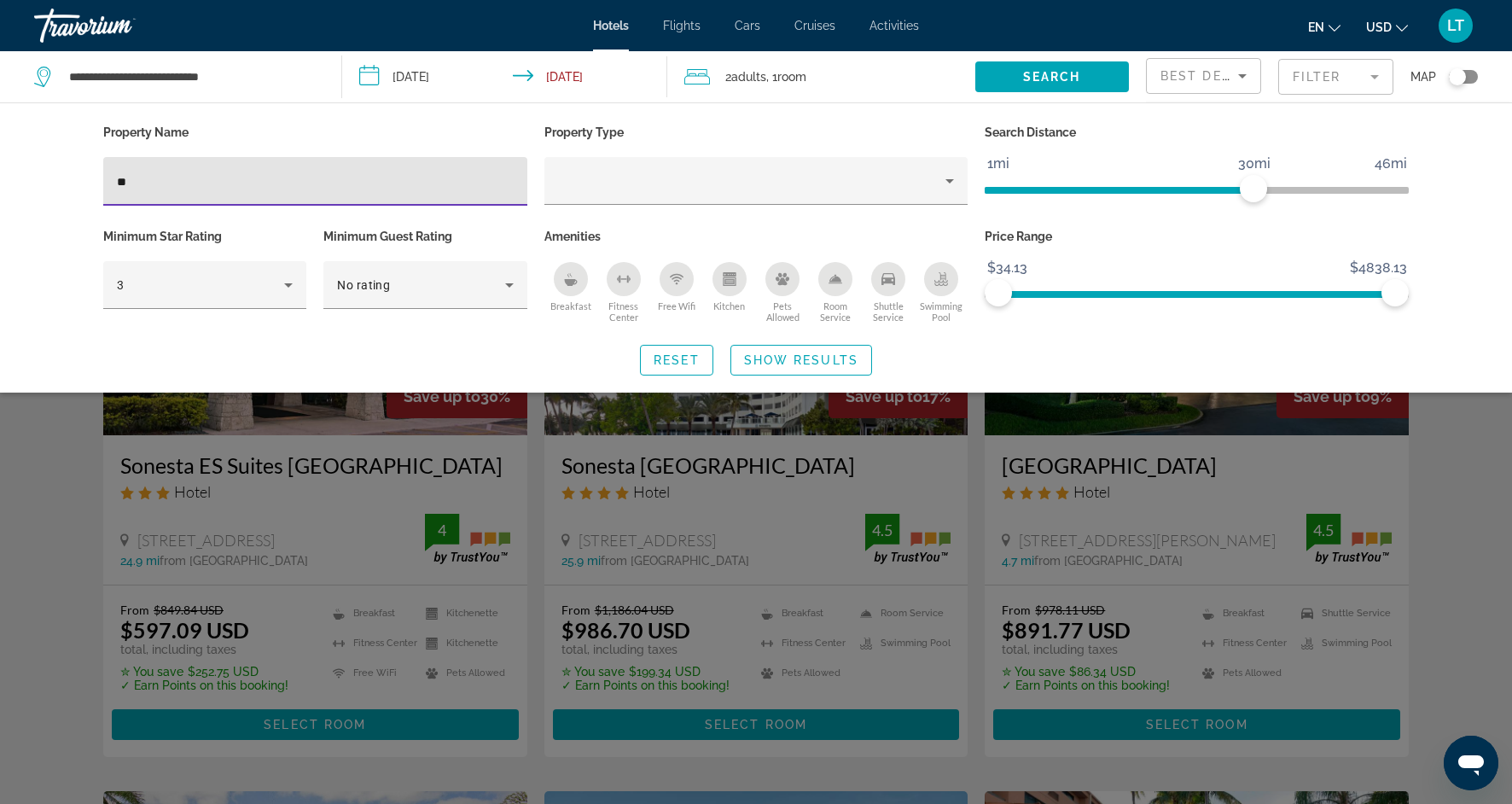
type input "*"
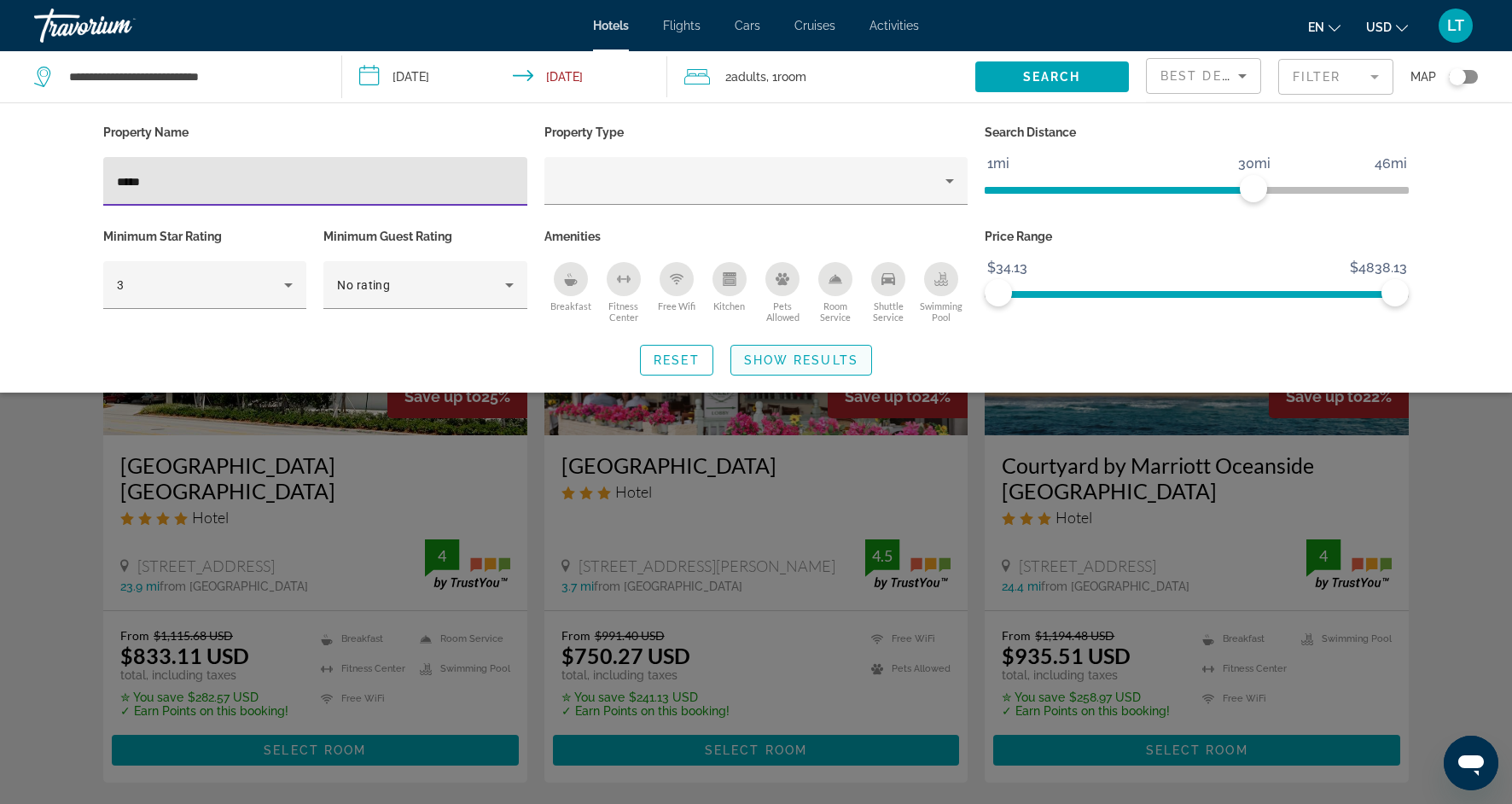
type input "*****"
click at [786, 359] on span "Show Results" at bounding box center [801, 359] width 114 height 14
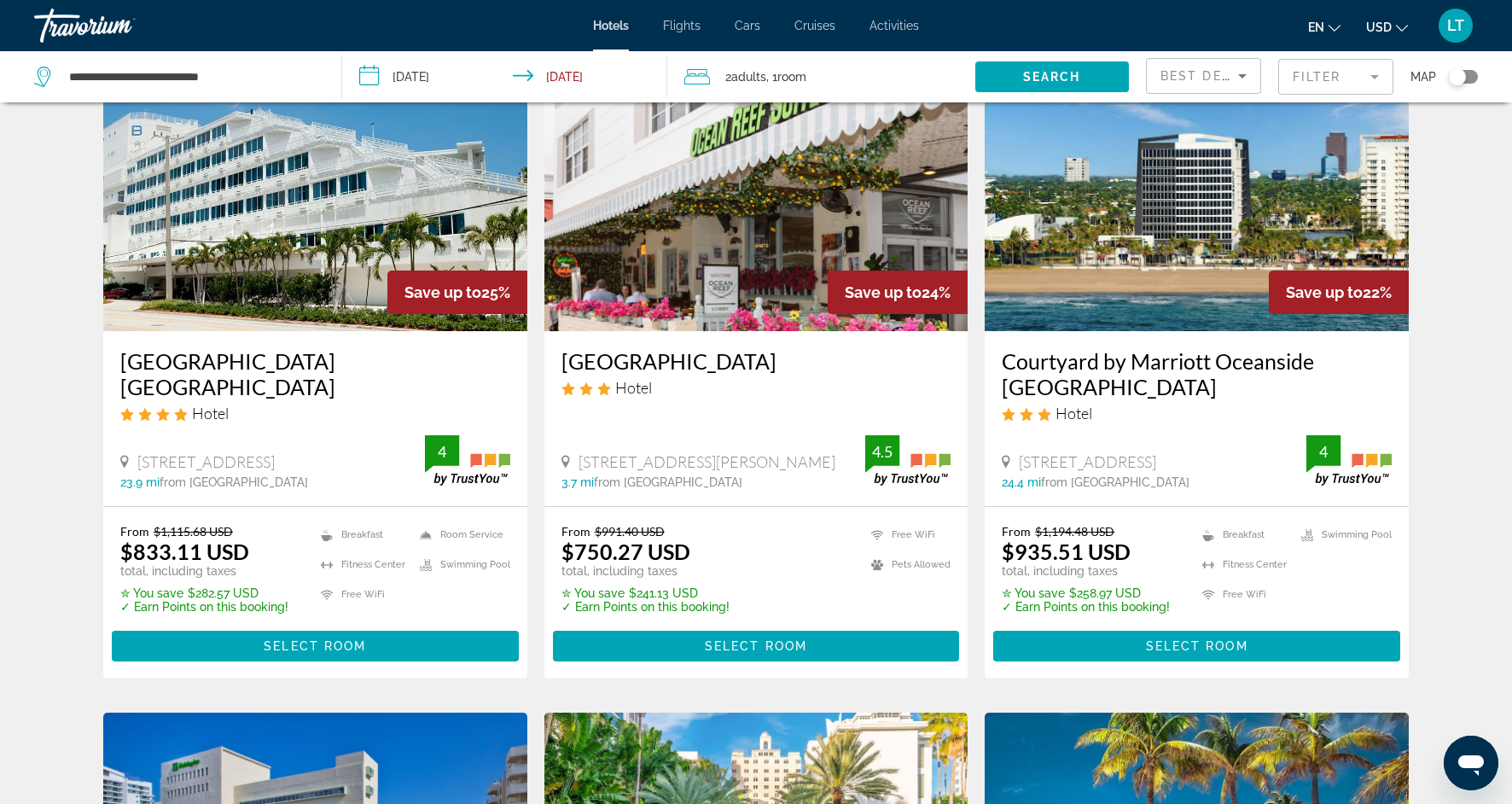
scroll to position [108, 0]
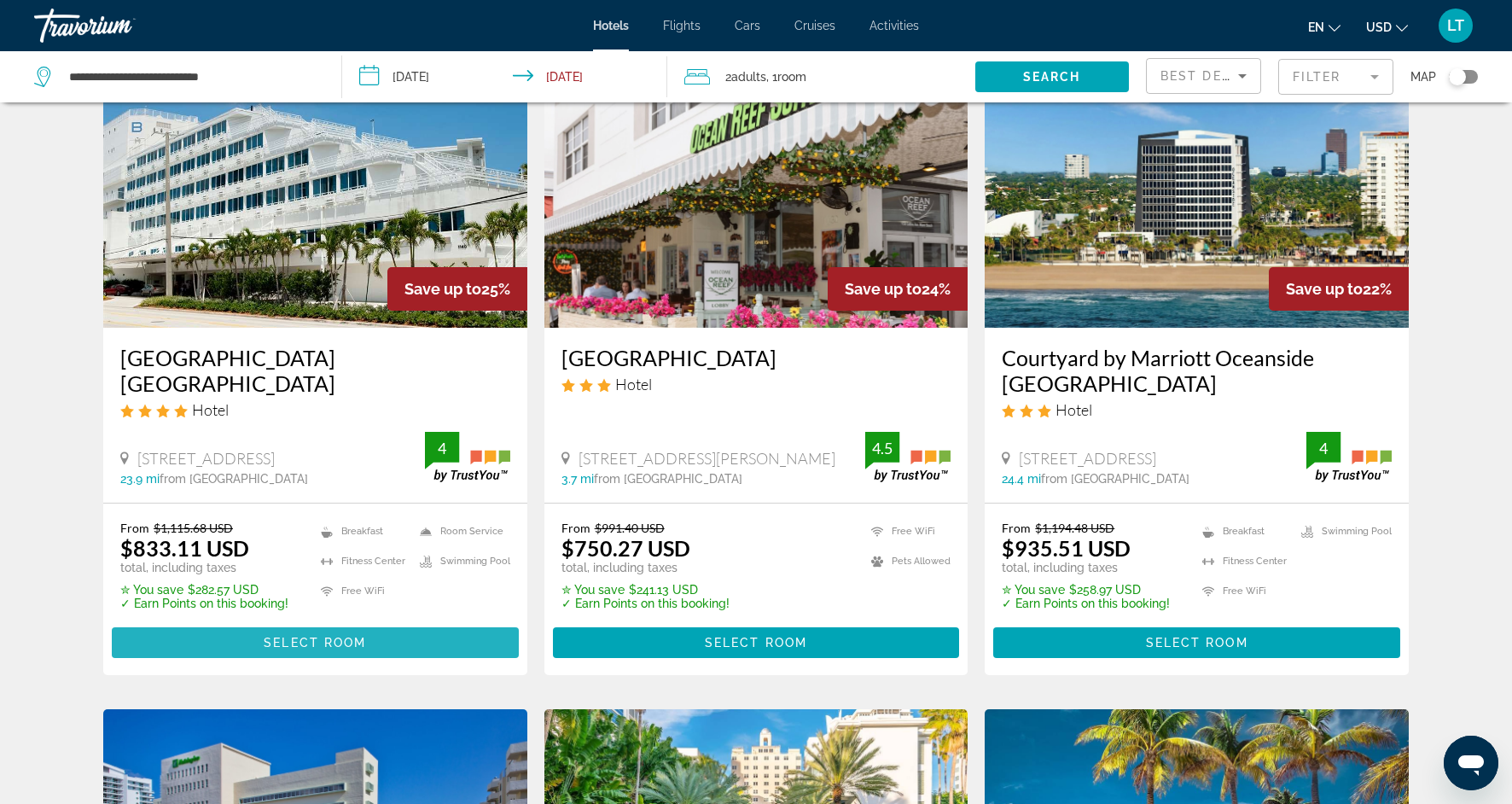
click at [328, 636] on span "Select Room" at bounding box center [314, 643] width 102 height 14
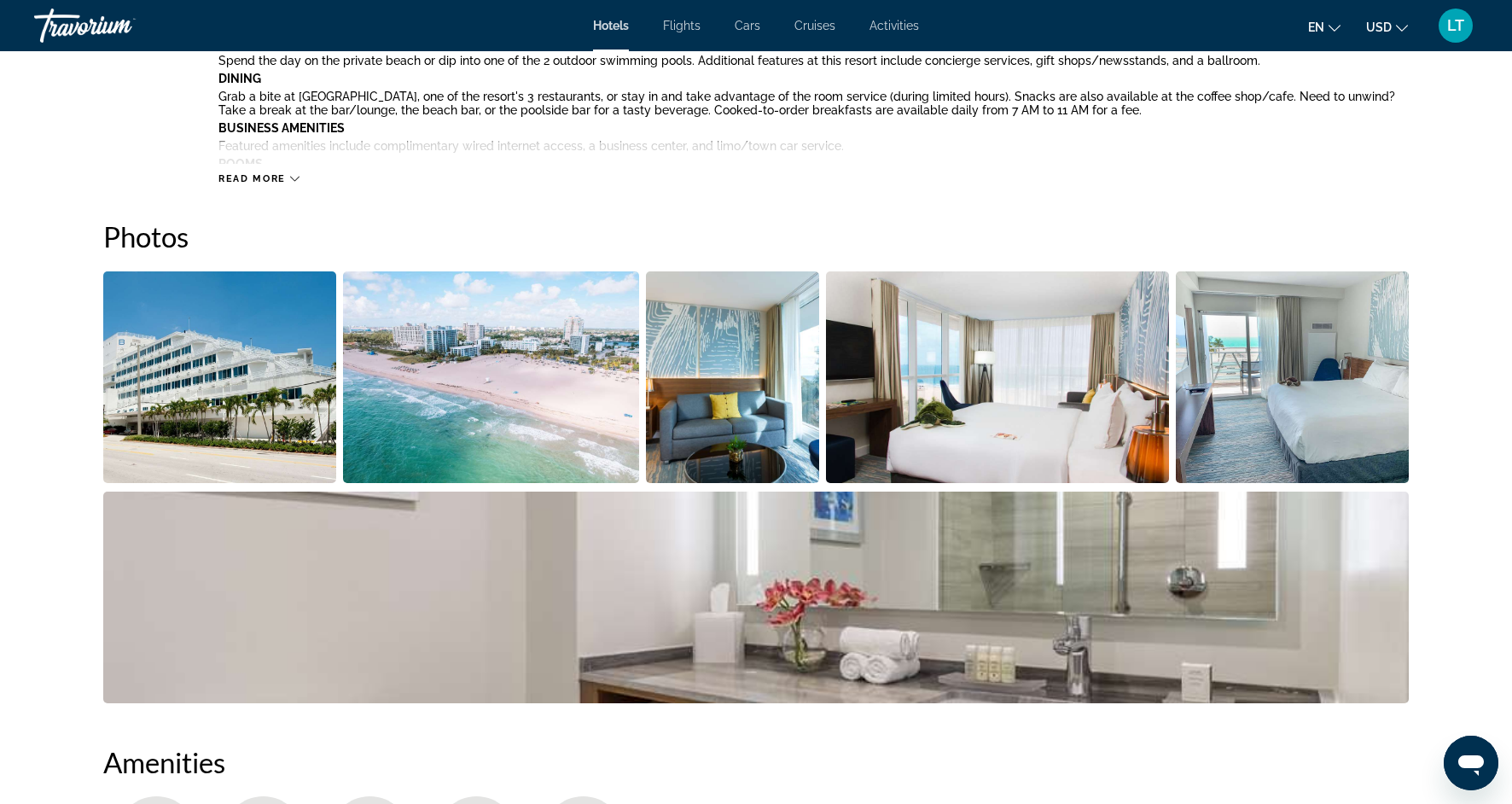
scroll to position [713, 0]
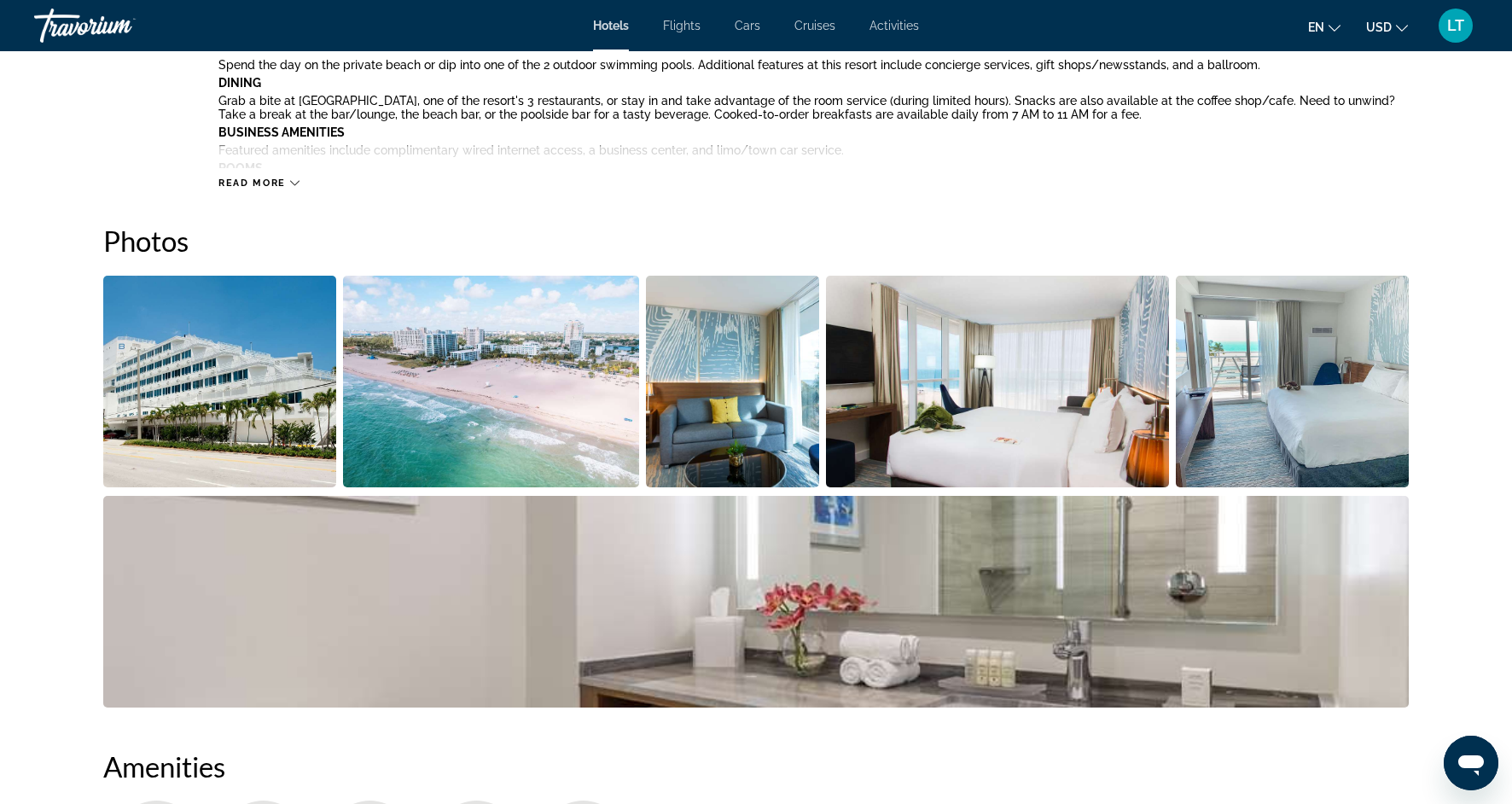
click at [491, 394] on img "Open full-screen image slider" at bounding box center [491, 382] width 297 height 212
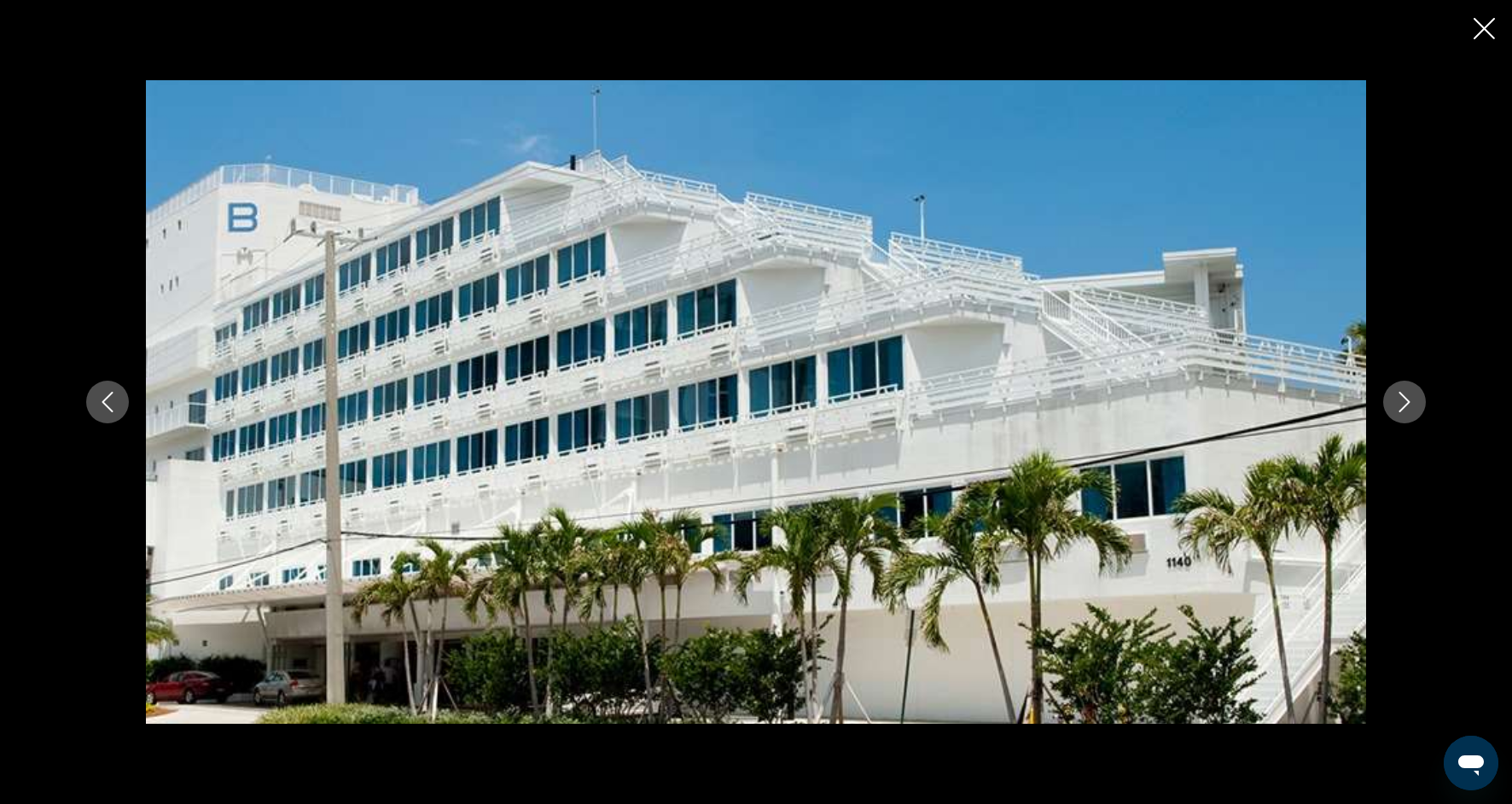
click at [1397, 400] on icon "Next image" at bounding box center [1404, 402] width 21 height 21
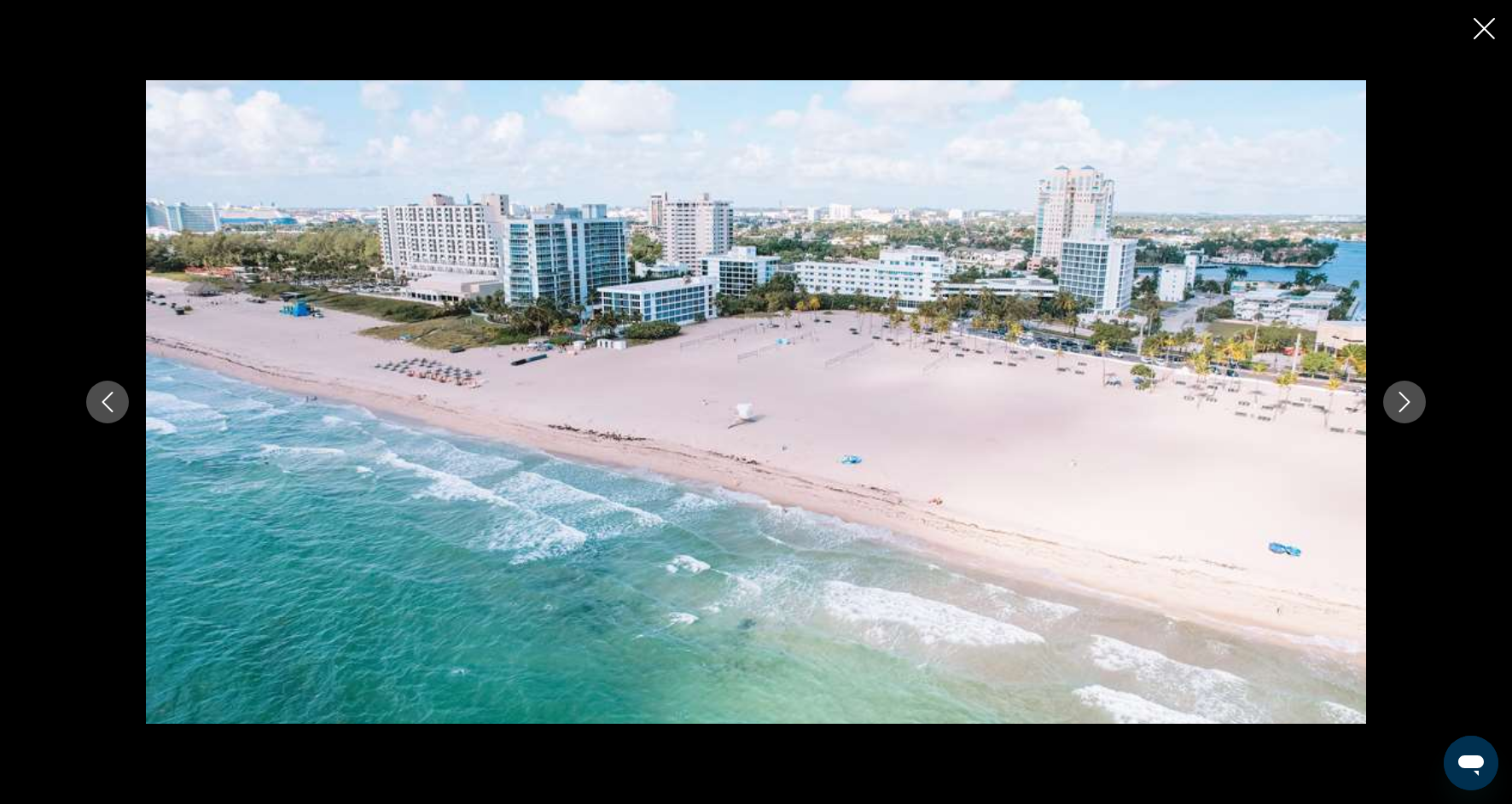
click at [1397, 400] on icon "Next image" at bounding box center [1404, 402] width 21 height 21
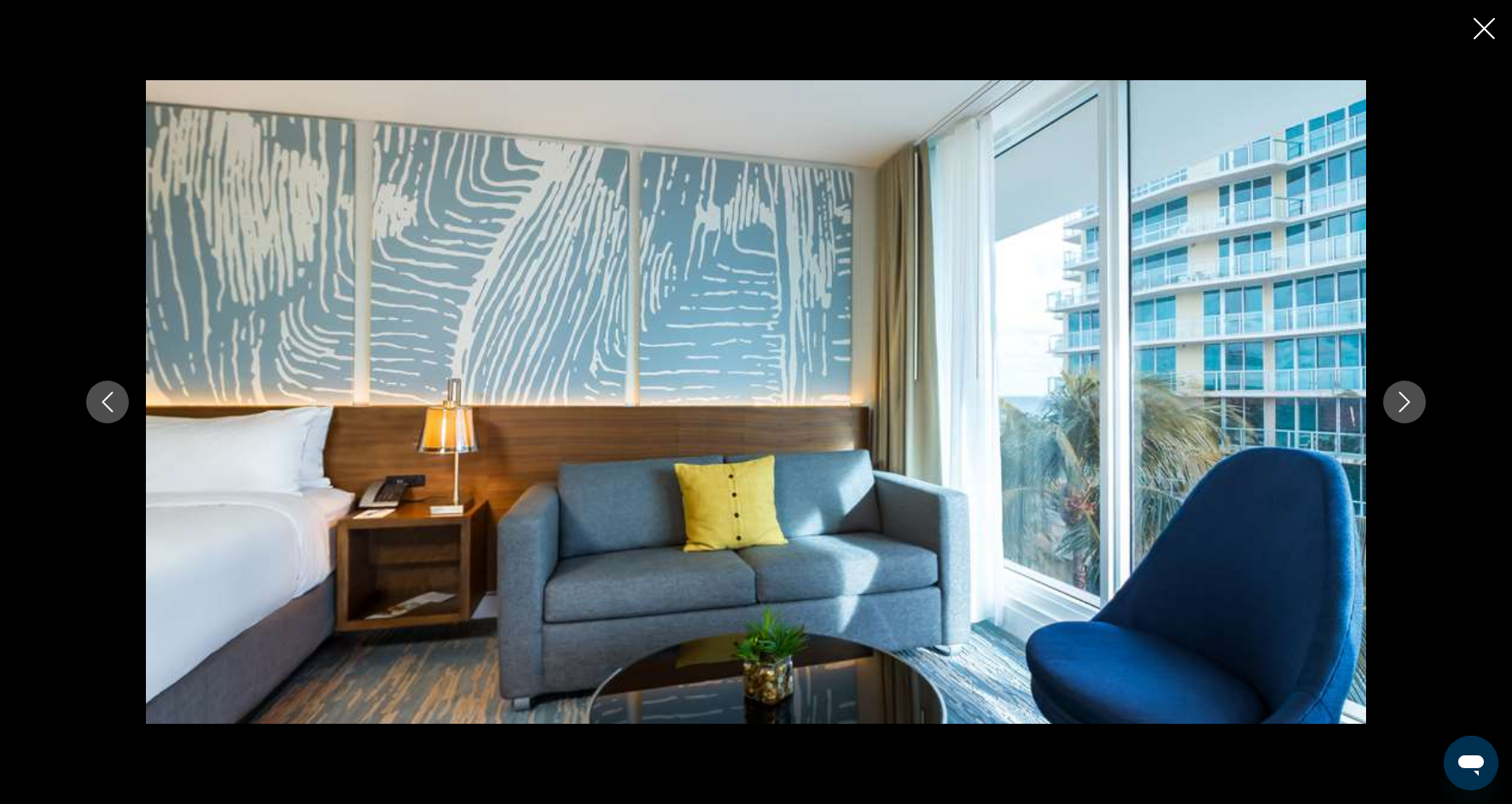
click at [1397, 400] on icon "Next image" at bounding box center [1404, 402] width 21 height 21
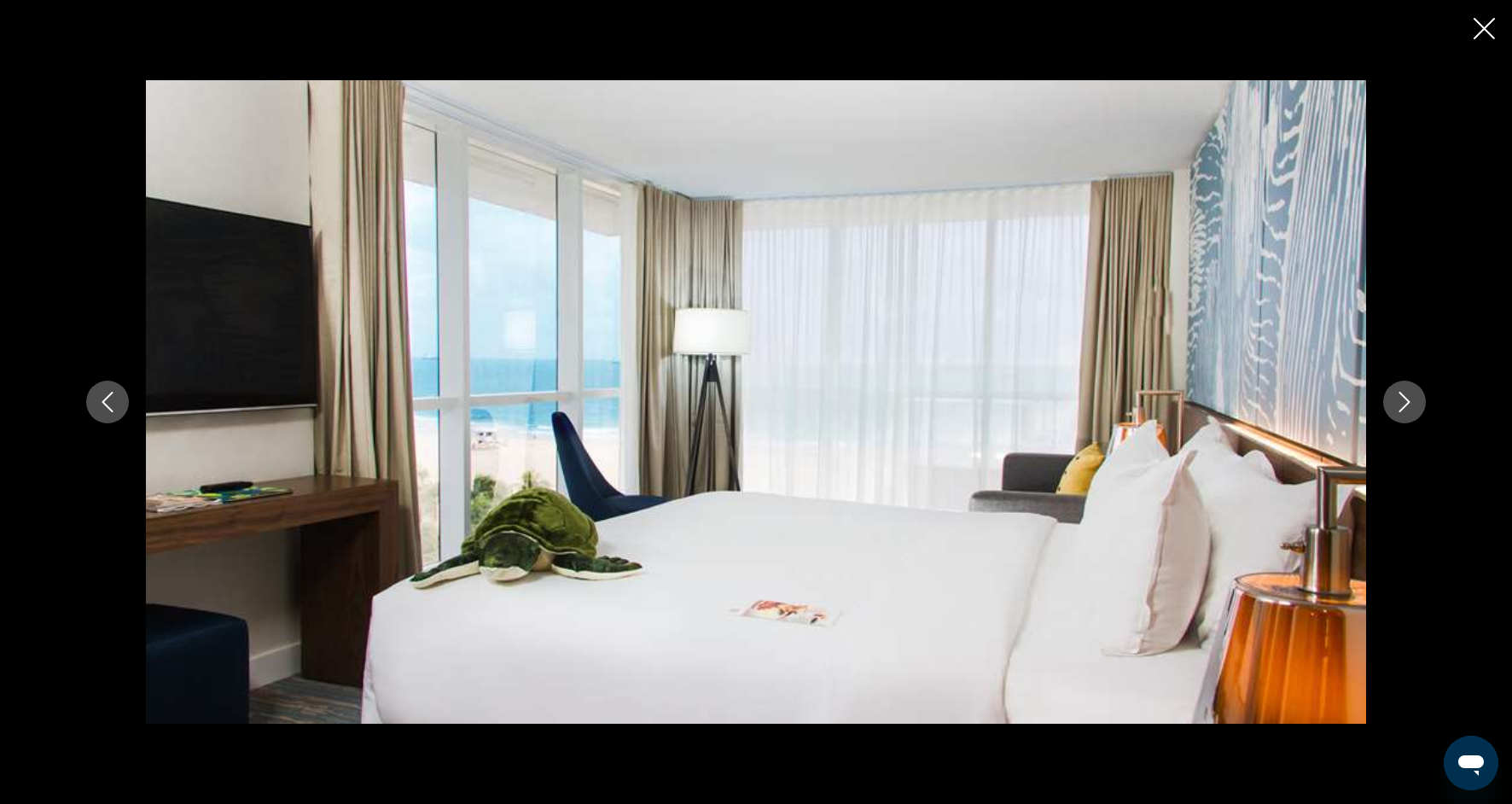
click at [1397, 401] on icon "Next image" at bounding box center [1404, 402] width 21 height 21
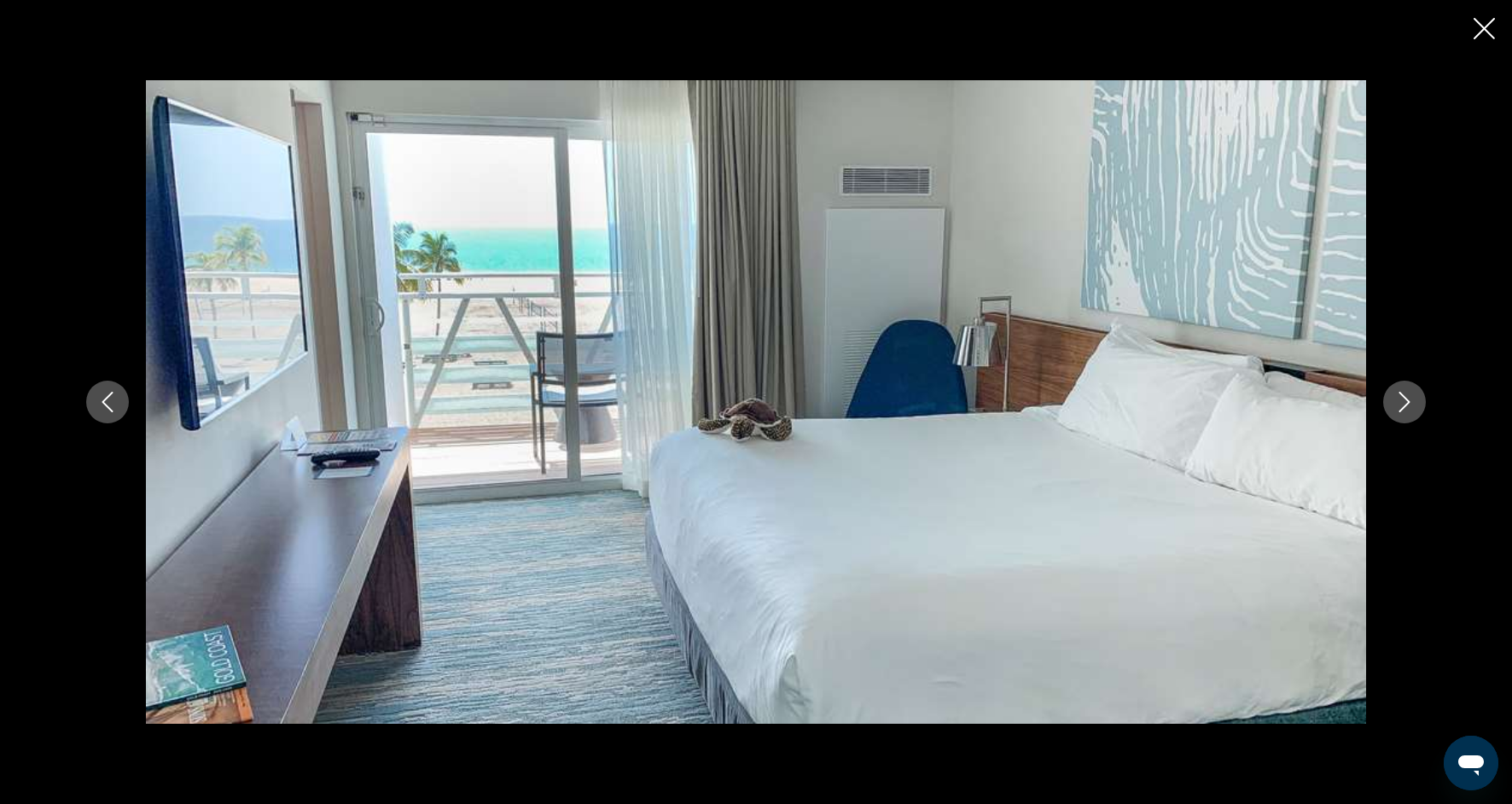
click at [1397, 401] on icon "Next image" at bounding box center [1404, 402] width 21 height 21
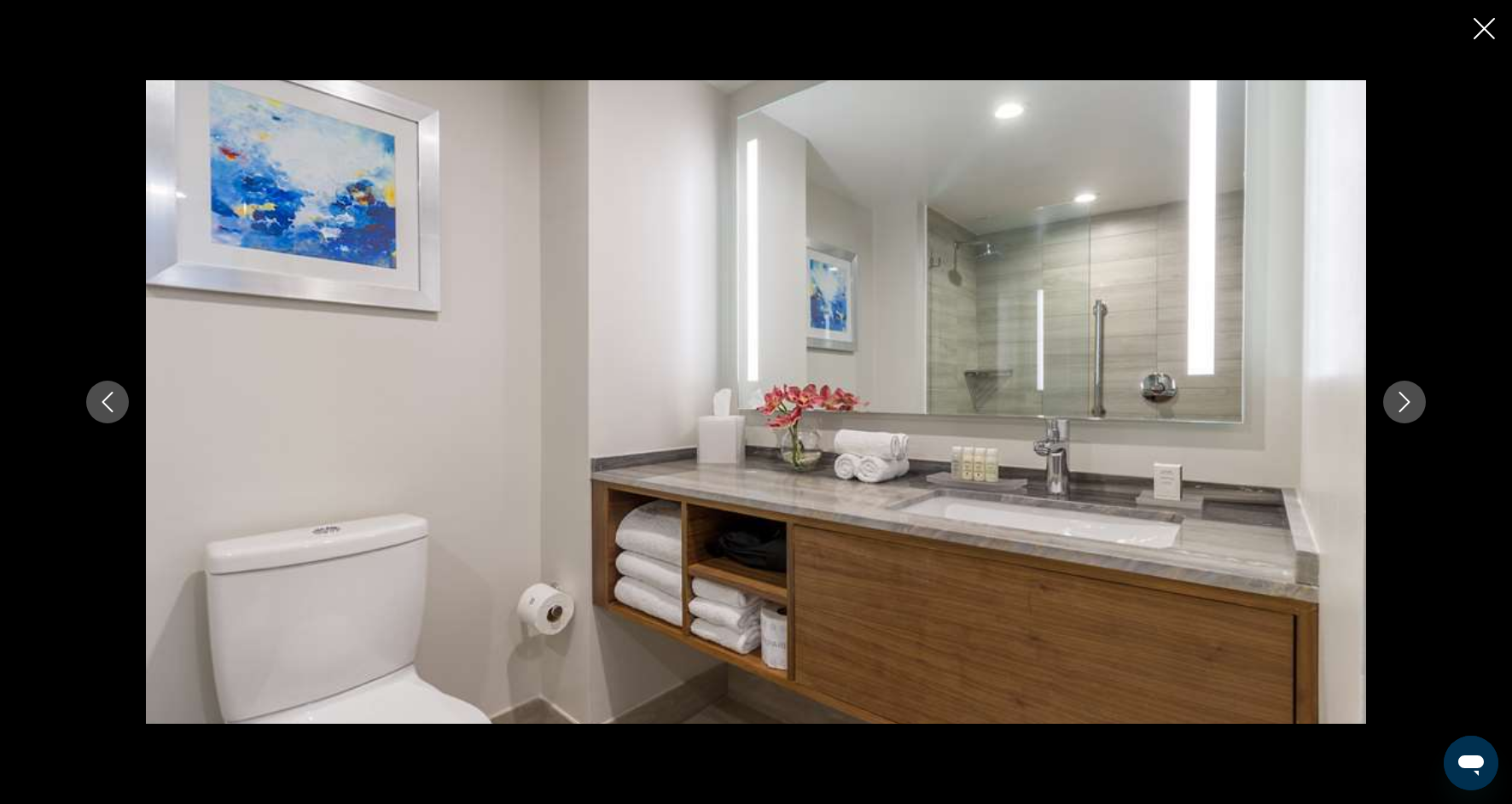
click at [1397, 401] on icon "Next image" at bounding box center [1404, 402] width 21 height 21
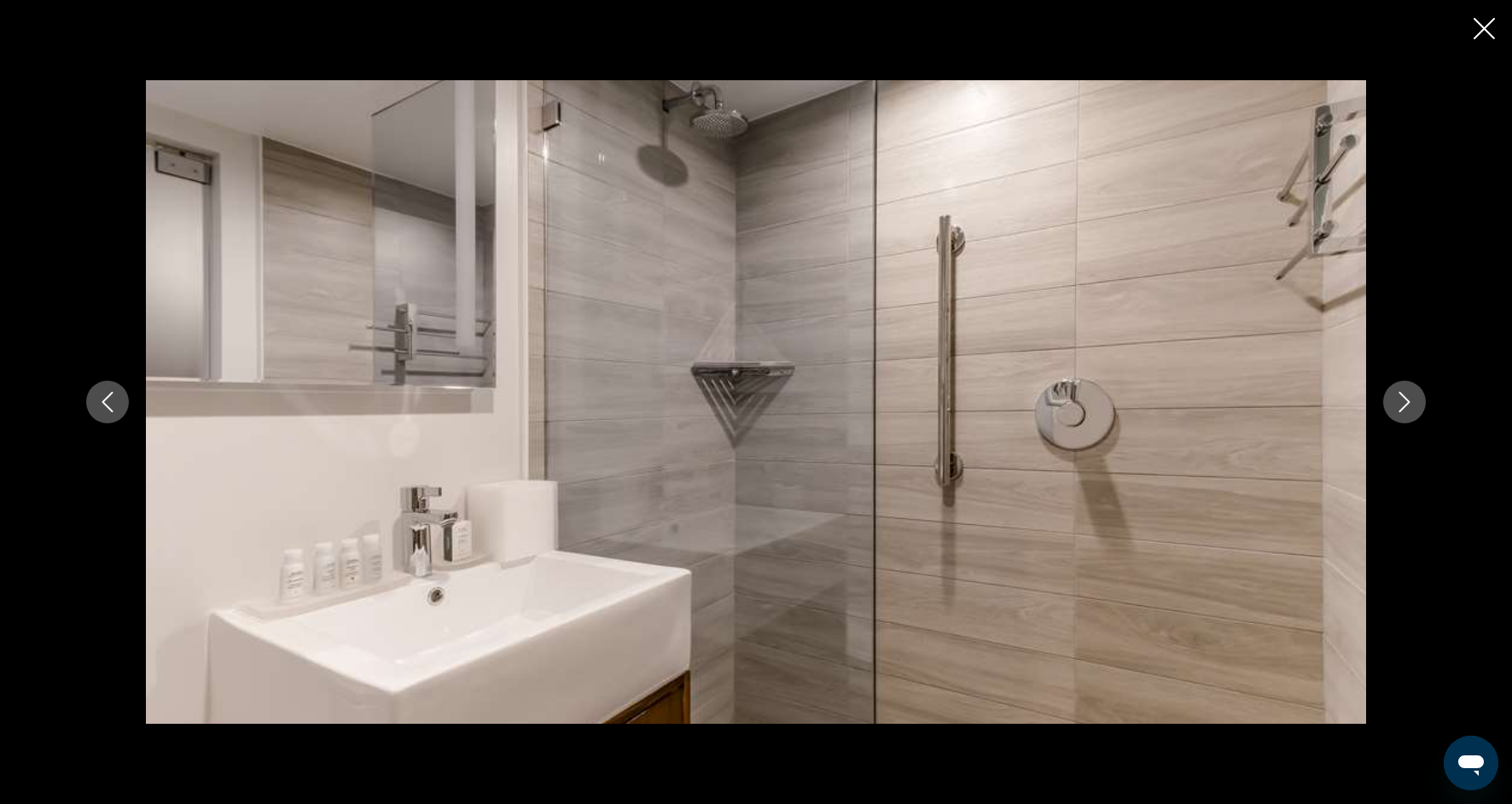
click at [1397, 401] on icon "Next image" at bounding box center [1404, 402] width 21 height 21
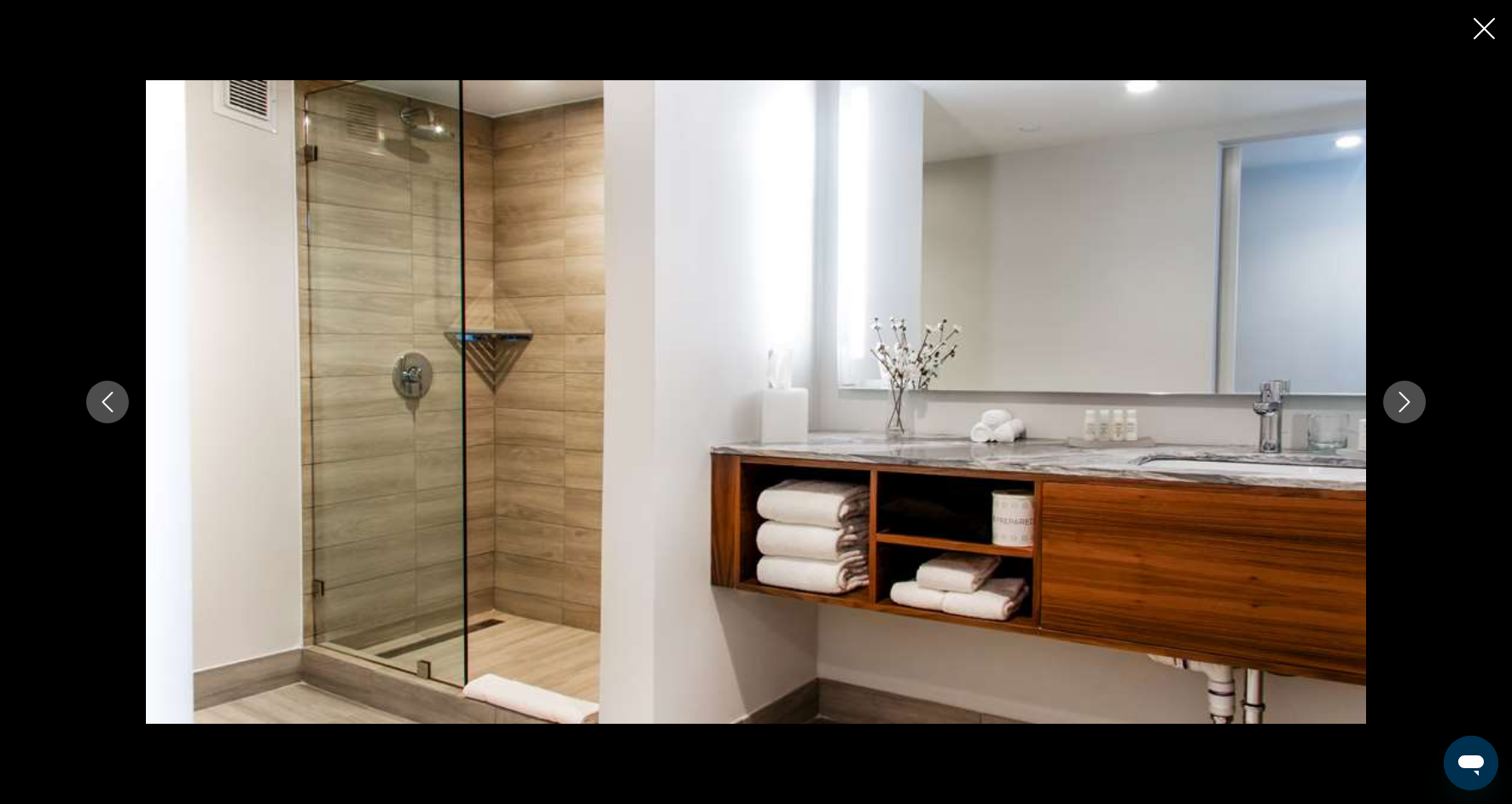
click at [1397, 401] on icon "Next image" at bounding box center [1404, 402] width 21 height 21
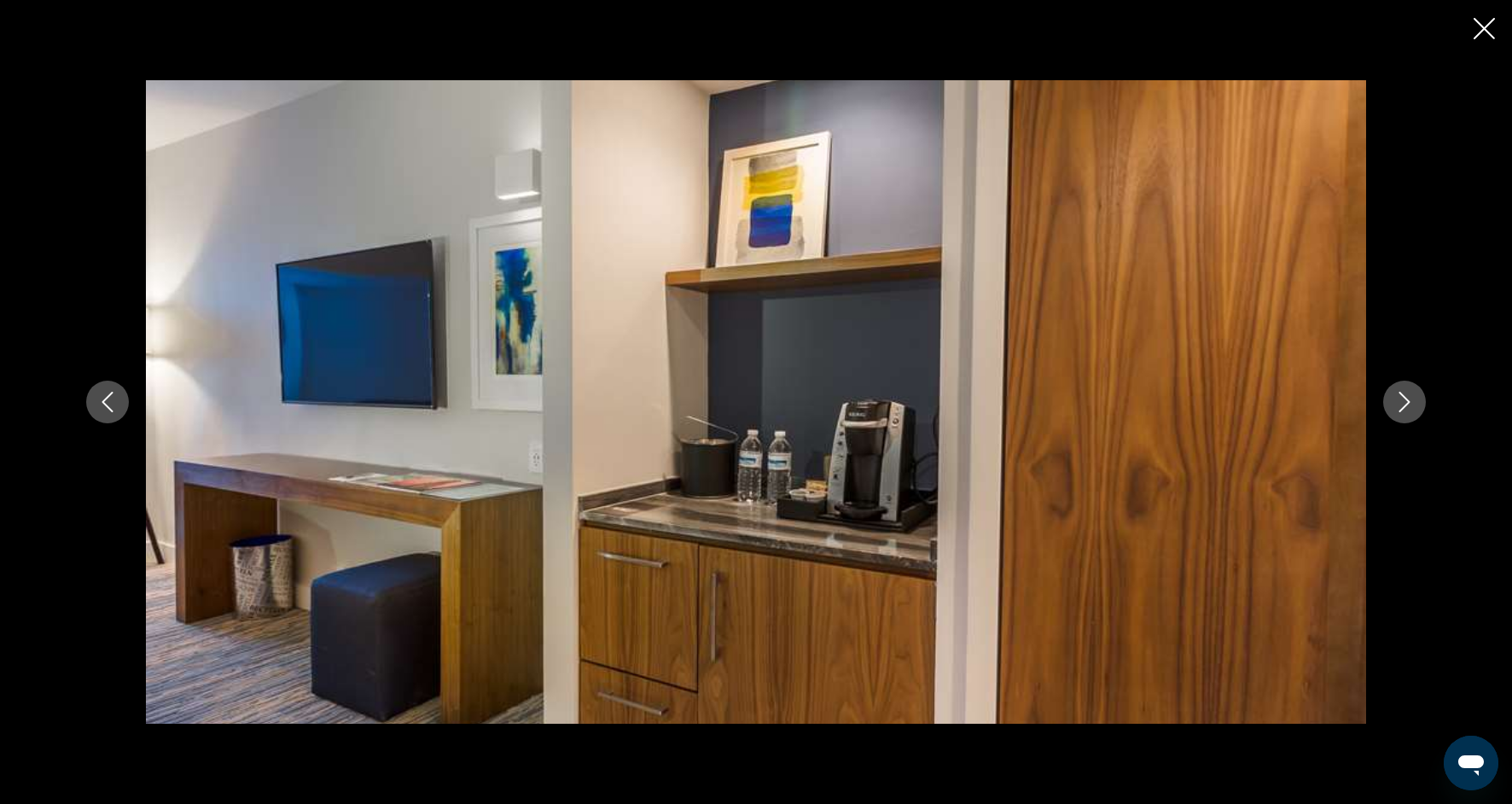
click at [1397, 401] on icon "Next image" at bounding box center [1404, 402] width 21 height 21
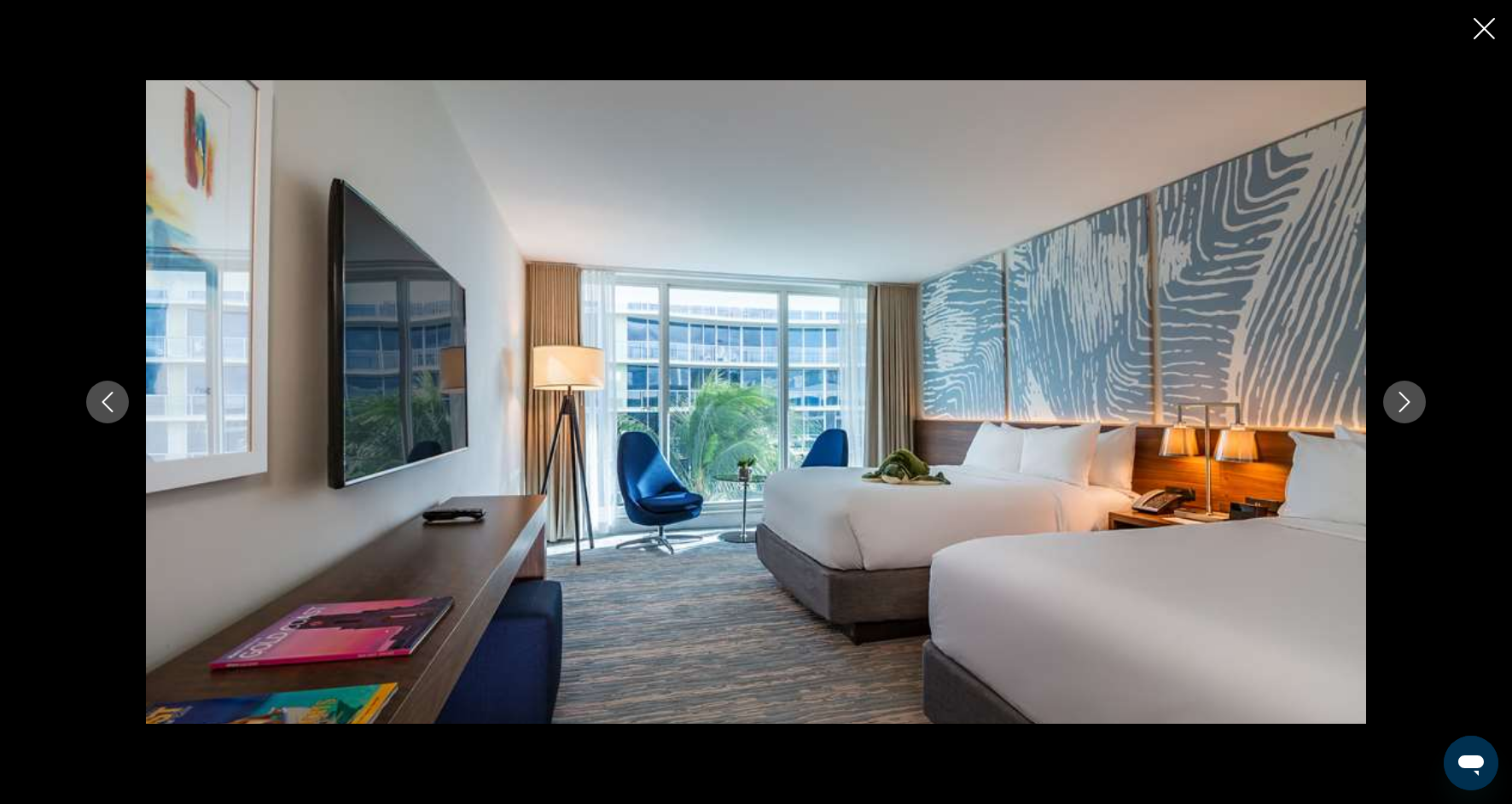
click at [1397, 401] on icon "Next image" at bounding box center [1404, 402] width 21 height 21
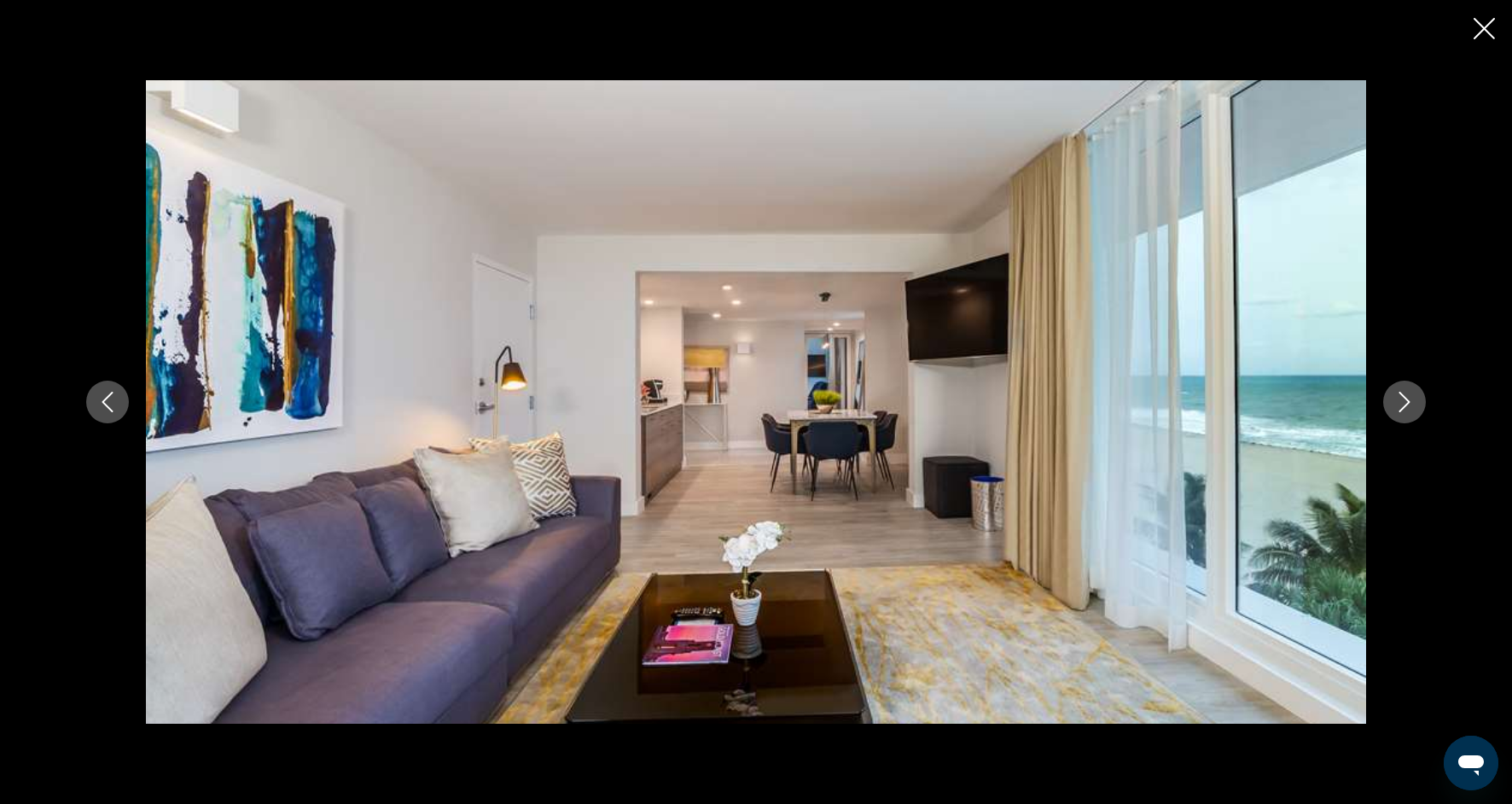
click at [1397, 402] on icon "Next image" at bounding box center [1404, 402] width 21 height 21
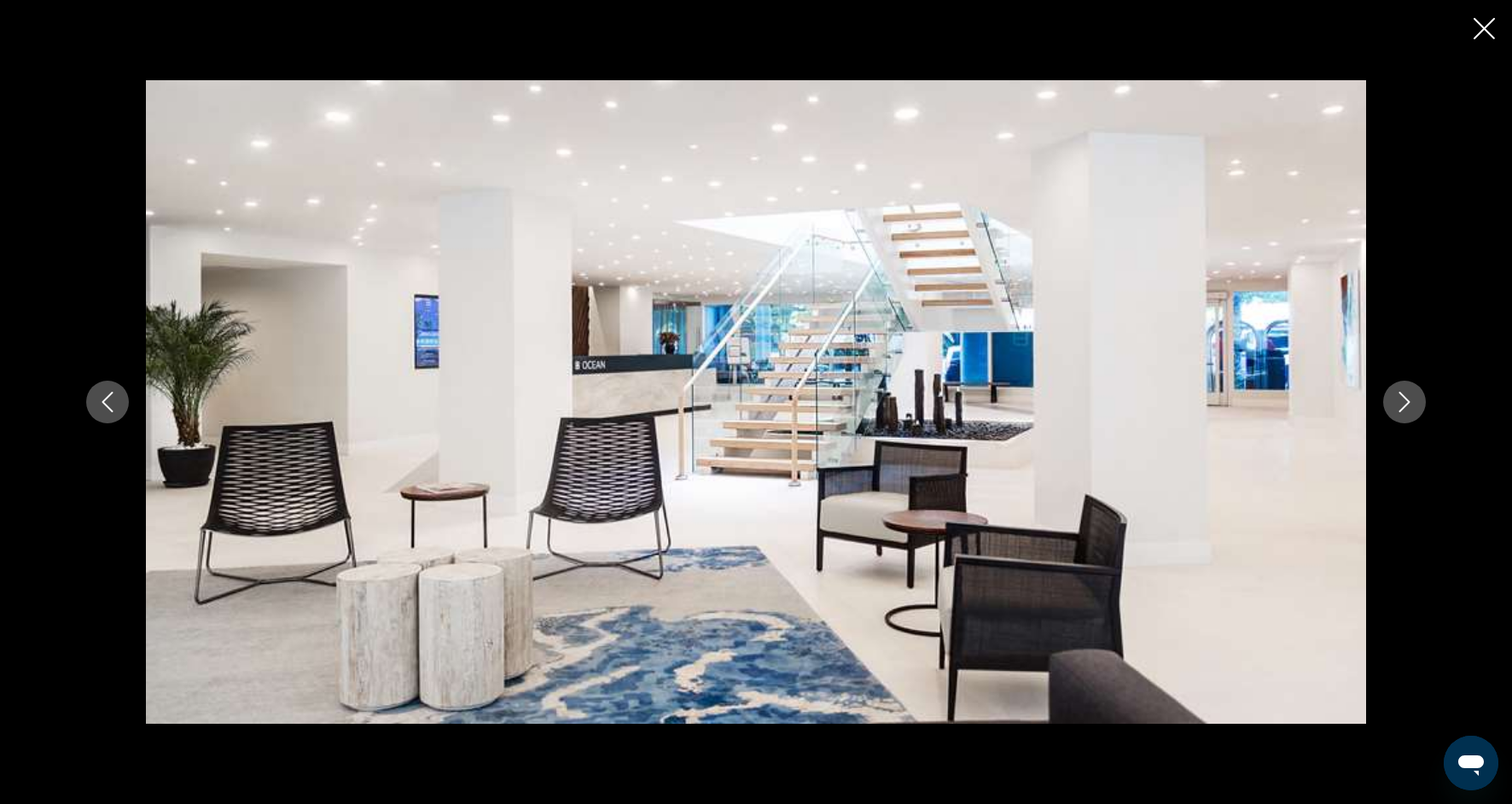
click at [1397, 402] on icon "Next image" at bounding box center [1404, 402] width 21 height 21
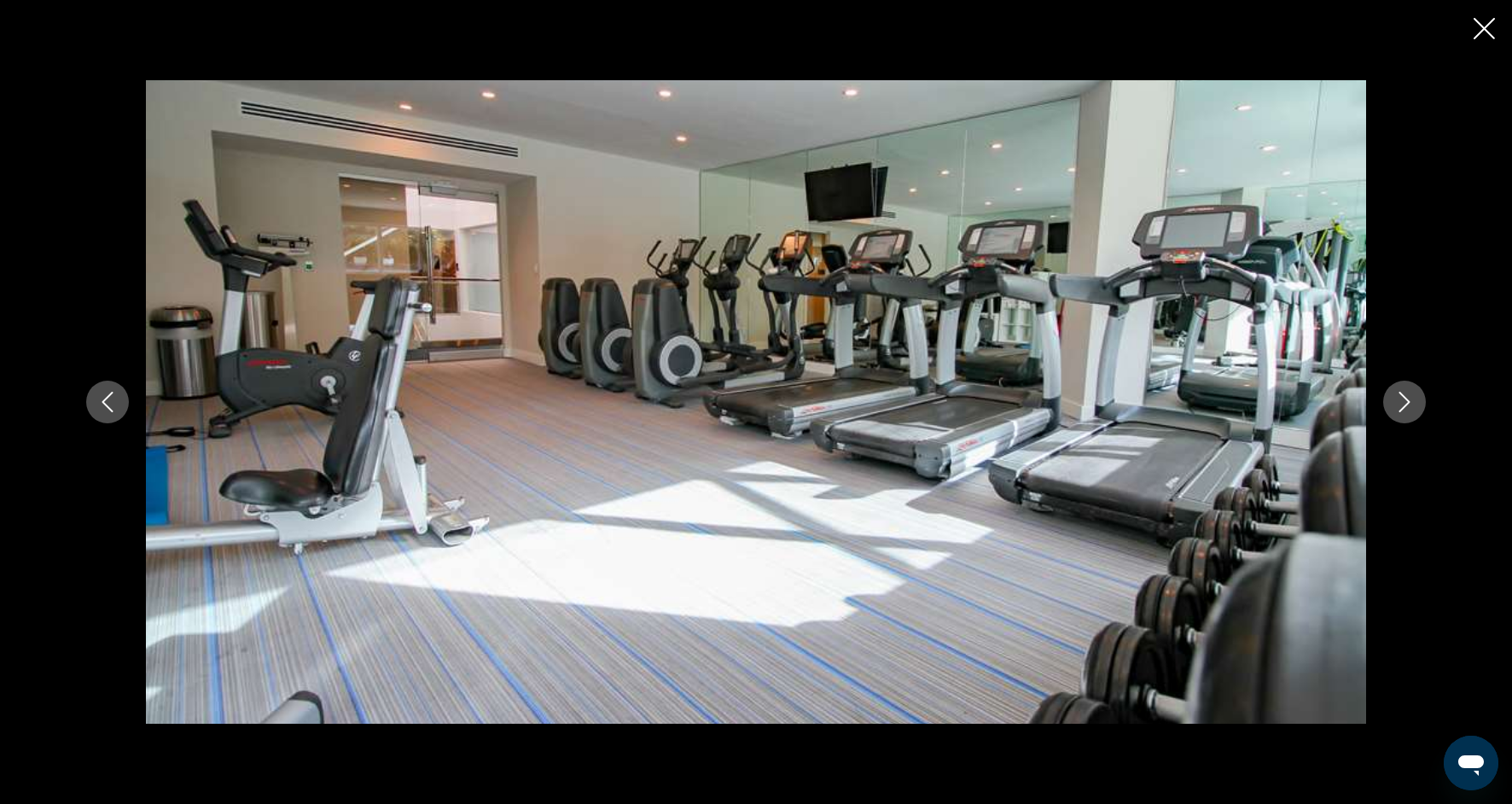
click at [1397, 403] on icon "Next image" at bounding box center [1404, 402] width 21 height 21
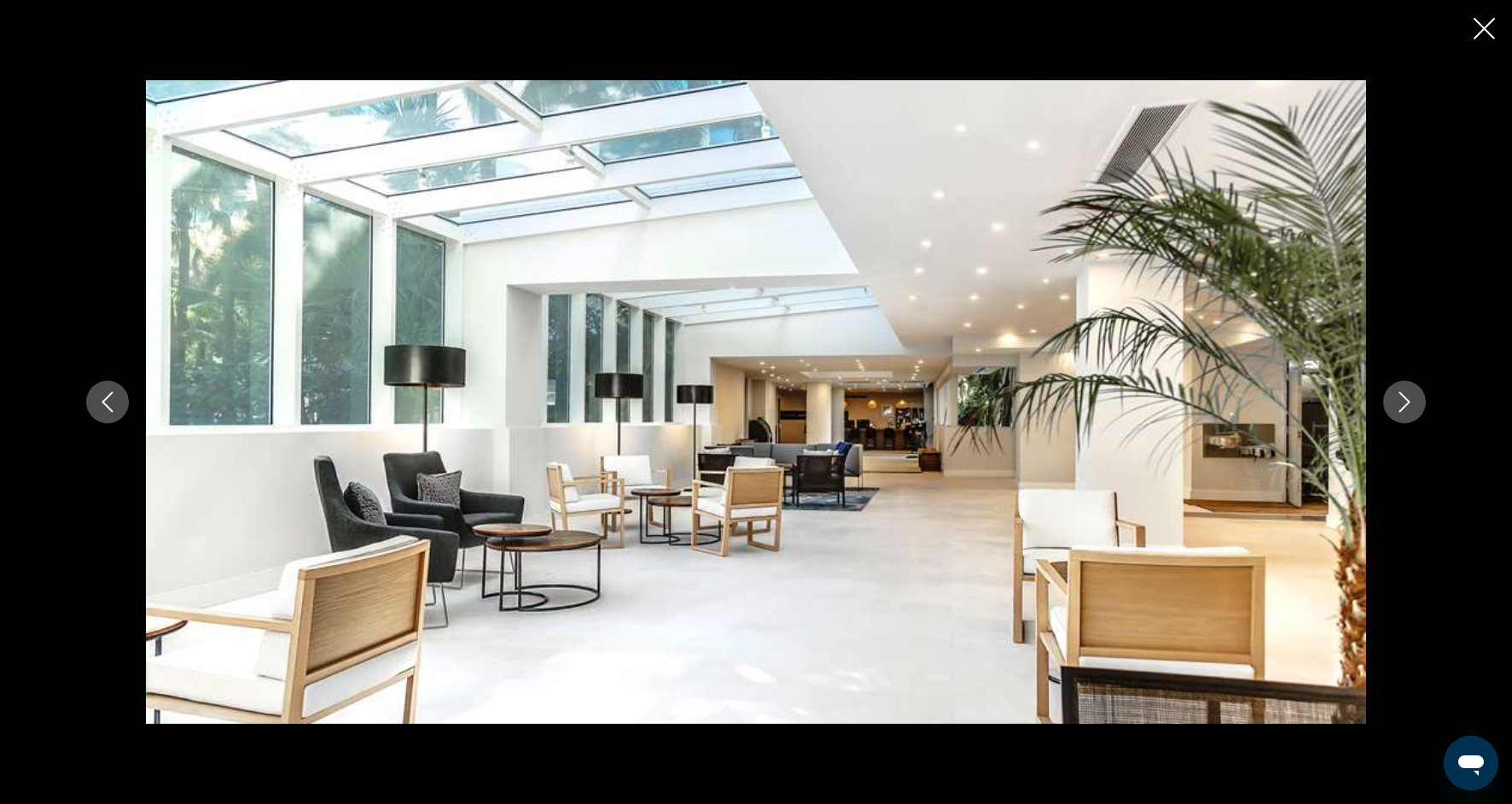
click at [1397, 403] on icon "Next image" at bounding box center [1404, 402] width 21 height 21
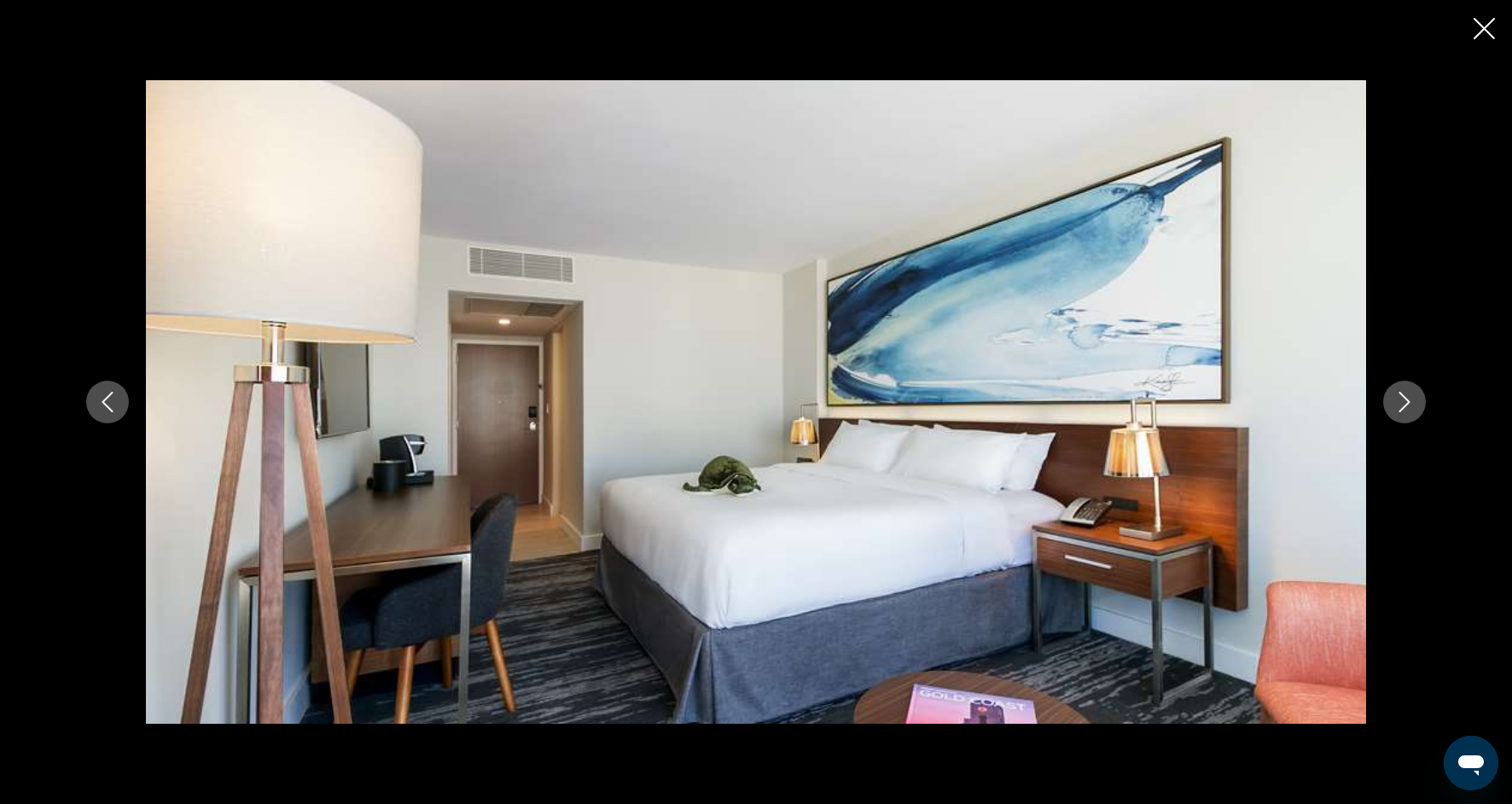
click at [1397, 403] on icon "Next image" at bounding box center [1404, 402] width 21 height 21
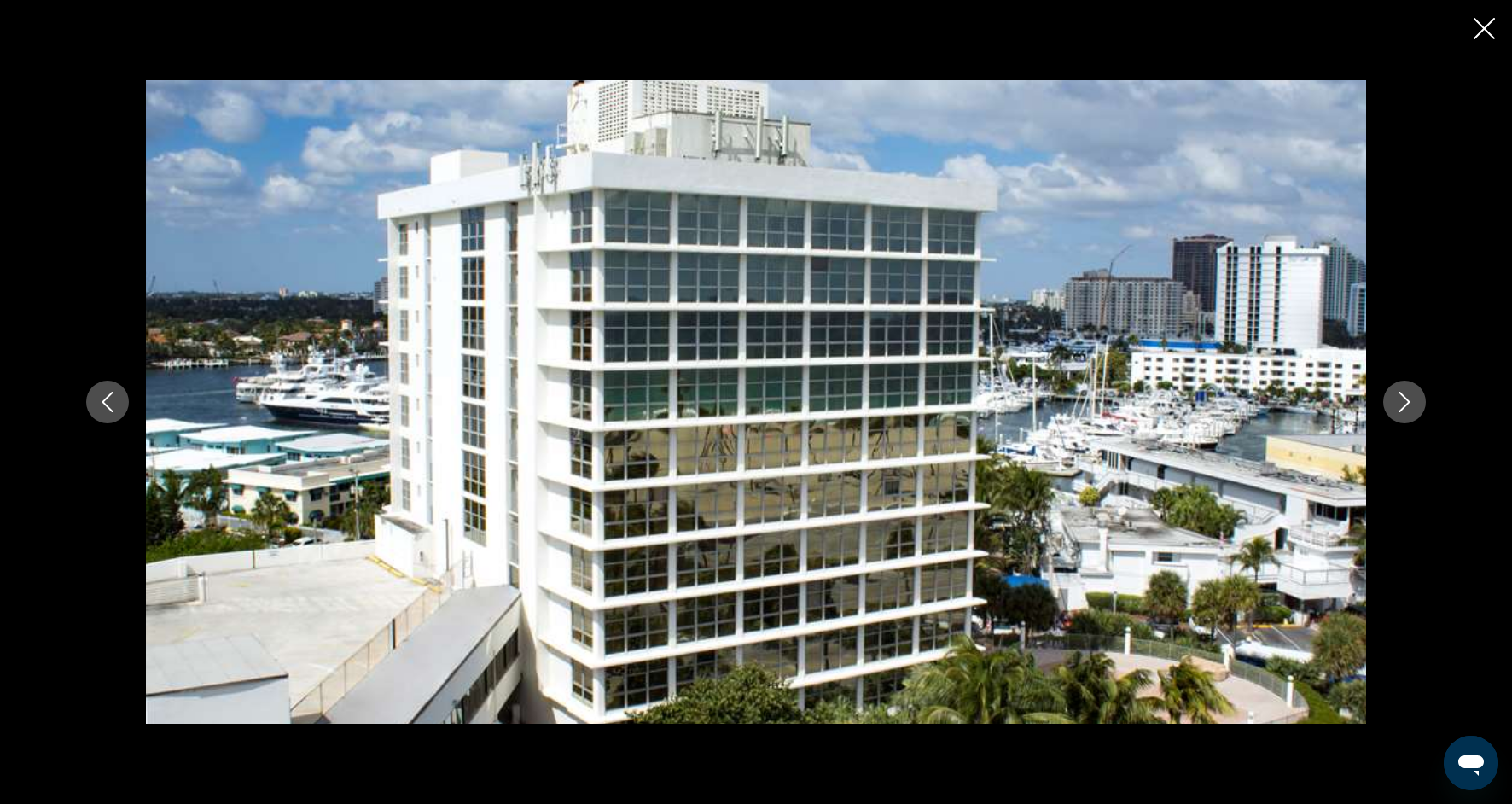
click at [1397, 403] on icon "Next image" at bounding box center [1404, 402] width 21 height 21
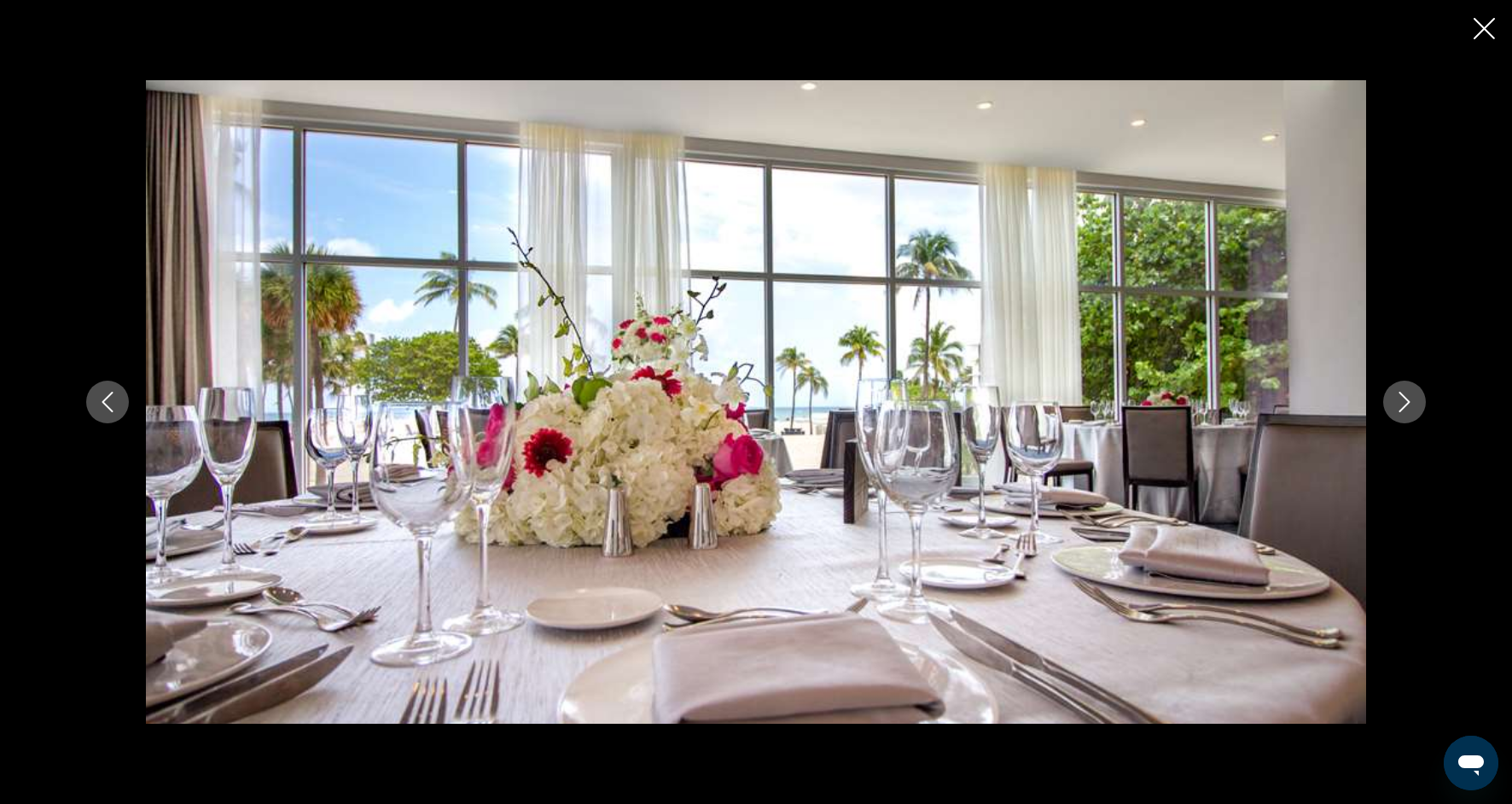
click at [1397, 403] on icon "Next image" at bounding box center [1404, 402] width 21 height 21
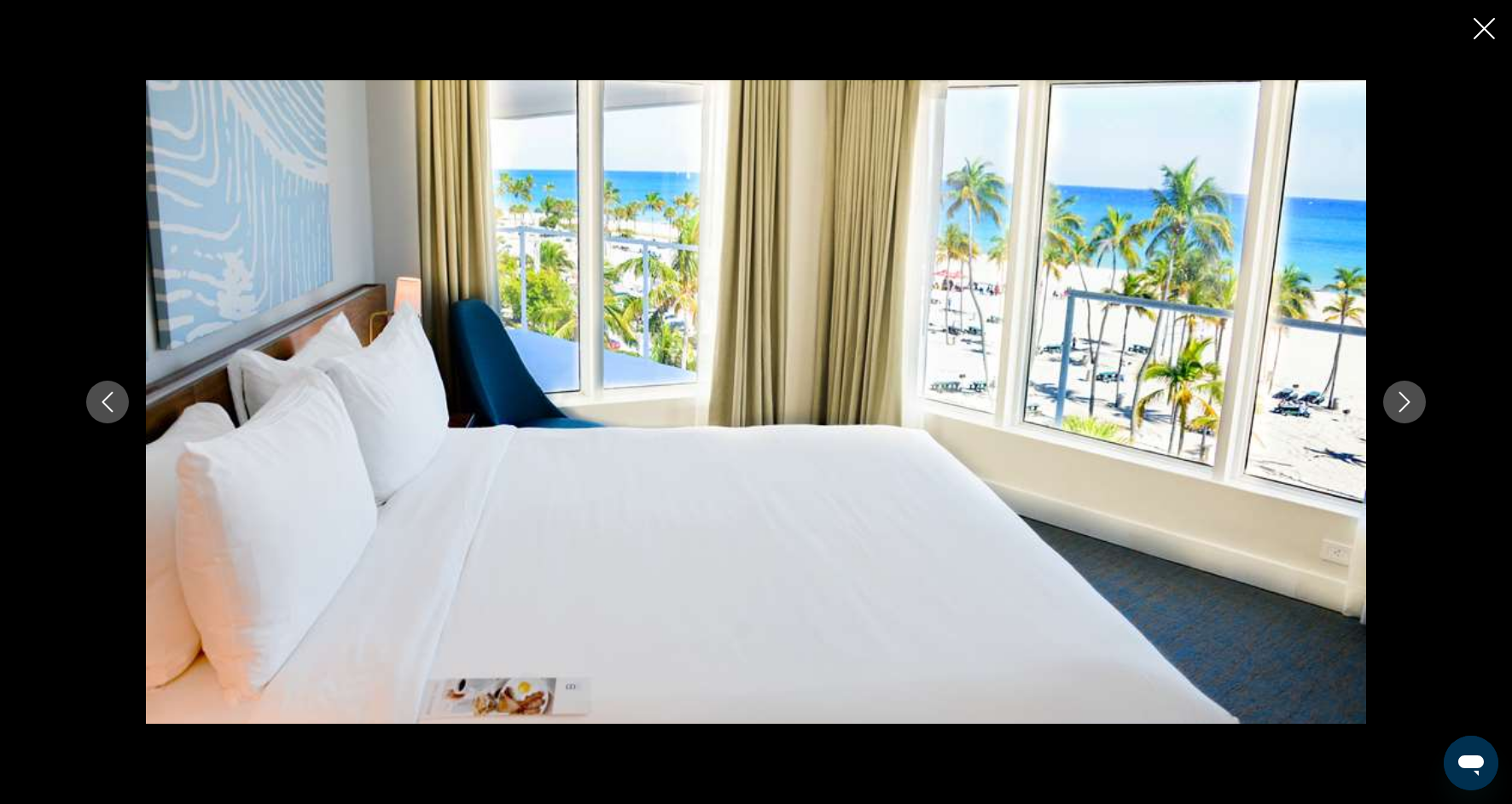
click at [1397, 403] on icon "Next image" at bounding box center [1404, 402] width 21 height 21
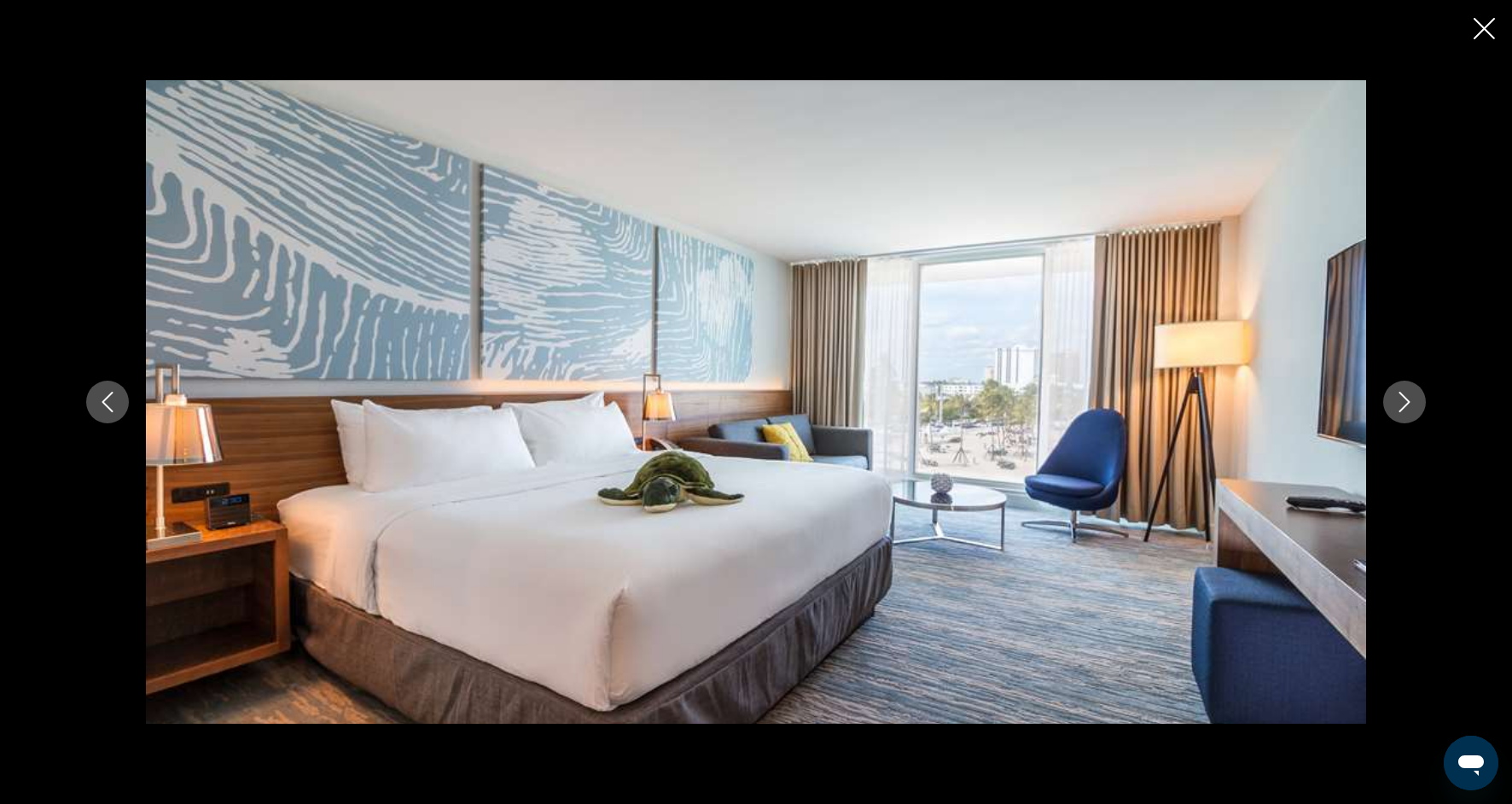
click at [1397, 403] on icon "Next image" at bounding box center [1404, 402] width 21 height 21
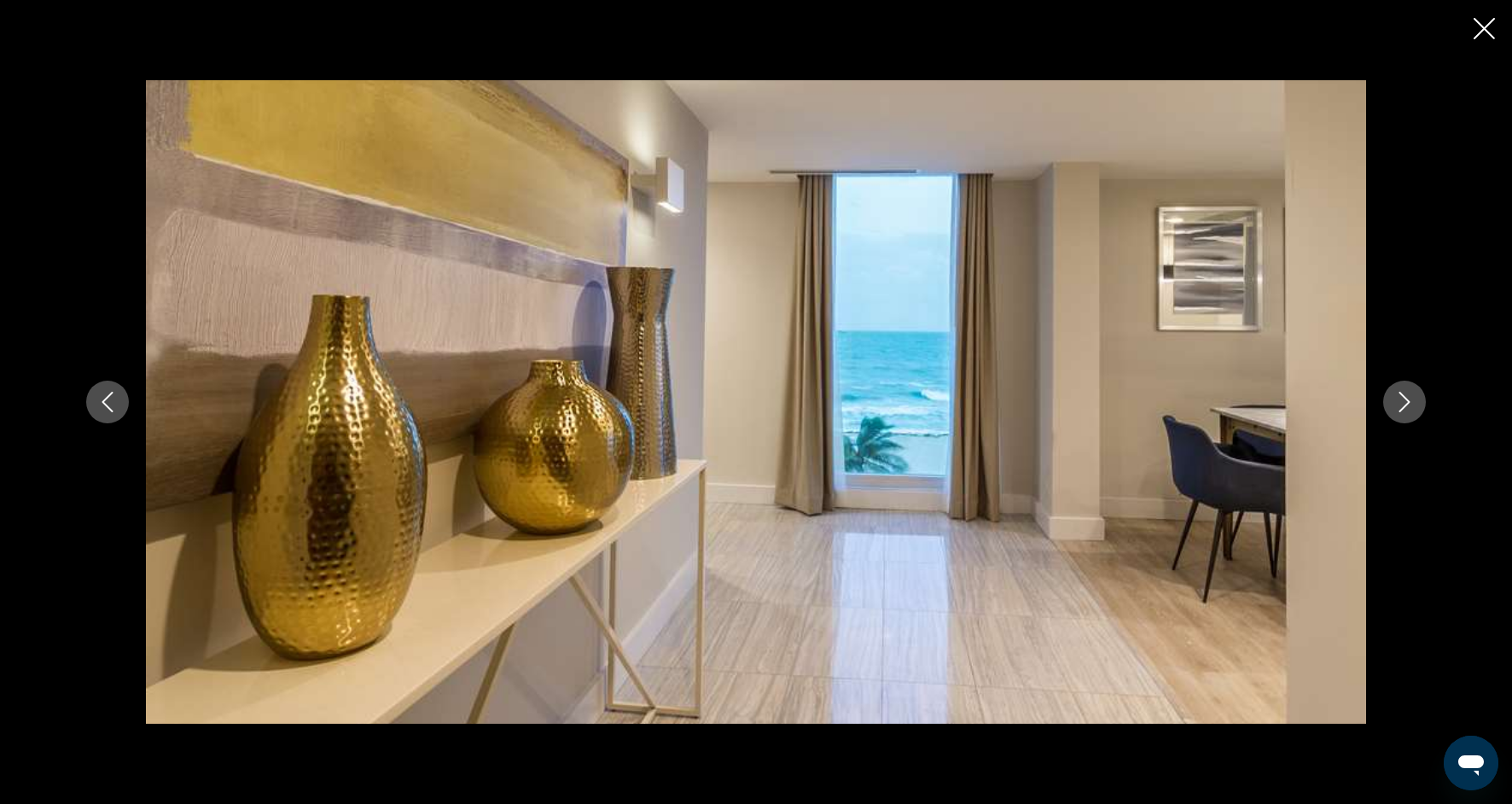
click at [1478, 34] on icon "Close slideshow" at bounding box center [1485, 29] width 22 height 22
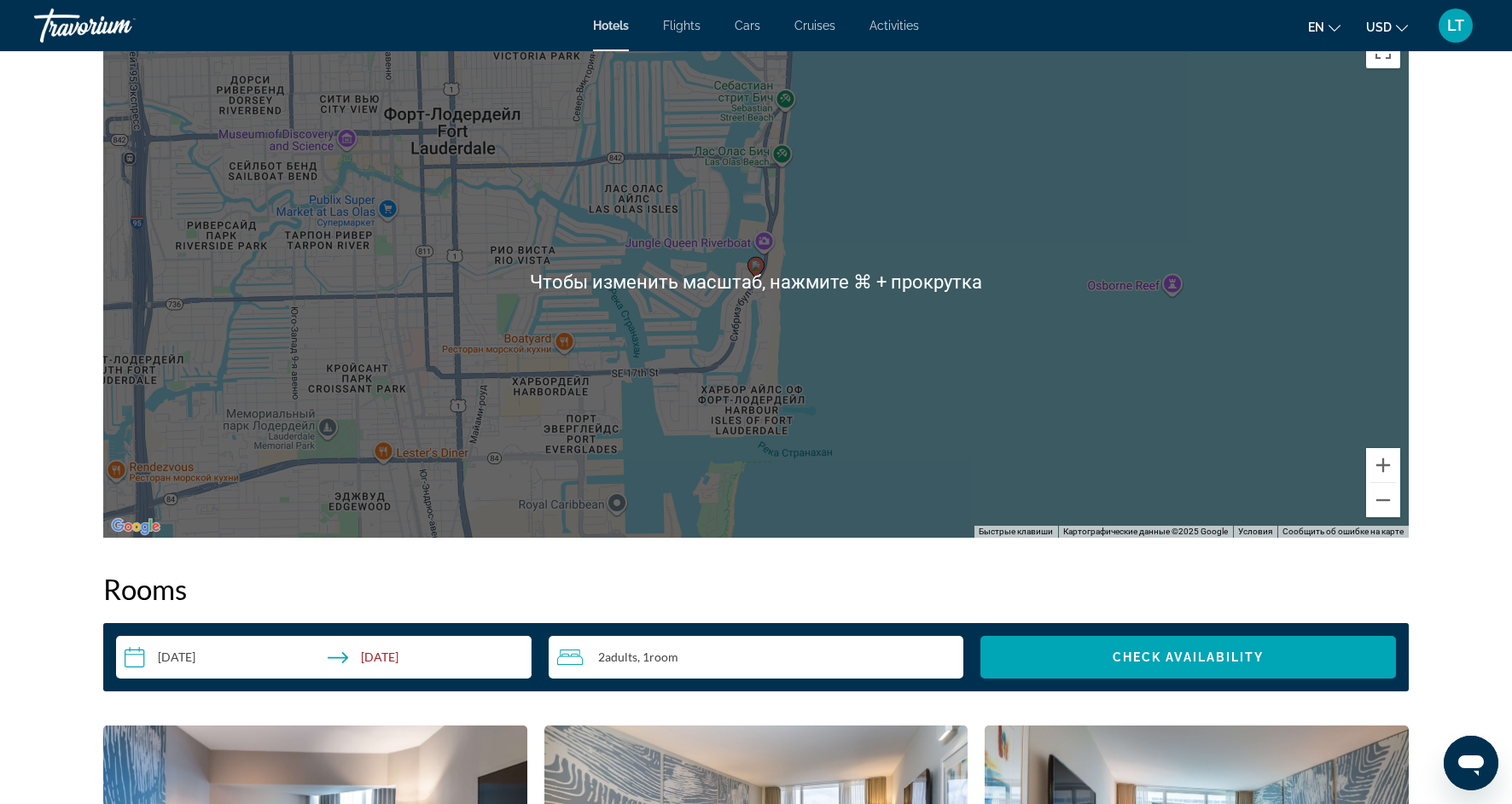
scroll to position [1693, 0]
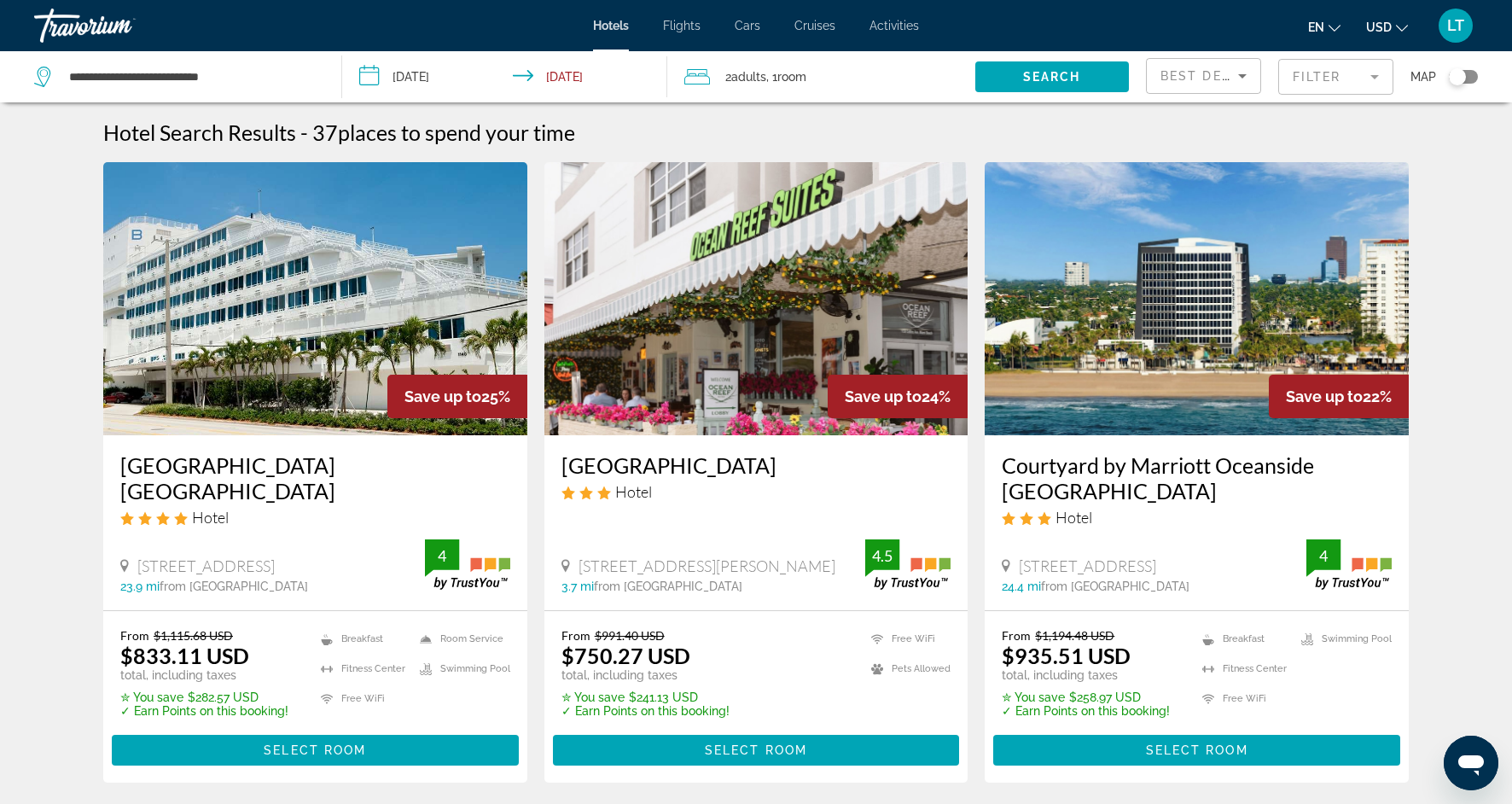
click at [1381, 73] on mat-form-field "Filter" at bounding box center [1336, 77] width 115 height 36
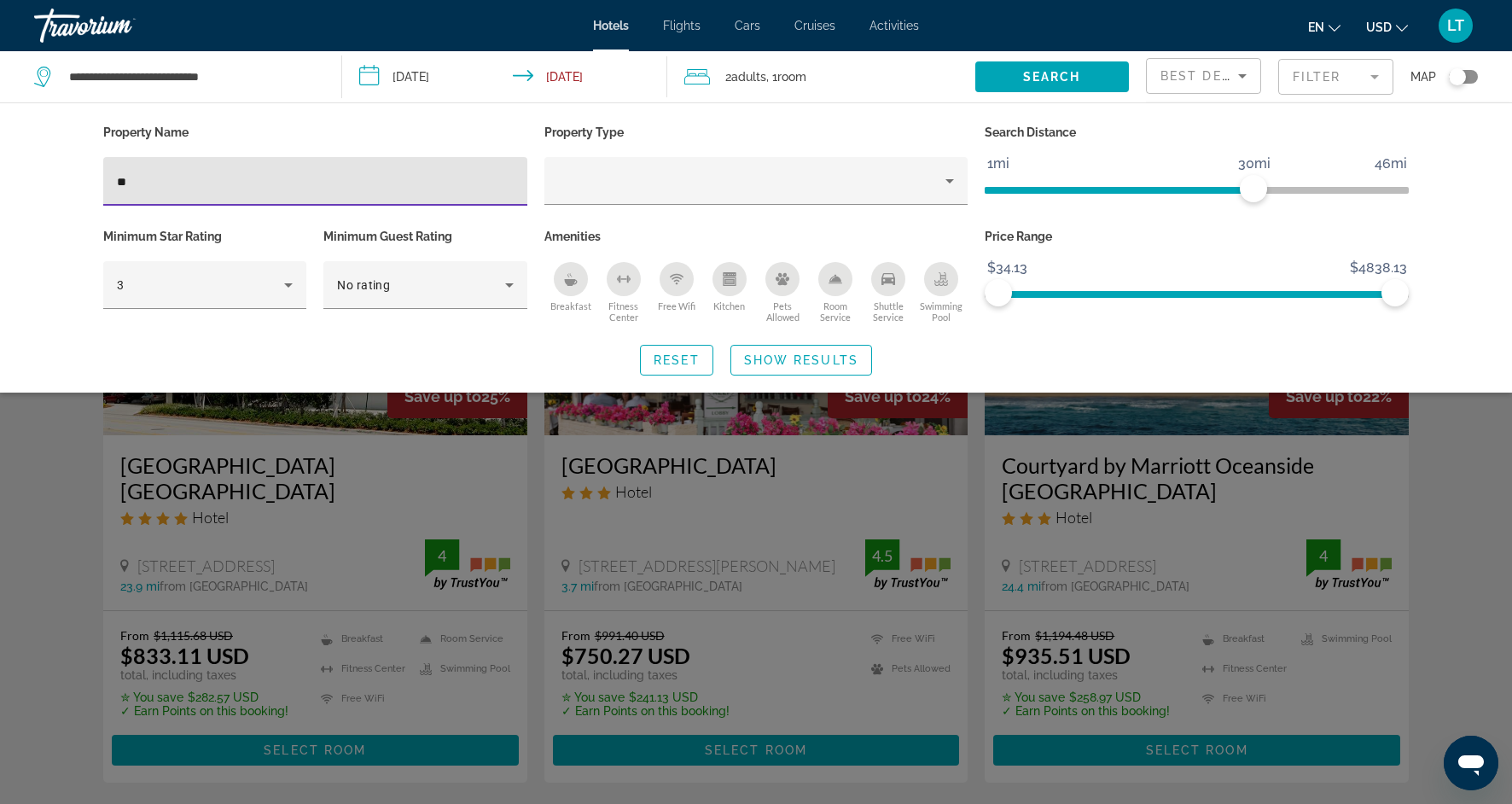
type input "*"
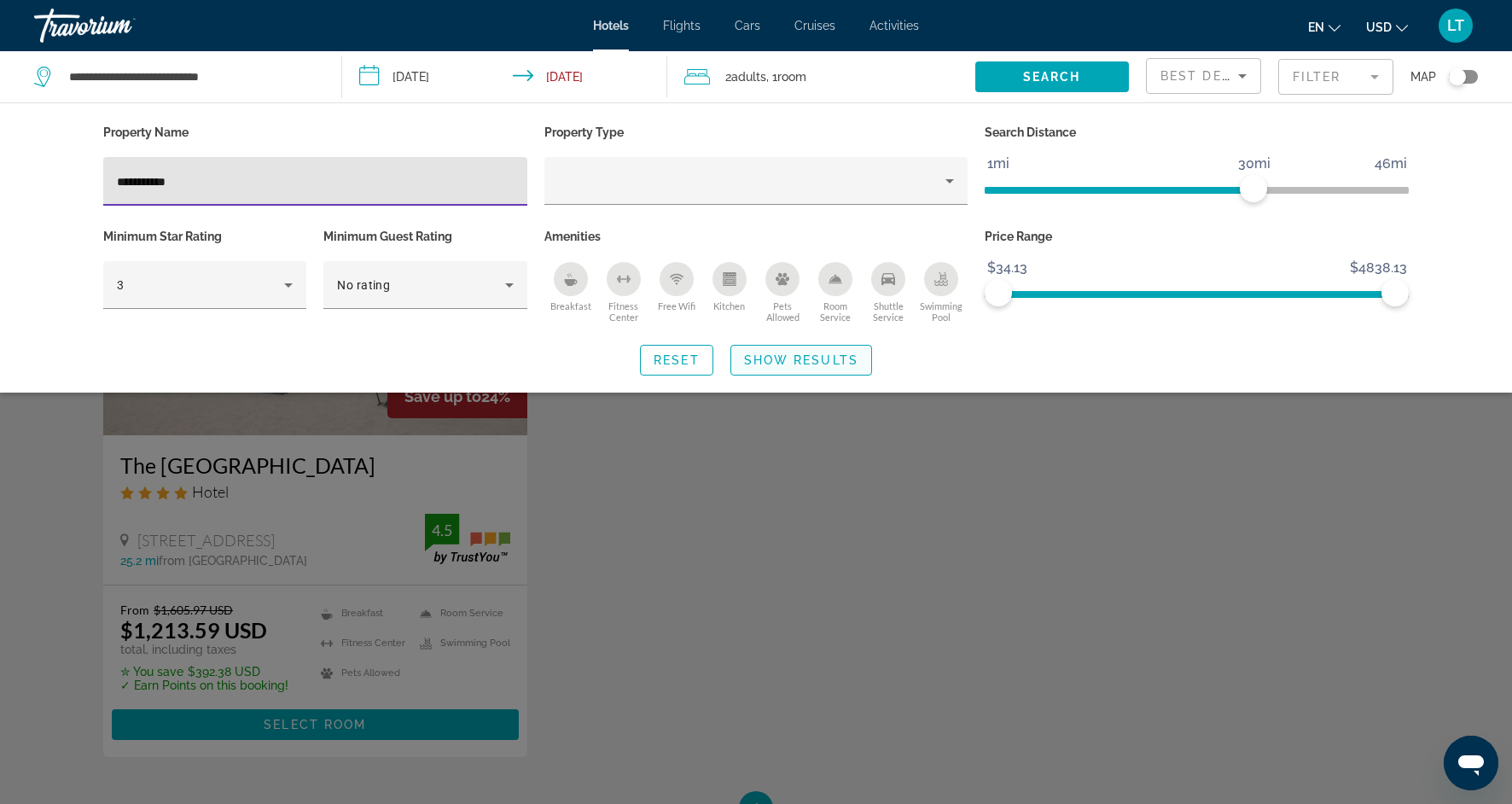
type input "**********"
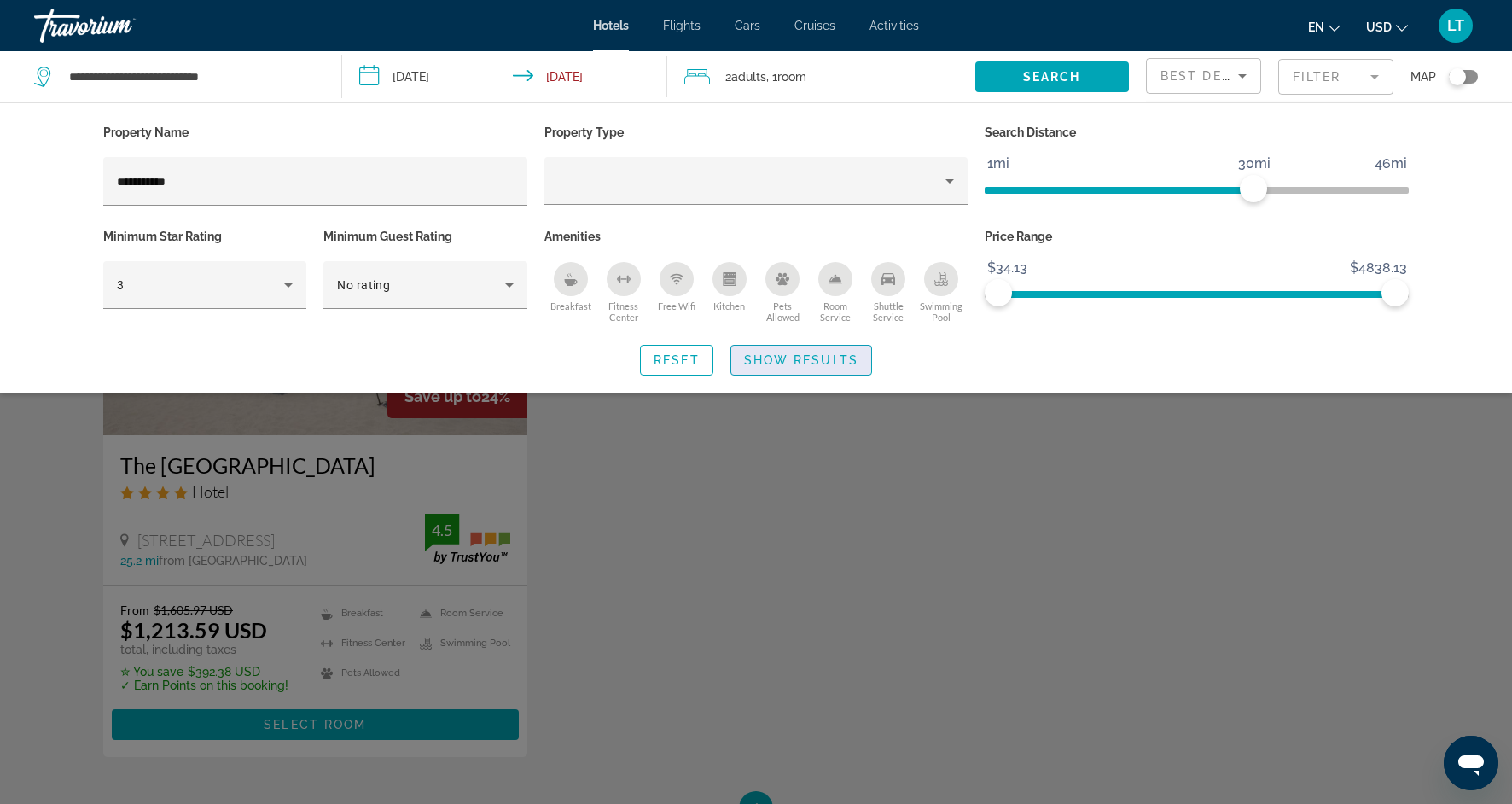
click at [743, 356] on span "Search widget" at bounding box center [801, 359] width 140 height 41
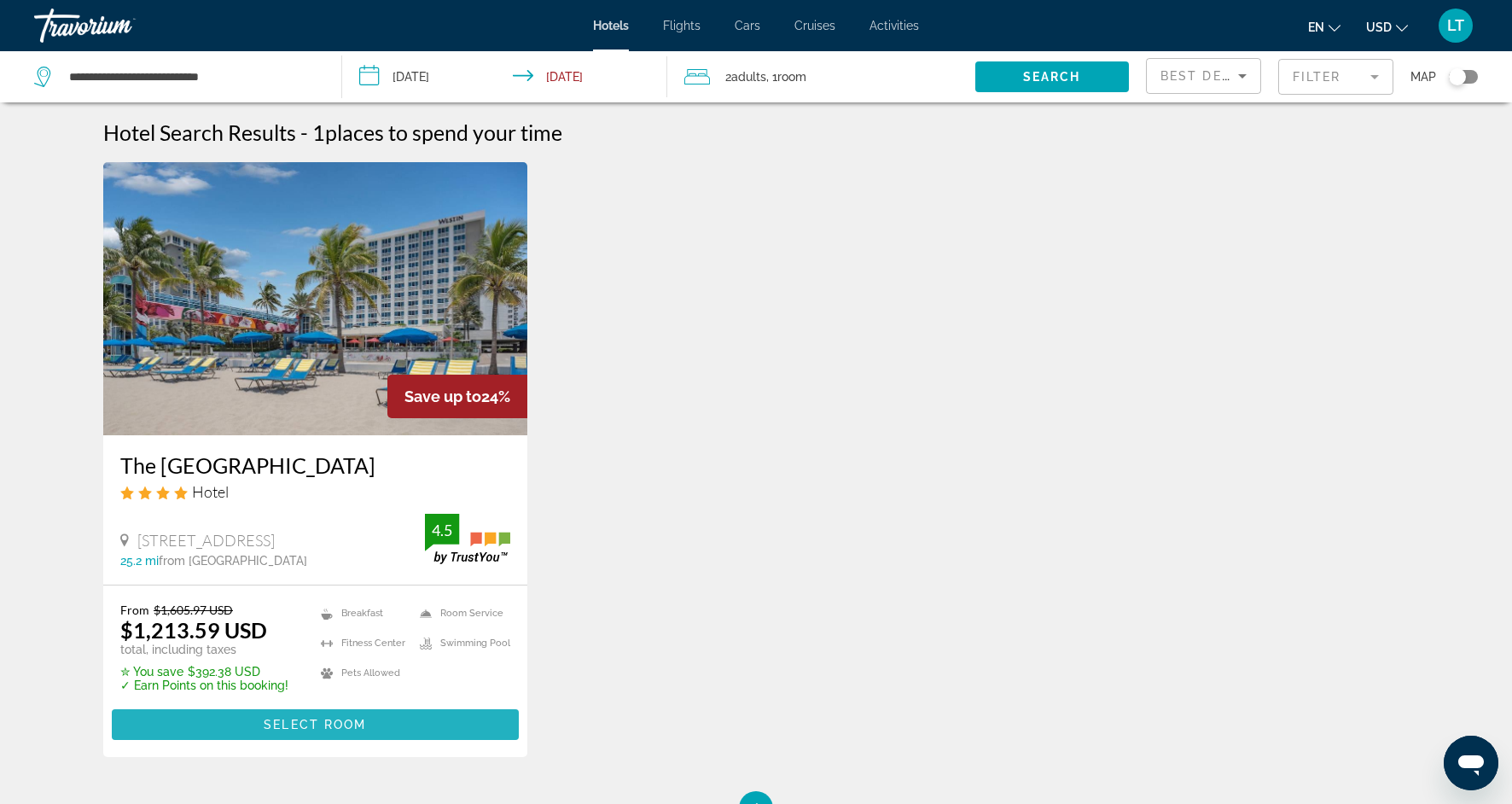
click at [323, 723] on span "Select Room" at bounding box center [314, 724] width 102 height 14
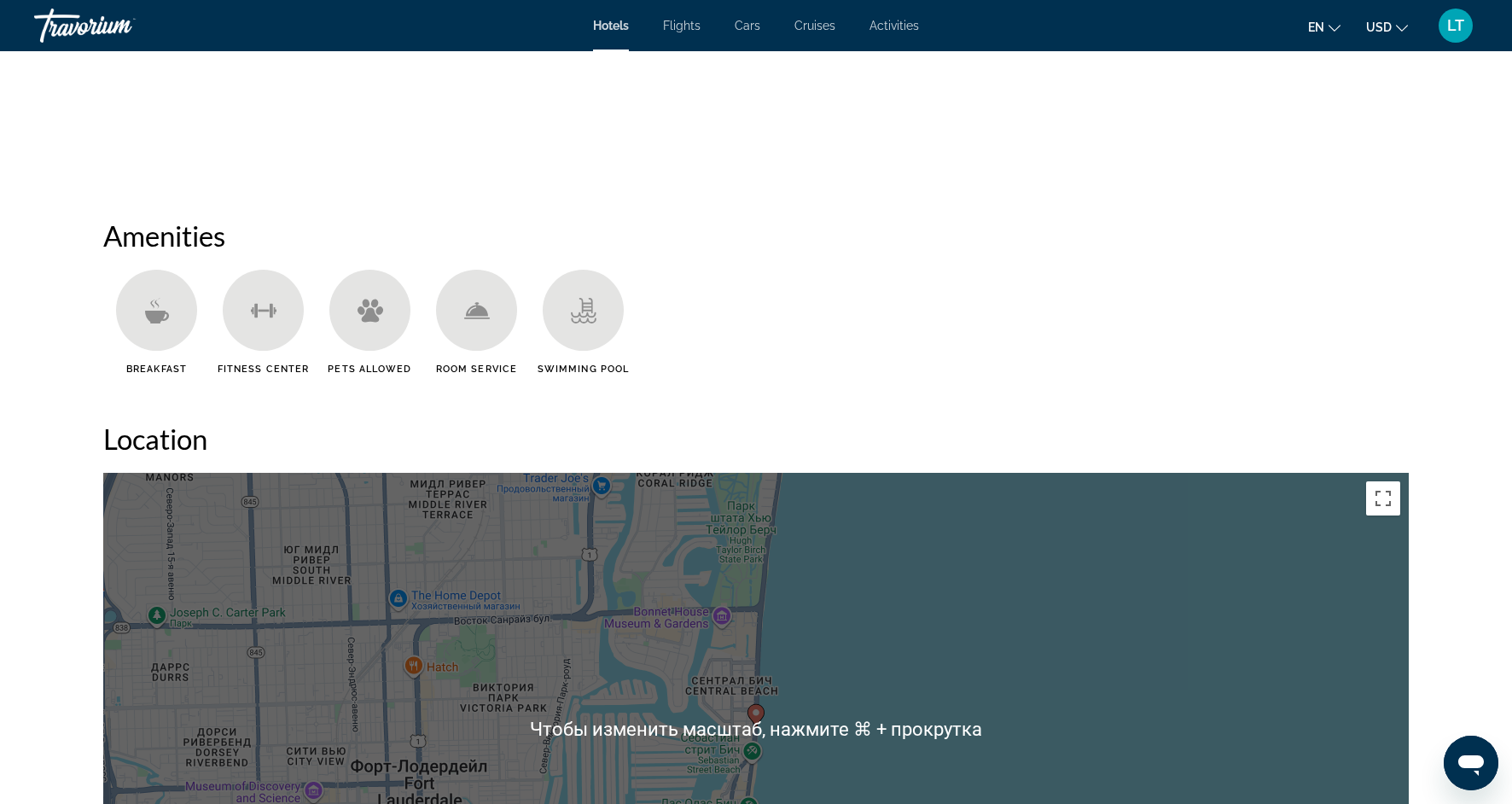
scroll to position [1191, 0]
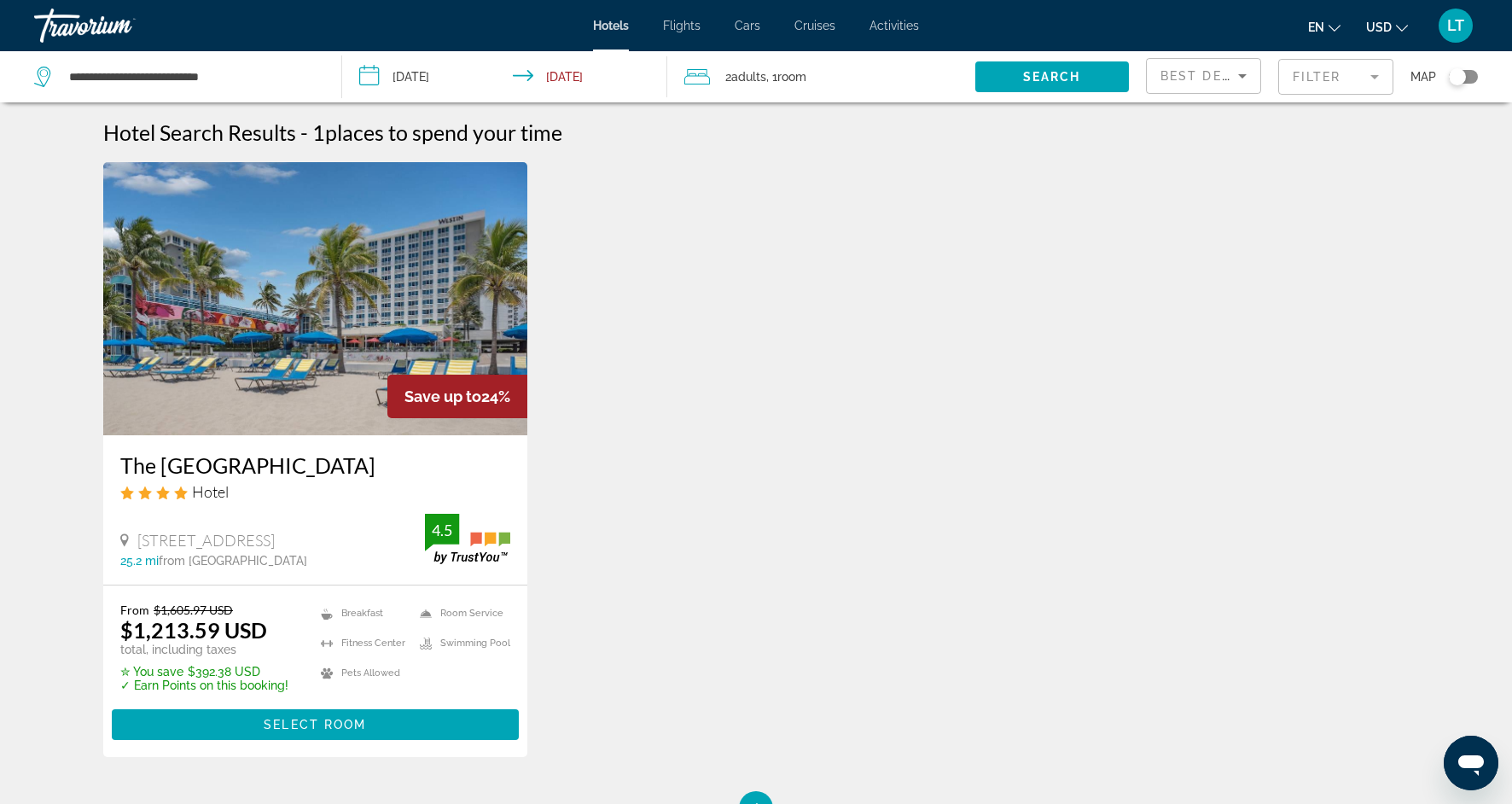
click at [1380, 74] on mat-form-field "Filter" at bounding box center [1336, 77] width 115 height 36
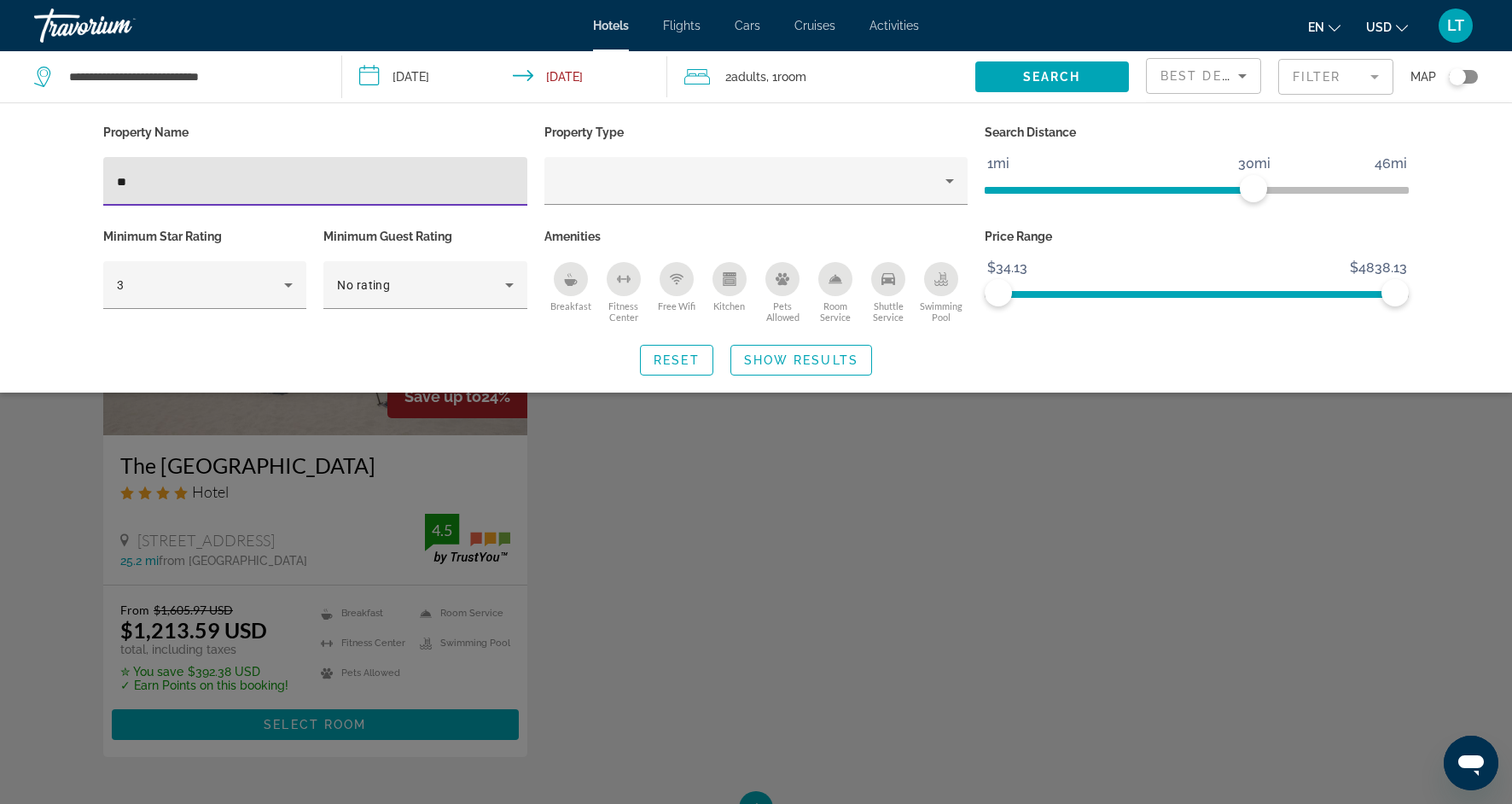
type input "*"
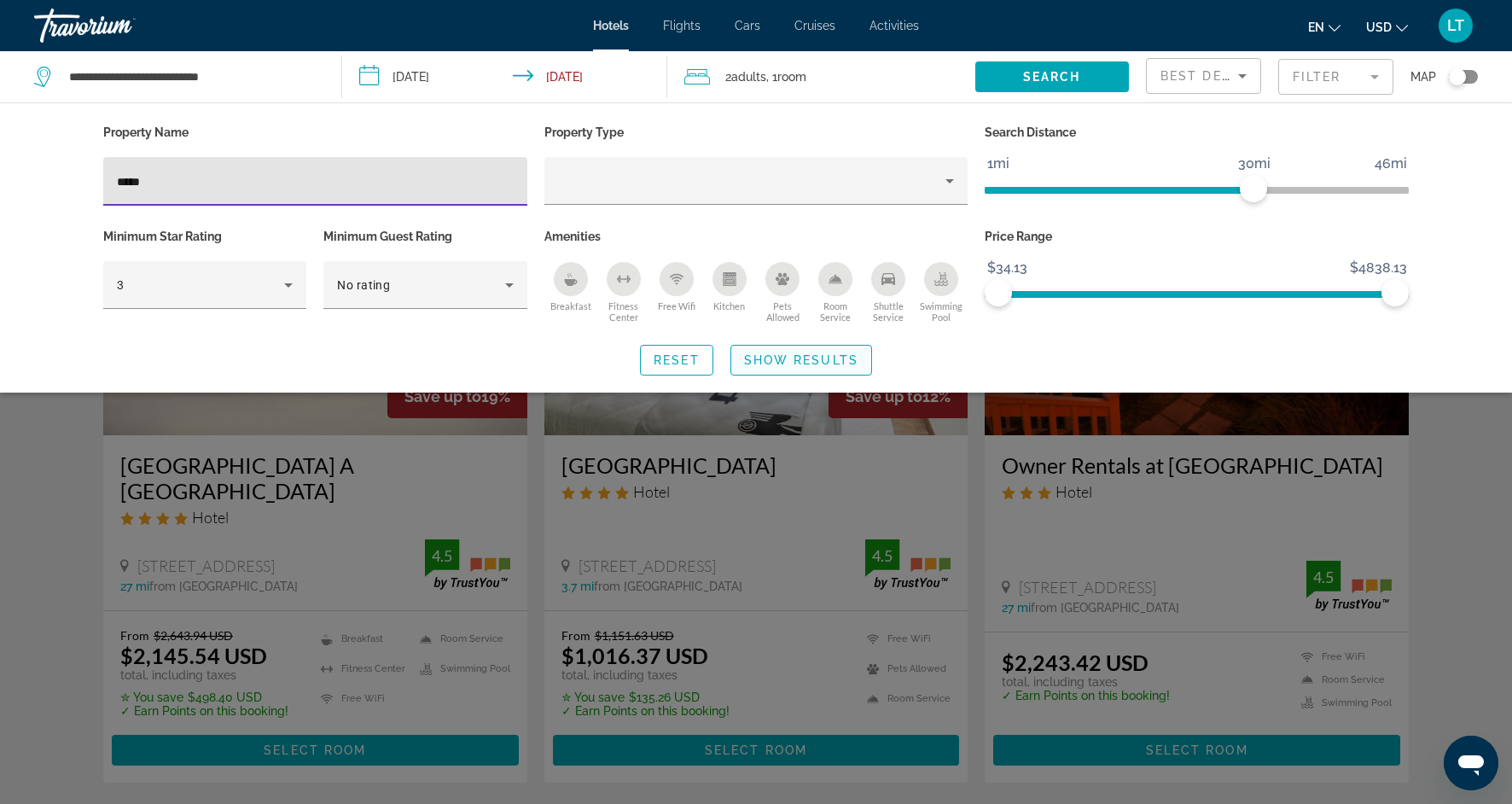
type input "*****"
click at [773, 349] on span "Search widget" at bounding box center [801, 359] width 140 height 41
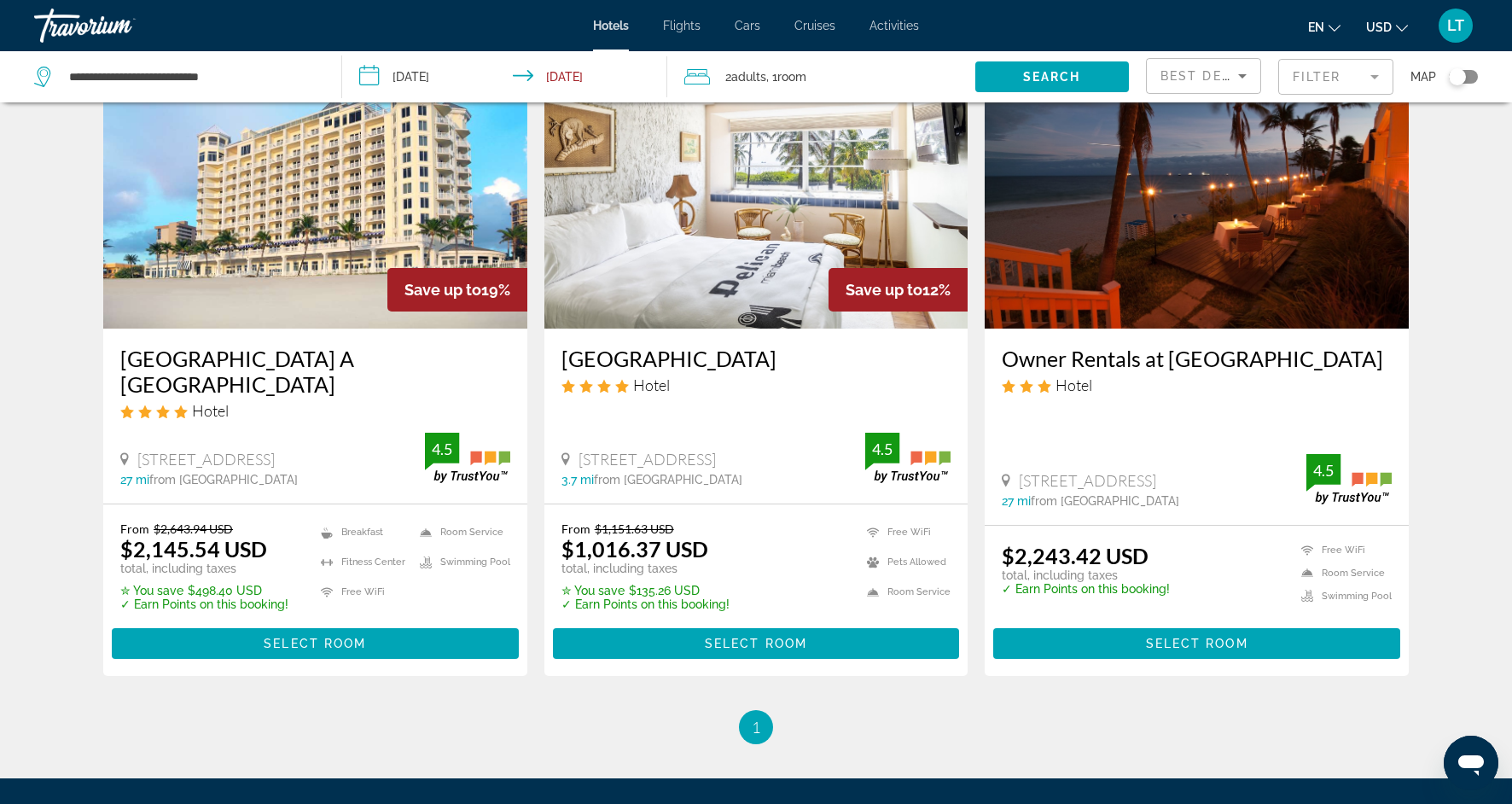
scroll to position [120, 0]
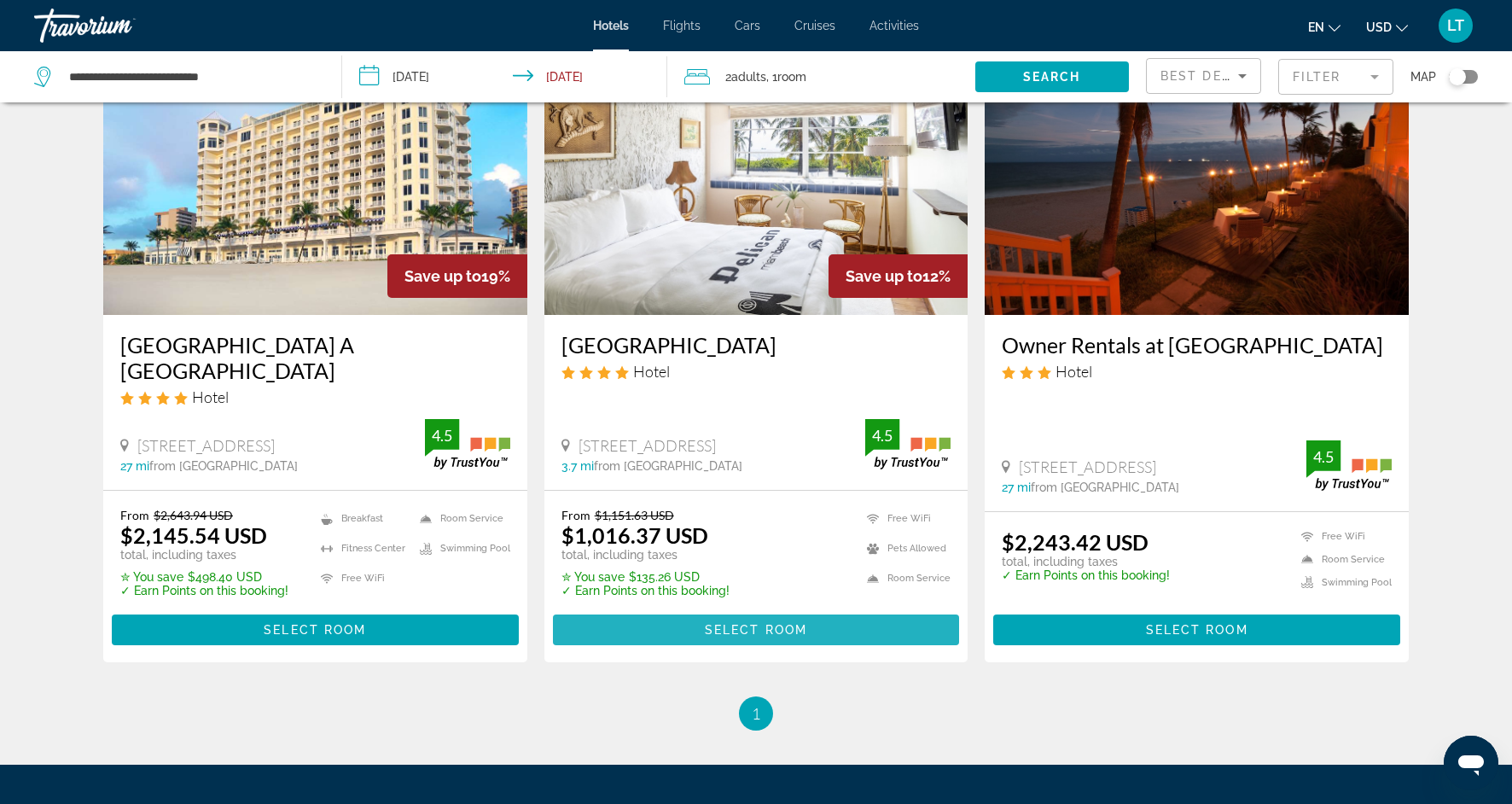
click at [797, 628] on span "Select Room" at bounding box center [756, 629] width 102 height 14
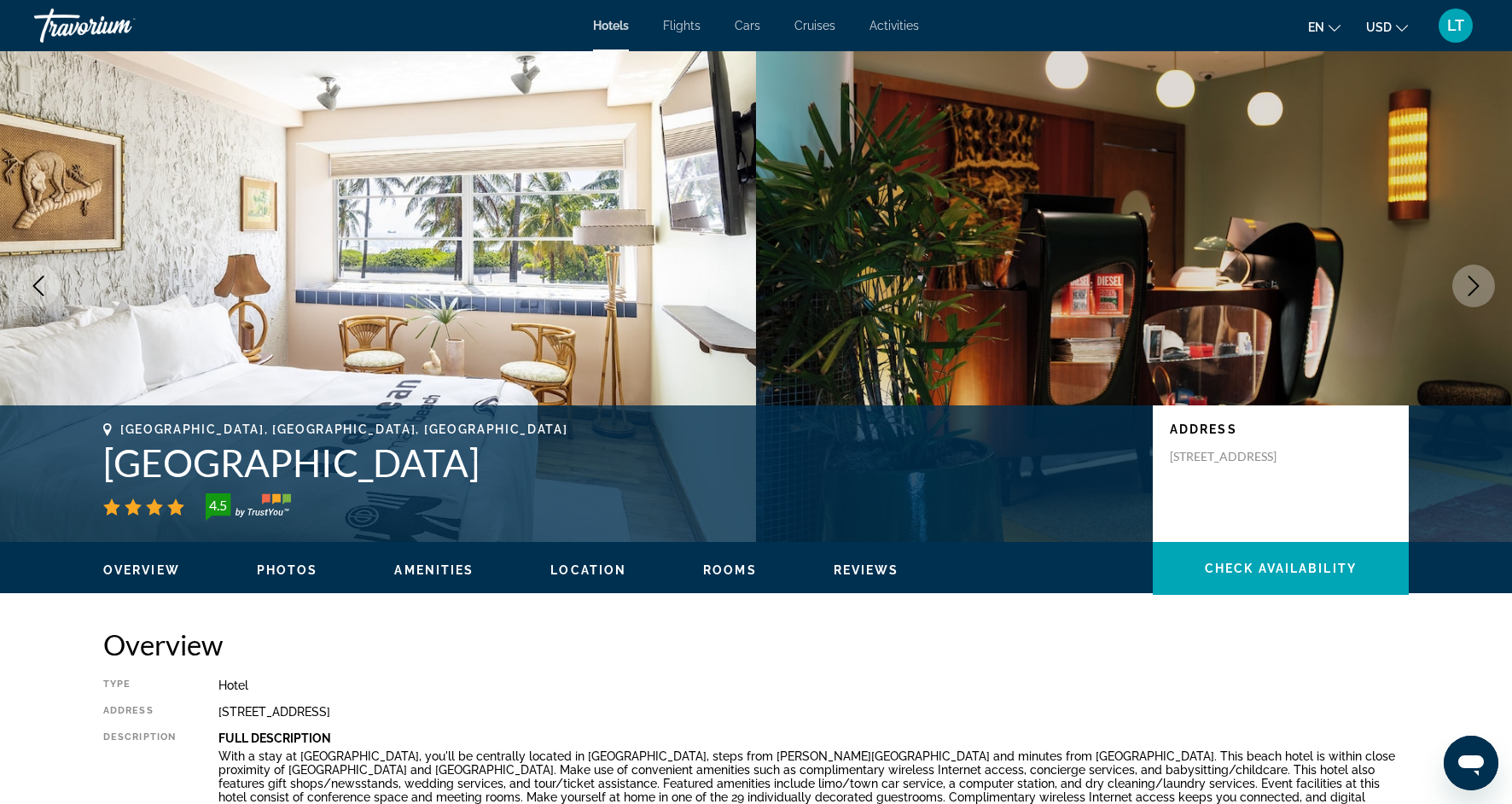
scroll to position [25, 0]
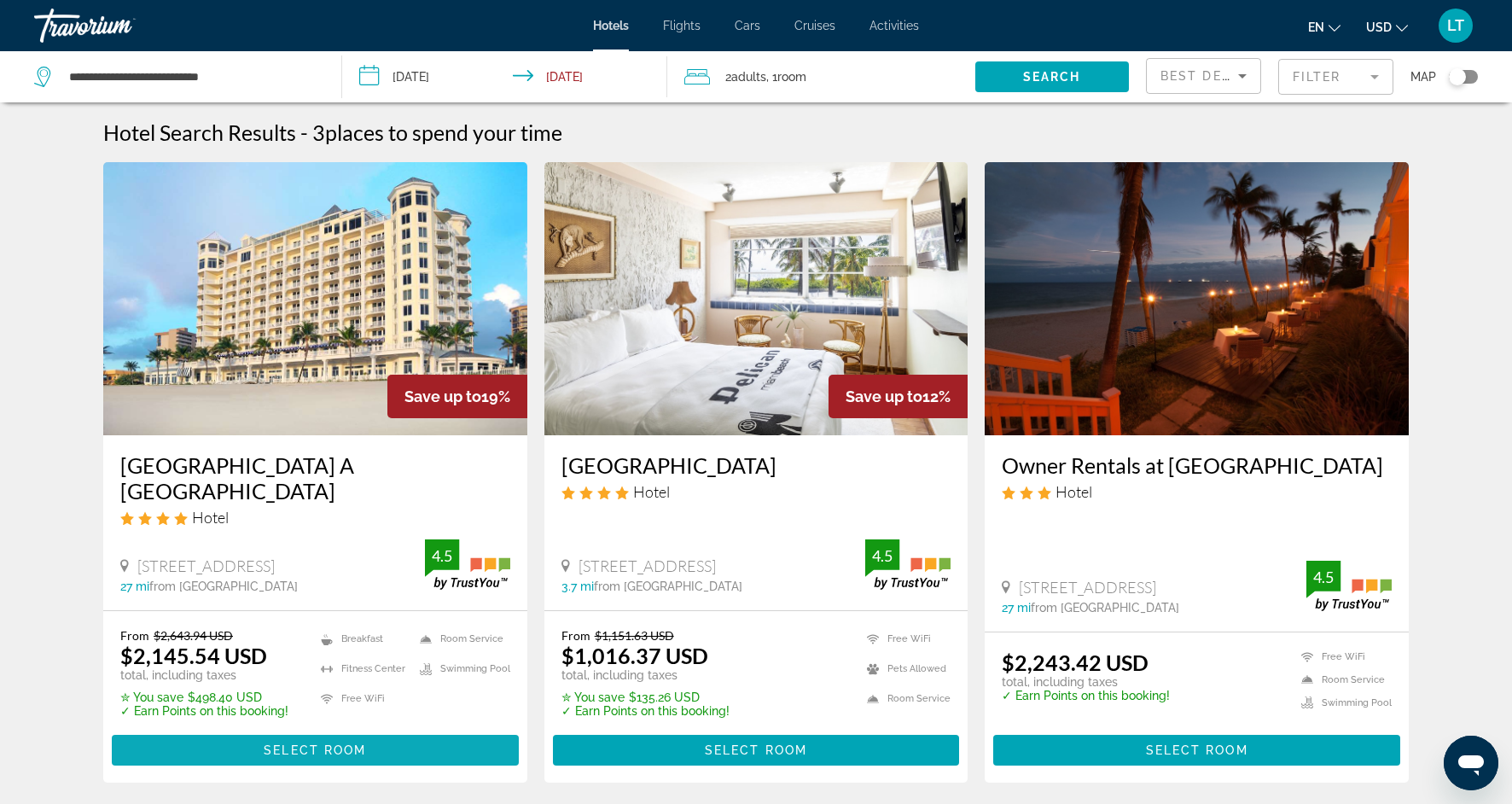
click at [316, 752] on span "Select Room" at bounding box center [314, 750] width 102 height 14
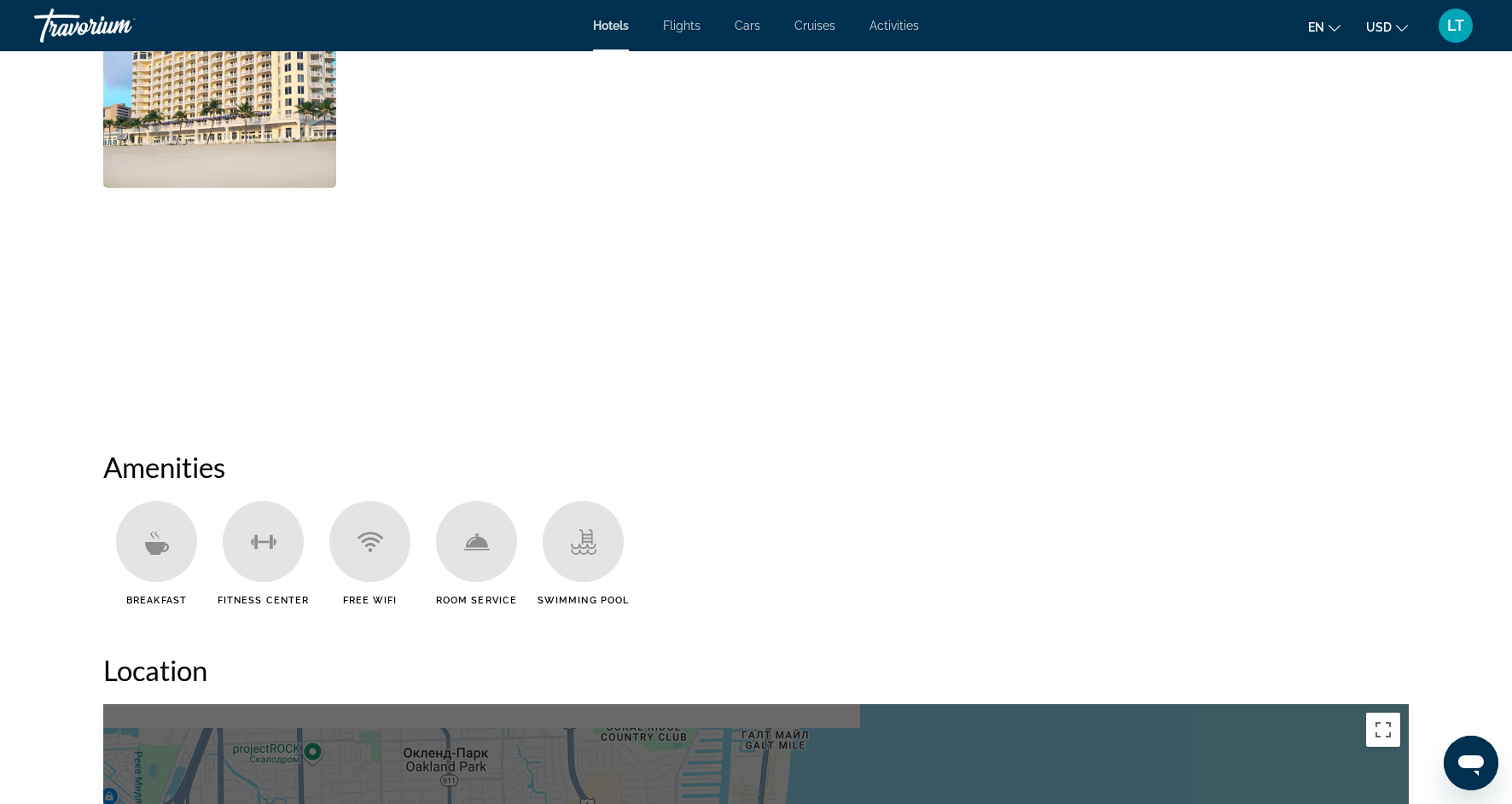
scroll to position [951, 0]
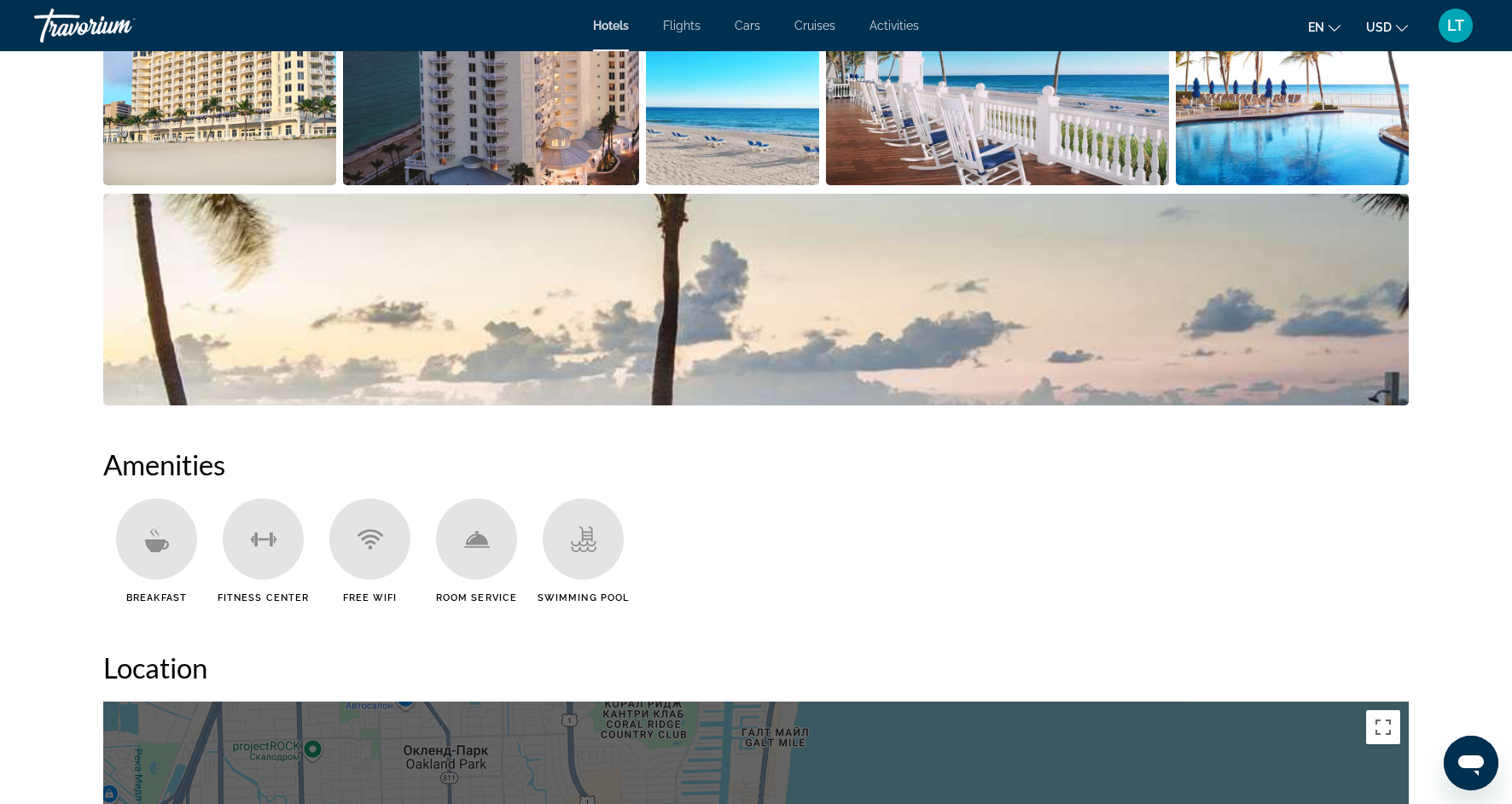
click at [251, 120] on img "Open full-screen image slider" at bounding box center [219, 80] width 233 height 212
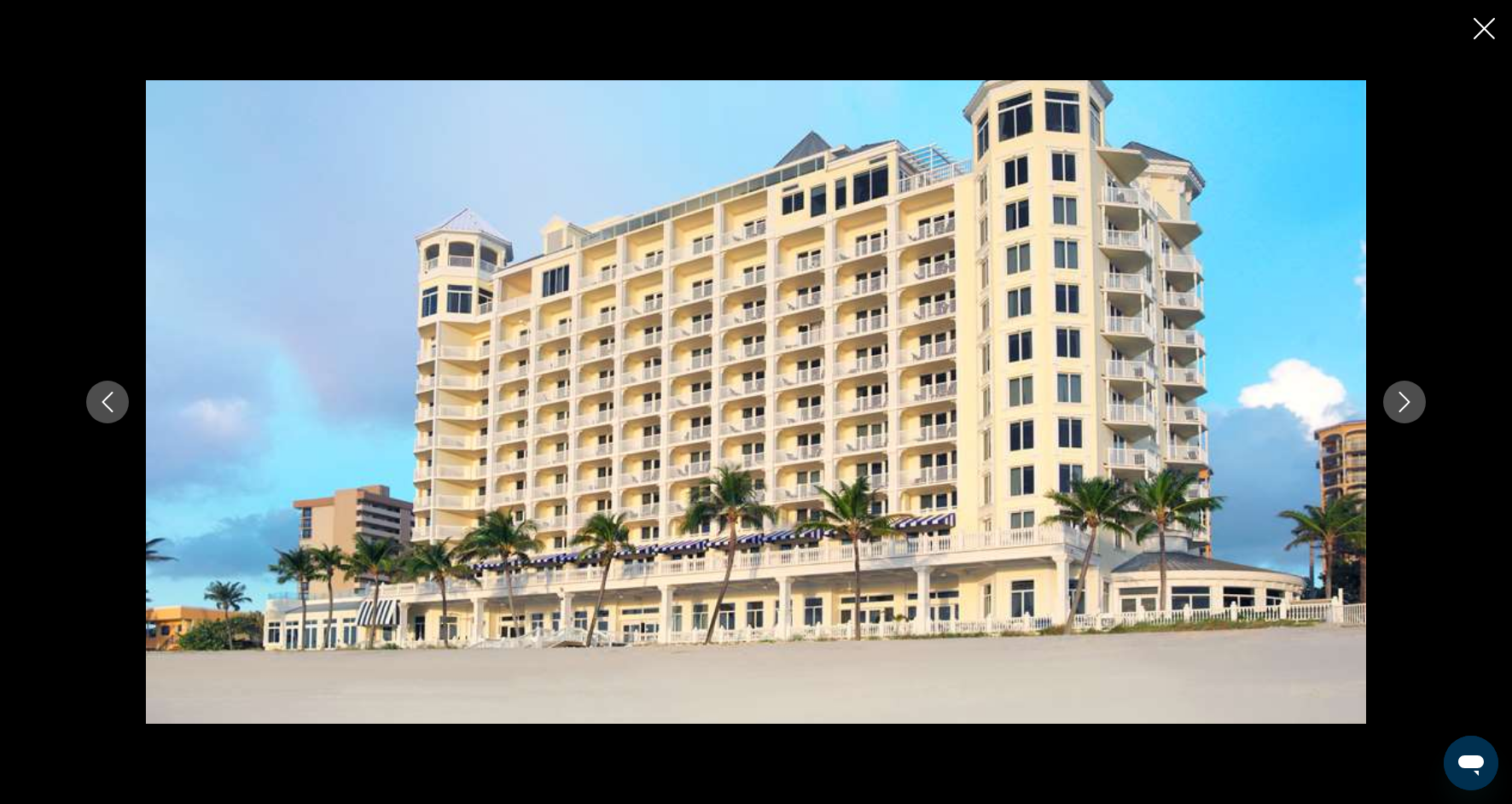
click at [1397, 407] on icon "Next image" at bounding box center [1404, 402] width 21 height 21
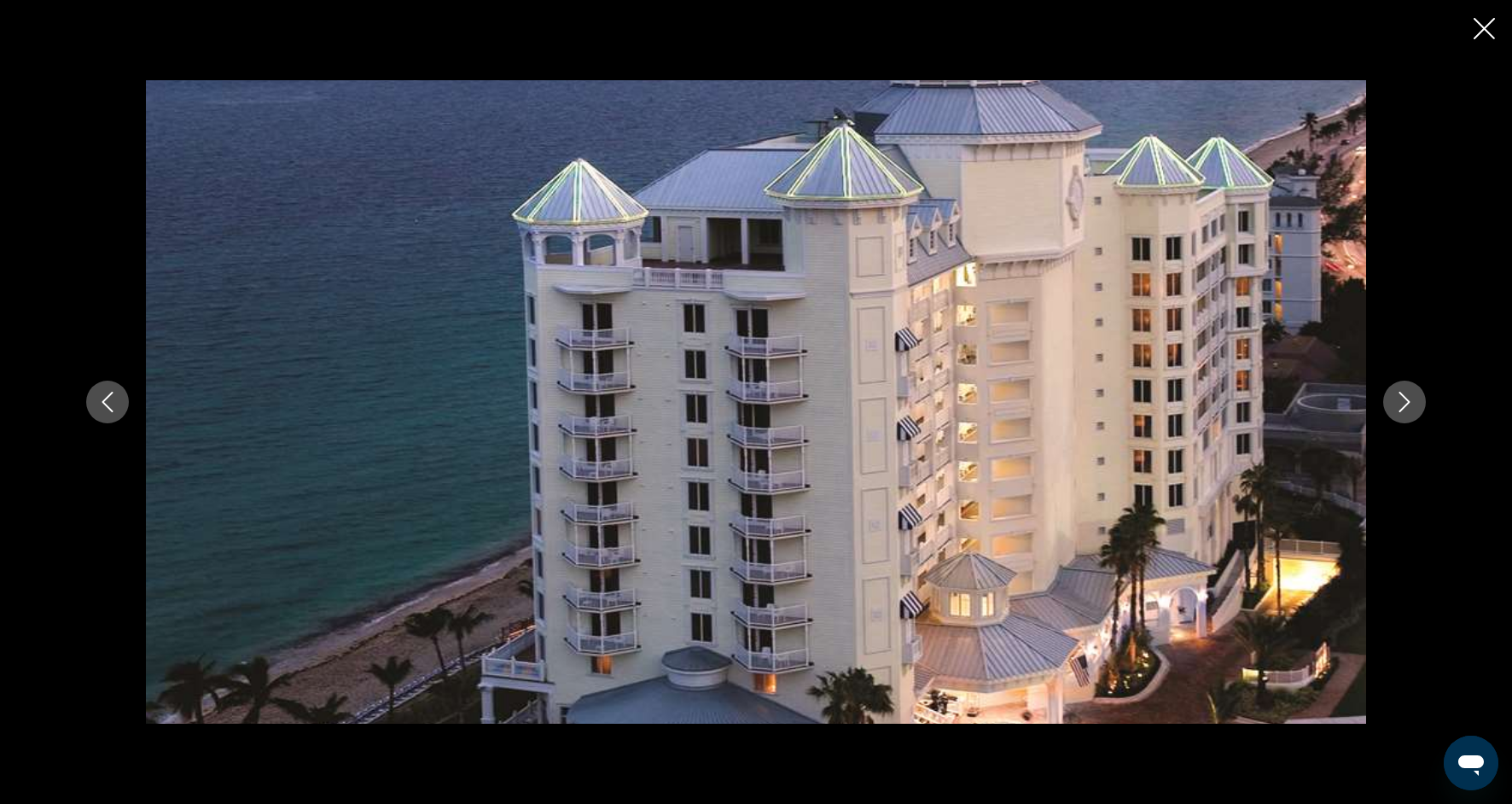
click at [1397, 407] on icon "Next image" at bounding box center [1404, 402] width 21 height 21
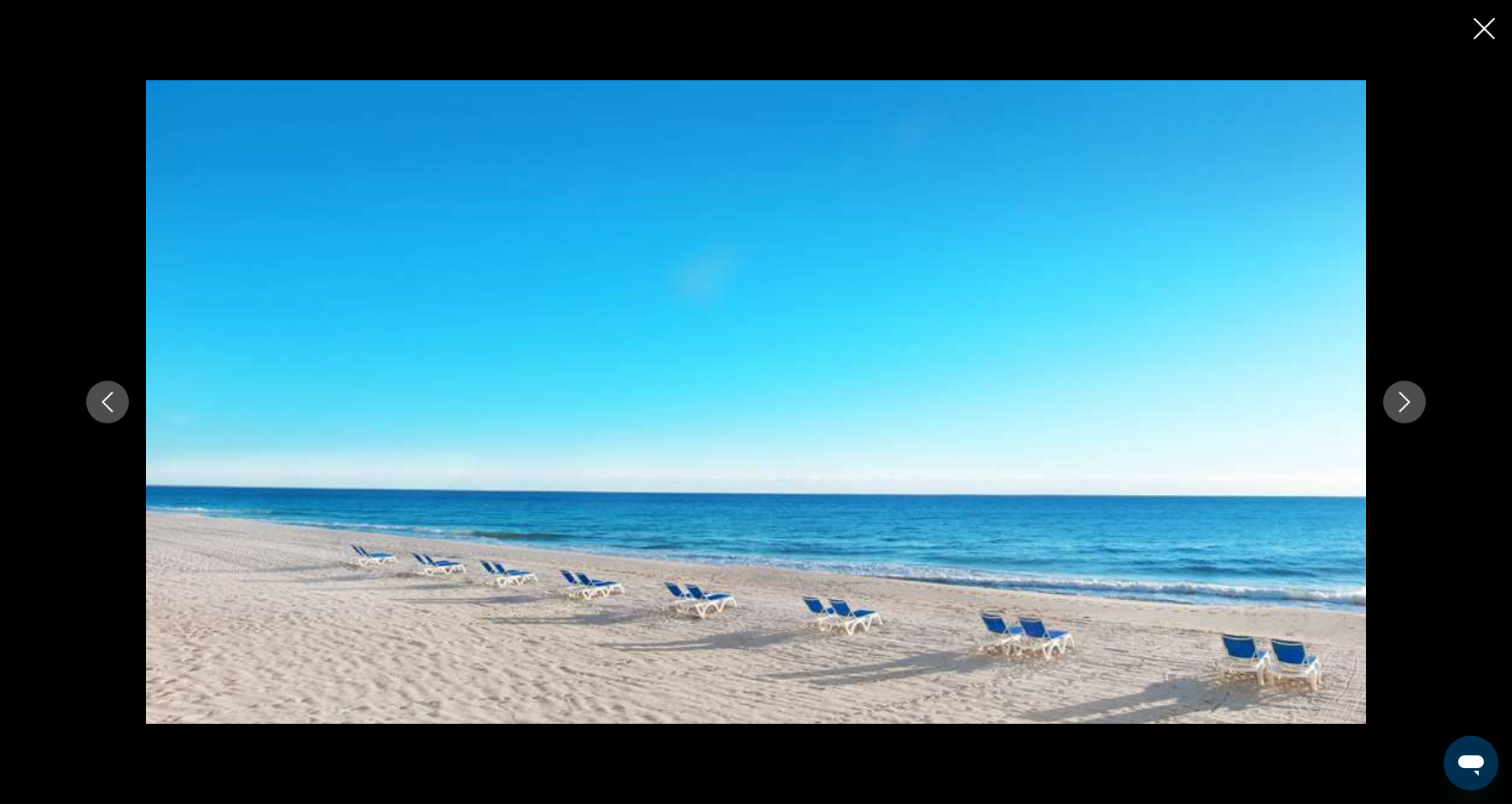
click at [1397, 407] on icon "Next image" at bounding box center [1404, 402] width 21 height 21
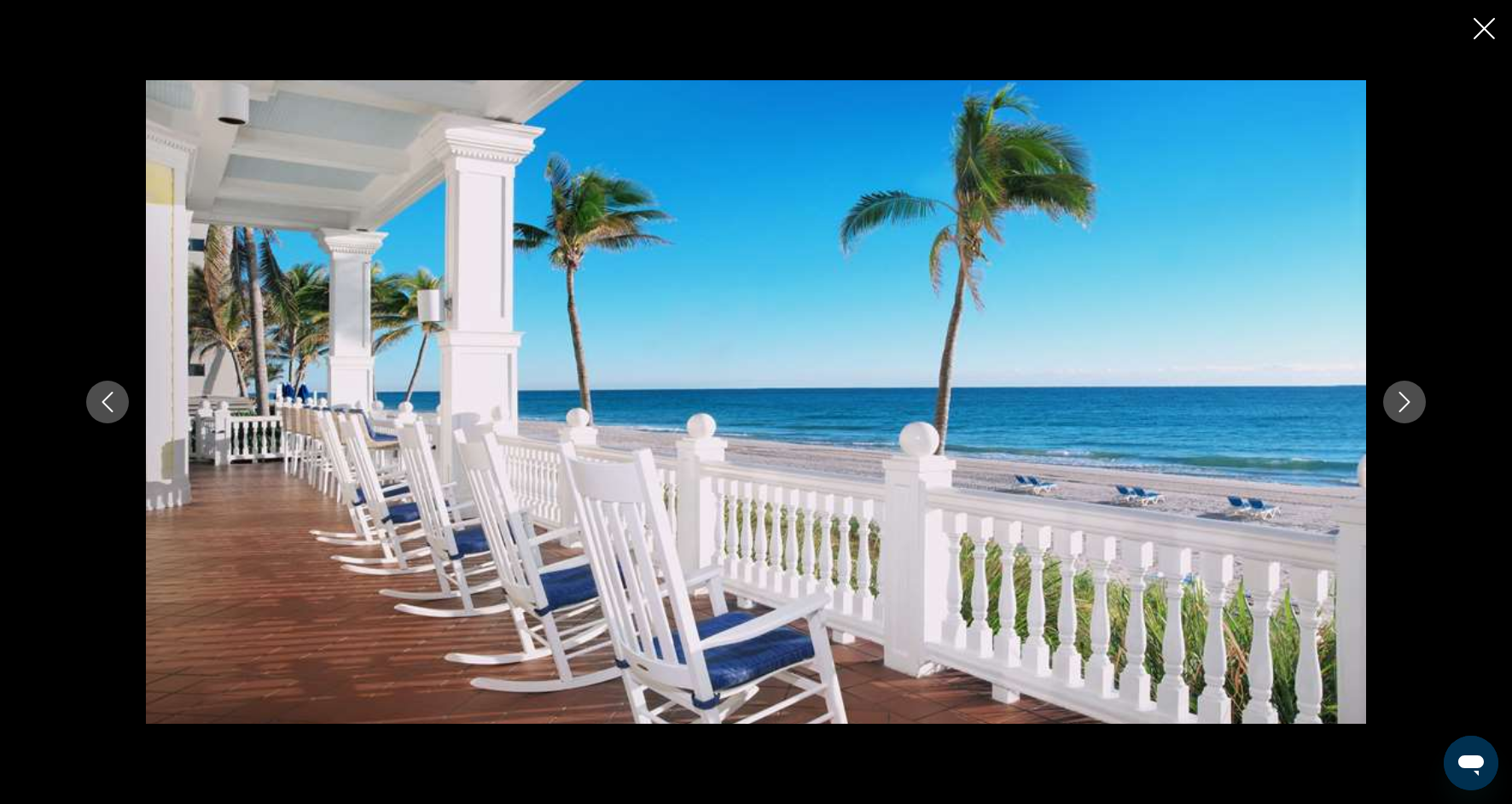
click at [1398, 408] on icon "Next image" at bounding box center [1404, 402] width 21 height 21
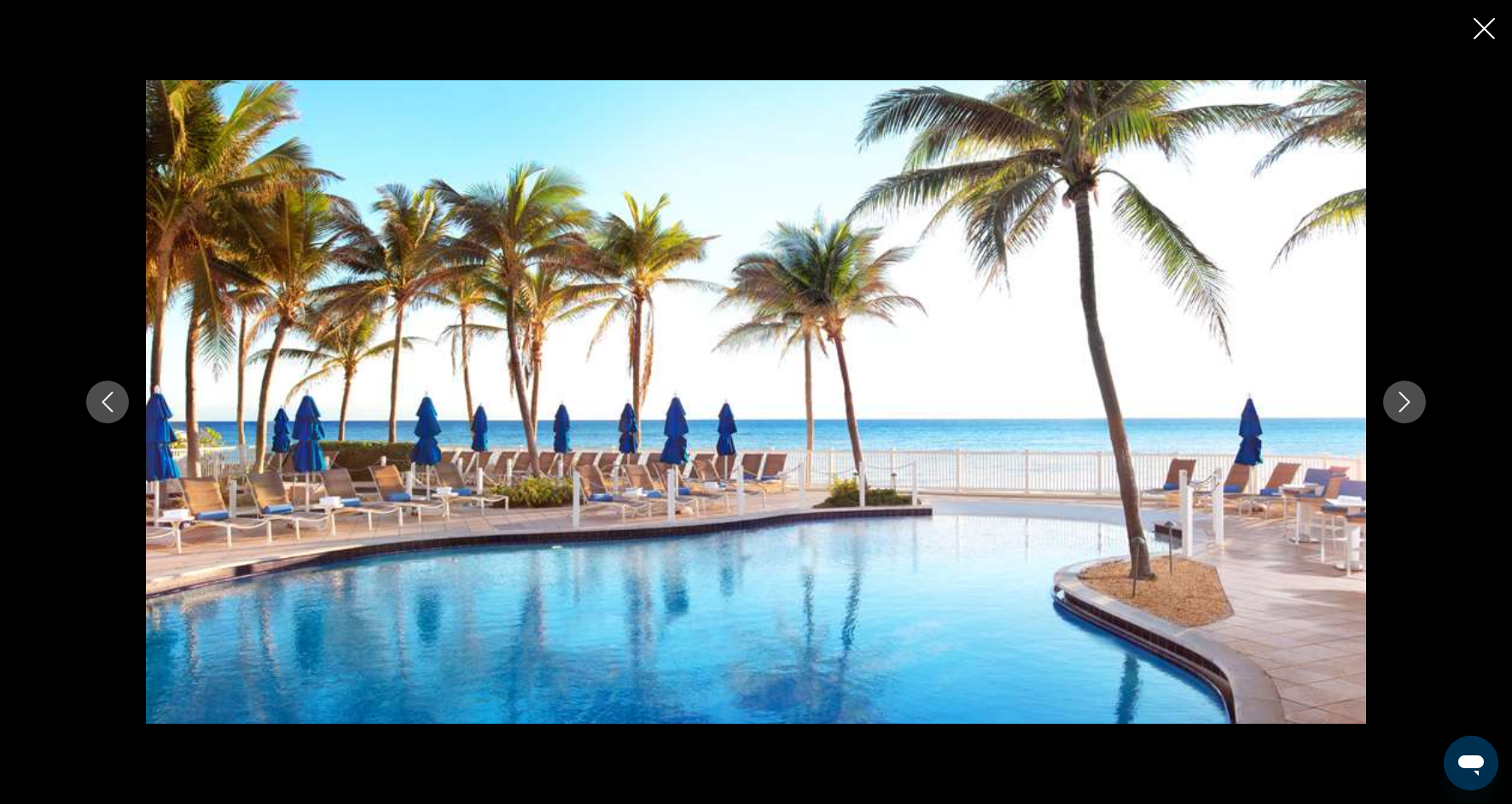
click at [1398, 409] on icon "Next image" at bounding box center [1404, 402] width 21 height 21
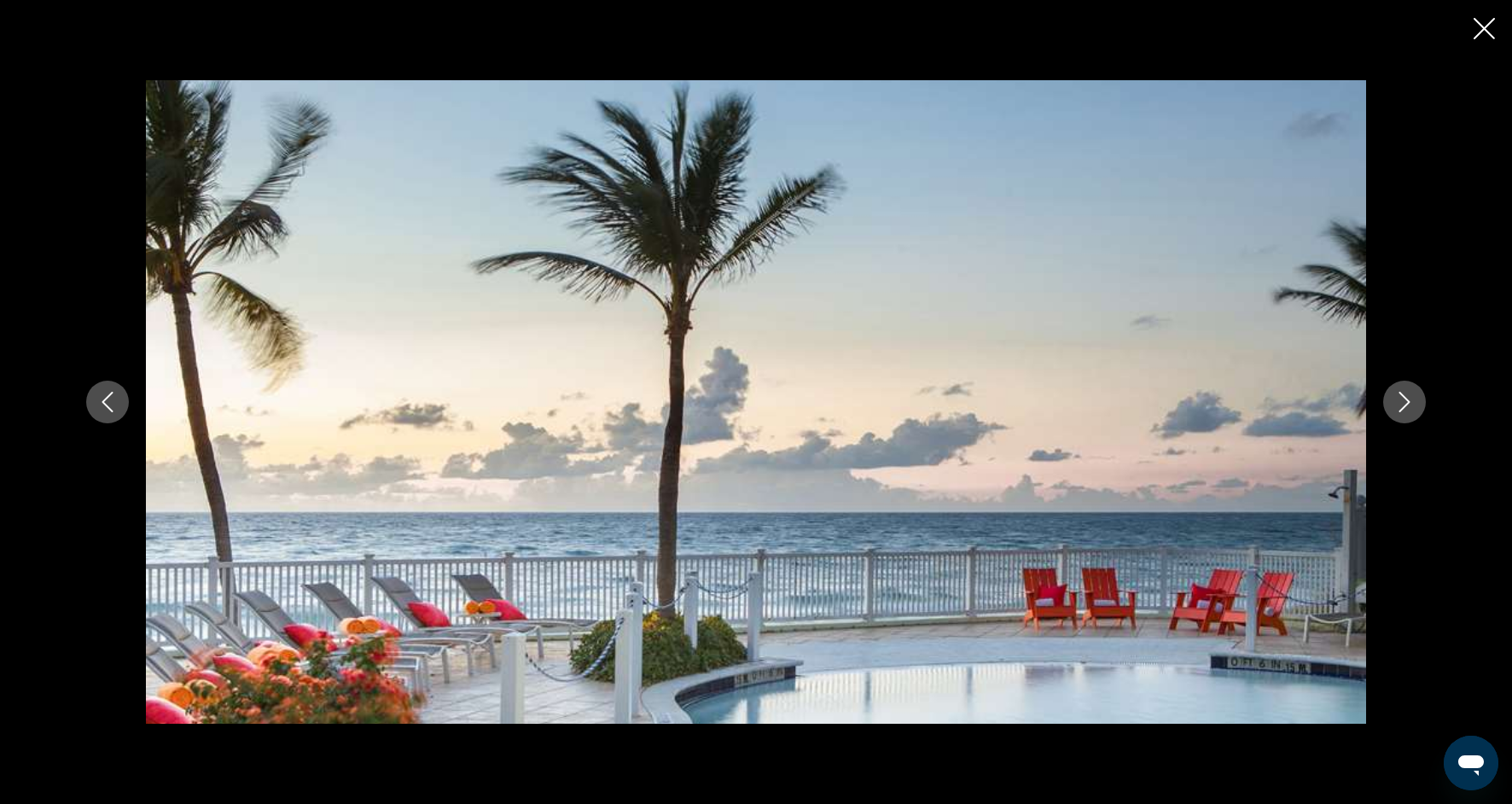
click at [1398, 409] on icon "Next image" at bounding box center [1404, 402] width 21 height 21
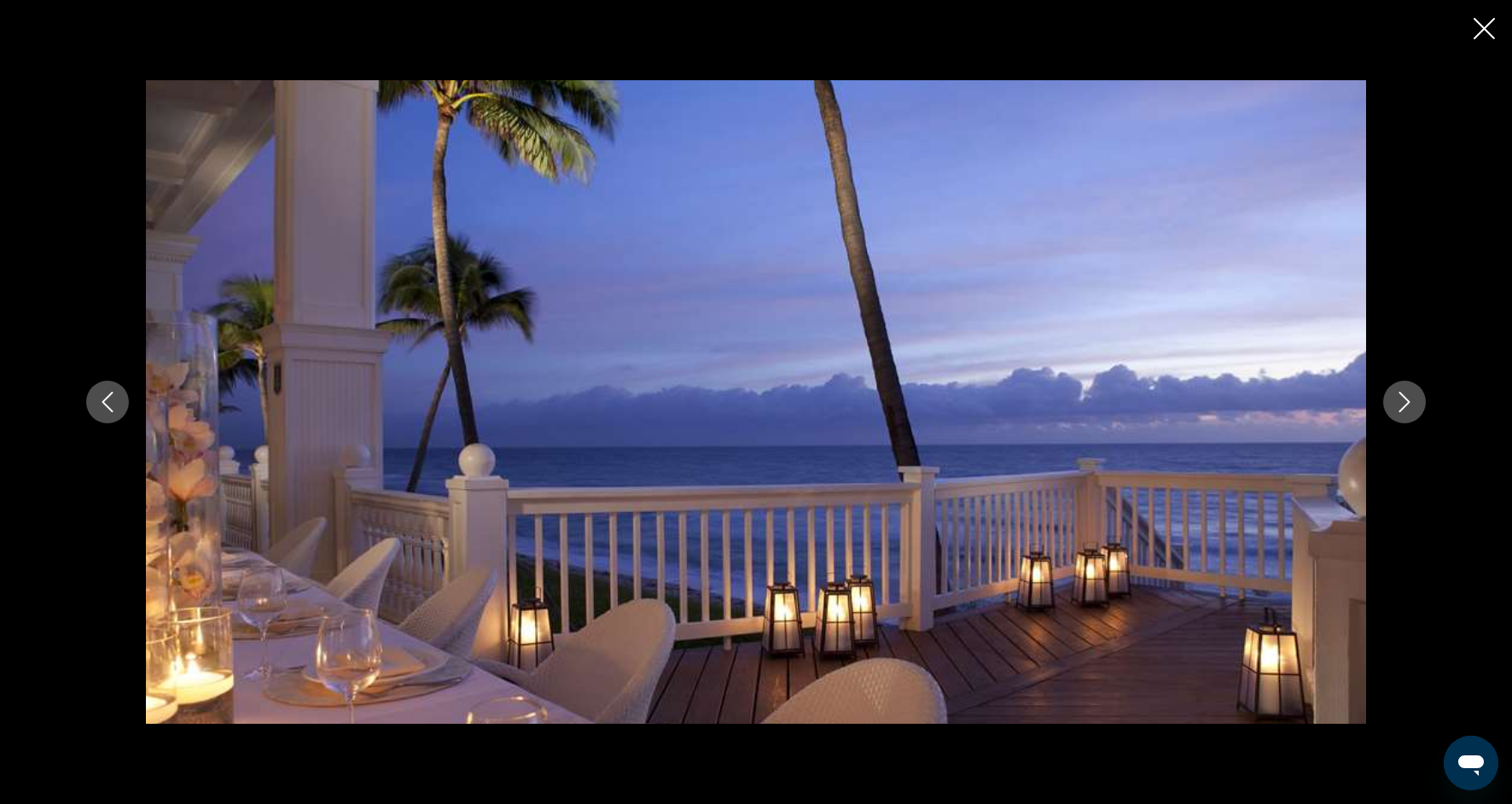
click at [1398, 409] on icon "Next image" at bounding box center [1404, 402] width 21 height 21
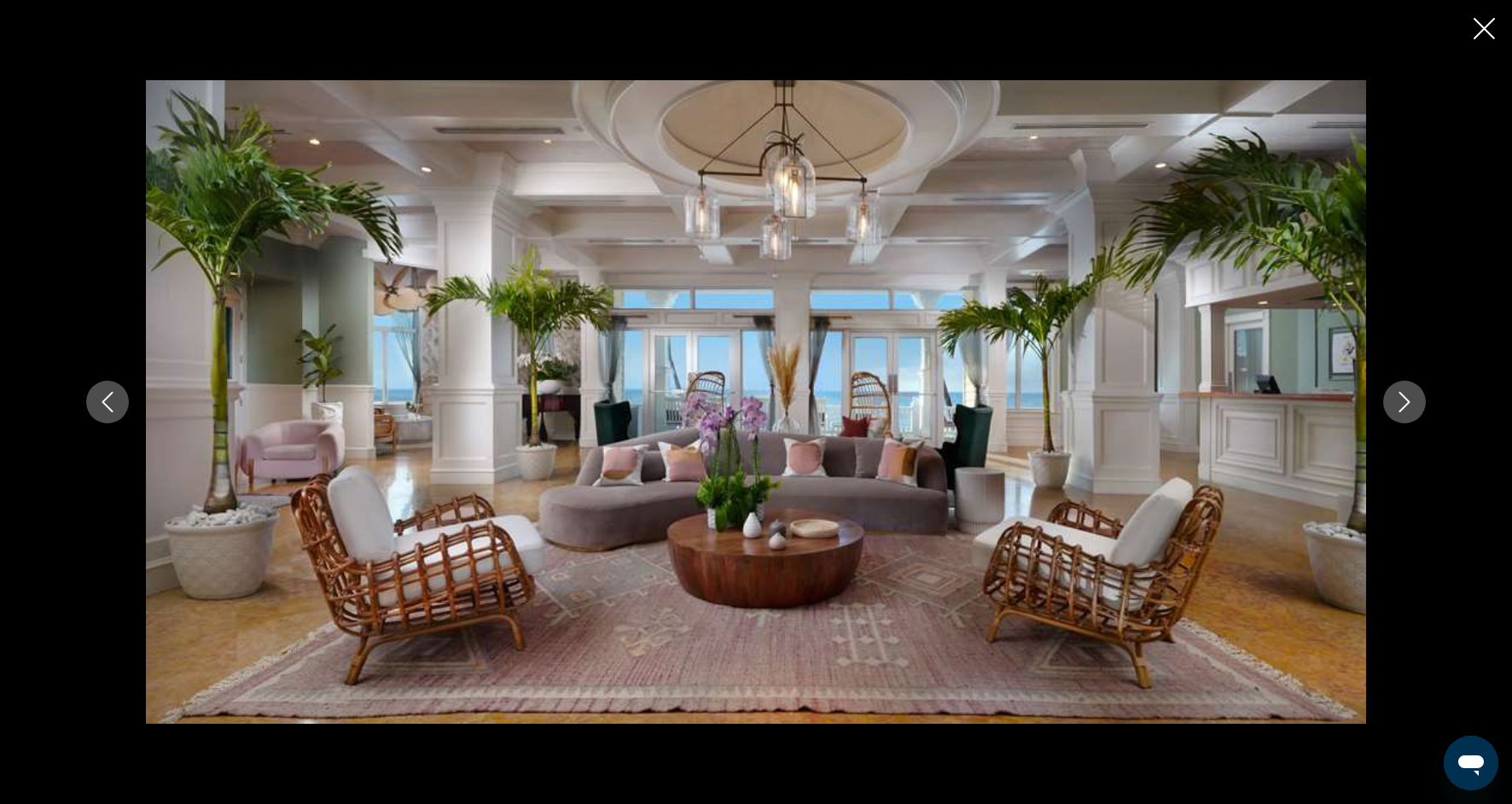
click at [1398, 410] on icon "Next image" at bounding box center [1404, 402] width 21 height 21
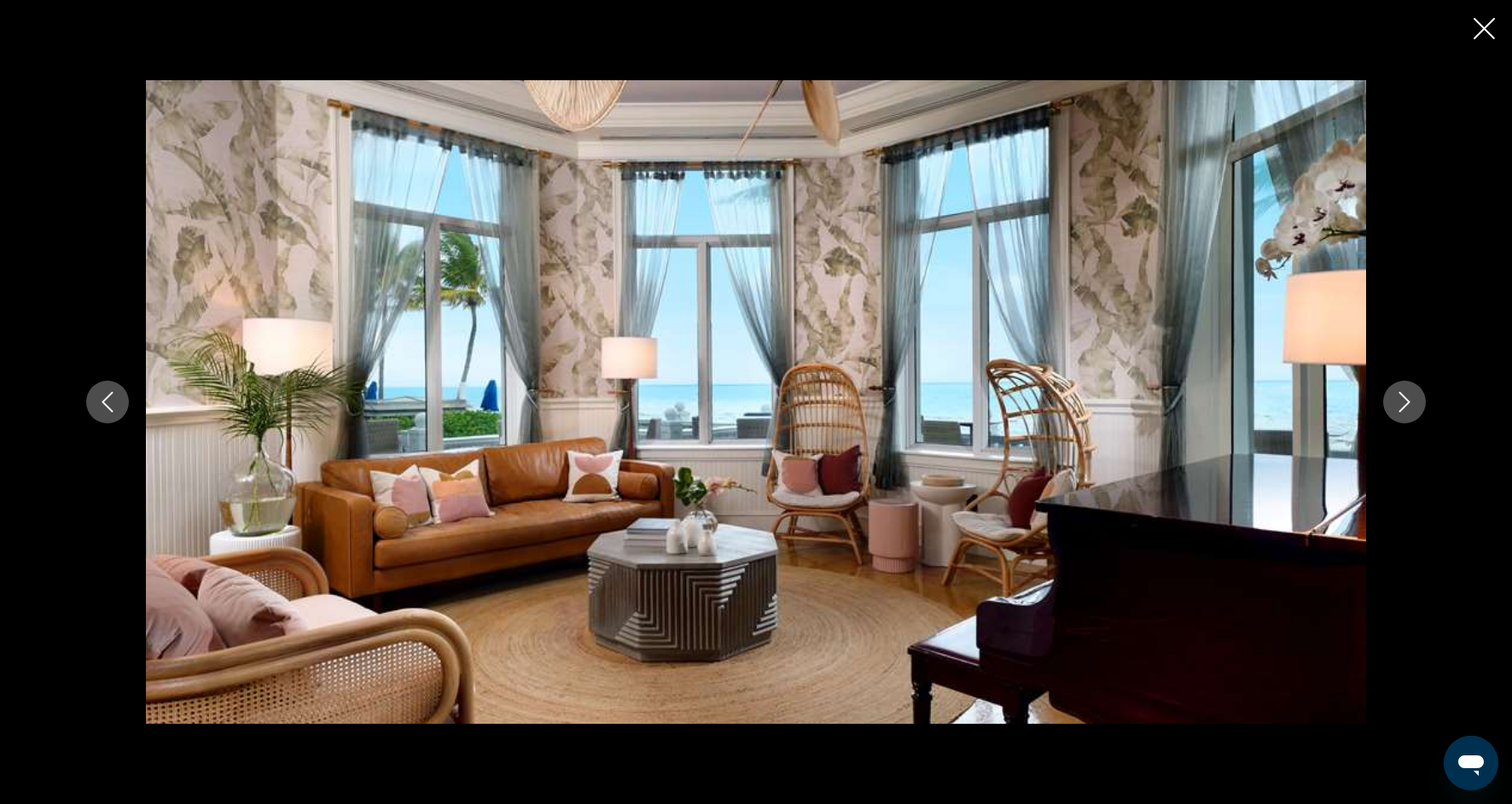
click at [1398, 410] on icon "Next image" at bounding box center [1404, 402] width 21 height 21
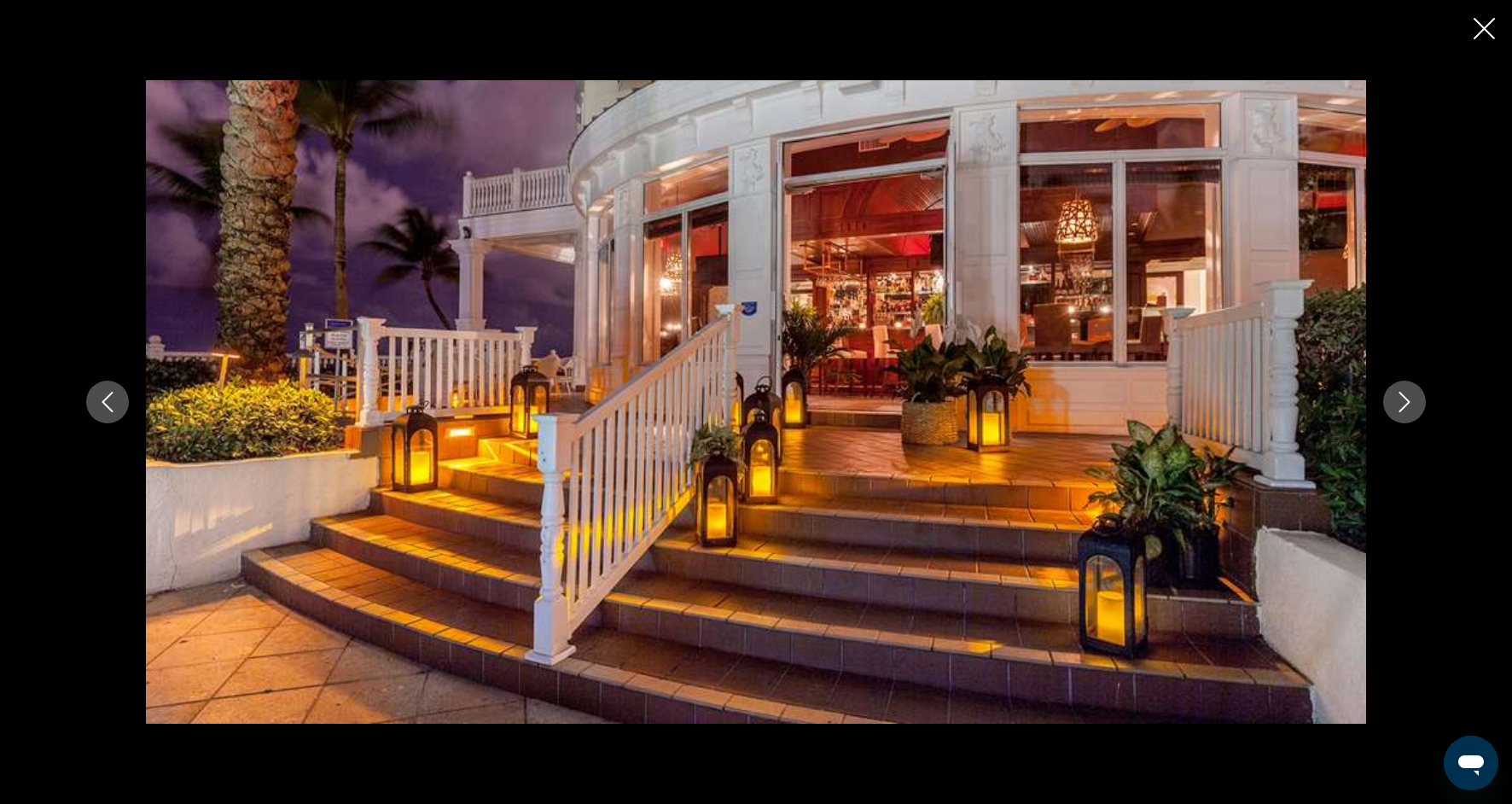
click at [1398, 411] on icon "Next image" at bounding box center [1404, 402] width 21 height 21
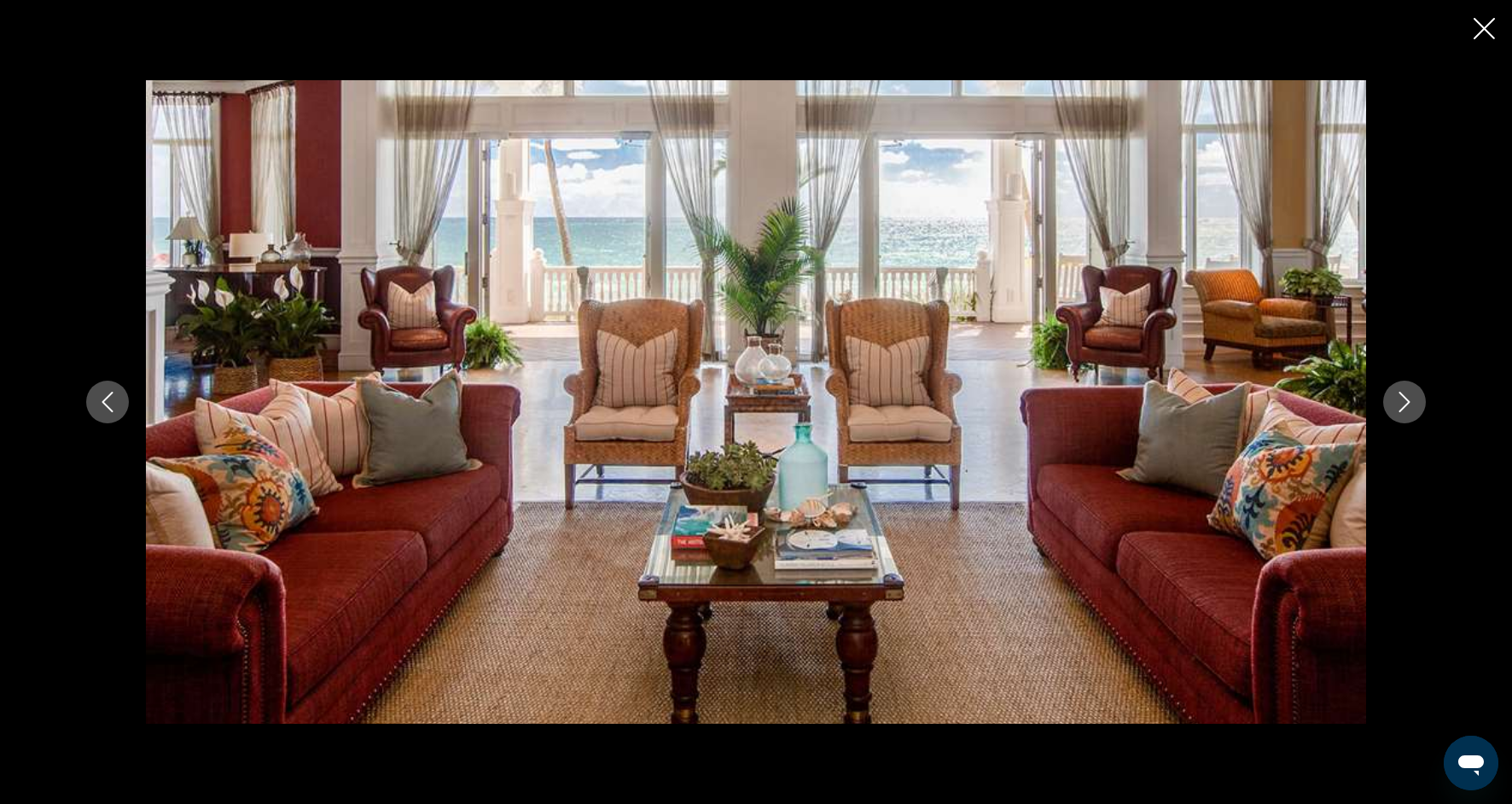
click at [1398, 411] on icon "Next image" at bounding box center [1404, 402] width 21 height 21
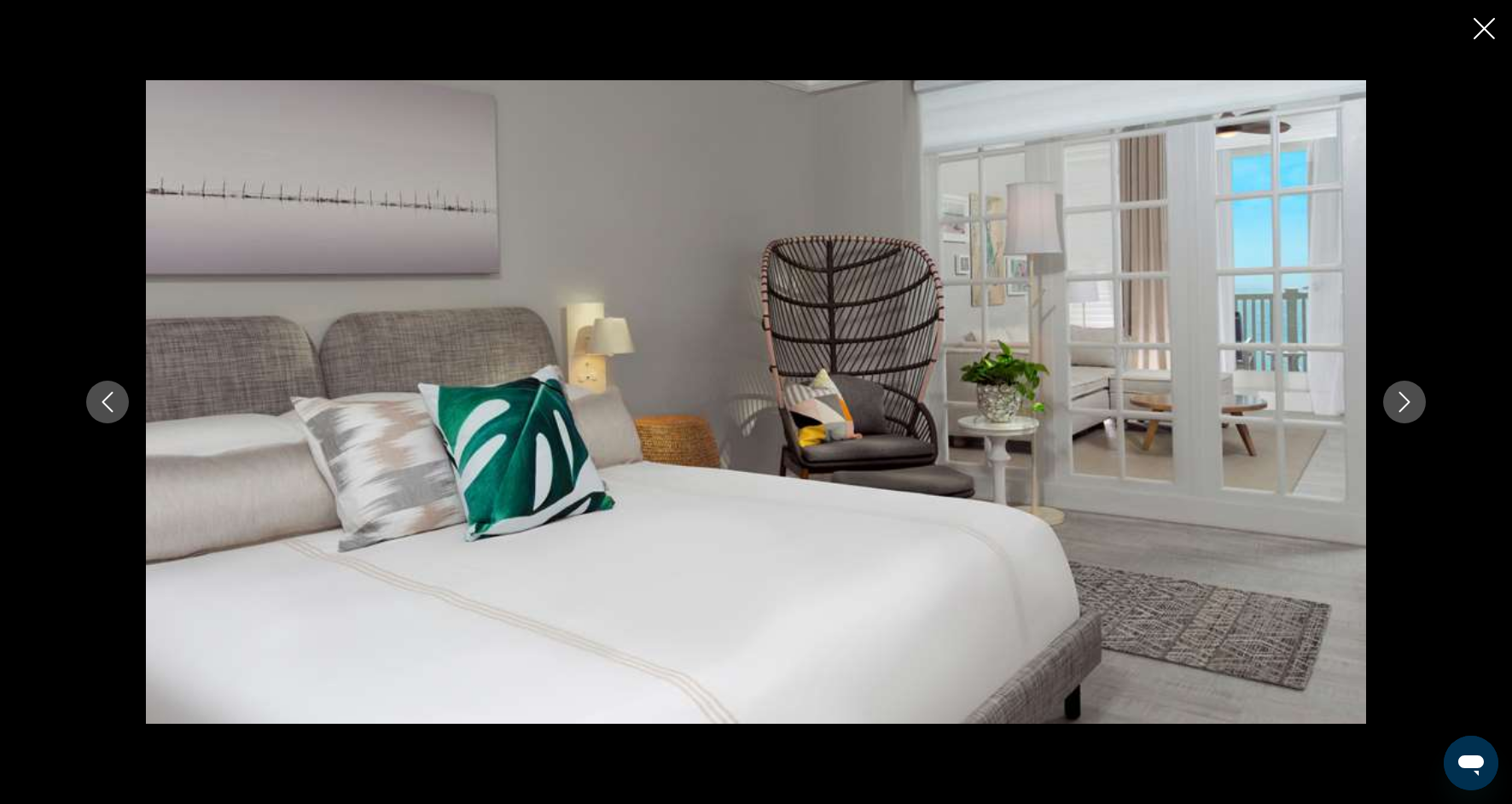
click at [1399, 412] on icon "Next image" at bounding box center [1404, 402] width 21 height 21
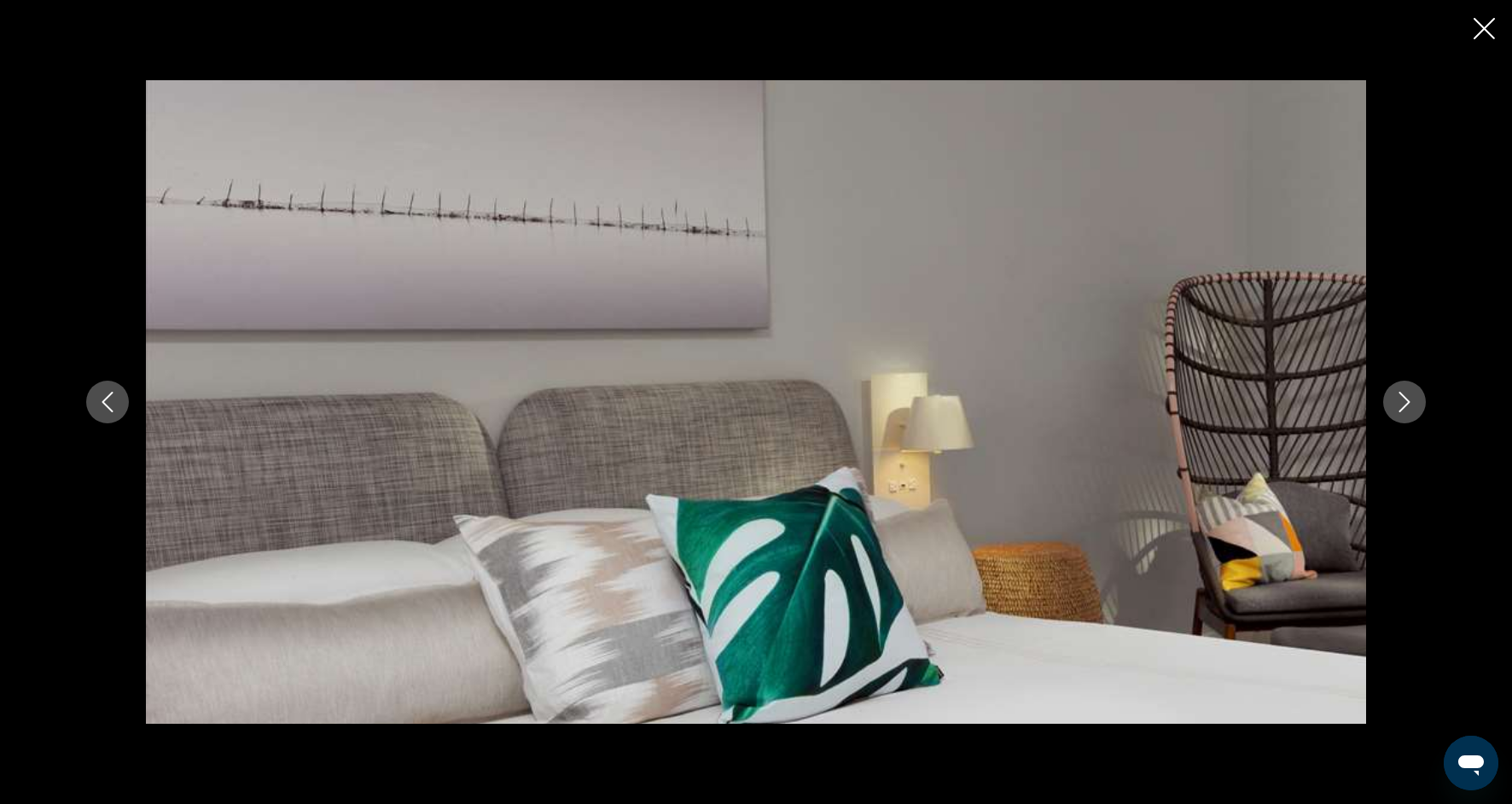
click at [1400, 413] on button "Next image" at bounding box center [1404, 402] width 43 height 43
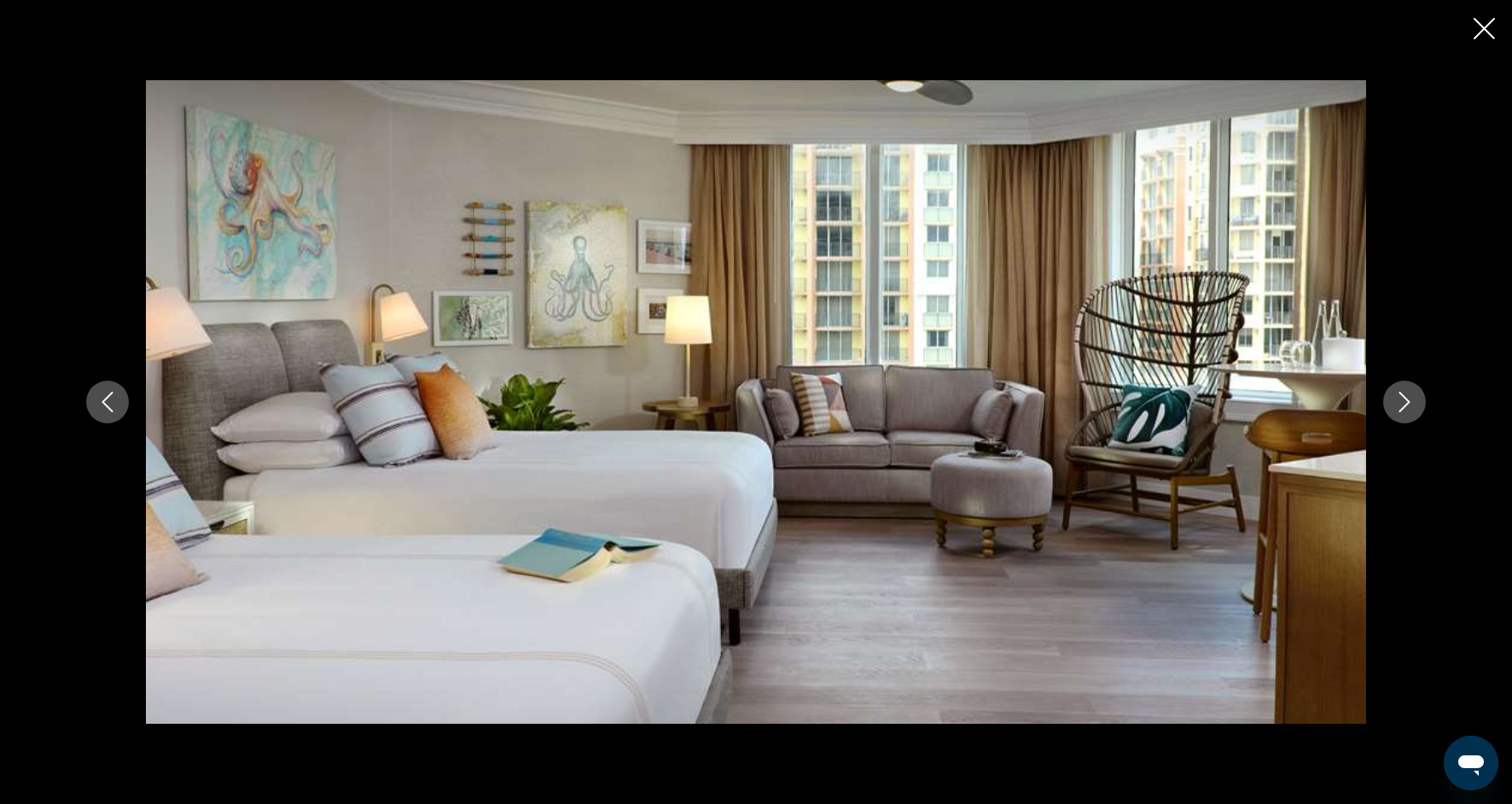
click at [1399, 413] on button "Next image" at bounding box center [1404, 402] width 43 height 43
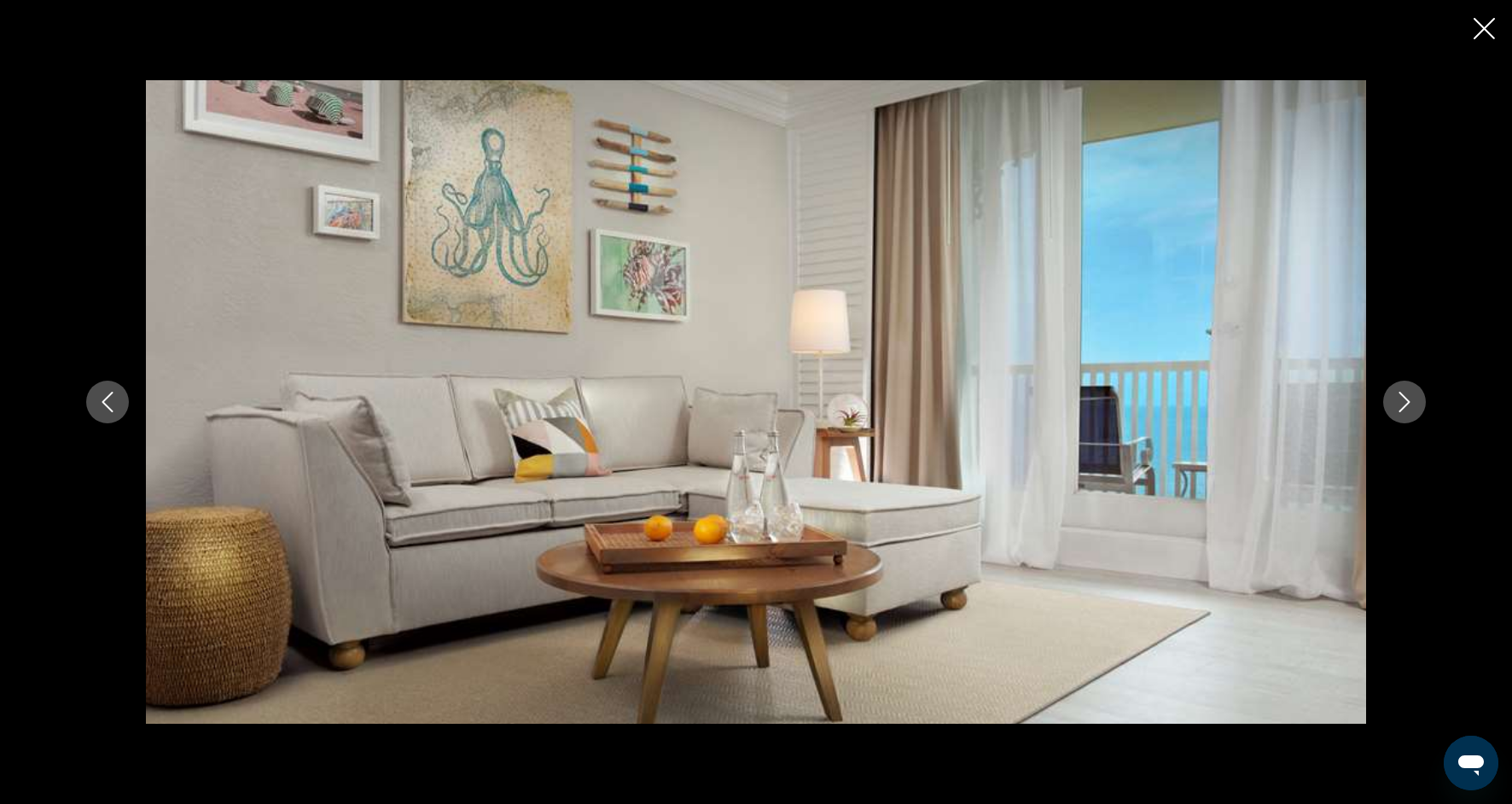
click at [1400, 414] on button "Next image" at bounding box center [1404, 402] width 43 height 43
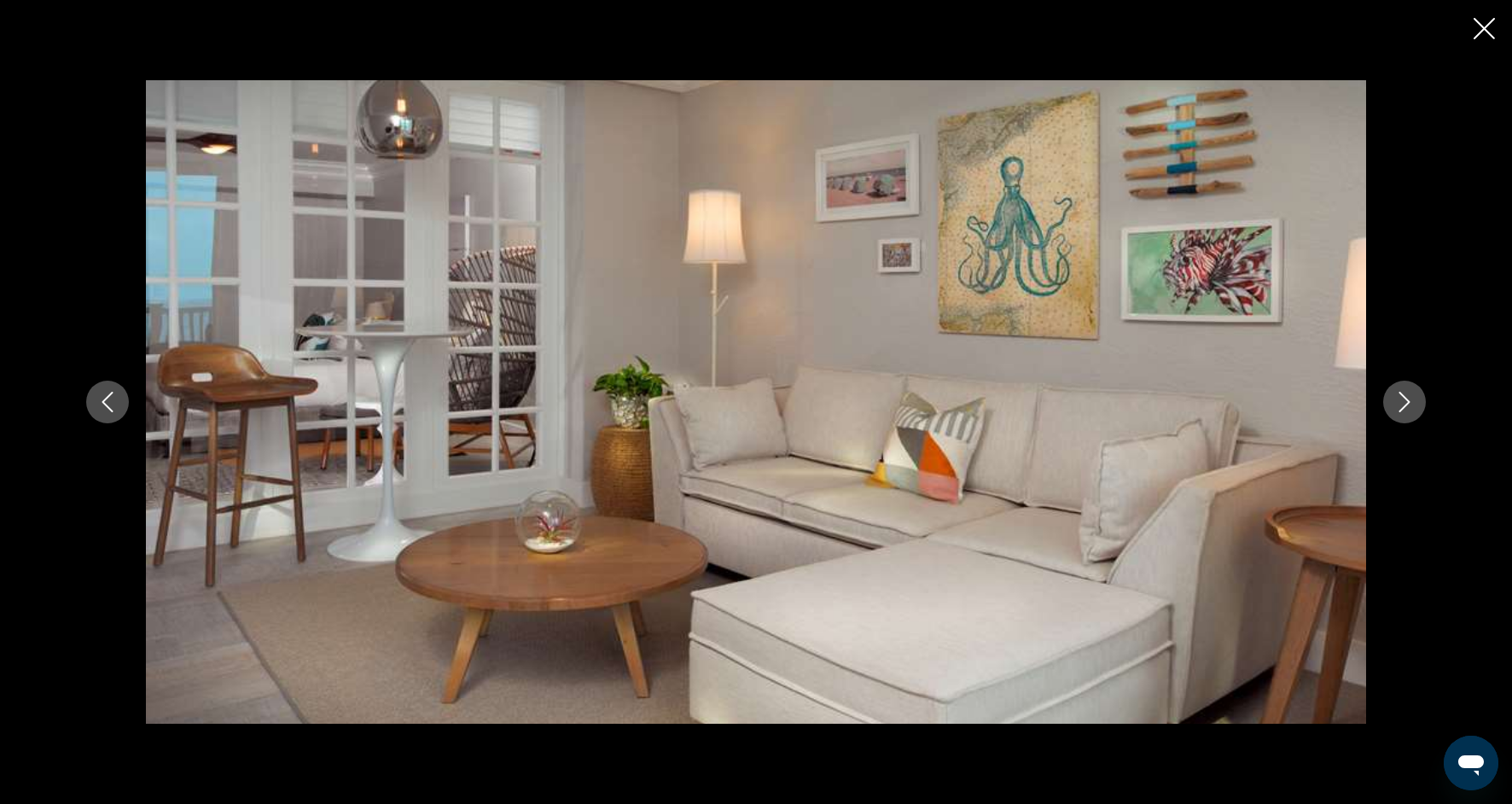
click at [1400, 416] on button "Next image" at bounding box center [1404, 402] width 43 height 43
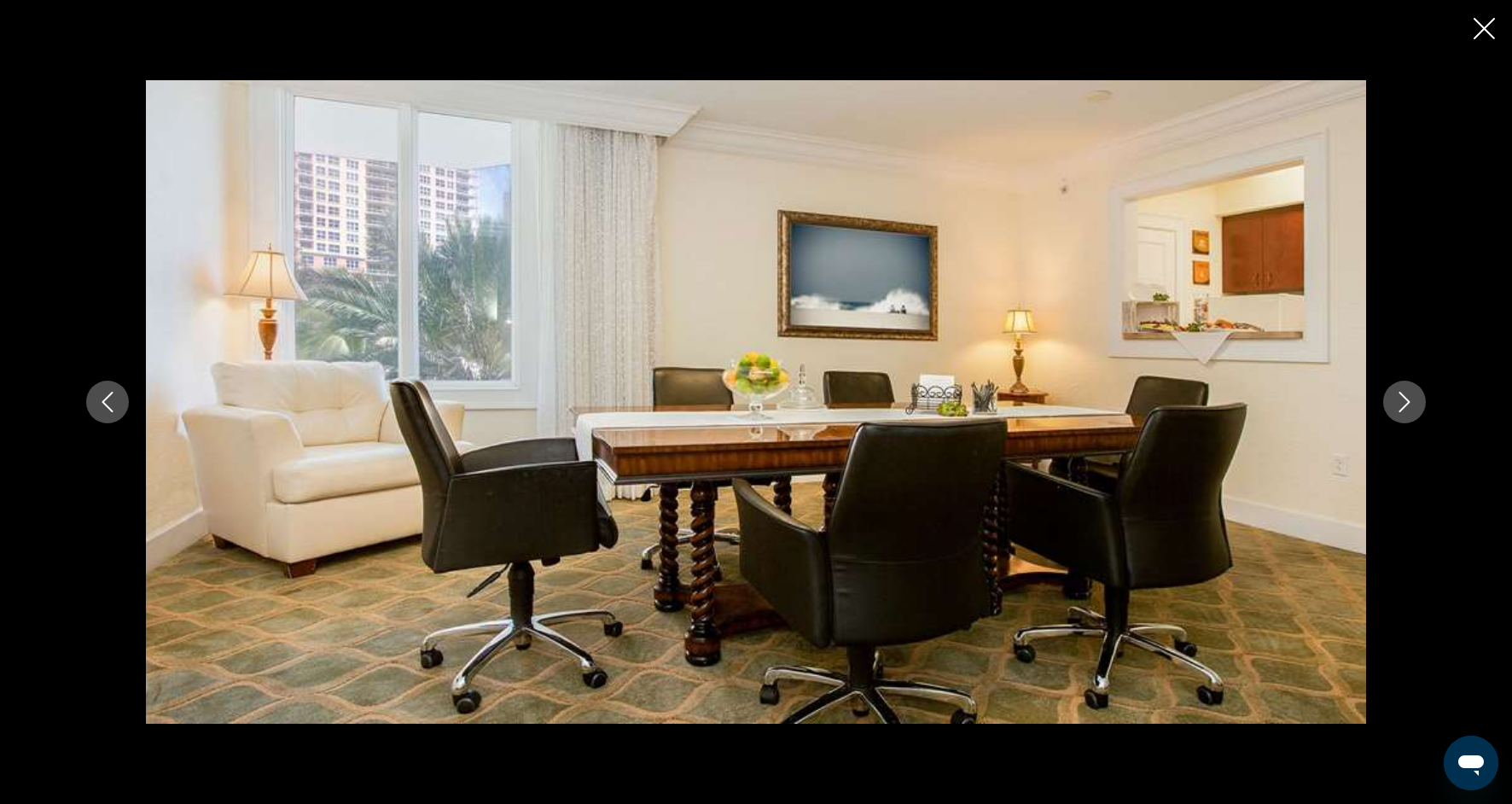
click at [1491, 23] on icon "Close slideshow" at bounding box center [1485, 29] width 22 height 22
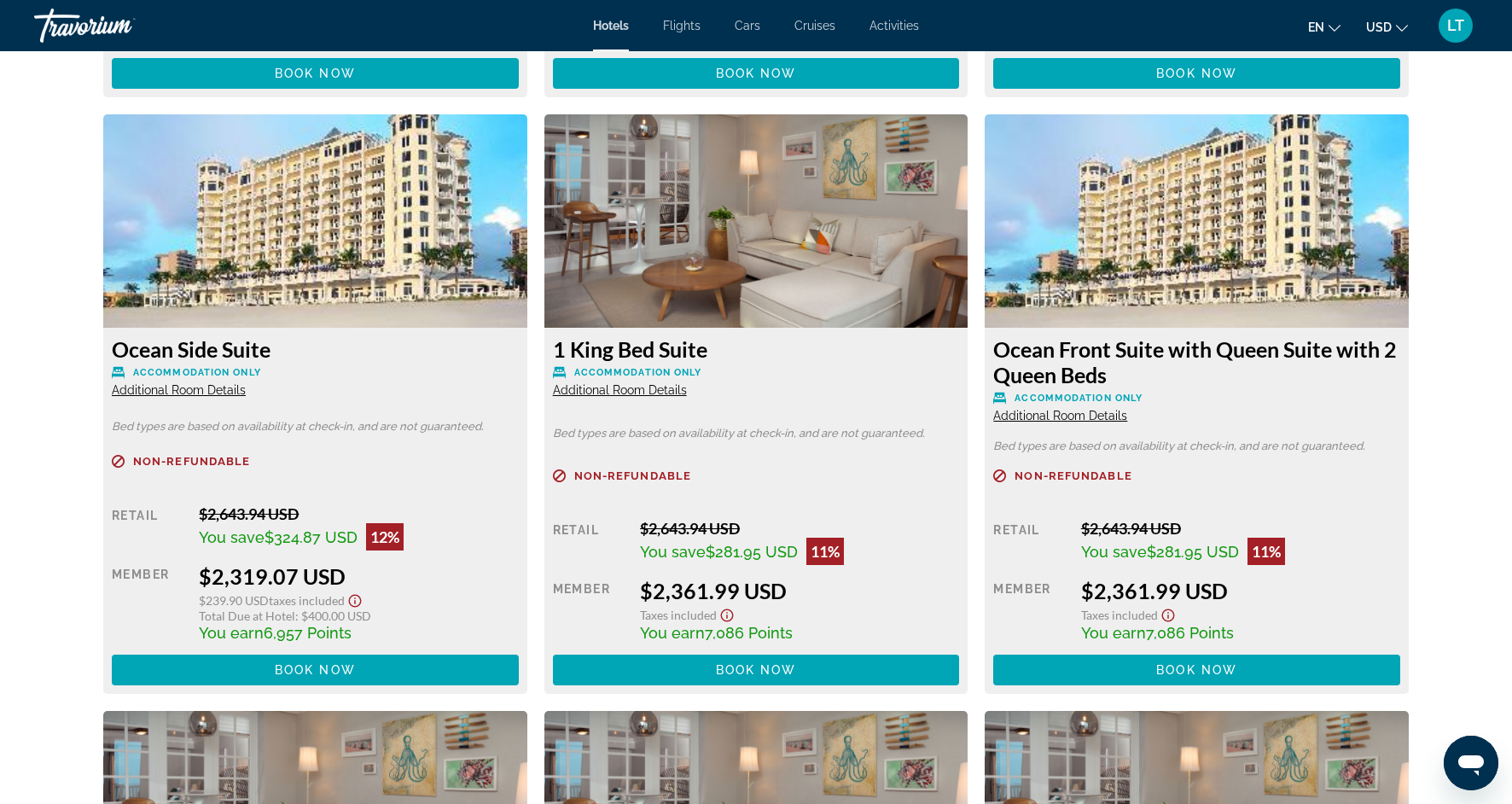
scroll to position [2811, 0]
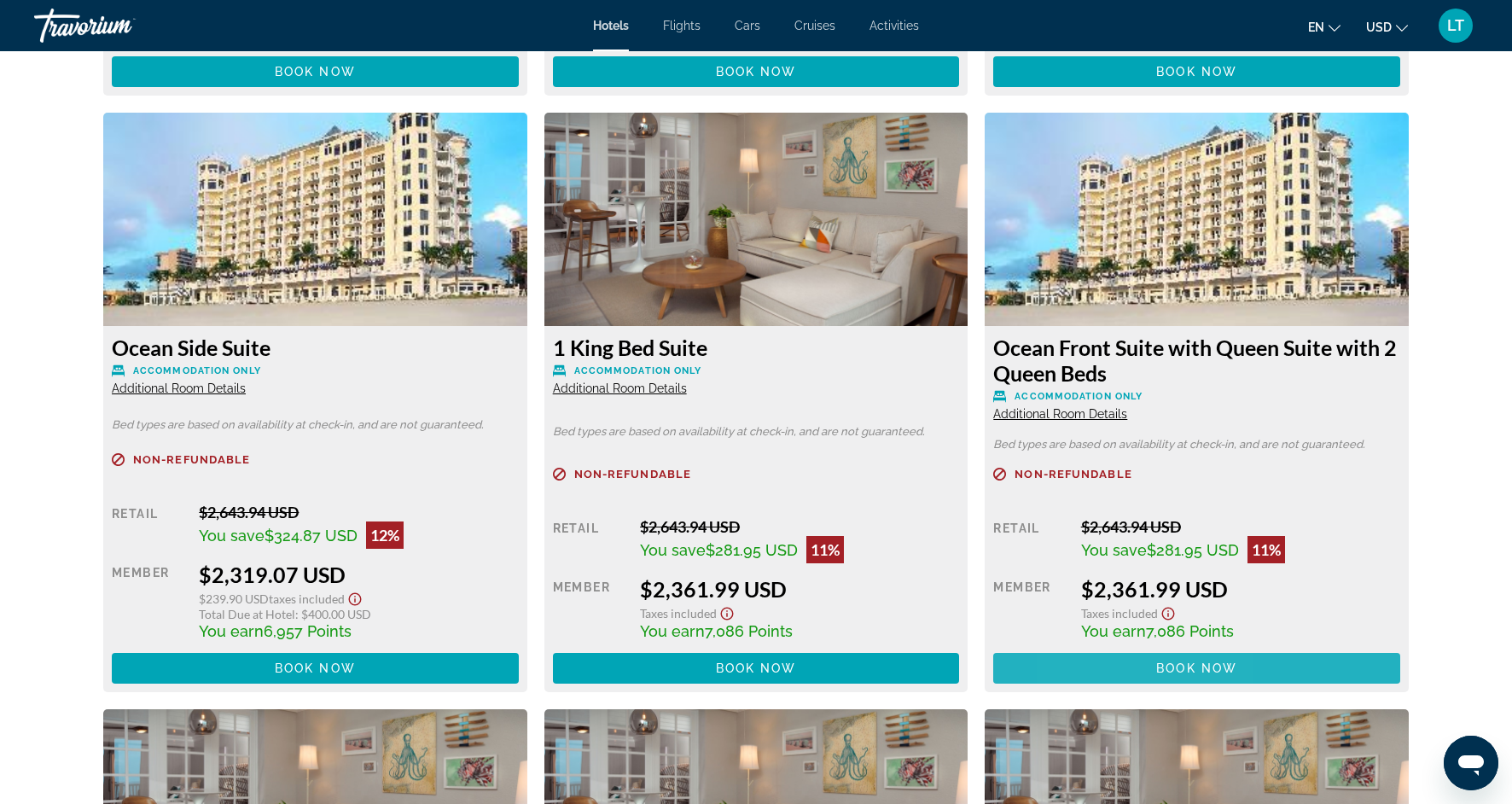
click at [1110, 667] on span "Main content" at bounding box center [1197, 668] width 407 height 41
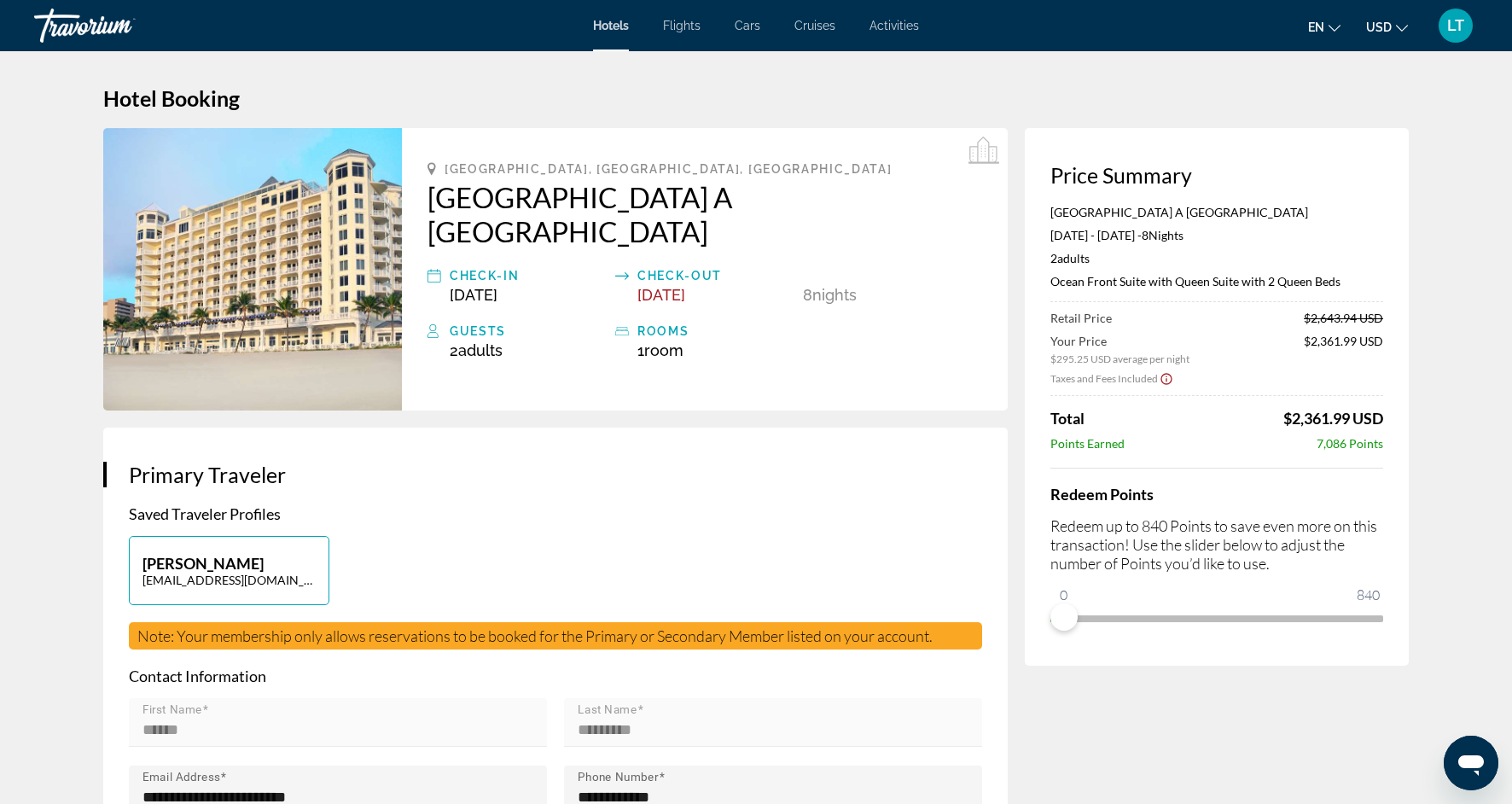
click at [685, 301] on span "[DATE]" at bounding box center [661, 295] width 48 height 18
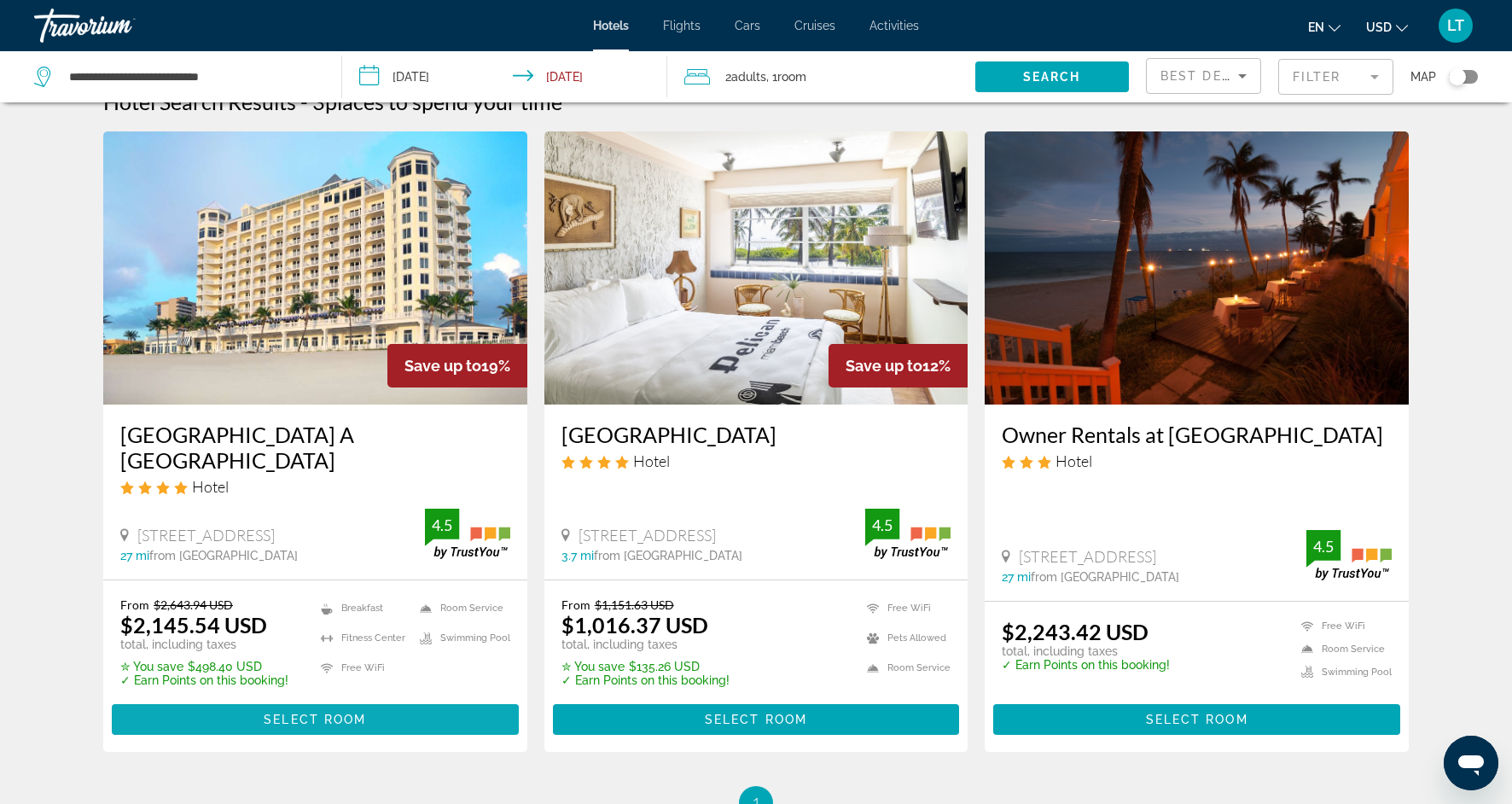
scroll to position [32, 0]
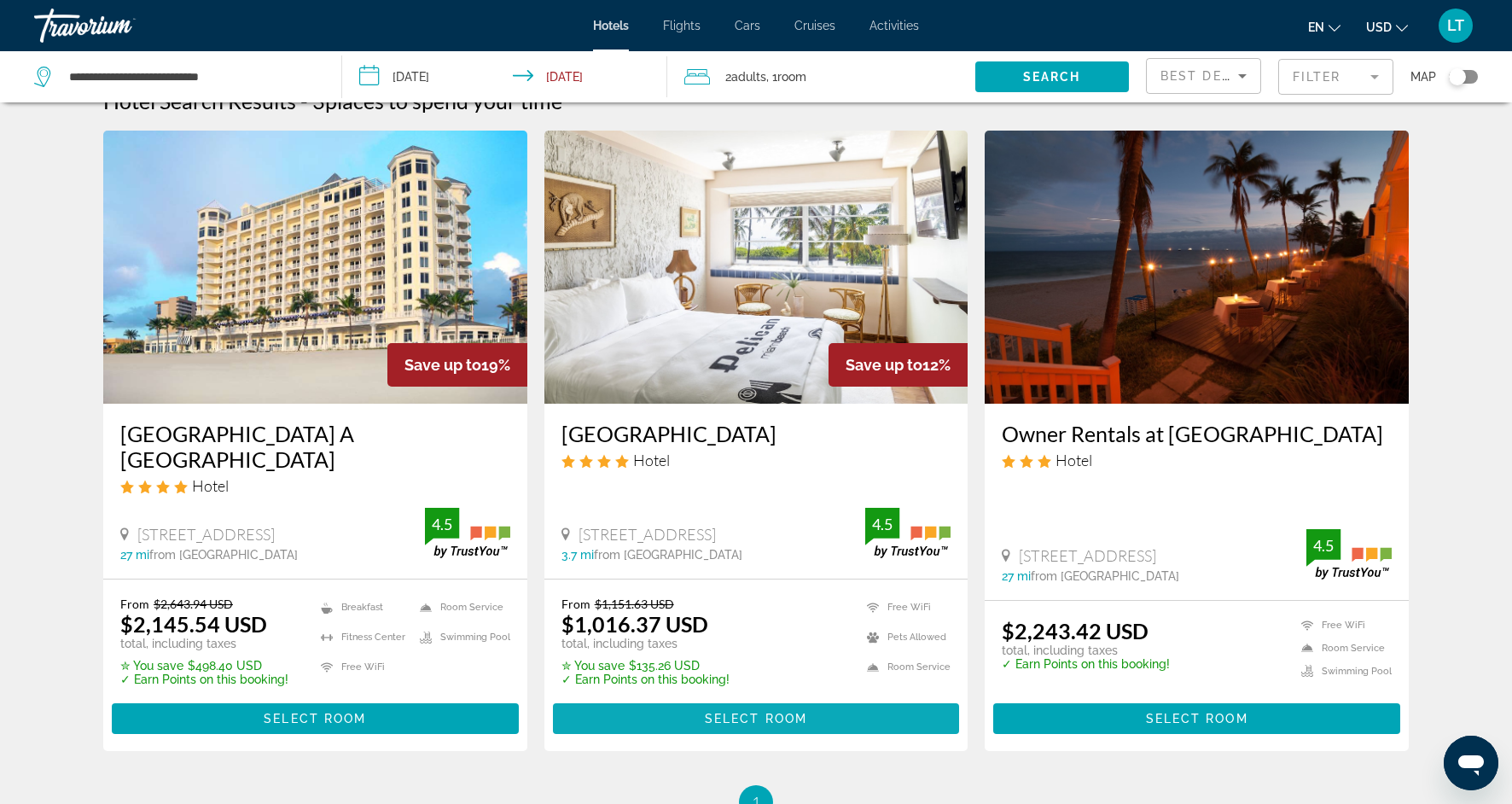
click at [680, 706] on span "Main content" at bounding box center [756, 718] width 407 height 41
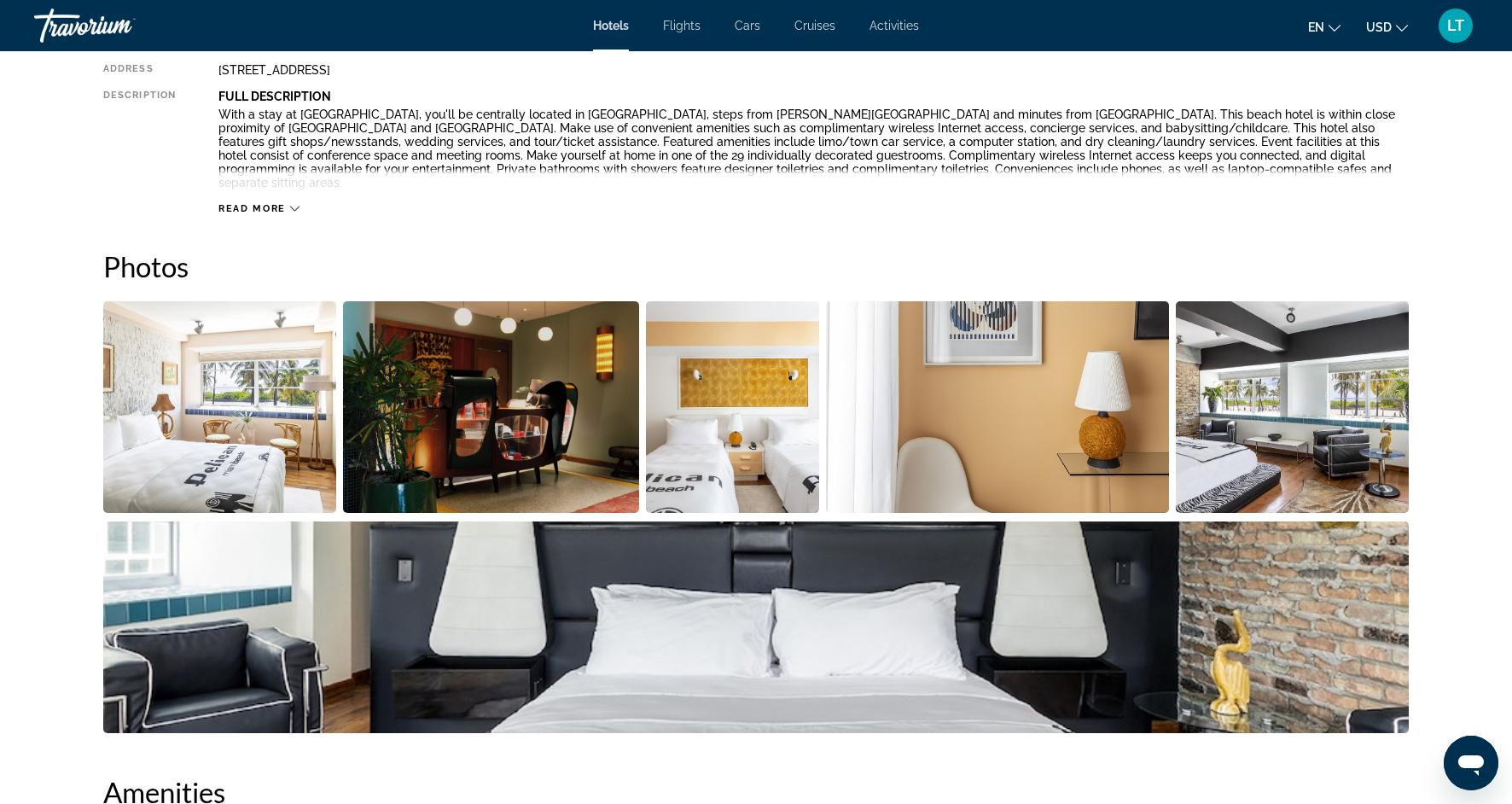
scroll to position [667, 0]
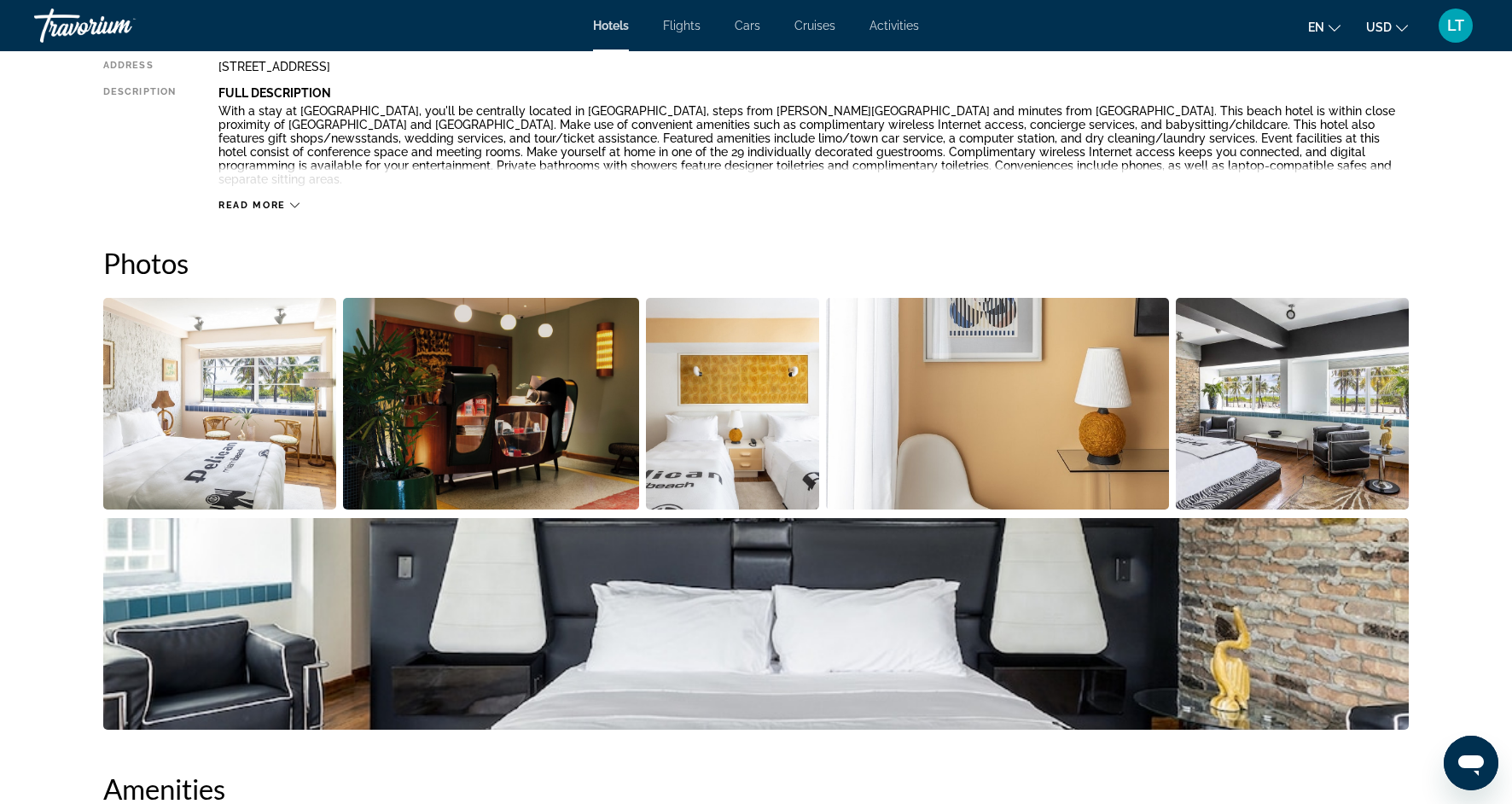
click at [607, 415] on img "Open full-screen image slider" at bounding box center [491, 404] width 297 height 212
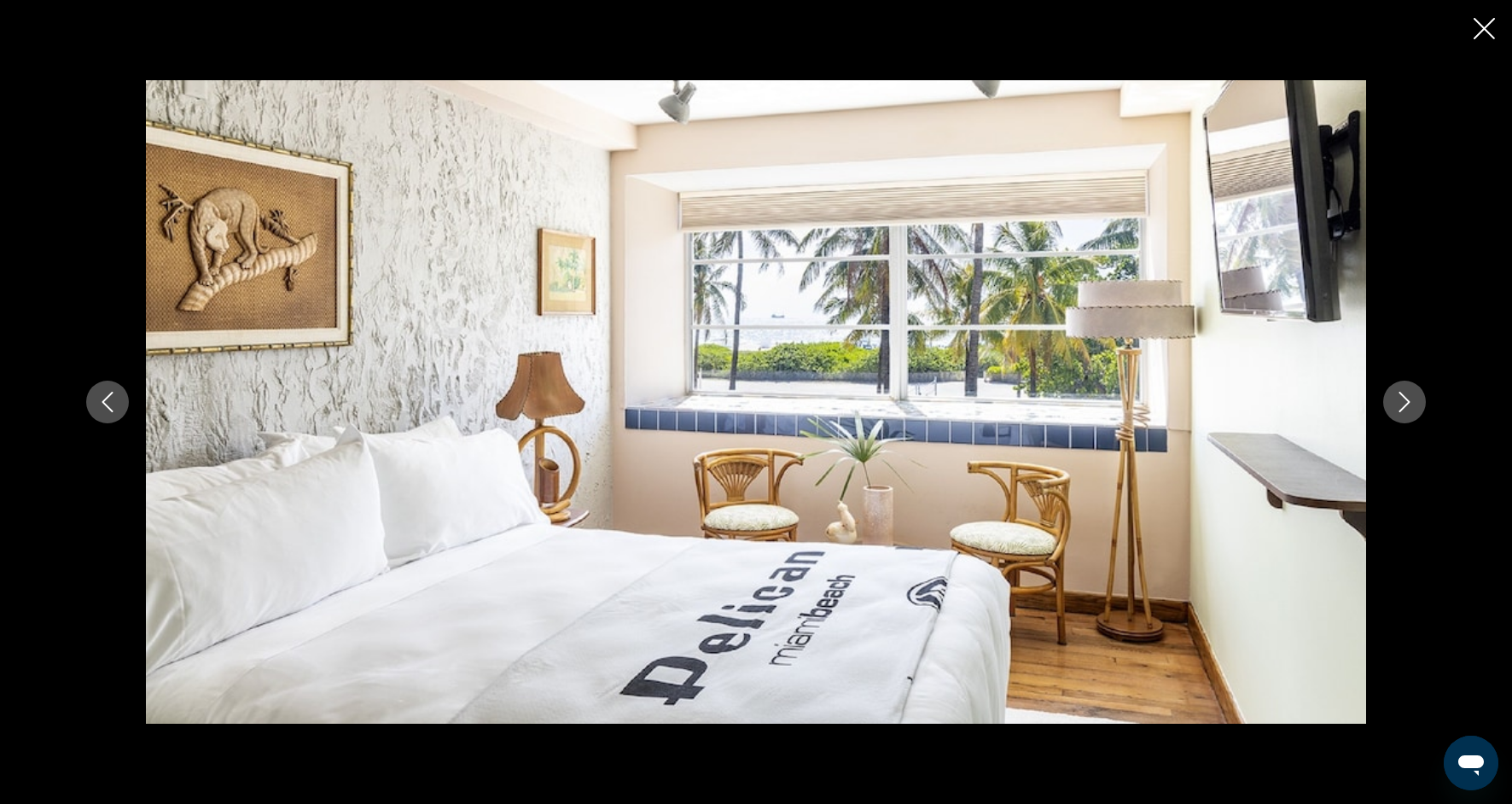
click at [1412, 397] on icon "Next image" at bounding box center [1404, 402] width 21 height 21
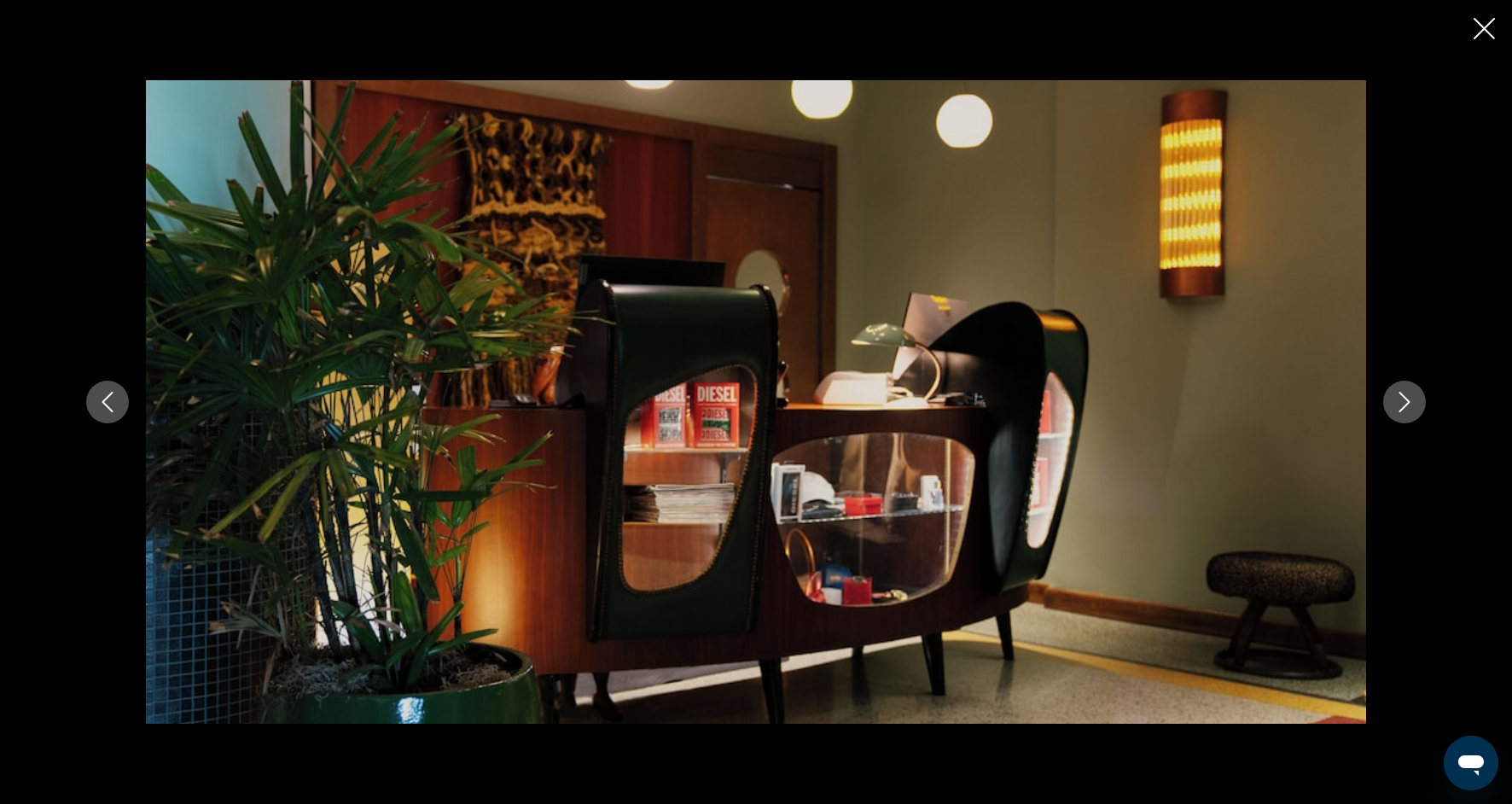
click at [1412, 397] on icon "Next image" at bounding box center [1404, 402] width 21 height 21
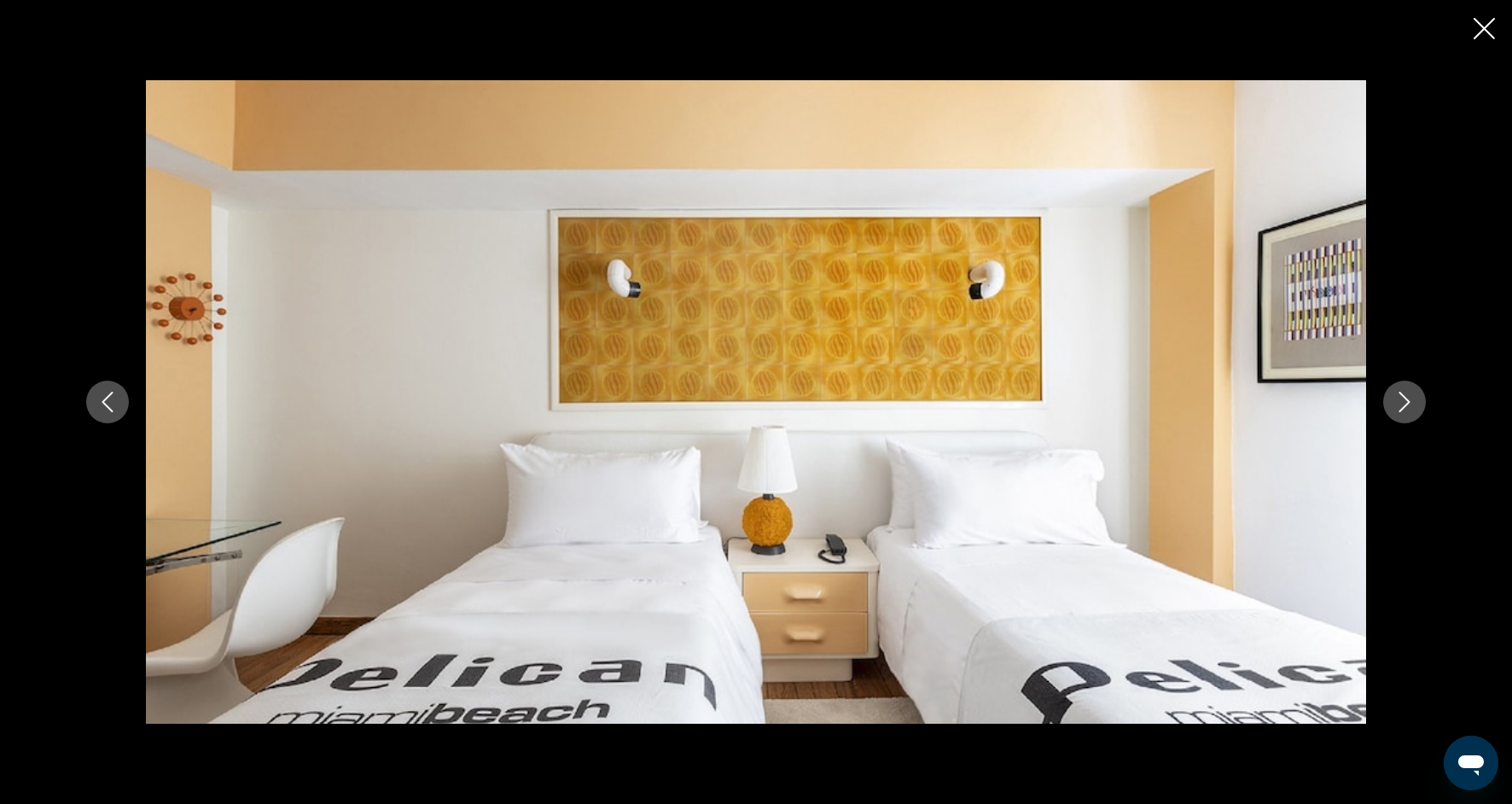
click at [1412, 397] on icon "Next image" at bounding box center [1404, 402] width 21 height 21
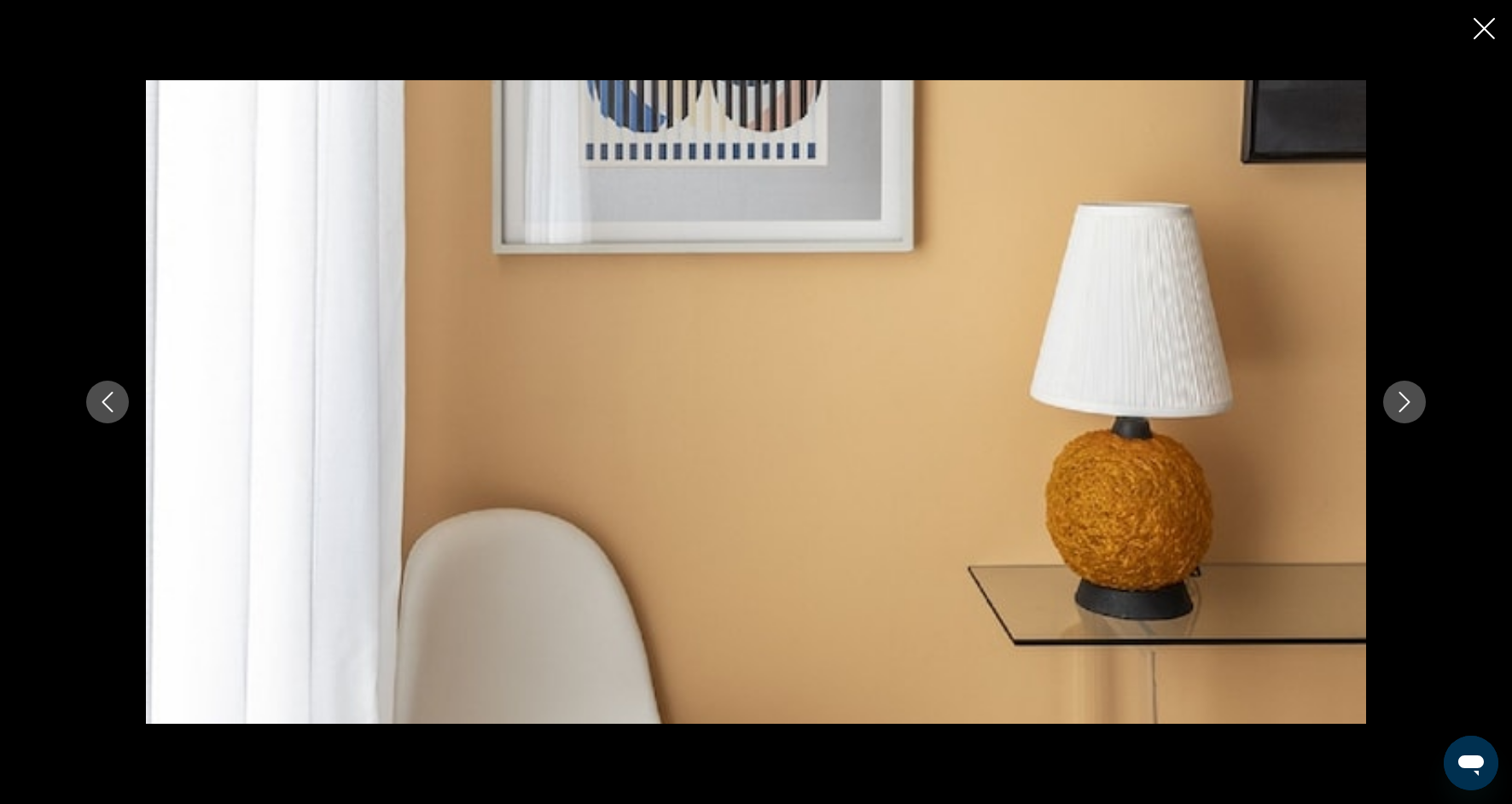
click at [1412, 397] on icon "Next image" at bounding box center [1404, 402] width 21 height 21
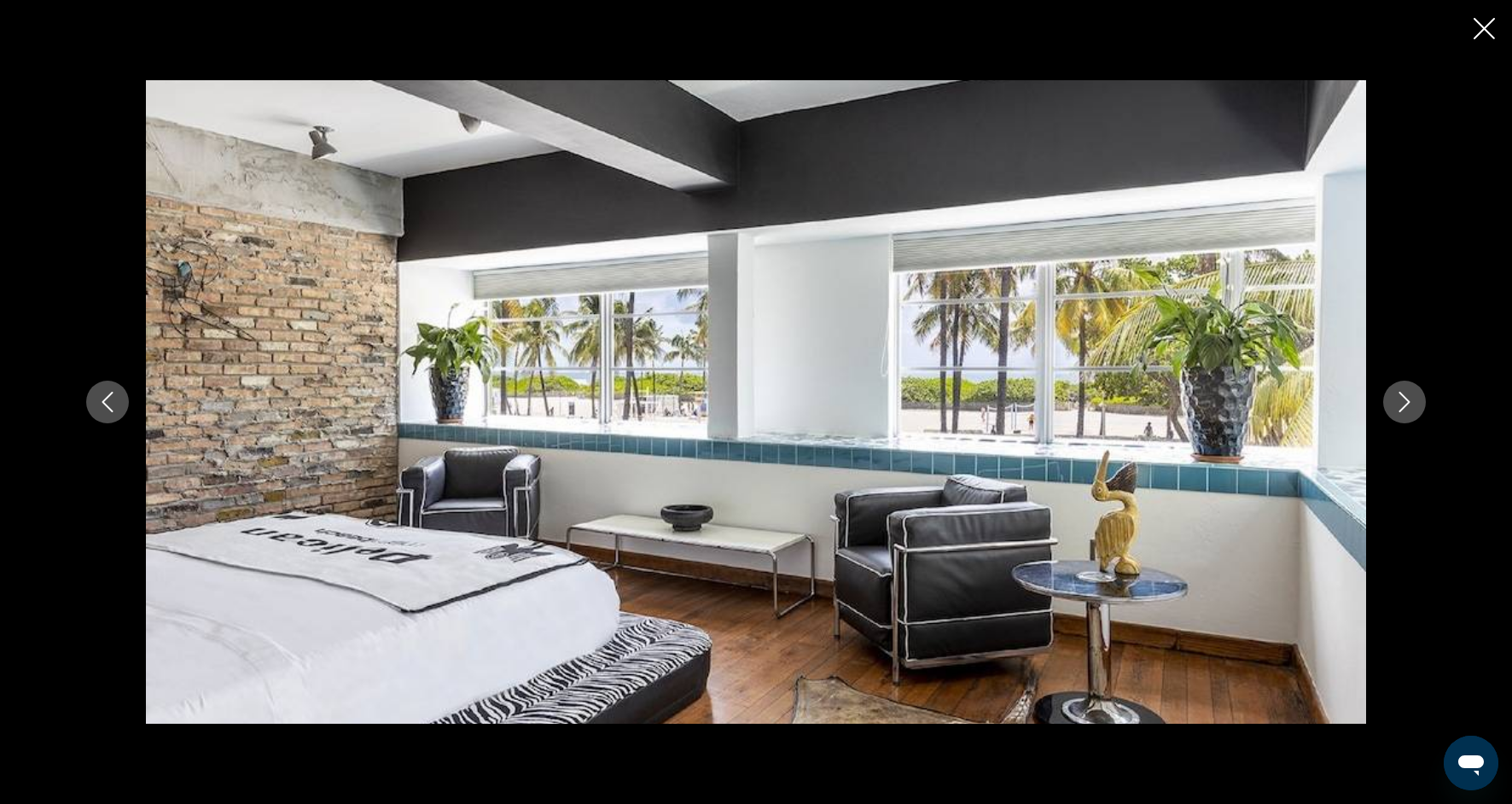
click at [1412, 397] on icon "Next image" at bounding box center [1404, 402] width 21 height 21
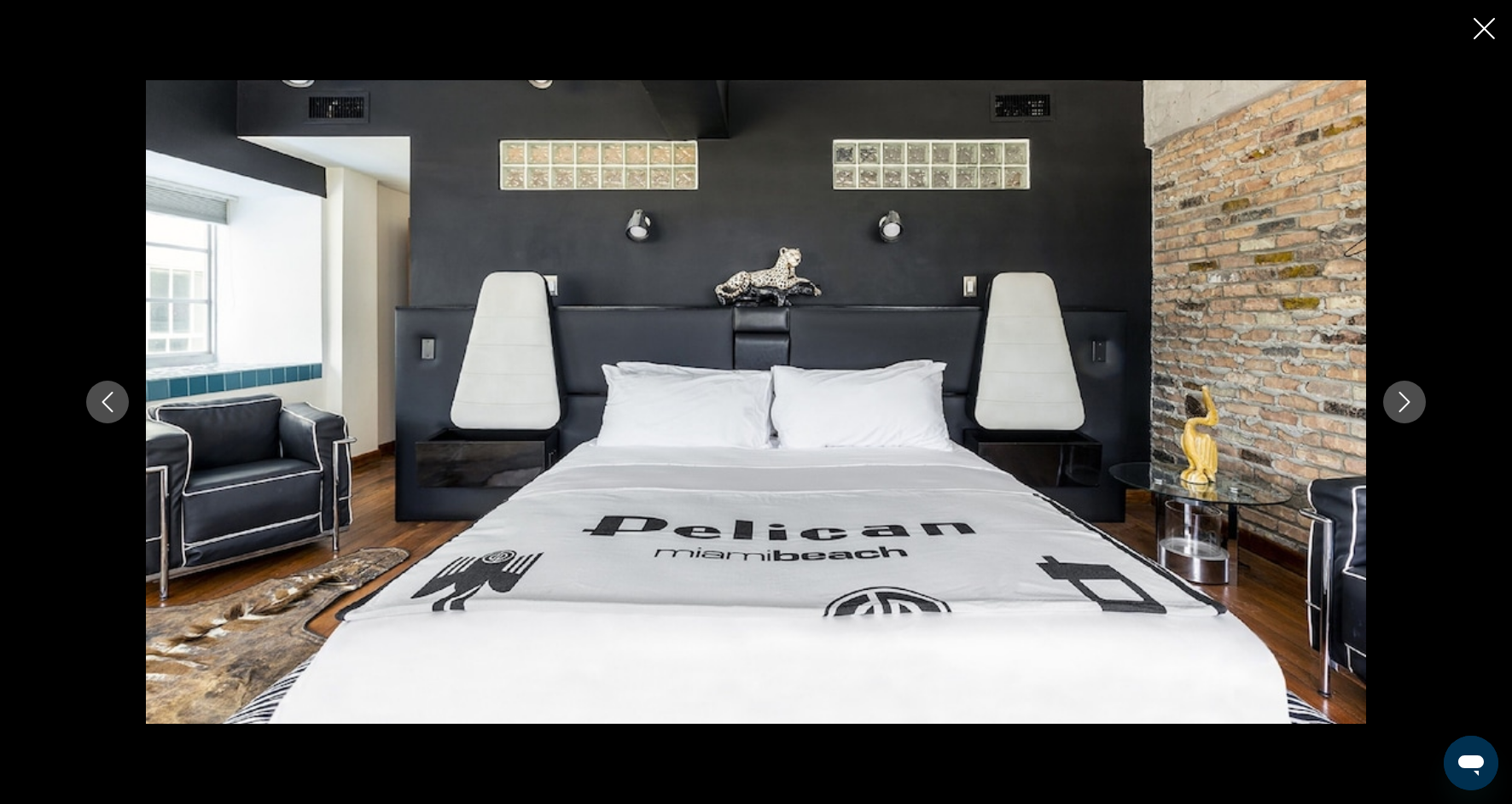
click at [1412, 397] on icon "Next image" at bounding box center [1404, 402] width 21 height 21
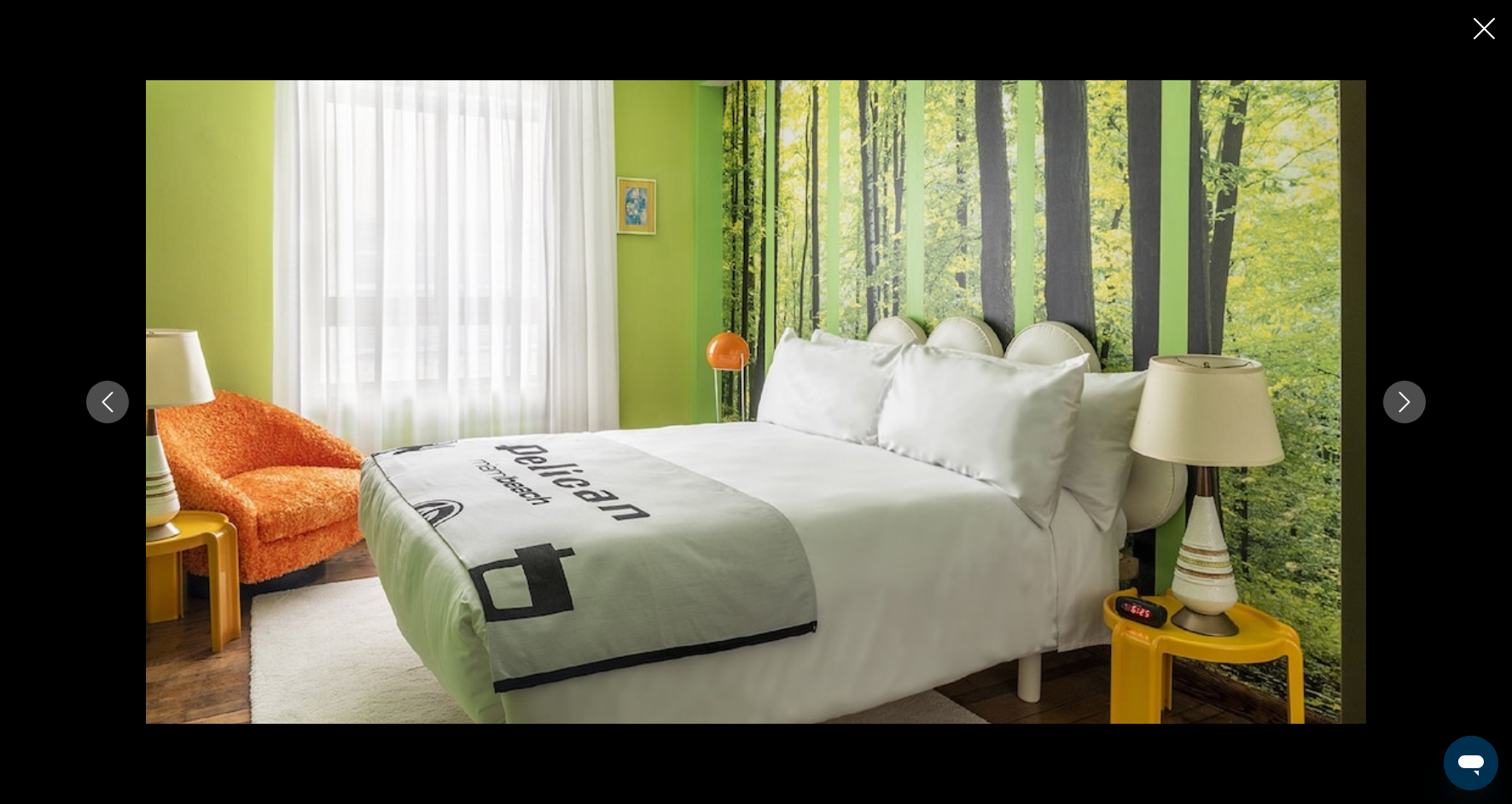
click at [1412, 397] on icon "Next image" at bounding box center [1404, 402] width 21 height 21
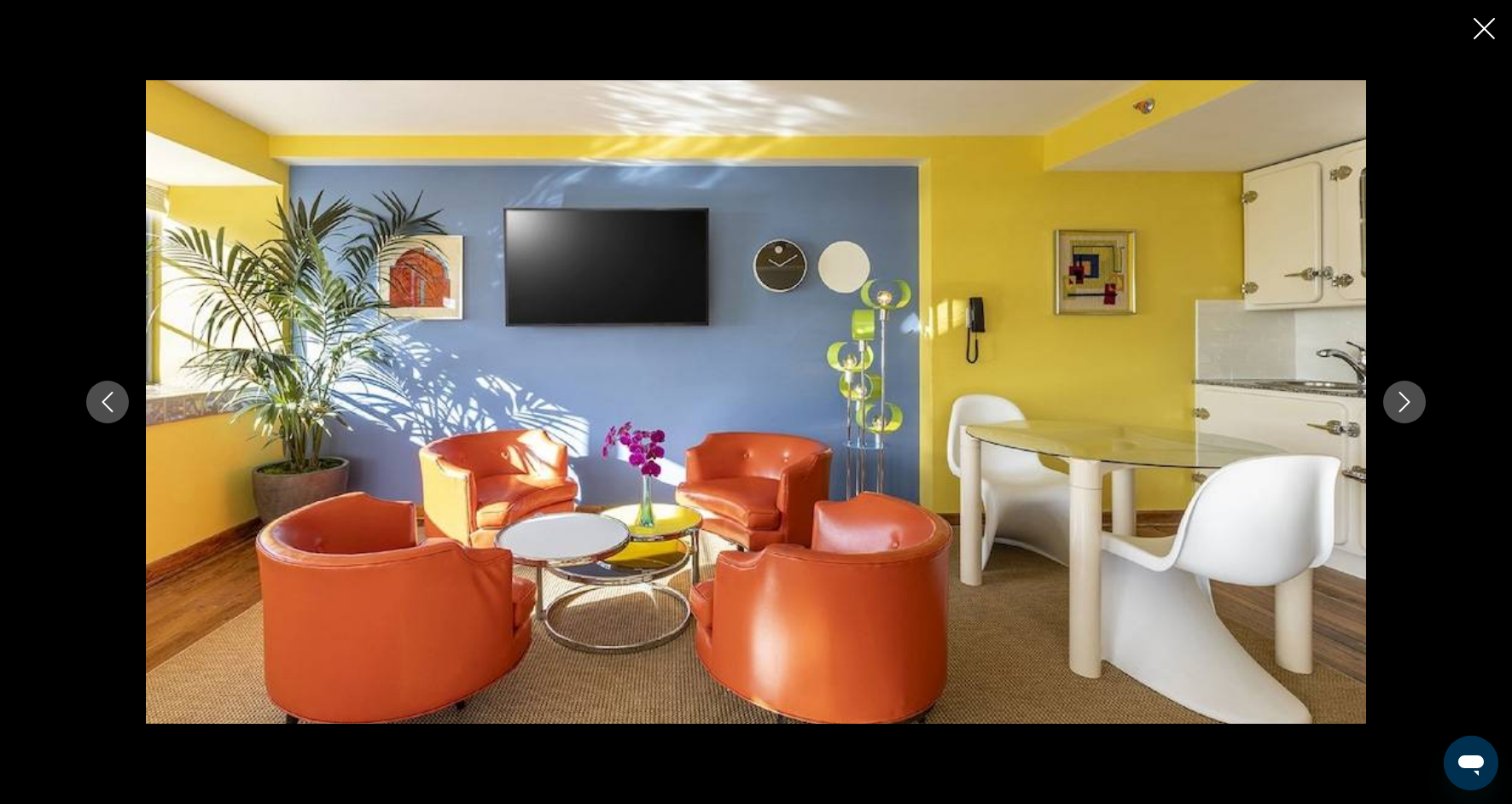
click at [1412, 397] on icon "Next image" at bounding box center [1404, 402] width 21 height 21
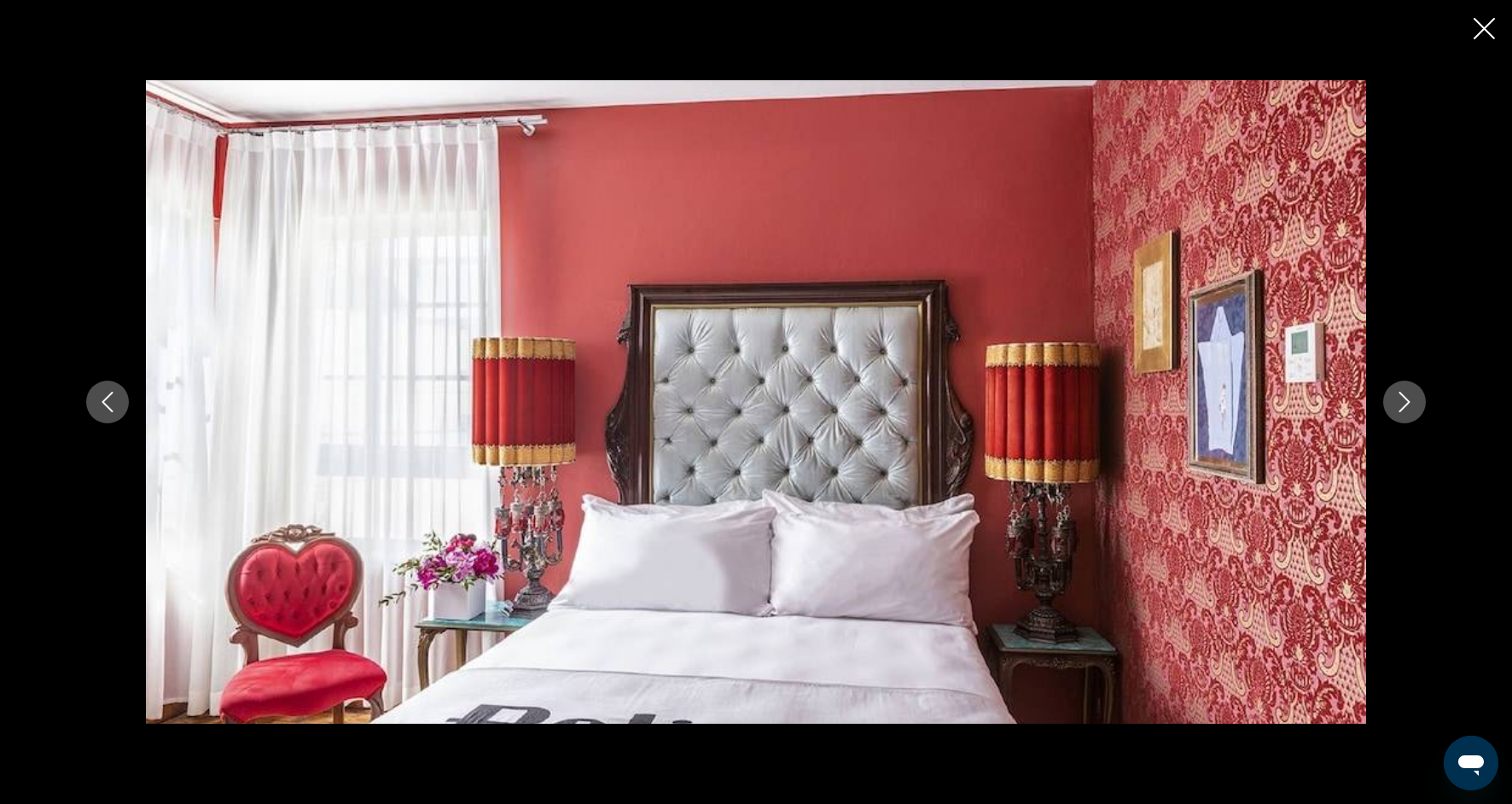
click at [1412, 397] on icon "Next image" at bounding box center [1404, 402] width 21 height 21
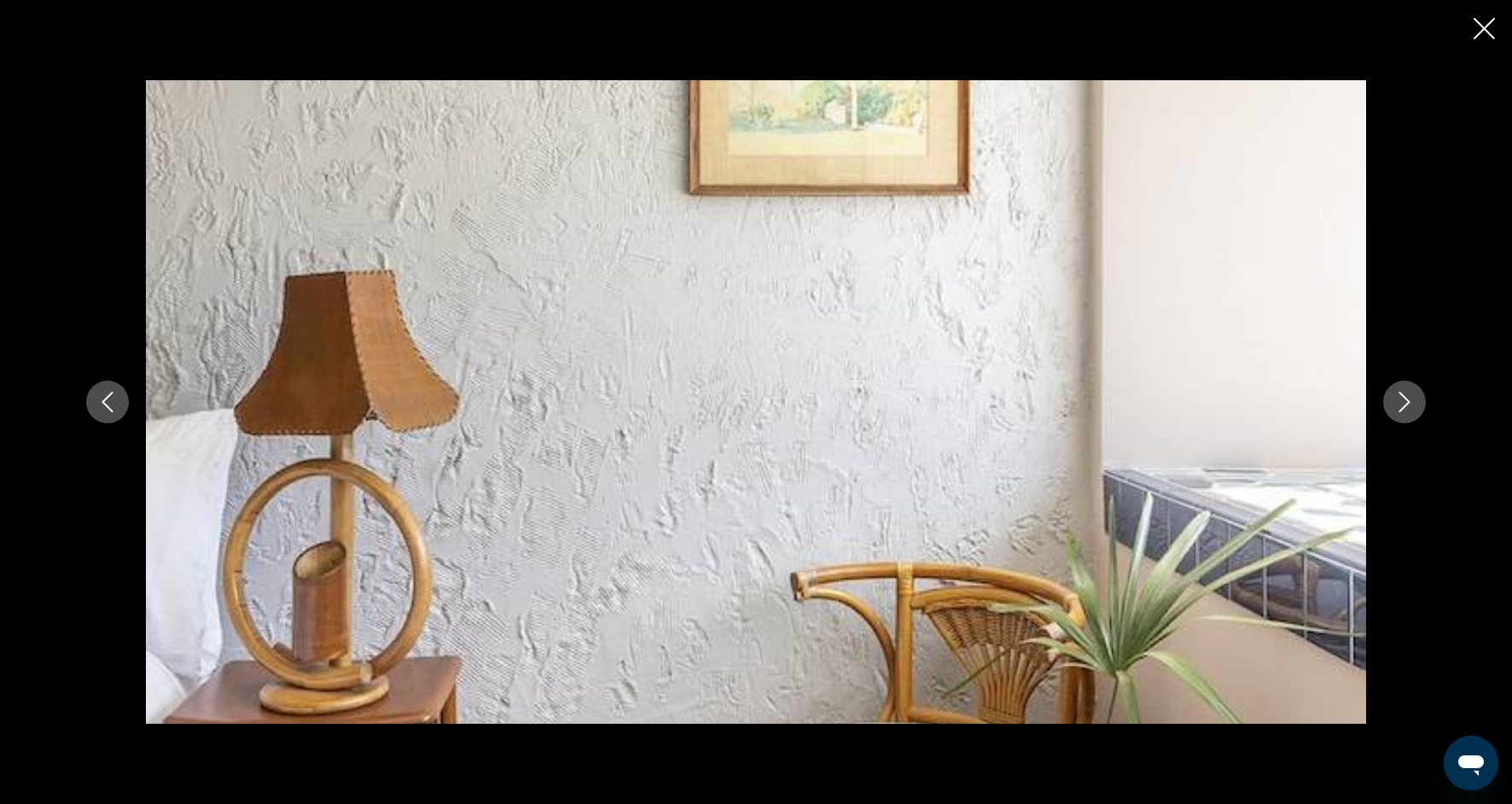
click at [1413, 397] on icon "Next image" at bounding box center [1404, 402] width 21 height 21
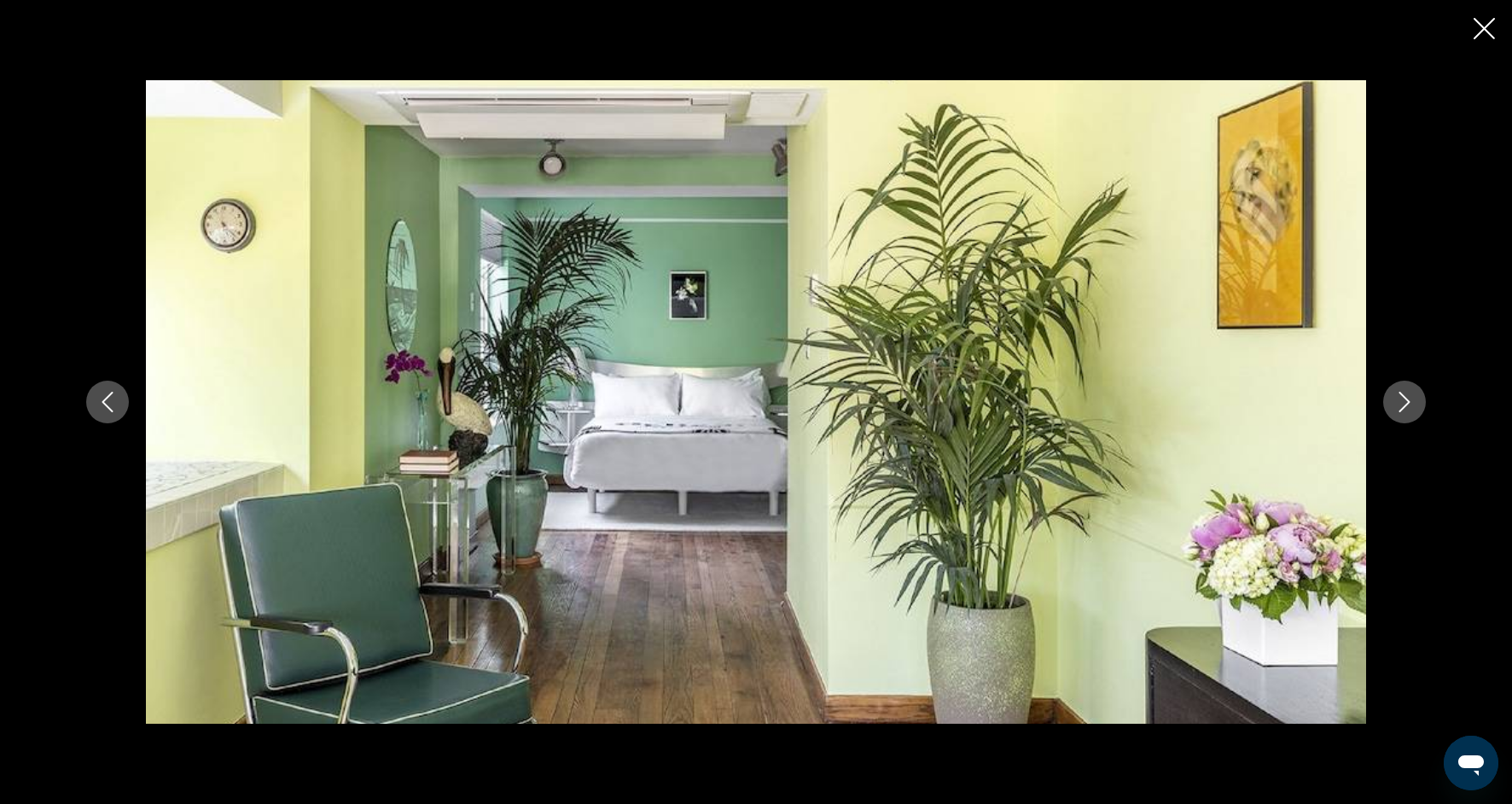
click at [1413, 397] on icon "Next image" at bounding box center [1404, 402] width 21 height 21
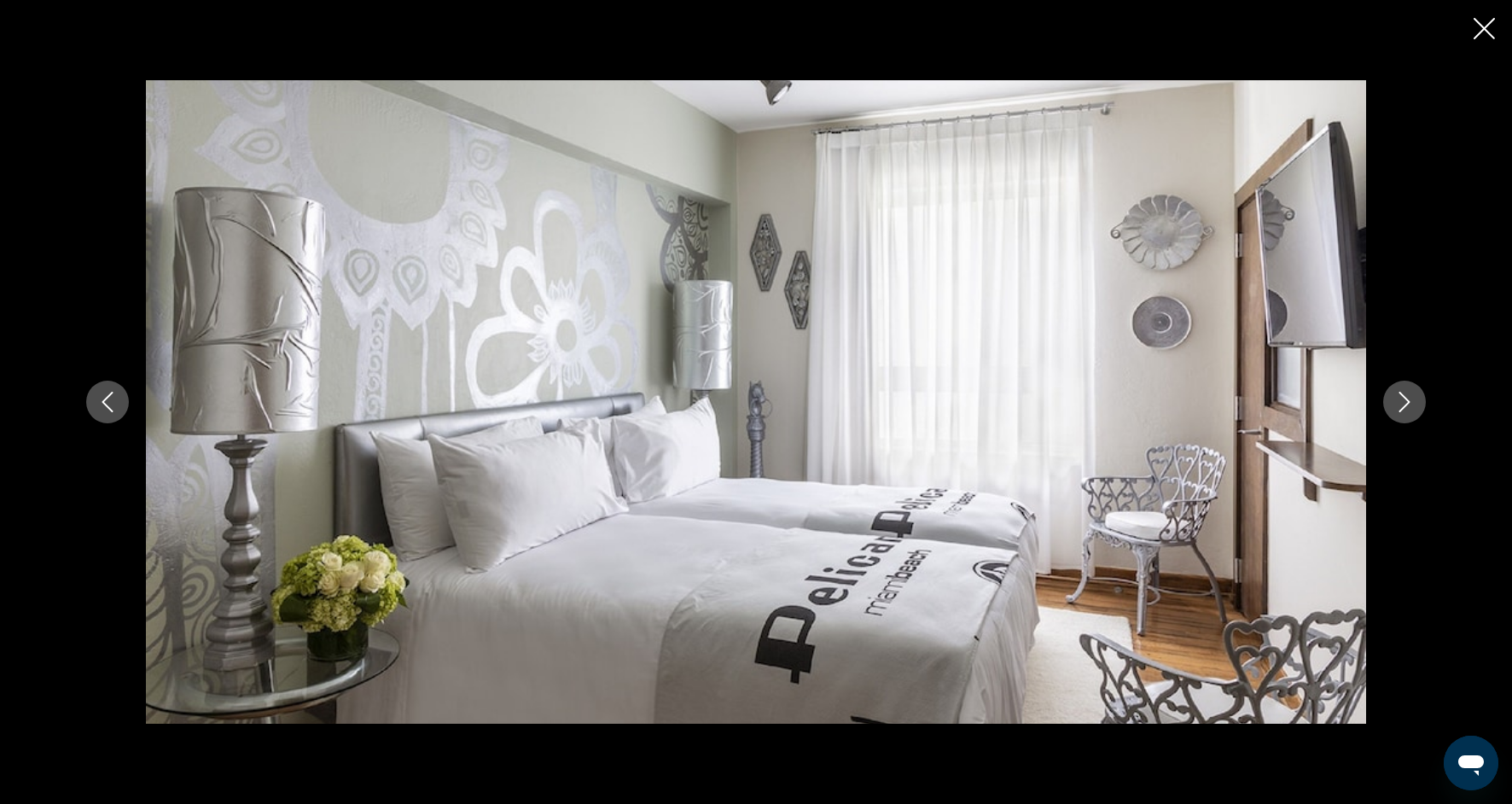
click at [1413, 397] on icon "Next image" at bounding box center [1404, 402] width 21 height 21
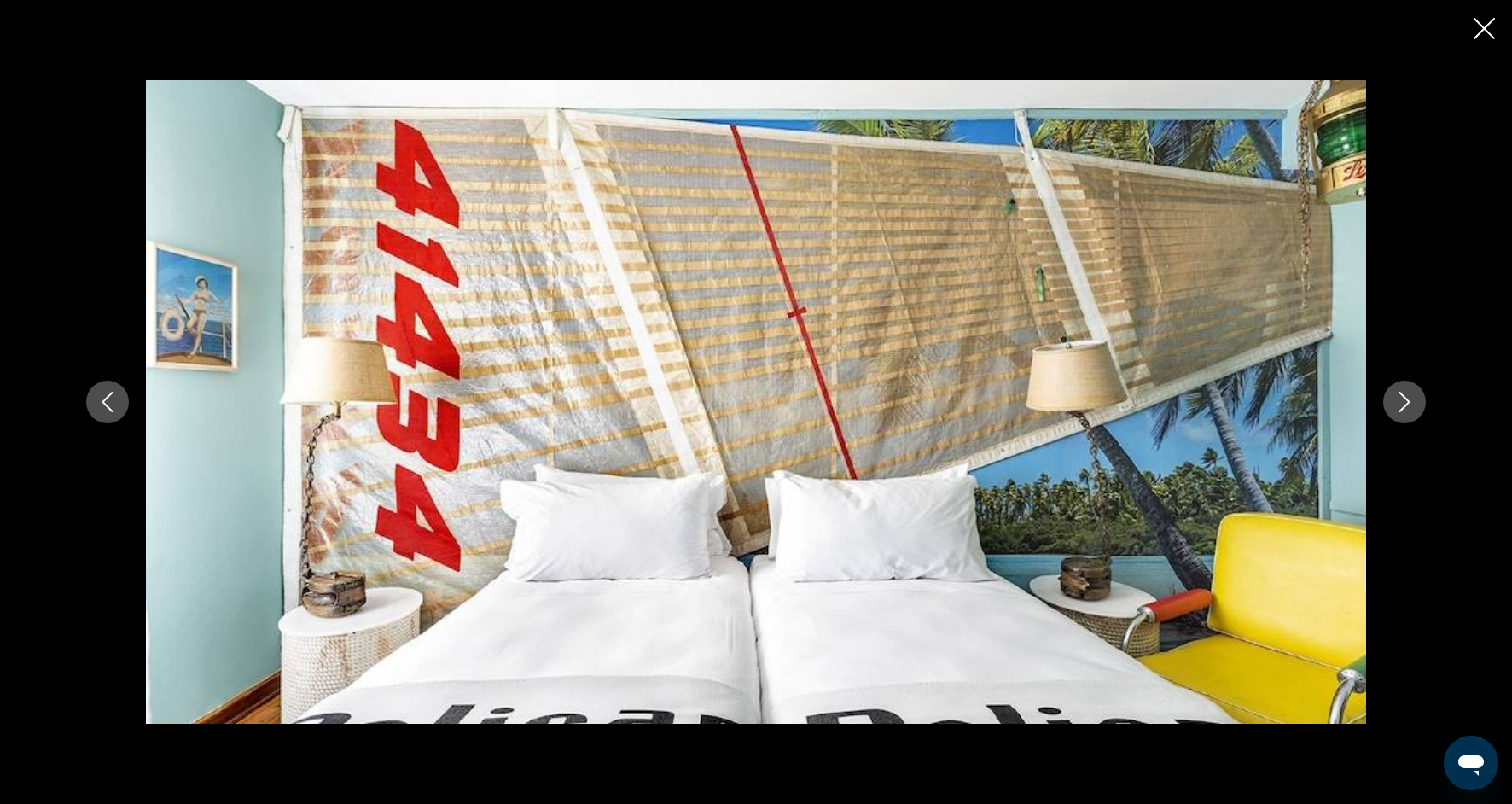
click at [1411, 393] on icon "Next image" at bounding box center [1404, 402] width 21 height 21
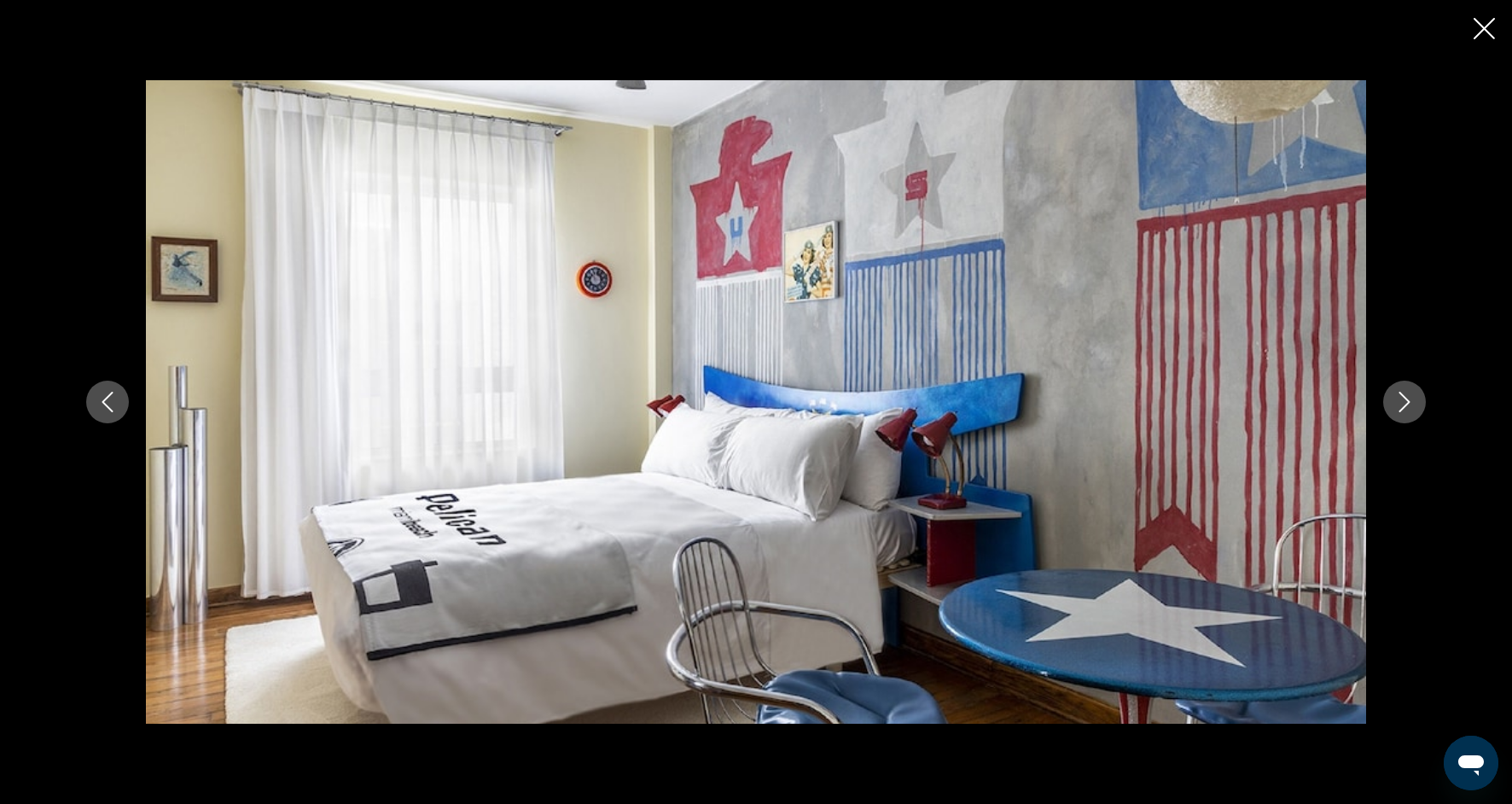
click at [1411, 393] on icon "Next image" at bounding box center [1404, 402] width 21 height 21
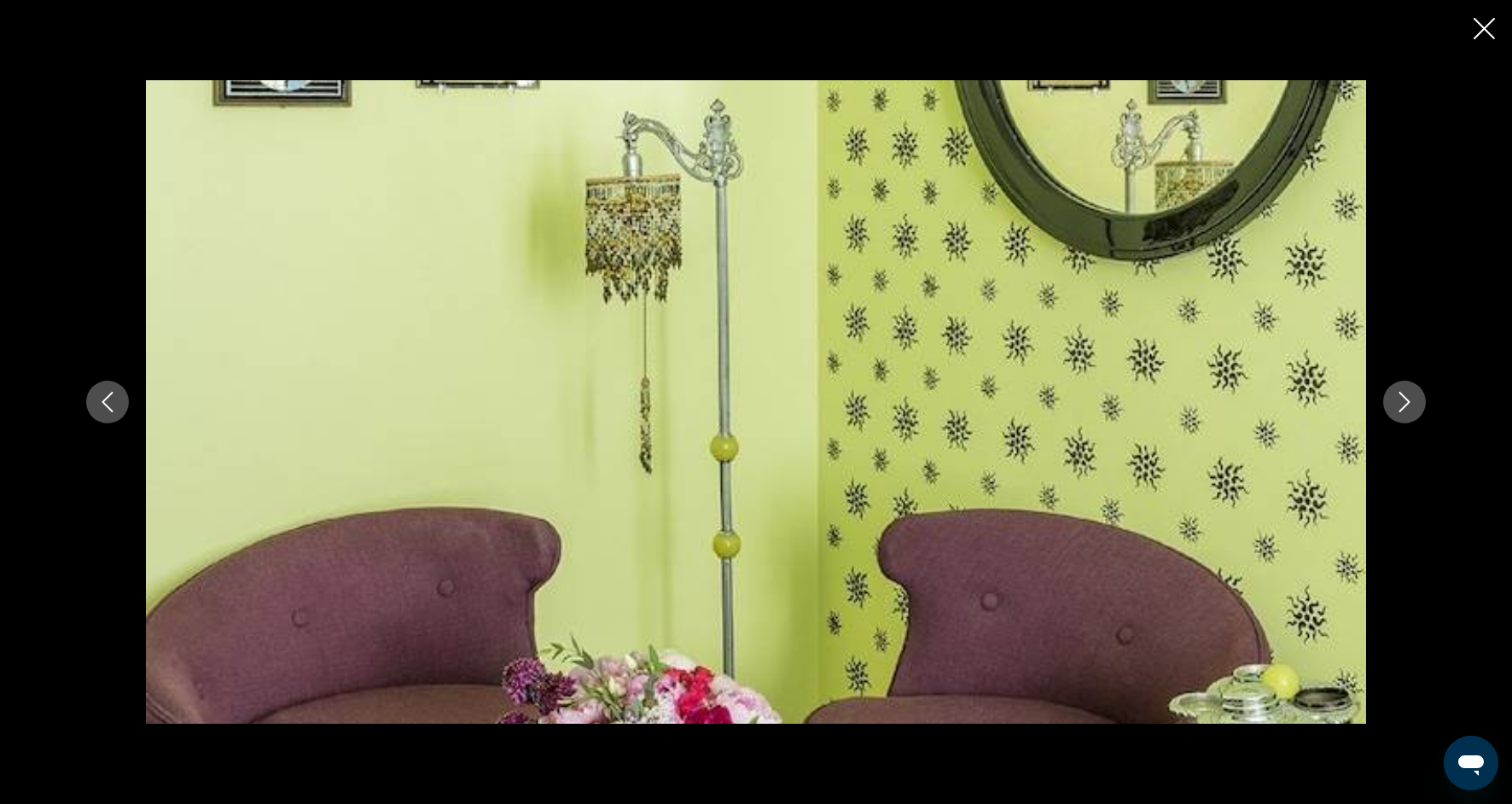
click at [1477, 37] on icon "Close slideshow" at bounding box center [1485, 29] width 22 height 22
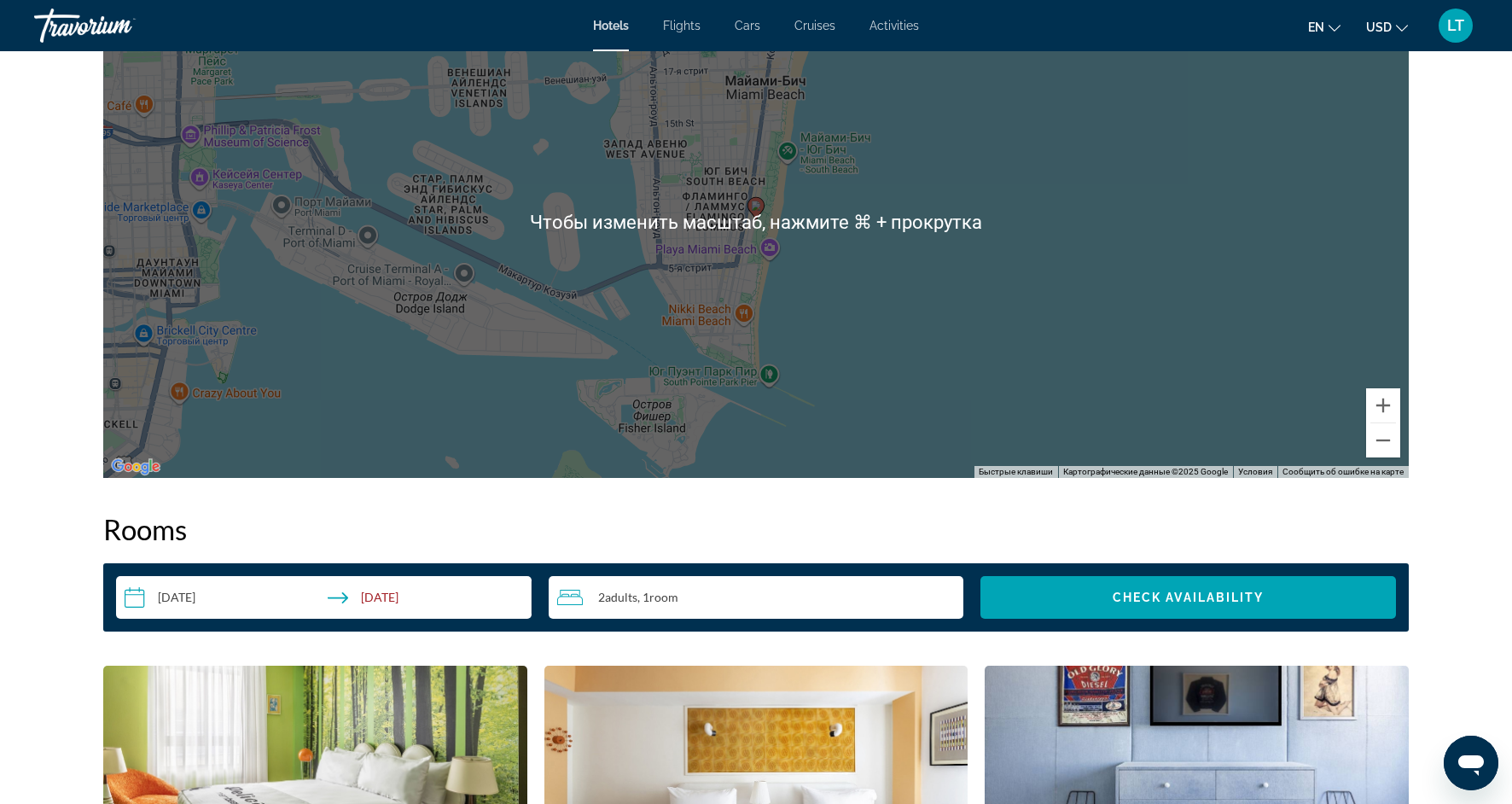
scroll to position [1737, 0]
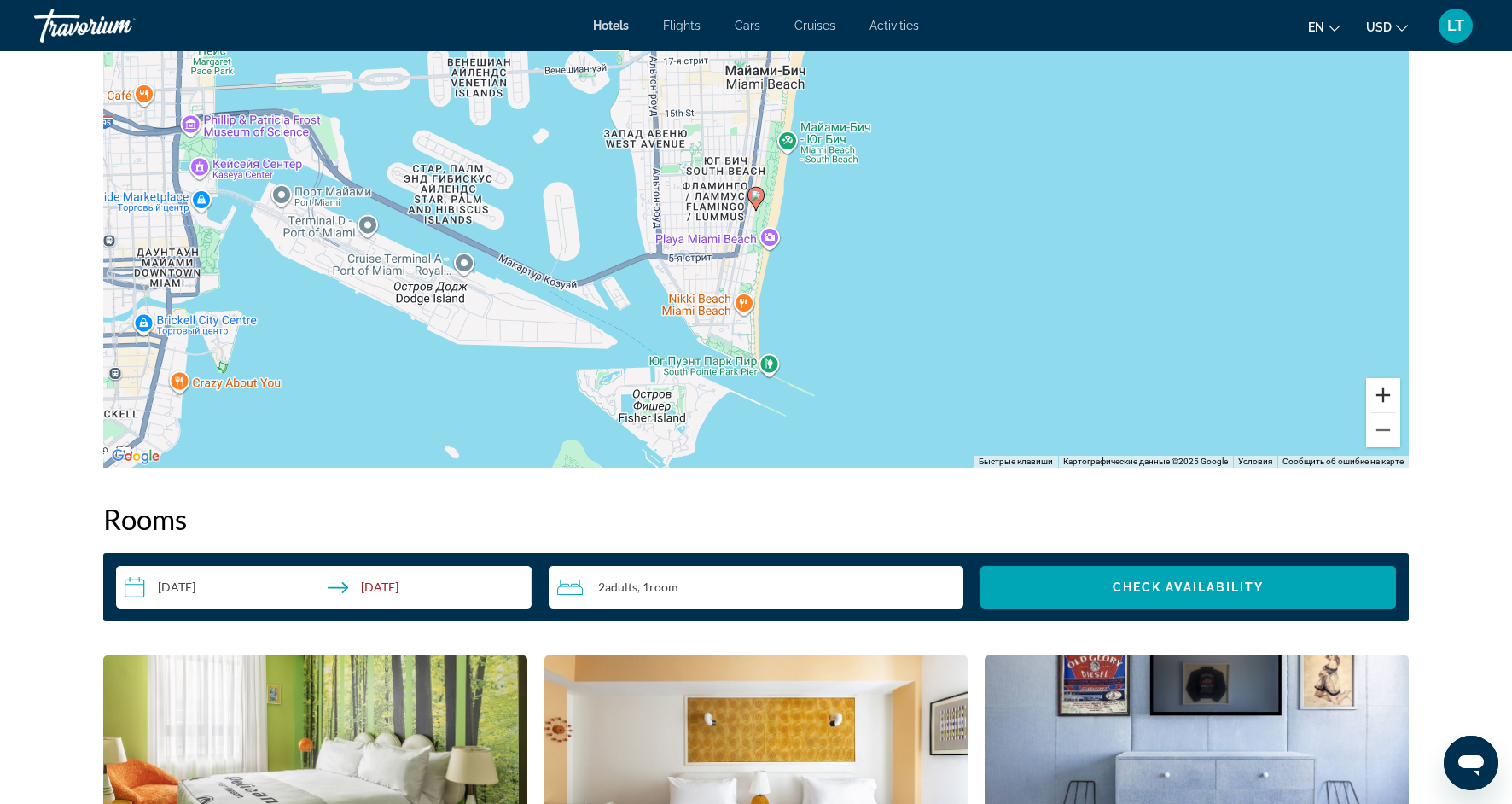
click at [1383, 388] on button "Увеличить" at bounding box center [1384, 396] width 34 height 34
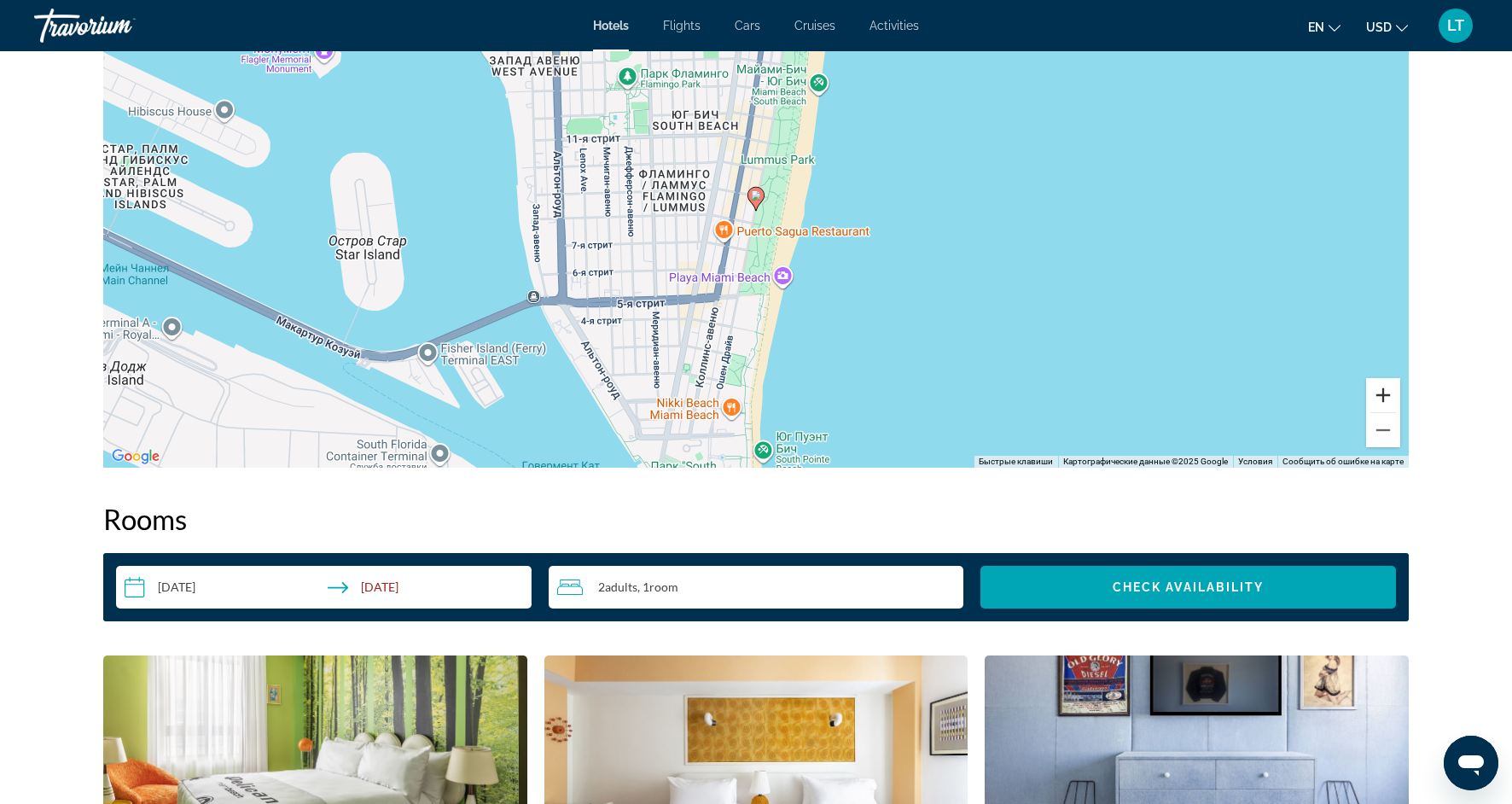
click at [1383, 388] on button "Увеличить" at bounding box center [1384, 396] width 34 height 34
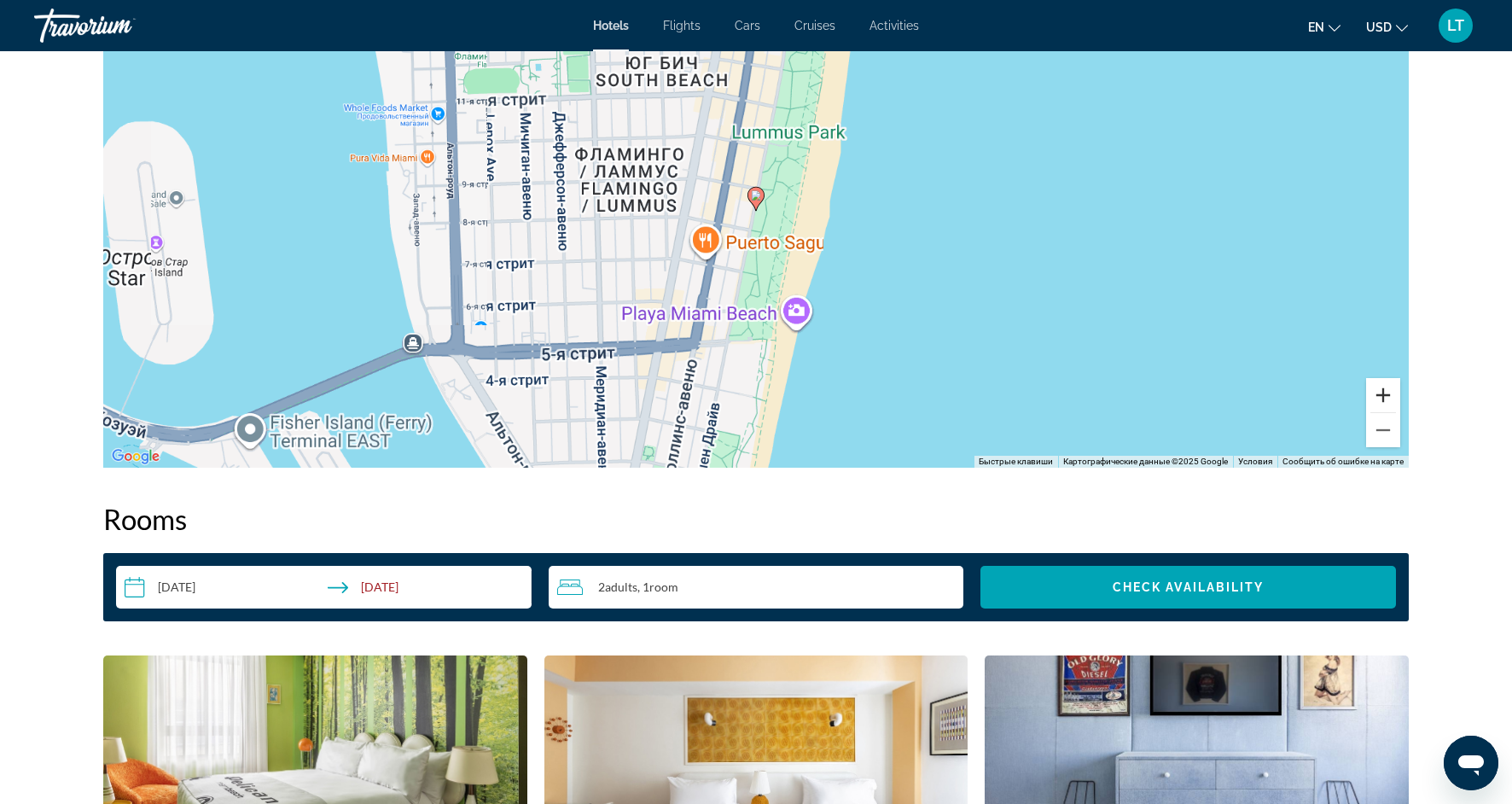
click at [1383, 388] on button "Увеличить" at bounding box center [1384, 396] width 34 height 34
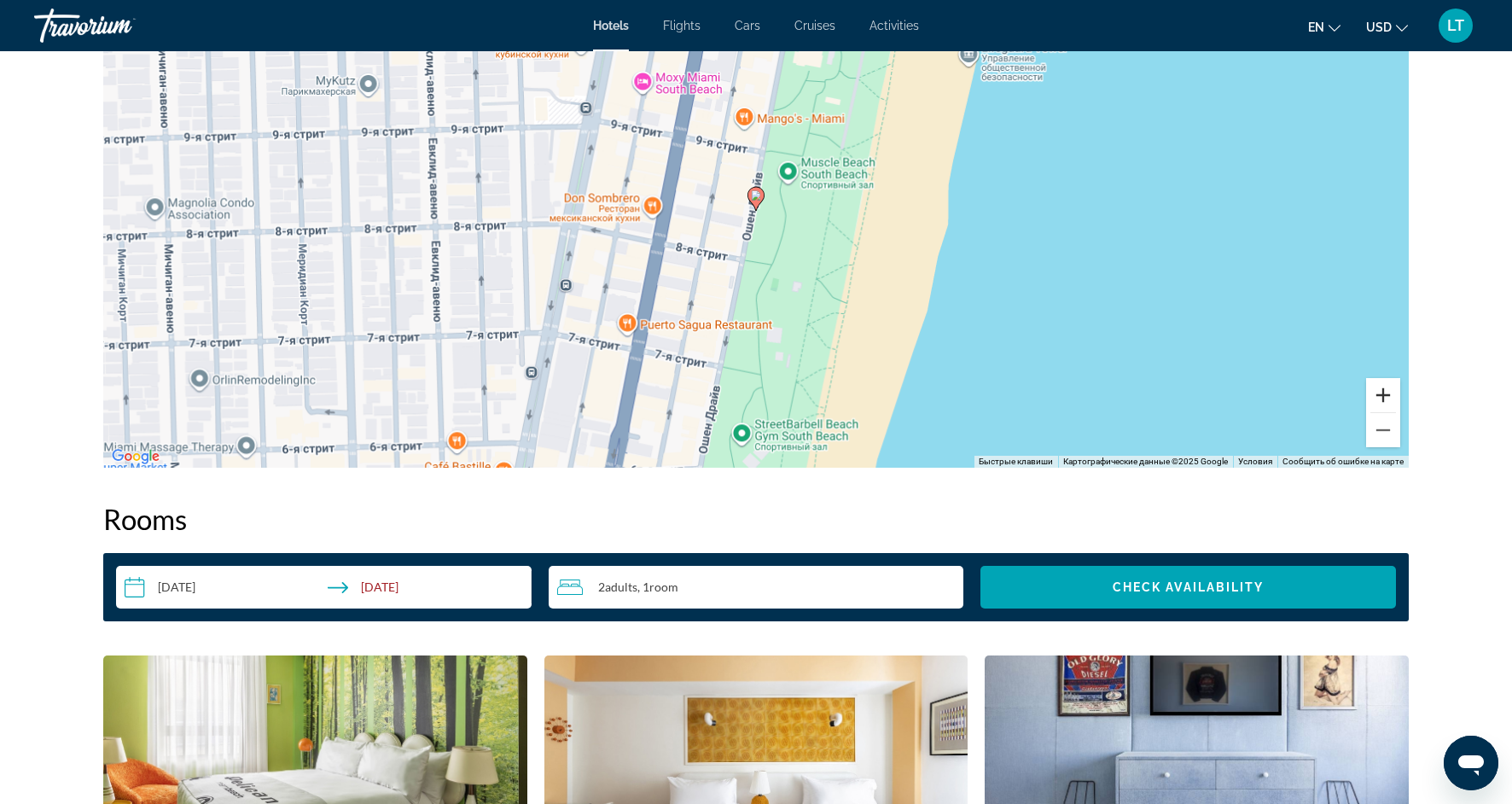
click at [1383, 388] on button "Увеличить" at bounding box center [1384, 396] width 34 height 34
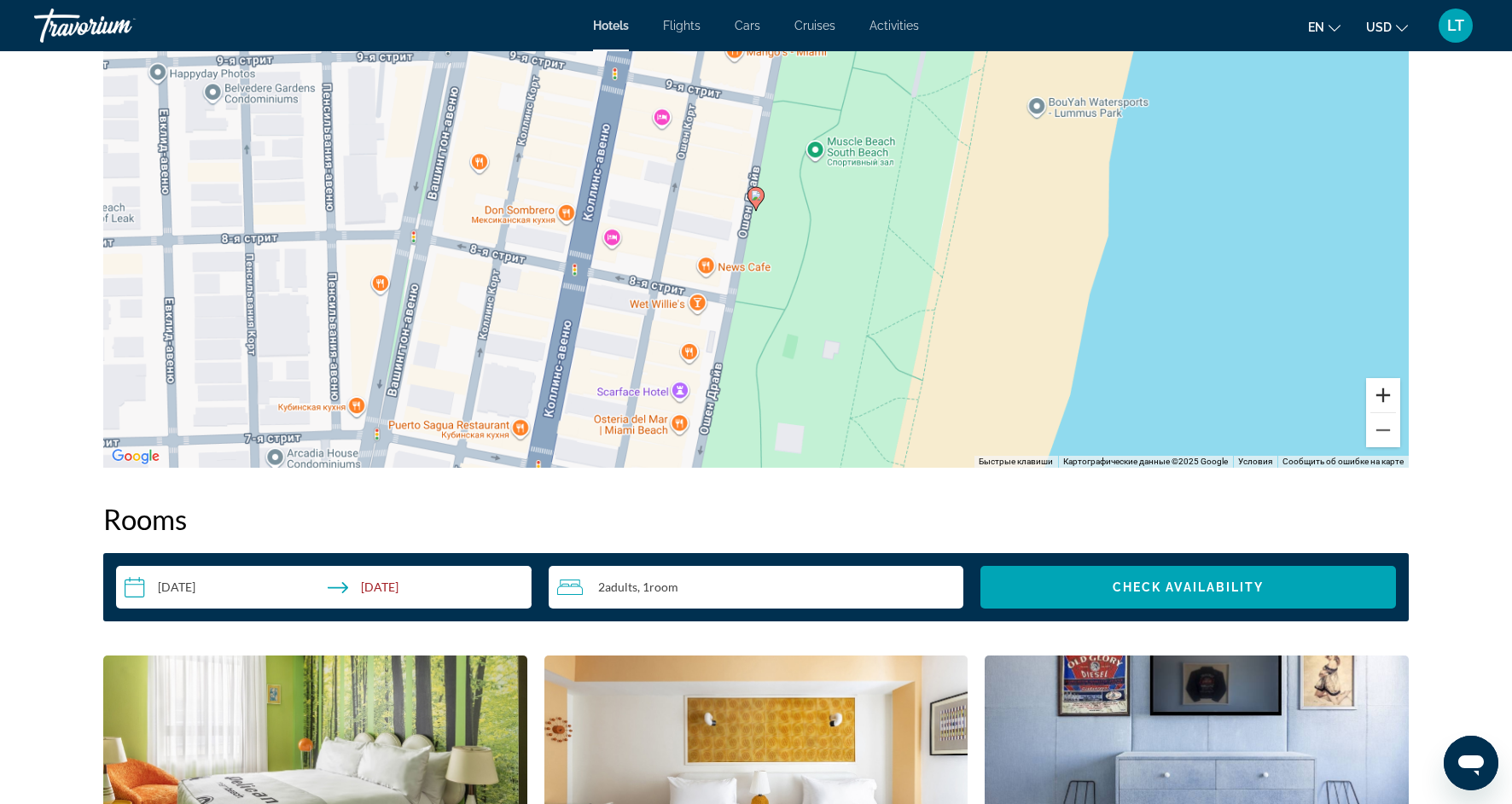
click at [1383, 388] on button "Увеличить" at bounding box center [1384, 396] width 34 height 34
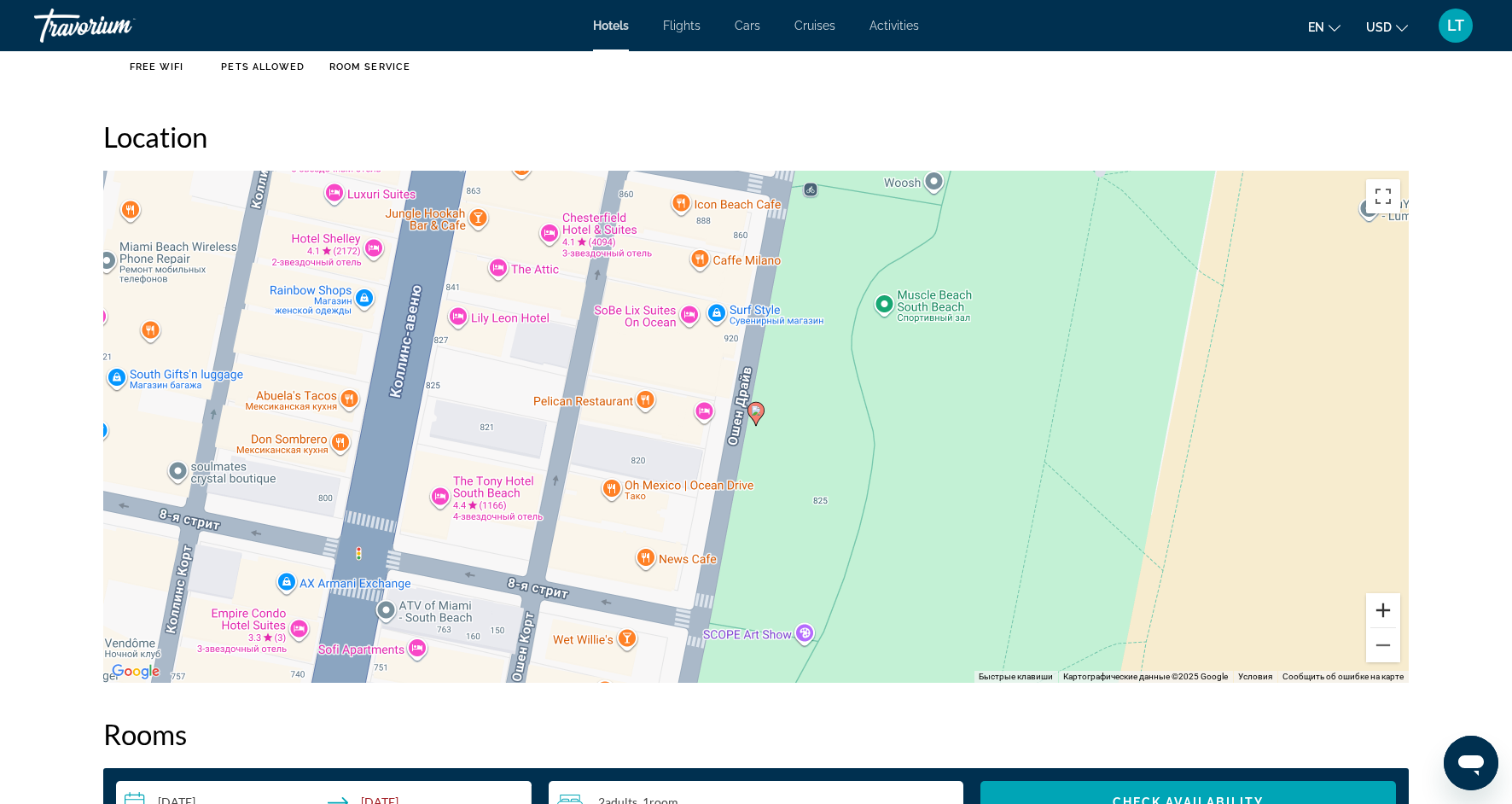
scroll to position [1521, 0]
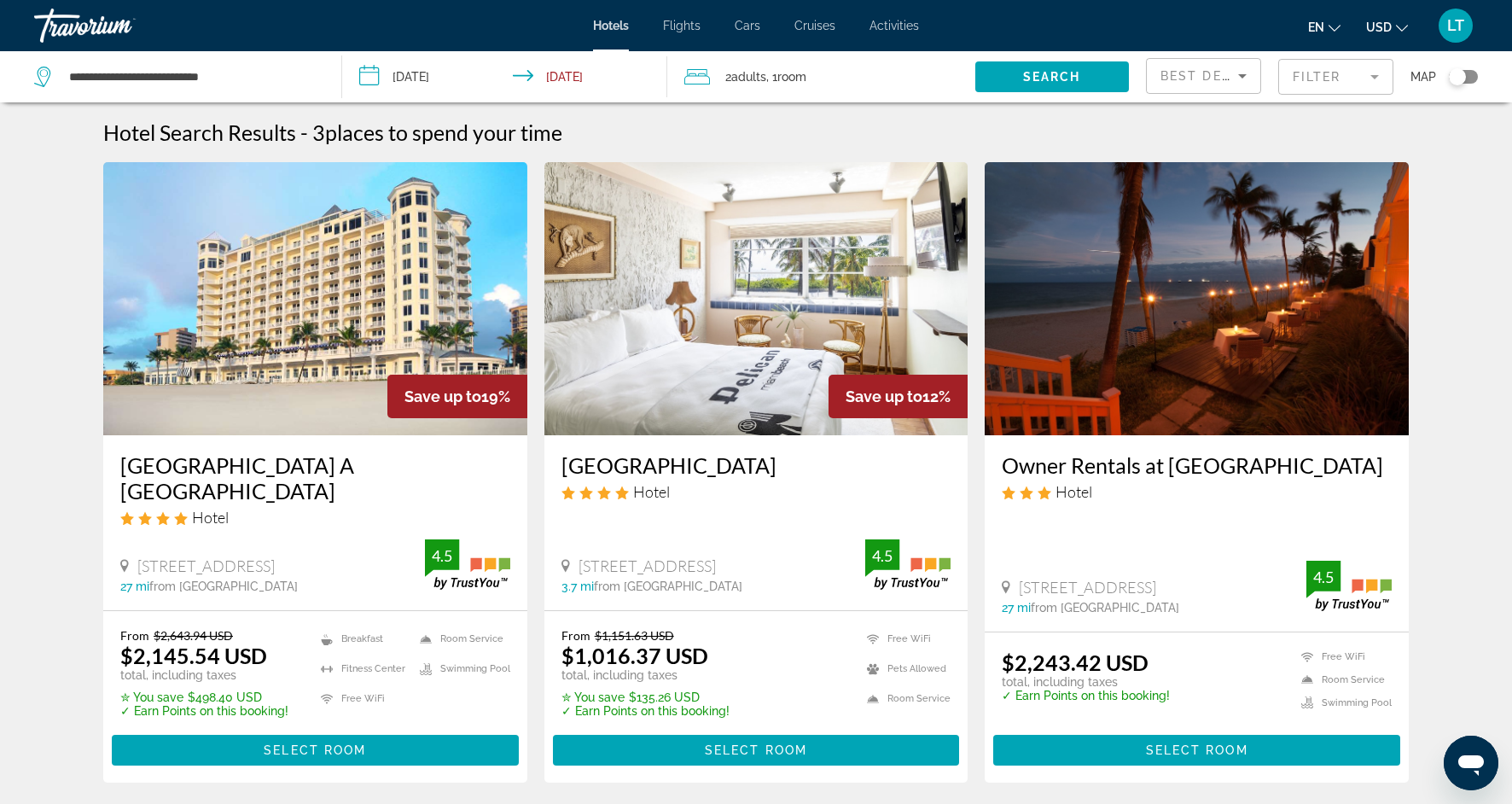
click at [1379, 78] on mat-form-field "Filter" at bounding box center [1336, 77] width 115 height 36
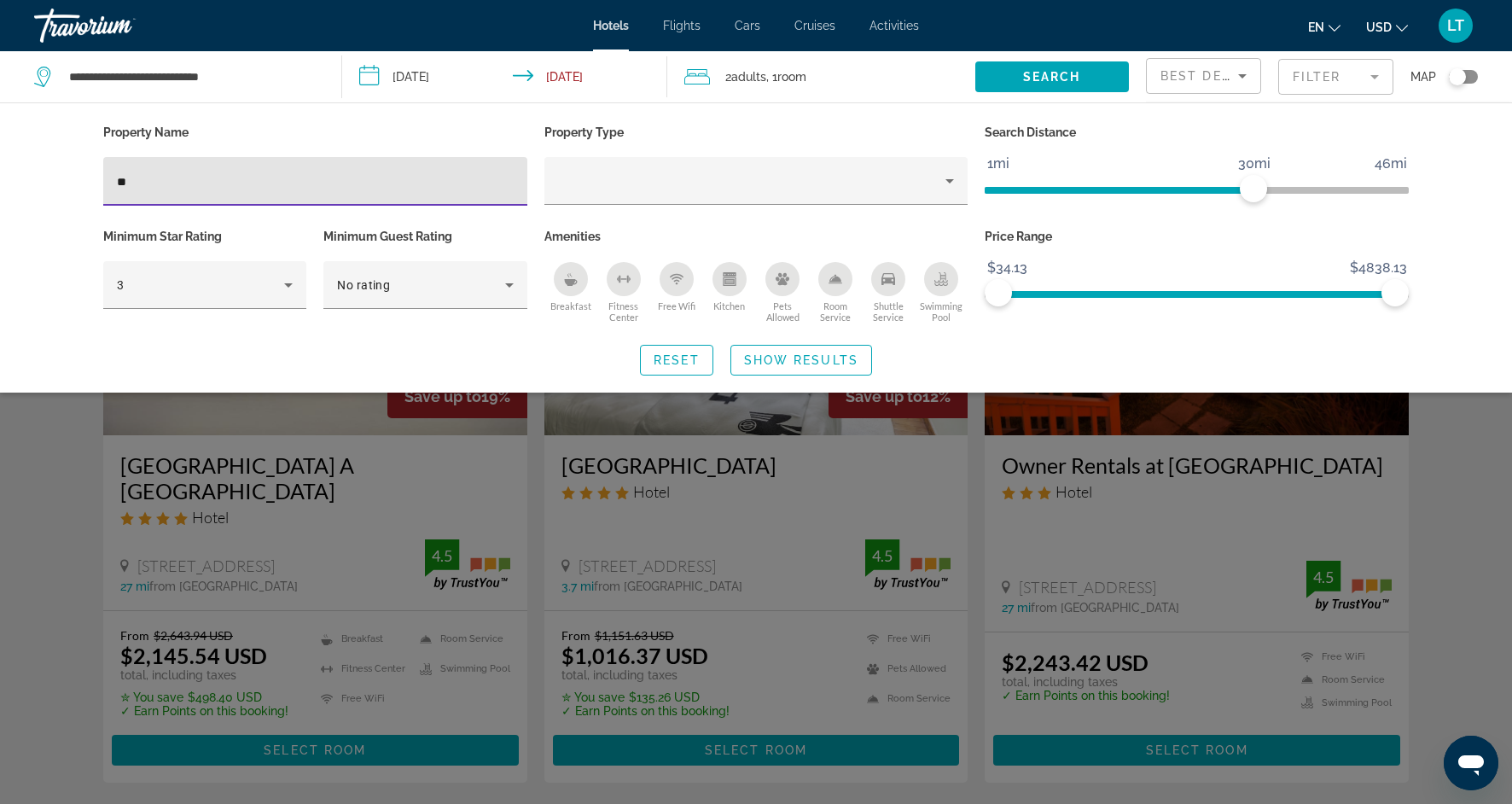
type input "*"
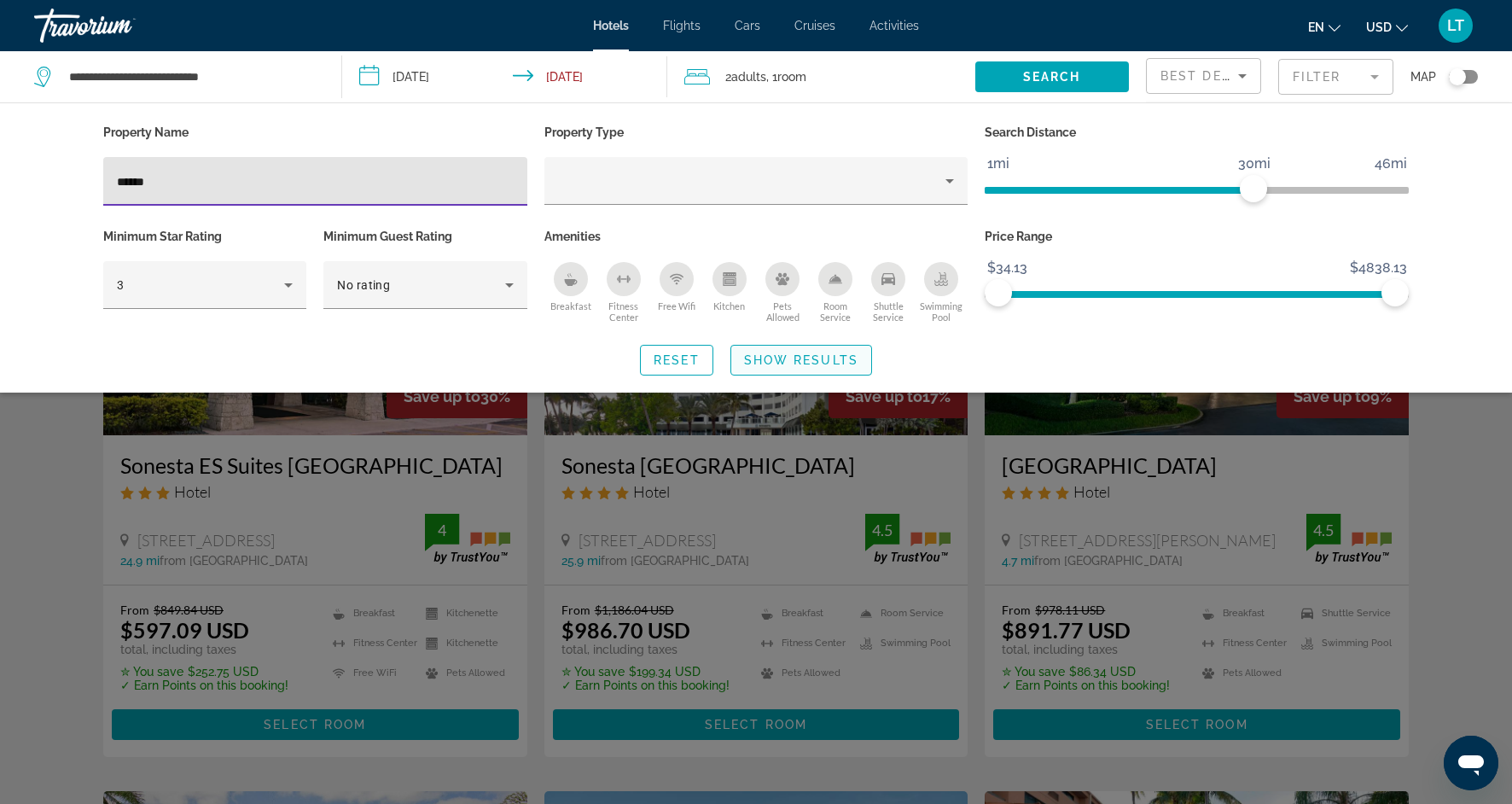
type input "******"
click at [766, 360] on span "Show Results" at bounding box center [801, 359] width 114 height 14
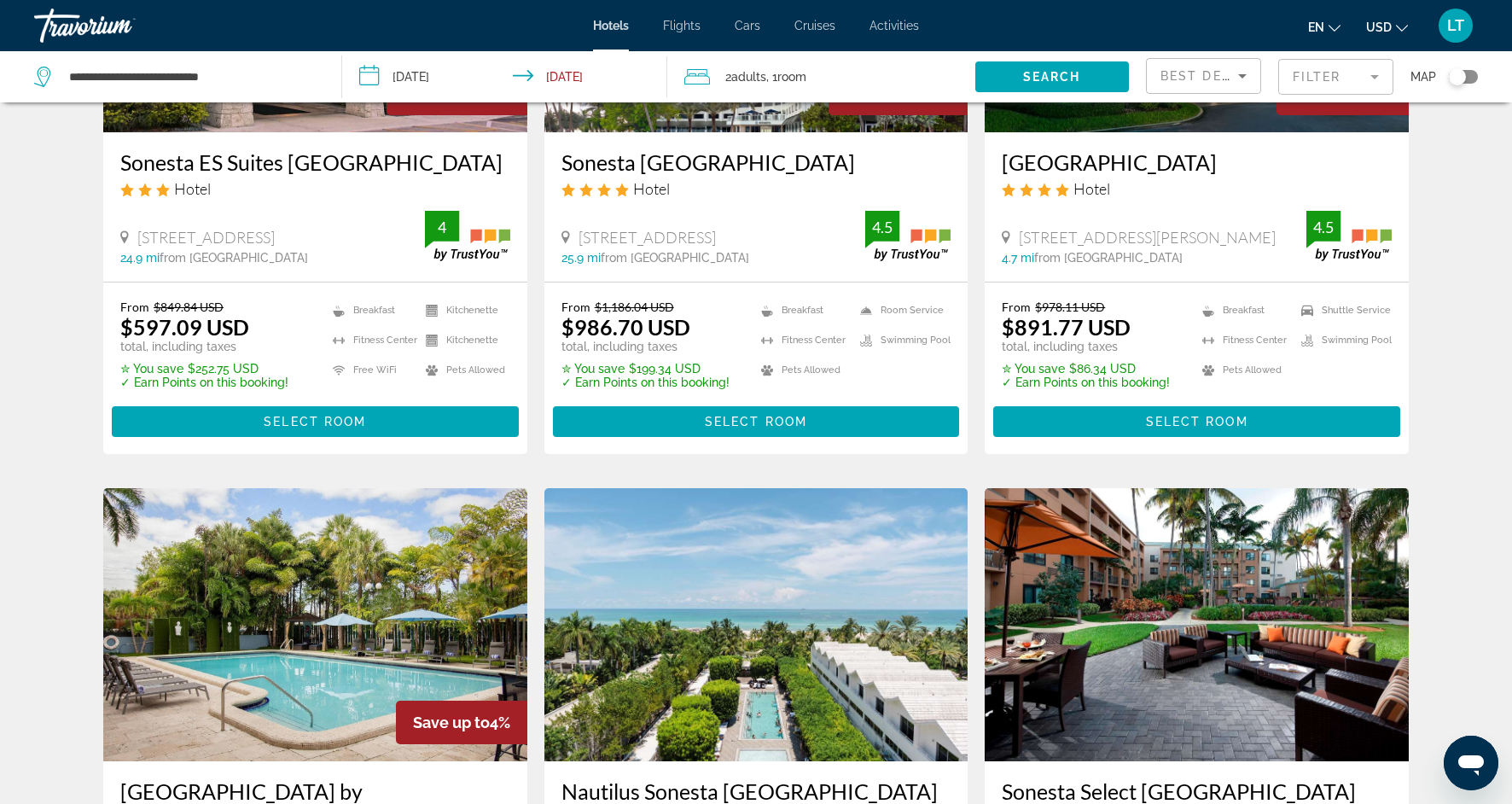
scroll to position [308, 0]
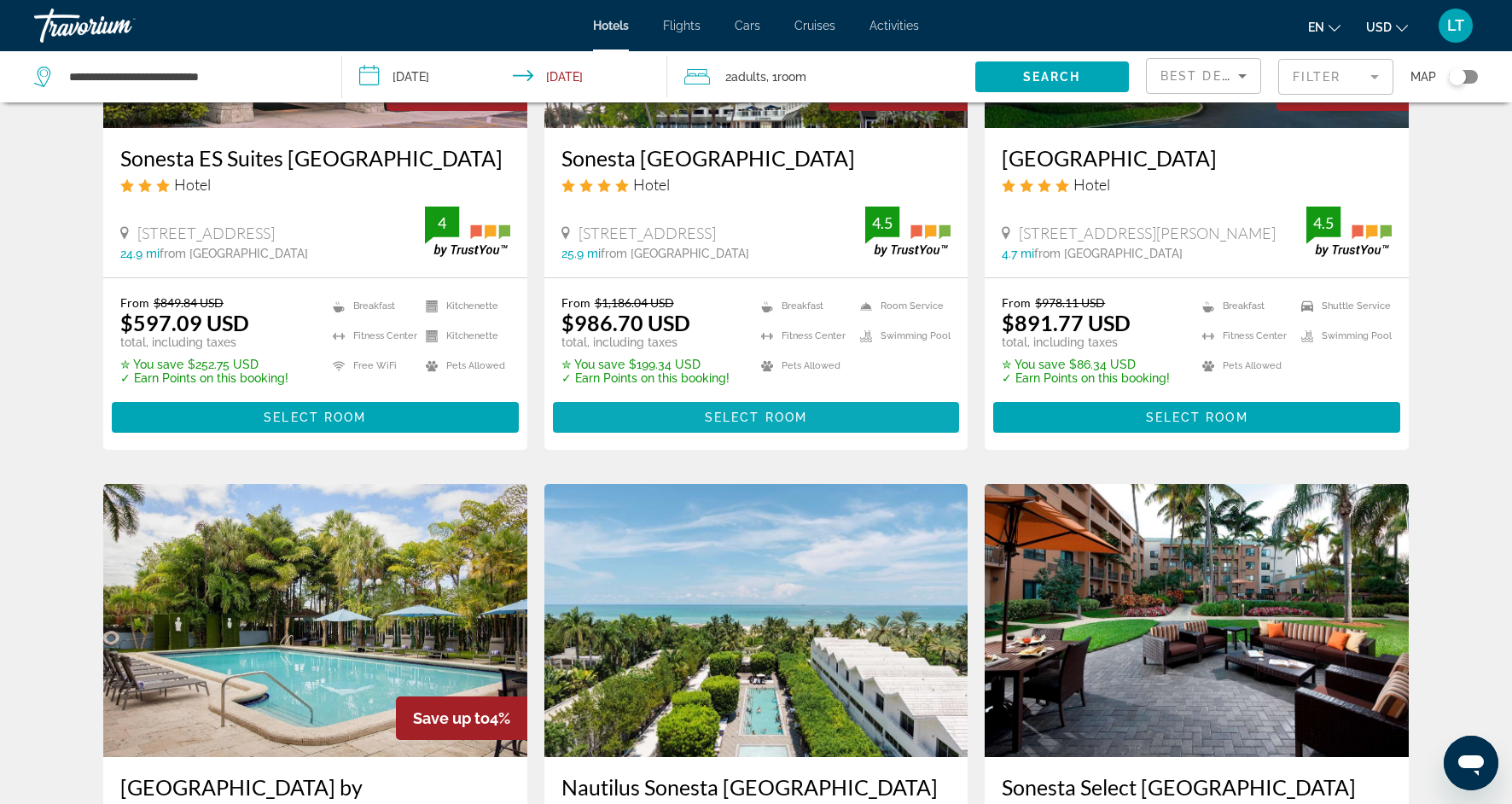
click at [763, 425] on span "Select Room" at bounding box center [756, 417] width 102 height 14
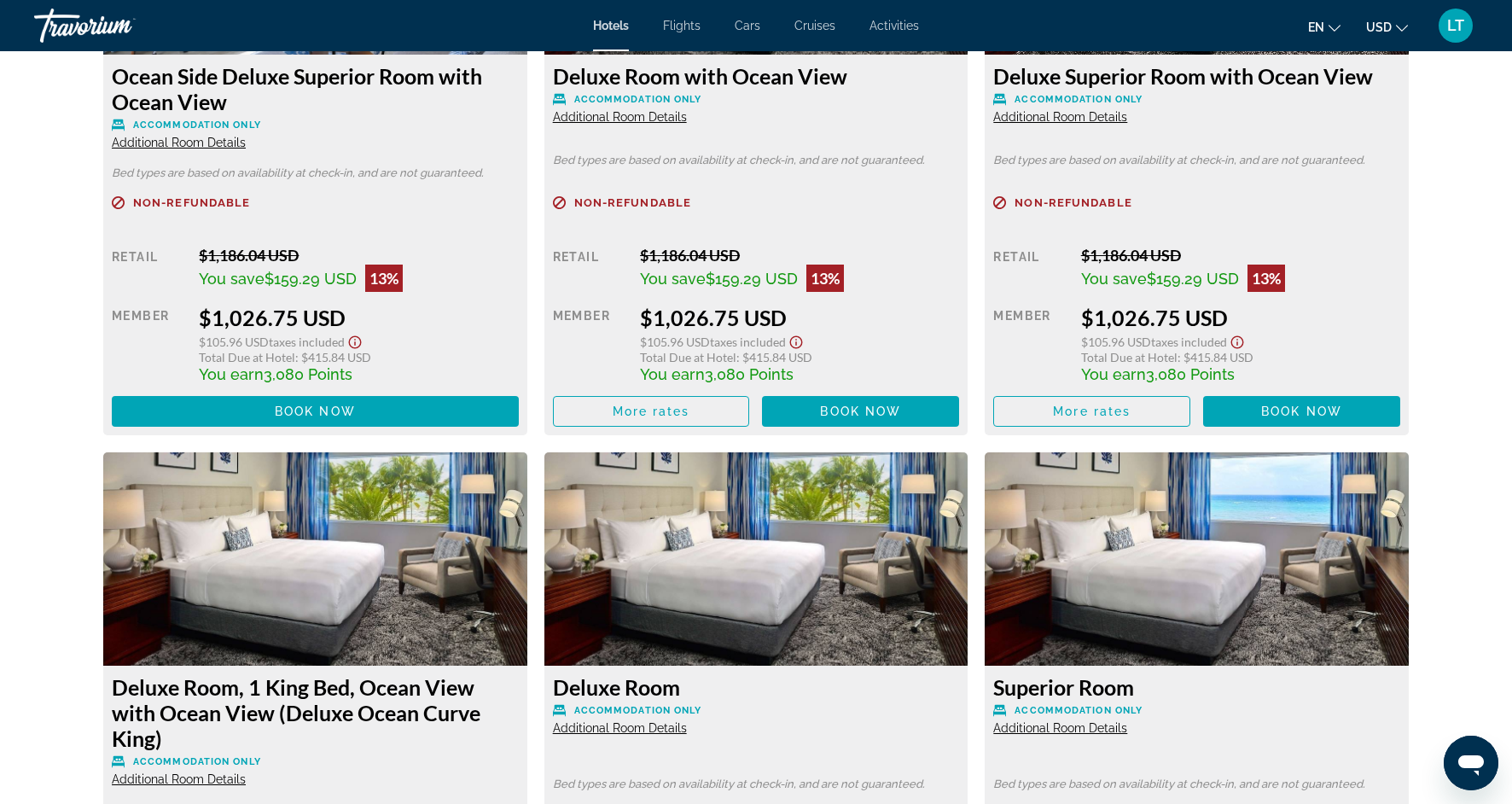
scroll to position [3803, 0]
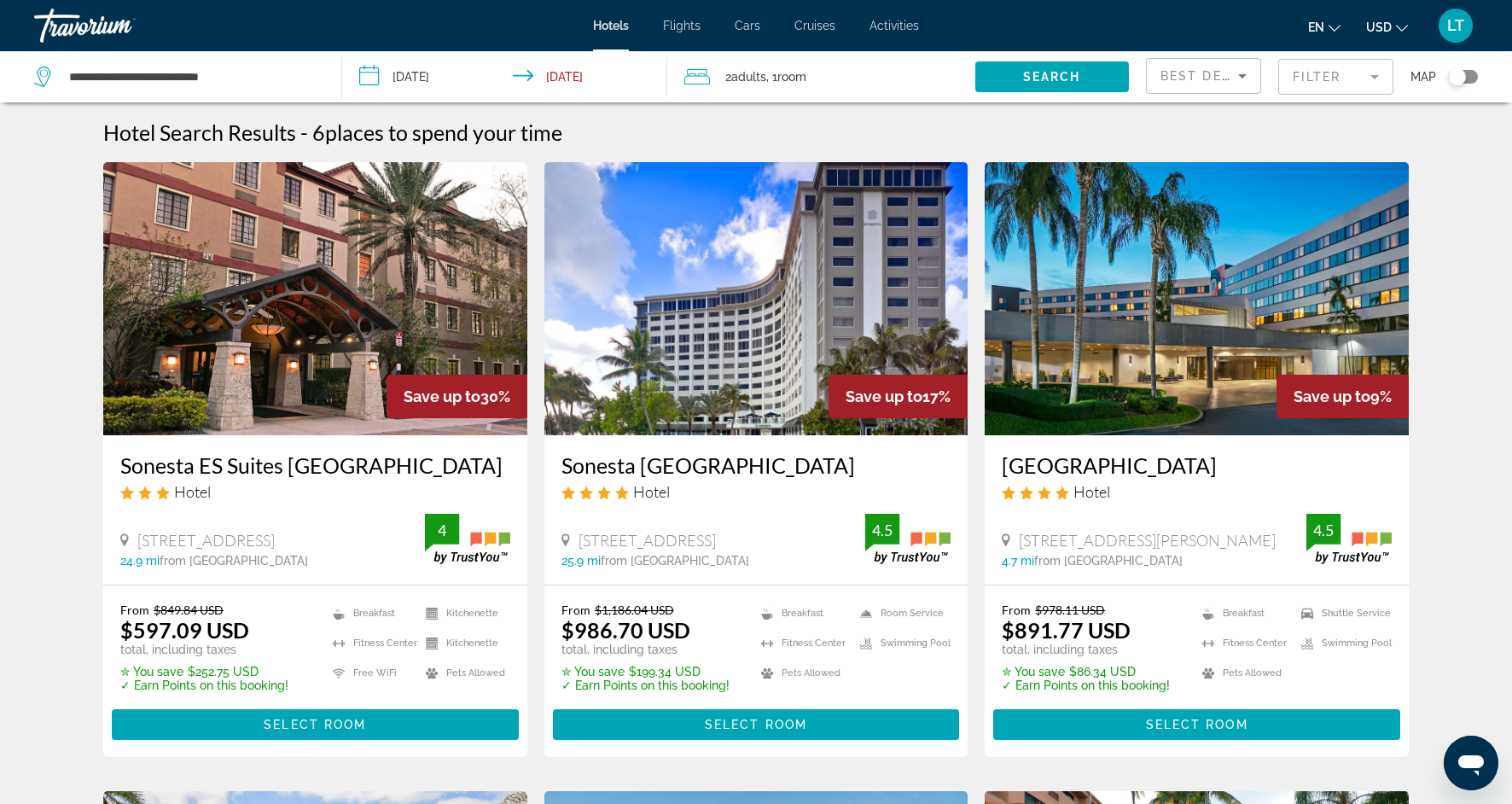
click at [1373, 79] on mat-form-field "Filter" at bounding box center [1336, 77] width 115 height 36
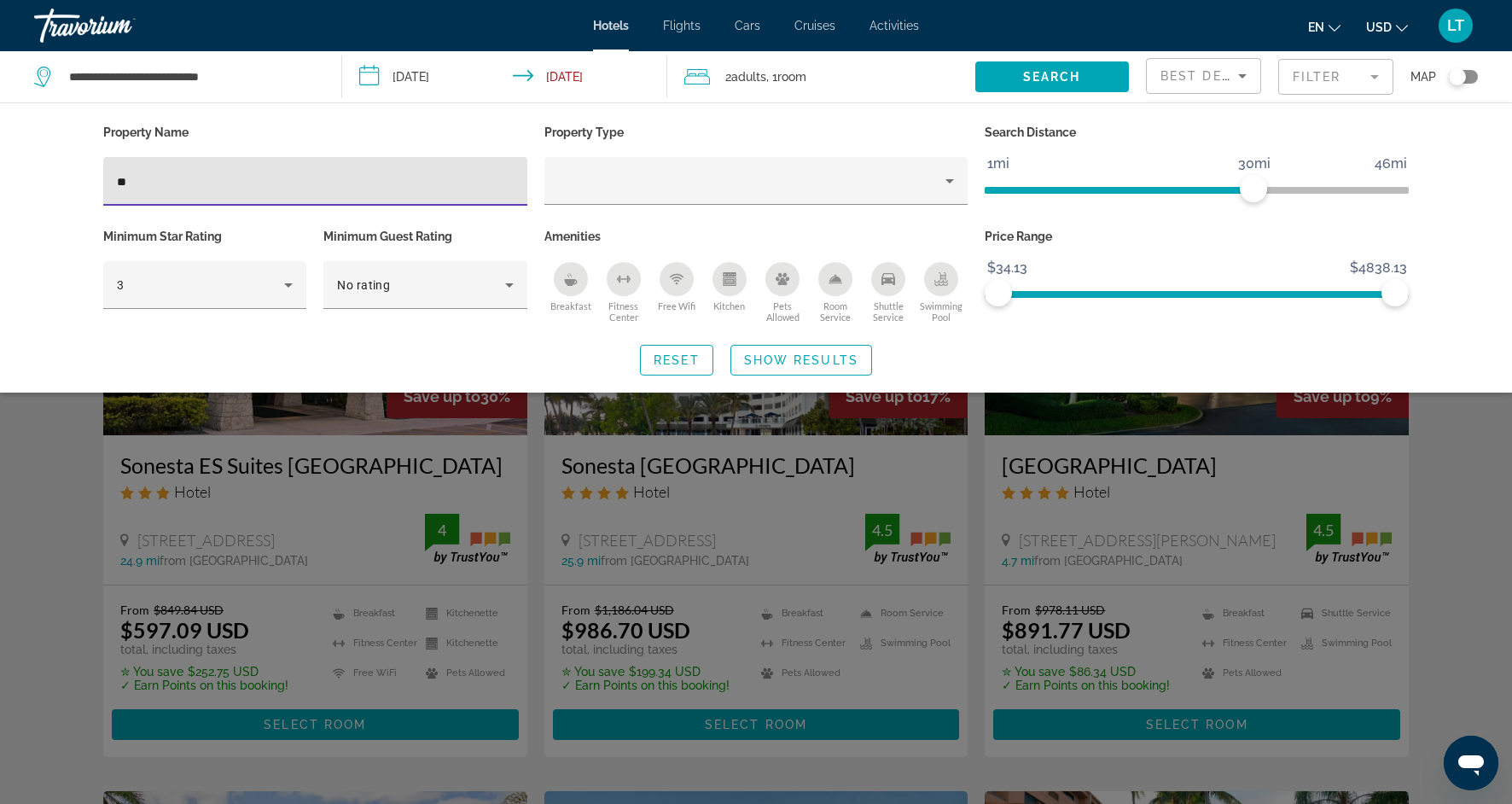
type input "*"
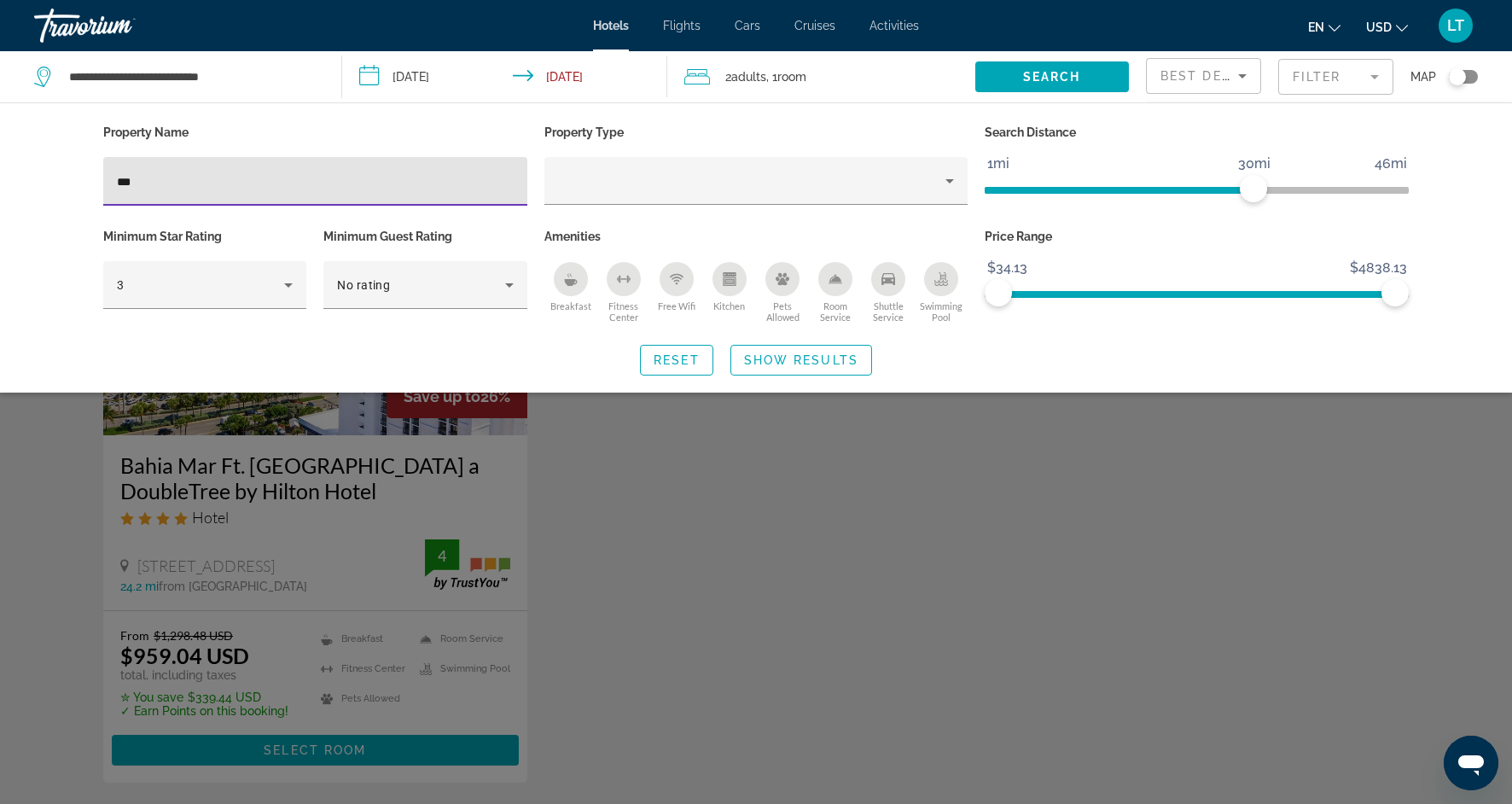
type input "***"
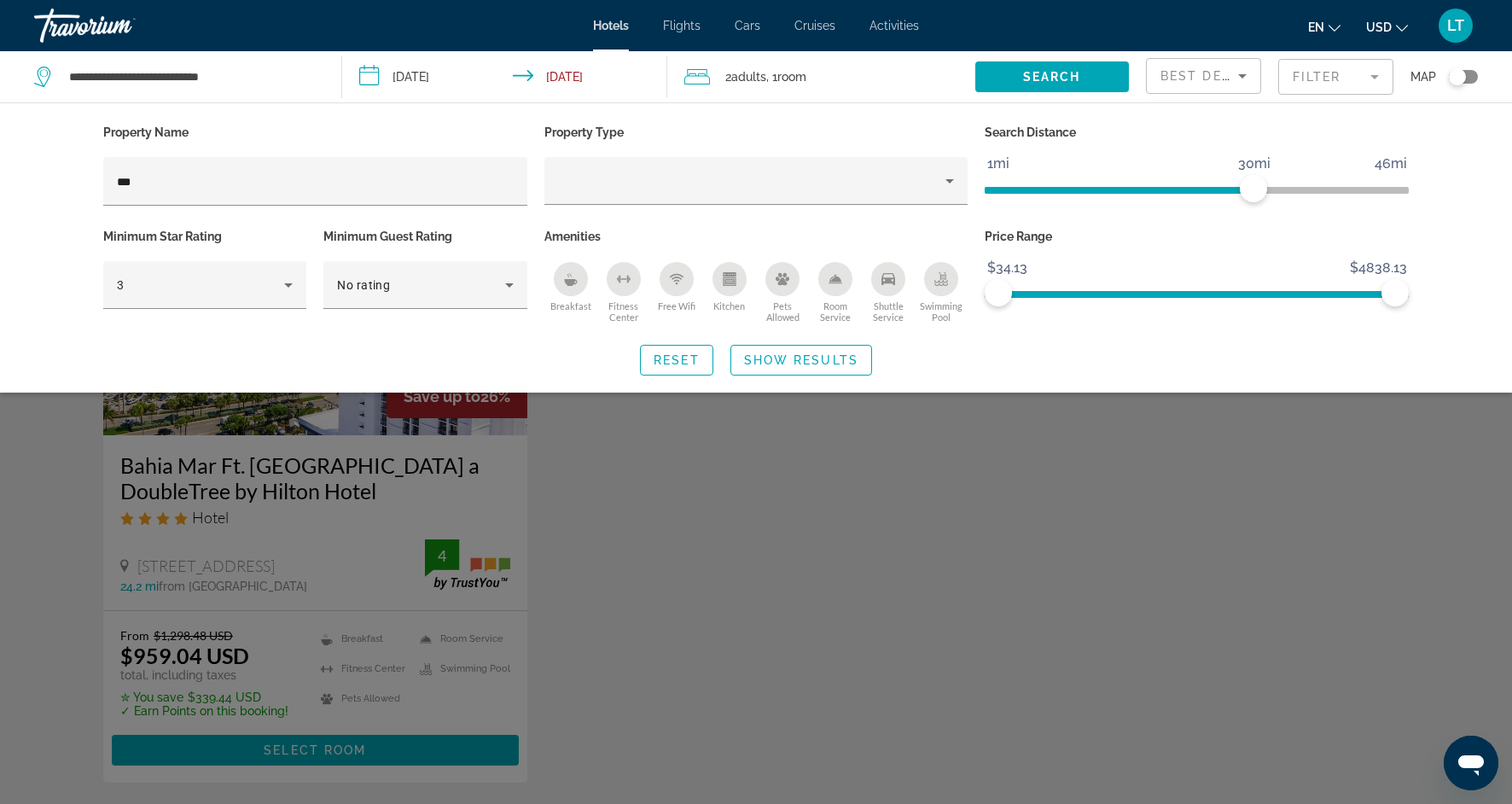
click at [806, 593] on div "Search widget" at bounding box center [756, 530] width 1512 height 548
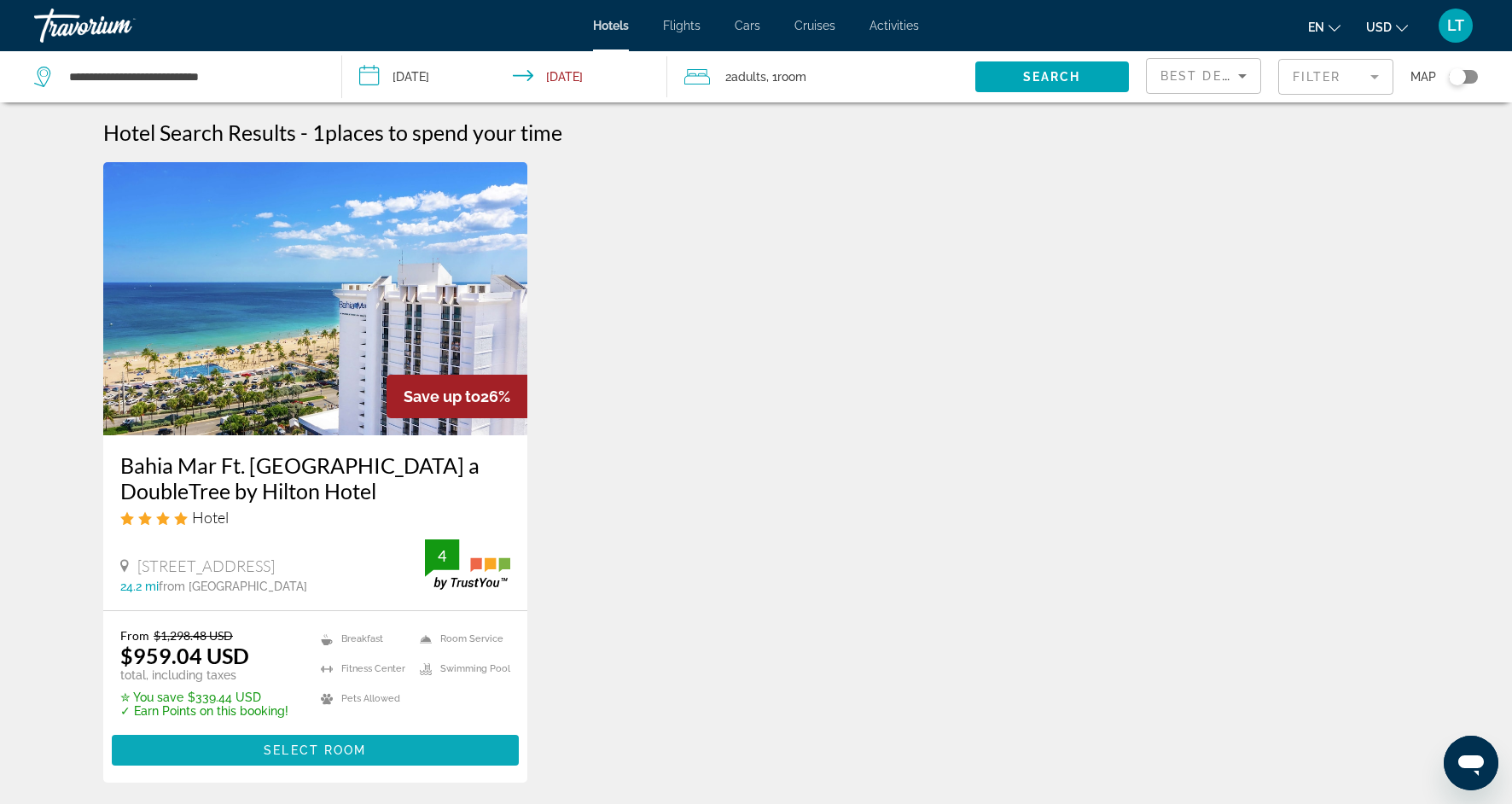
click at [384, 743] on span "Main content" at bounding box center [316, 750] width 407 height 41
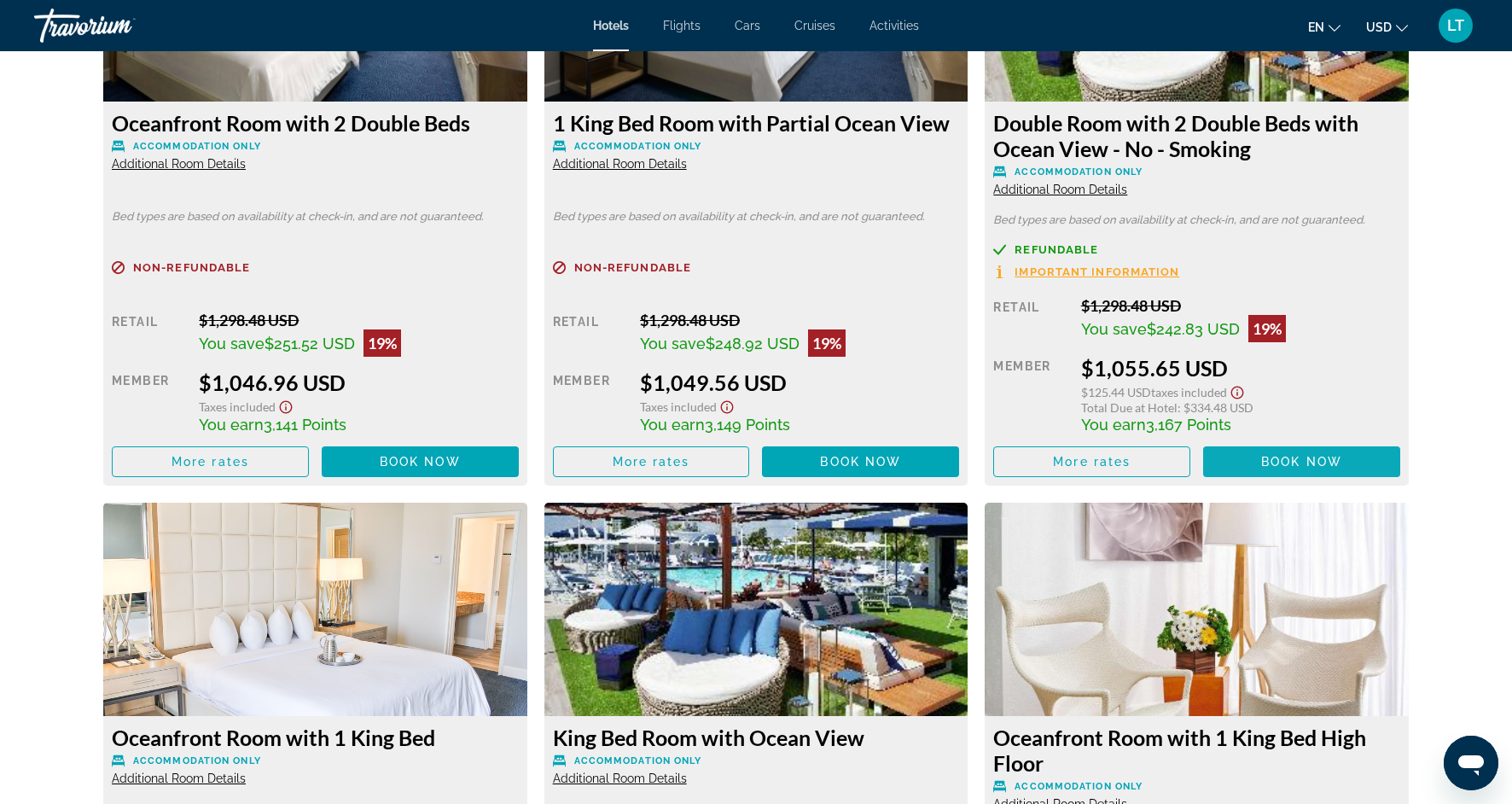
scroll to position [5595, 0]
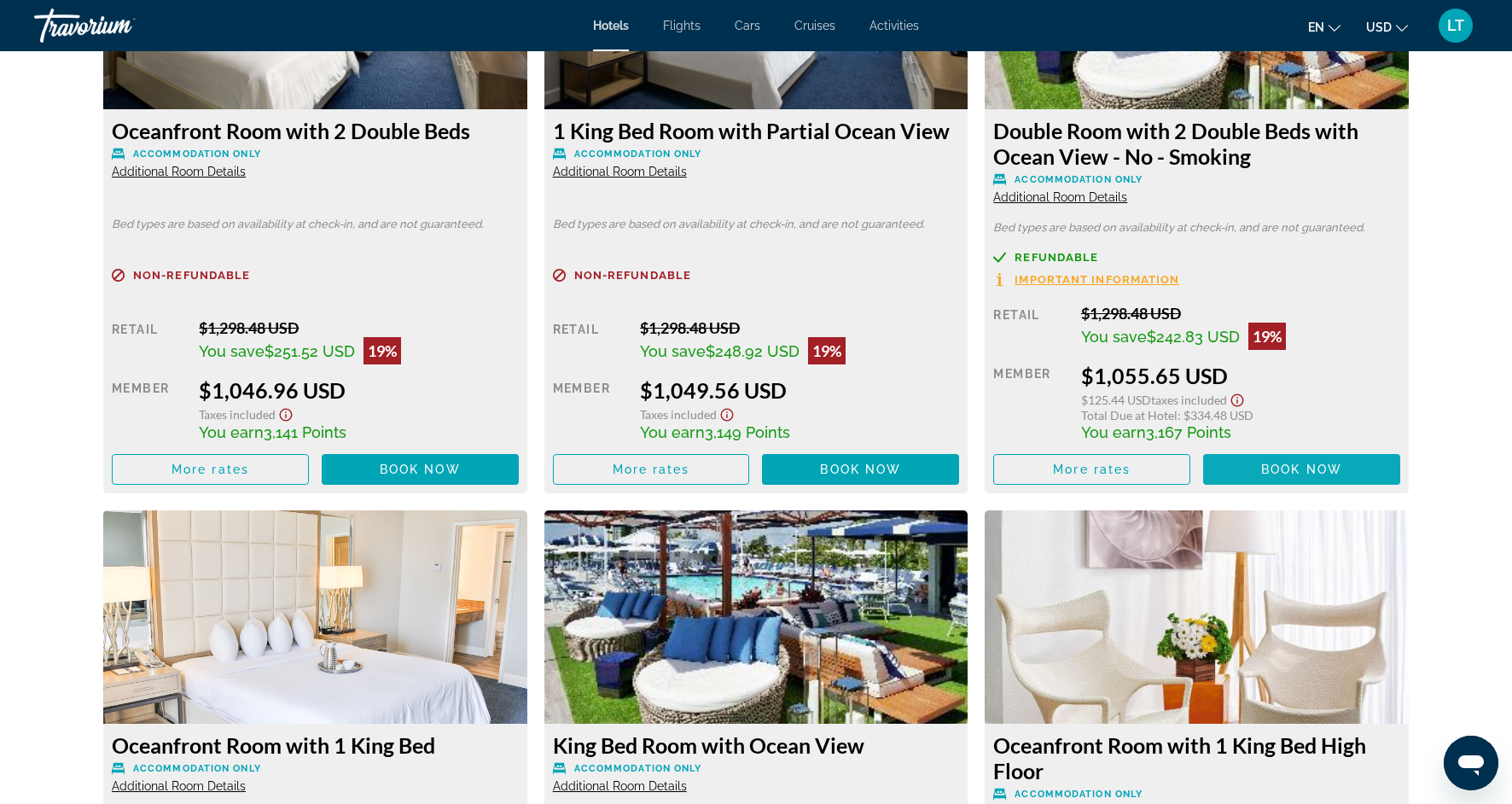
click at [1323, 463] on span "Book now" at bounding box center [1302, 469] width 81 height 14
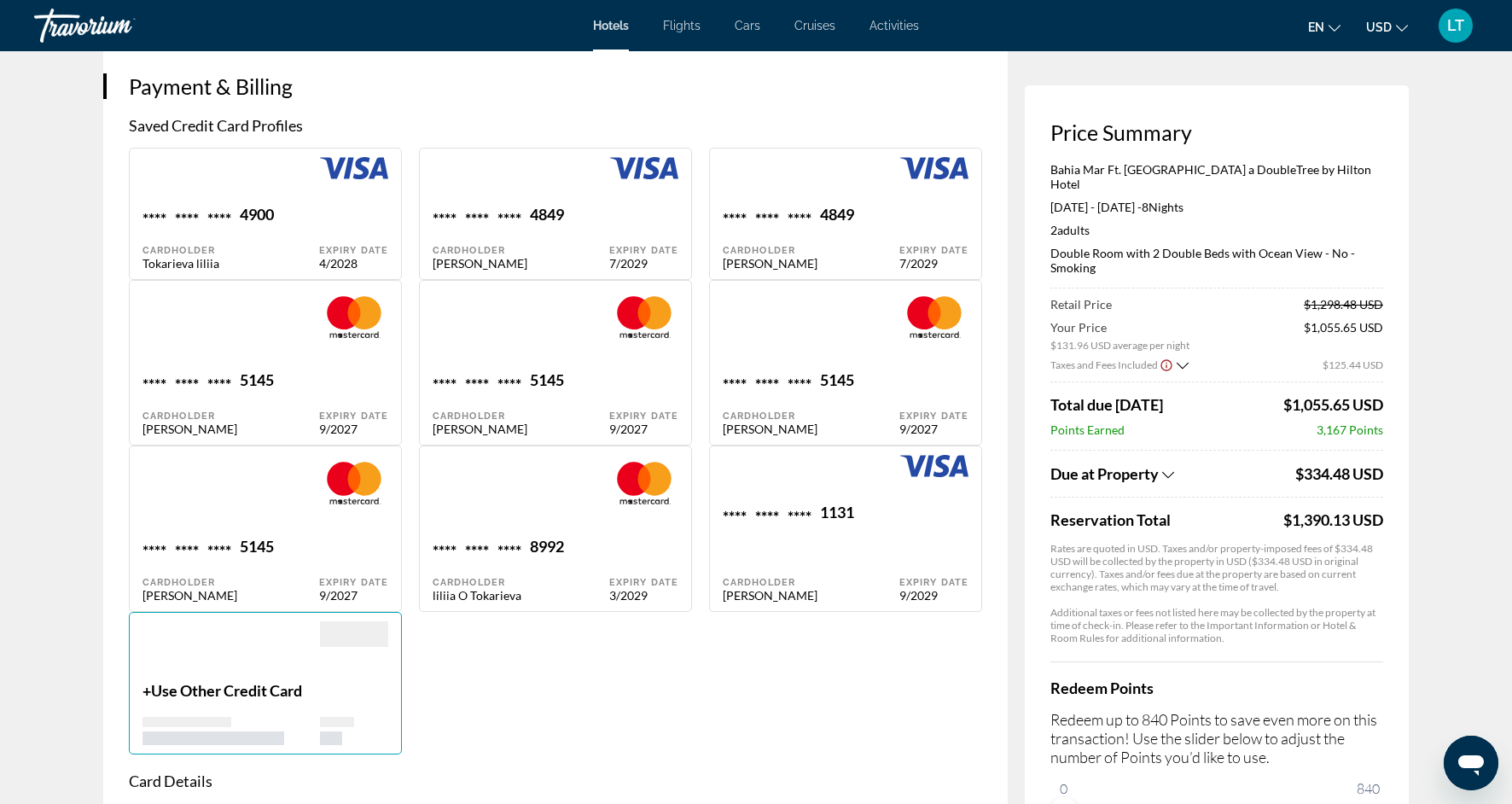
scroll to position [1241, 0]
click at [204, 698] on div "+ Use Other Credit Card" at bounding box center [232, 712] width 177 height 64
click at [147, 685] on p "+ Use Other Credit Card" at bounding box center [232, 689] width 177 height 19
click at [323, 723] on div "Main content" at bounding box center [354, 712] width 68 height 64
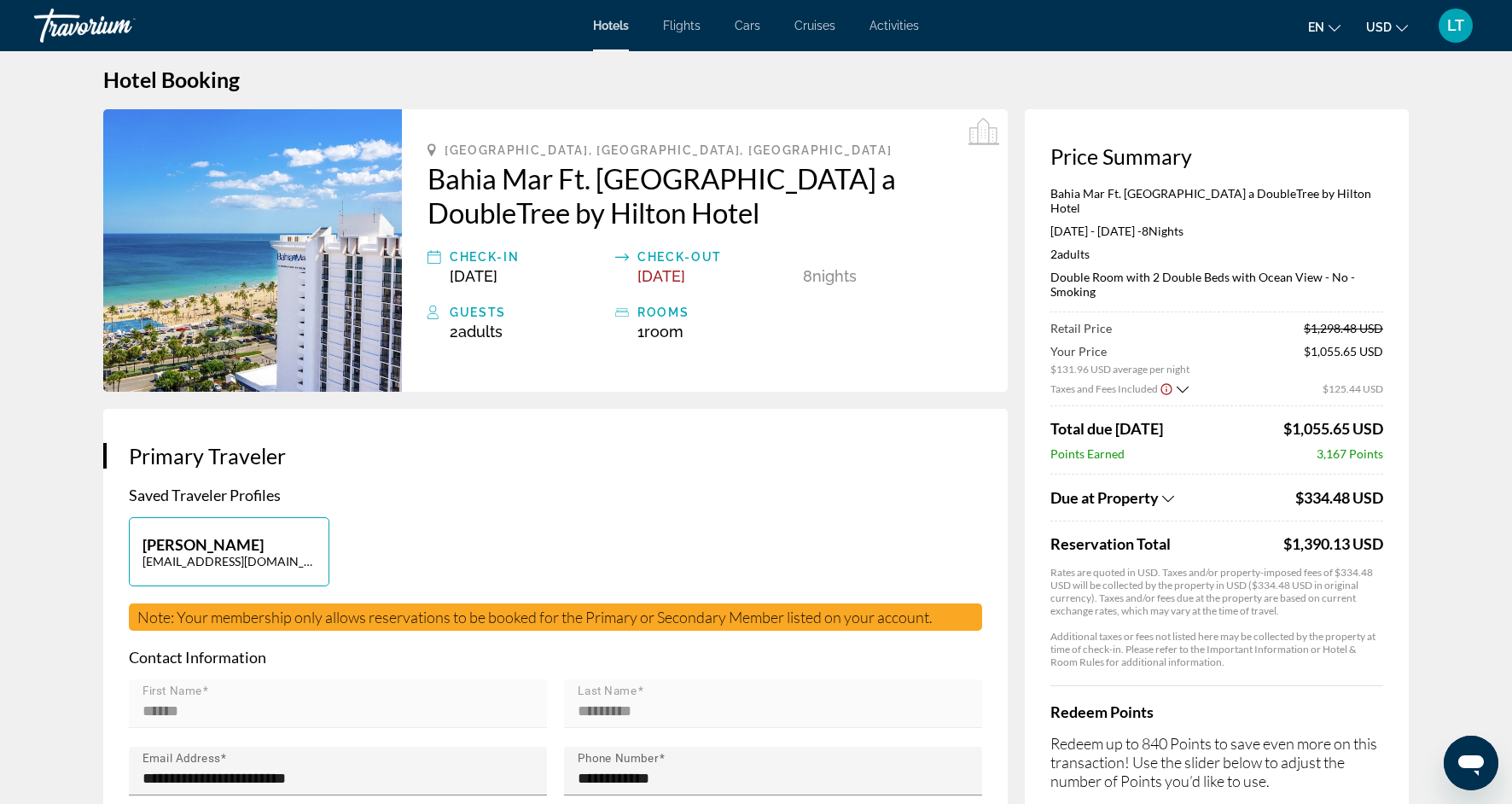
scroll to position [0, 0]
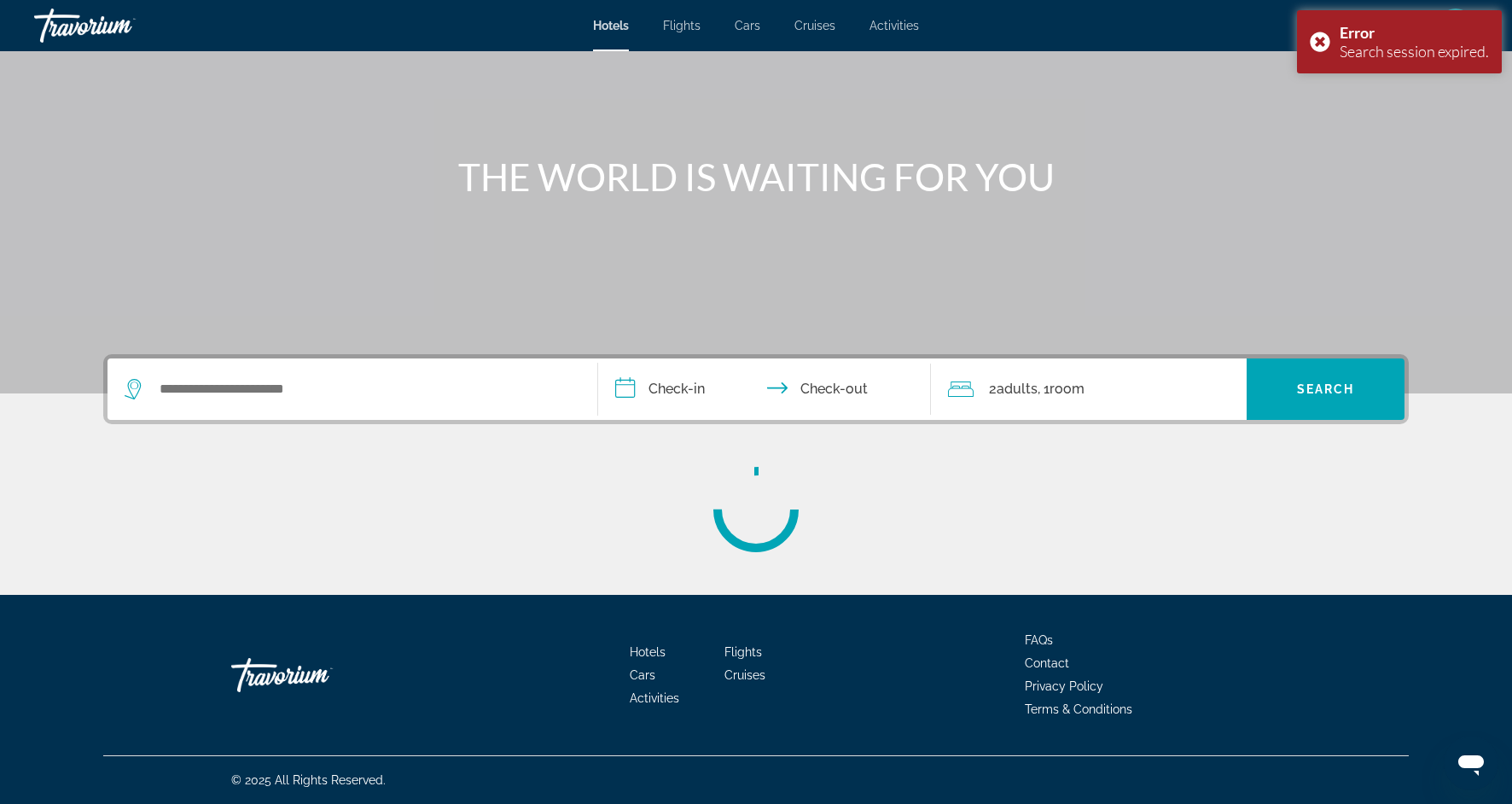
scroll to position [119, 0]
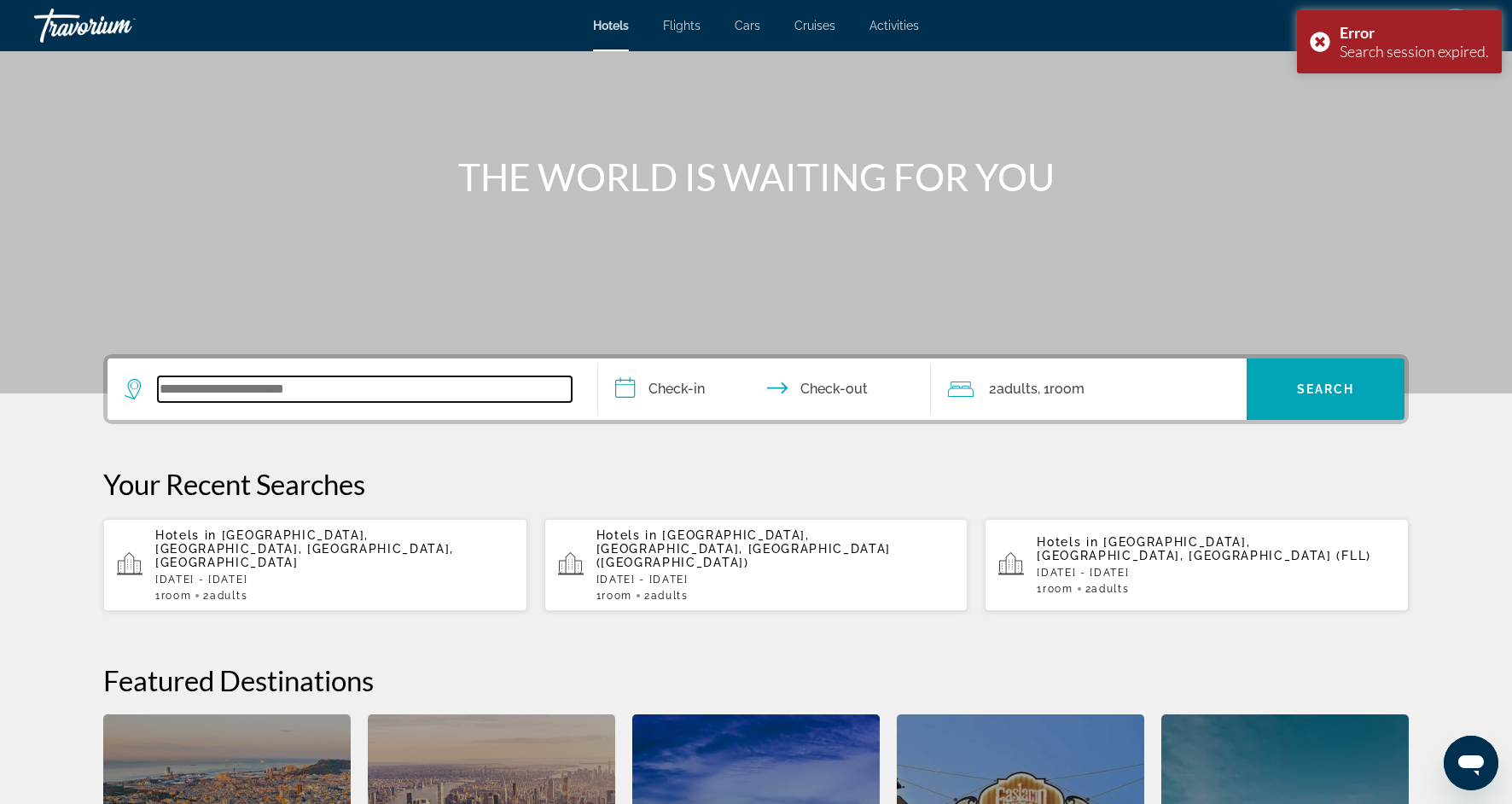
click at [383, 393] on input "Search widget" at bounding box center [364, 389] width 414 height 25
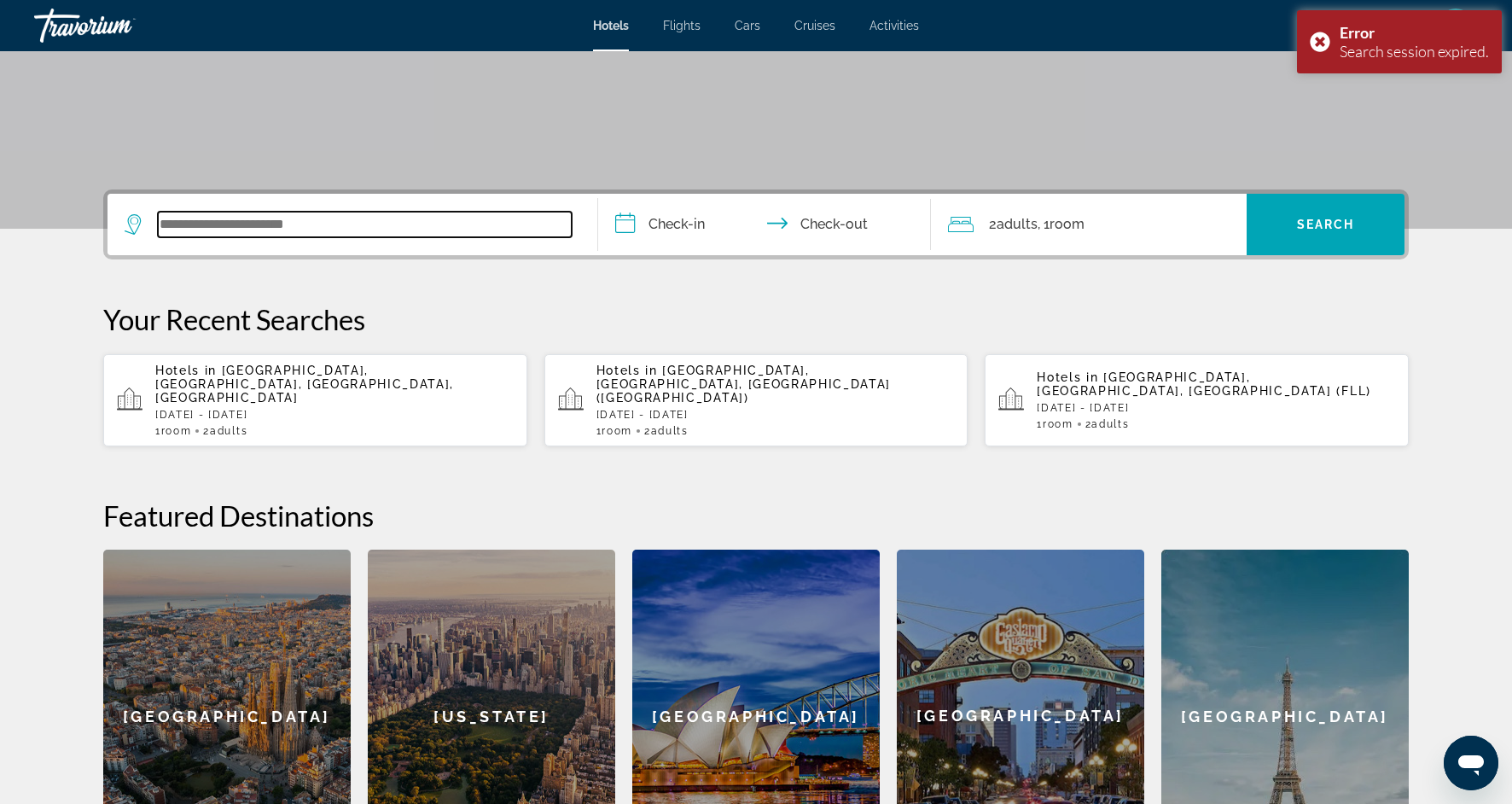
scroll to position [417, 0]
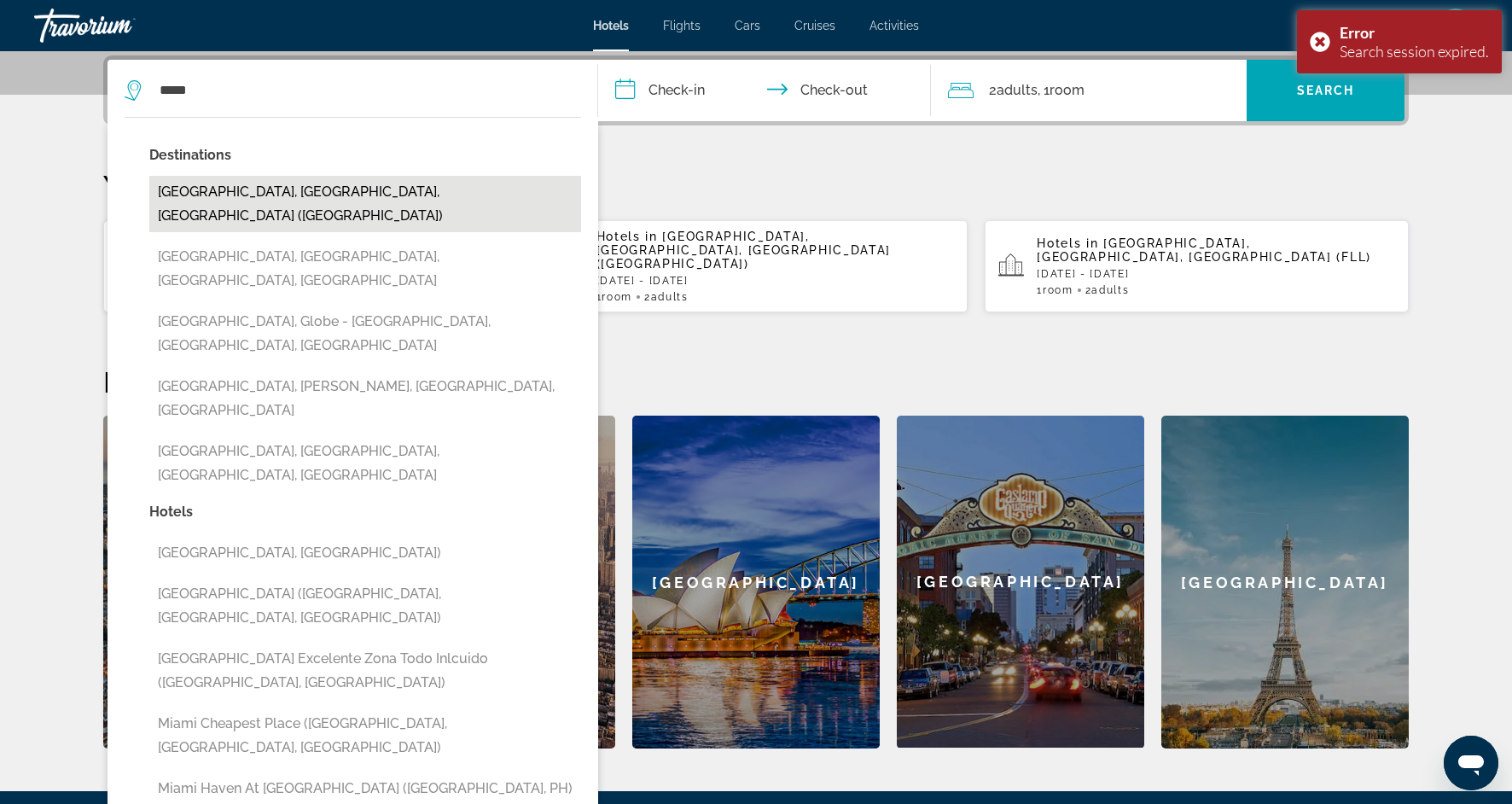
click at [233, 190] on button "Miami, FL, United States (MIA)" at bounding box center [365, 204] width 432 height 56
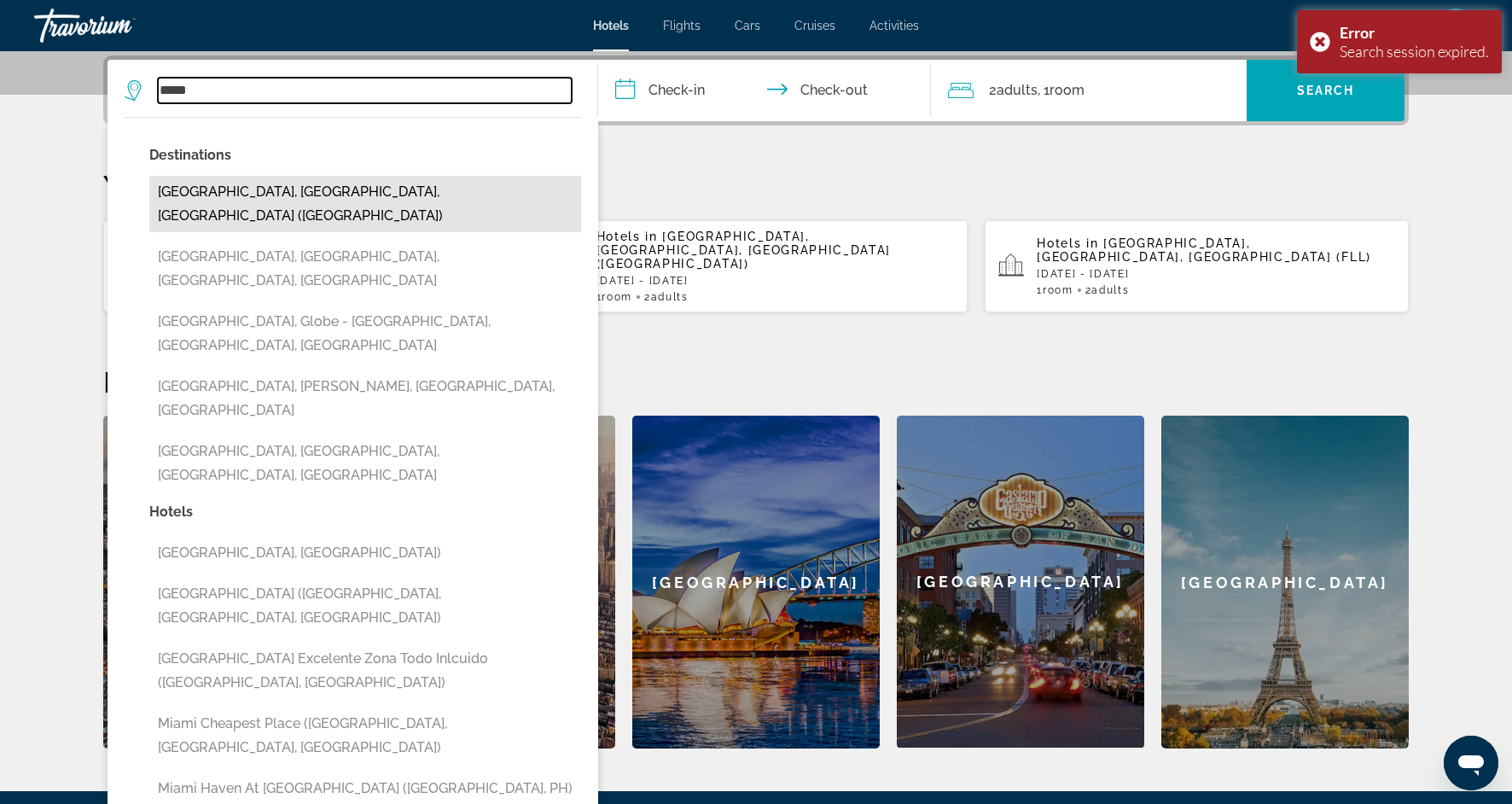
type input "**********"
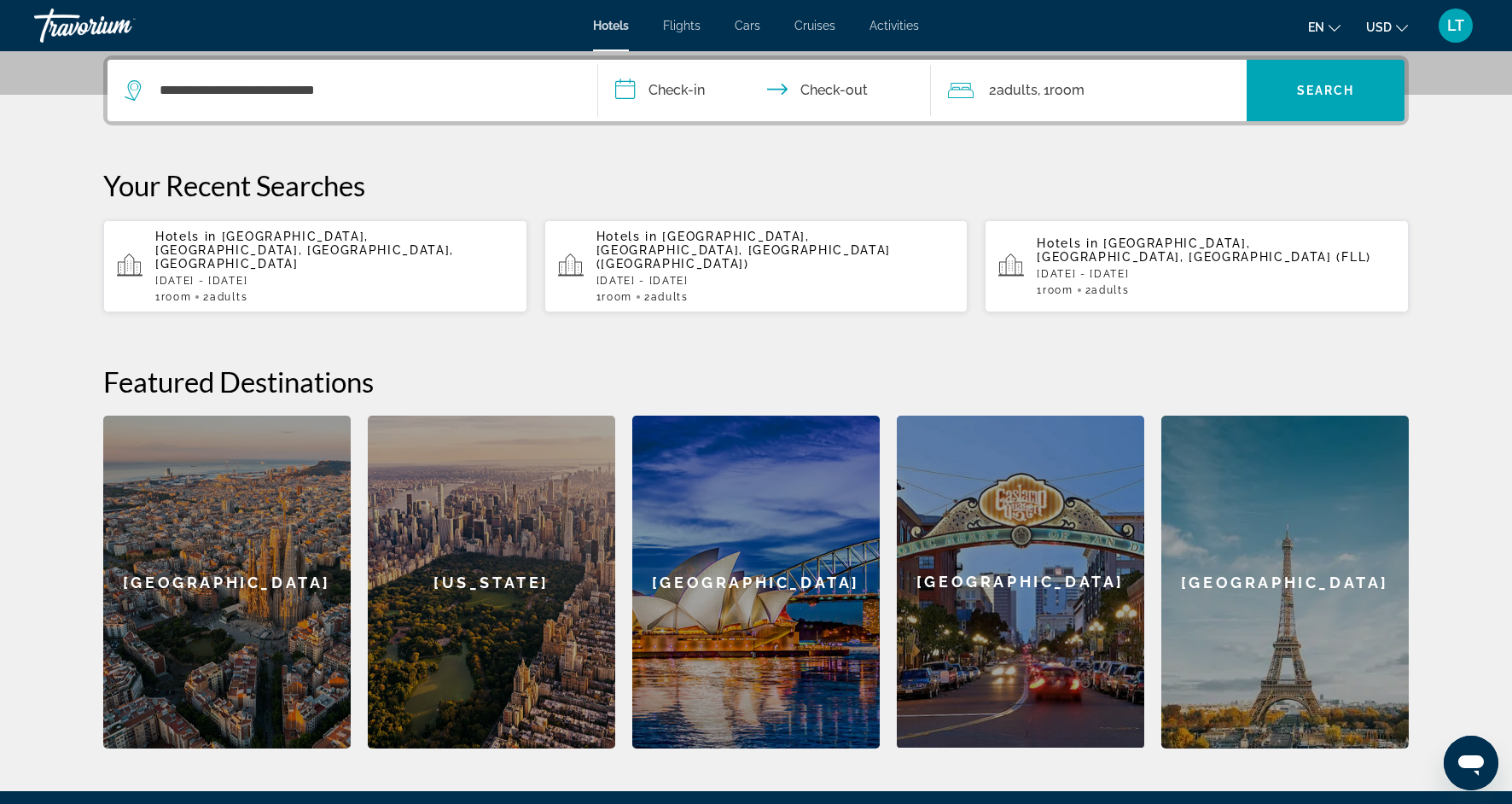
click at [662, 102] on input "**********" at bounding box center [767, 93] width 339 height 67
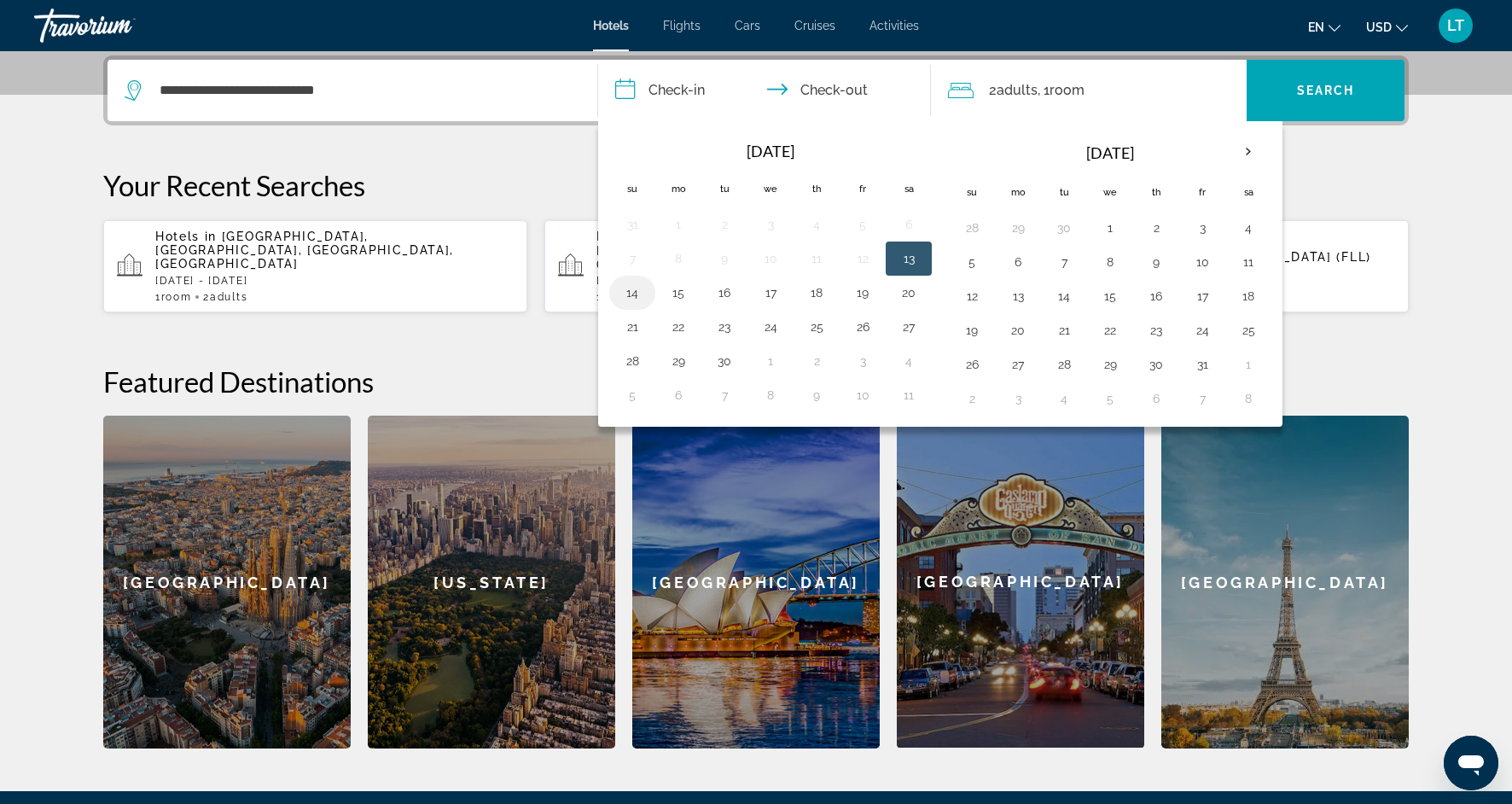
click at [628, 302] on button "14" at bounding box center [632, 292] width 27 height 24
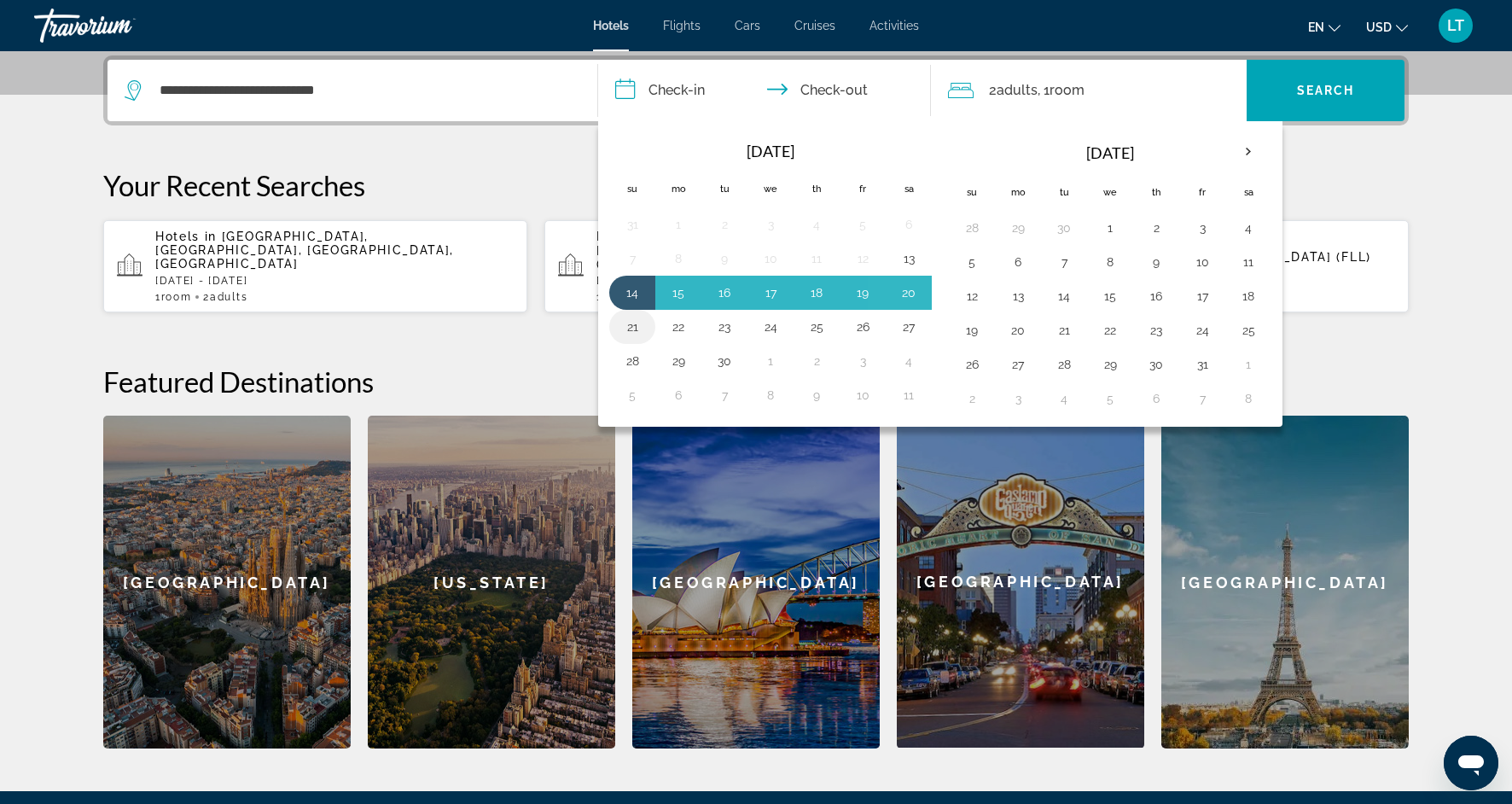
click at [630, 329] on button "21" at bounding box center [632, 327] width 27 height 24
type input "**********"
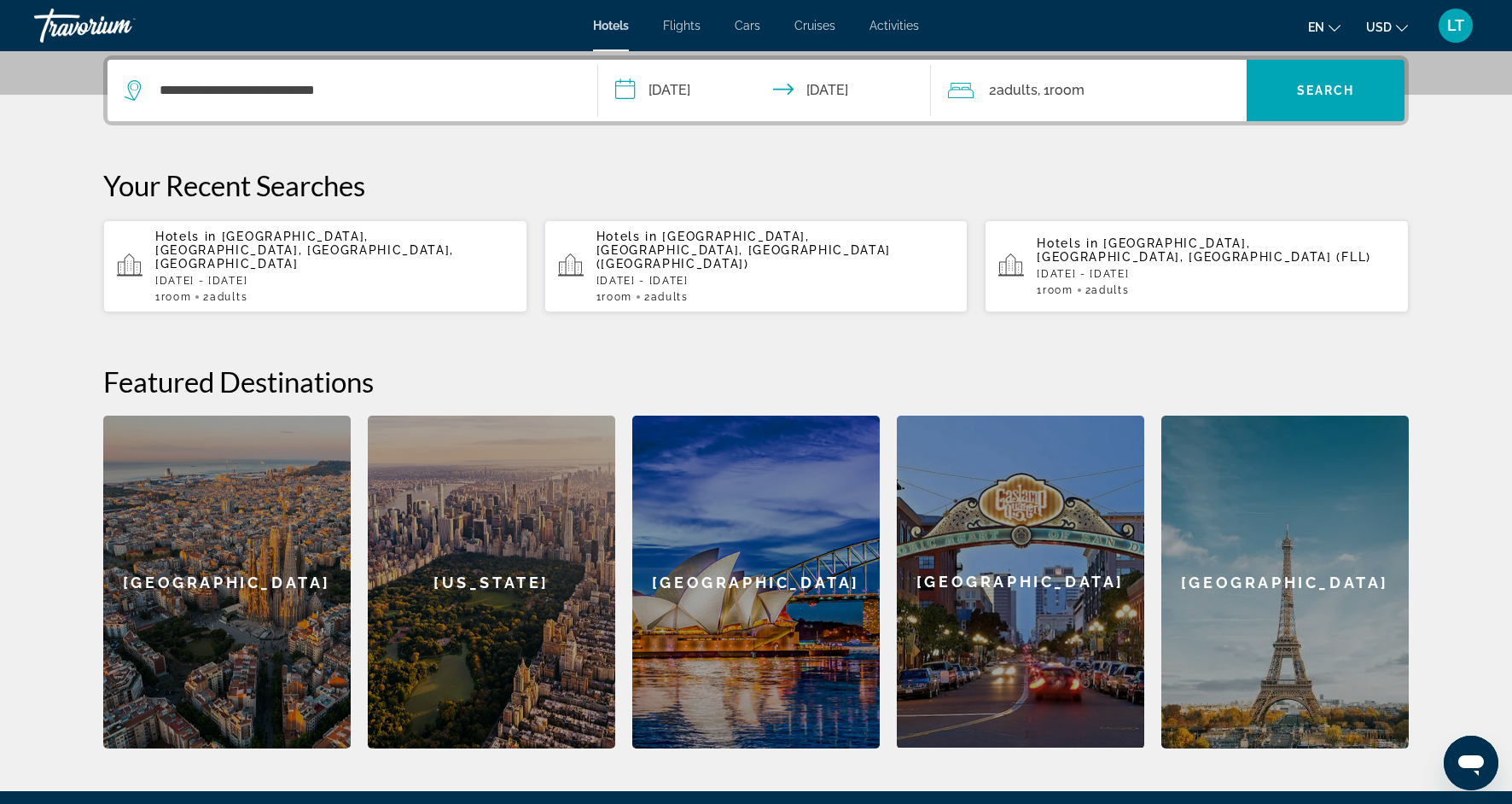
click at [854, 91] on input "**********" at bounding box center [767, 93] width 339 height 67
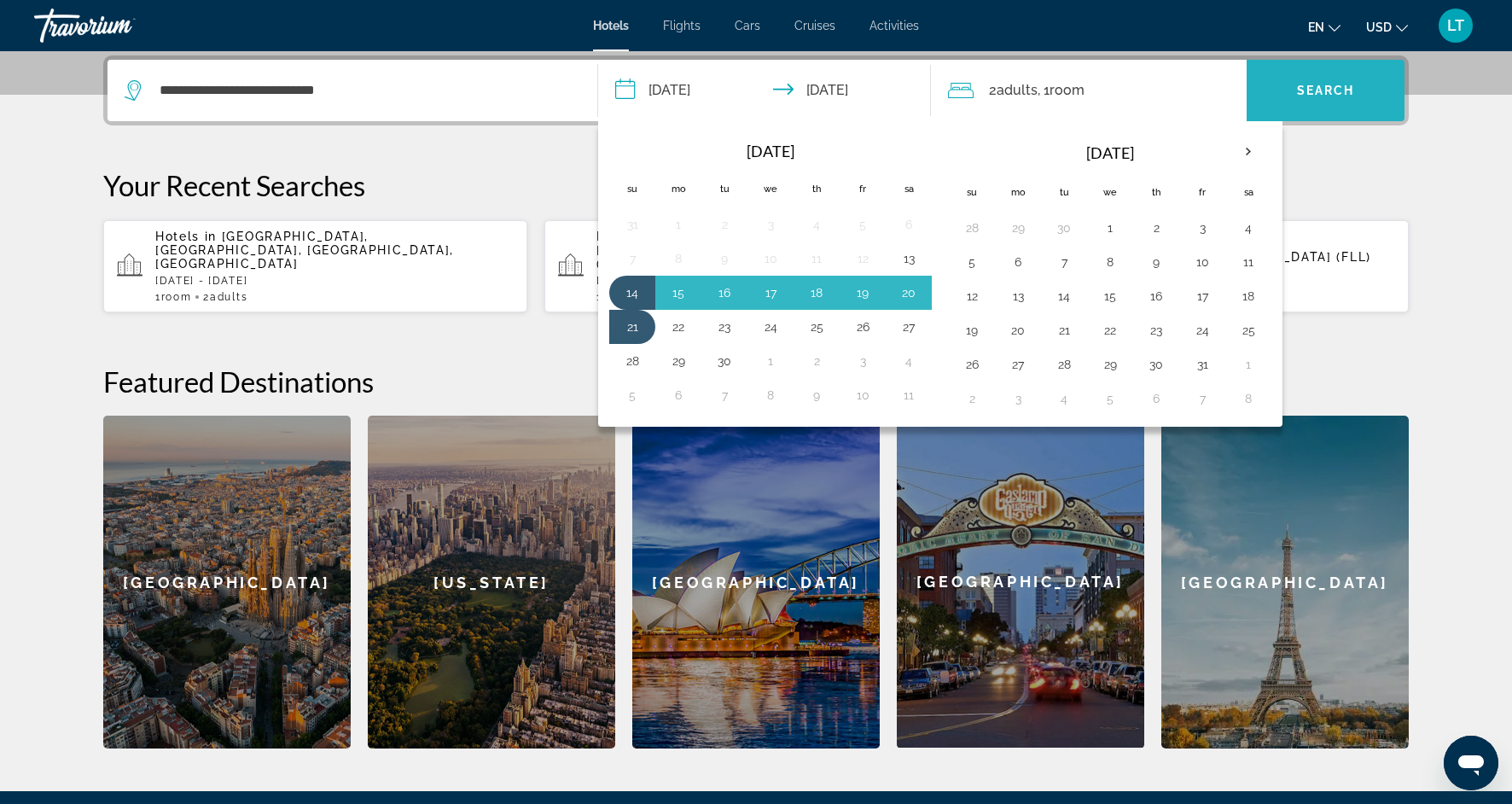
click at [1300, 84] on span "Search" at bounding box center [1327, 90] width 58 height 14
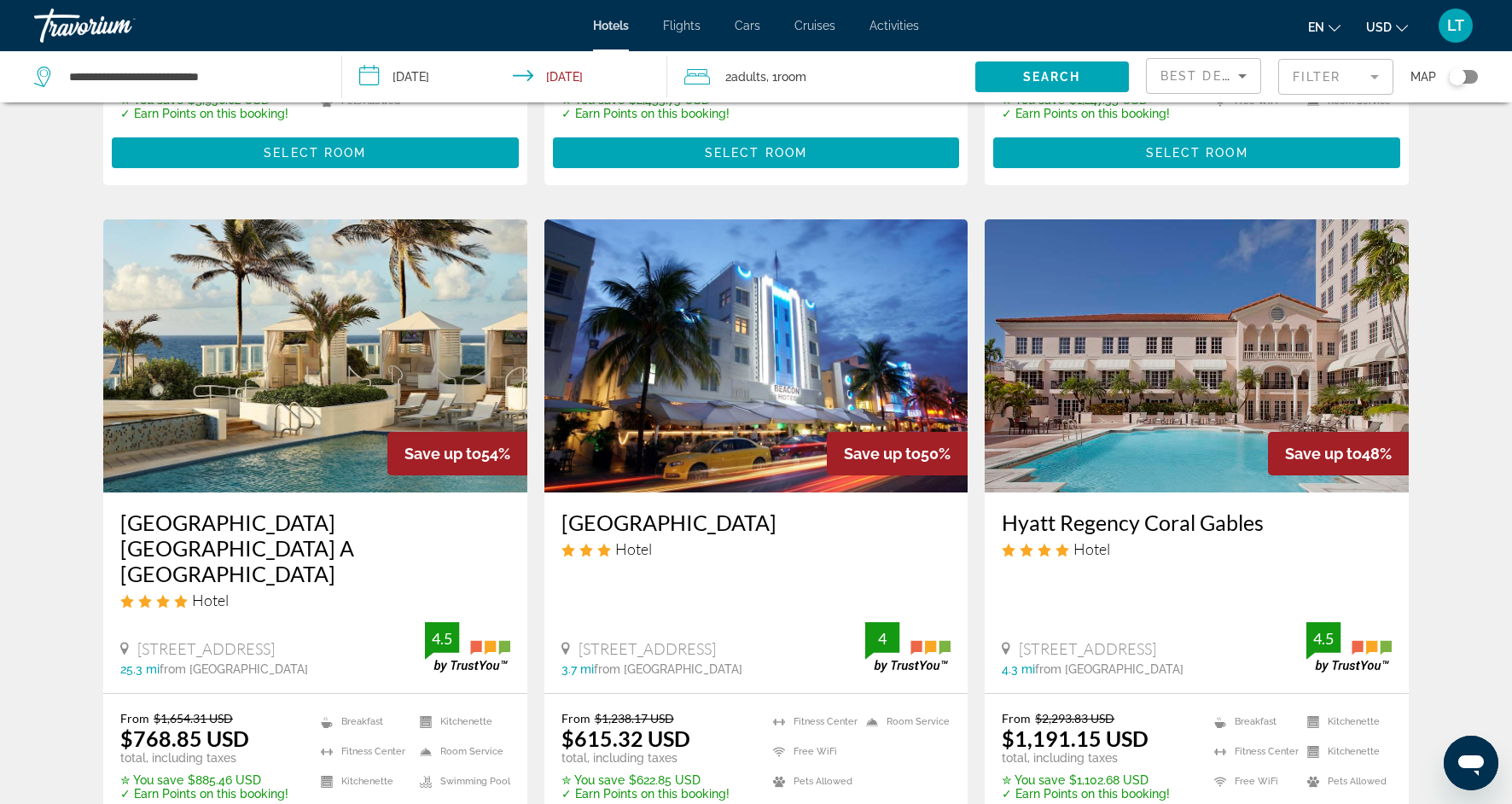
scroll to position [524, 0]
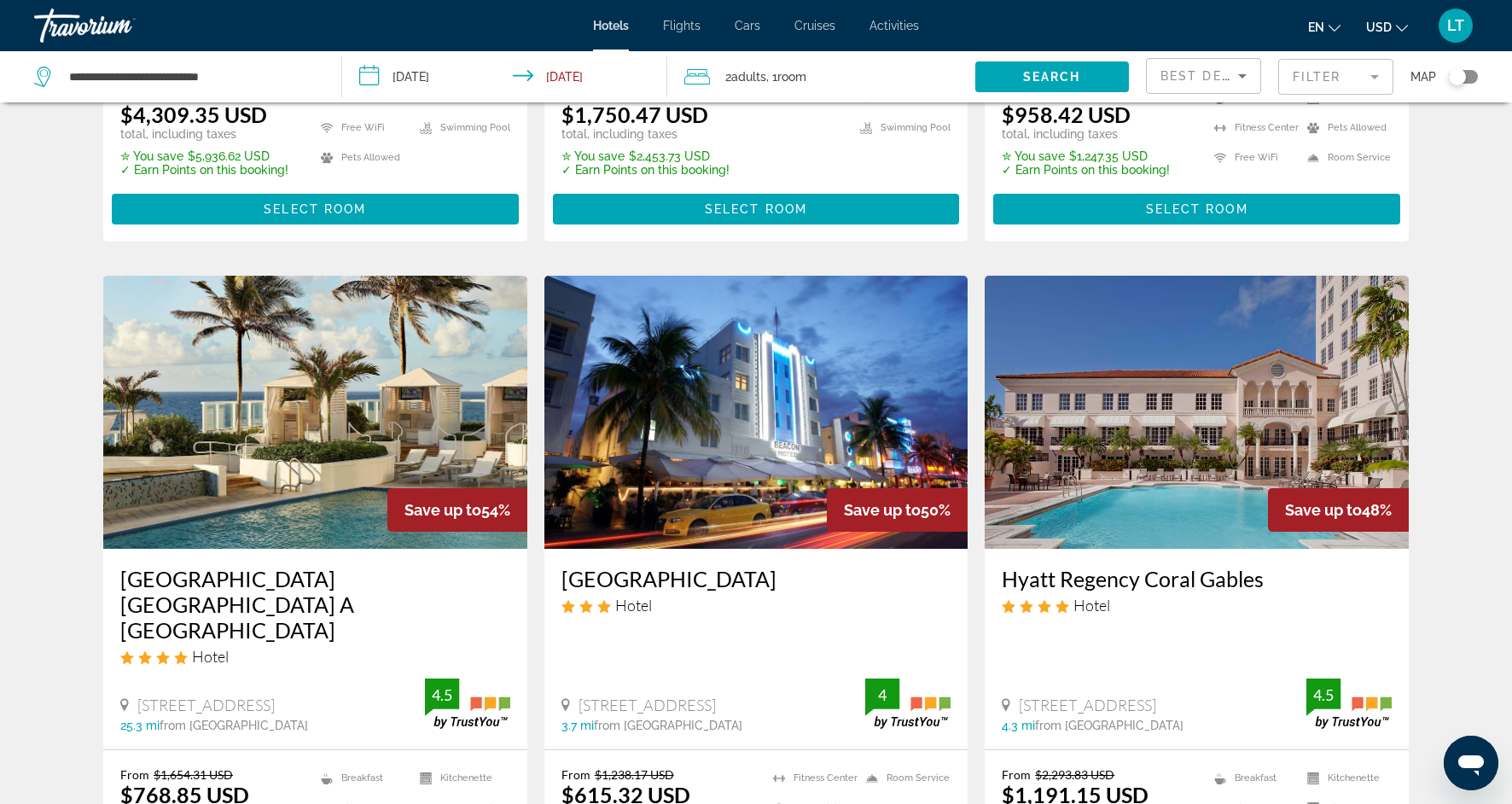
click at [575, 82] on input "**********" at bounding box center [508, 80] width 332 height 56
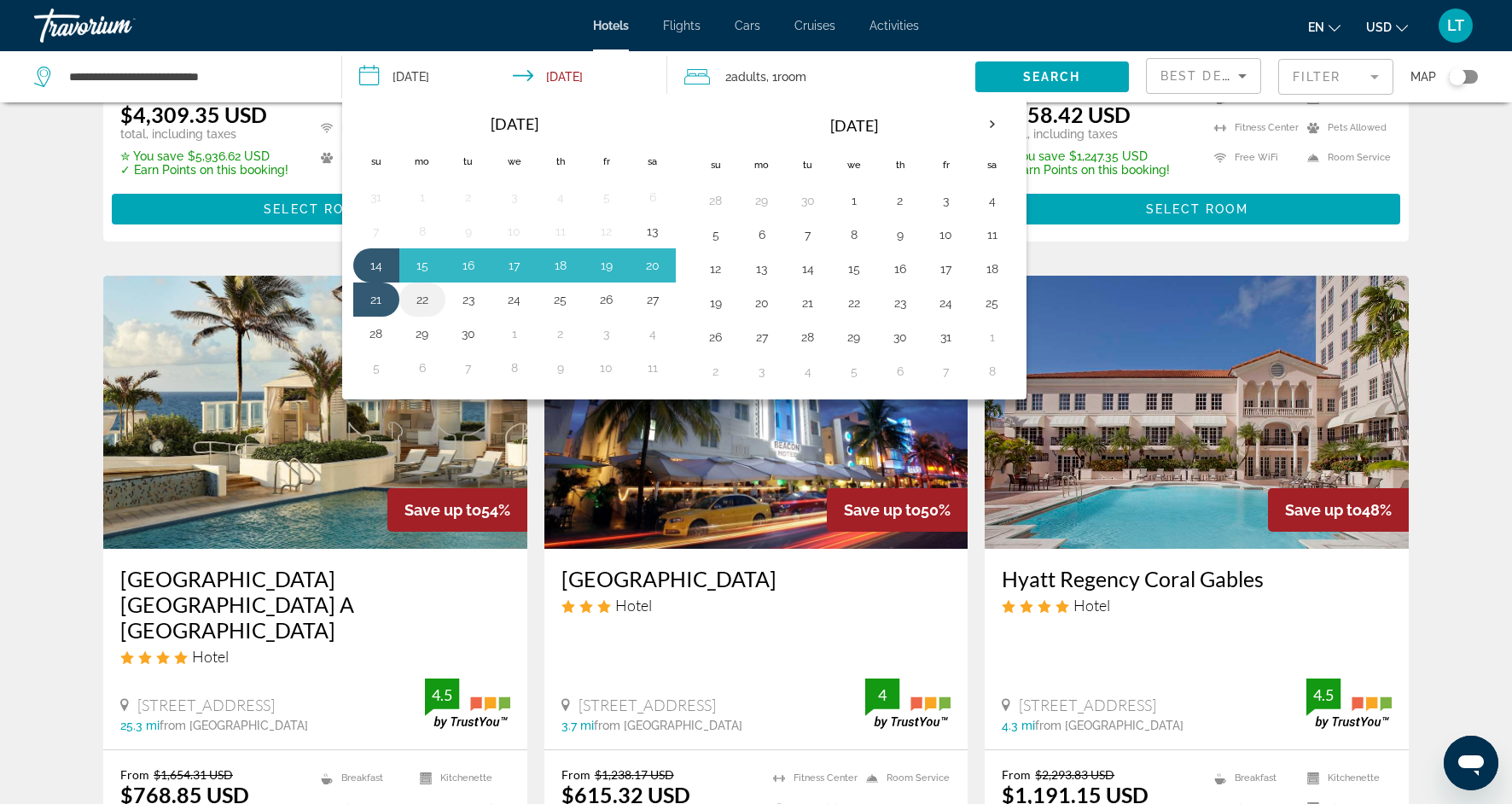
click at [416, 294] on button "22" at bounding box center [423, 300] width 27 height 24
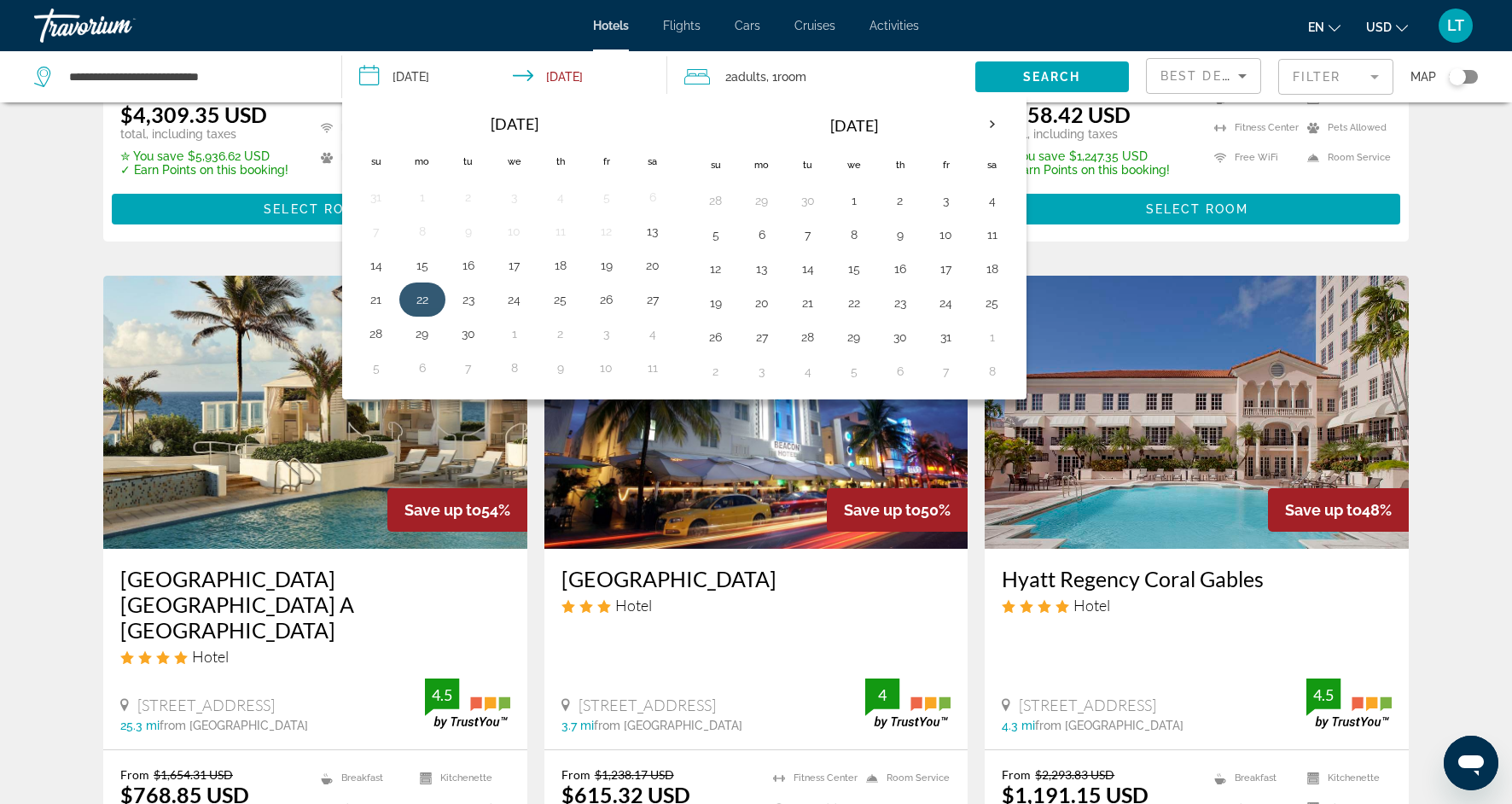
click at [438, 307] on td "22" at bounding box center [422, 300] width 46 height 34
click at [1016, 72] on span "Search widget" at bounding box center [1052, 76] width 154 height 41
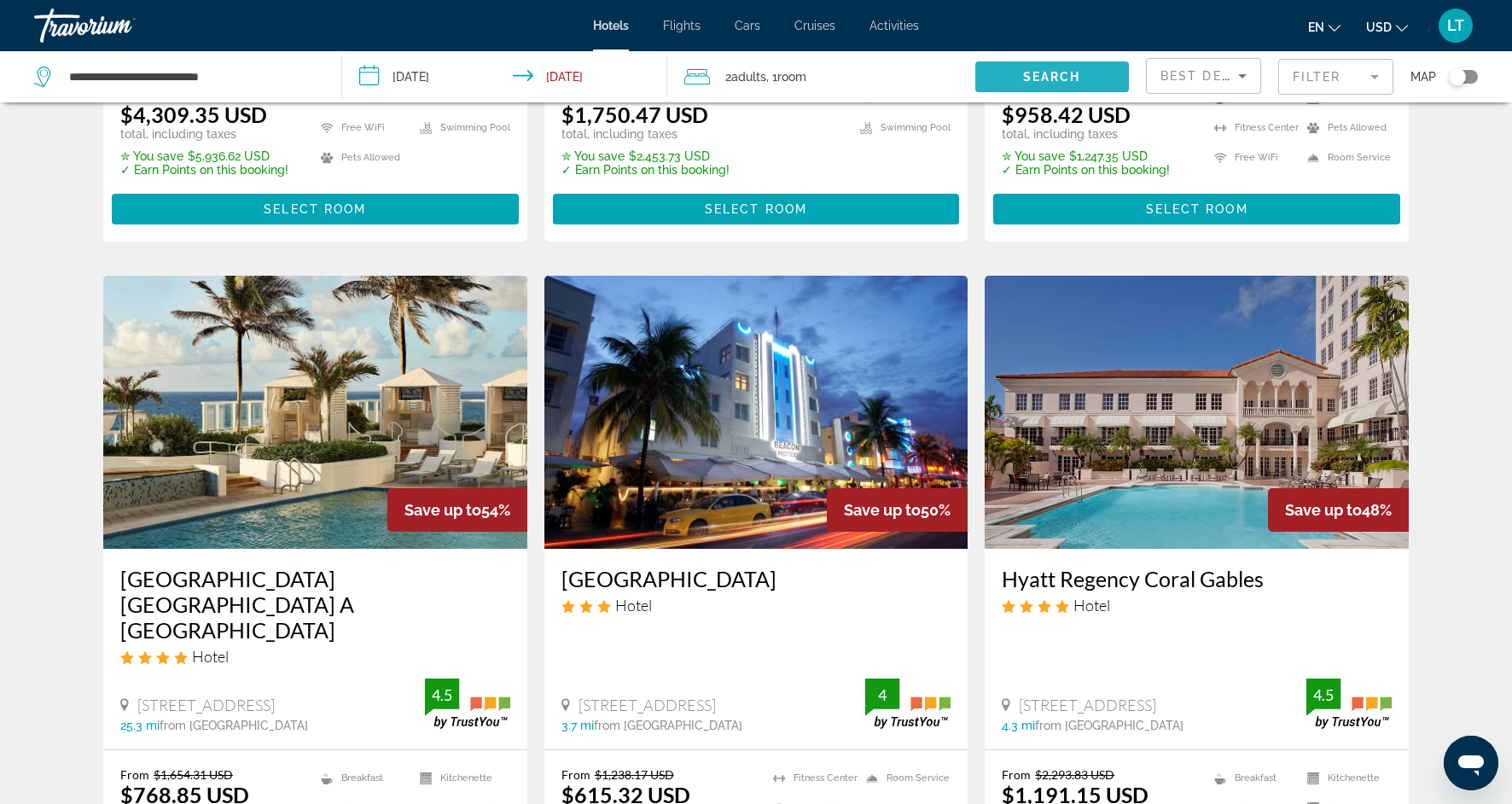
click at [1016, 72] on span "Search widget" at bounding box center [1052, 76] width 154 height 41
click at [607, 71] on input "**********" at bounding box center [508, 80] width 332 height 56
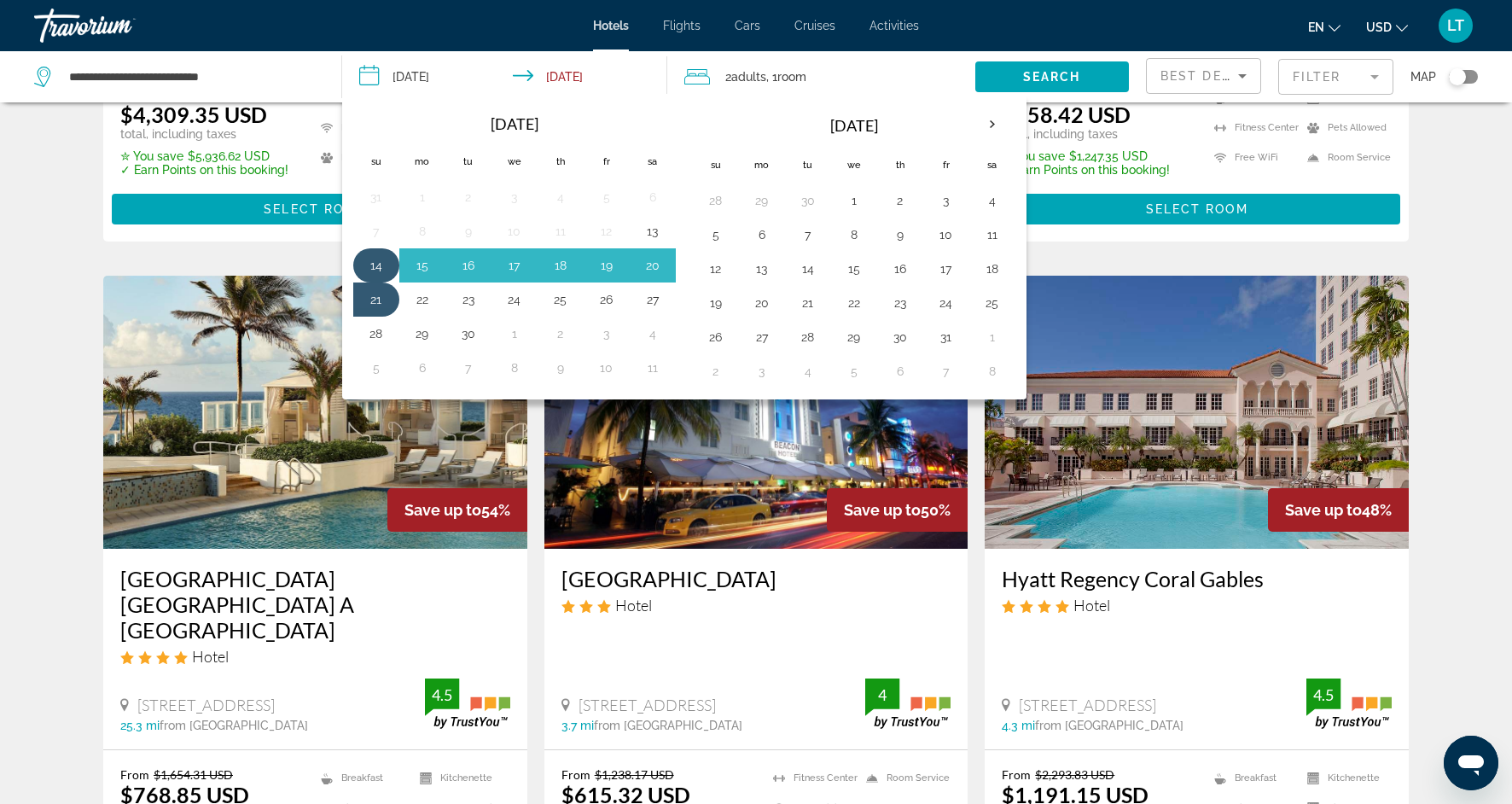
click at [374, 263] on button "14" at bounding box center [376, 265] width 27 height 24
click at [425, 302] on button "22" at bounding box center [423, 300] width 27 height 24
type input "**********"
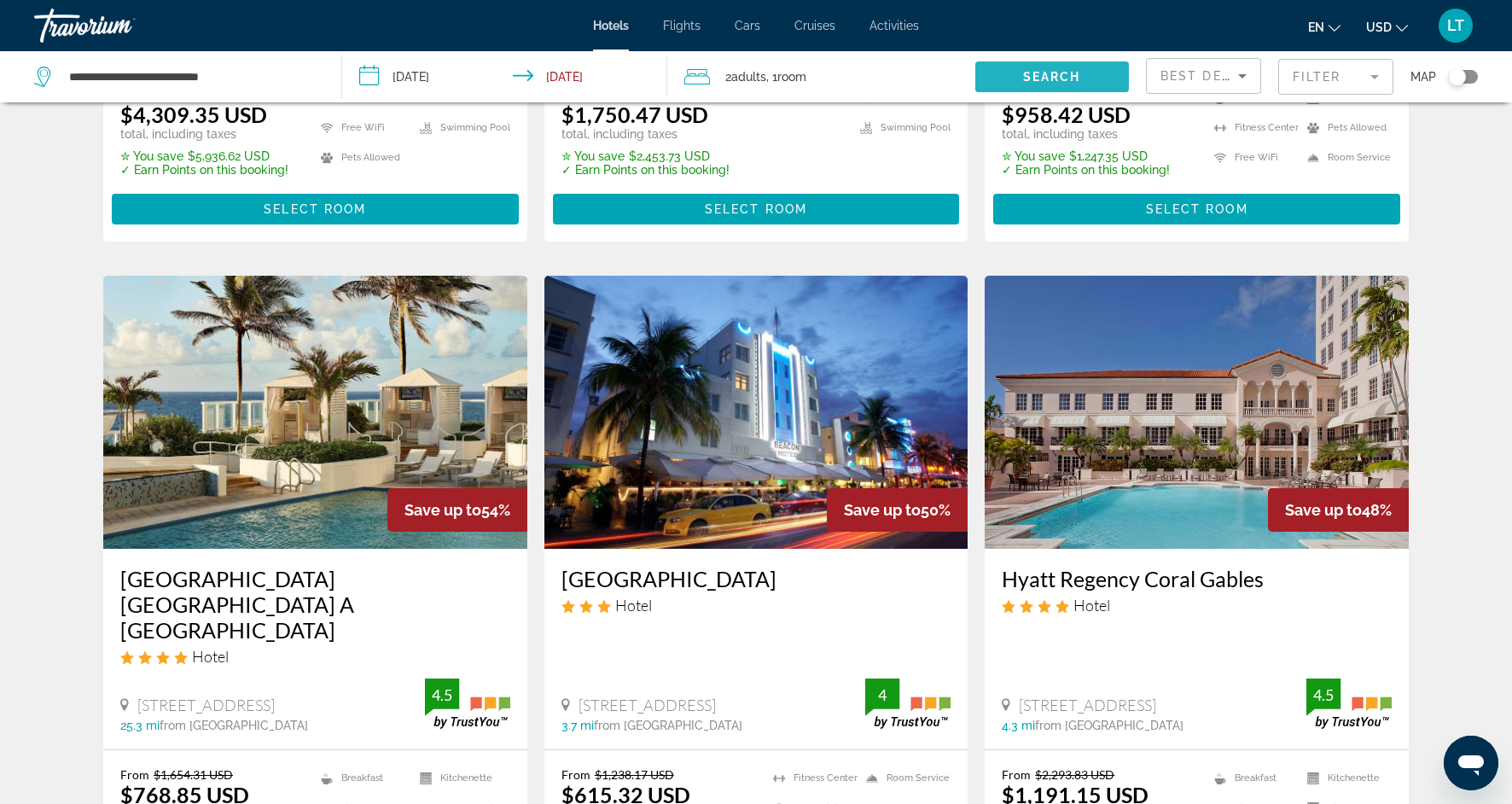
click at [1034, 70] on span "Search" at bounding box center [1052, 76] width 58 height 14
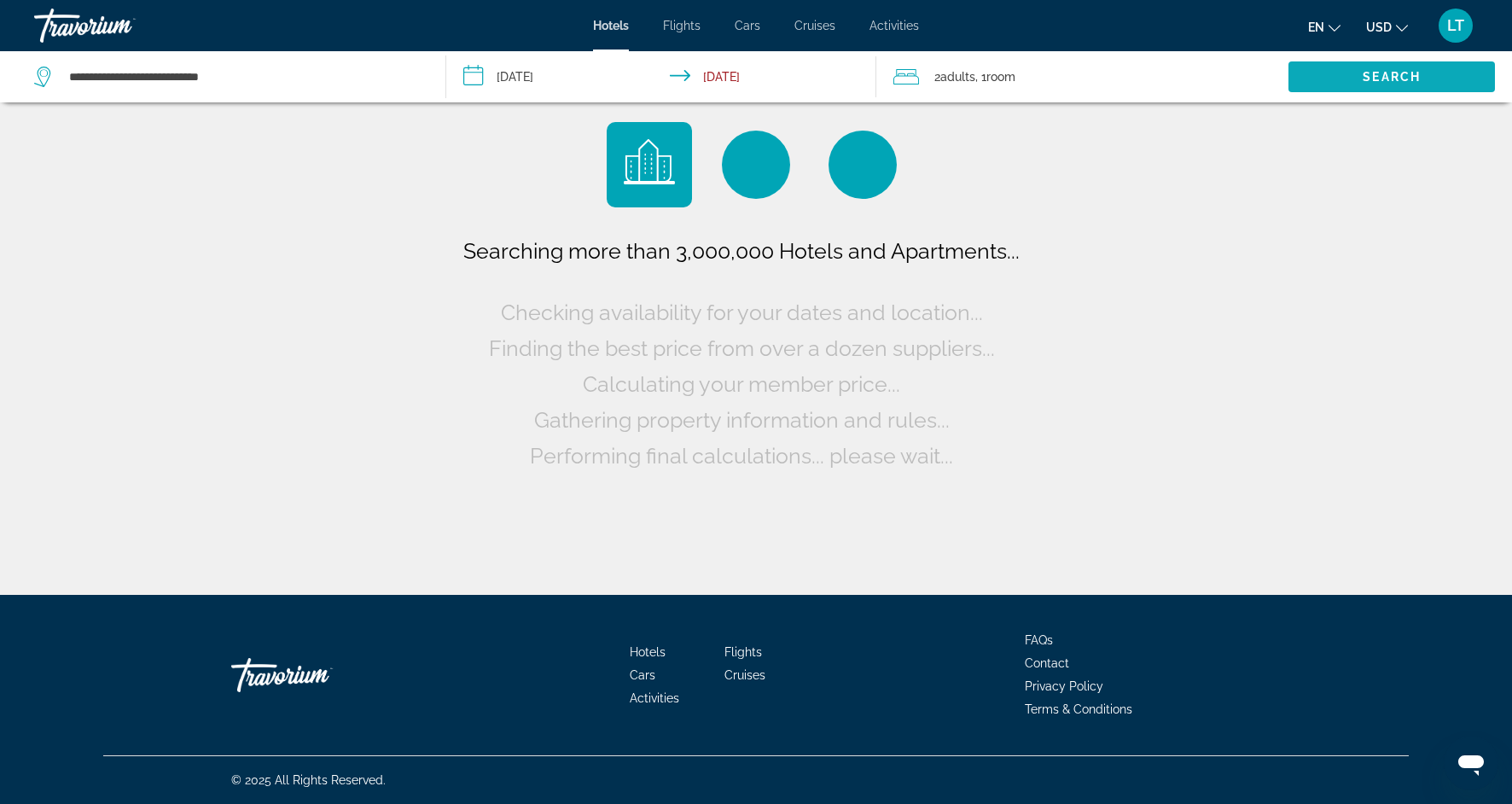
scroll to position [0, 0]
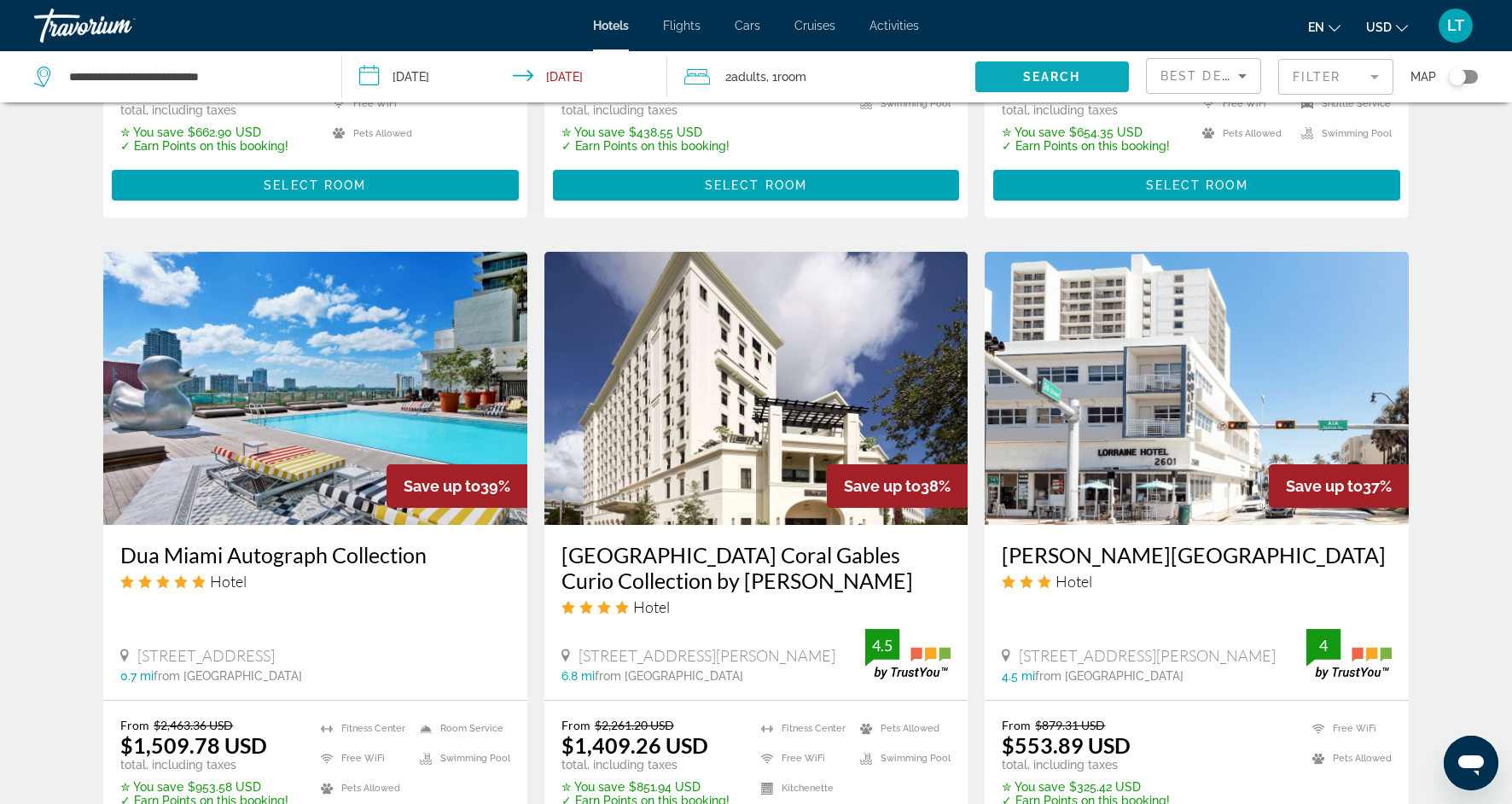
scroll to position [1222, 0]
click at [1374, 72] on mat-form-field "Filter" at bounding box center [1336, 77] width 115 height 36
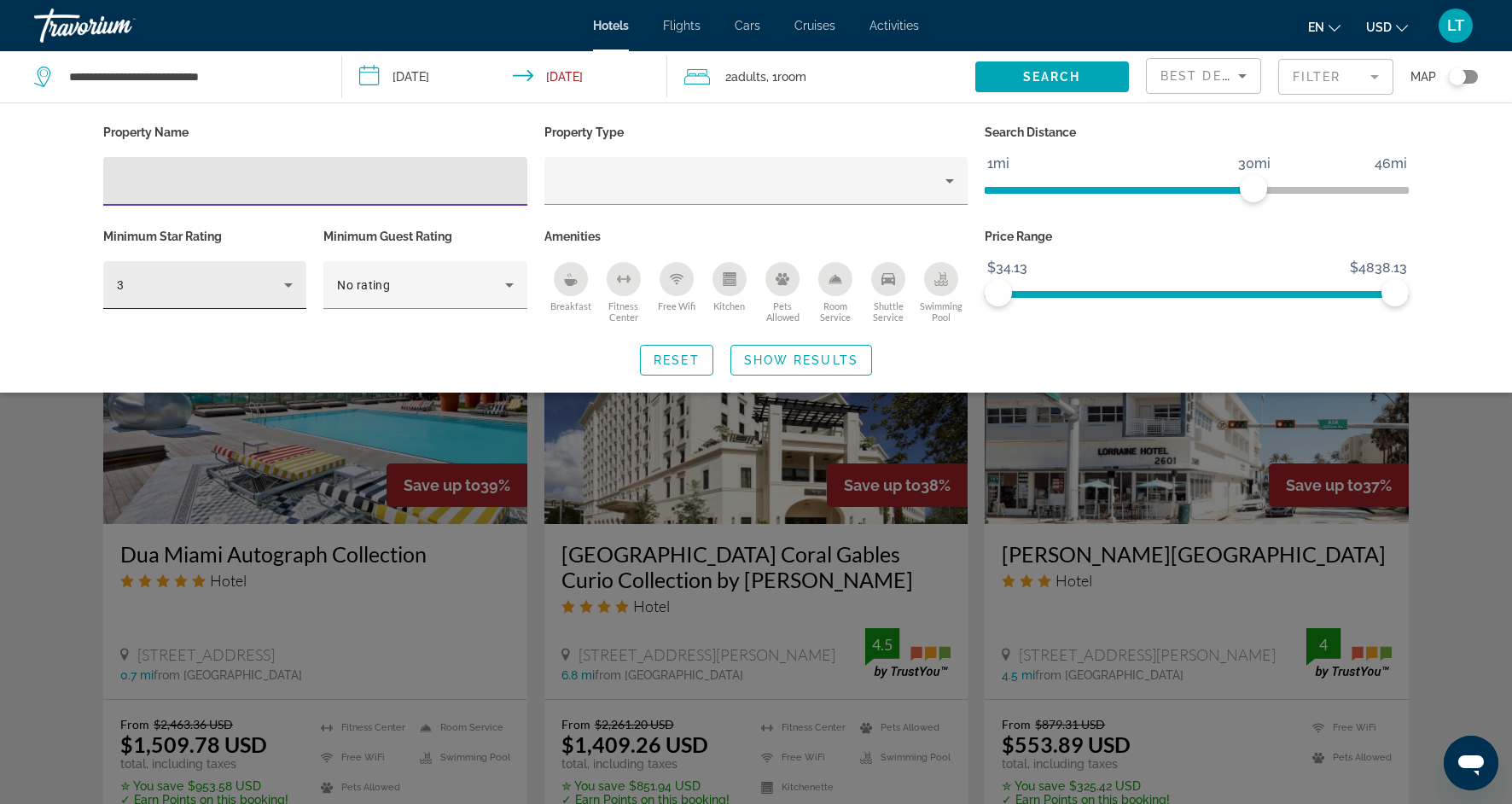
click at [290, 296] on div "3" at bounding box center [204, 285] width 176 height 48
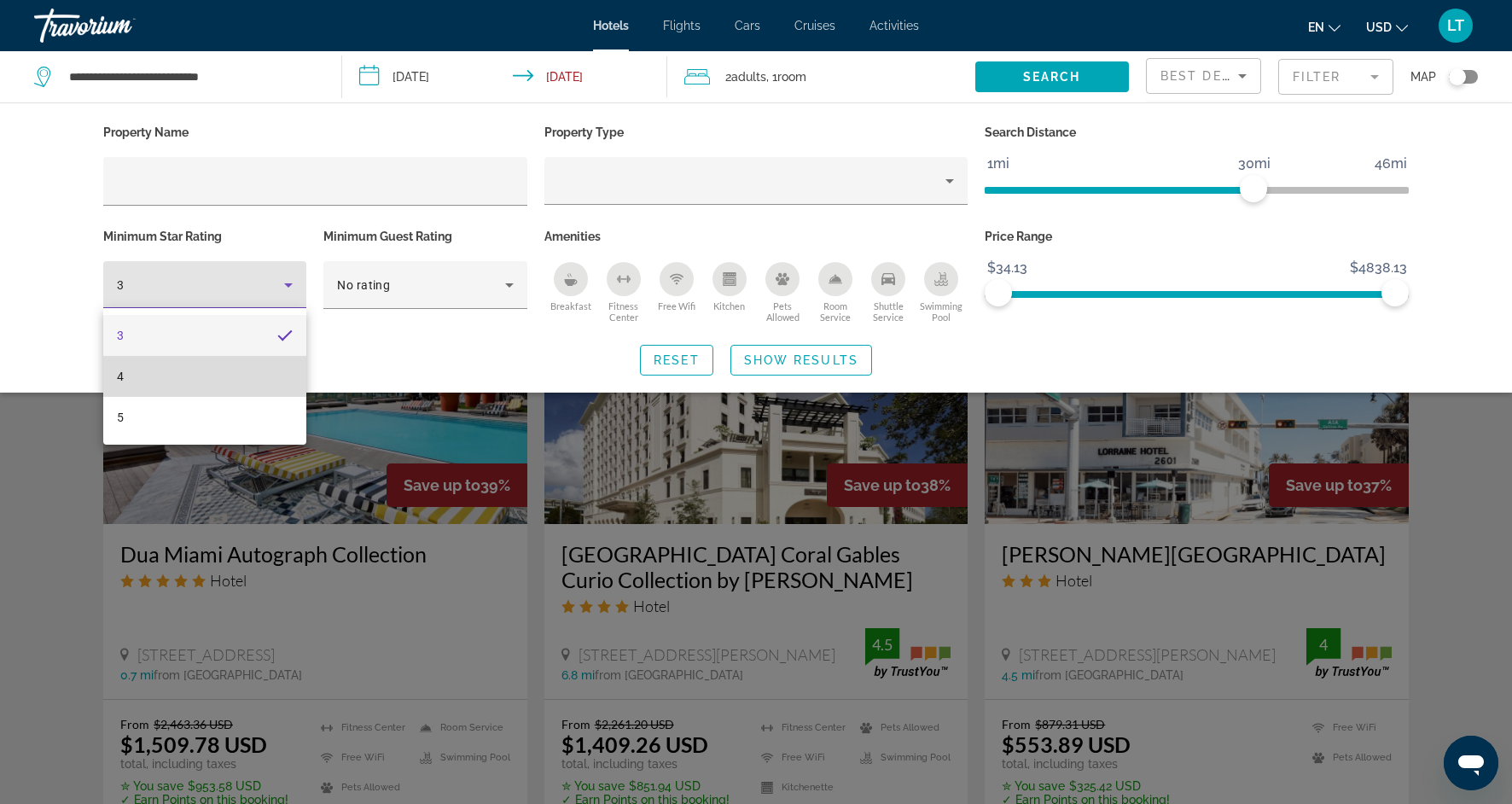
click at [248, 375] on mat-option "4" at bounding box center [204, 376] width 203 height 41
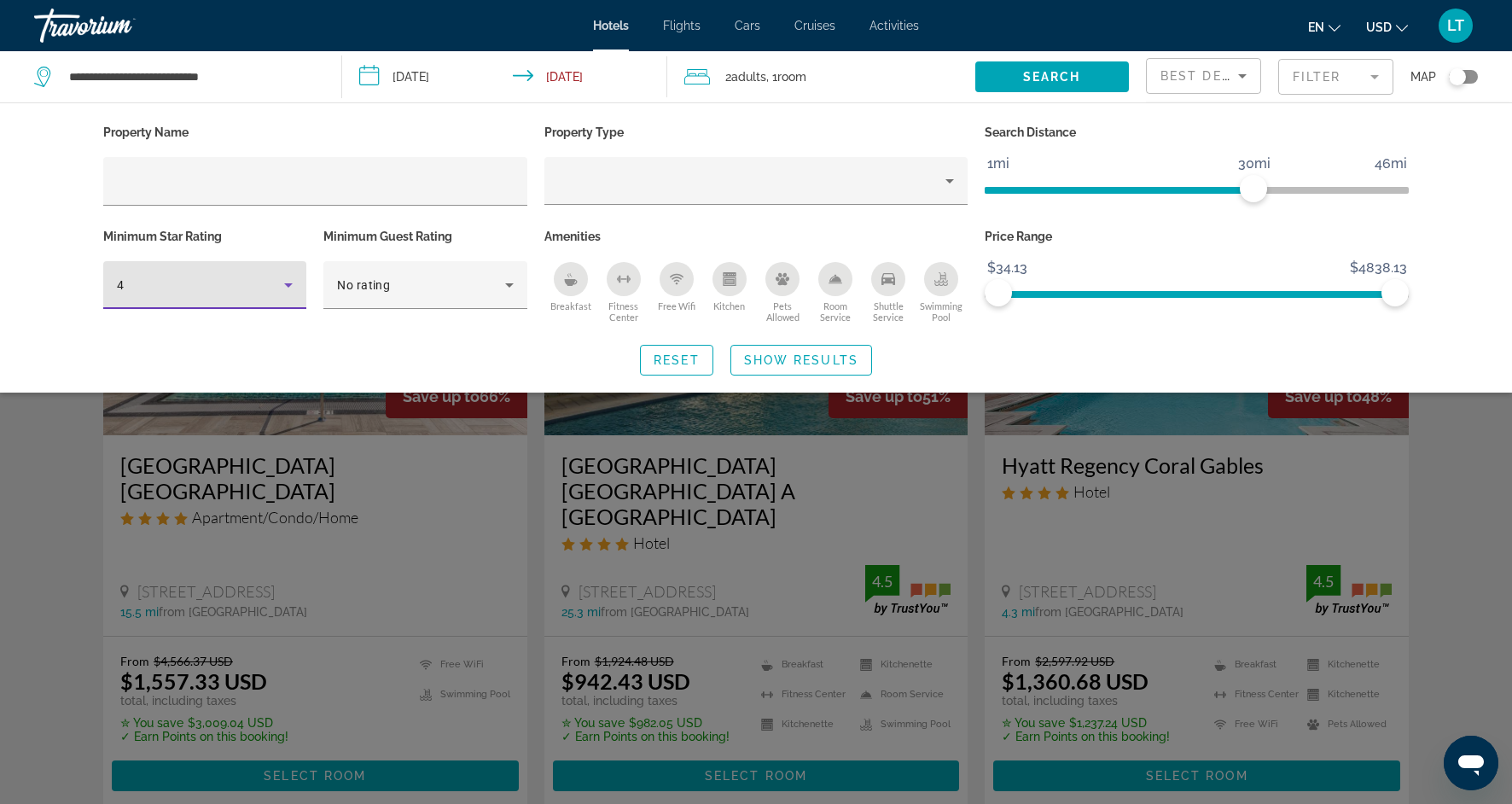
click at [763, 357] on span "Show Results" at bounding box center [801, 359] width 114 height 14
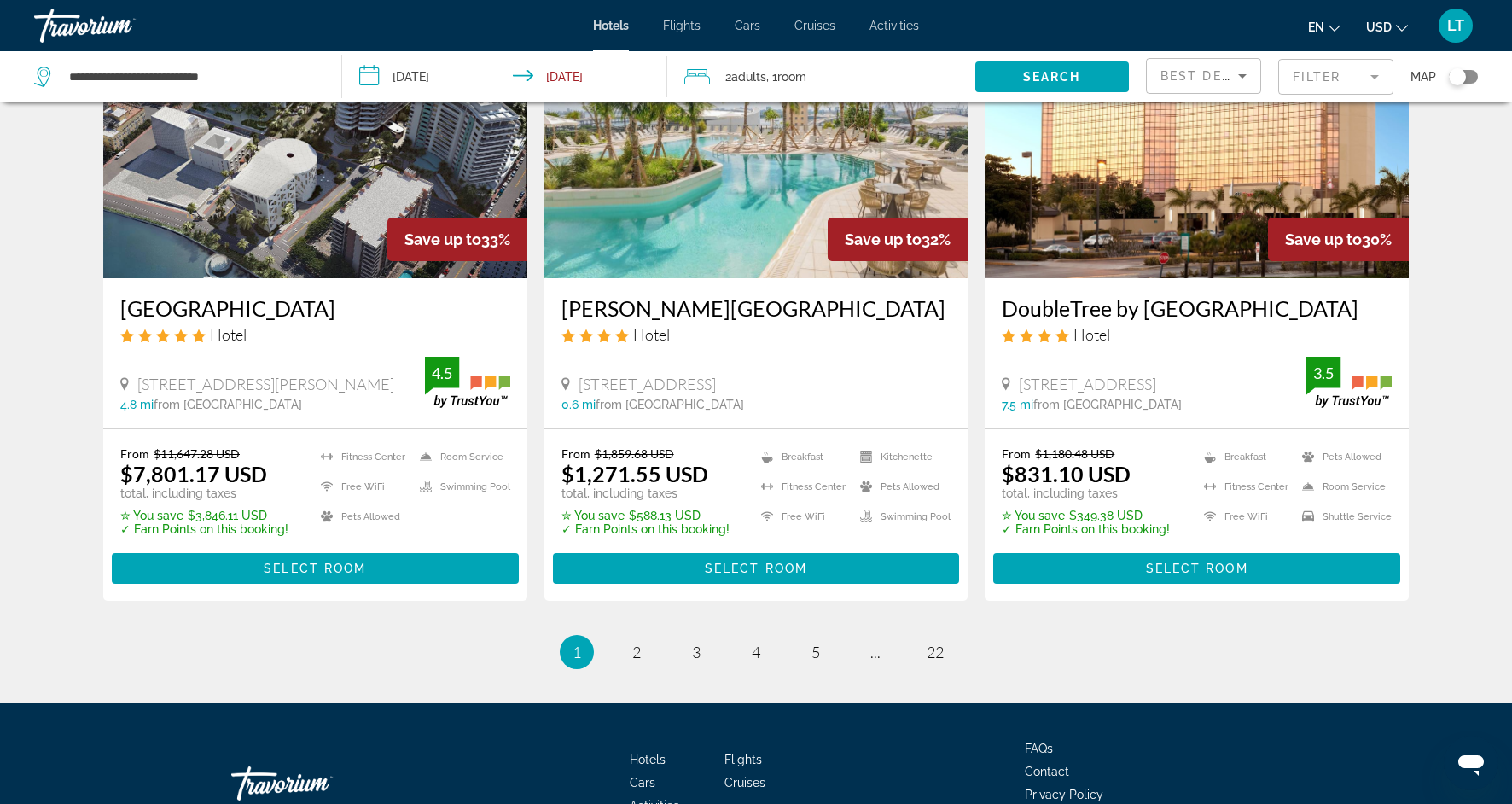
scroll to position [2186, 0]
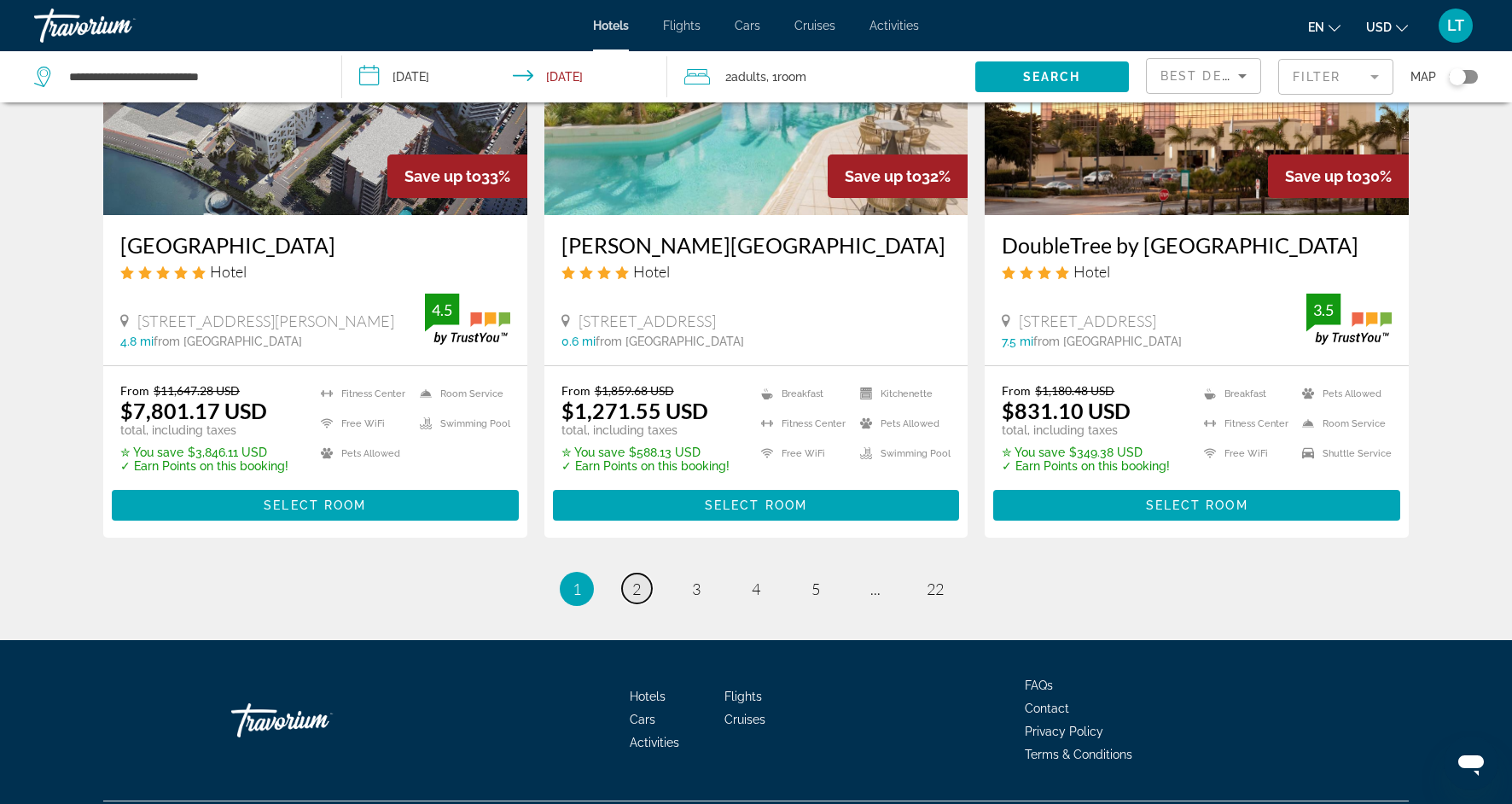
click at [628, 592] on link "page 2" at bounding box center [637, 589] width 30 height 30
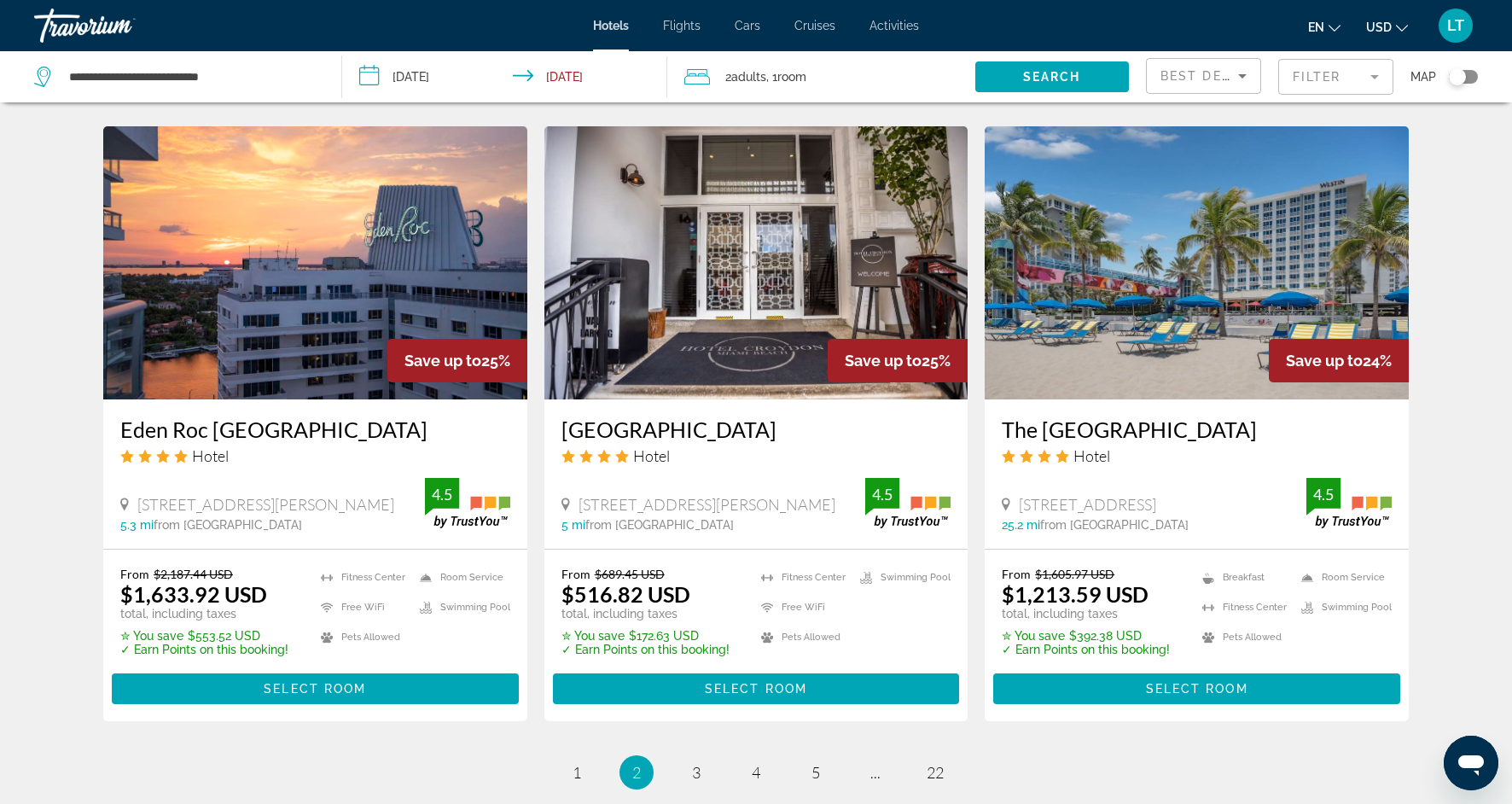
scroll to position [2014, 0]
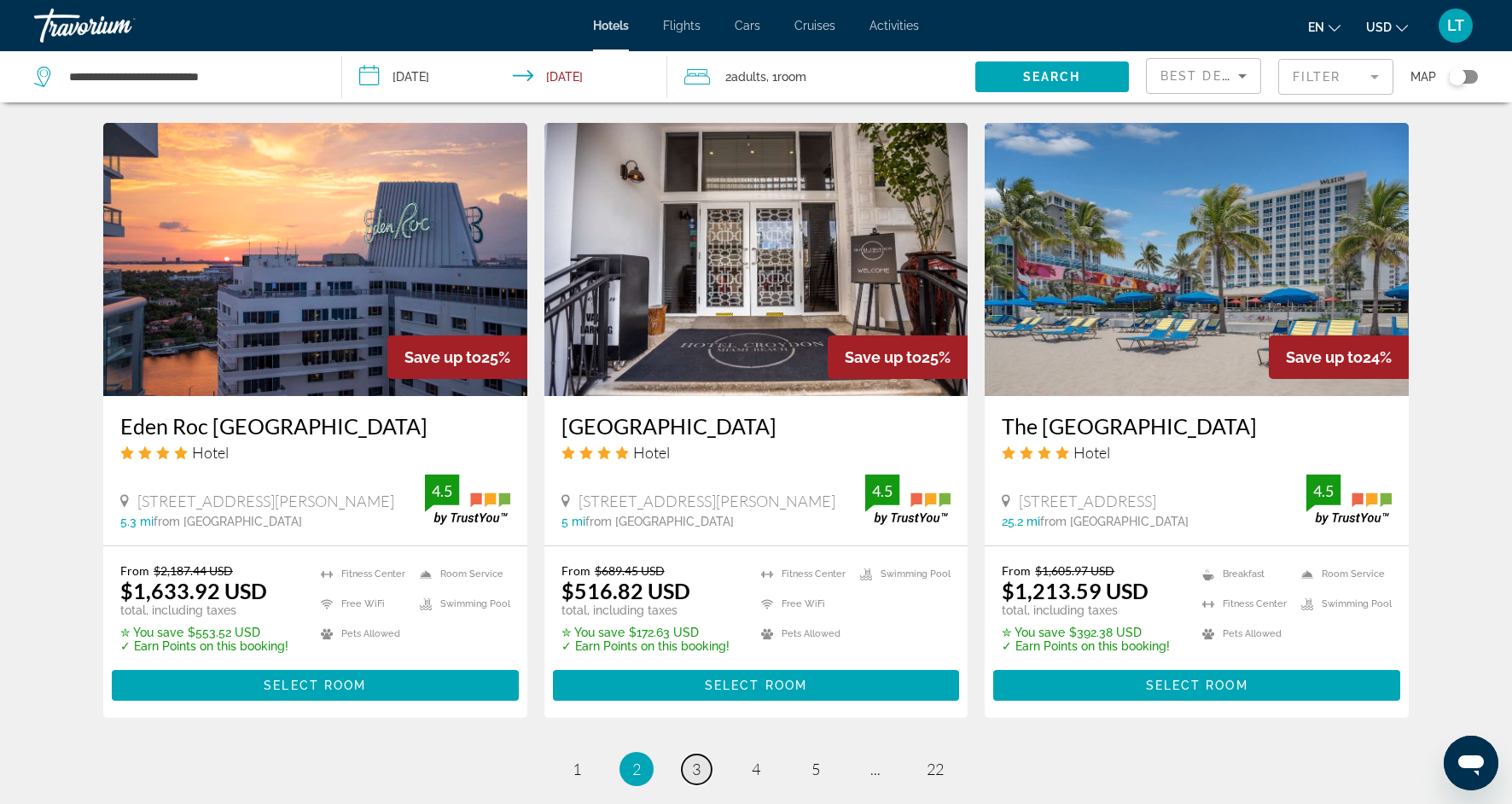
click at [694, 760] on span "3" at bounding box center [696, 769] width 8 height 19
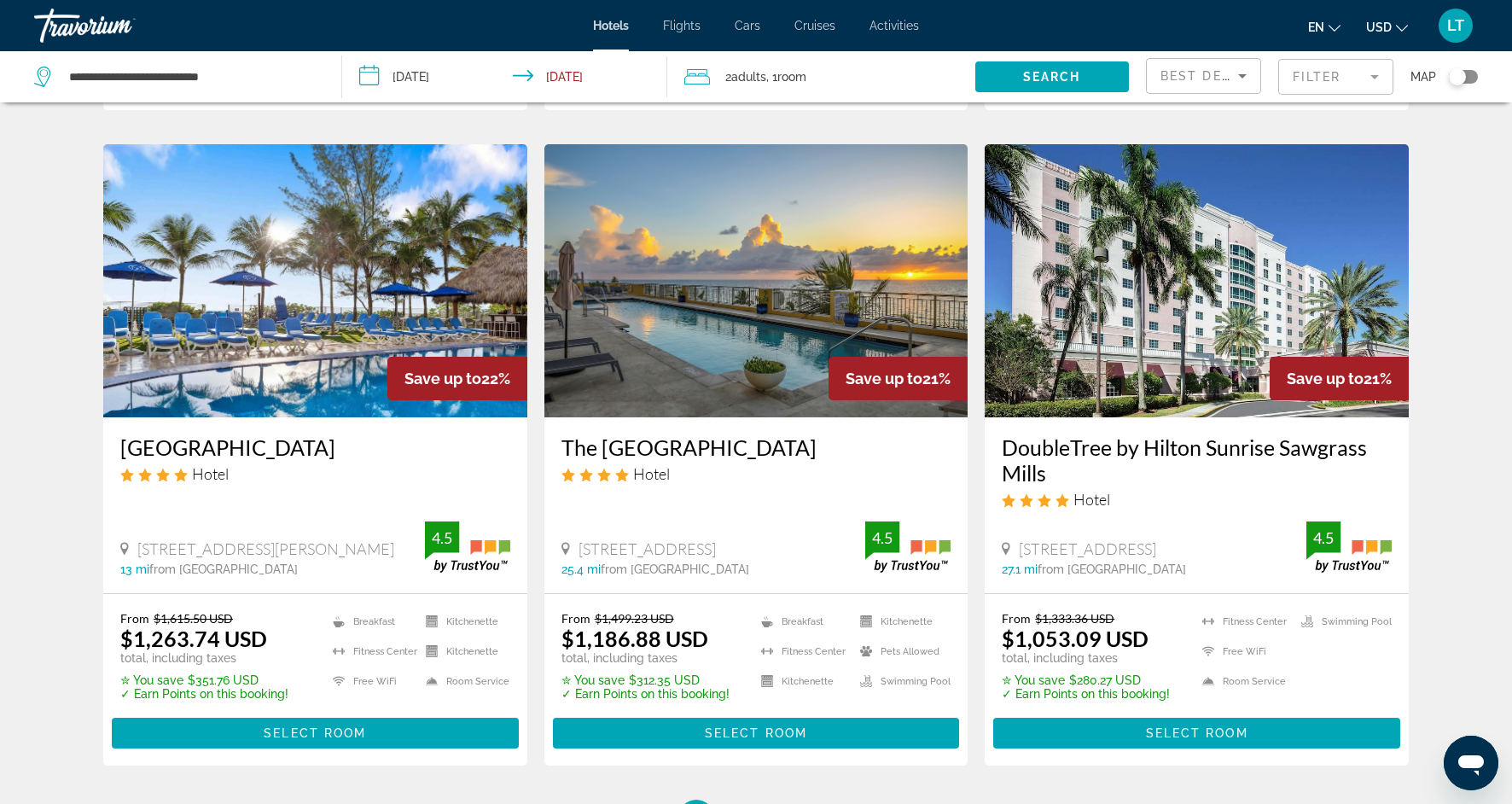
scroll to position [1908, 0]
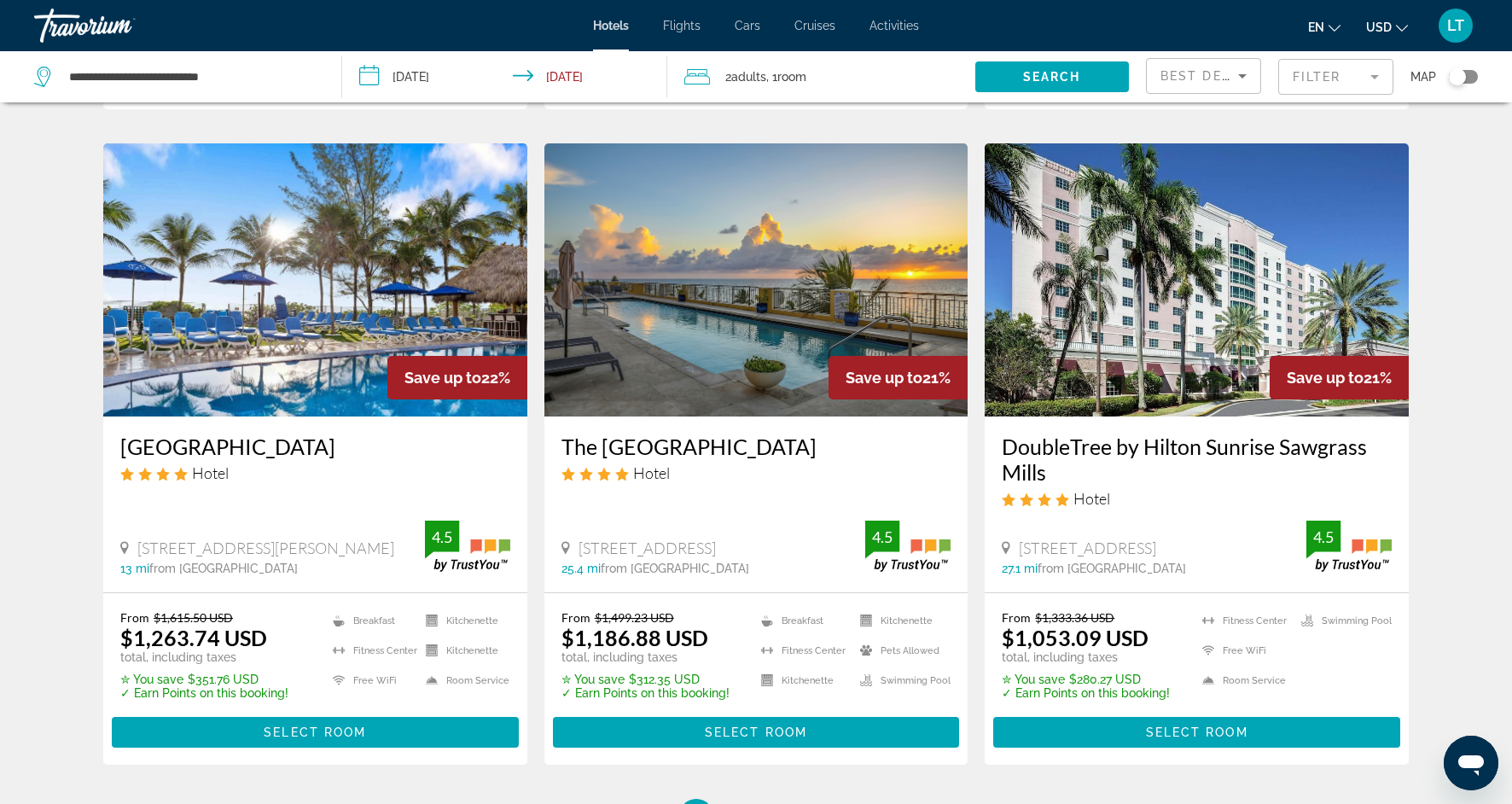
click at [1381, 75] on mat-form-field "Filter" at bounding box center [1336, 77] width 115 height 36
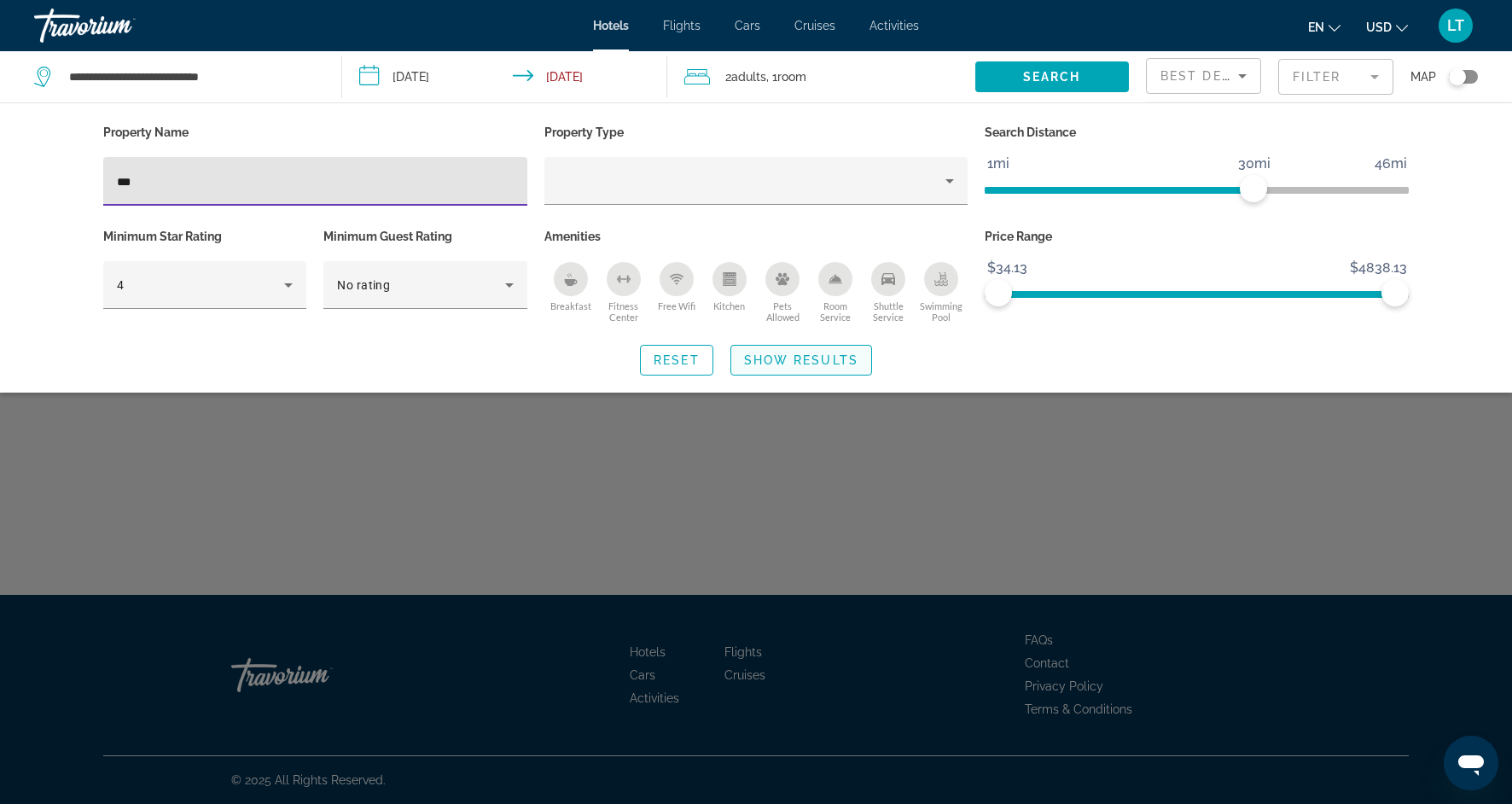
type input "***"
click at [806, 362] on span "Show Results" at bounding box center [801, 359] width 114 height 14
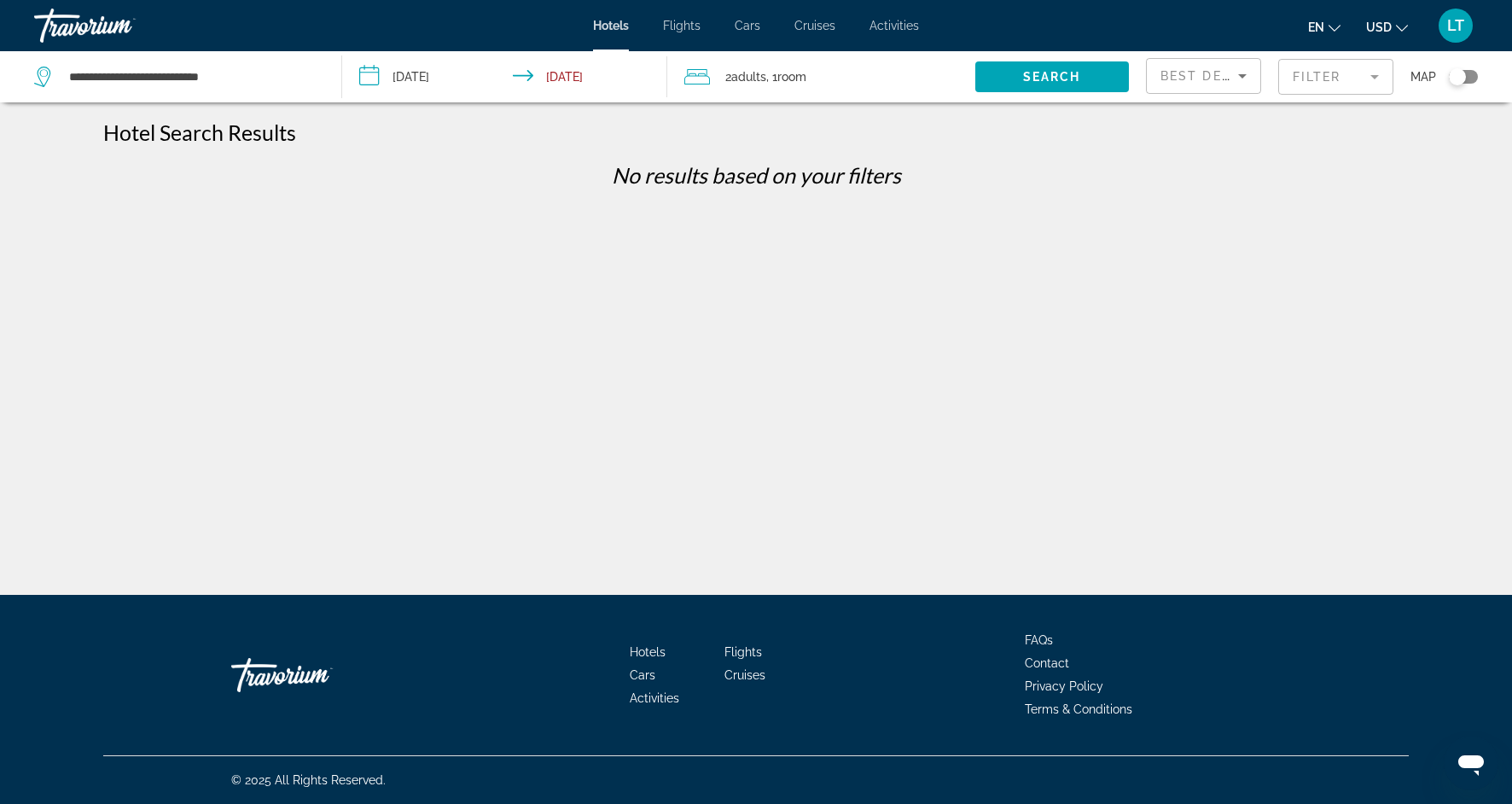
click at [1371, 73] on mat-form-field "Filter" at bounding box center [1336, 77] width 115 height 36
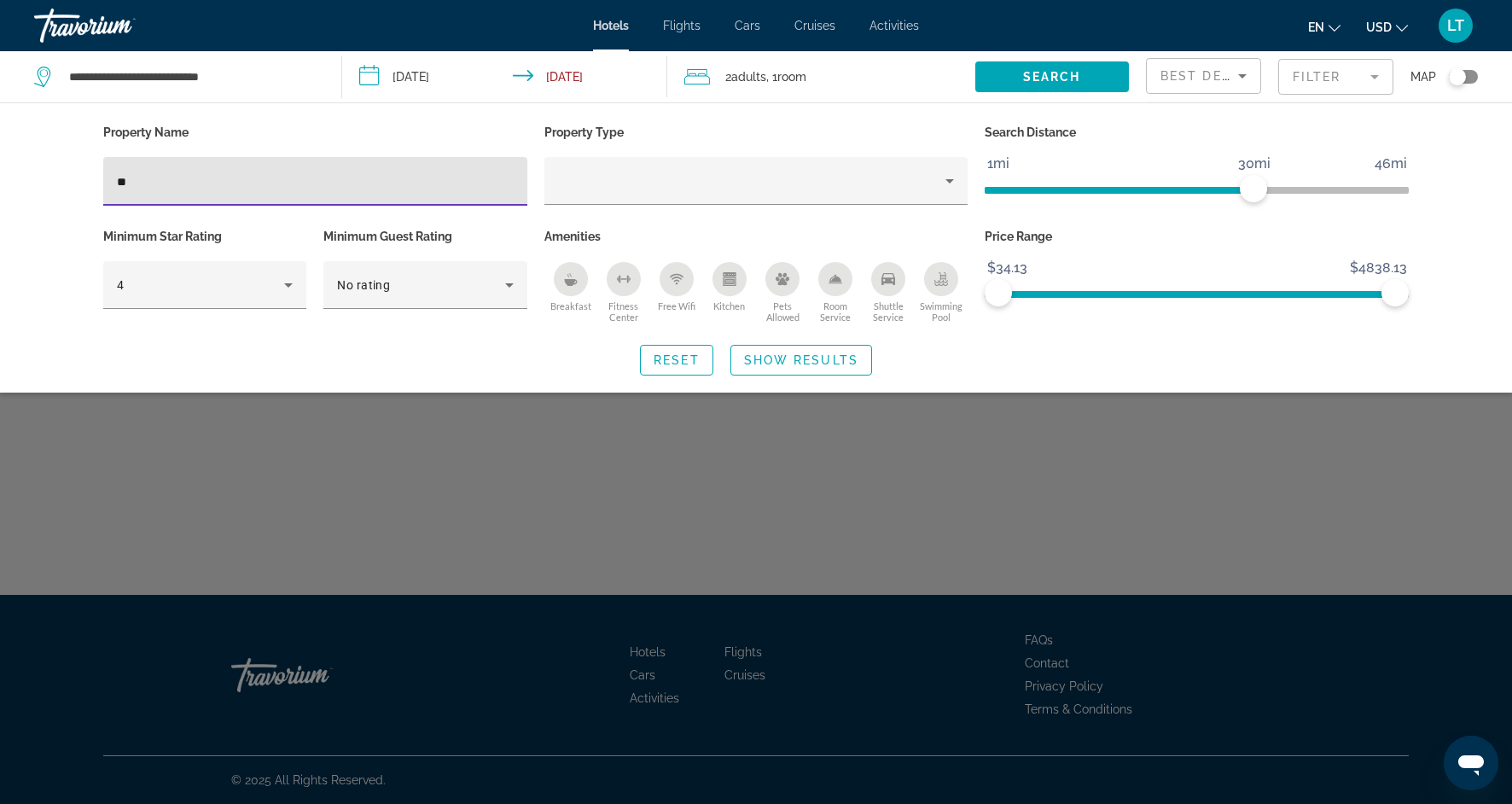
type input "*"
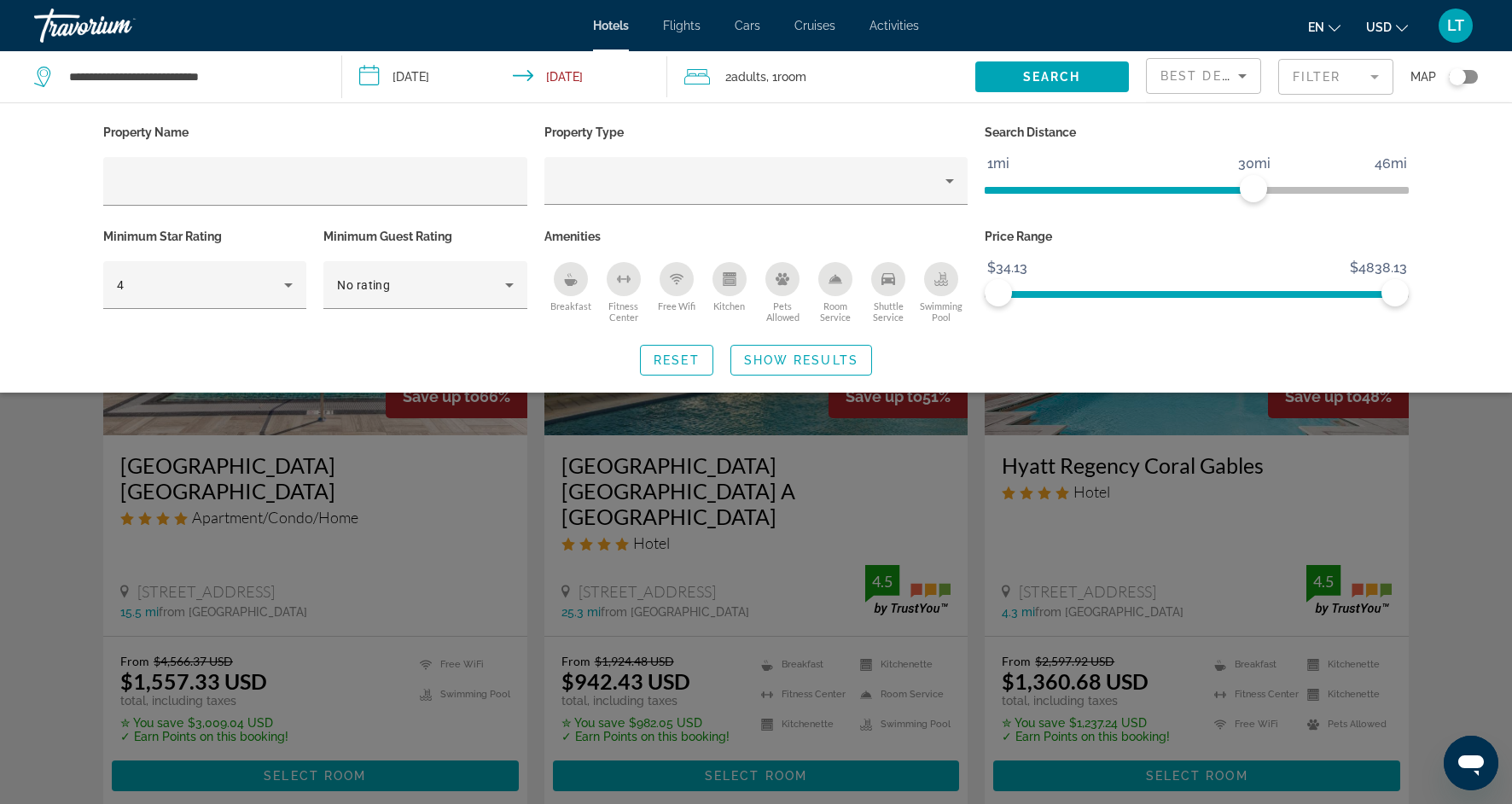
click at [25, 498] on div "Search widget" at bounding box center [756, 530] width 1512 height 548
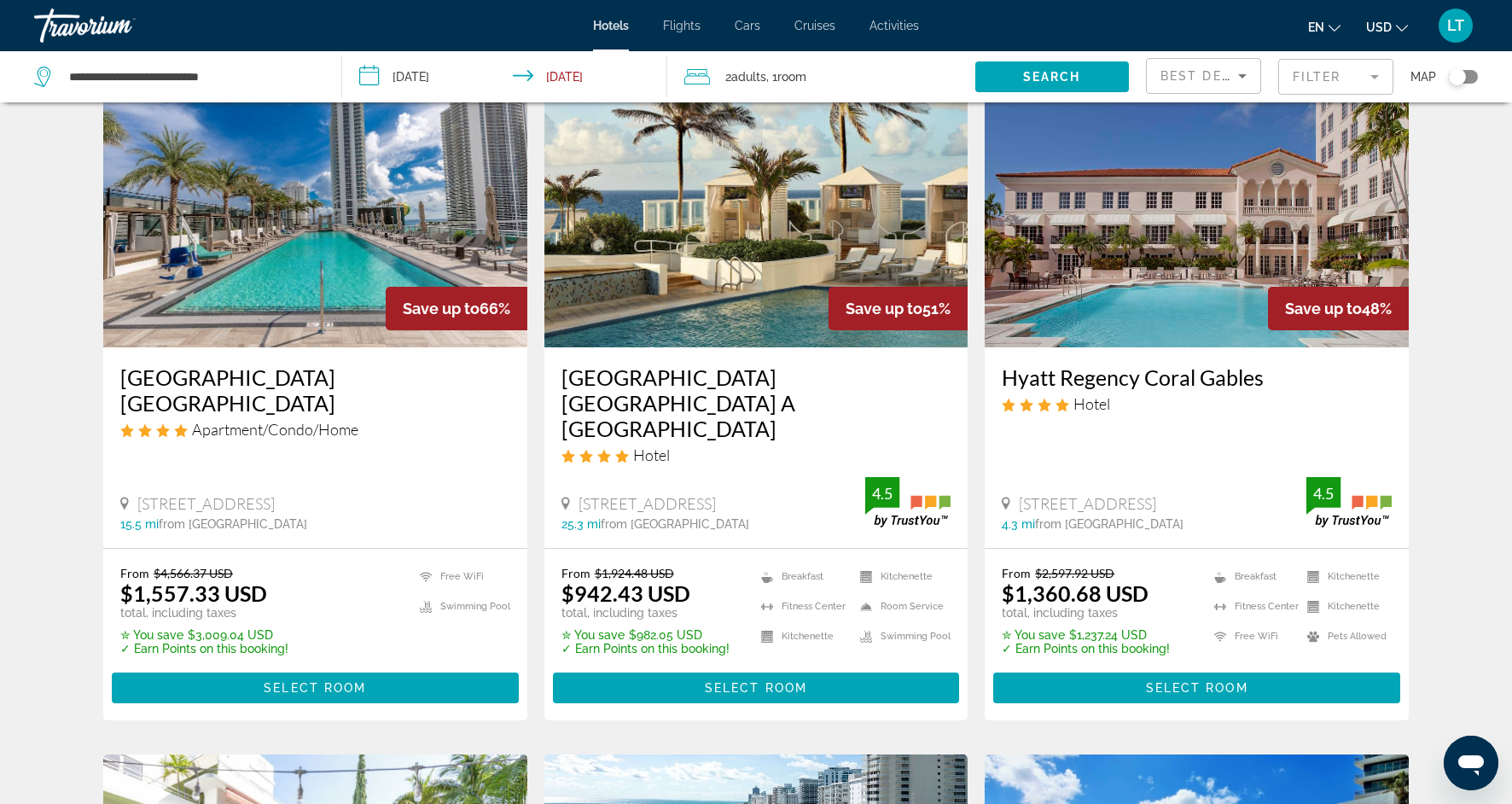
scroll to position [98, 0]
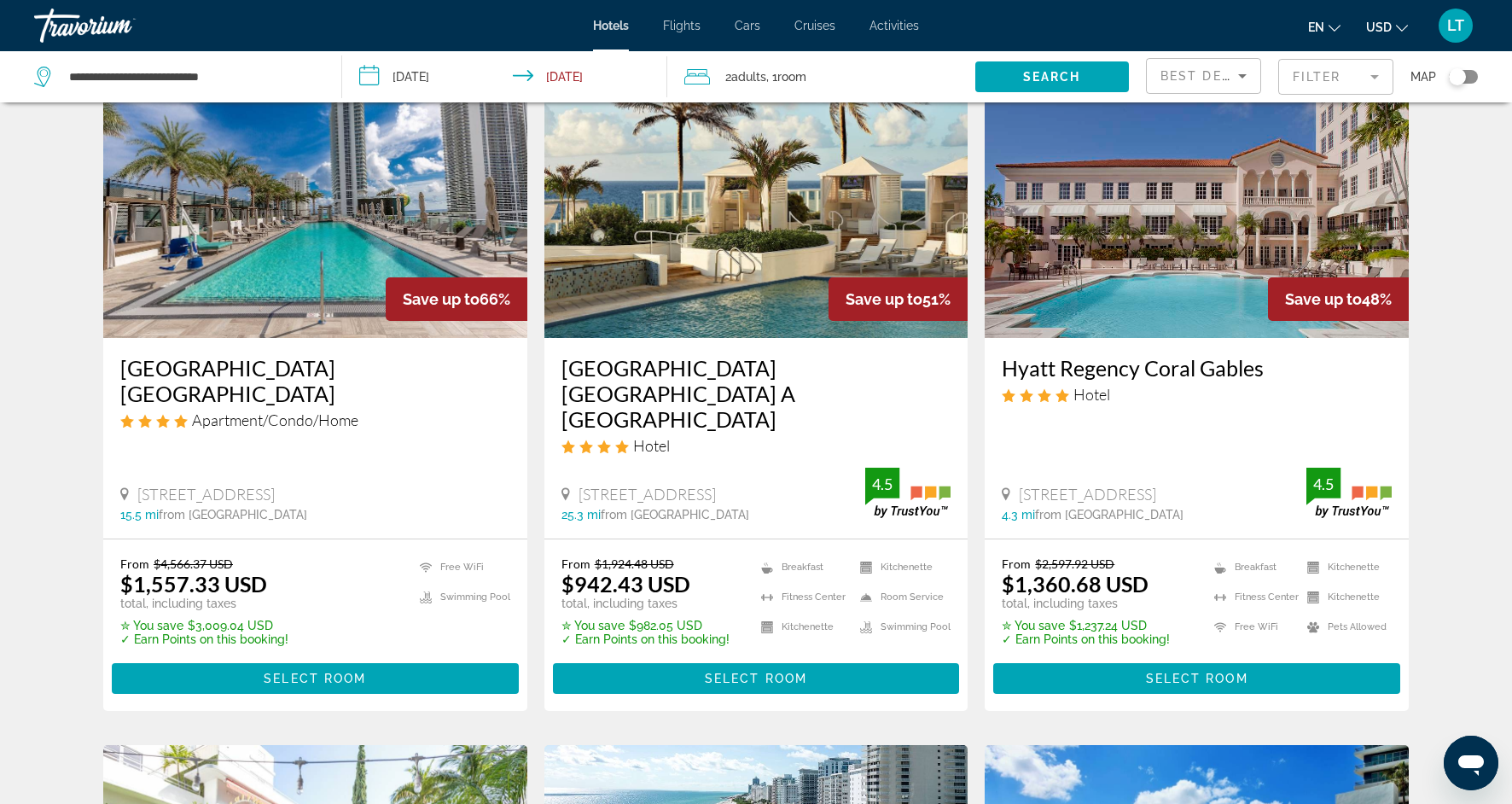
click at [1379, 79] on mat-form-field "Filter" at bounding box center [1336, 77] width 115 height 36
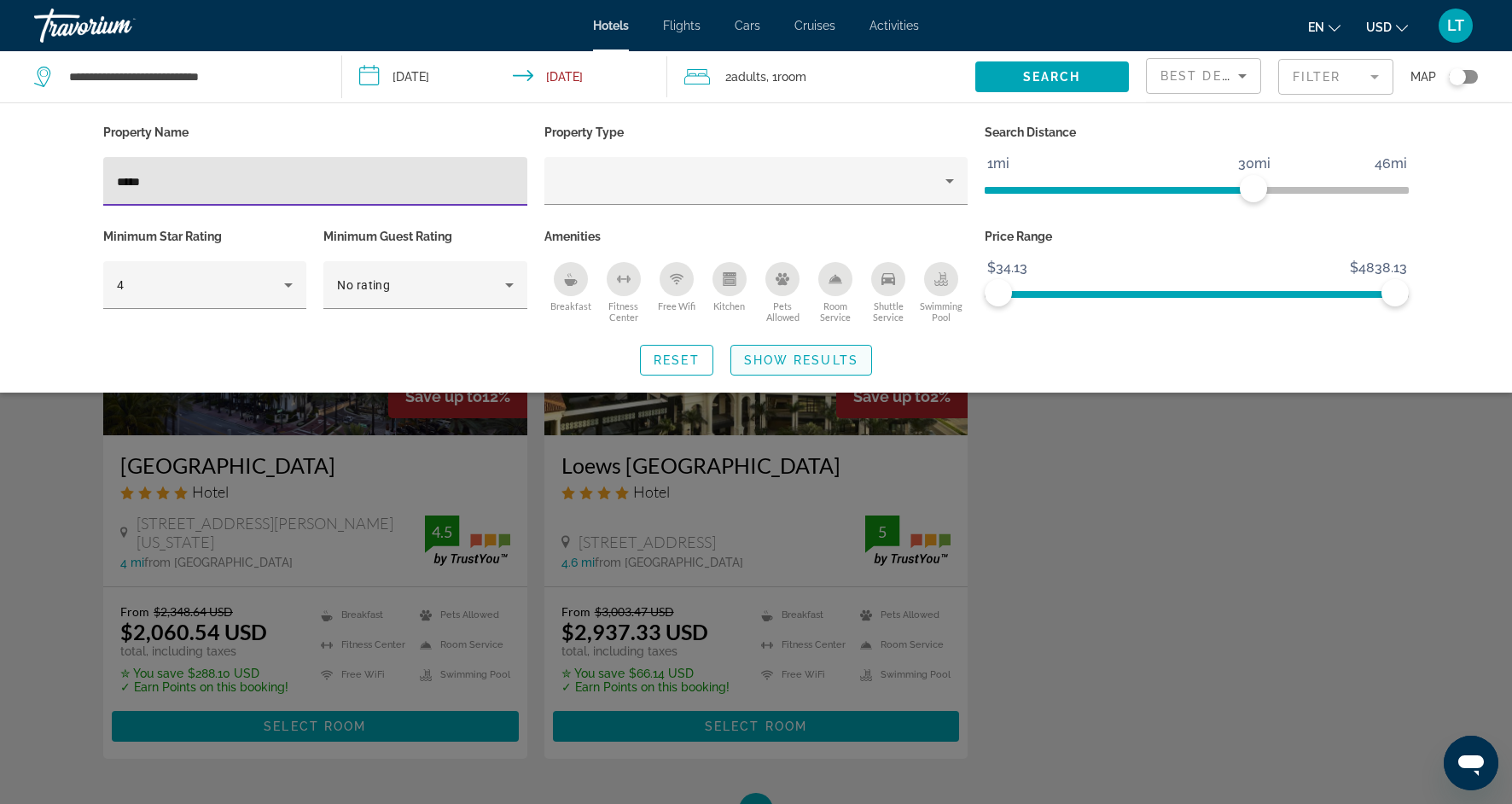
type input "*****"
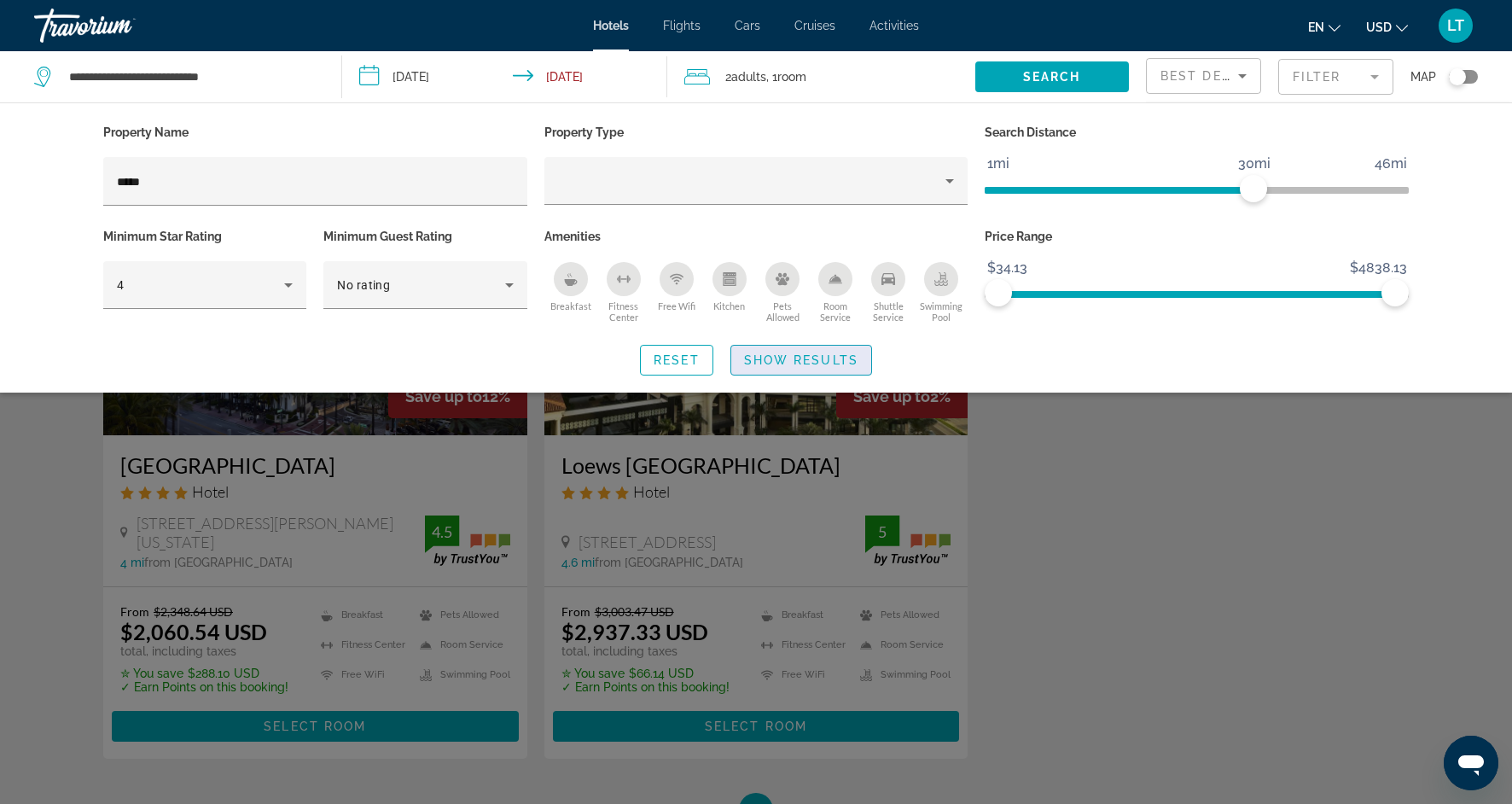
click at [801, 370] on span "Search widget" at bounding box center [801, 359] width 140 height 41
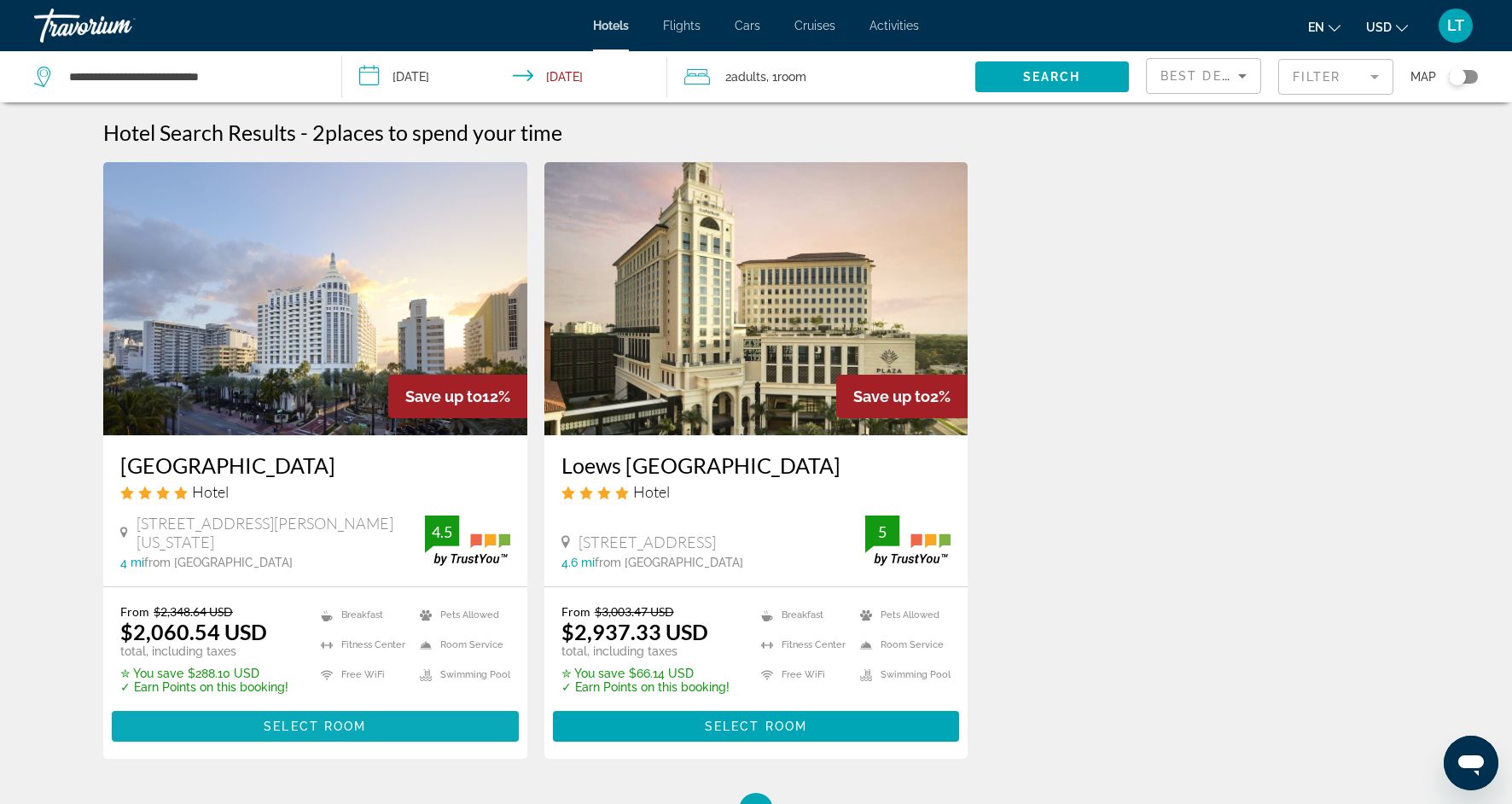
click at [466, 745] on div "From $2,348.64 USD $2,060.54 USD total, including taxes ✮ You save $288.10 USD …" at bounding box center [315, 674] width 424 height 172
click at [466, 736] on span "Main content" at bounding box center [316, 726] width 407 height 41
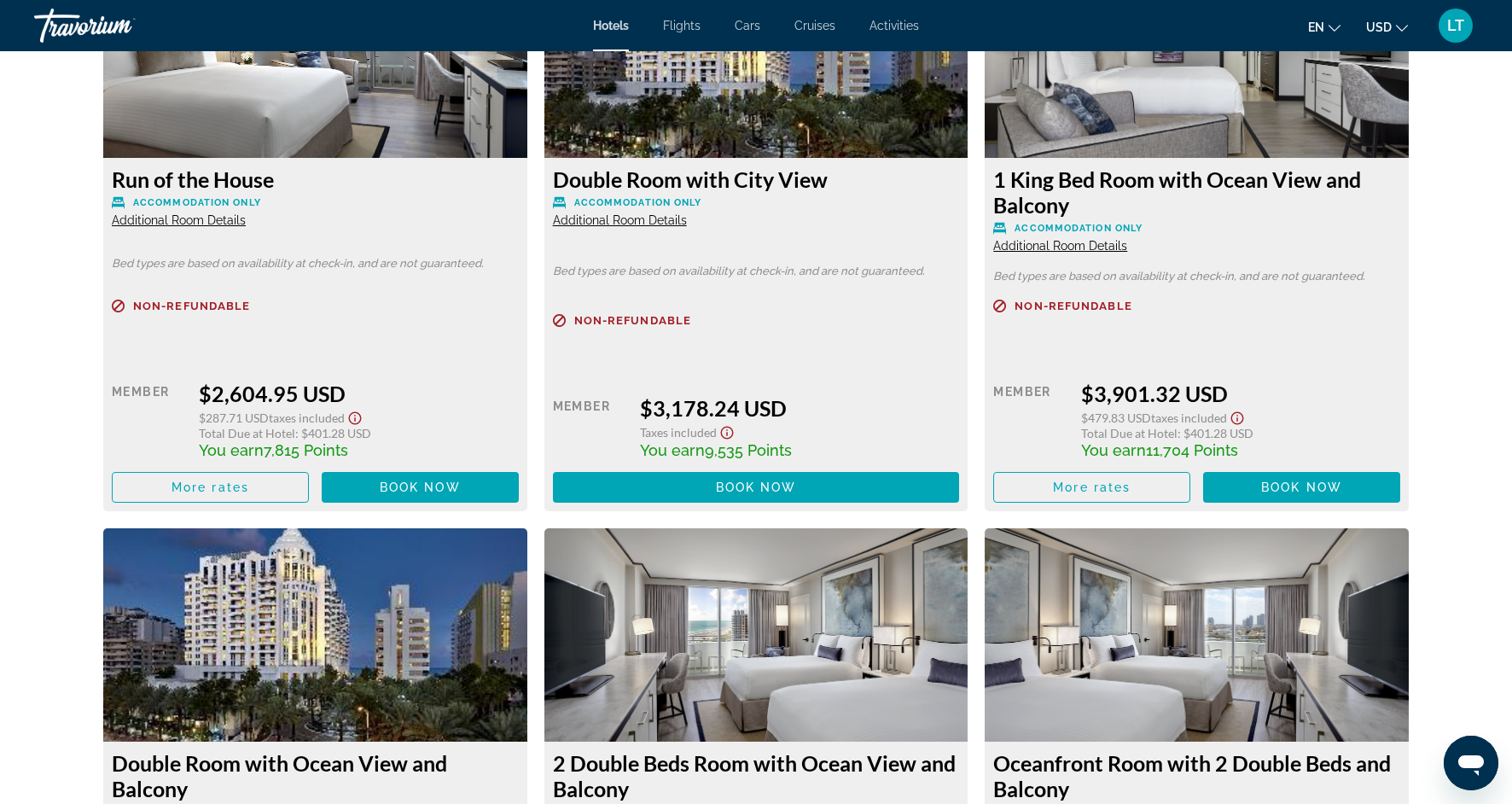
scroll to position [4838, 0]
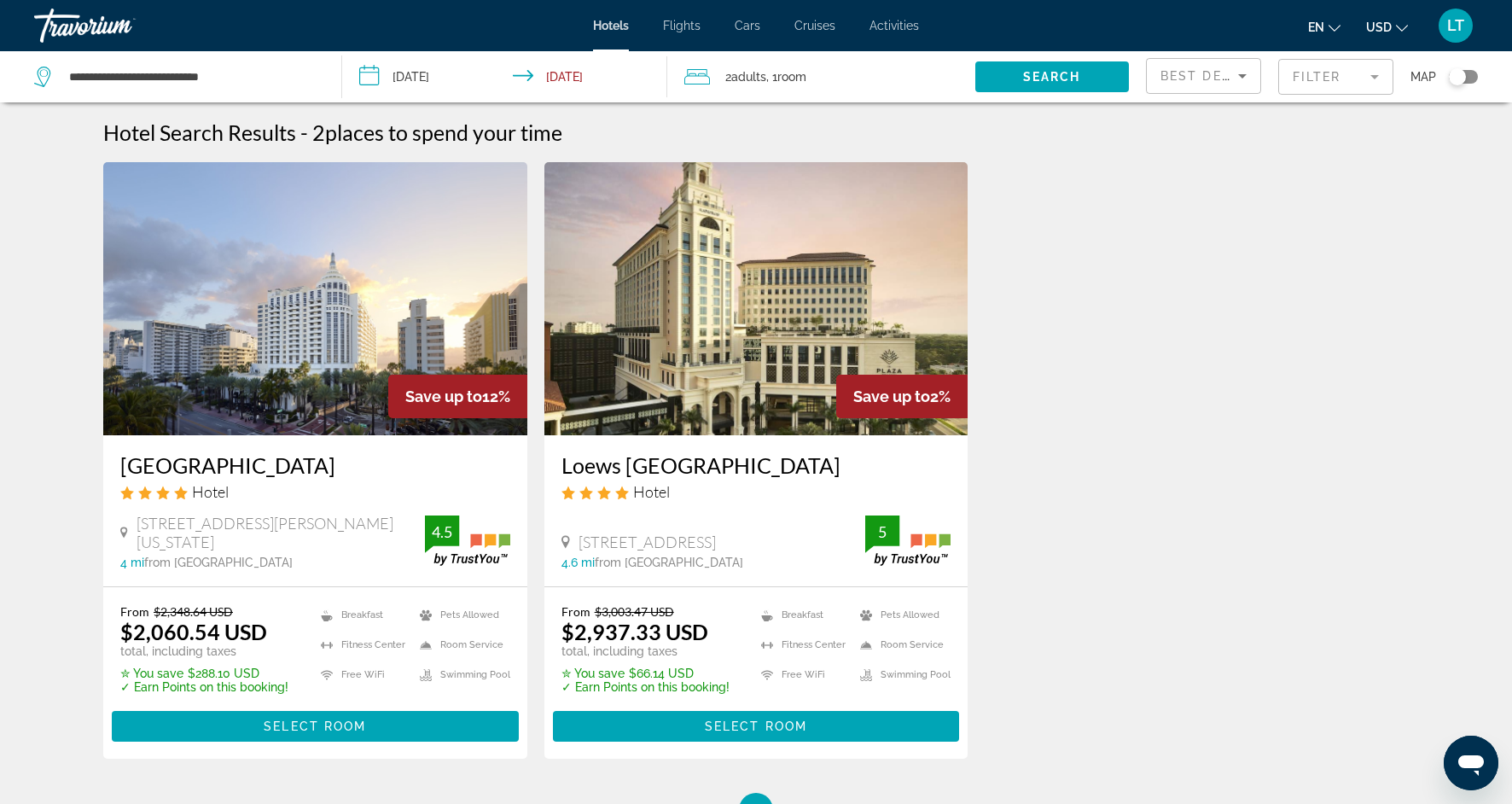
click at [1376, 79] on mat-form-field "Filter" at bounding box center [1336, 77] width 115 height 36
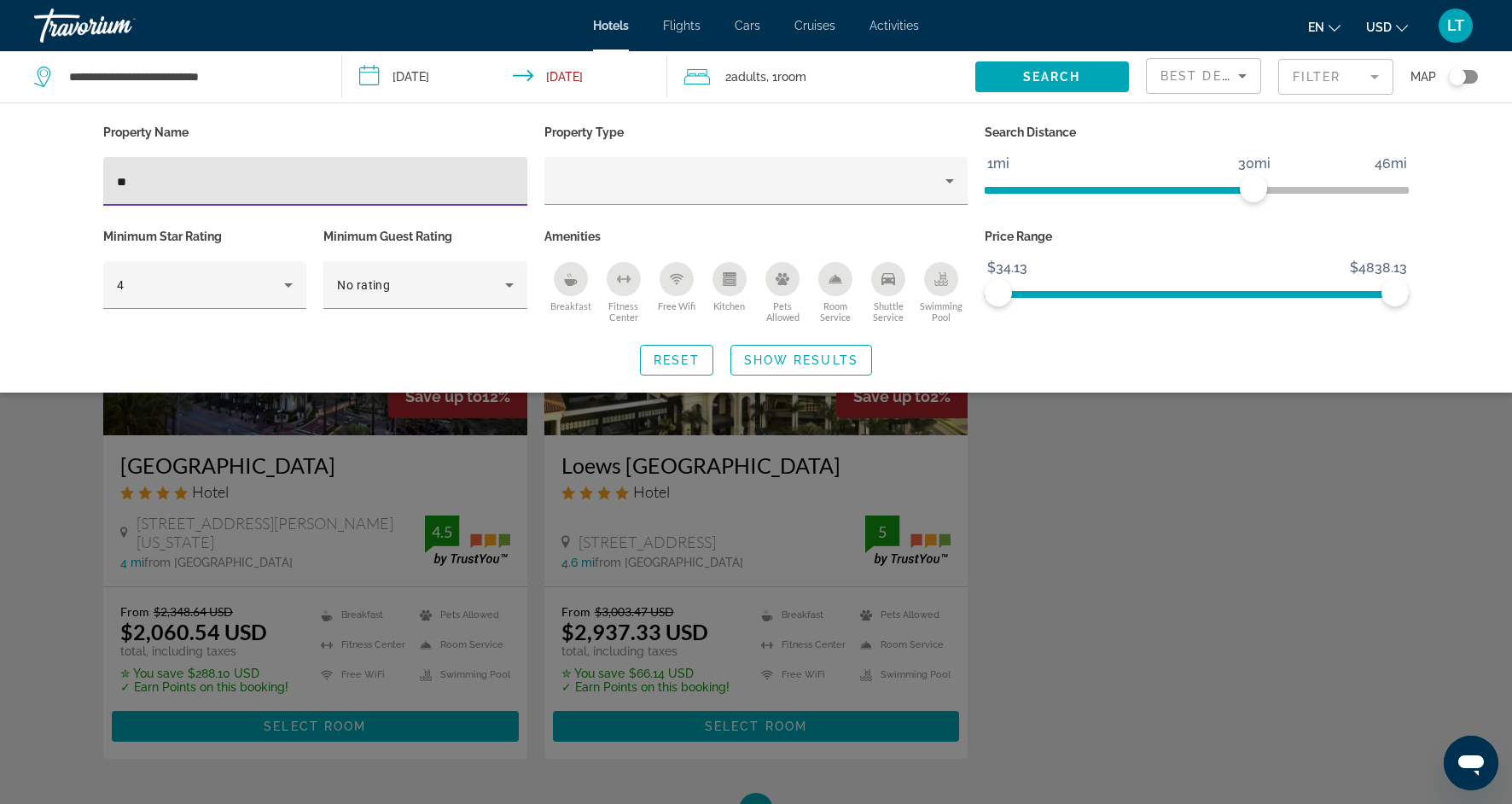
type input "*"
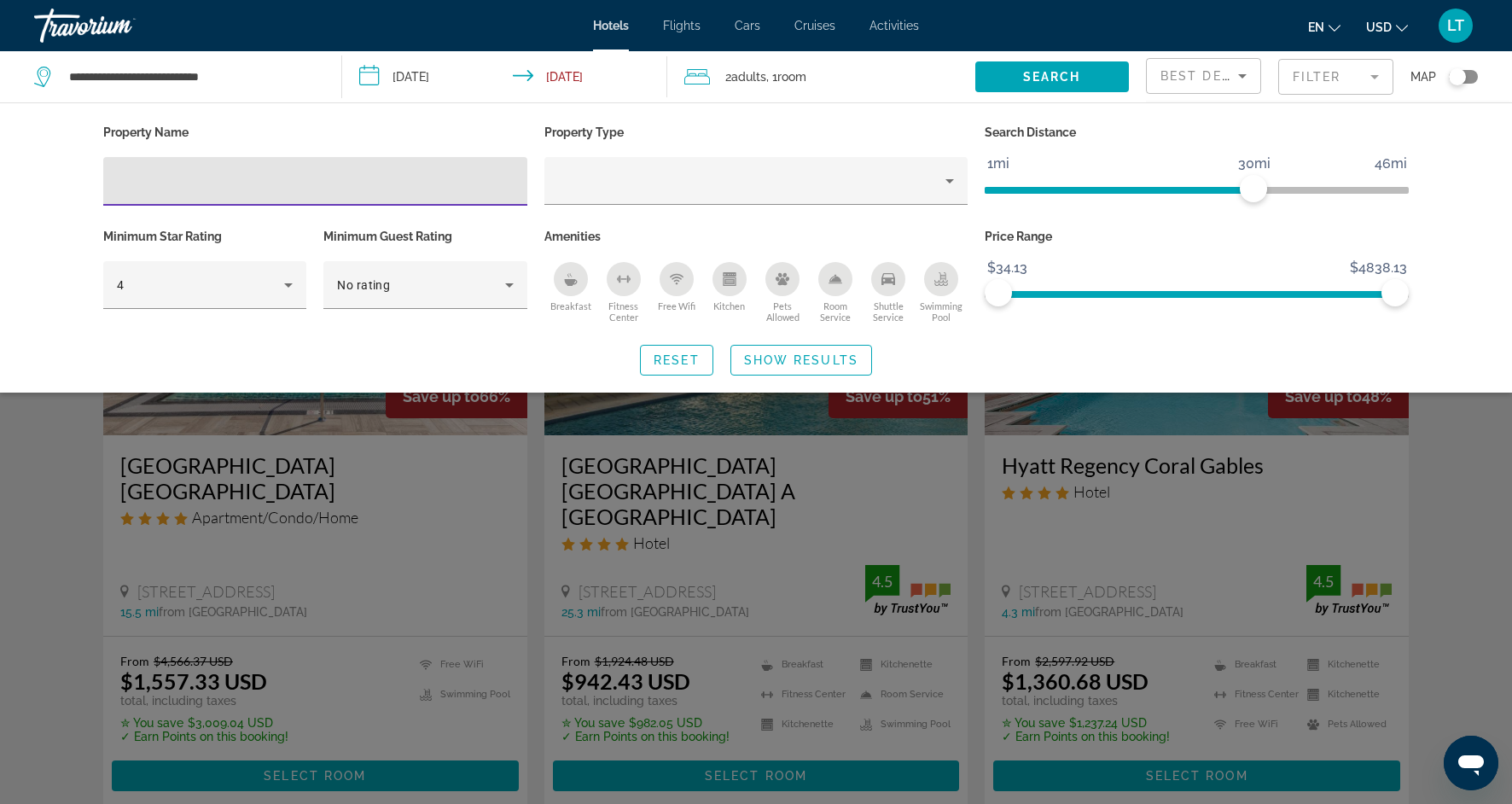
type input "*"
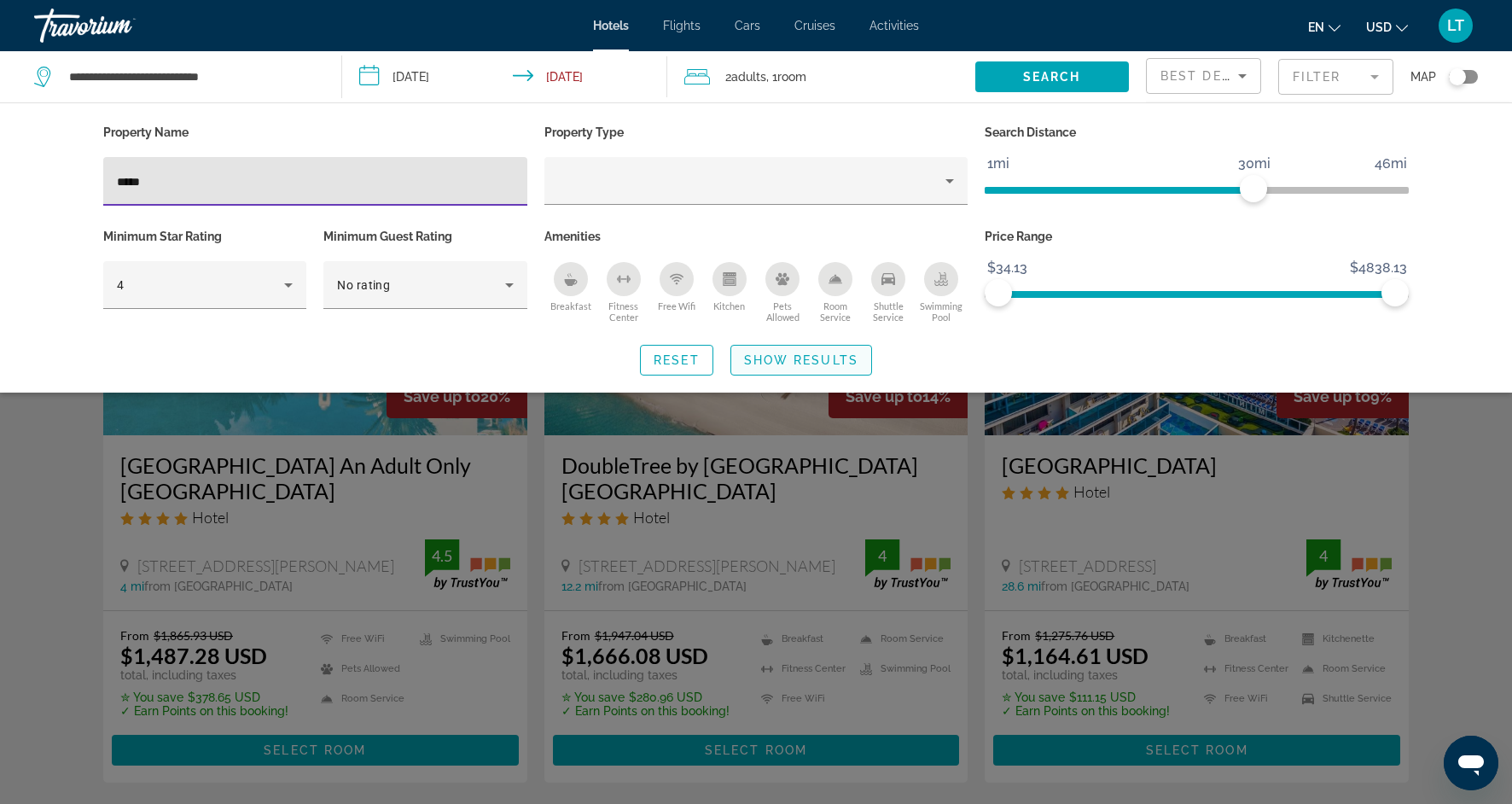
type input "*****"
click at [785, 367] on span "Search widget" at bounding box center [801, 359] width 140 height 41
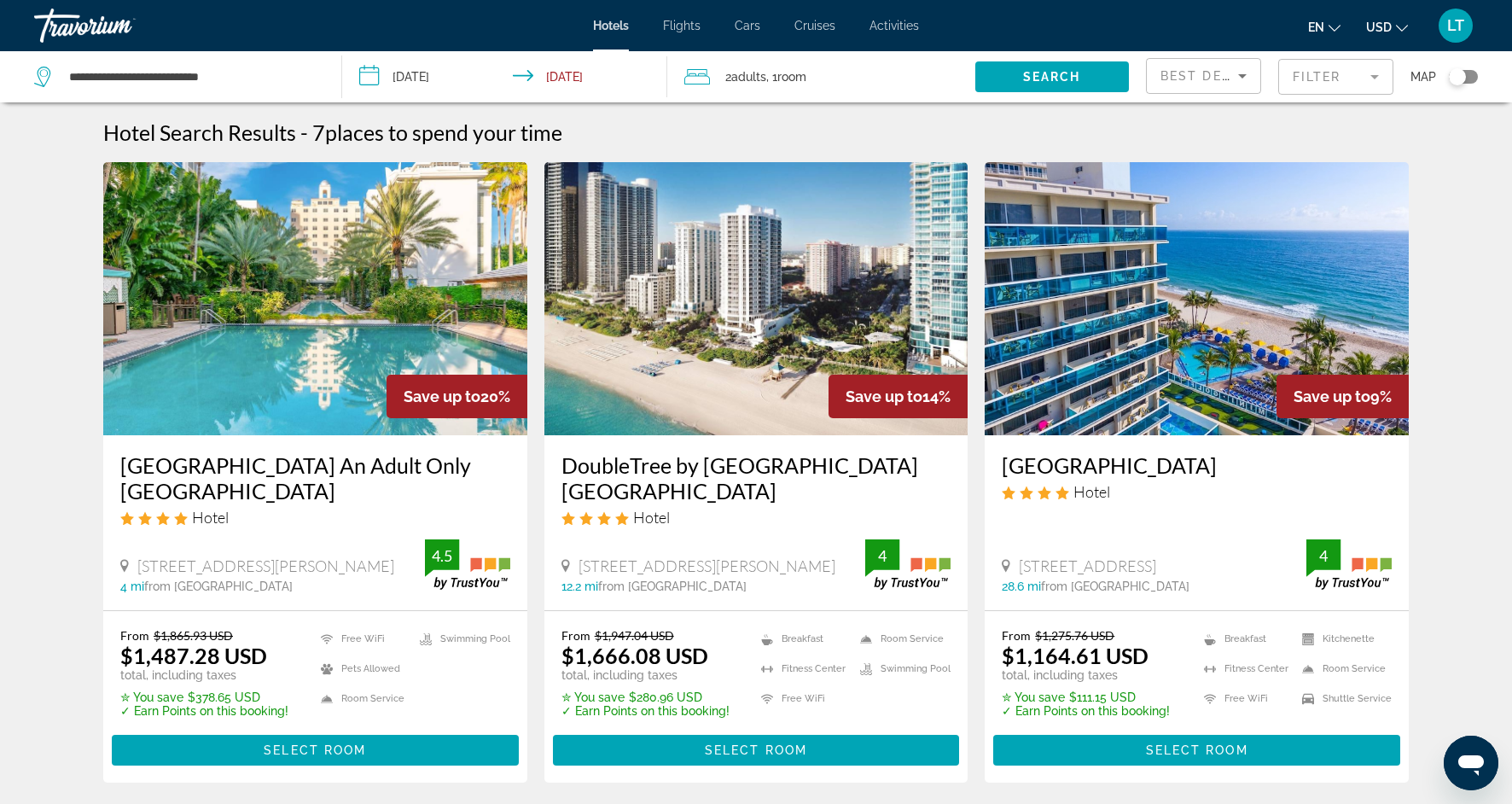
click at [1379, 72] on mat-form-field "Filter" at bounding box center [1336, 77] width 115 height 36
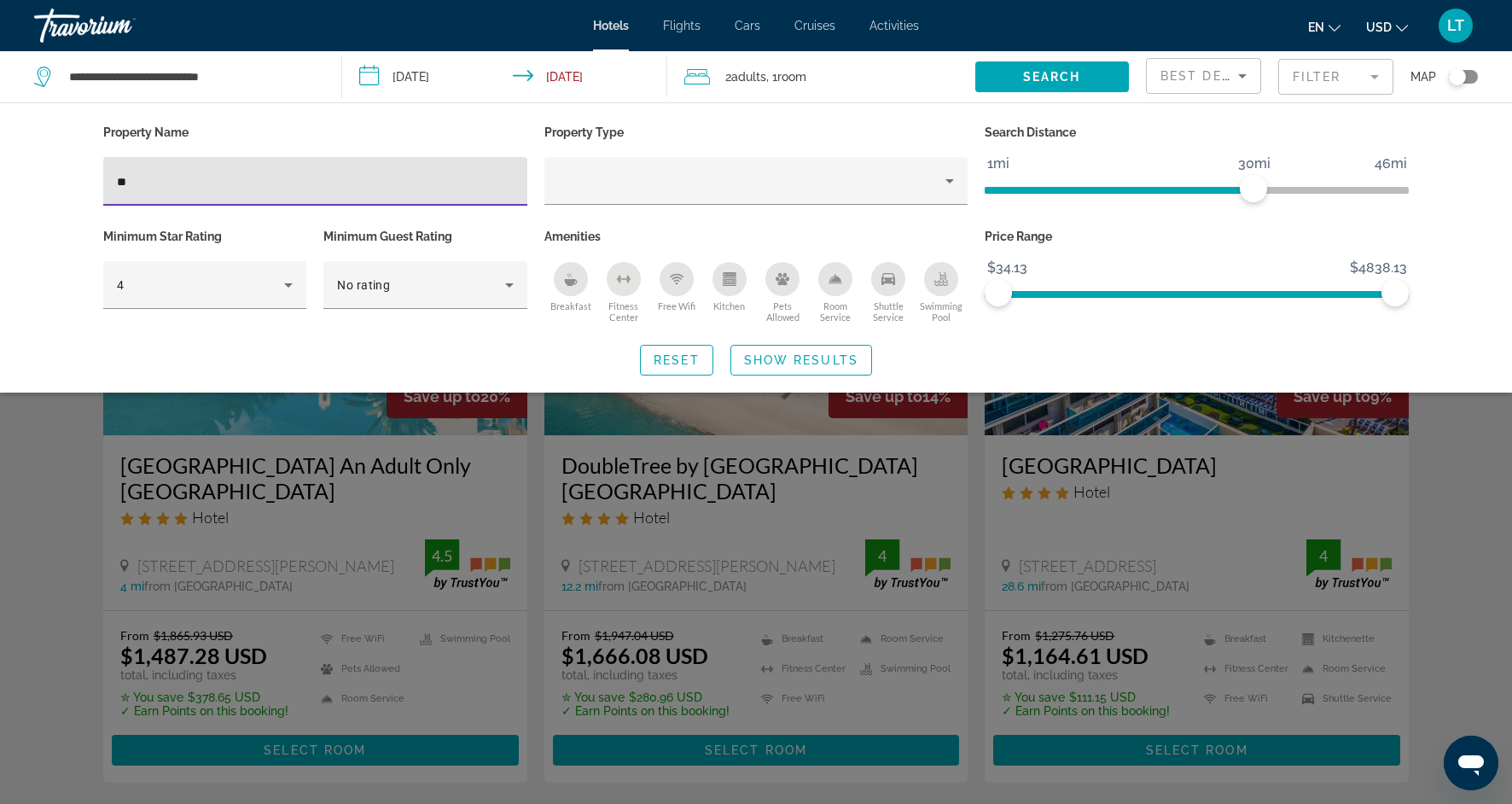
type input "*"
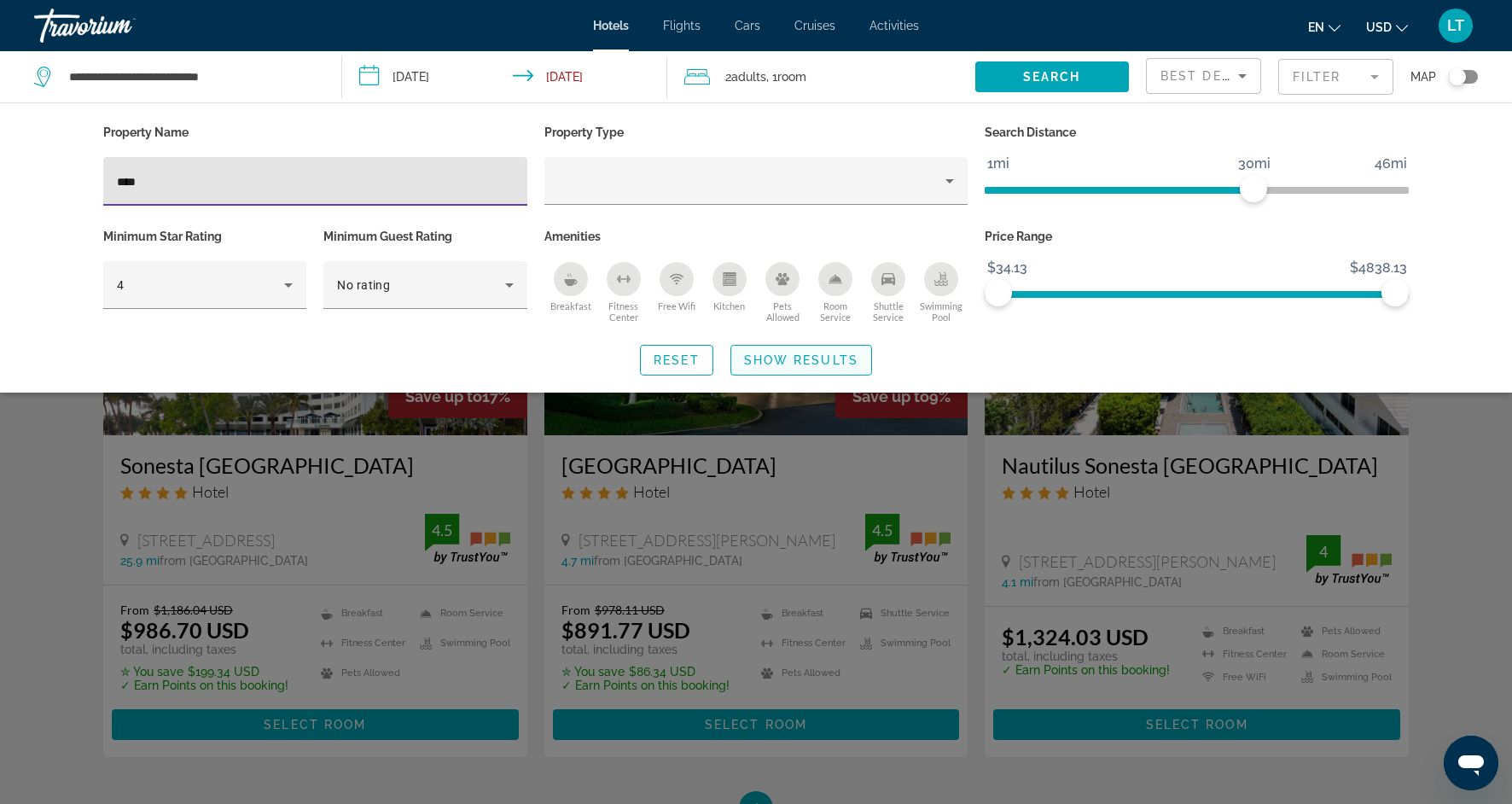
type input "****"
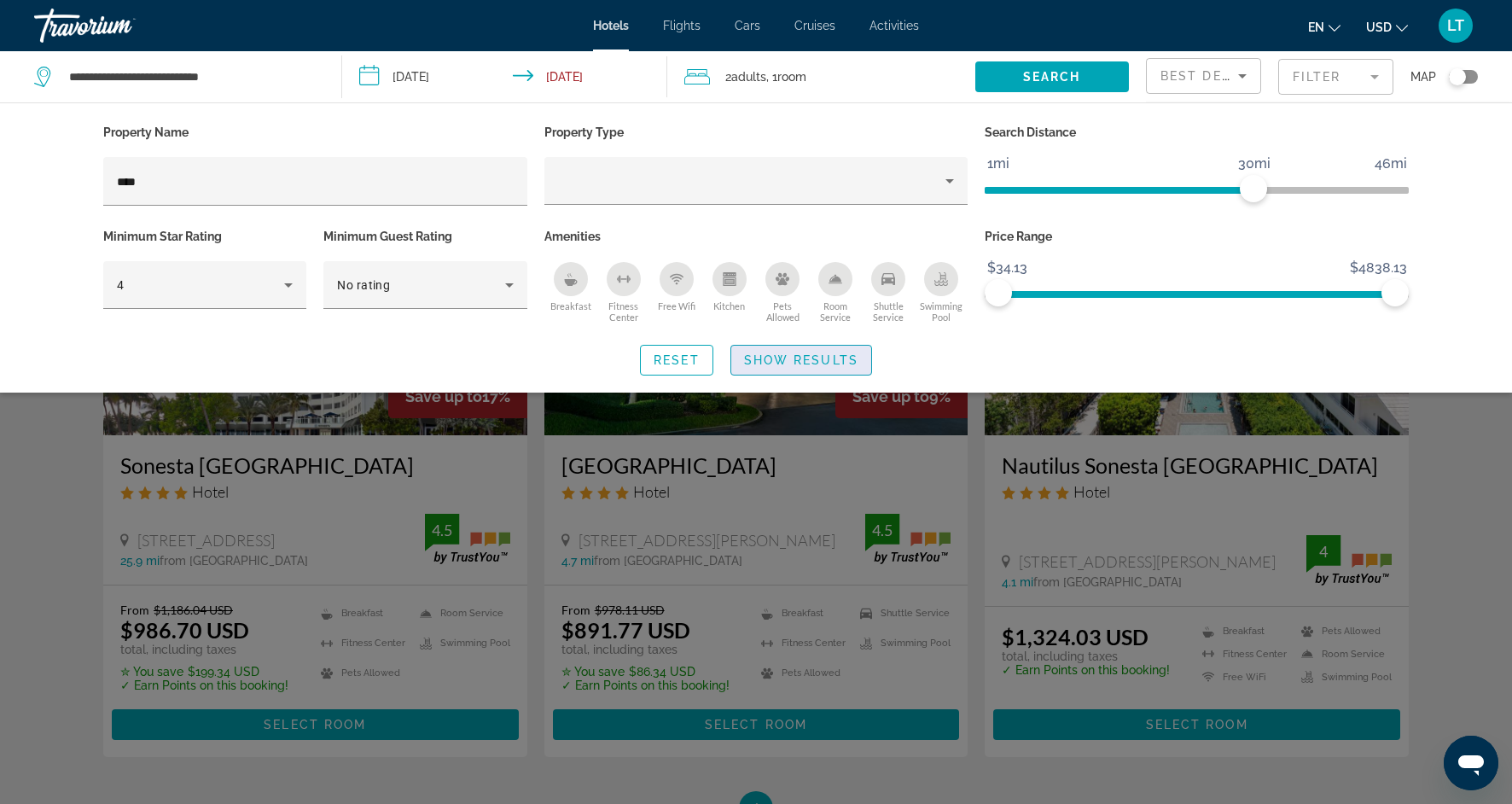
click at [787, 364] on span "Show Results" at bounding box center [801, 359] width 114 height 14
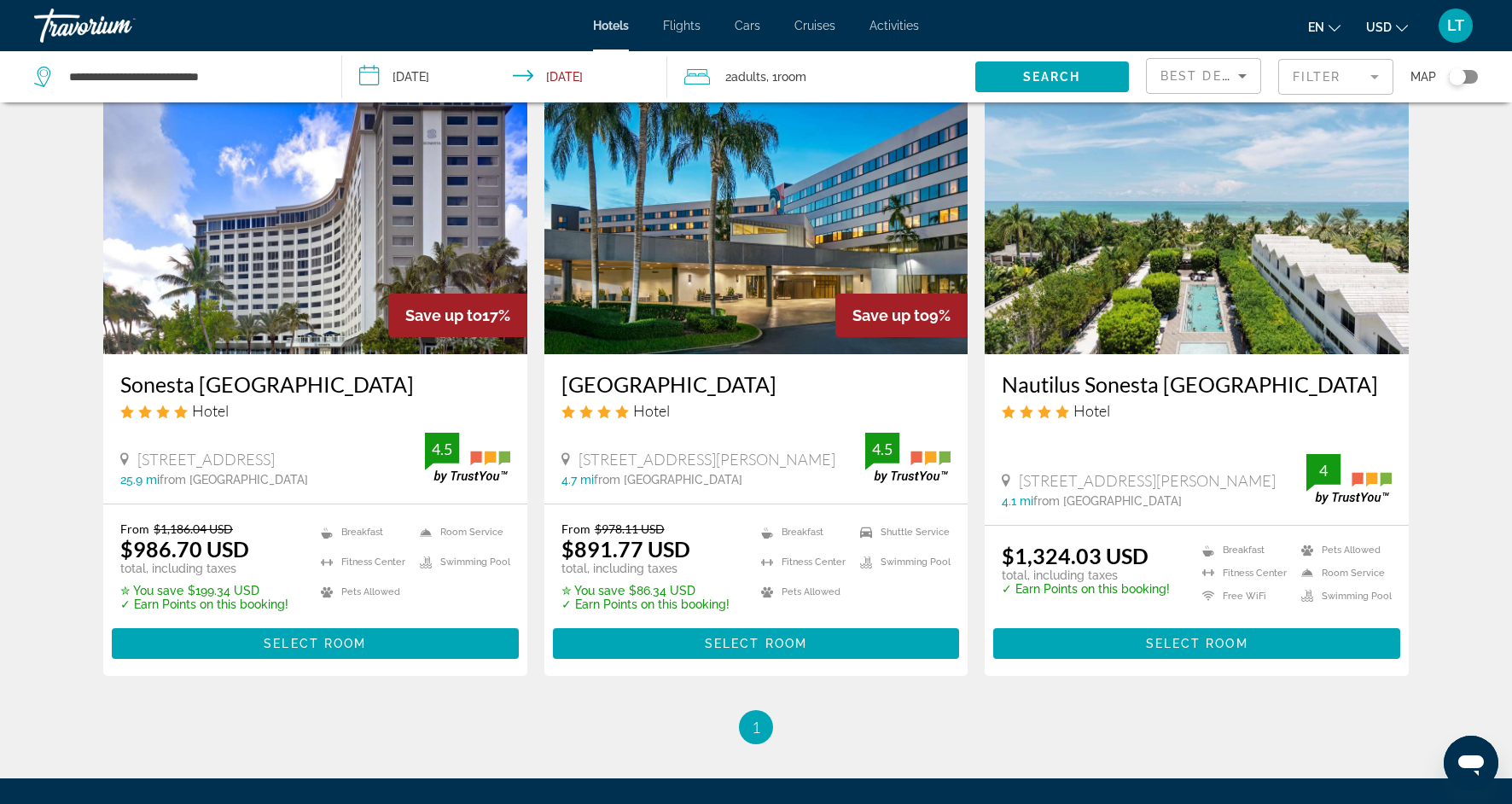
scroll to position [82, 0]
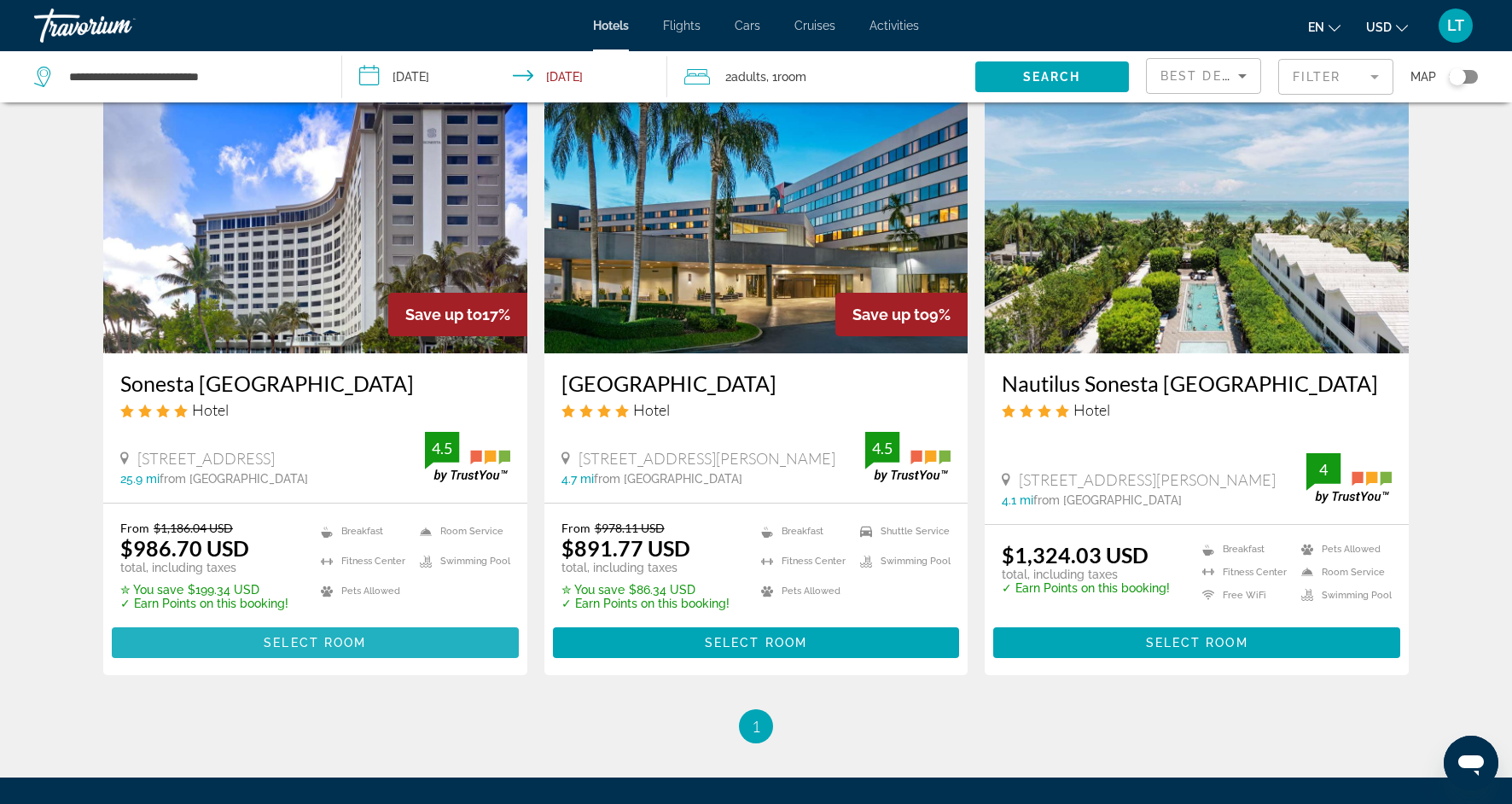
click at [346, 641] on span "Select Room" at bounding box center [314, 643] width 102 height 14
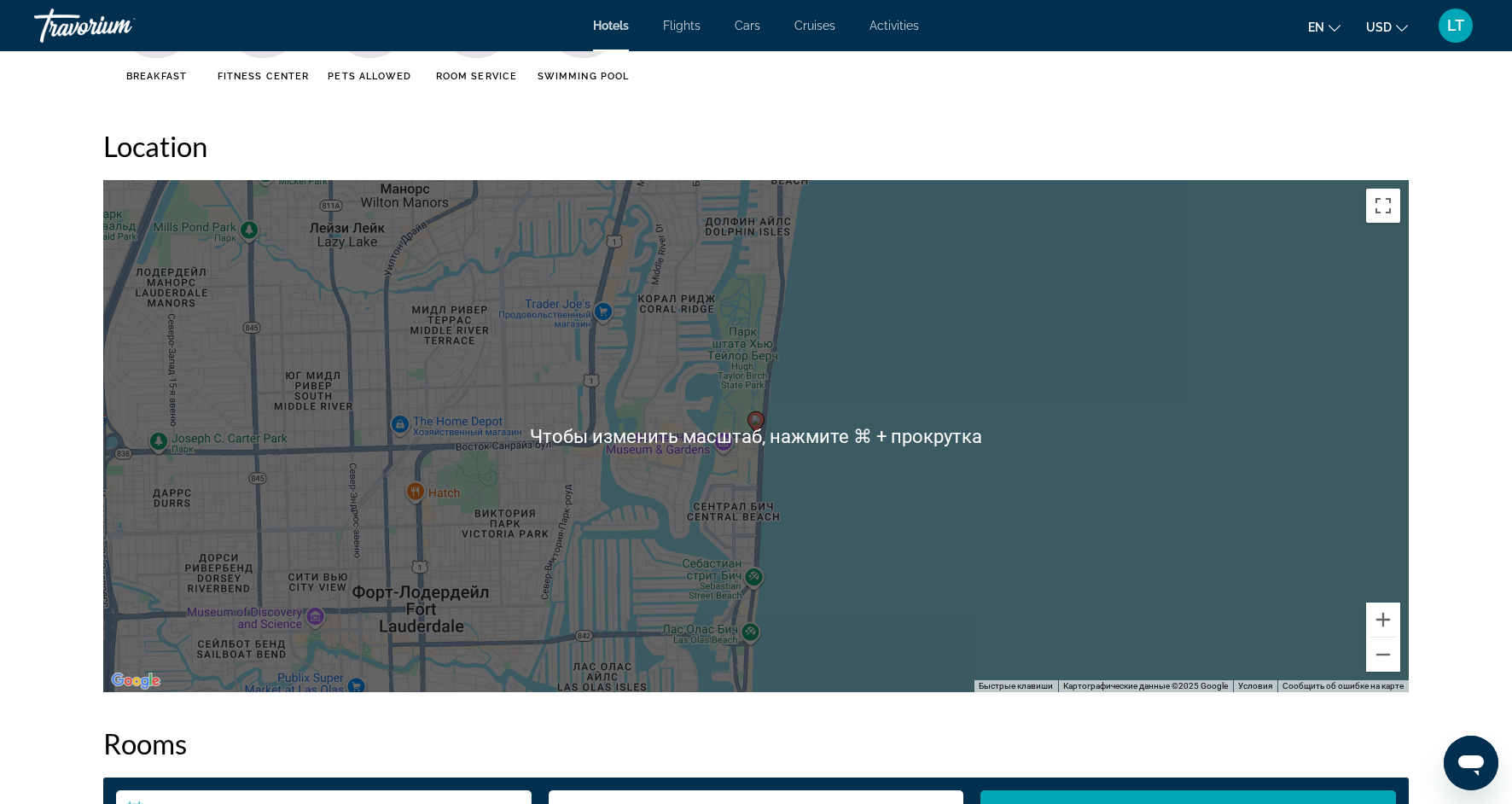
scroll to position [1541, 0]
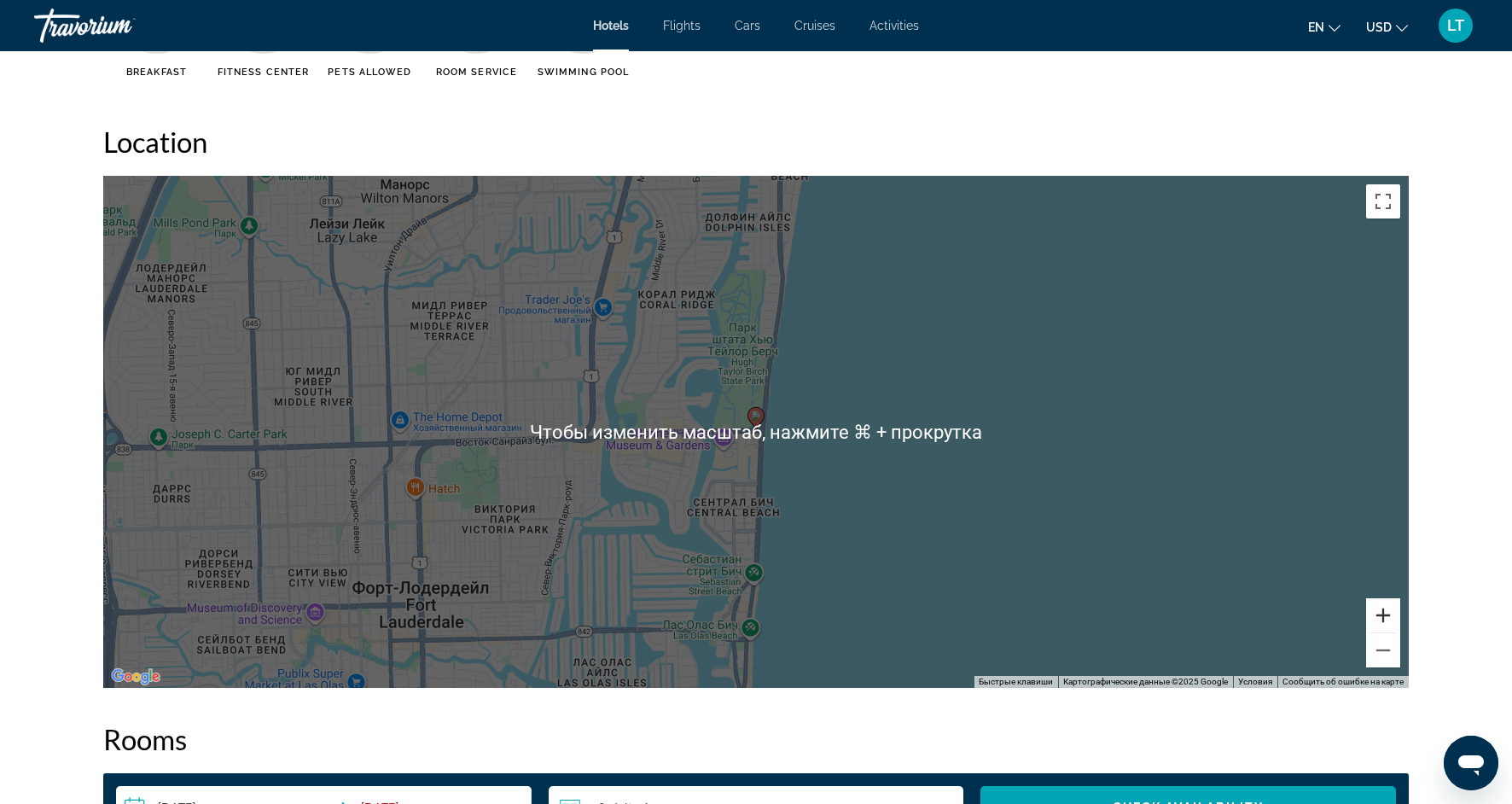
click at [1384, 628] on button "Увеличить" at bounding box center [1384, 616] width 34 height 34
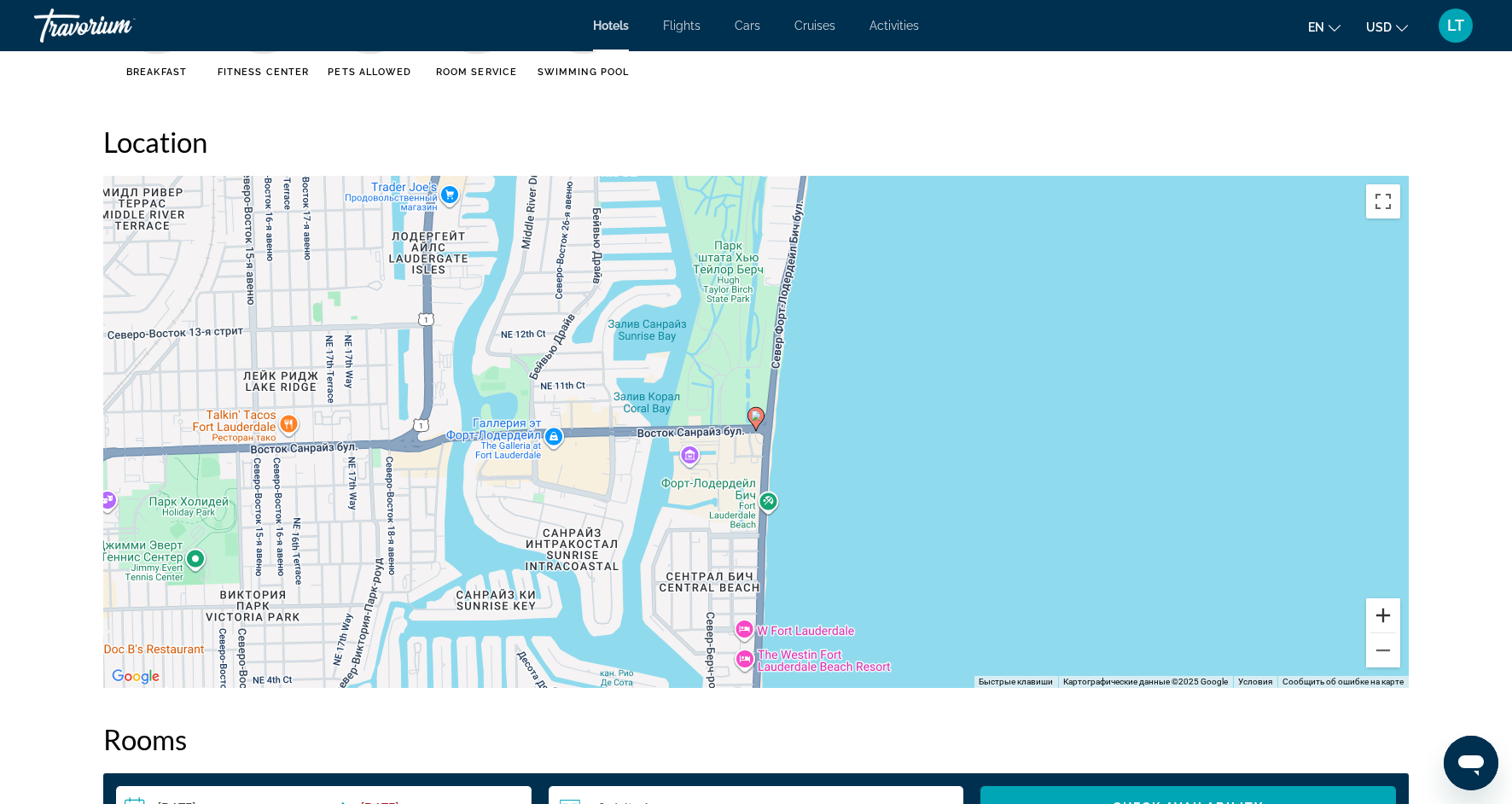
click at [1384, 628] on button "Увеличить" at bounding box center [1384, 616] width 34 height 34
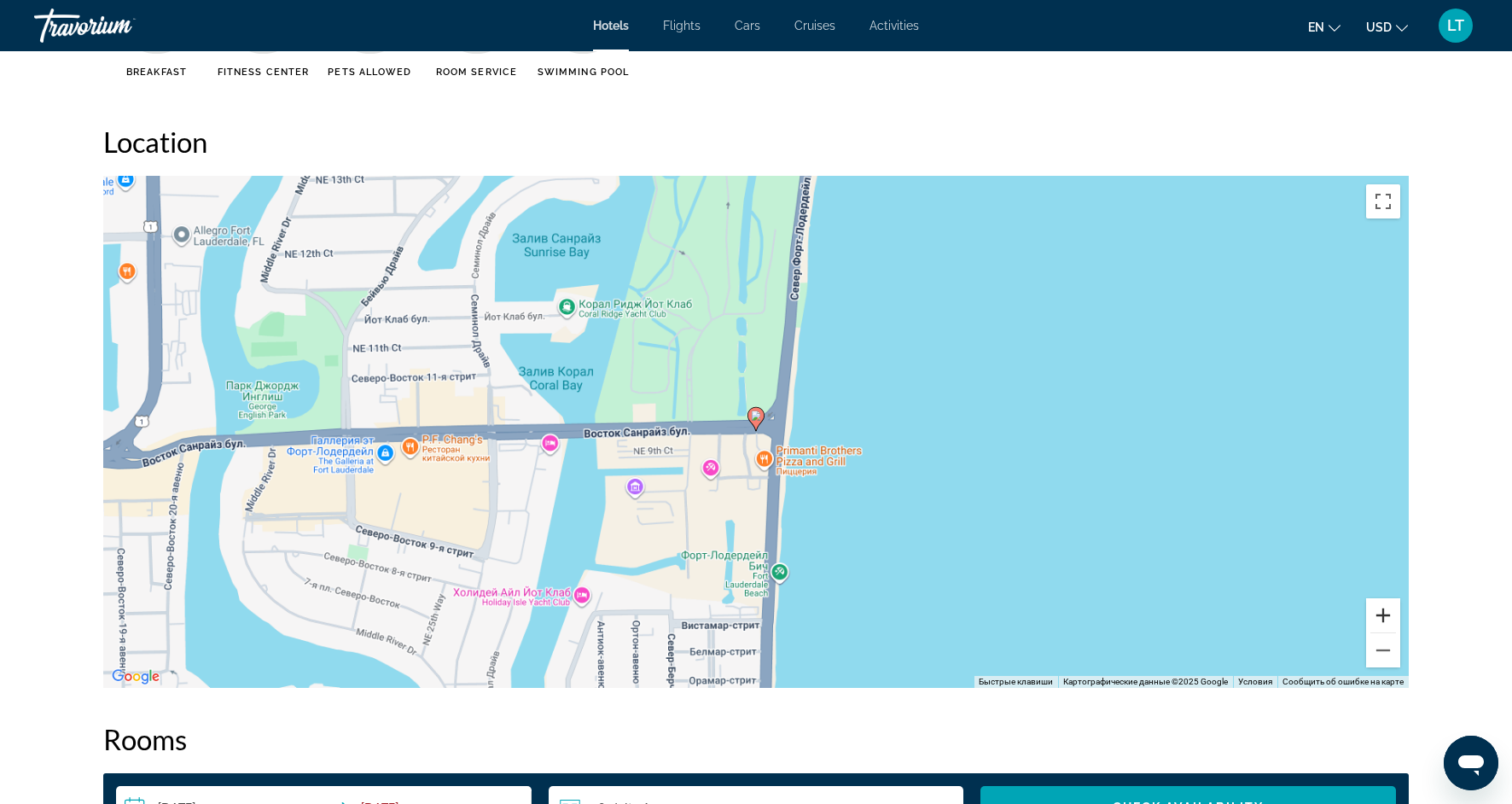
click at [1384, 628] on button "Увеличить" at bounding box center [1384, 616] width 34 height 34
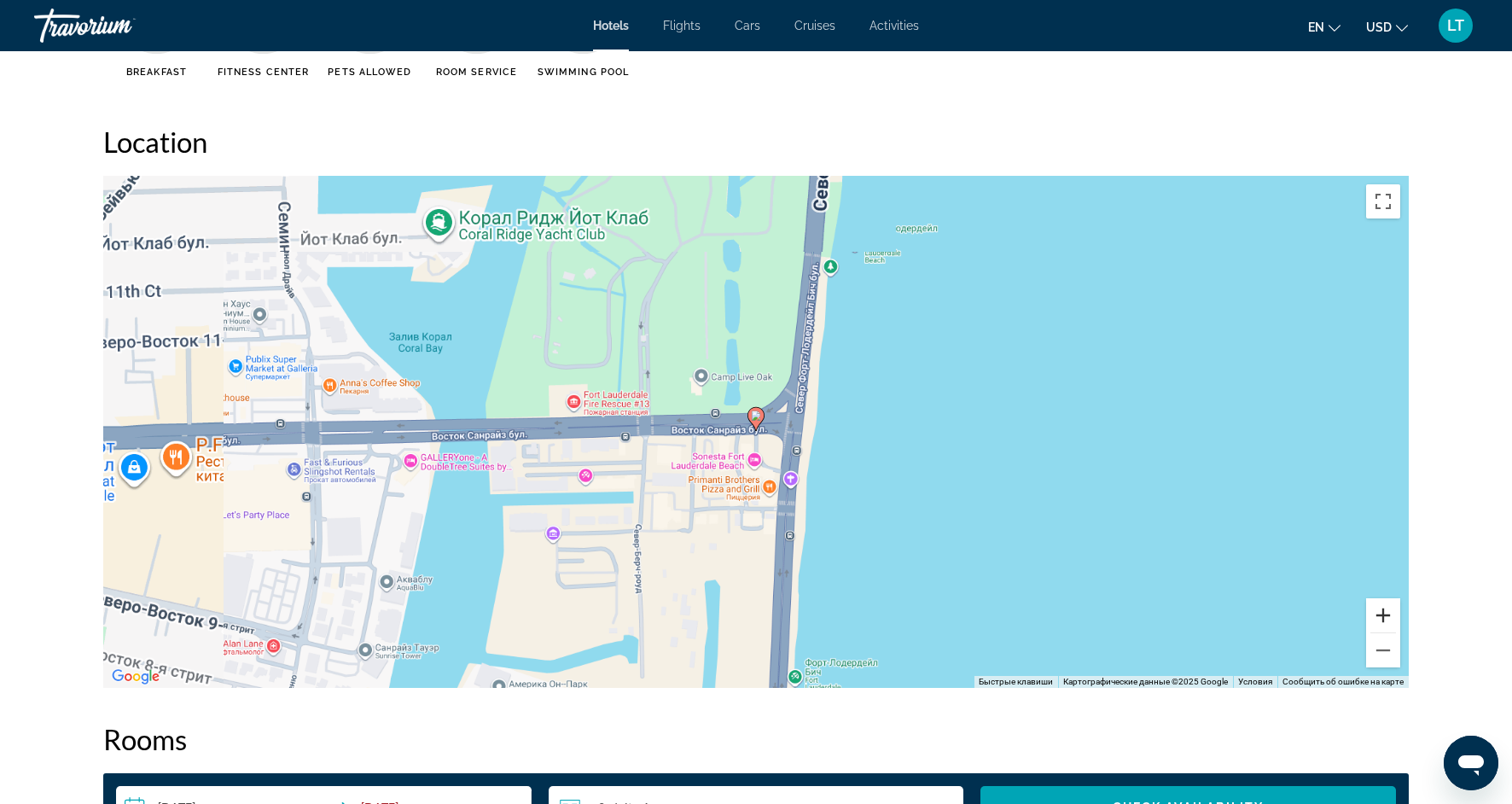
click at [1384, 628] on button "Увеличить" at bounding box center [1384, 616] width 34 height 34
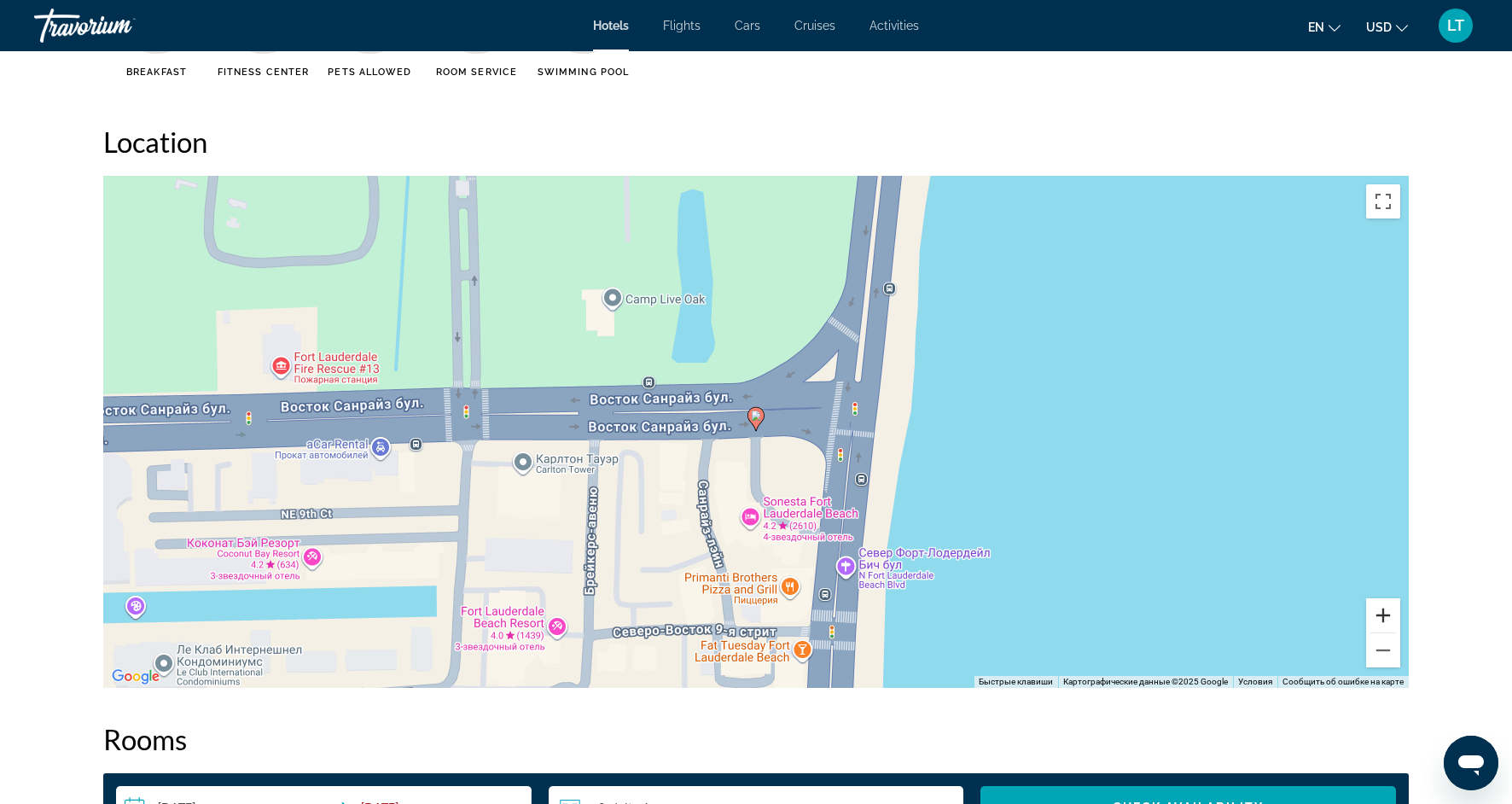
click at [1384, 628] on button "Увеличить" at bounding box center [1384, 616] width 34 height 34
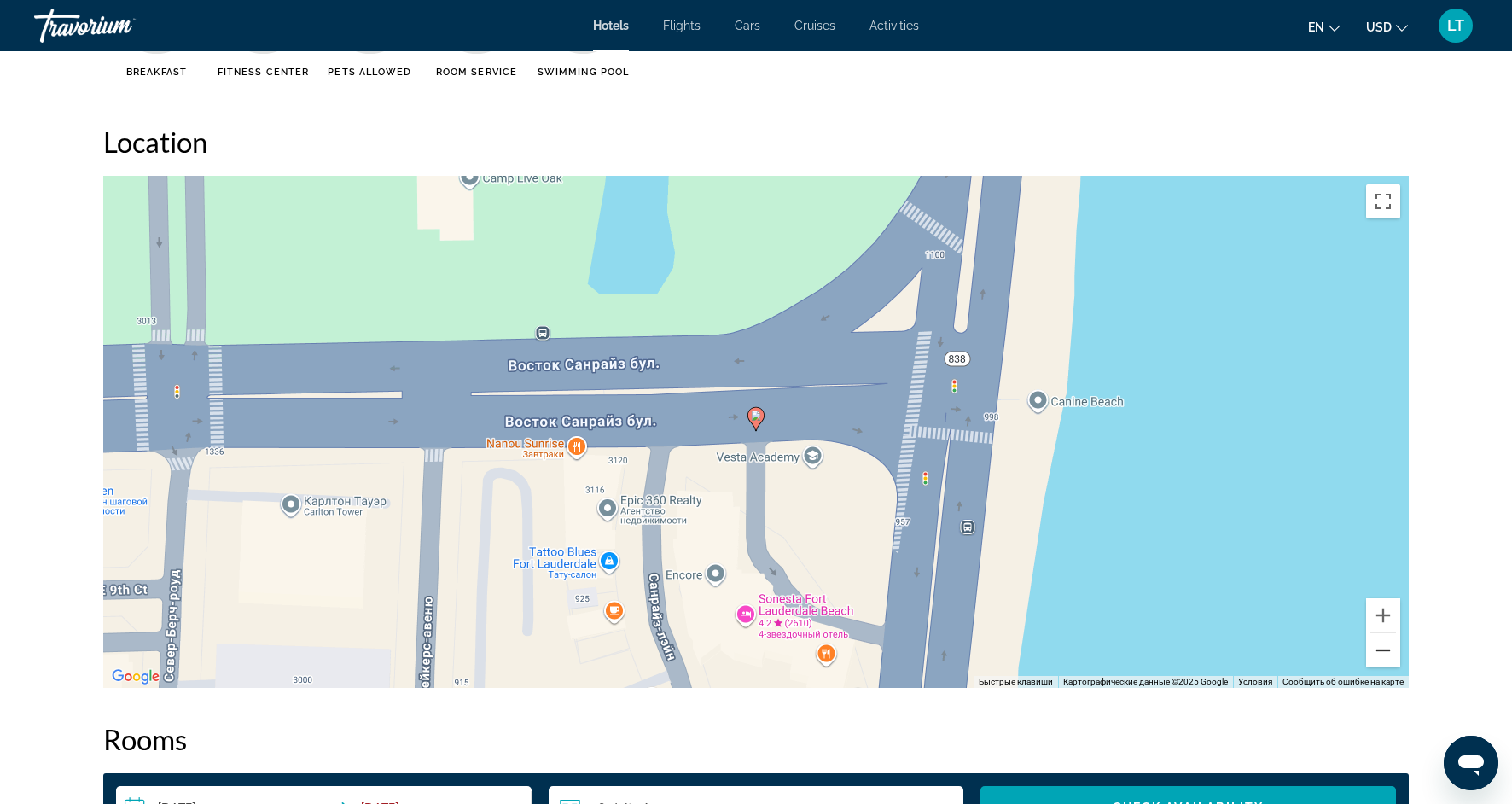
click at [1385, 652] on button "Уменьшить" at bounding box center [1384, 651] width 34 height 34
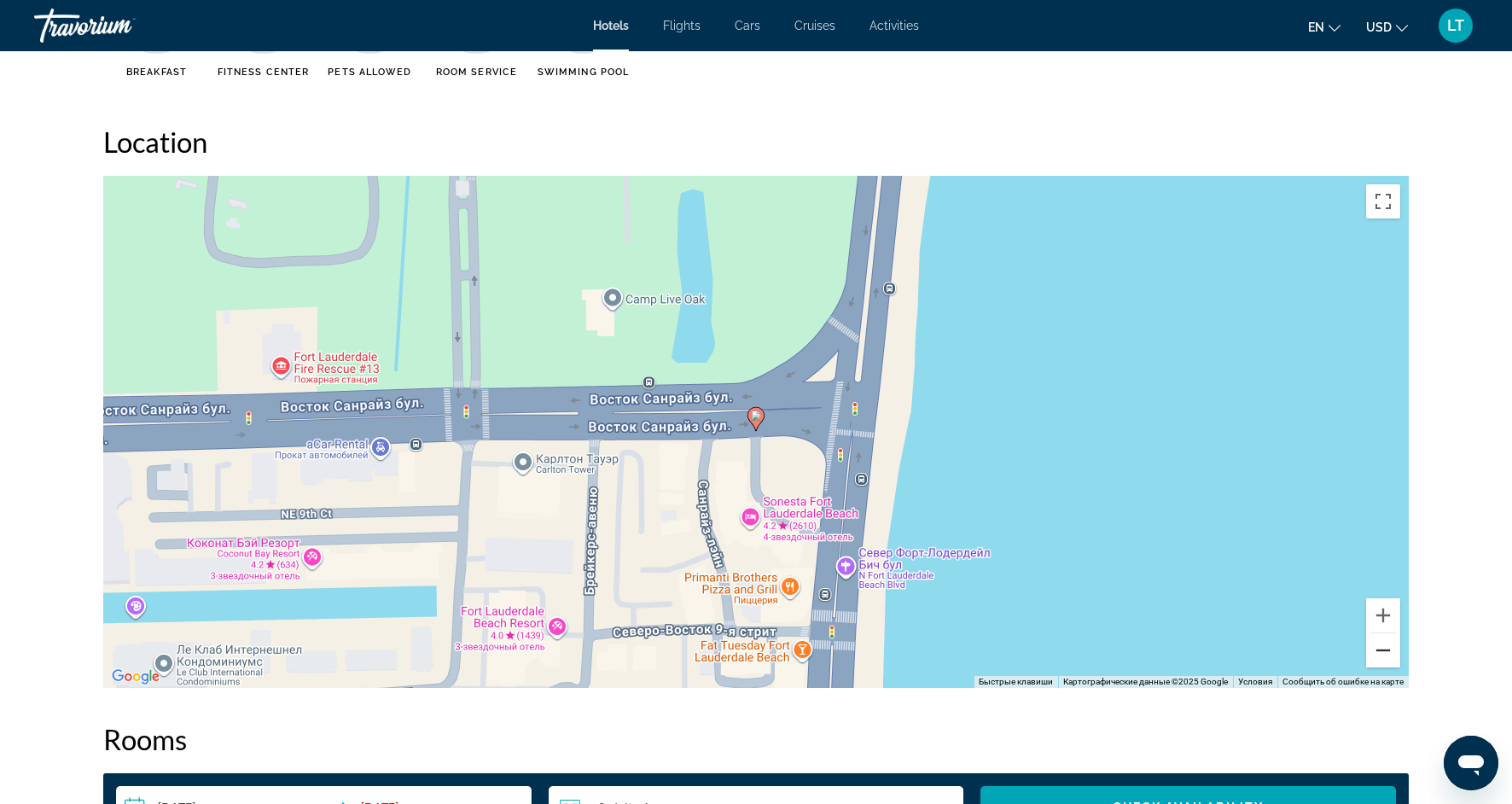
click at [1385, 652] on button "Уменьшить" at bounding box center [1384, 651] width 34 height 34
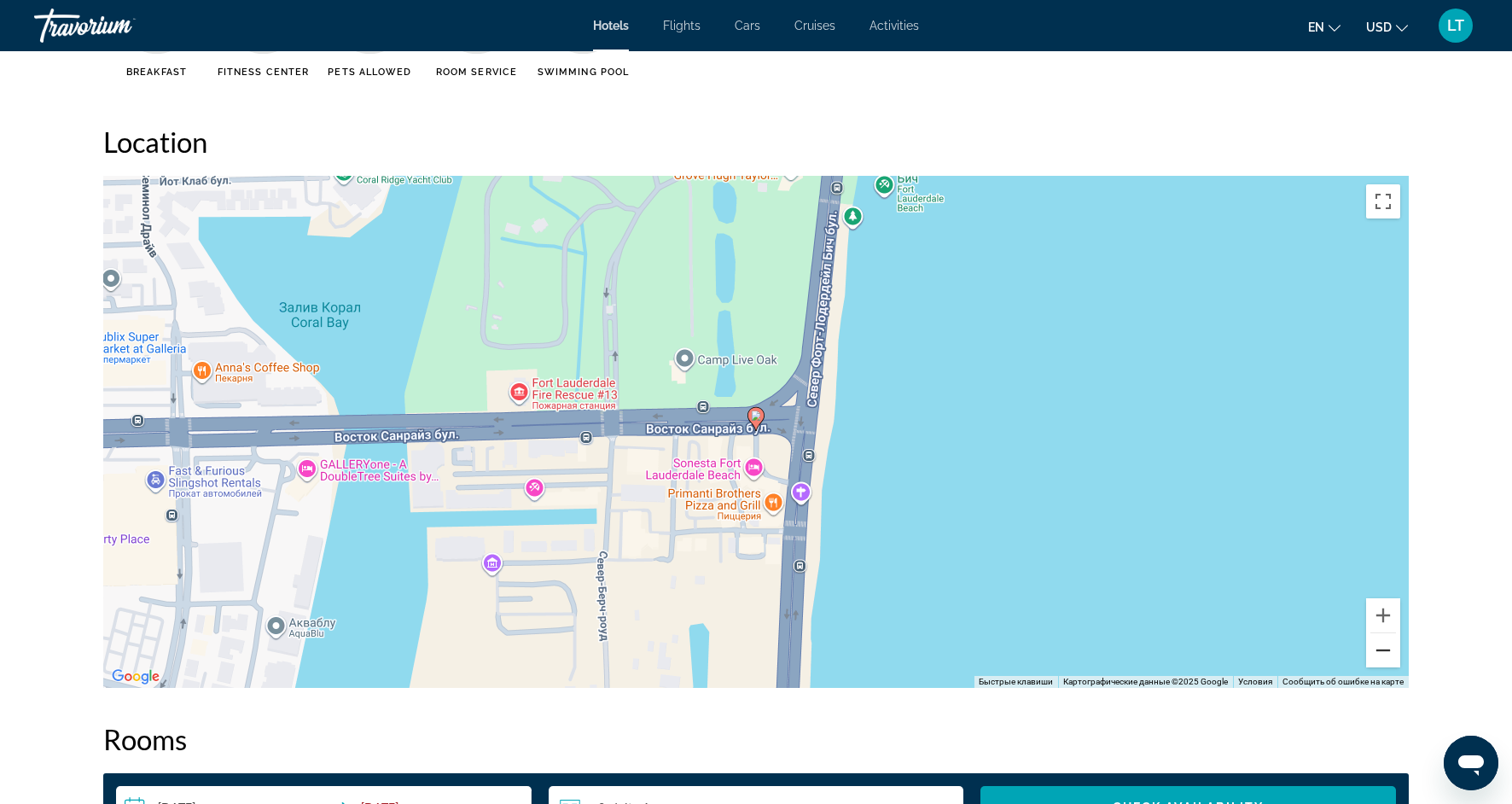
click at [1385, 652] on button "Уменьшить" at bounding box center [1384, 651] width 34 height 34
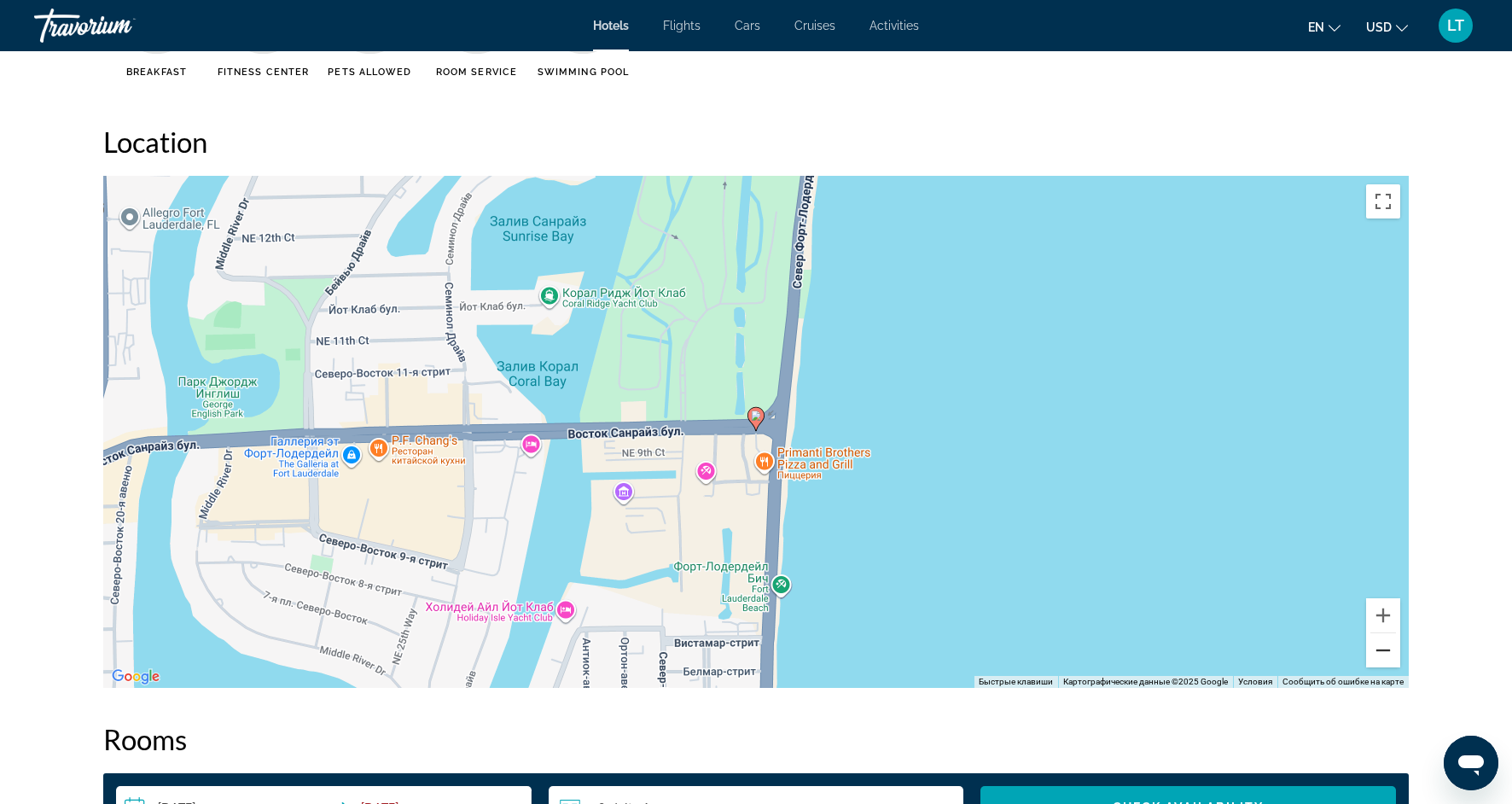
click at [1385, 652] on button "Уменьшить" at bounding box center [1384, 651] width 34 height 34
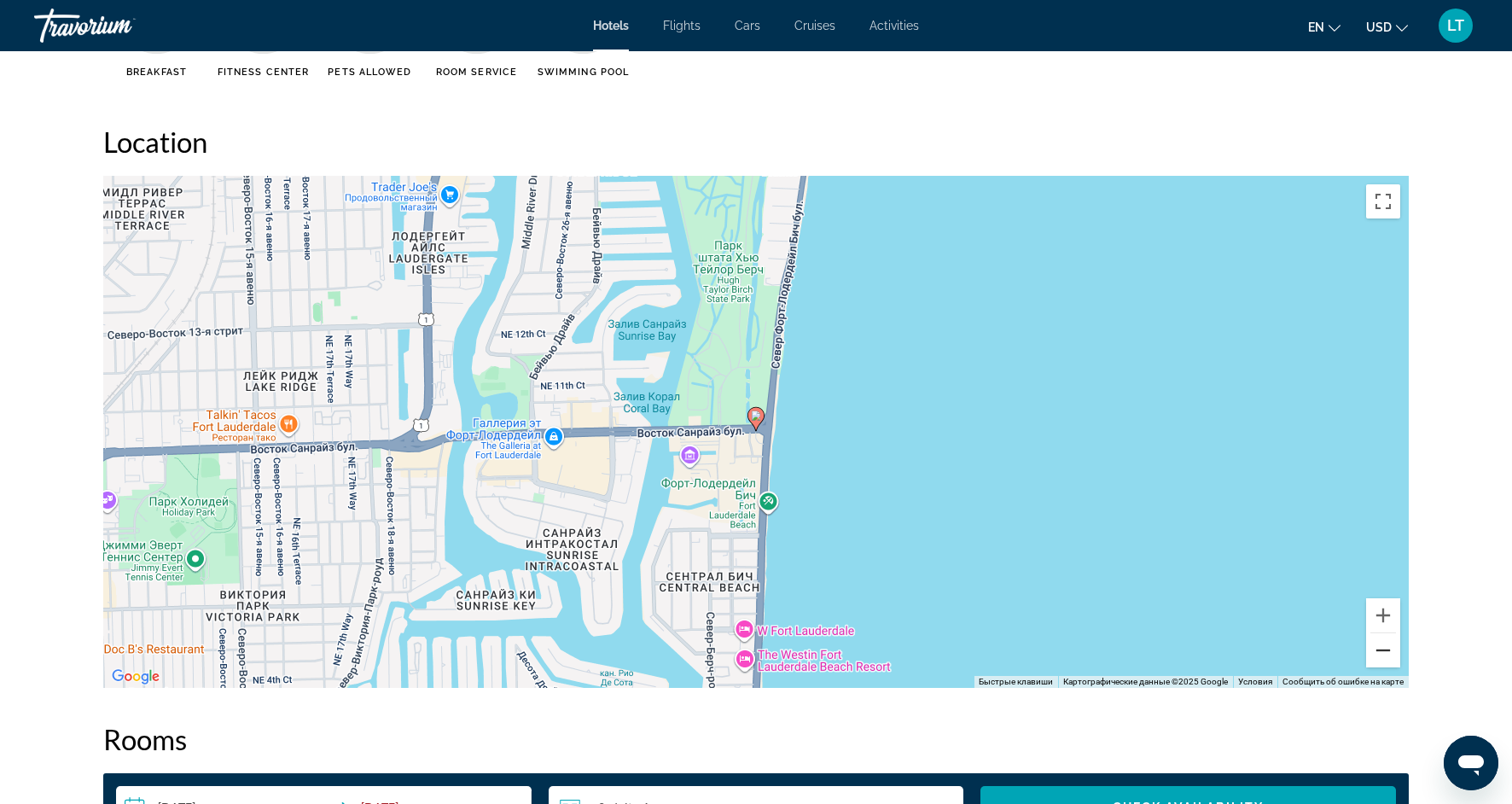
click at [1385, 652] on button "Уменьшить" at bounding box center [1384, 651] width 34 height 34
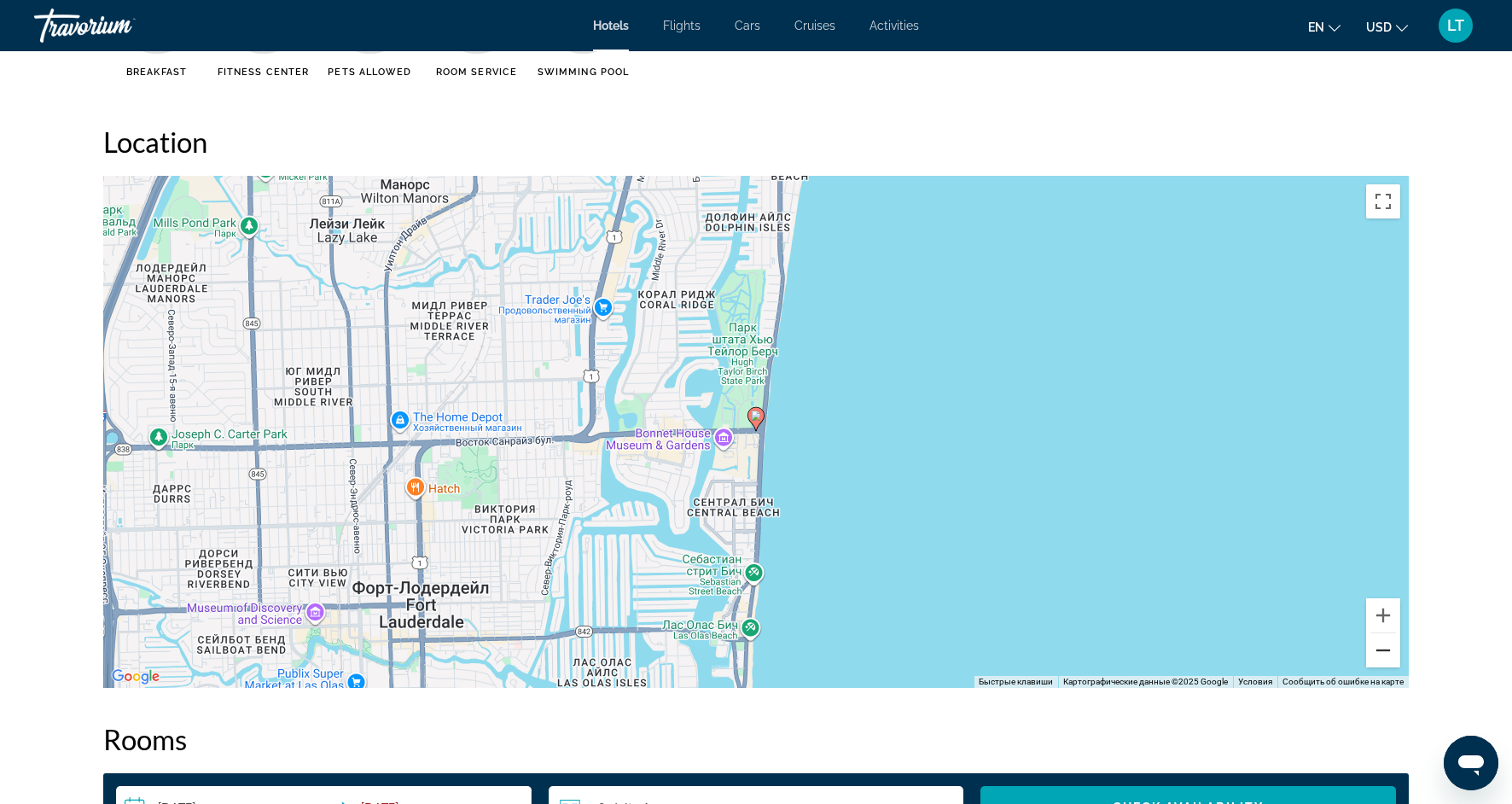
click at [1385, 652] on button "Уменьшить" at bounding box center [1384, 651] width 34 height 34
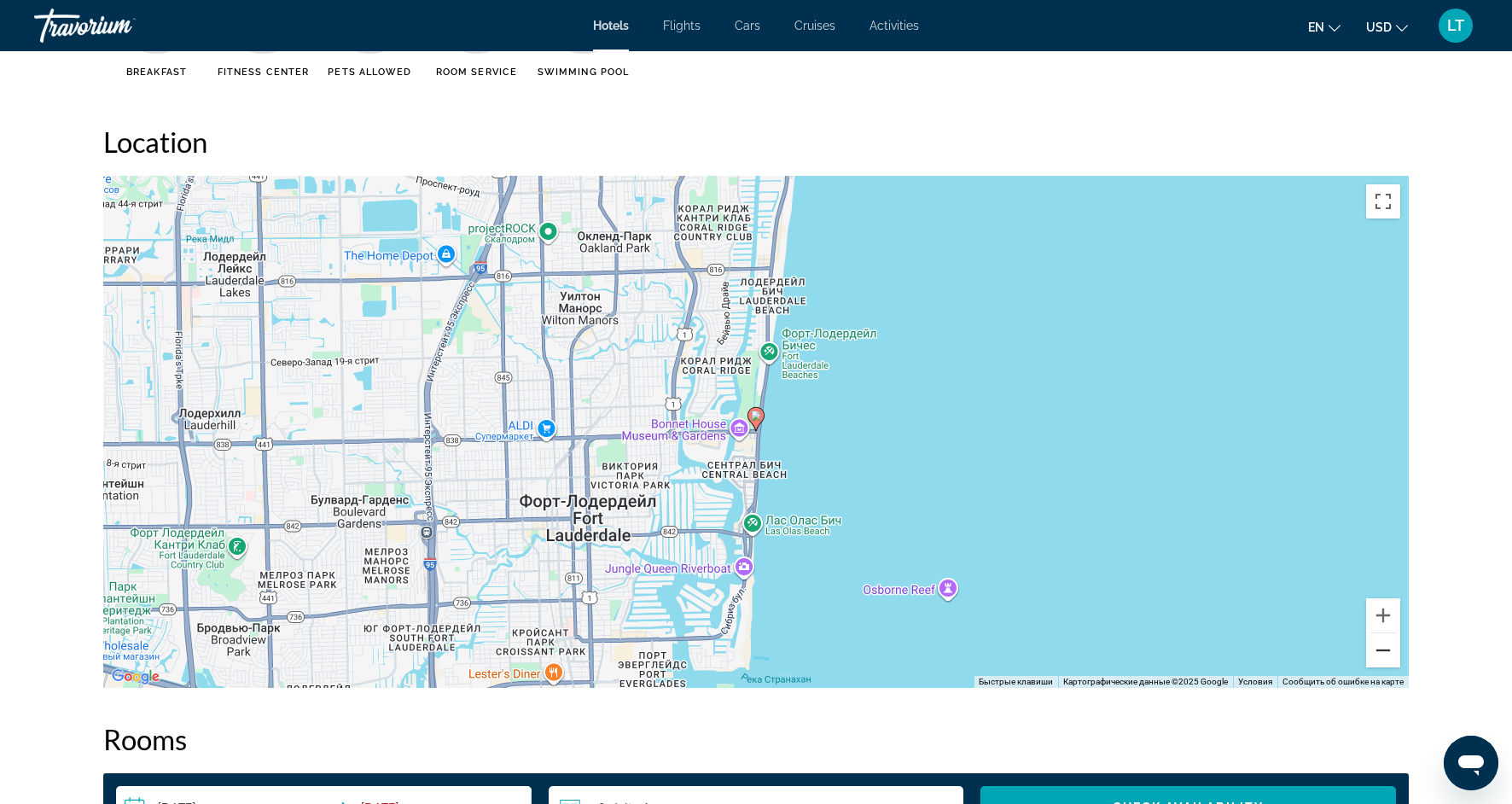
click at [1385, 652] on button "Уменьшить" at bounding box center [1384, 651] width 34 height 34
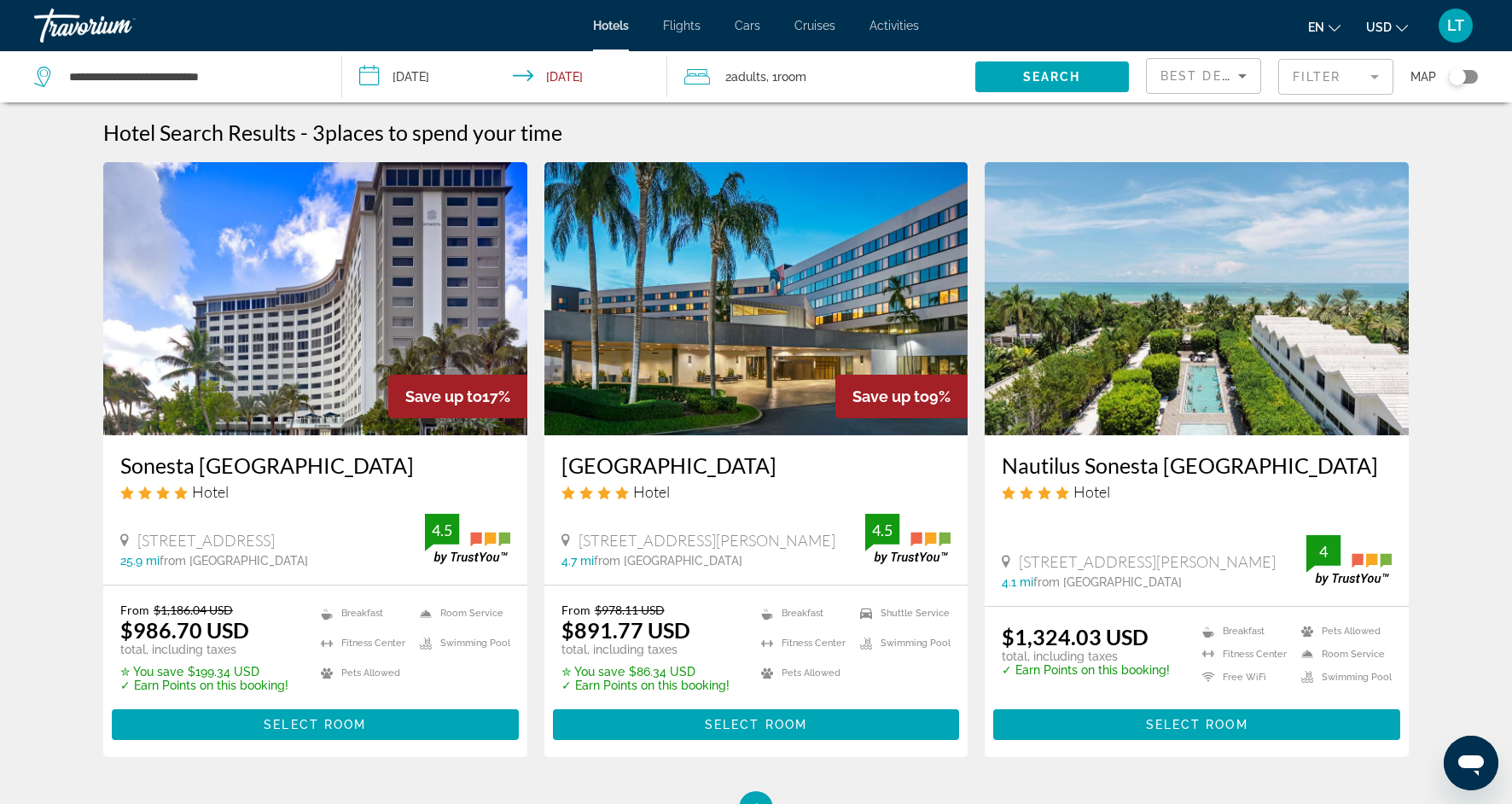
scroll to position [67, 0]
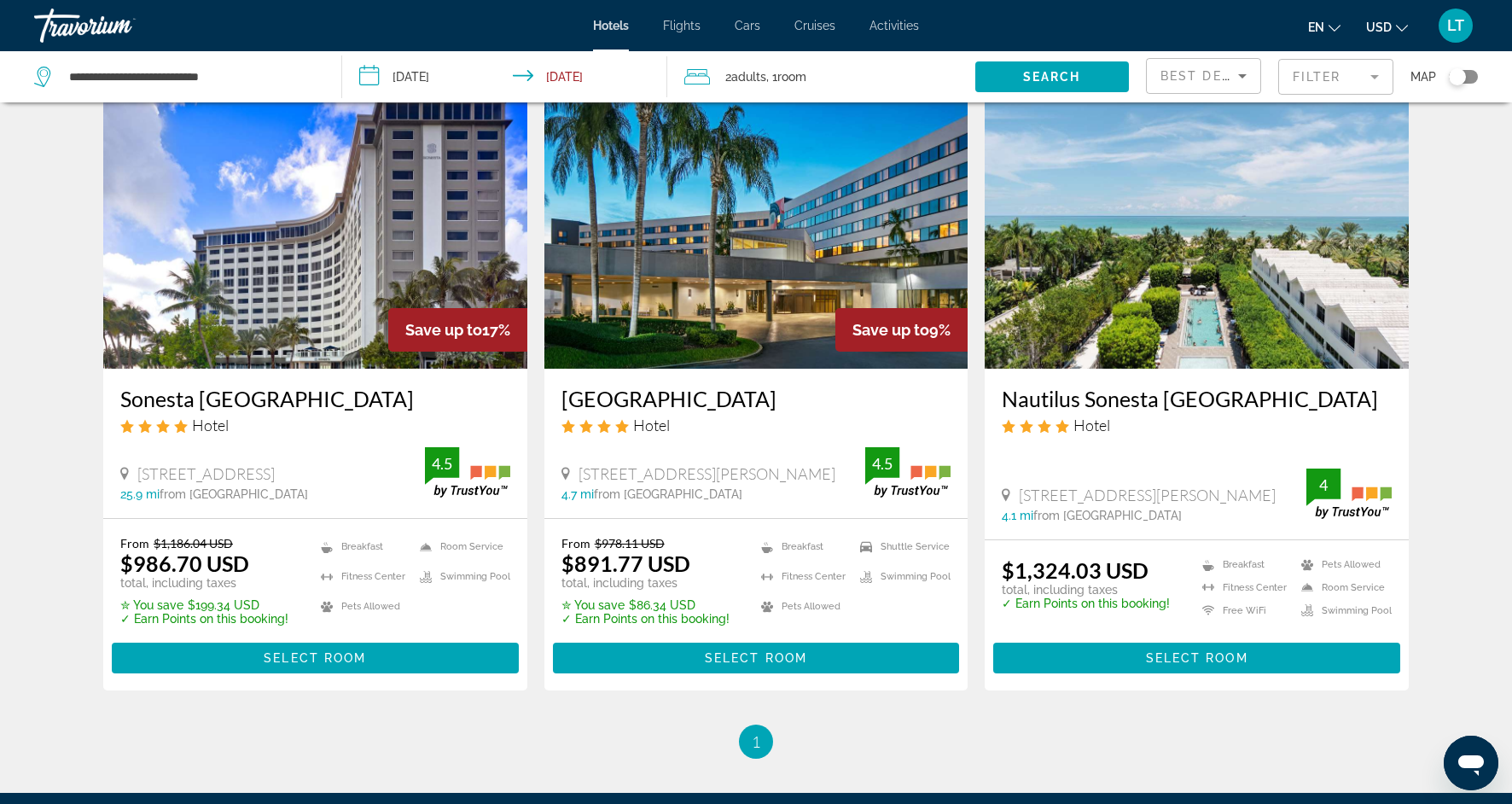
click at [1376, 73] on mat-form-field "Filter" at bounding box center [1336, 77] width 115 height 36
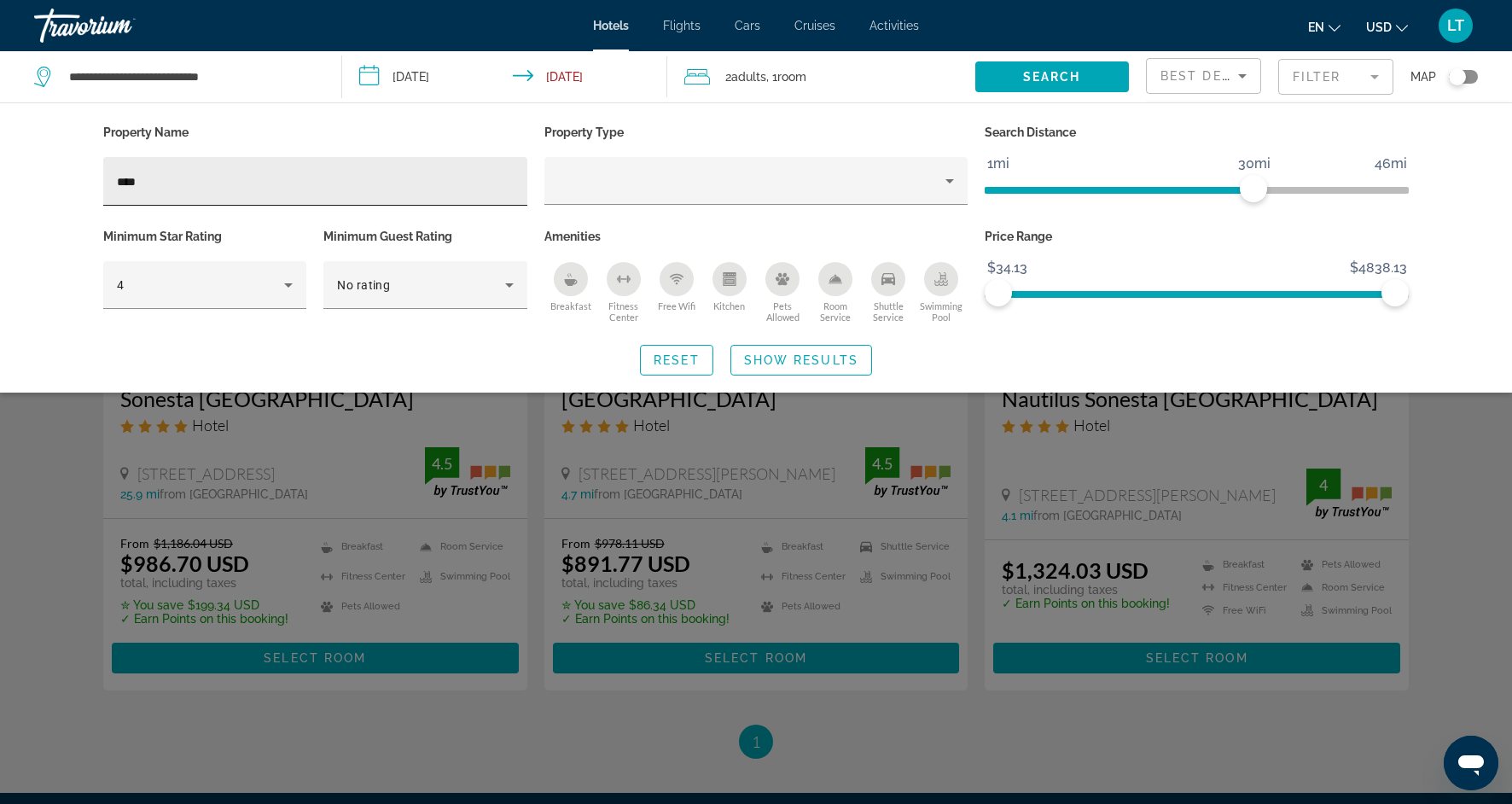
click at [353, 167] on div "****" at bounding box center [315, 182] width 397 height 49
type input "*"
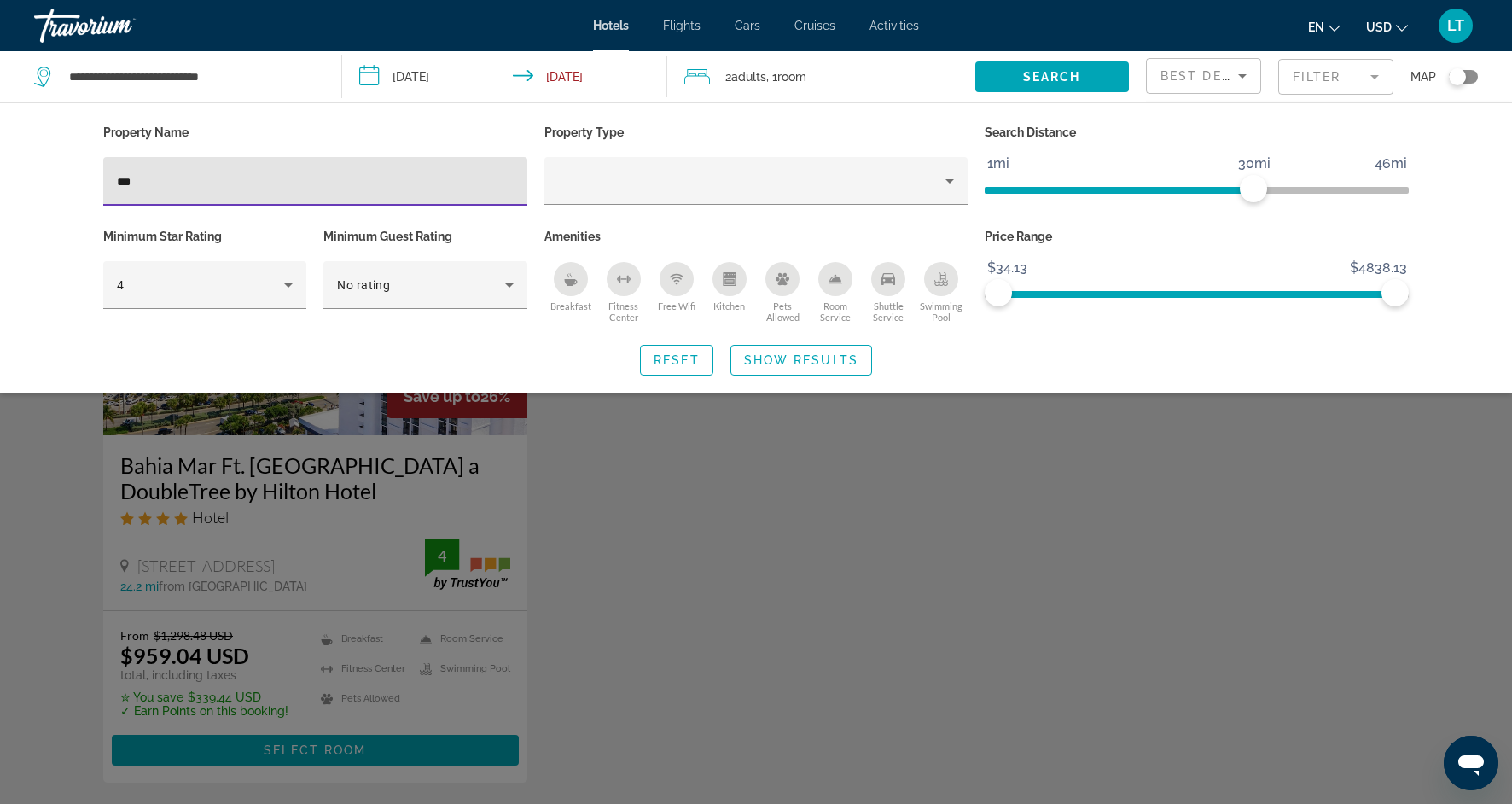
type input "***"
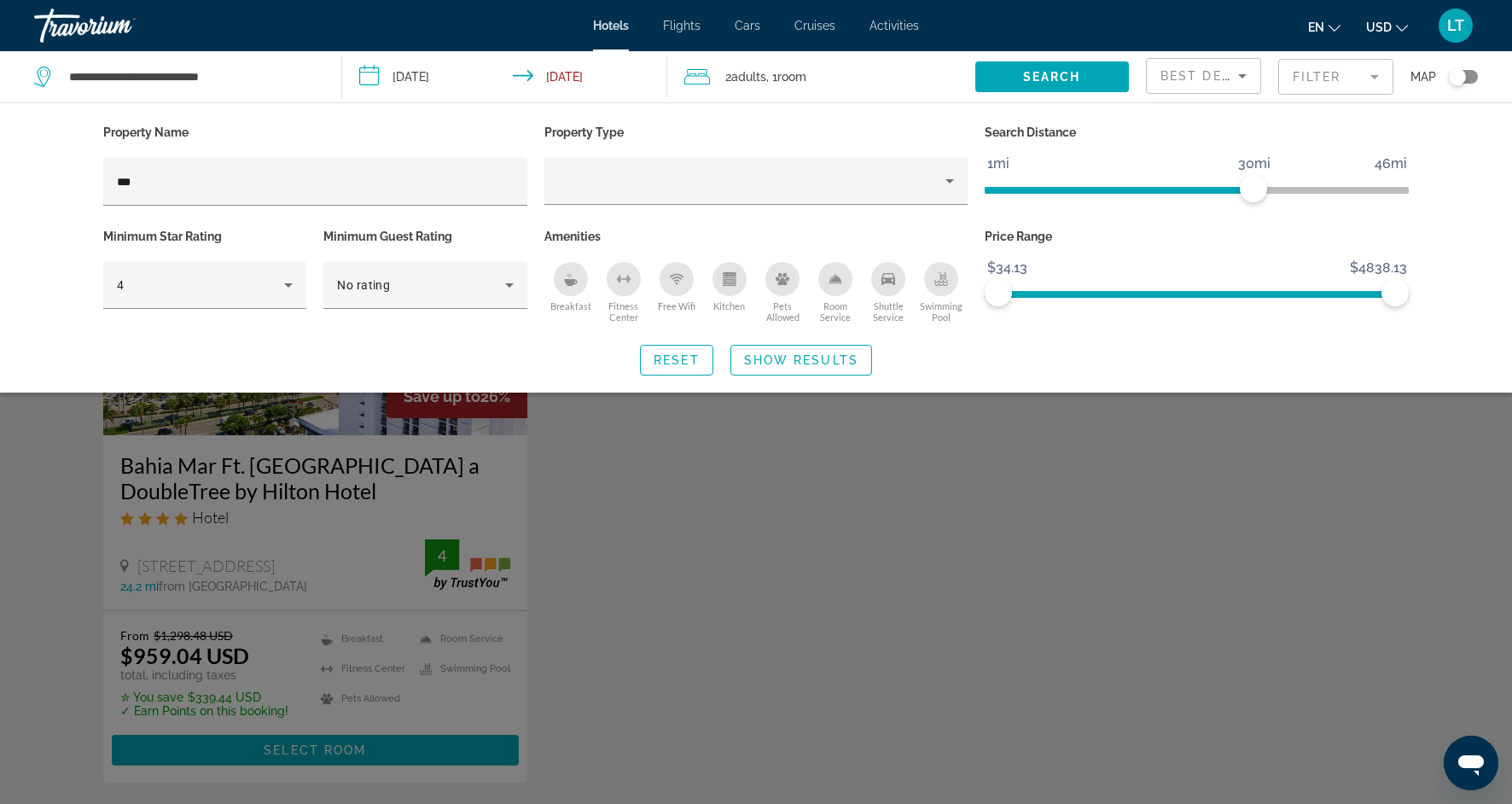
click at [739, 576] on div "Search widget" at bounding box center [756, 530] width 1512 height 548
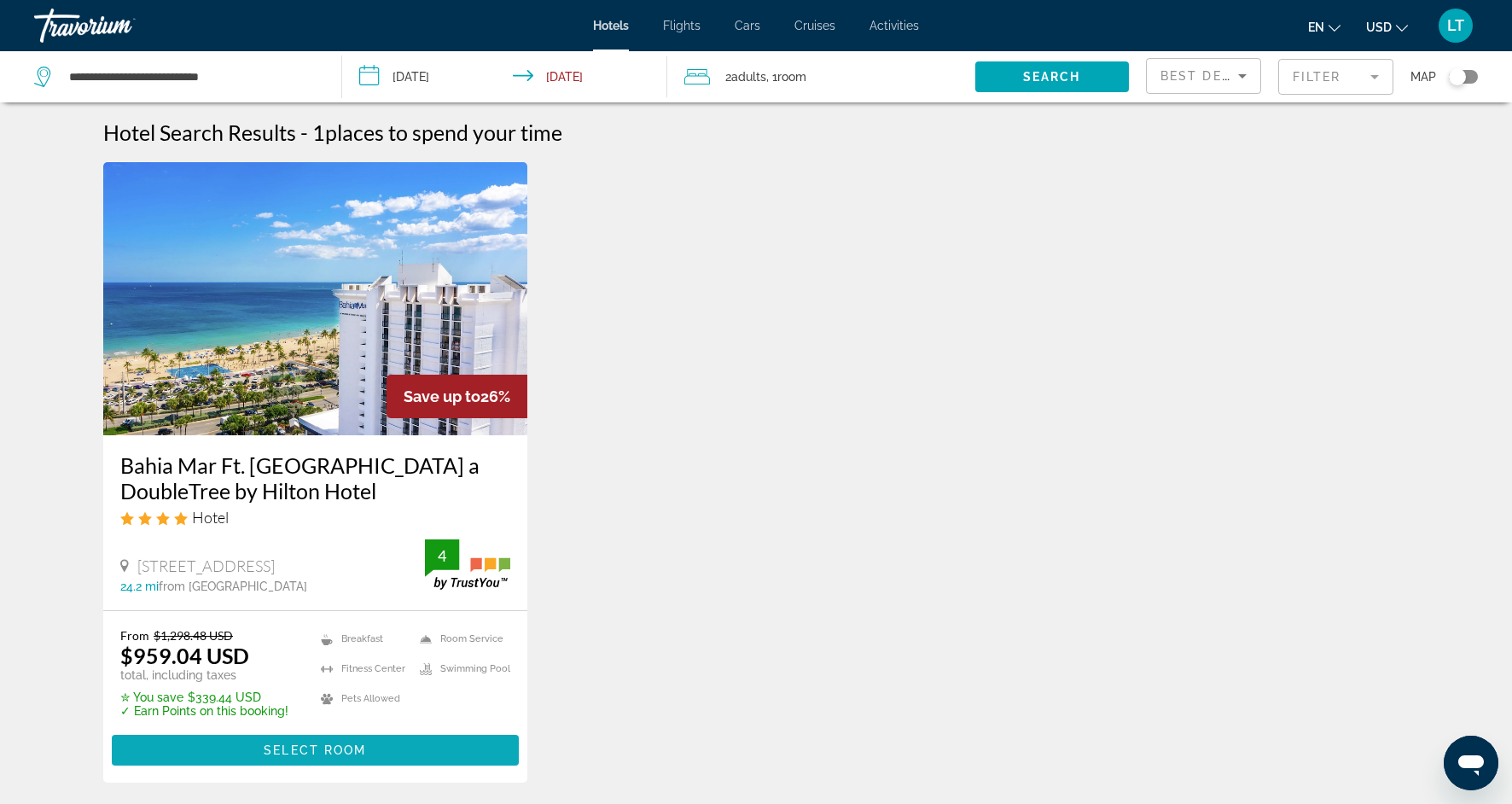
click at [354, 758] on span "Main content" at bounding box center [316, 750] width 407 height 41
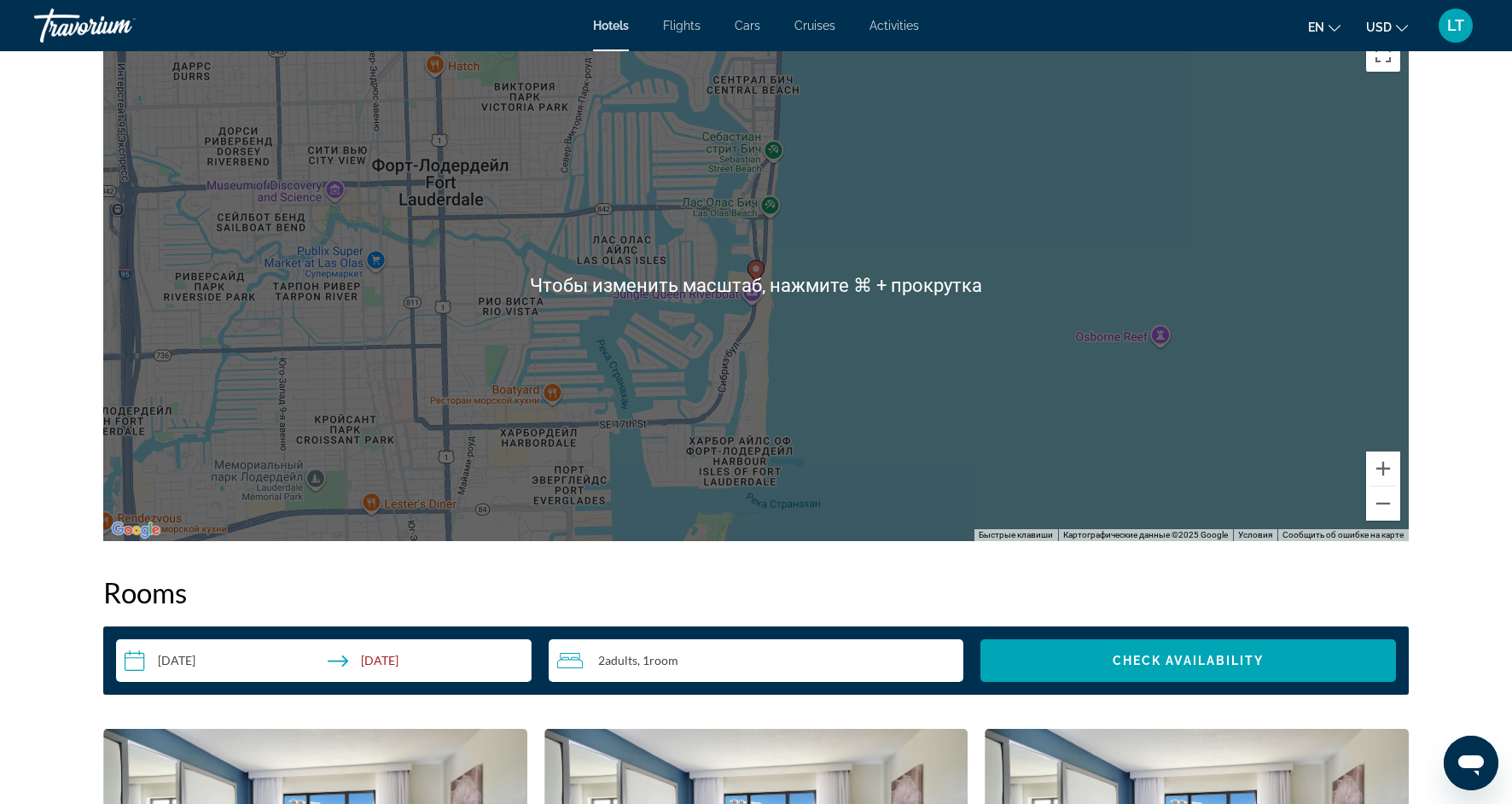
scroll to position [1685, 0]
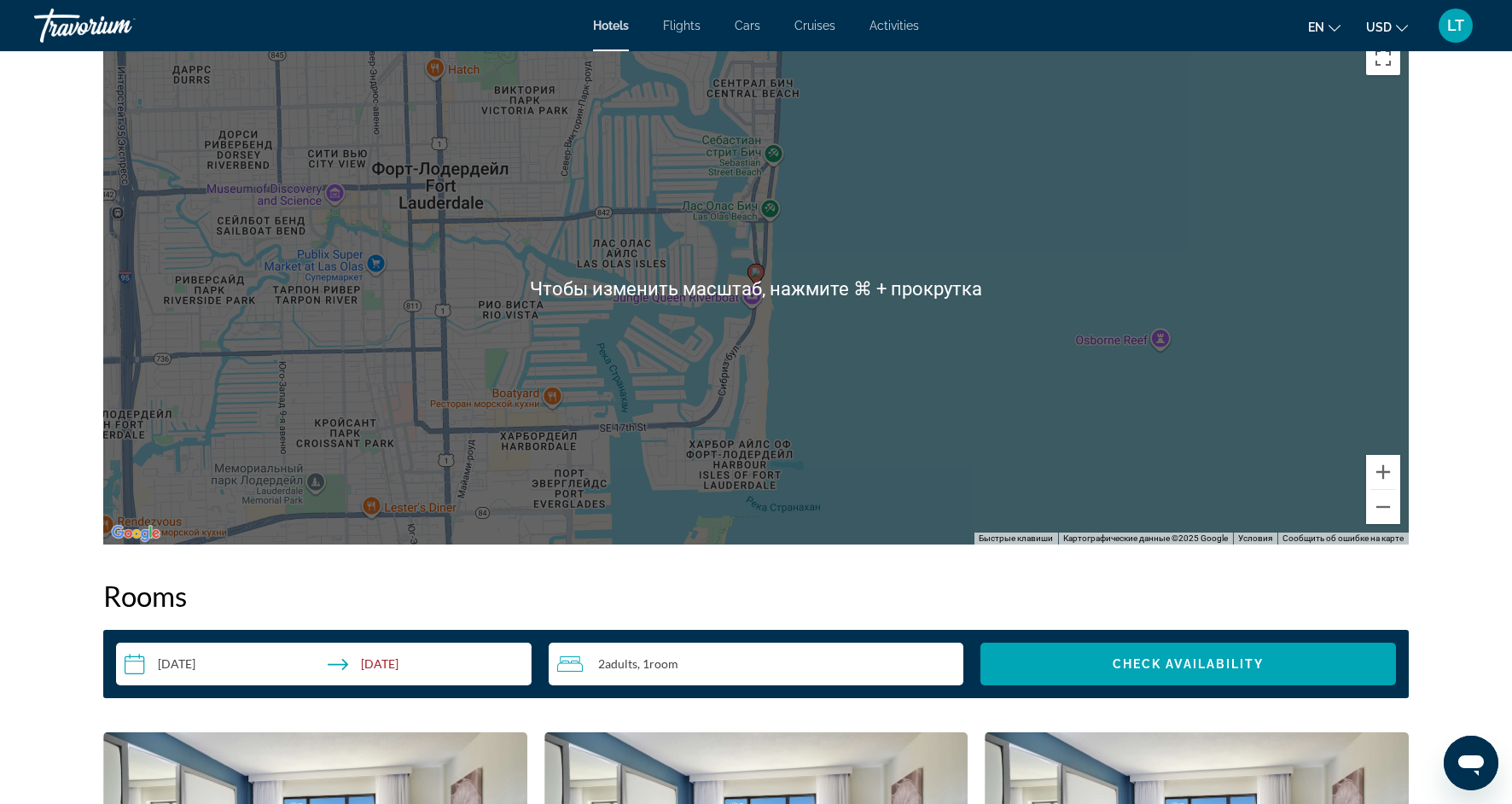
click at [926, 337] on div "Чтобы активировать перетаскивание с помощью клавиатуры, нажмите Alt + Ввод. Пос…" at bounding box center [756, 289] width 1306 height 512
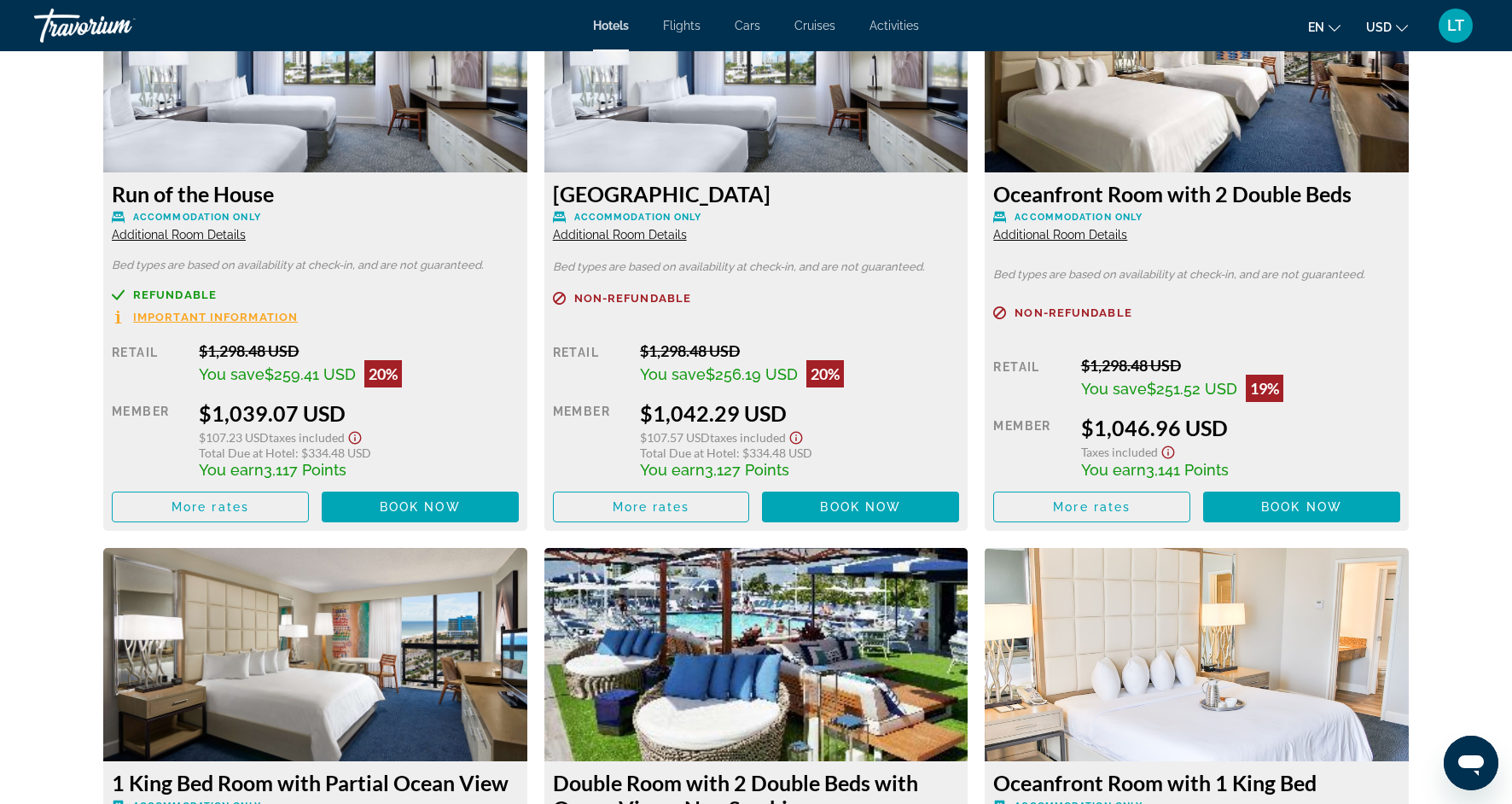
scroll to position [4956, 0]
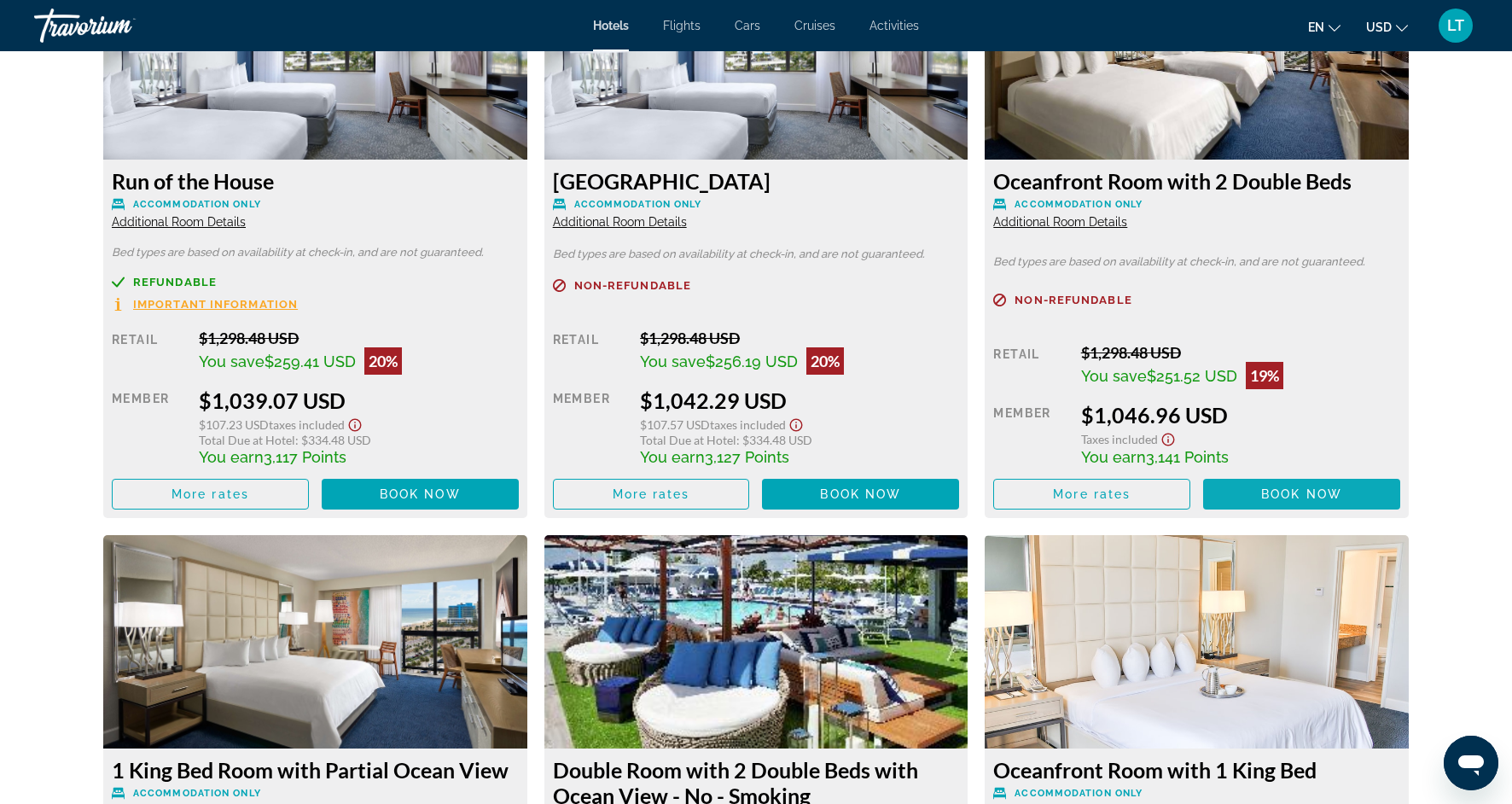
click at [1256, 474] on span "Main content" at bounding box center [1302, 493] width 197 height 41
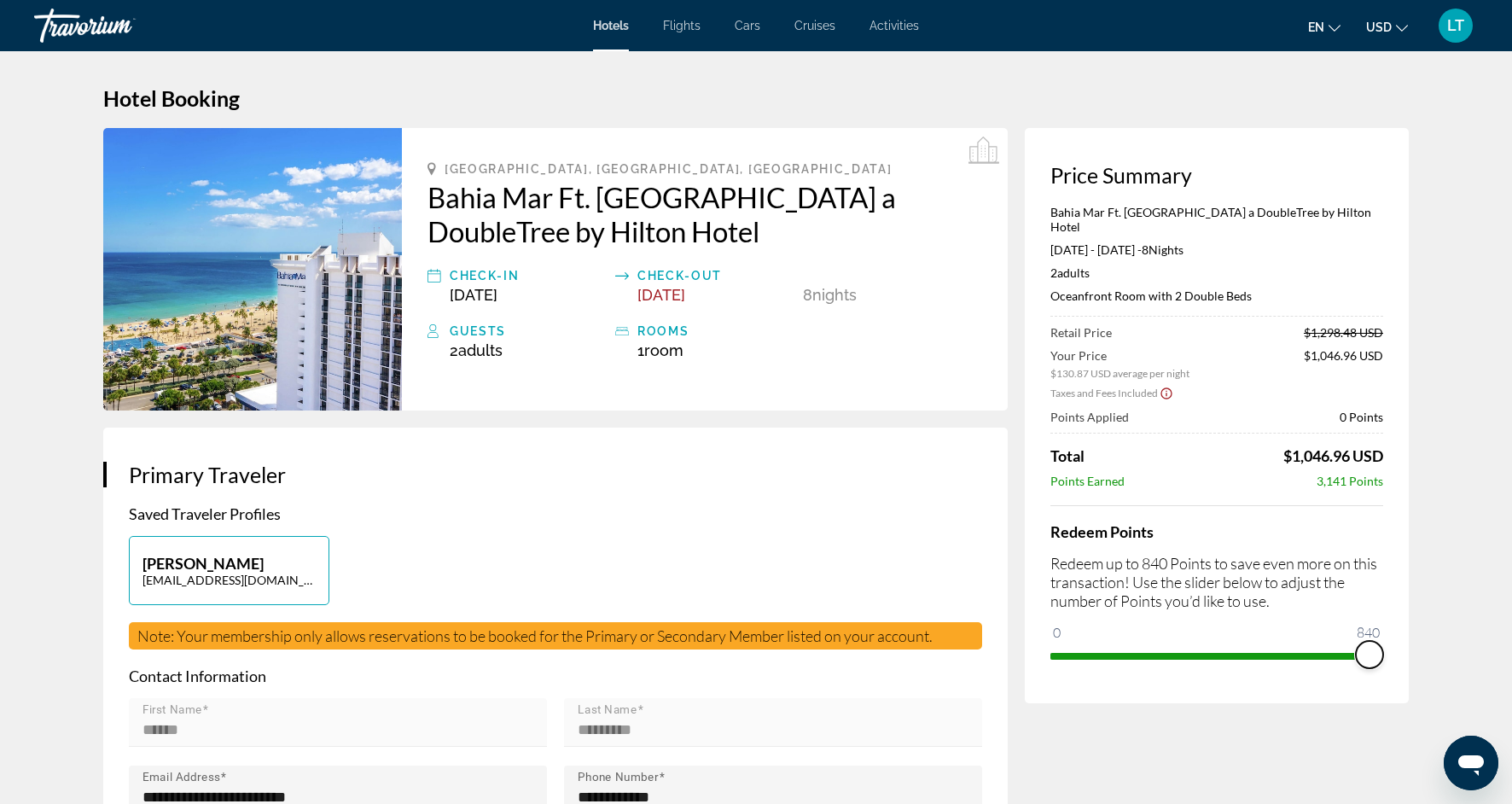
drag, startPoint x: 1065, startPoint y: 617, endPoint x: 1388, endPoint y: 627, distance: 323.2
click at [1388, 629] on div "Price Summary Bahia Mar Ft. Lauderdale Beach a DoubleTree by Hilton Hotel Sep 1…" at bounding box center [1217, 416] width 384 height 576
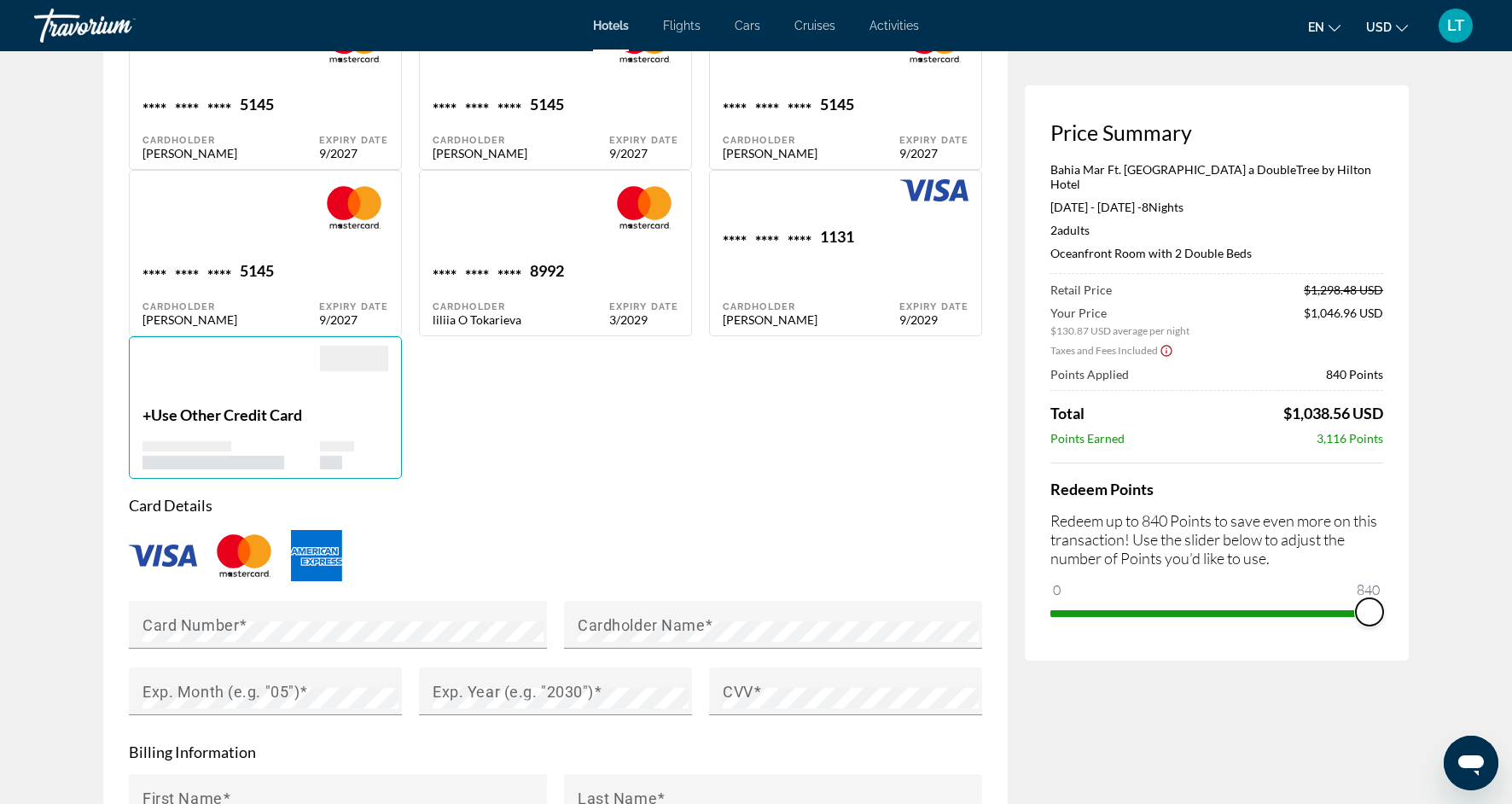
scroll to position [1518, 0]
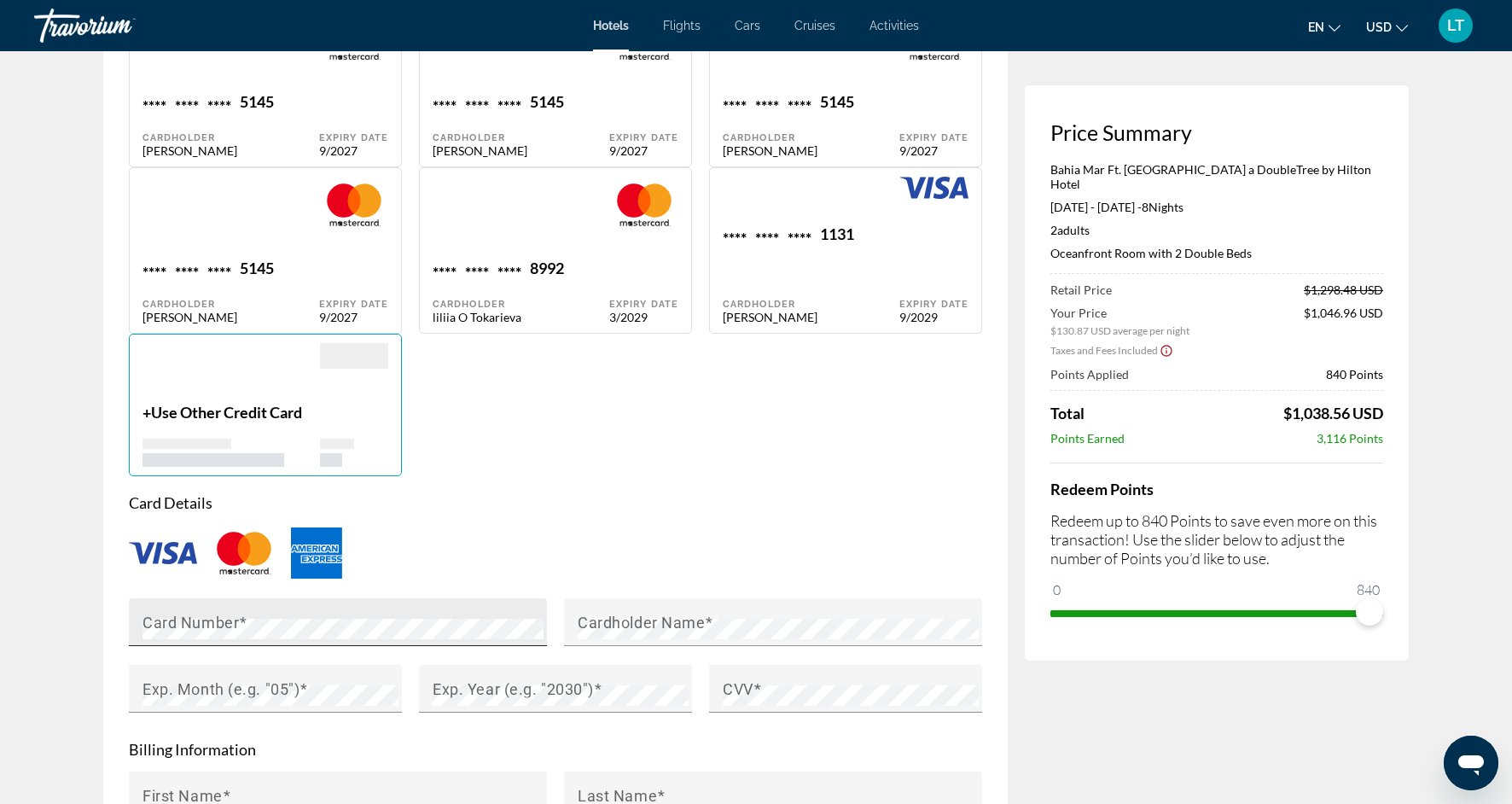
click at [243, 621] on span "Main content" at bounding box center [242, 622] width 8 height 18
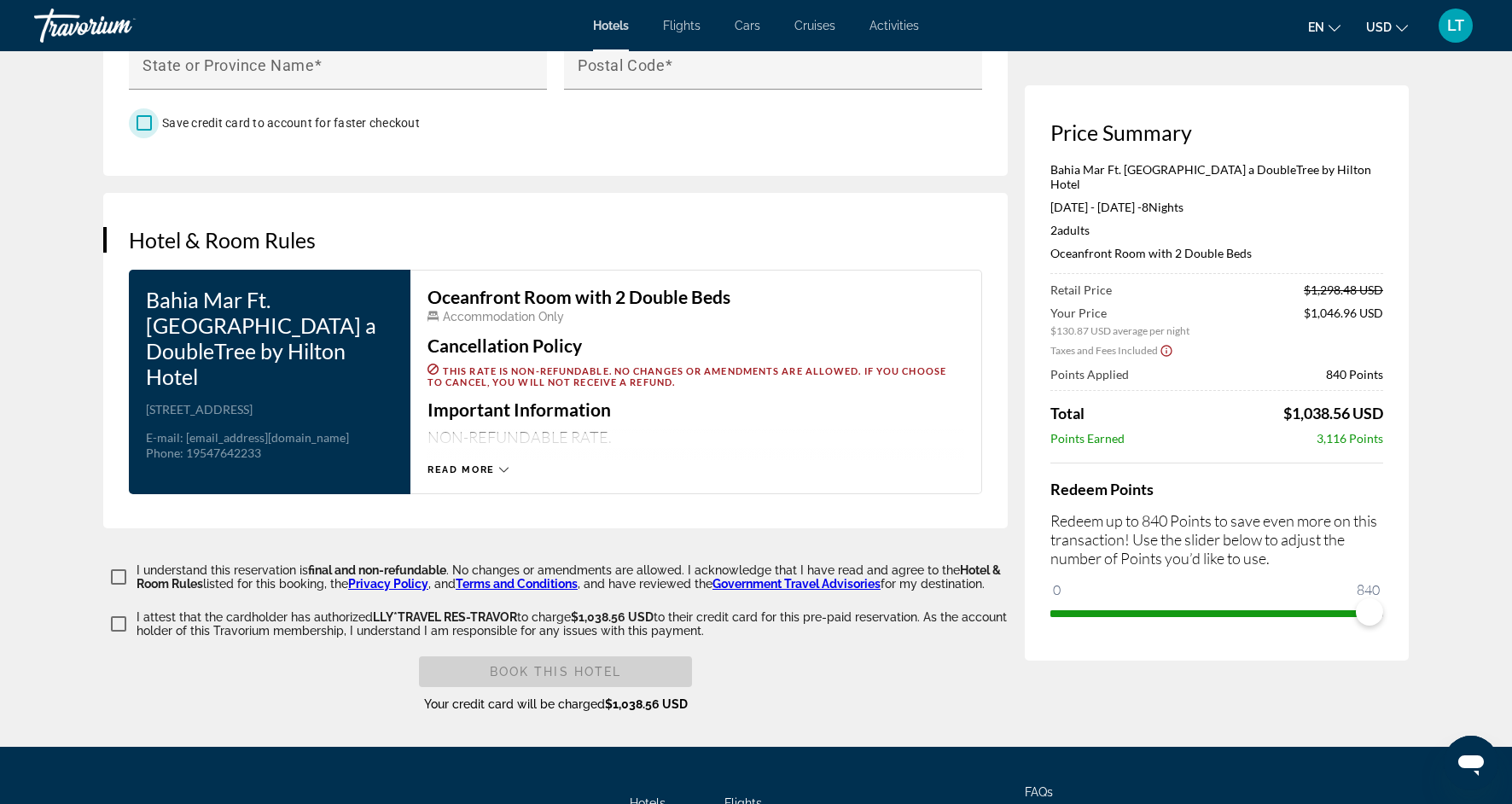
scroll to position [2597, 0]
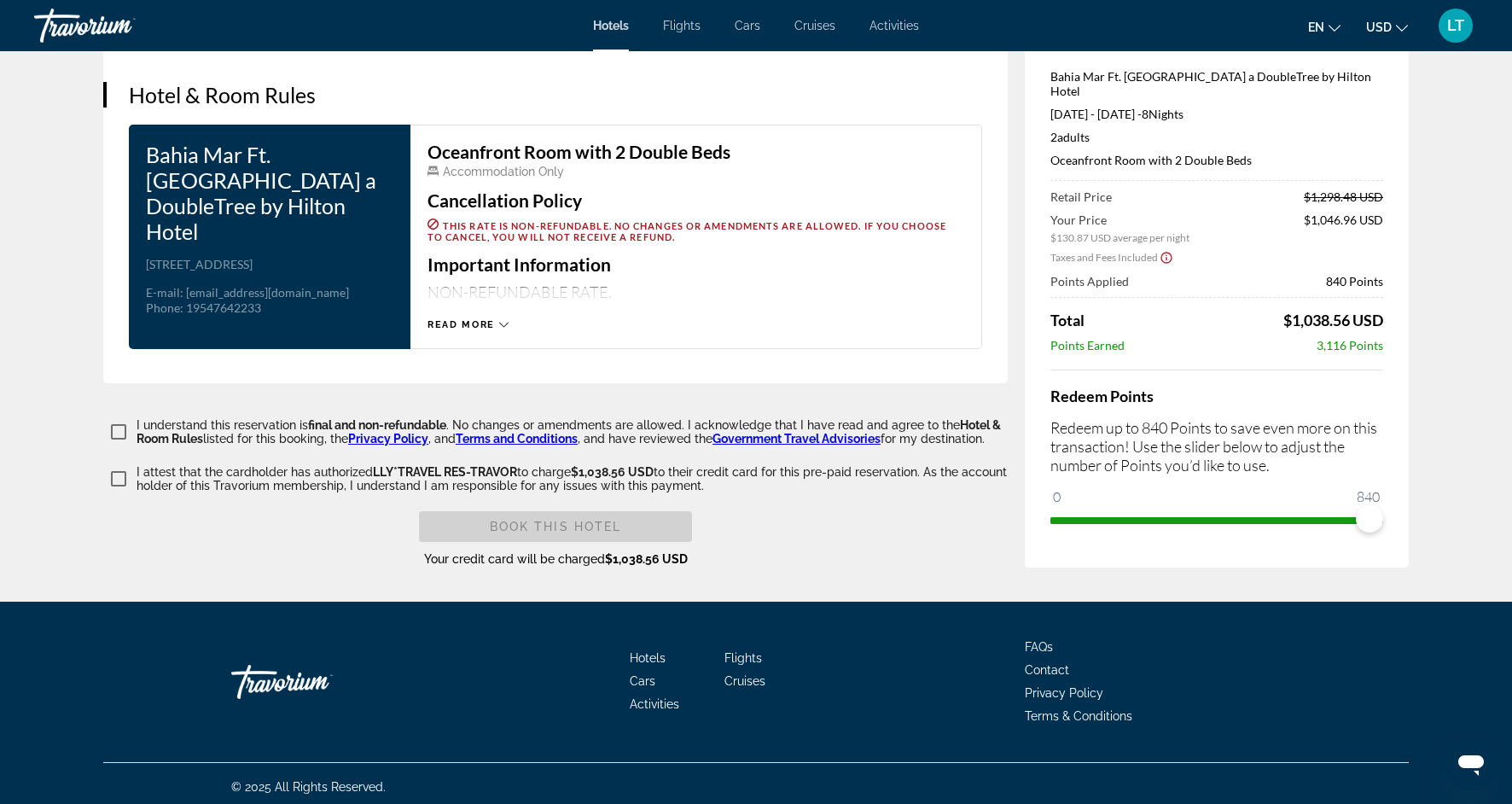
click at [501, 321] on icon "Main content" at bounding box center [504, 325] width 9 height 9
click at [538, 520] on span "Book this hotel" at bounding box center [556, 526] width 132 height 14
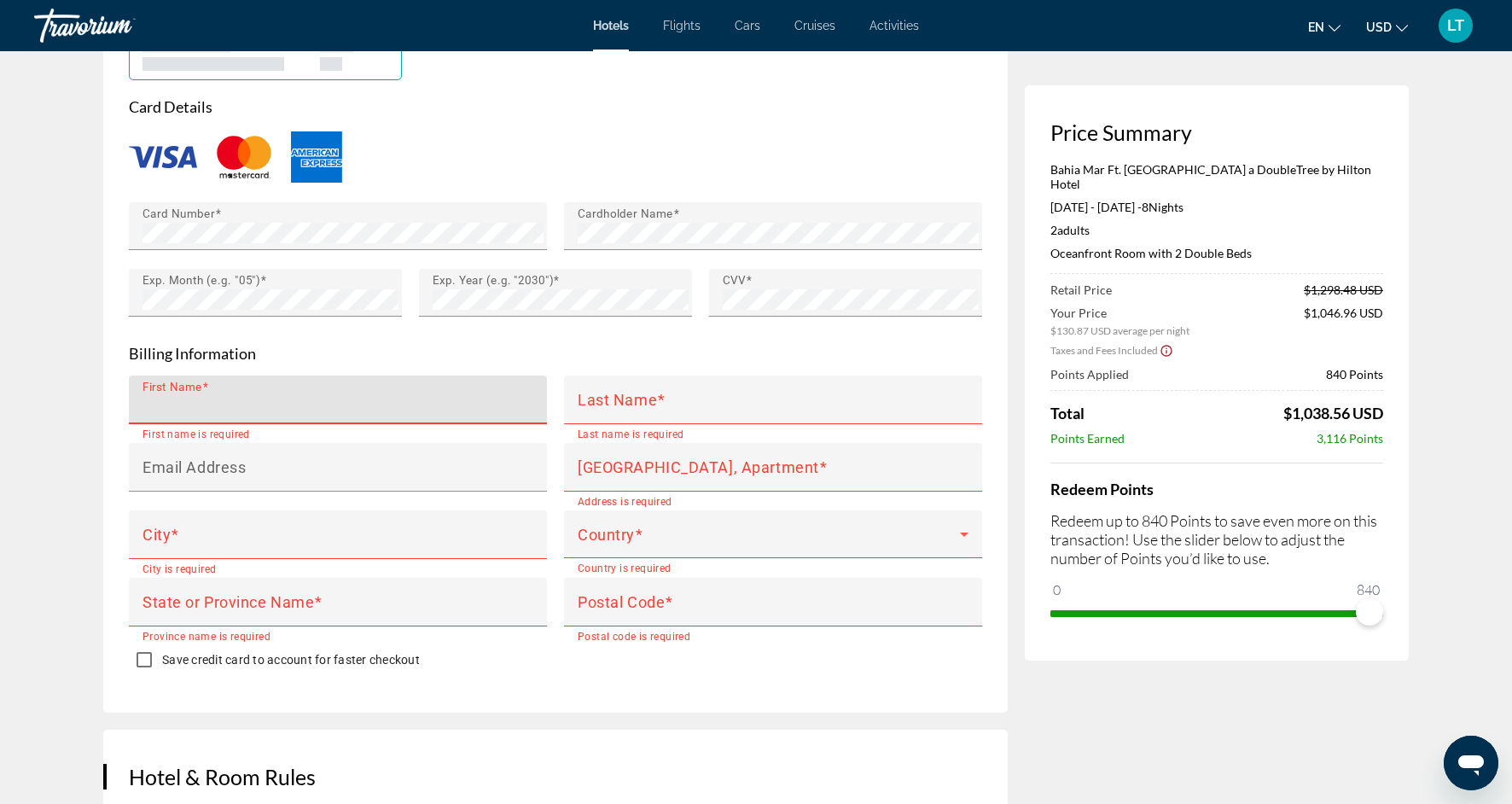
click at [391, 397] on input "First Name" at bounding box center [343, 407] width 401 height 21
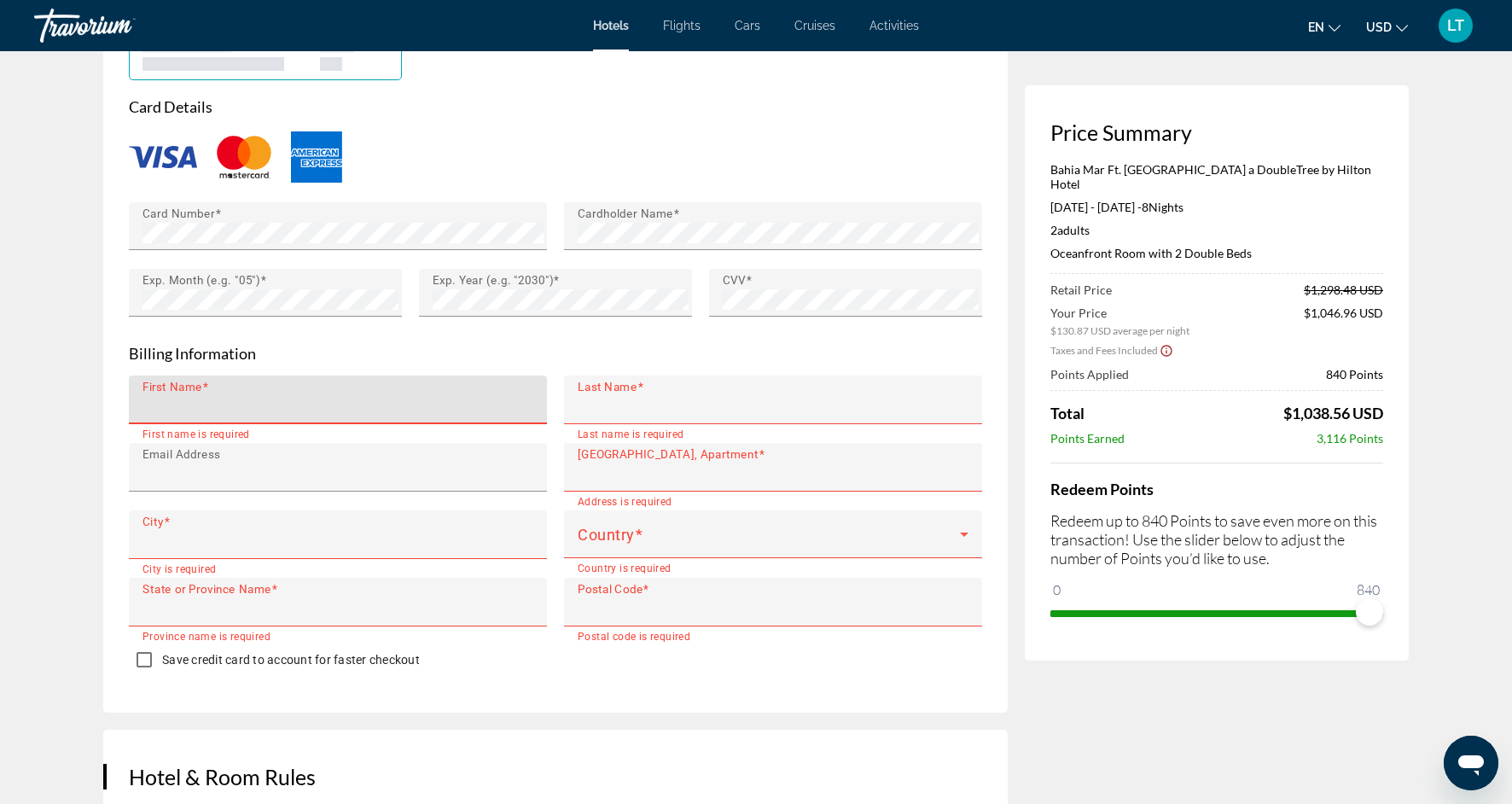
type input "******"
type input "*********"
type input "**********"
type input "**"
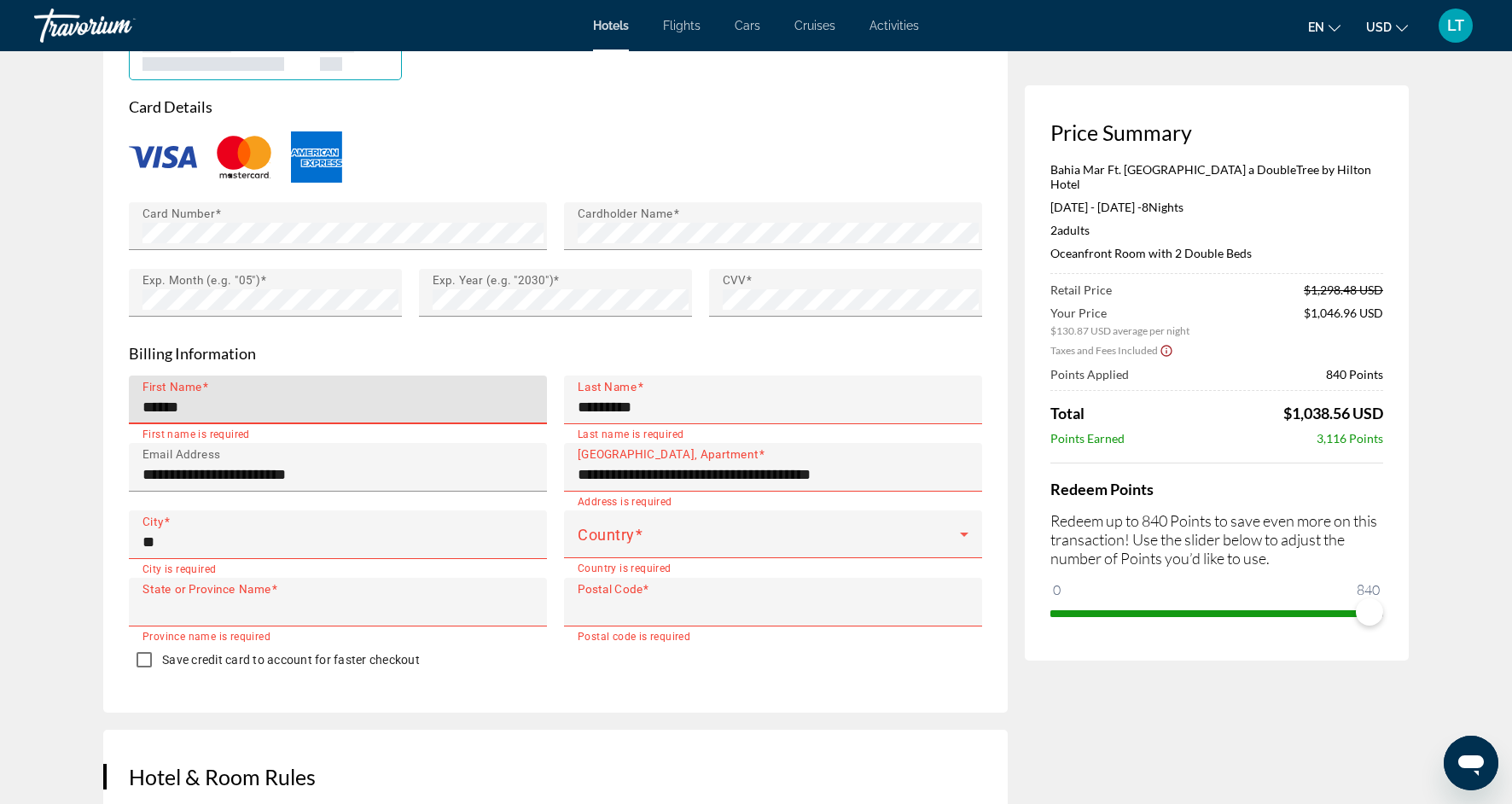
type input "********"
type input "*****"
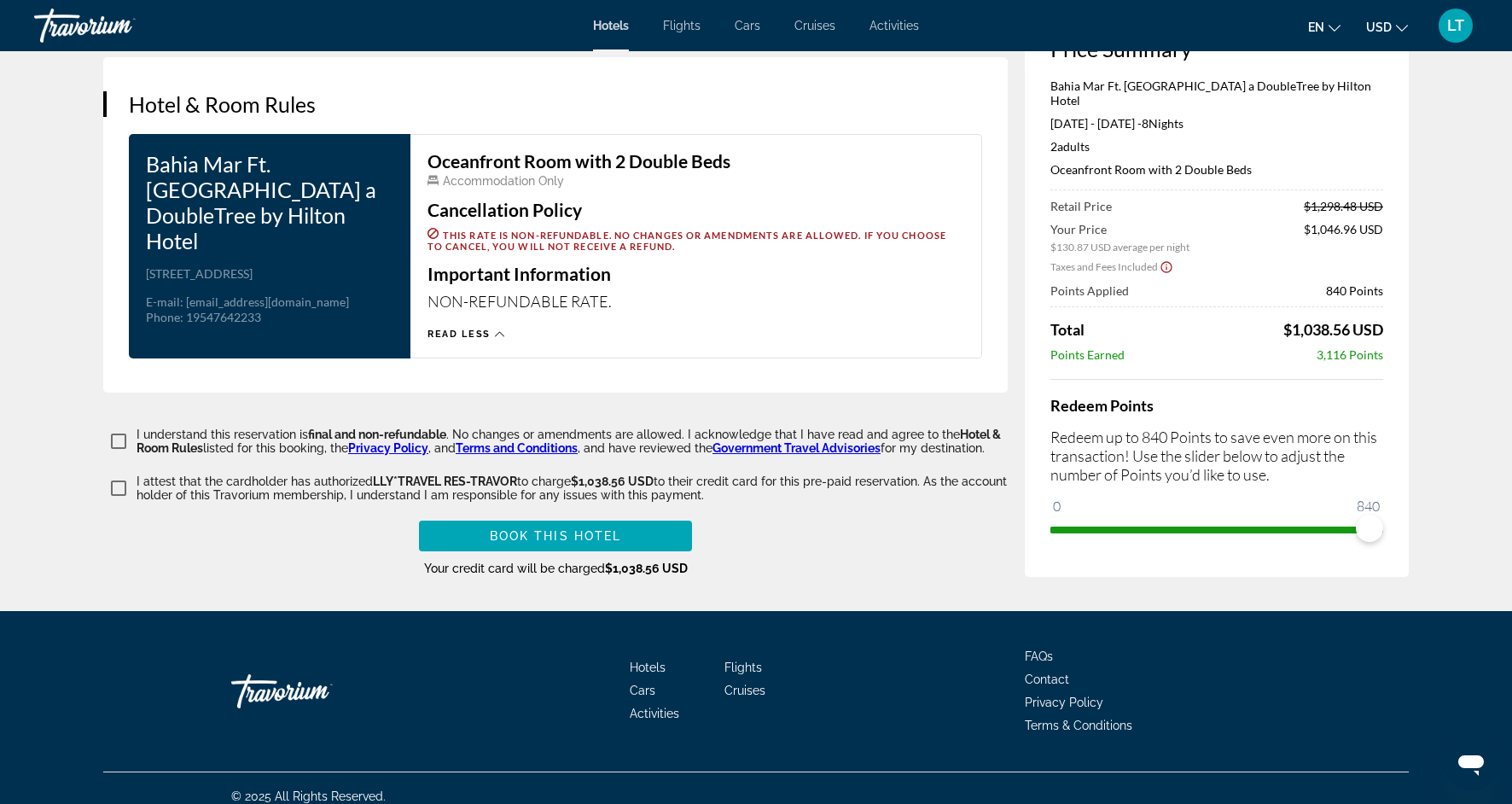
scroll to position [2597, 0]
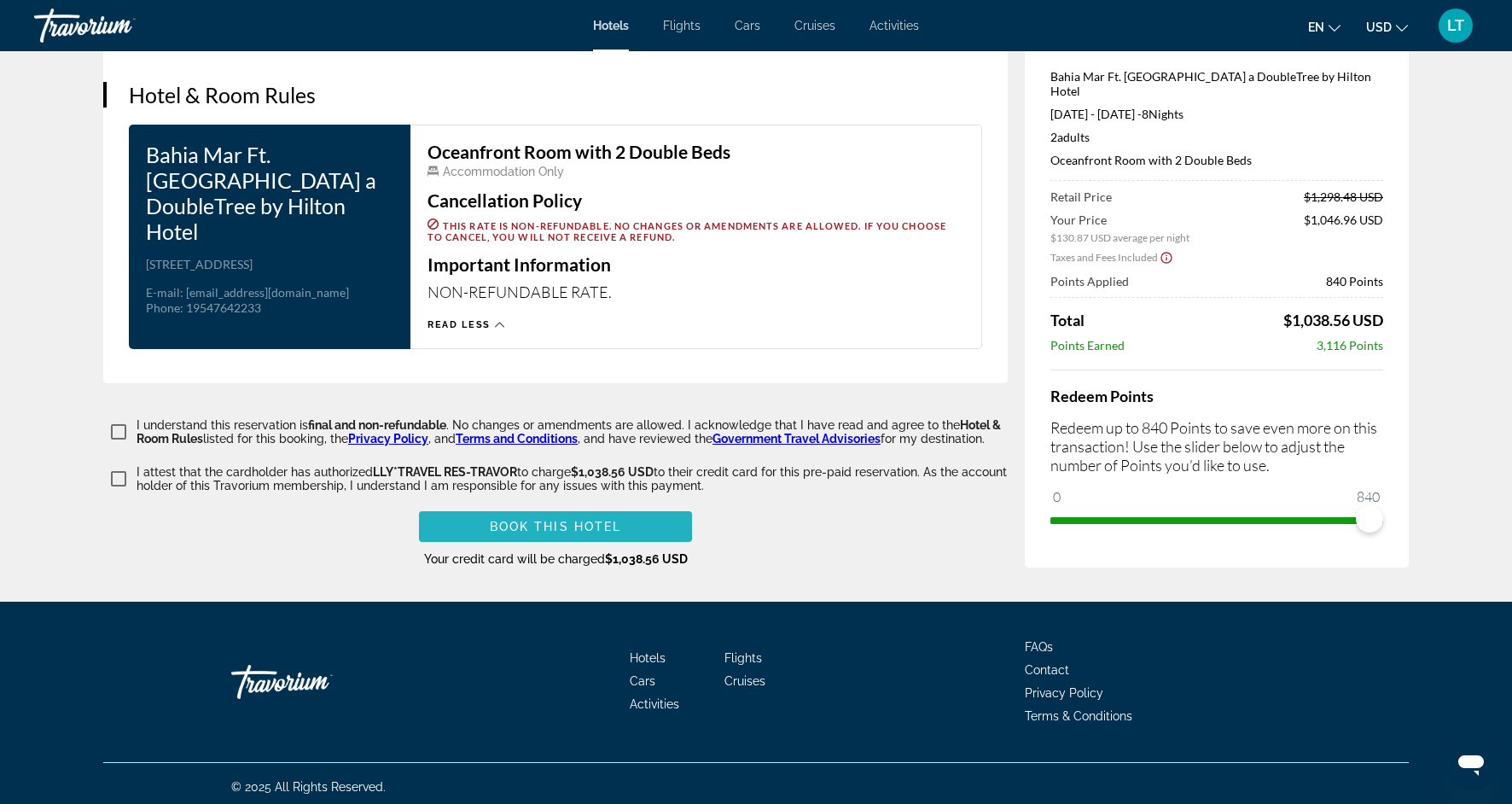
click at [474, 519] on span "Main content" at bounding box center [556, 526] width 273 height 41
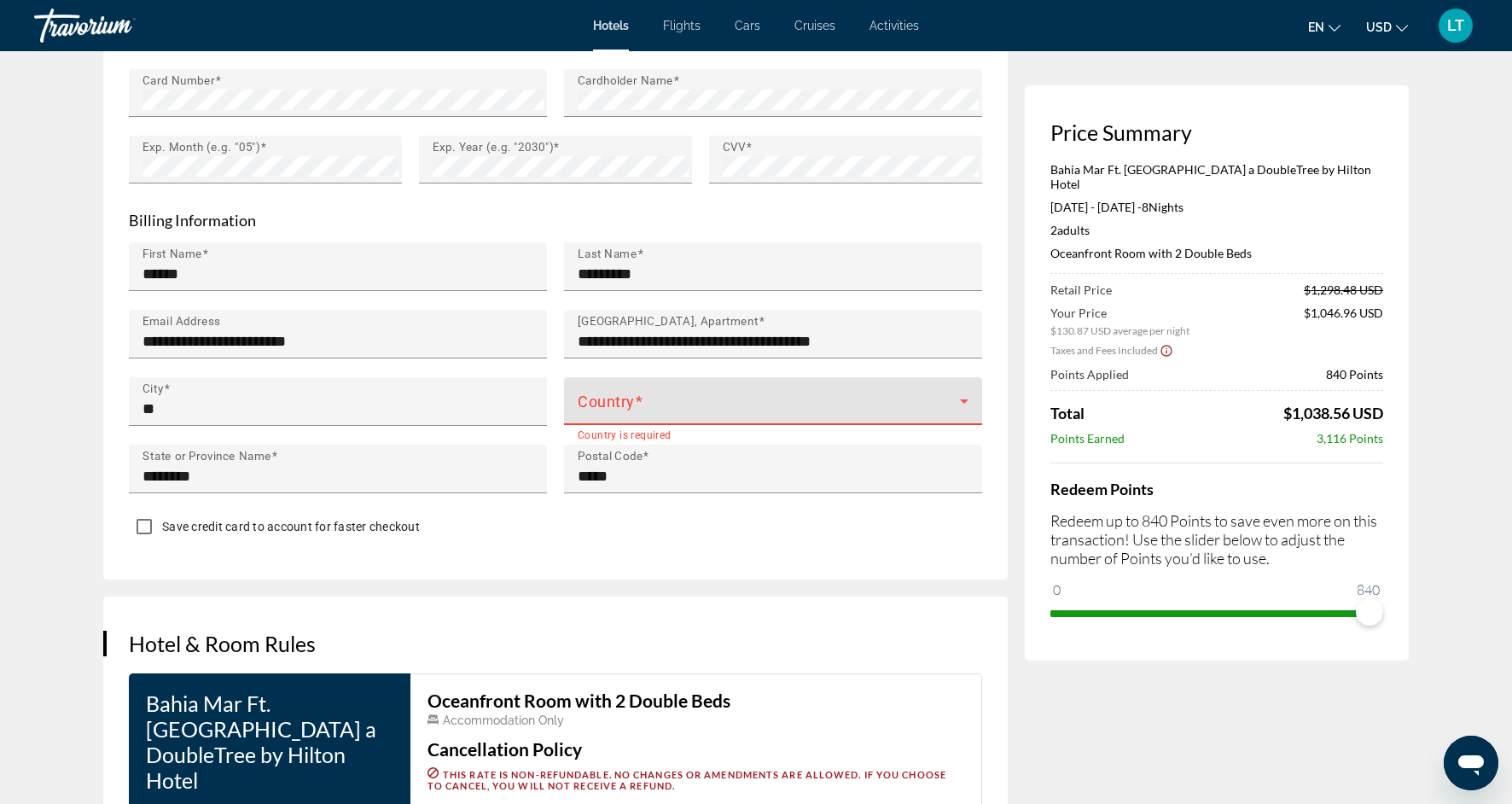
click at [965, 399] on icon "Main content" at bounding box center [964, 401] width 8 height 5
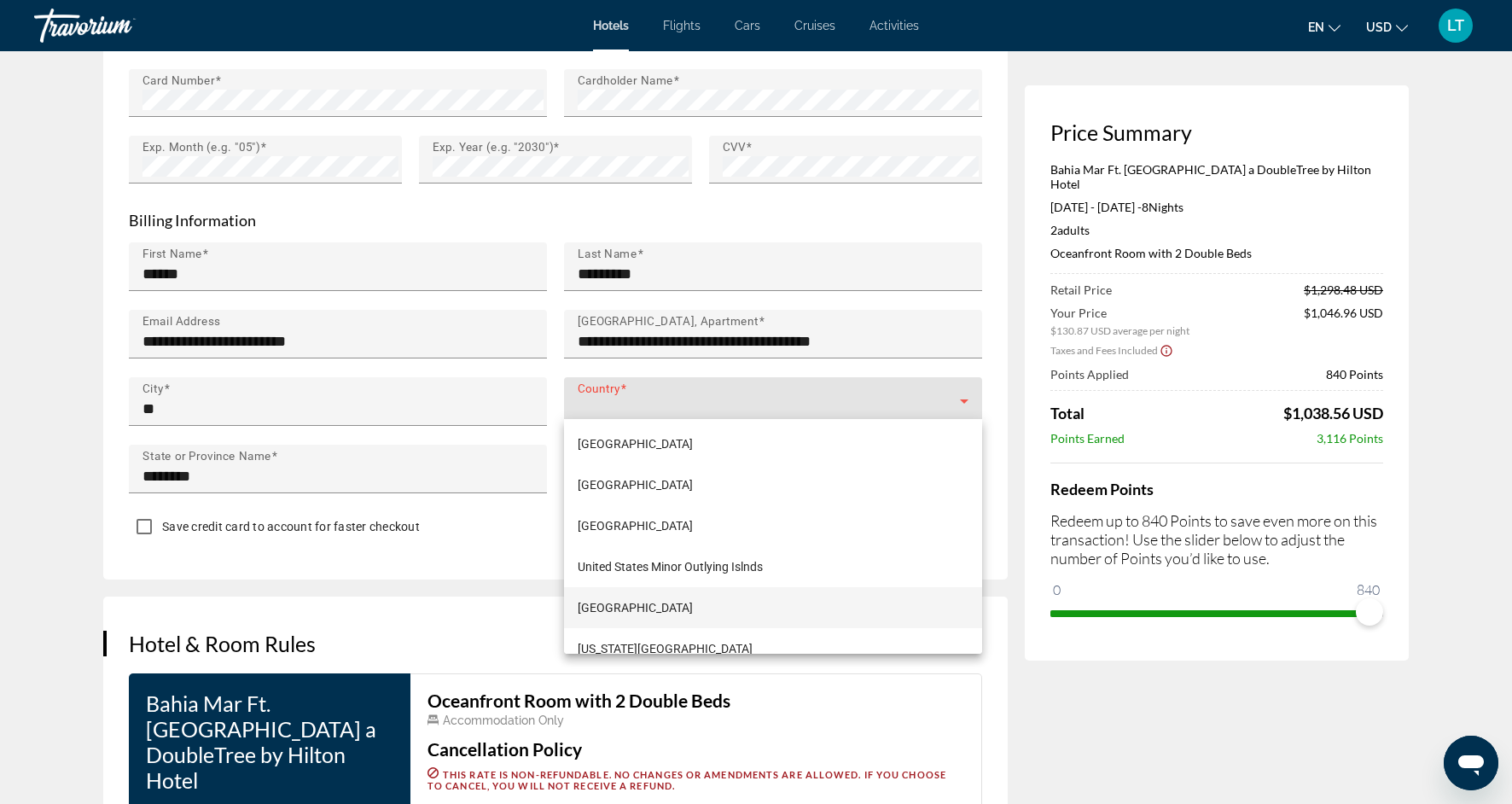
scroll to position [9839, 0]
click at [713, 525] on mat-option "[GEOGRAPHIC_DATA]" at bounding box center [773, 526] width 418 height 41
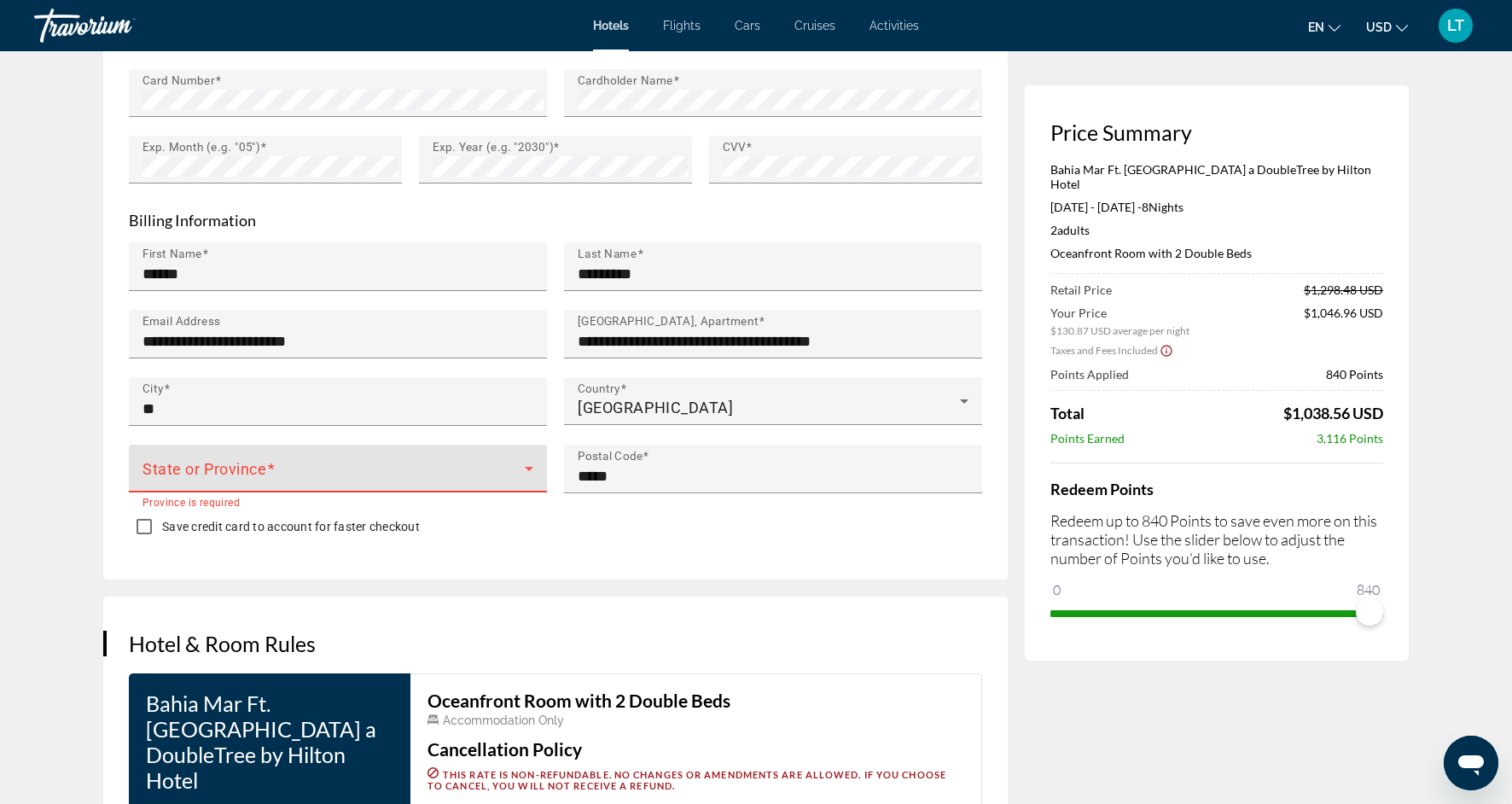
click at [532, 467] on icon "Main content" at bounding box center [528, 469] width 8 height 5
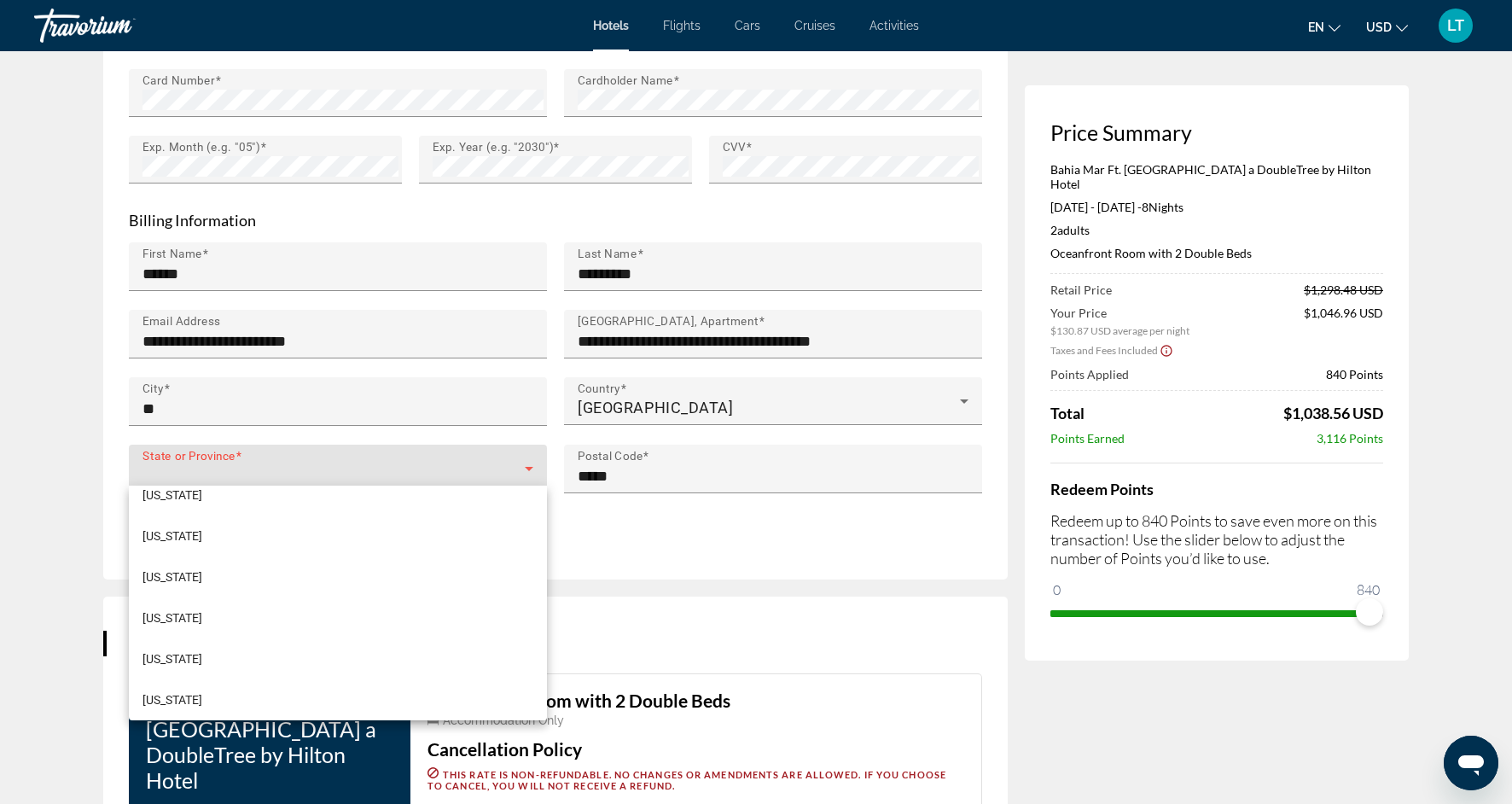
scroll to position [1134, 0]
click at [406, 691] on mat-option "[US_STATE]" at bounding box center [338, 691] width 418 height 41
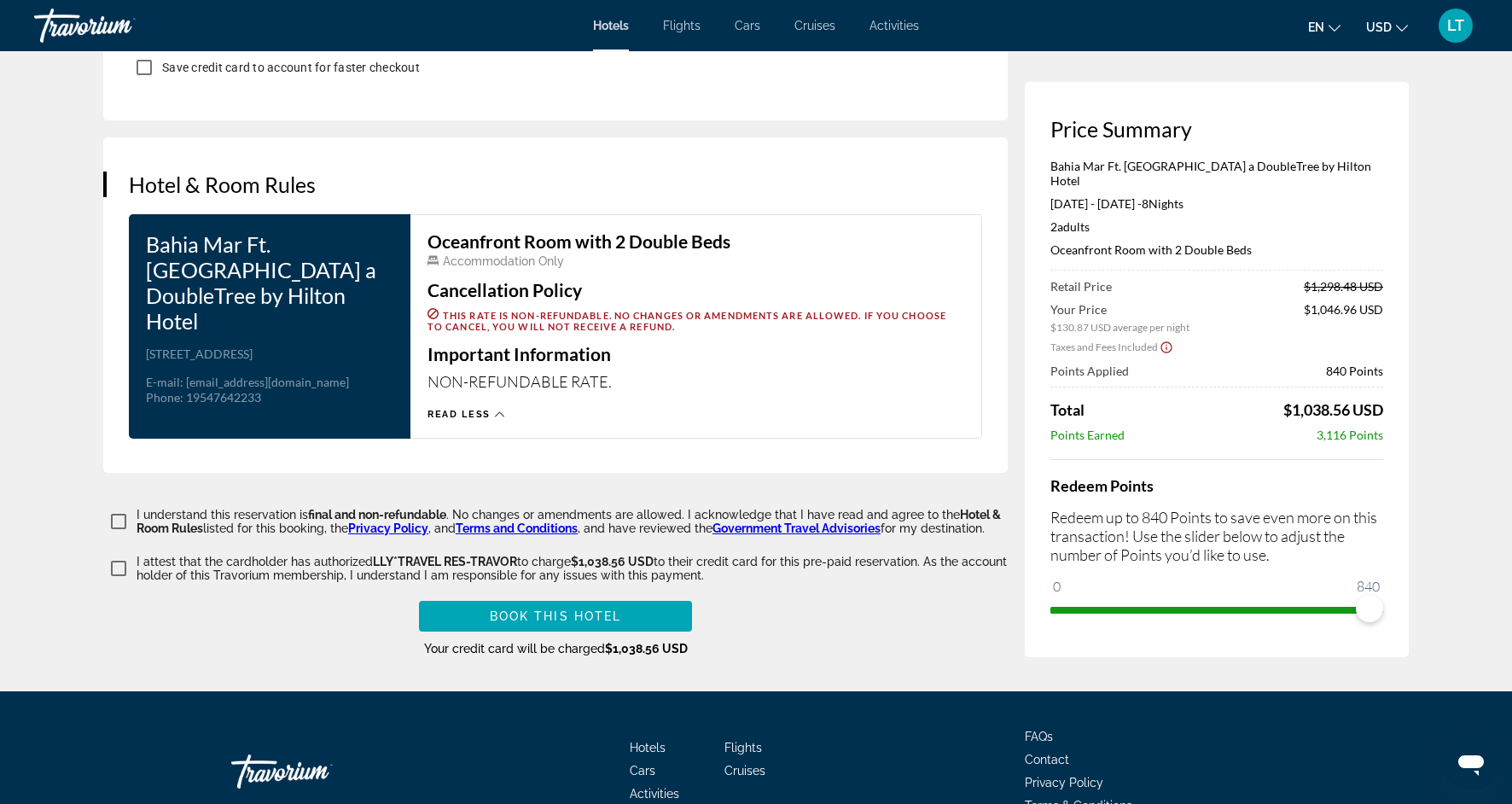
scroll to position [2511, 0]
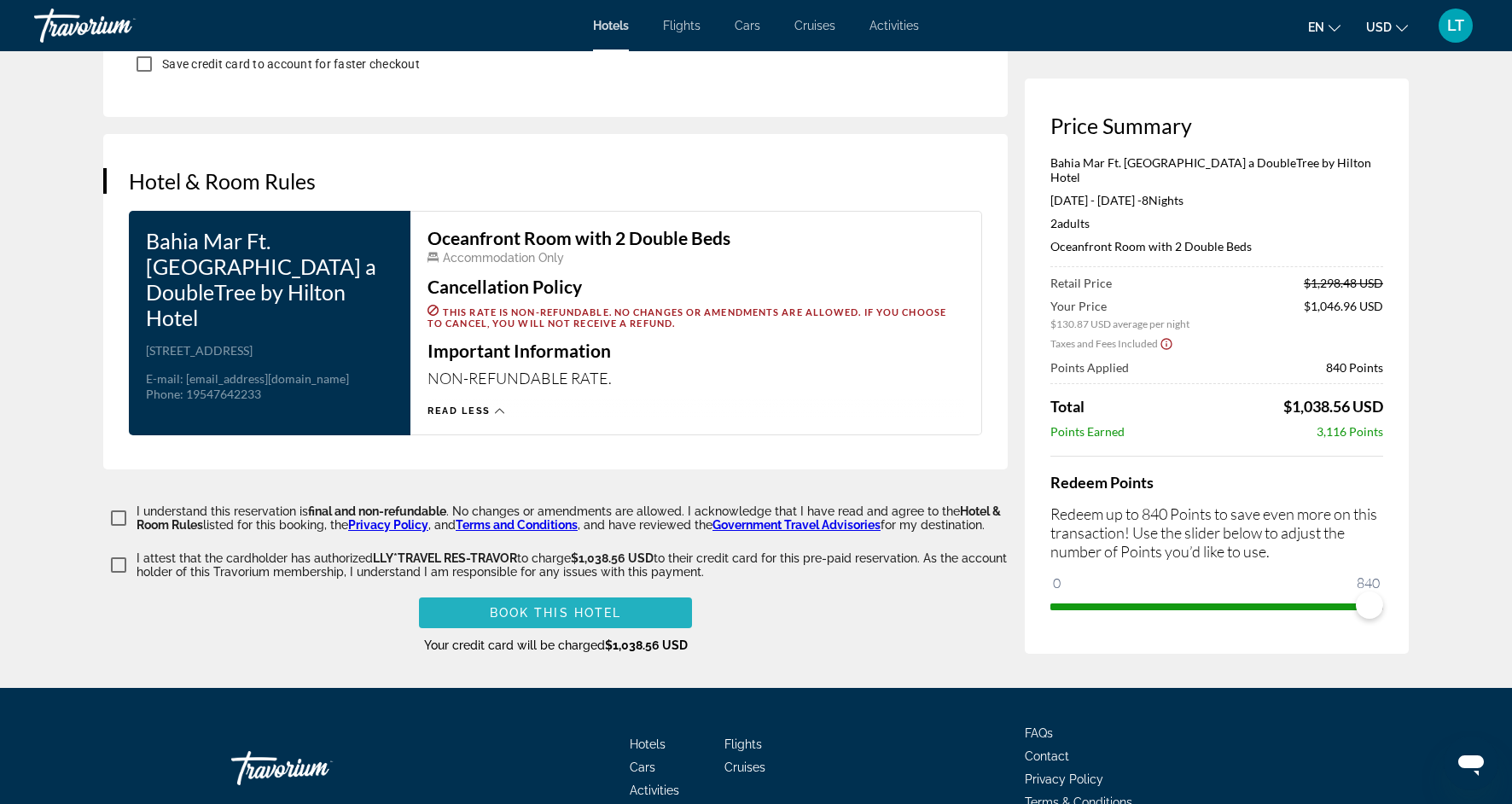
click at [593, 607] on span "Book this hotel" at bounding box center [556, 613] width 132 height 14
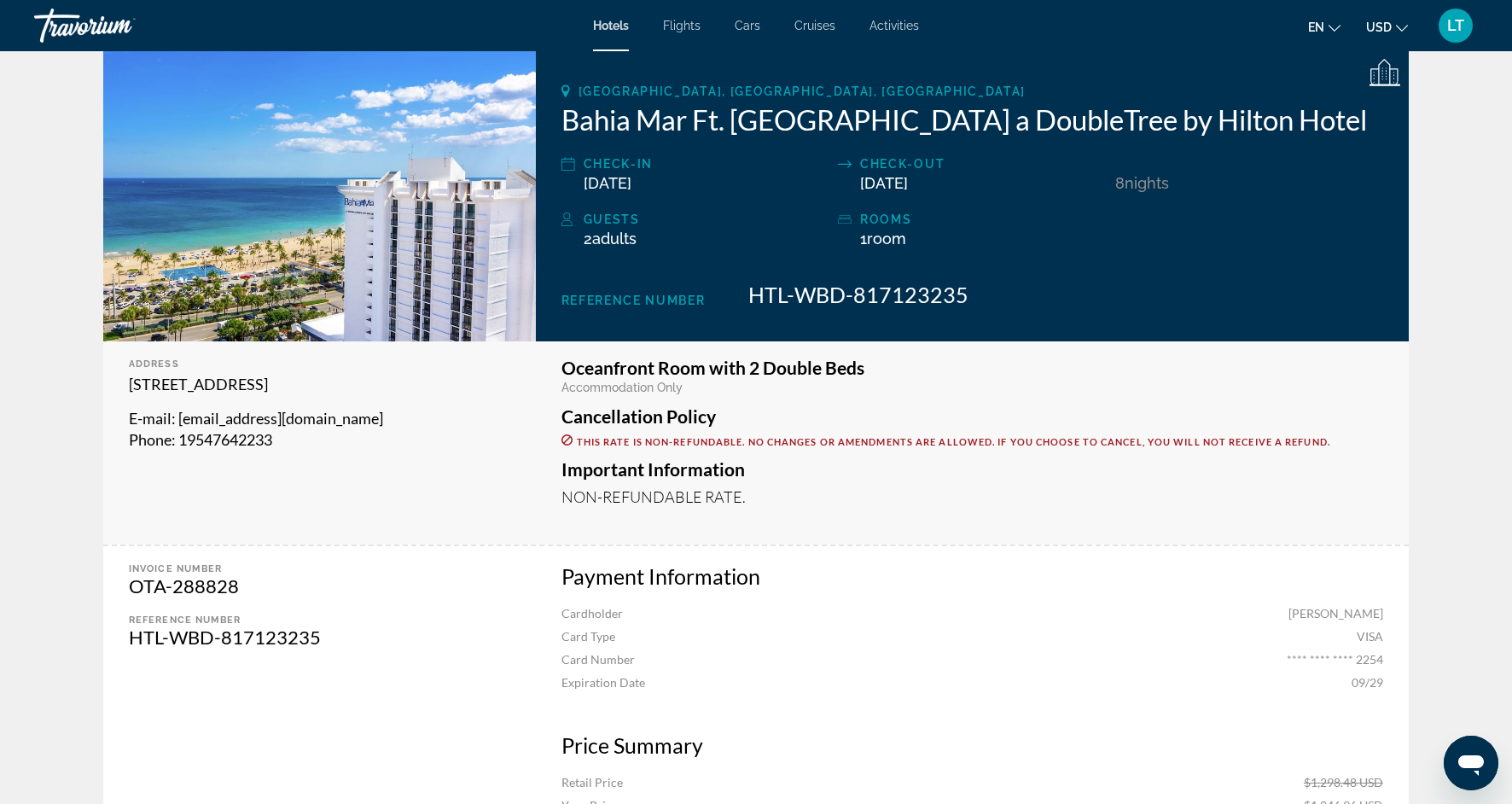
scroll to position [222, 0]
